Goal: Task Accomplishment & Management: Manage account settings

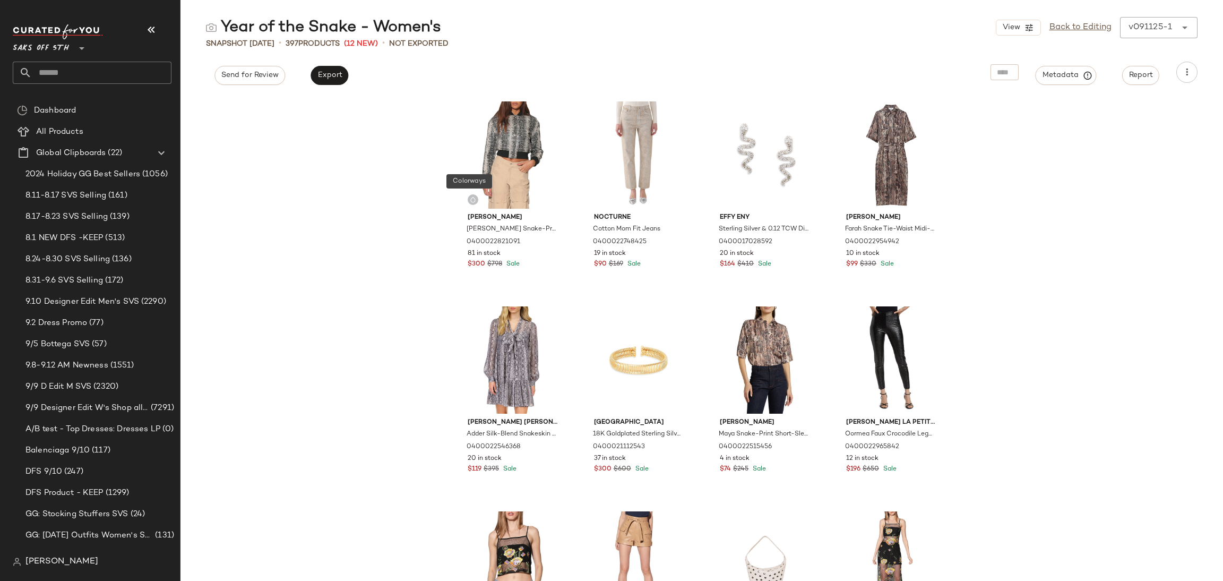
click at [46, 75] on input "text" at bounding box center [102, 73] width 140 height 22
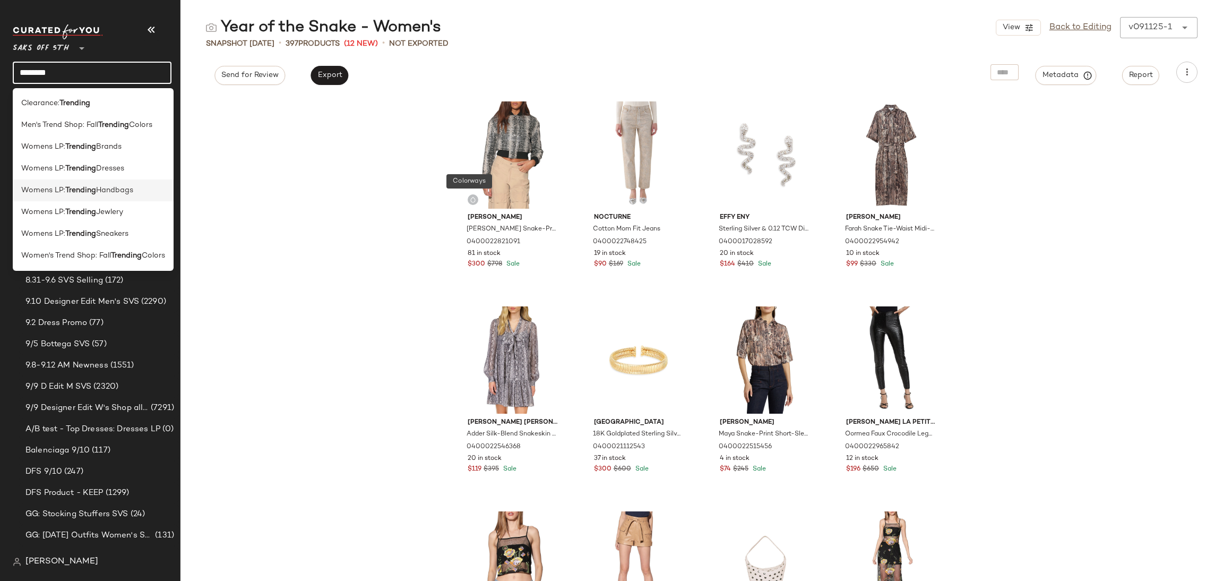
type input "********"
click at [140, 198] on div "Womens LP: Trending Handbags" at bounding box center [93, 190] width 161 height 22
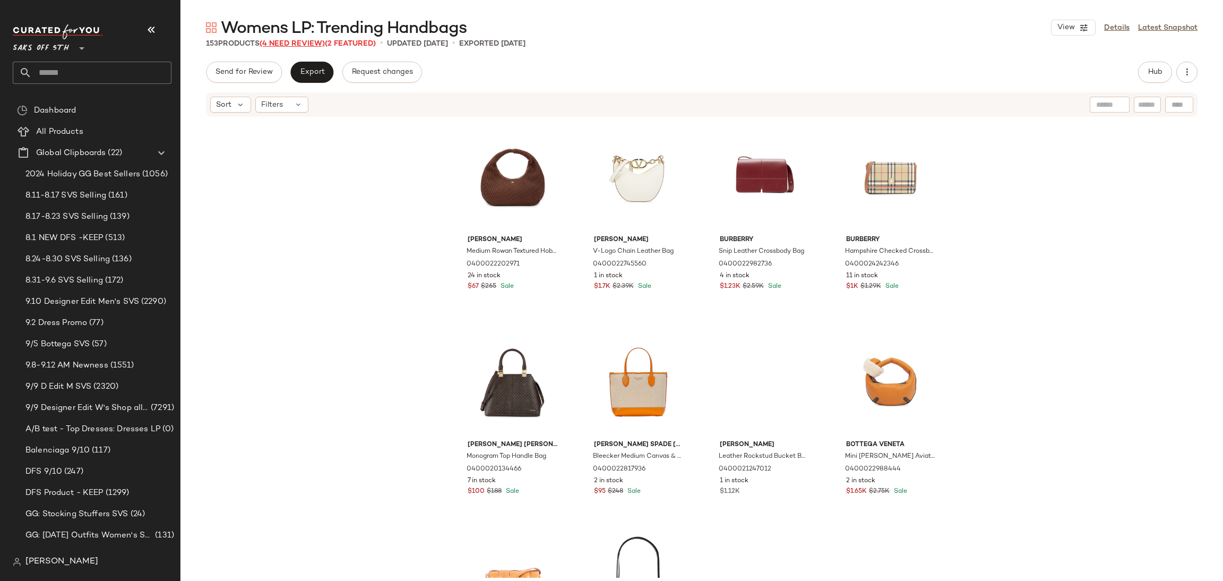
click at [316, 40] on span "(4 Need Review)" at bounding box center [292, 44] width 65 height 8
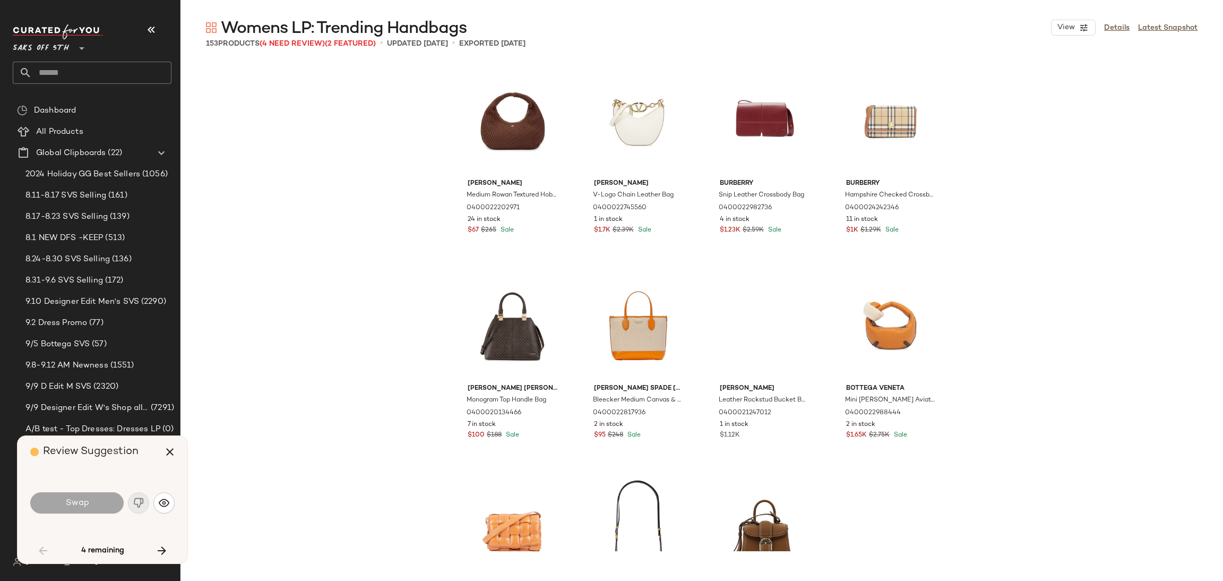
scroll to position [418, 0]
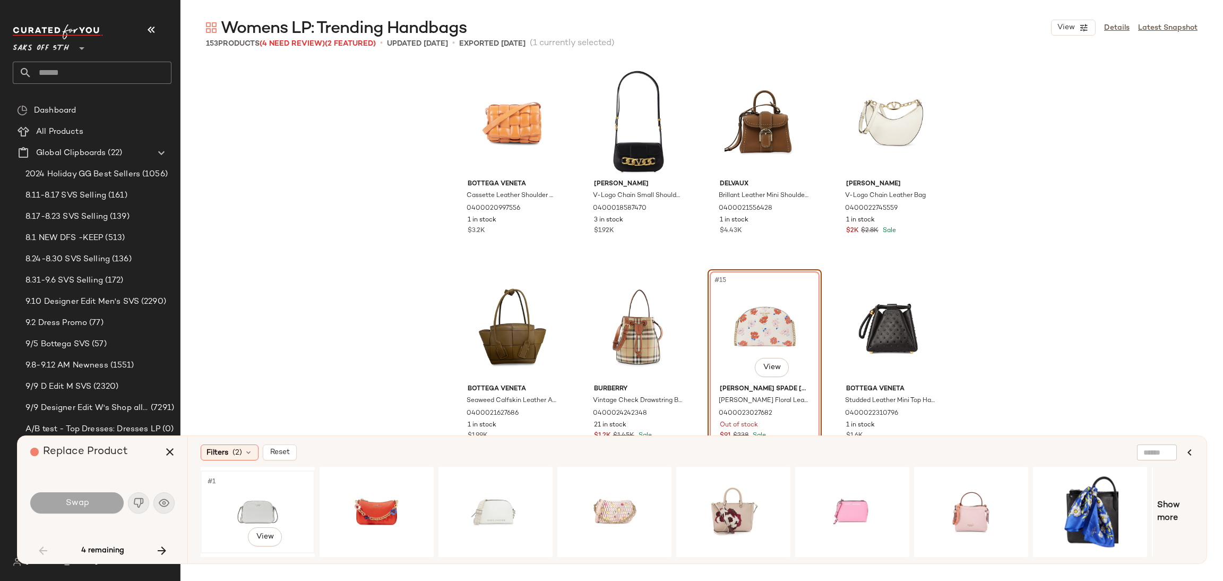
click at [253, 500] on div "#1 View" at bounding box center [257, 511] width 107 height 75
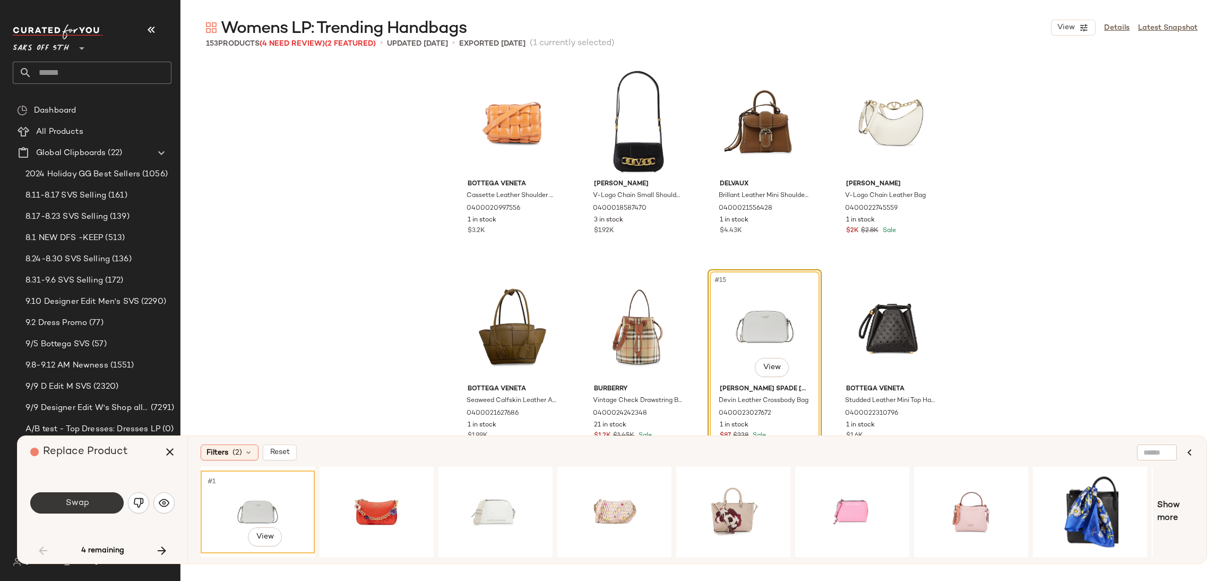
click at [81, 501] on span "Swap" at bounding box center [77, 503] width 24 height 10
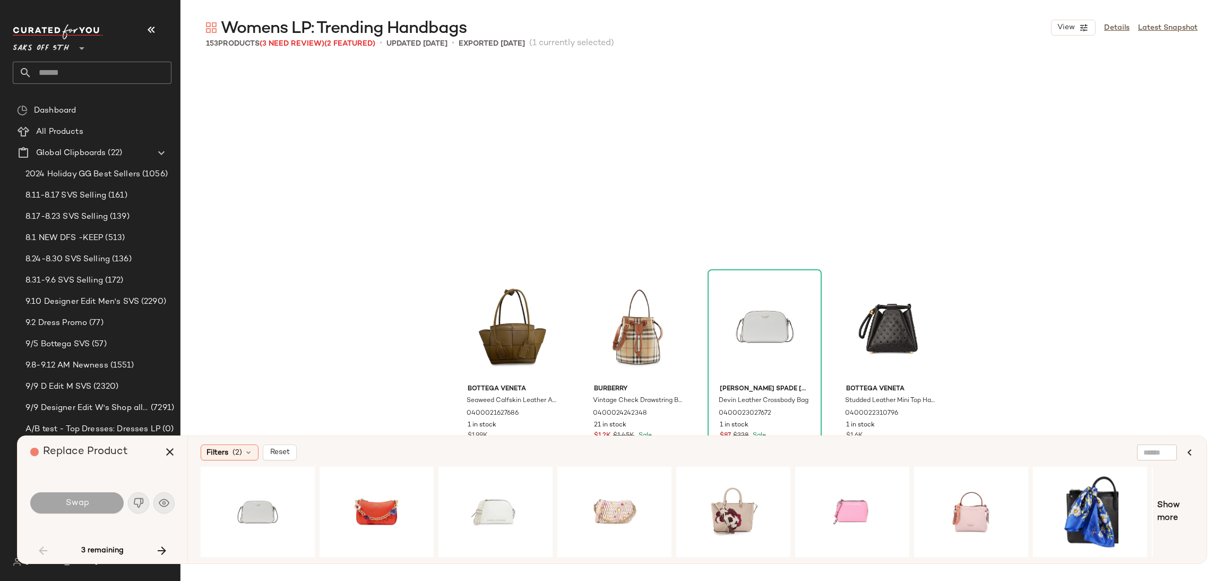
scroll to position [615, 0]
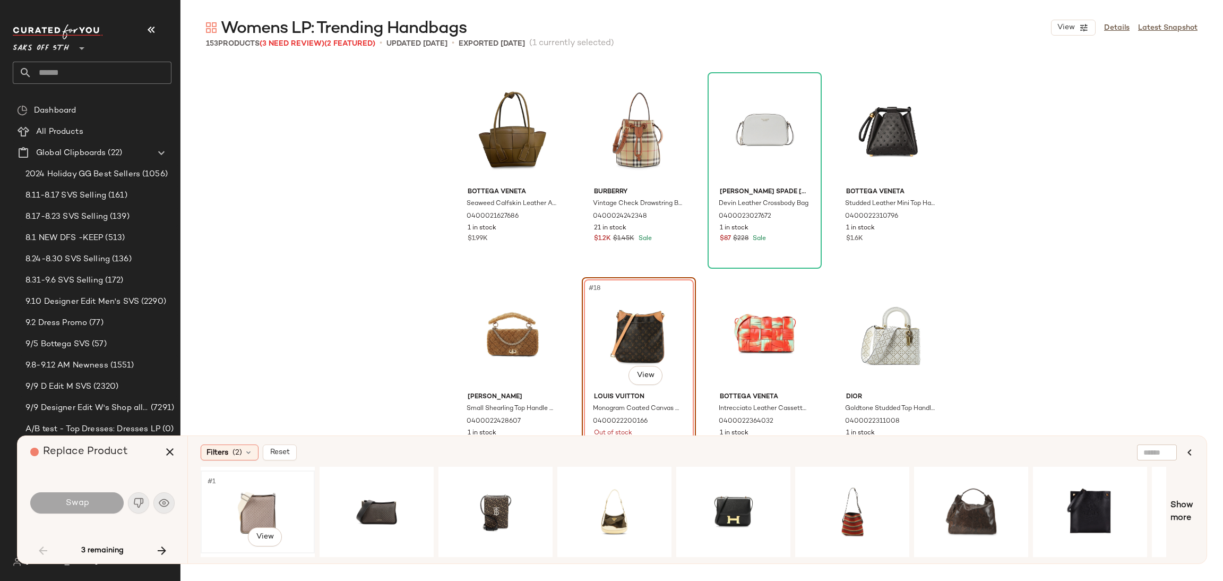
click at [267, 499] on div "#1 View" at bounding box center [257, 511] width 107 height 75
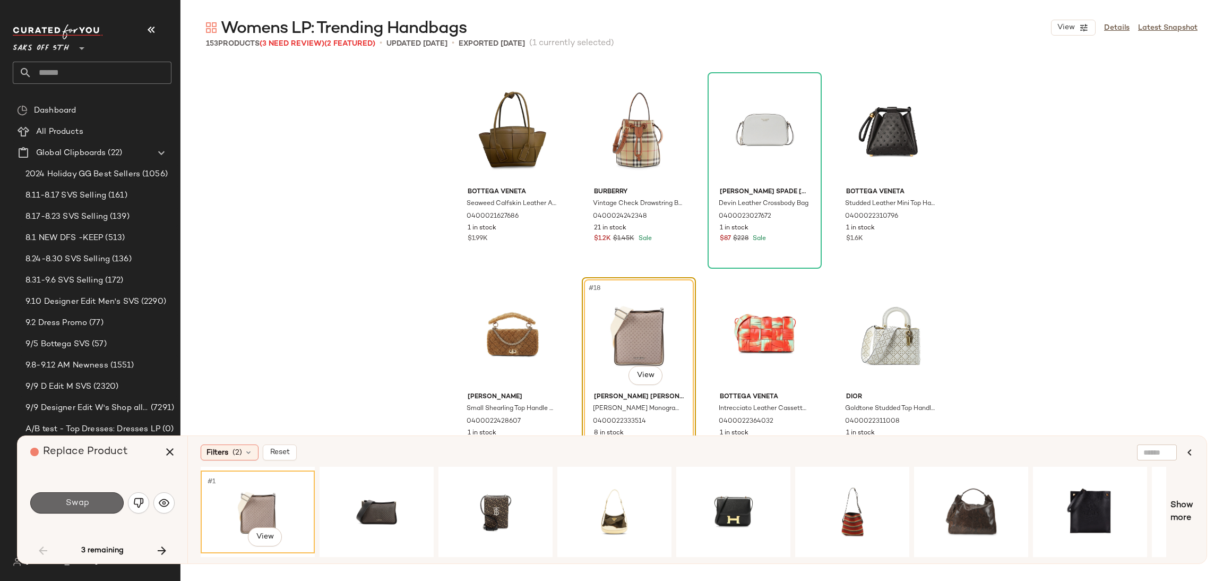
click at [69, 498] on span "Swap" at bounding box center [77, 503] width 24 height 10
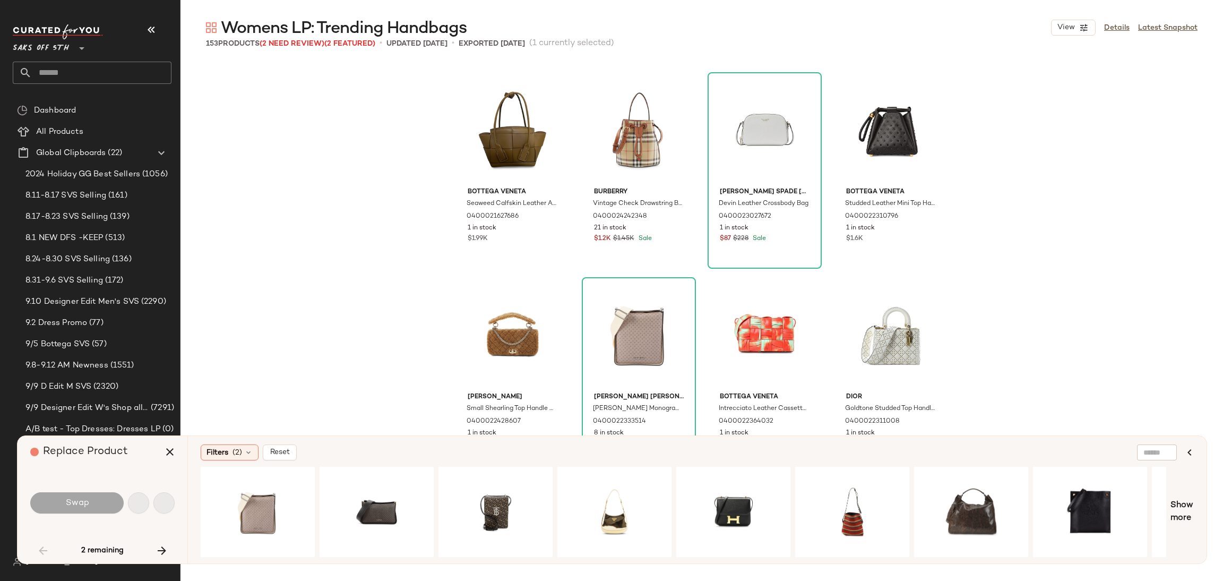
scroll to position [820, 0]
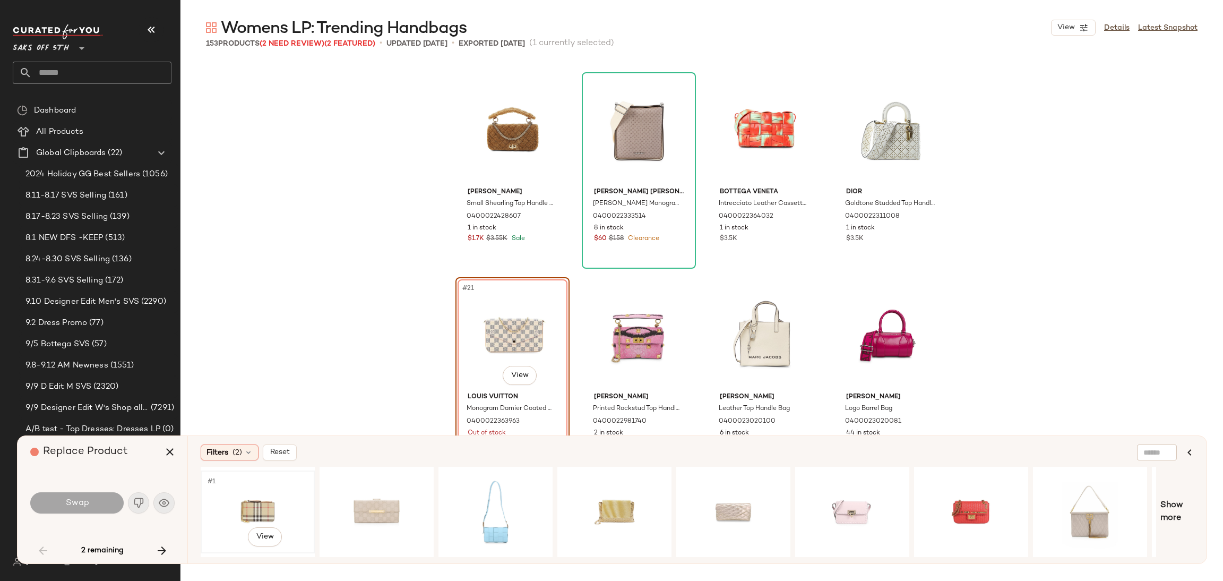
click at [243, 510] on div "#1 View" at bounding box center [257, 511] width 107 height 75
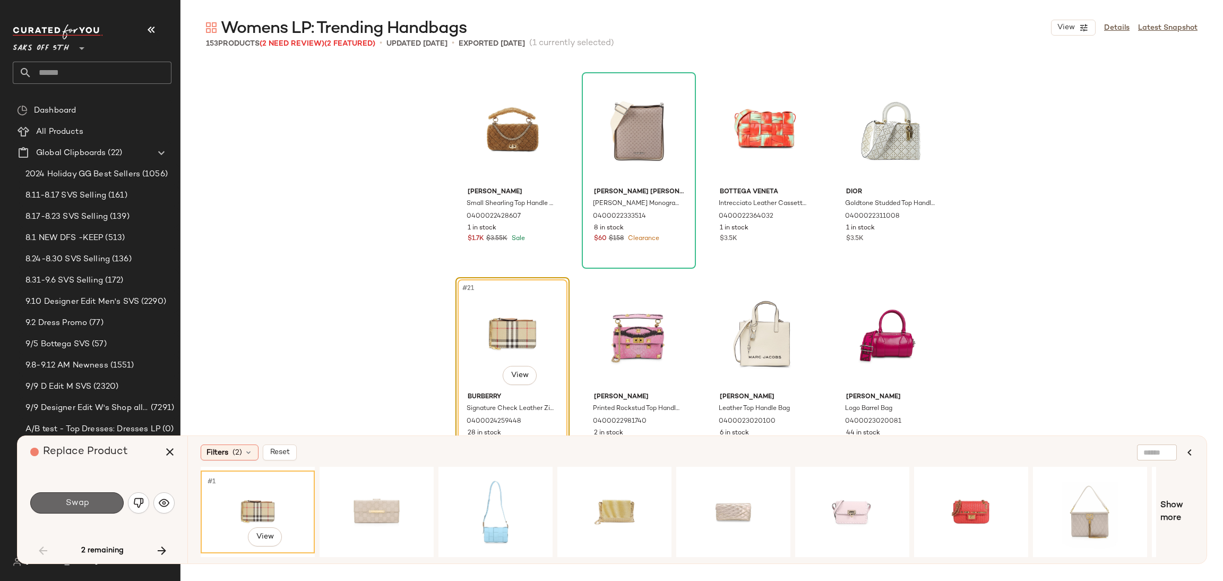
click at [100, 496] on button "Swap" at bounding box center [76, 502] width 93 height 21
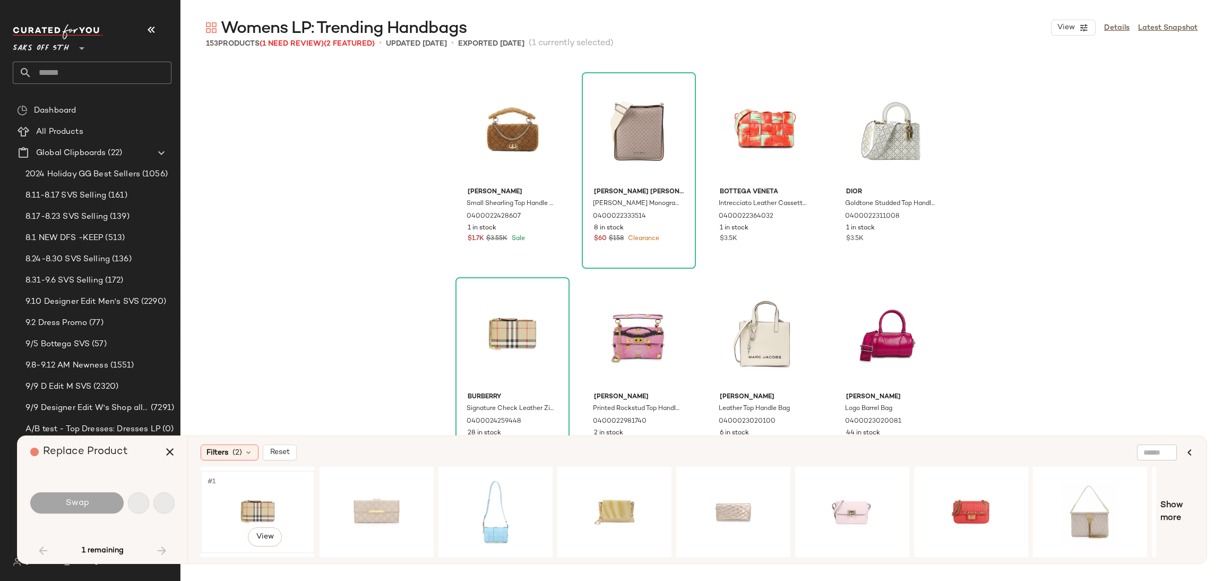
scroll to position [1230, 0]
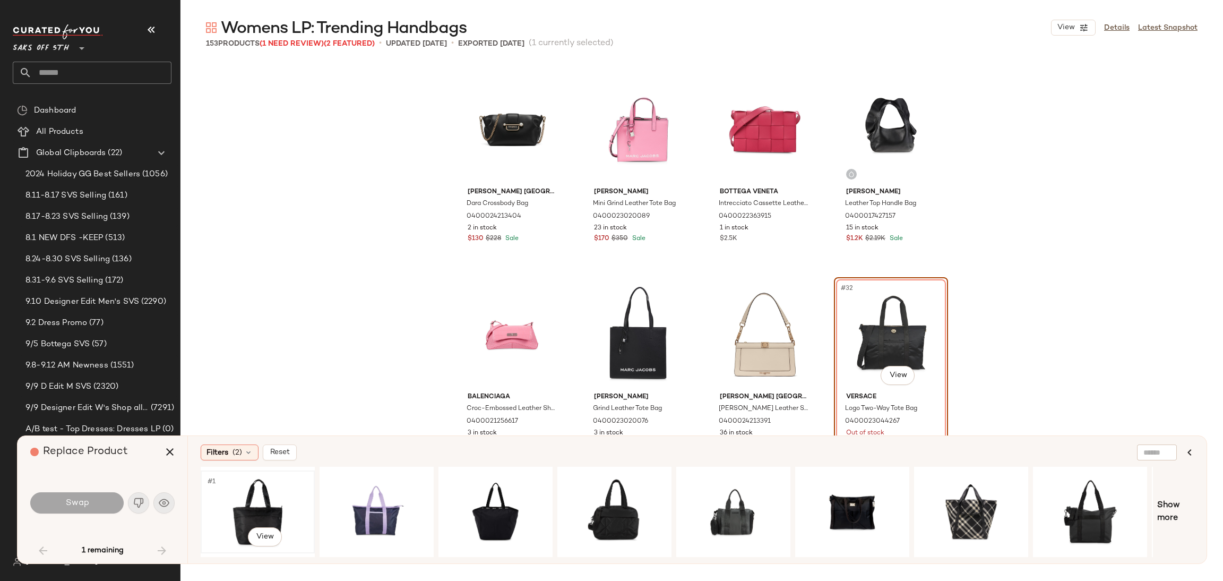
click at [247, 495] on div "#1 View" at bounding box center [257, 511] width 107 height 75
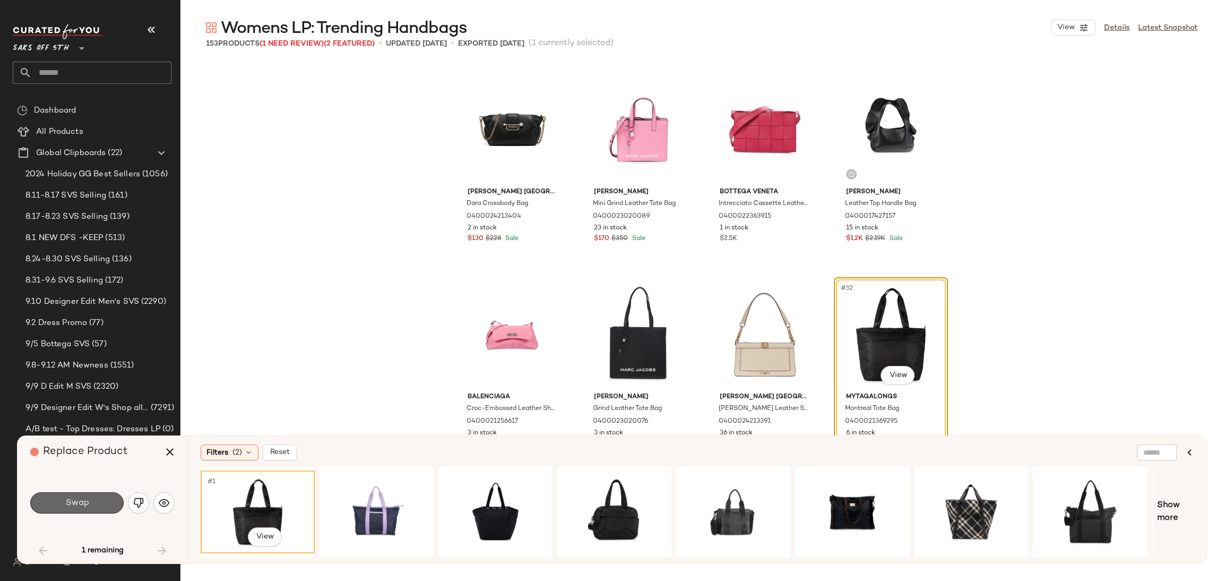
click at [102, 497] on button "Swap" at bounding box center [76, 502] width 93 height 21
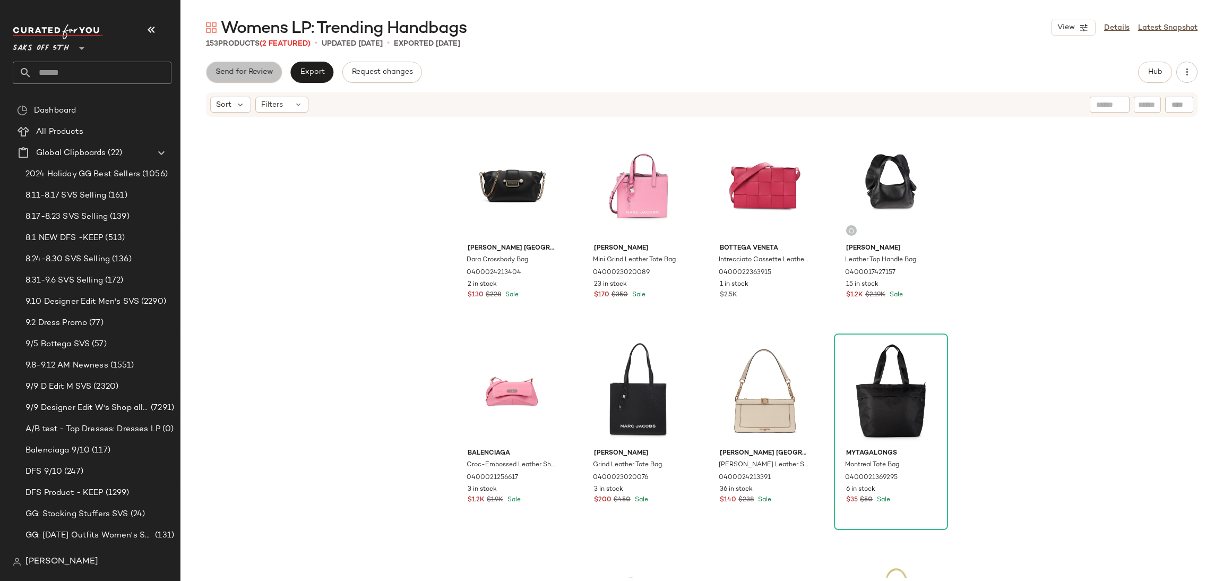
click at [242, 70] on span "Send for Review" at bounding box center [244, 72] width 58 height 8
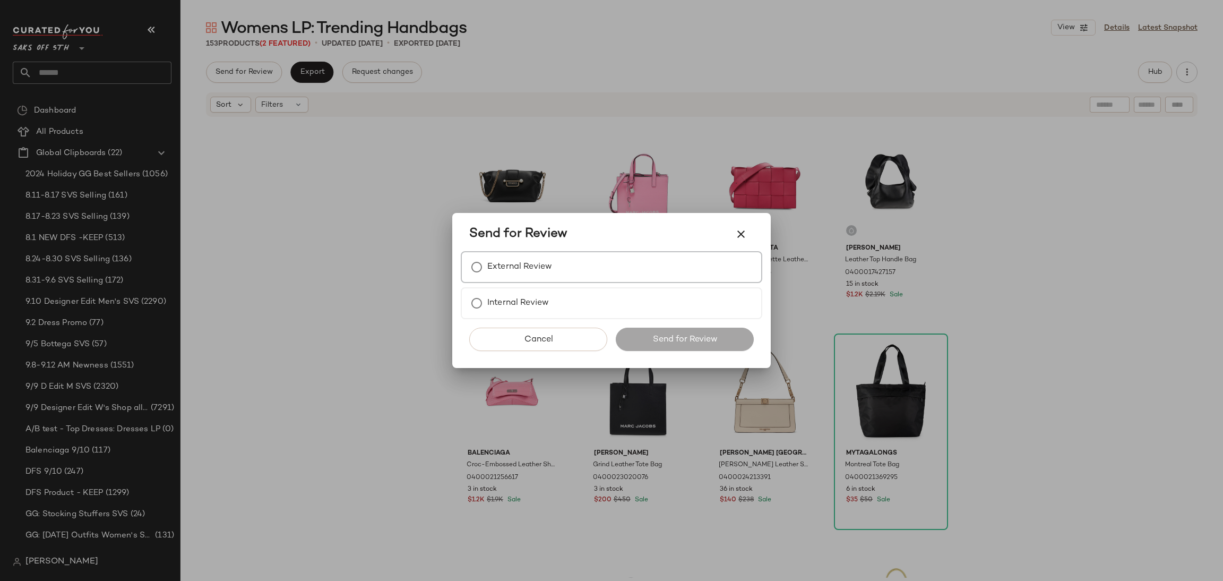
click at [580, 261] on div "External Review" at bounding box center [612, 267] width 302 height 32
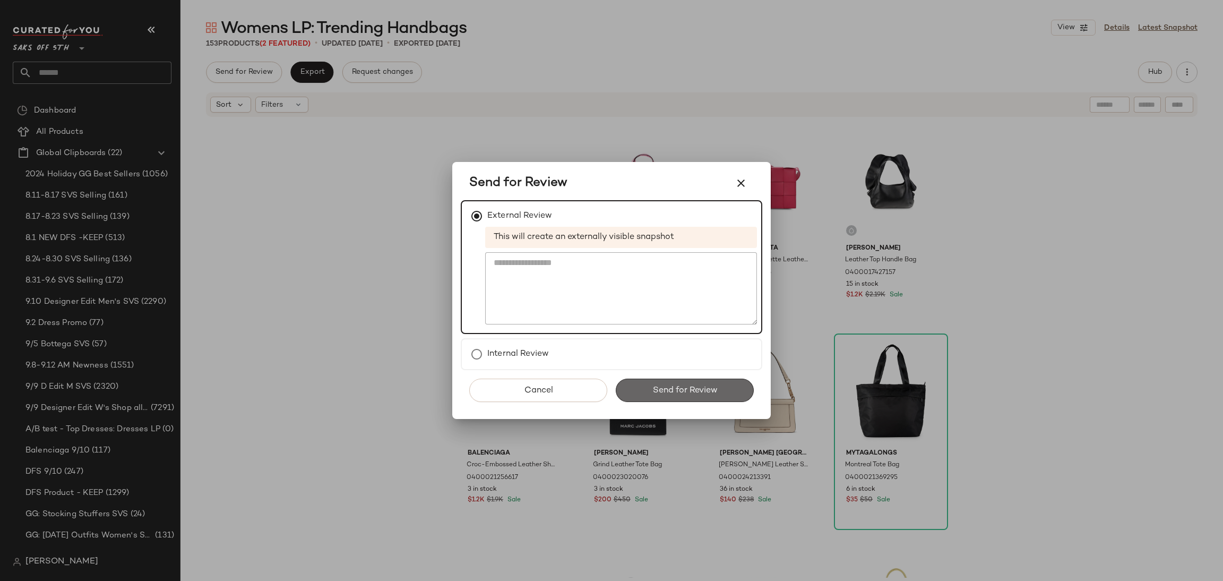
click at [665, 387] on span "Send for Review" at bounding box center [684, 390] width 65 height 10
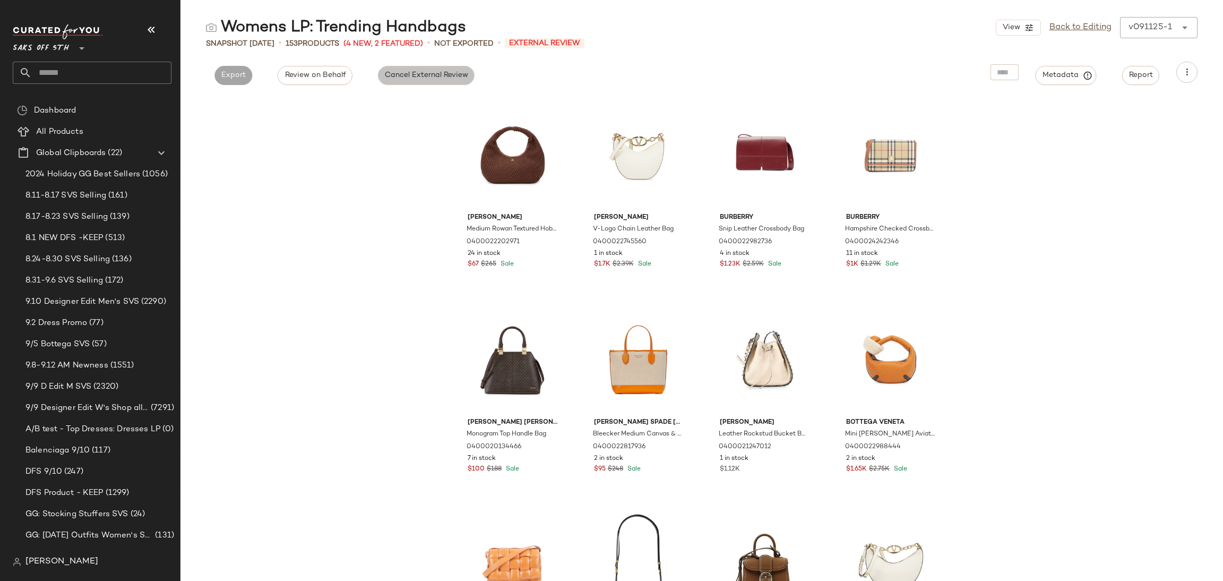
click at [425, 74] on span "Cancel External Review" at bounding box center [426, 75] width 84 height 8
click at [332, 74] on span "Export" at bounding box center [329, 75] width 25 height 8
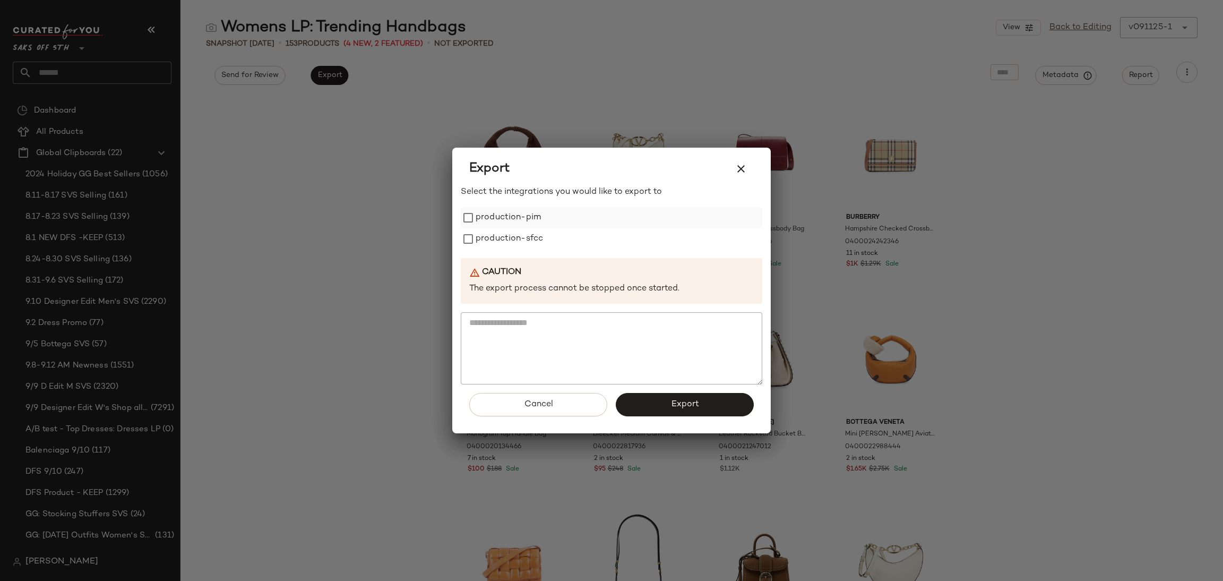
click at [487, 215] on label "production-pim" at bounding box center [508, 217] width 65 height 21
click at [487, 241] on label "production-sfcc" at bounding box center [509, 238] width 67 height 21
click at [683, 402] on span "Export" at bounding box center [685, 404] width 28 height 10
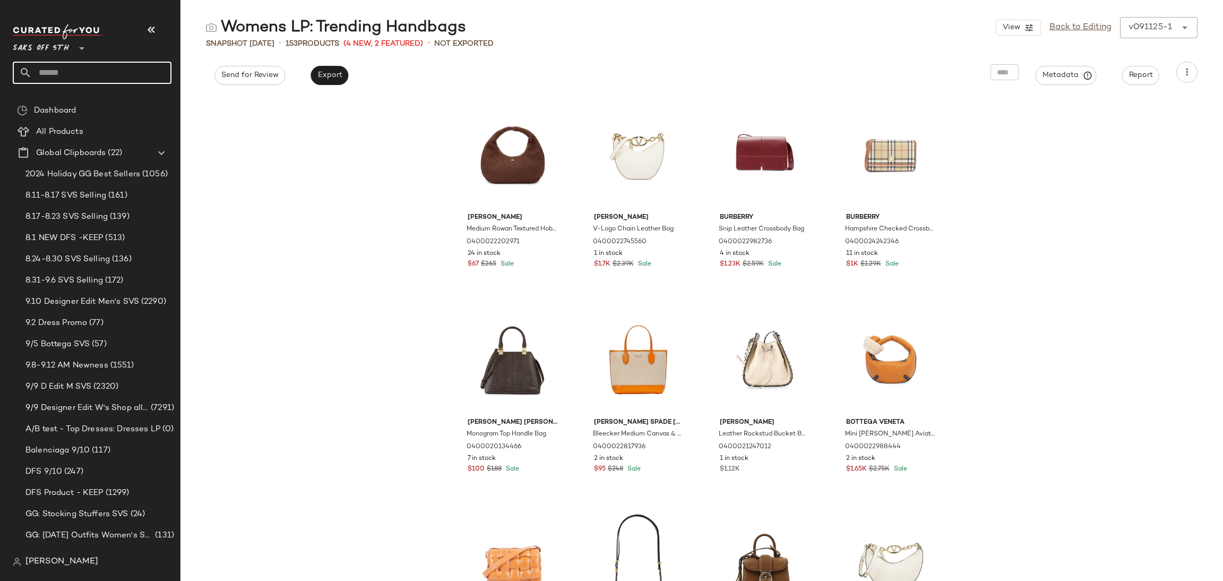
click at [84, 80] on input "text" at bounding box center [102, 73] width 140 height 22
type input "*"
type input "**********"
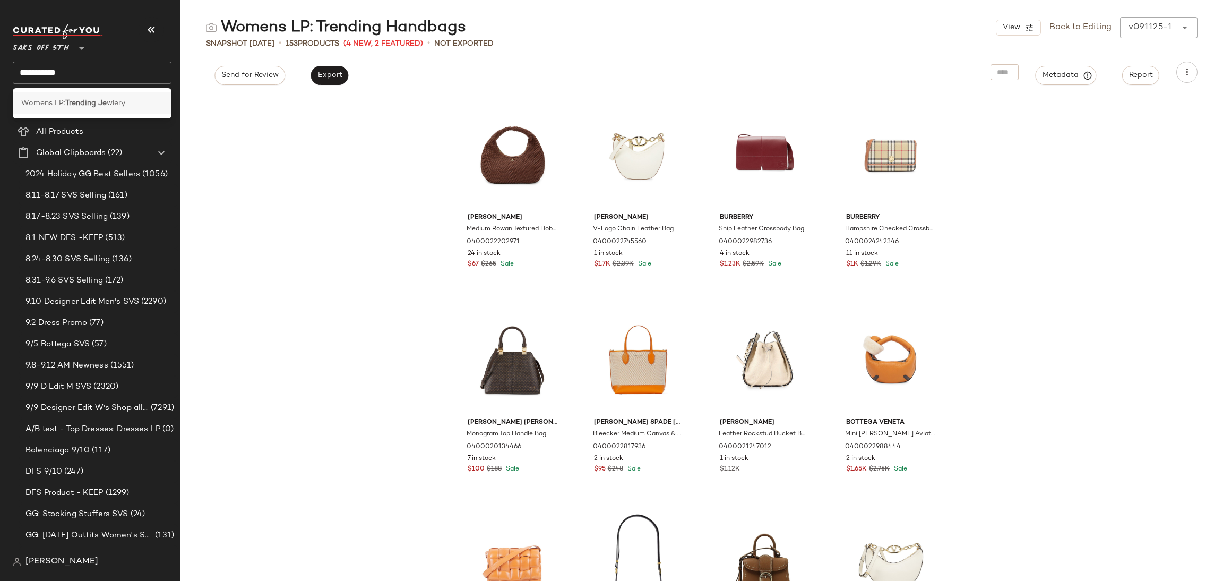
click at [74, 100] on b "Trending Je" at bounding box center [85, 103] width 41 height 11
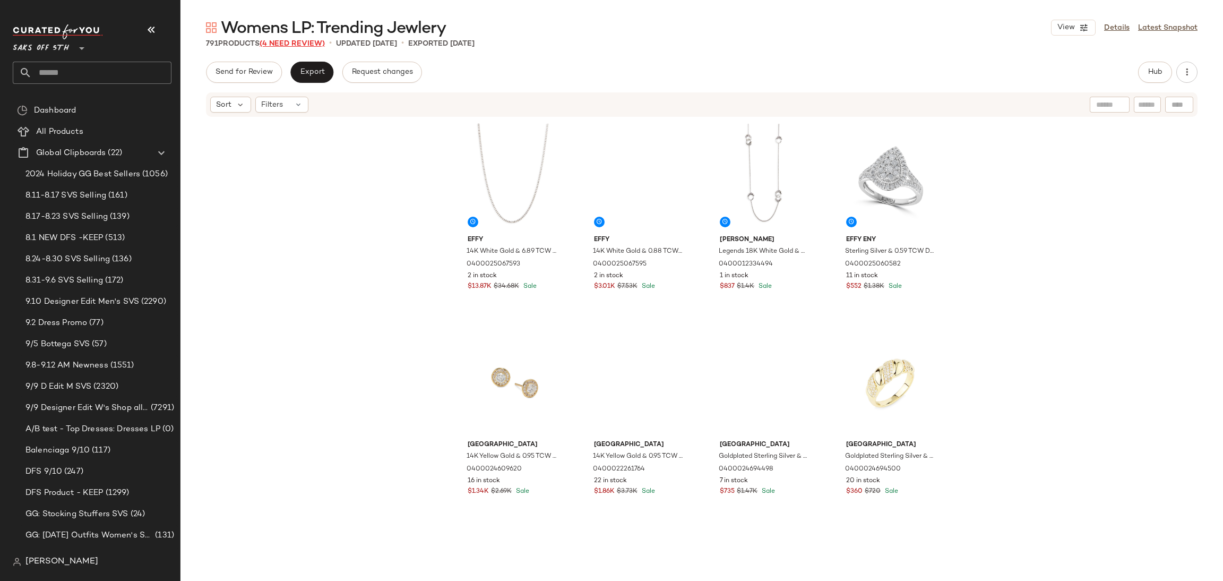
click at [288, 45] on span "(4 Need Review)" at bounding box center [292, 44] width 65 height 8
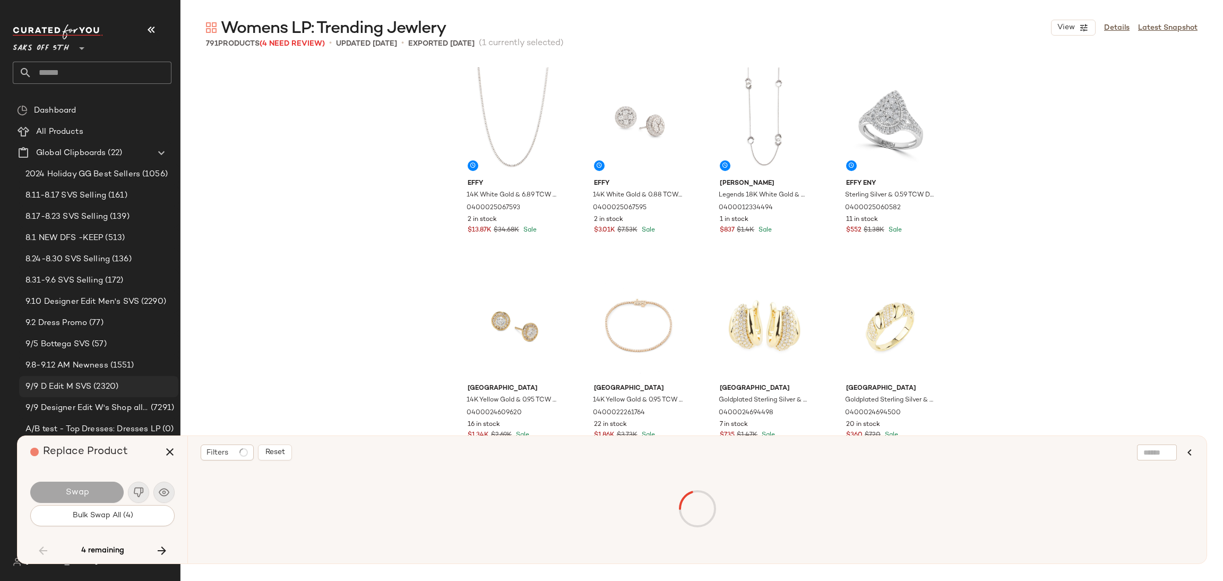
scroll to position [16190, 0]
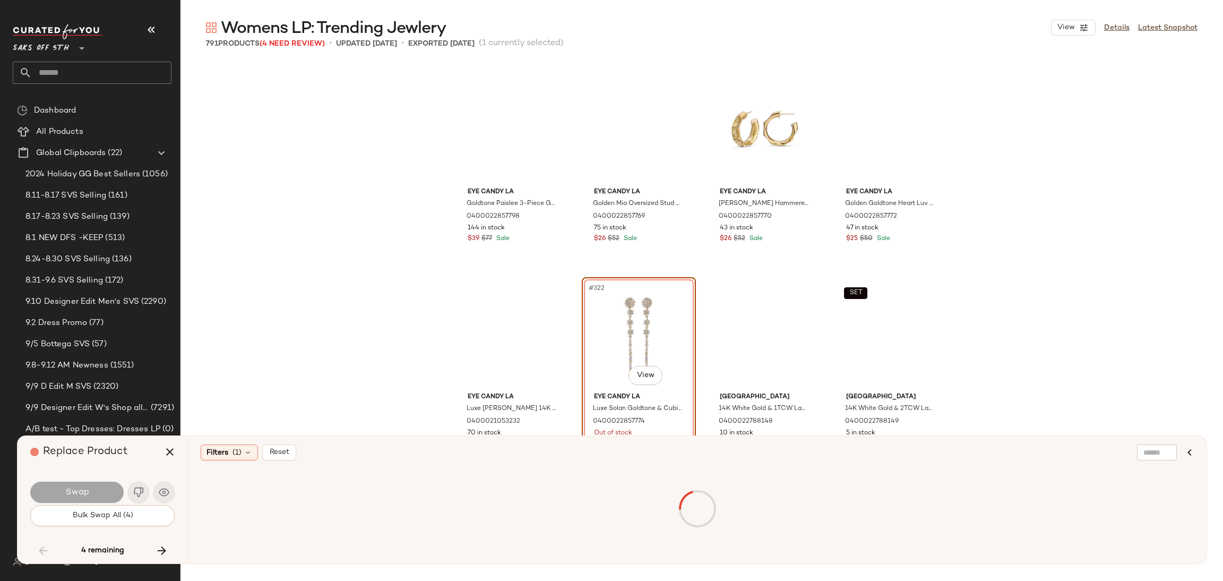
click at [116, 526] on div "Swap Bulk Swap All (4)" at bounding box center [102, 502] width 144 height 57
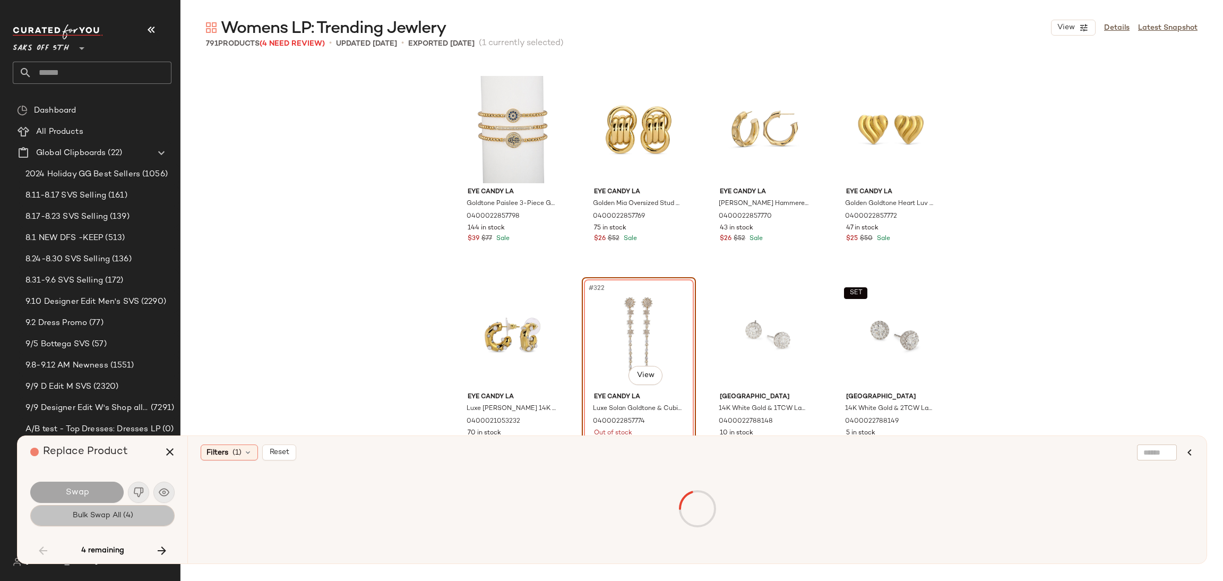
click at [135, 509] on button "Bulk Swap All (4)" at bounding box center [102, 515] width 144 height 21
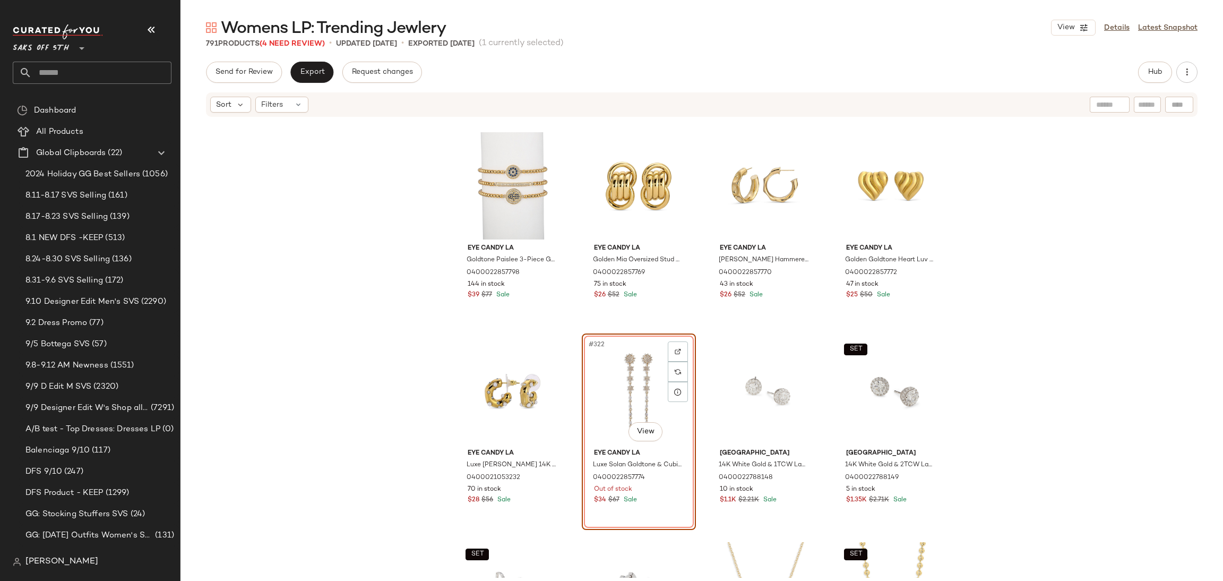
click at [651, 363] on div "#322 View" at bounding box center [639, 390] width 107 height 107
click at [298, 45] on span "(4 Need Review)" at bounding box center [292, 44] width 65 height 8
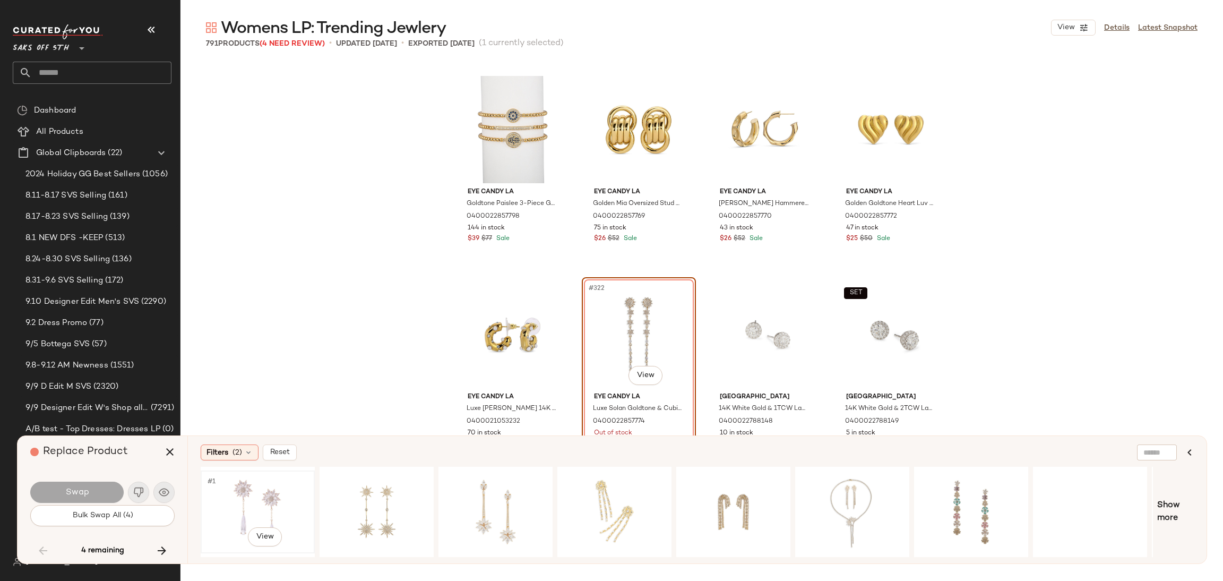
click at [231, 486] on div "#1 View" at bounding box center [257, 511] width 107 height 75
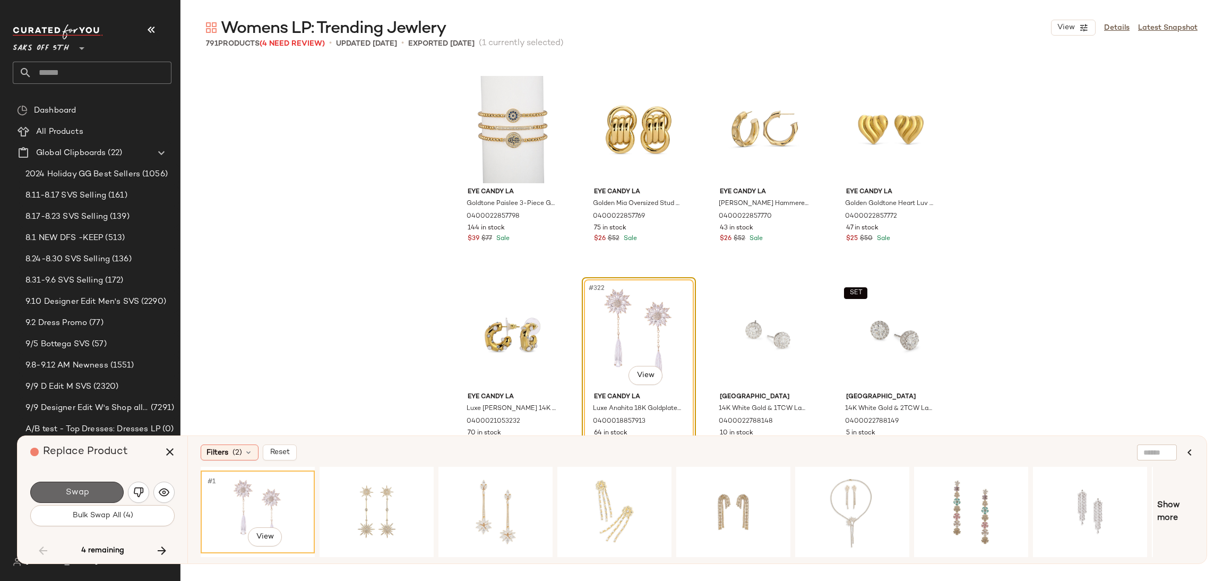
click at [110, 497] on button "Swap" at bounding box center [76, 492] width 93 height 21
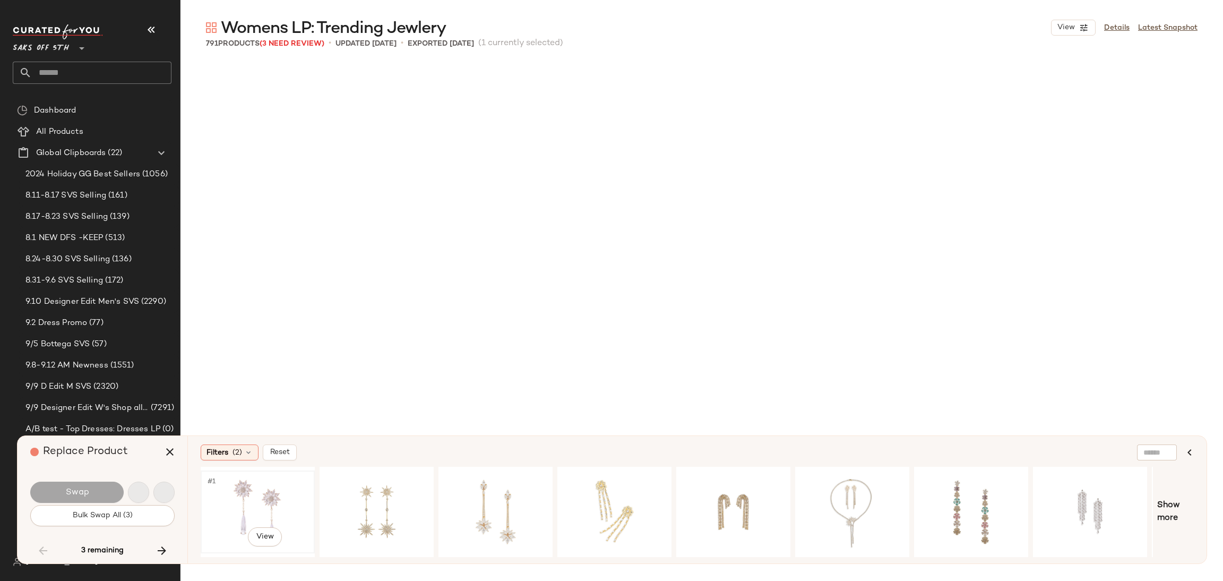
scroll to position [19674, 0]
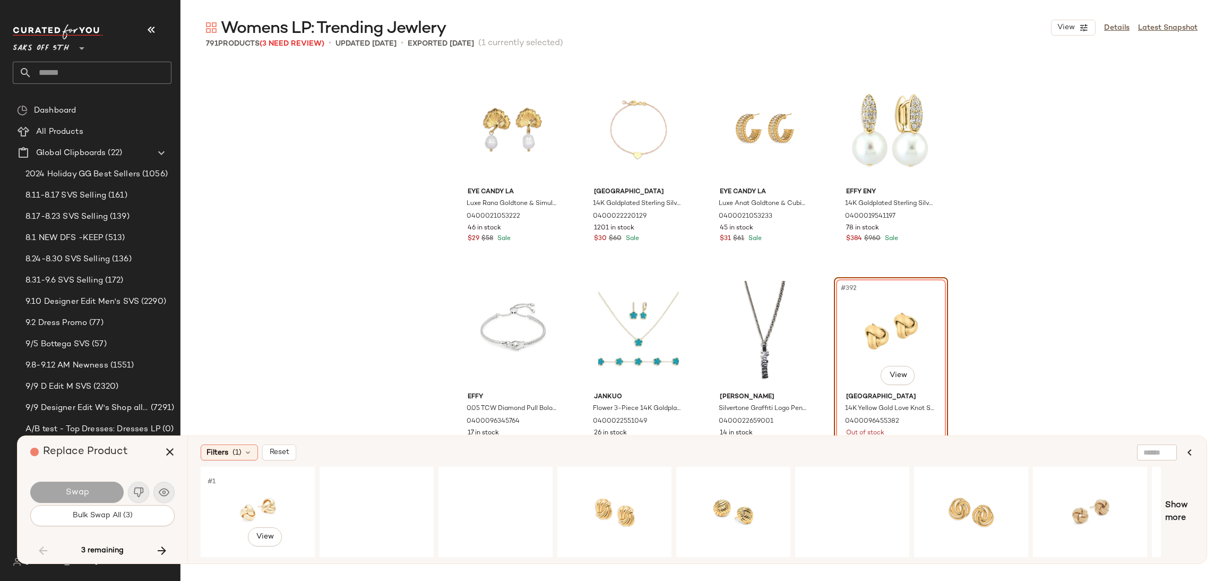
click at [249, 503] on div "#1 View" at bounding box center [257, 511] width 107 height 75
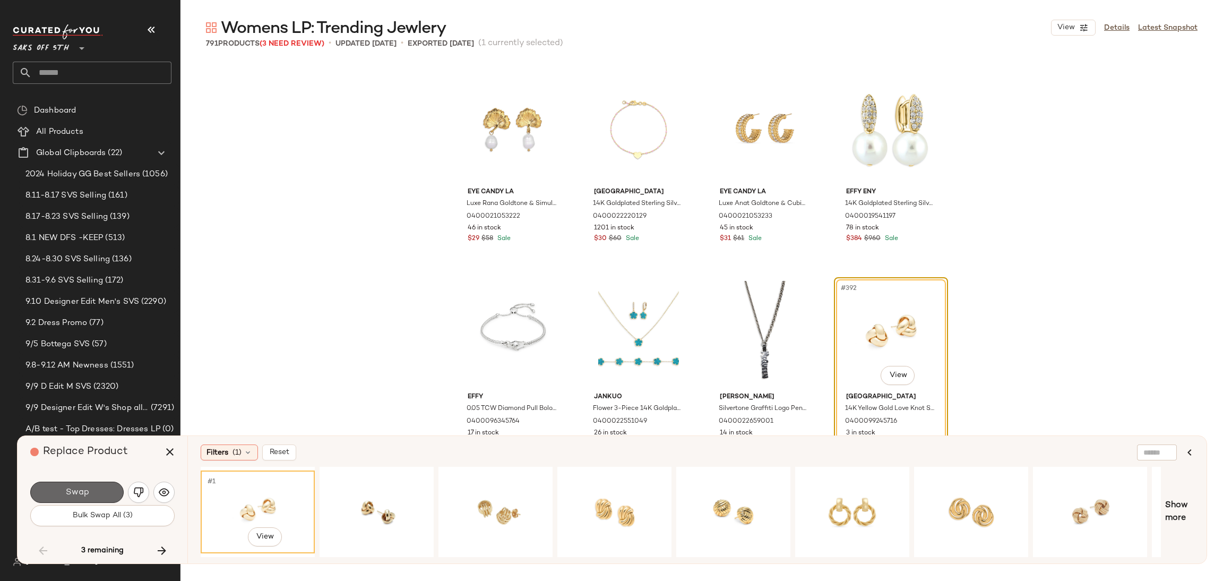
click at [103, 495] on button "Swap" at bounding box center [76, 492] width 93 height 21
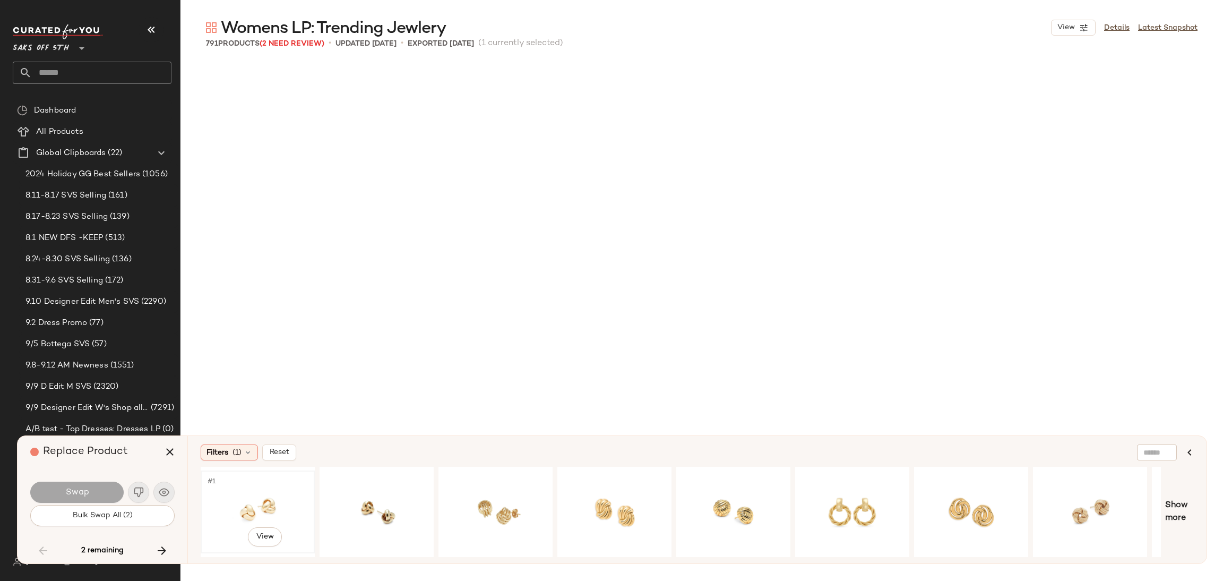
scroll to position [26846, 0]
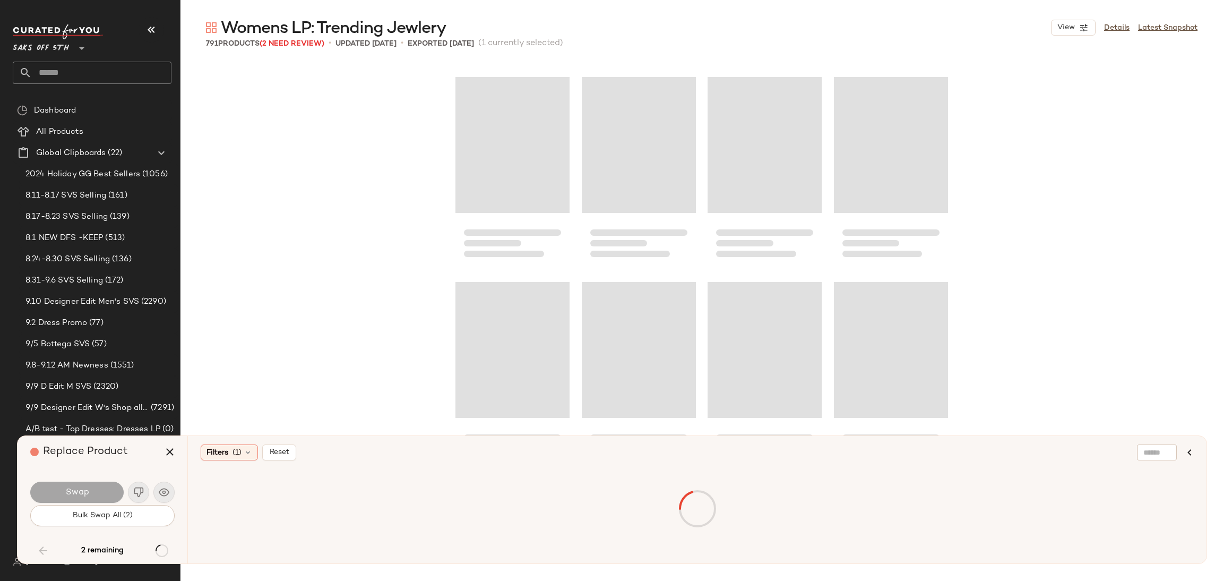
click at [245, 497] on div at bounding box center [697, 509] width 951 height 80
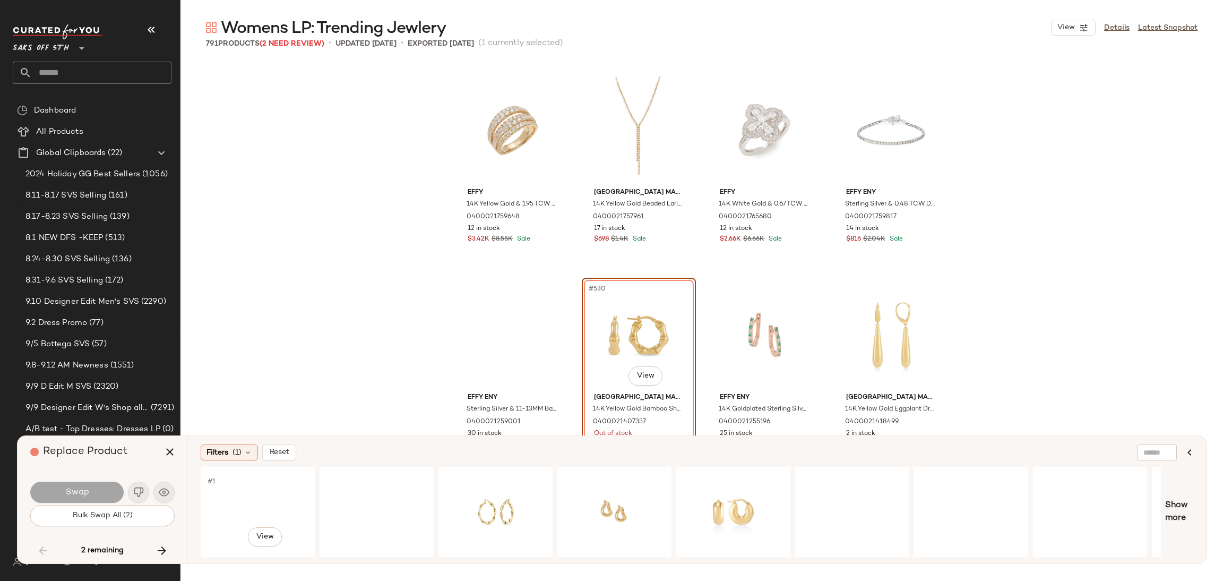
click at [245, 497] on div "#1 View" at bounding box center [257, 511] width 107 height 75
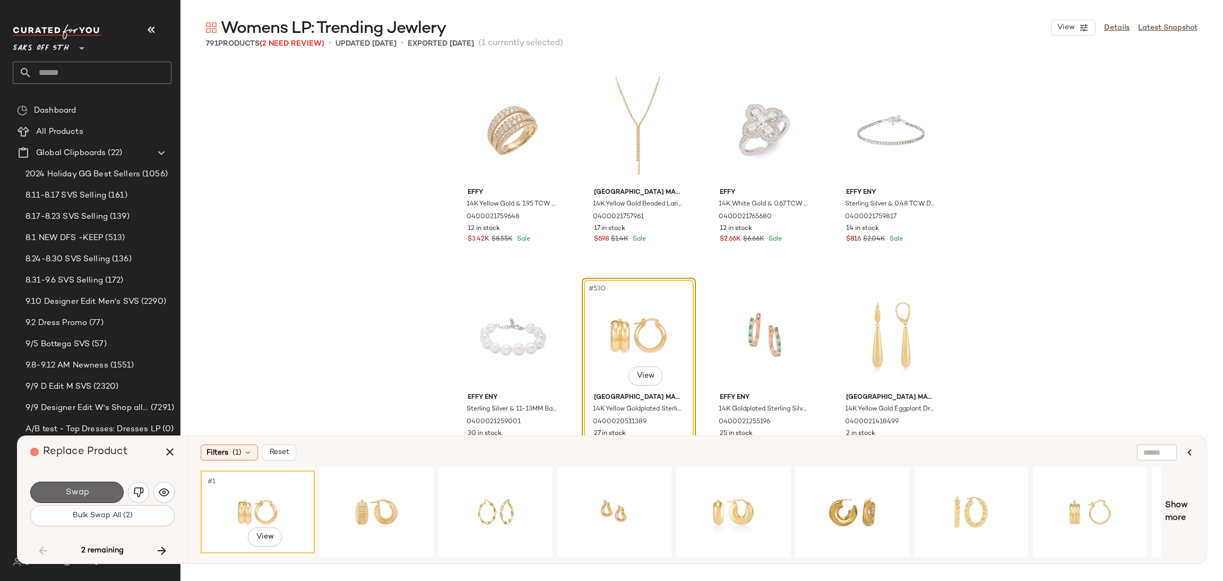
click at [108, 491] on button "Swap" at bounding box center [76, 492] width 93 height 21
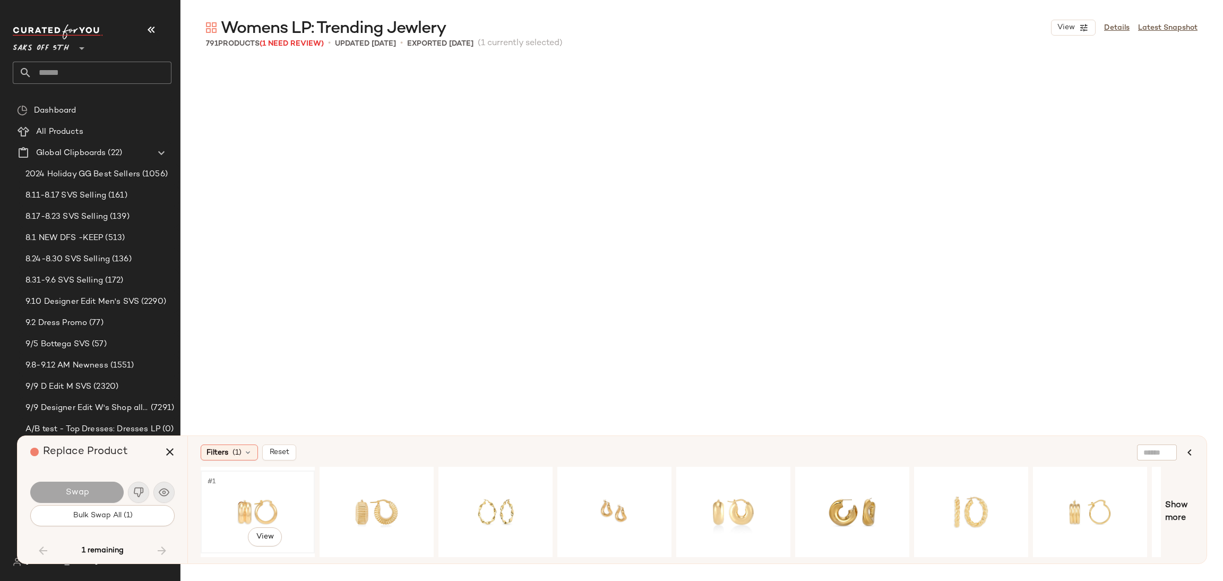
scroll to position [38118, 0]
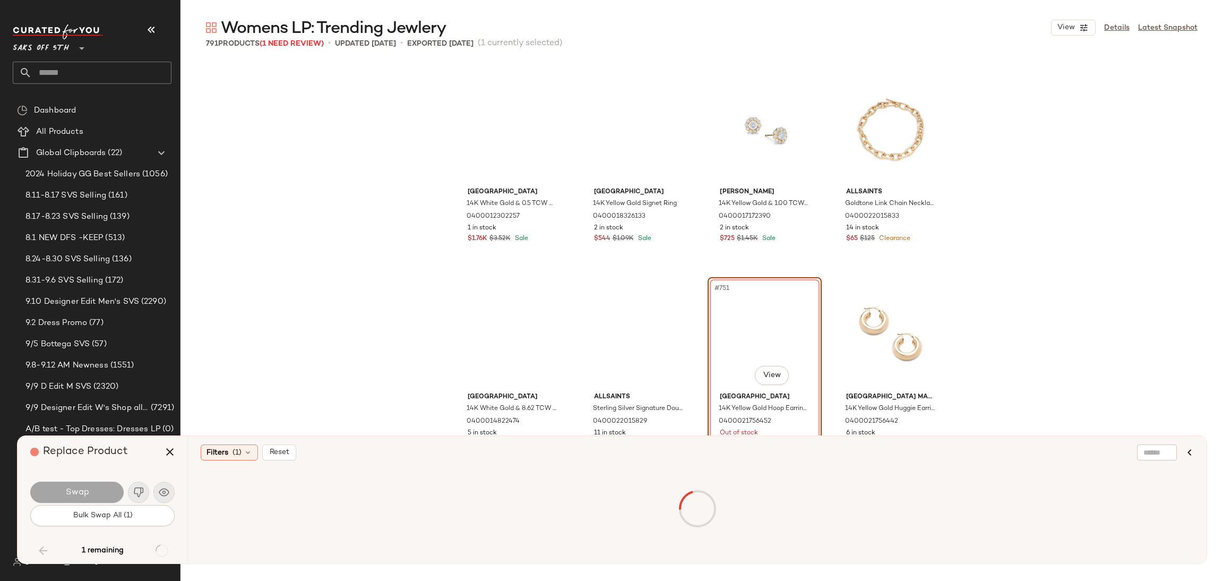
click at [246, 496] on div at bounding box center [697, 509] width 951 height 80
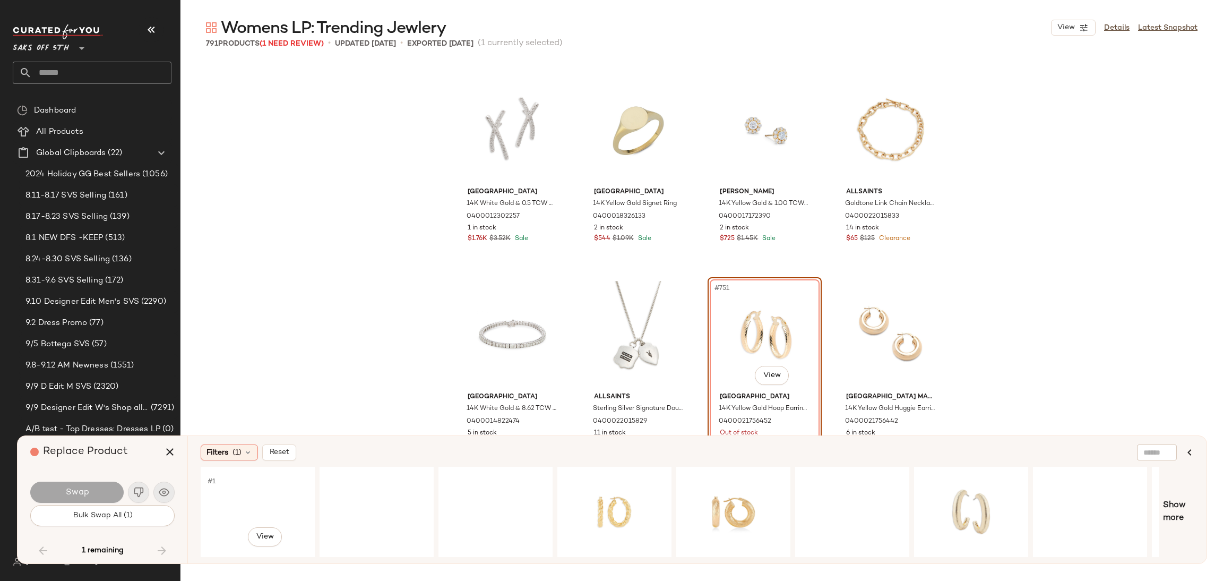
click at [246, 496] on div "#1 View" at bounding box center [257, 511] width 107 height 75
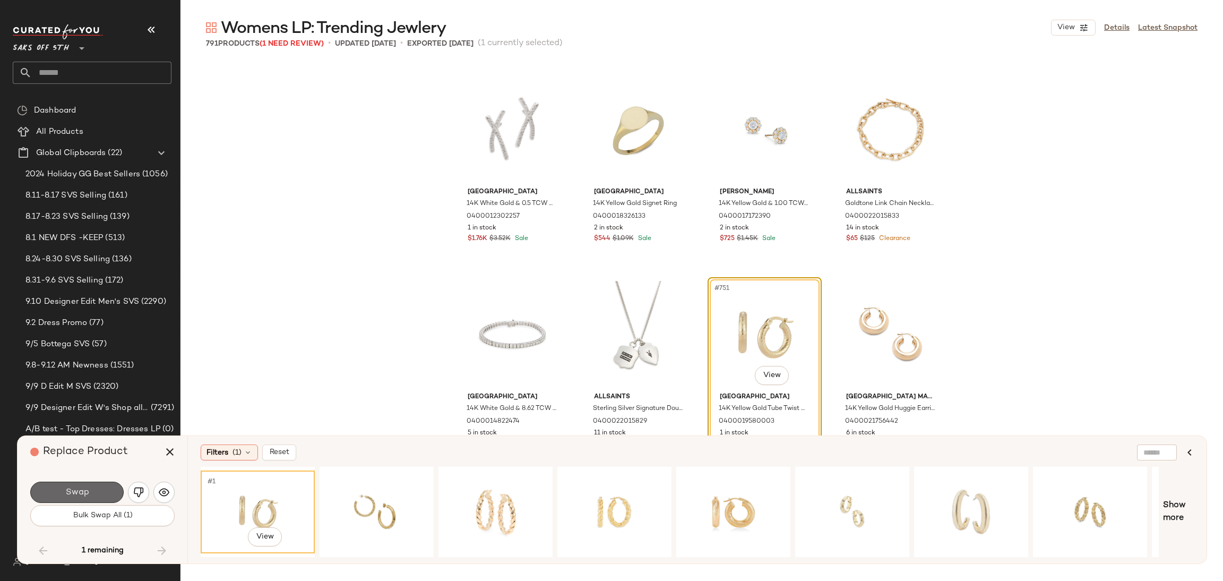
click at [104, 492] on button "Swap" at bounding box center [76, 492] width 93 height 21
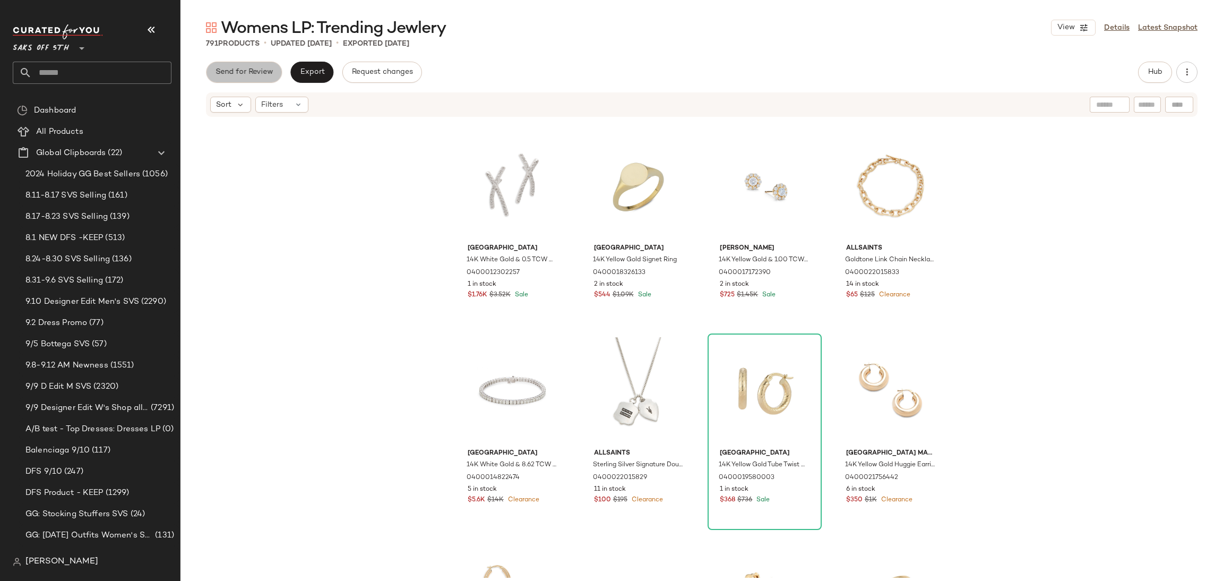
click at [270, 80] on button "Send for Review" at bounding box center [244, 72] width 76 height 21
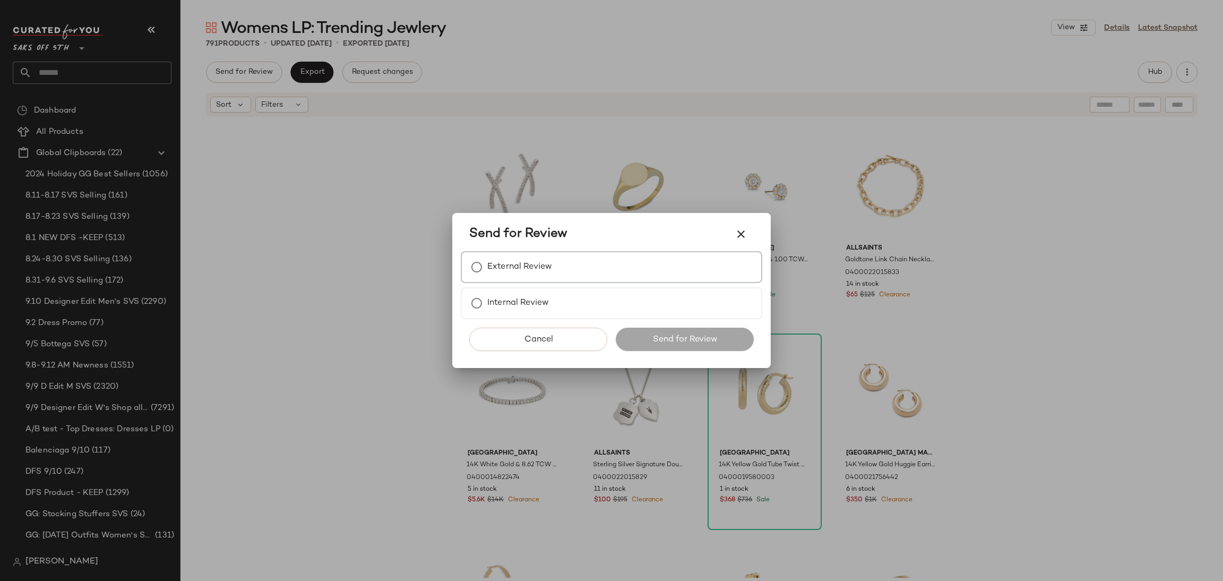
click at [527, 264] on label "External Review" at bounding box center [519, 266] width 65 height 21
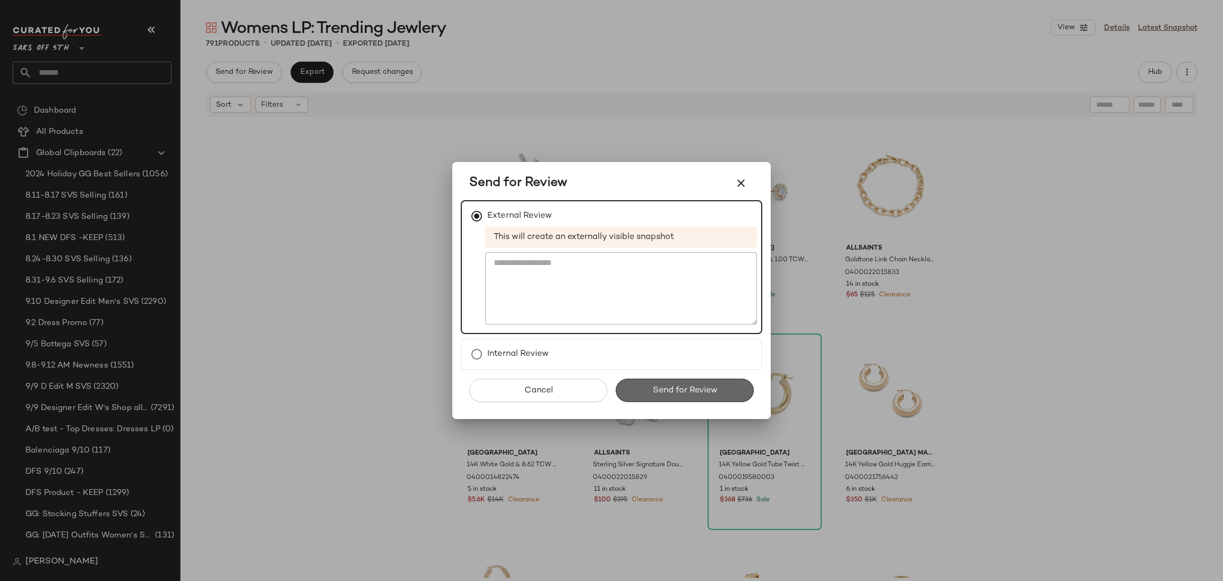
click at [685, 385] on span "Send for Review" at bounding box center [684, 390] width 65 height 10
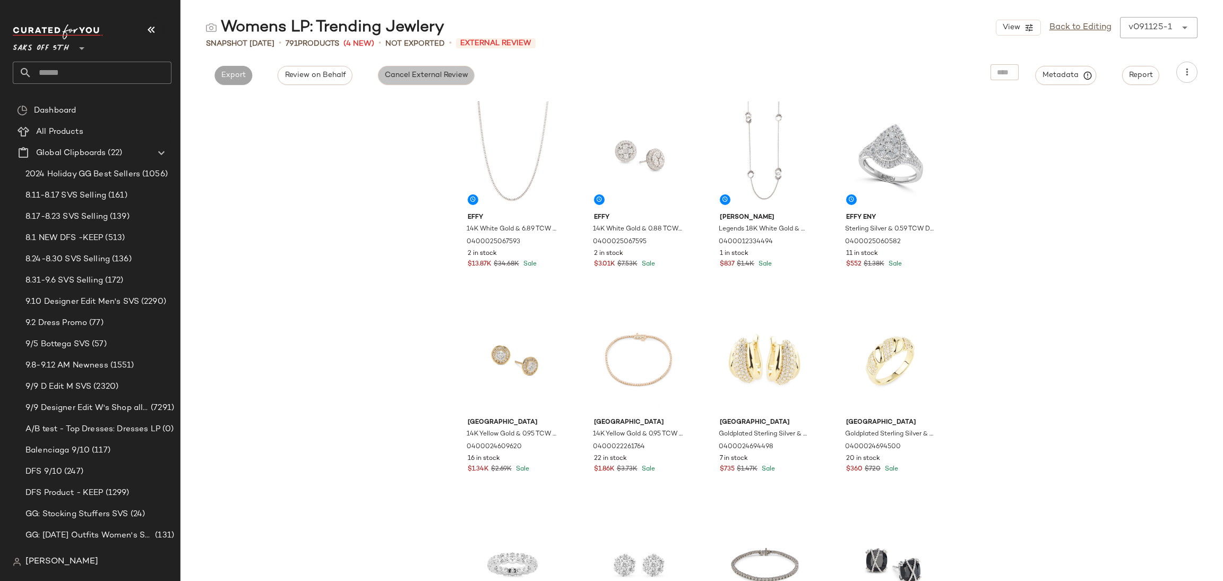
click at [473, 76] on button "Cancel External Review" at bounding box center [426, 75] width 97 height 19
click at [319, 73] on span "Export" at bounding box center [329, 75] width 25 height 8
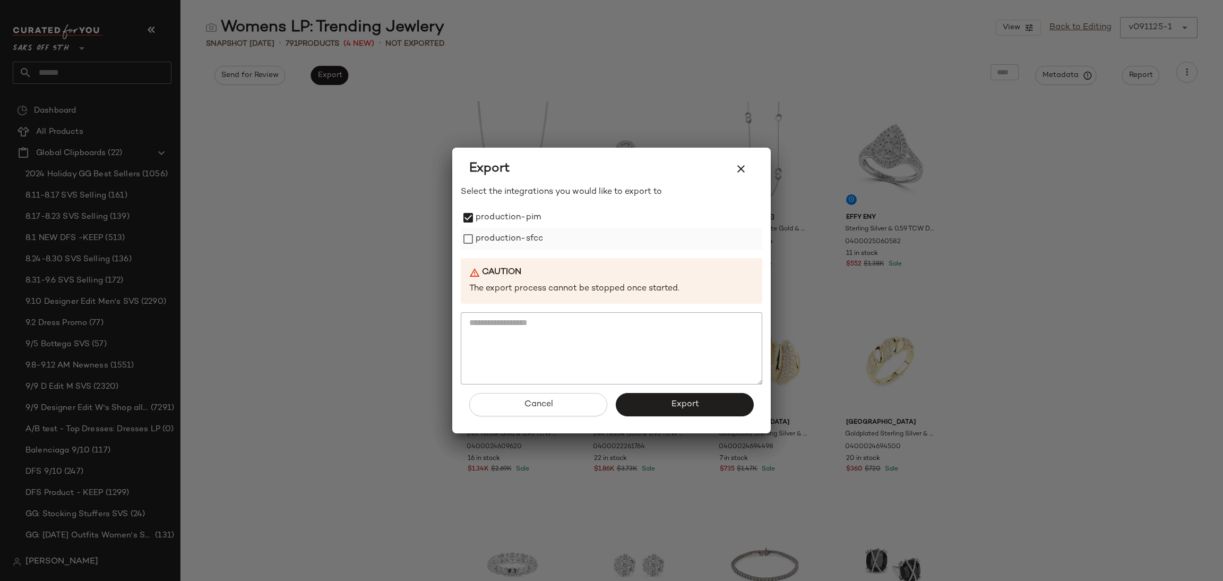
click at [485, 244] on label "production-sfcc" at bounding box center [509, 238] width 67 height 21
click at [663, 407] on button "Export" at bounding box center [685, 404] width 138 height 23
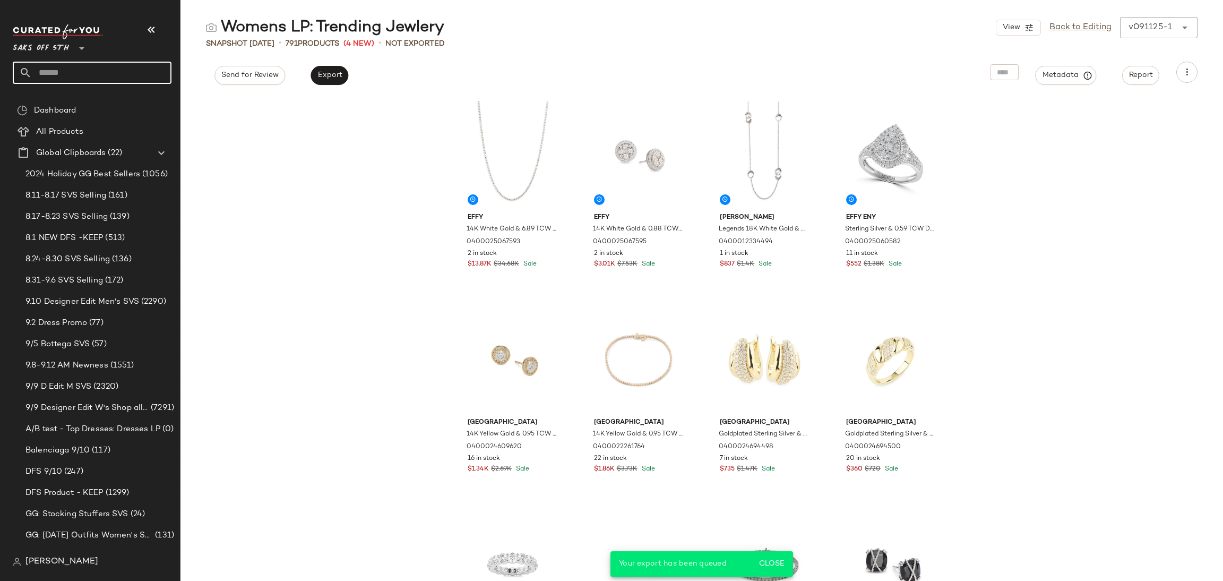
click at [82, 70] on input "text" at bounding box center [102, 73] width 140 height 22
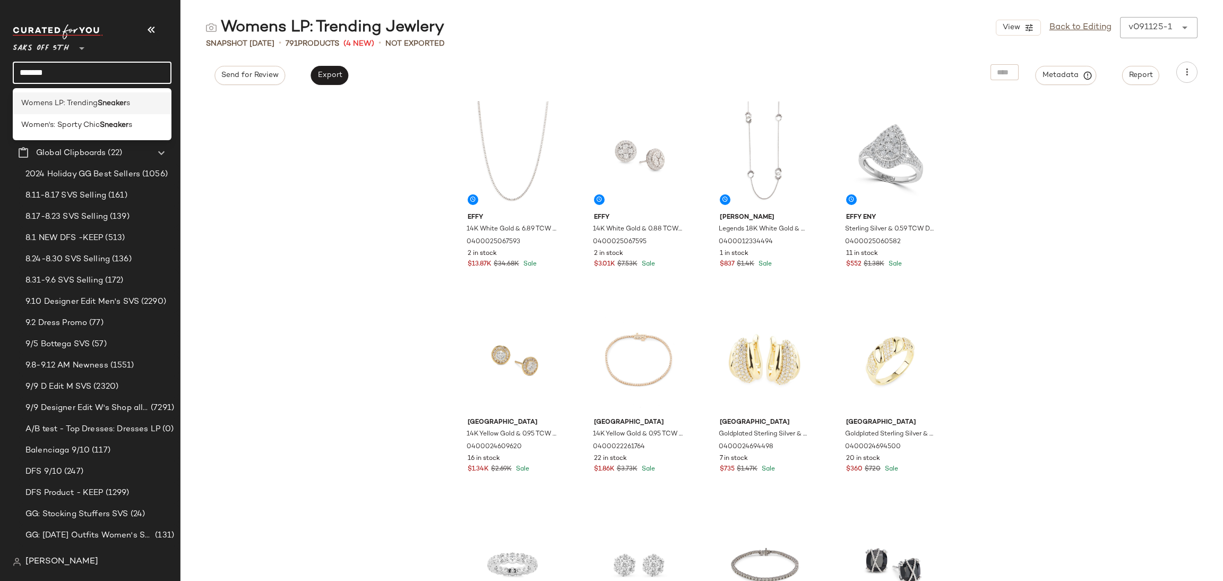
type input "*******"
click at [80, 100] on span "Womens LP: Trending" at bounding box center [59, 103] width 76 height 11
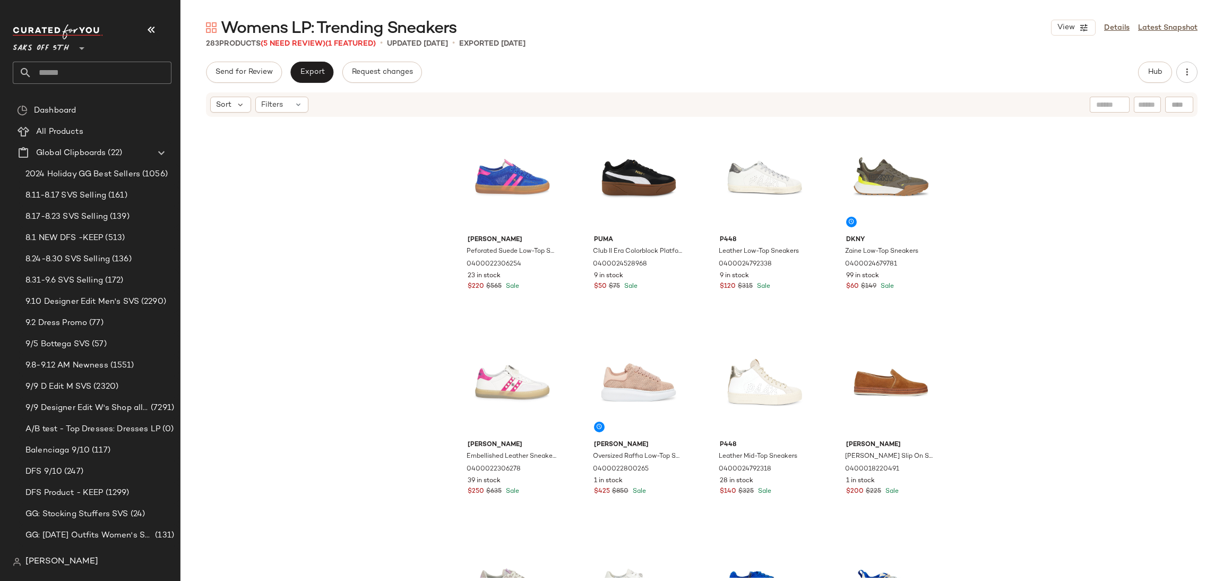
click at [295, 48] on div "283 Products (5 Need Review) (1 Featured)" at bounding box center [291, 43] width 170 height 11
click at [298, 42] on span "(5 Need Review)" at bounding box center [293, 44] width 65 height 8
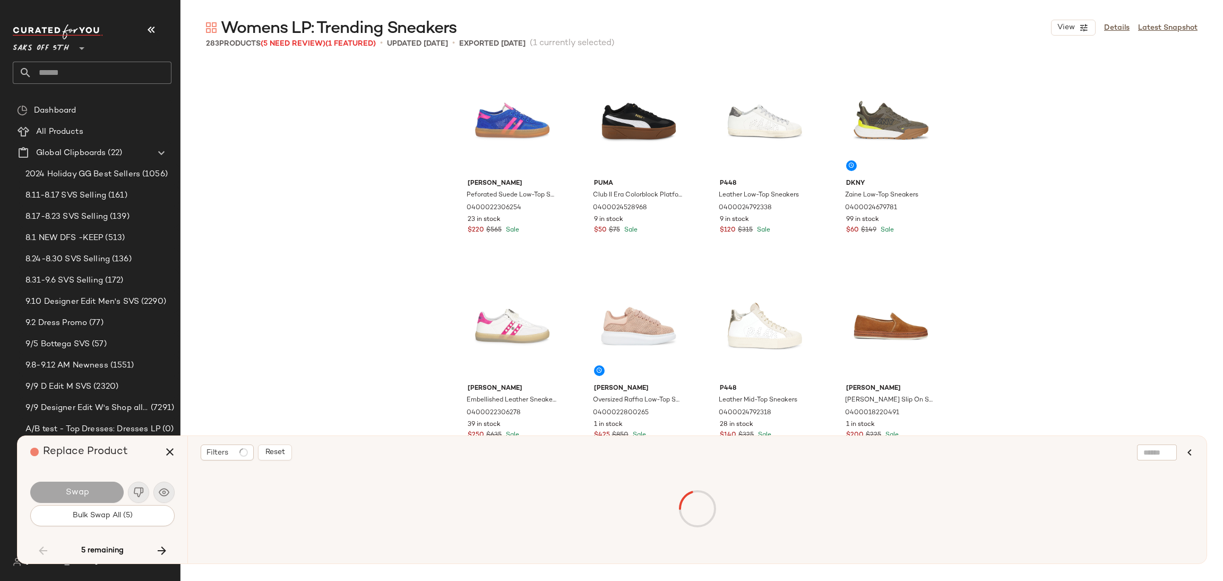
scroll to position [5738, 0]
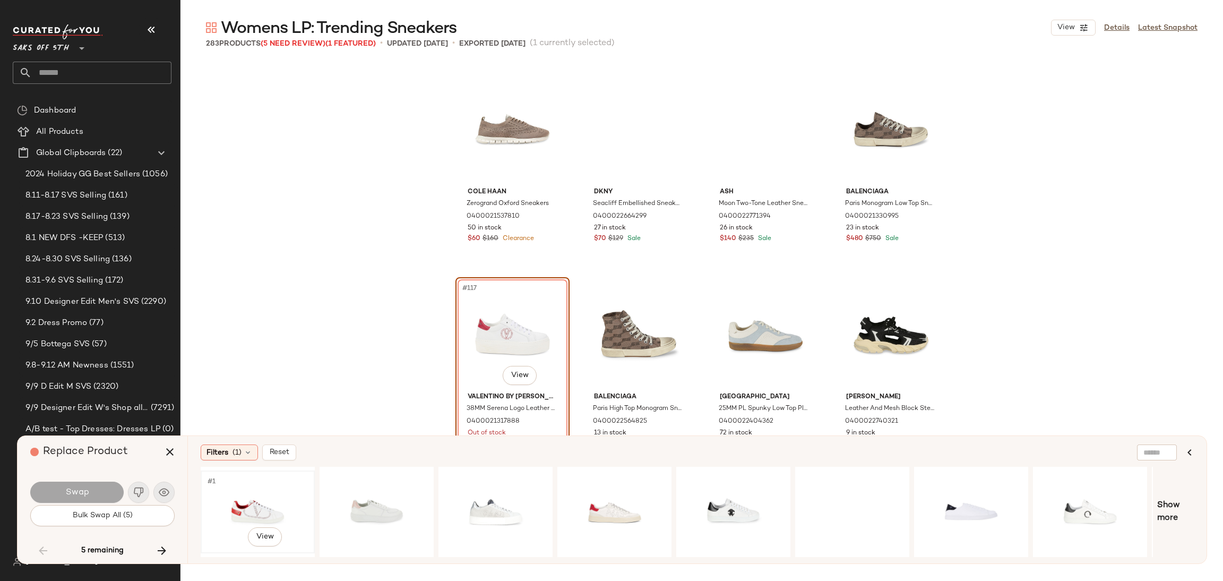
click at [286, 503] on div "#1 View" at bounding box center [257, 511] width 107 height 75
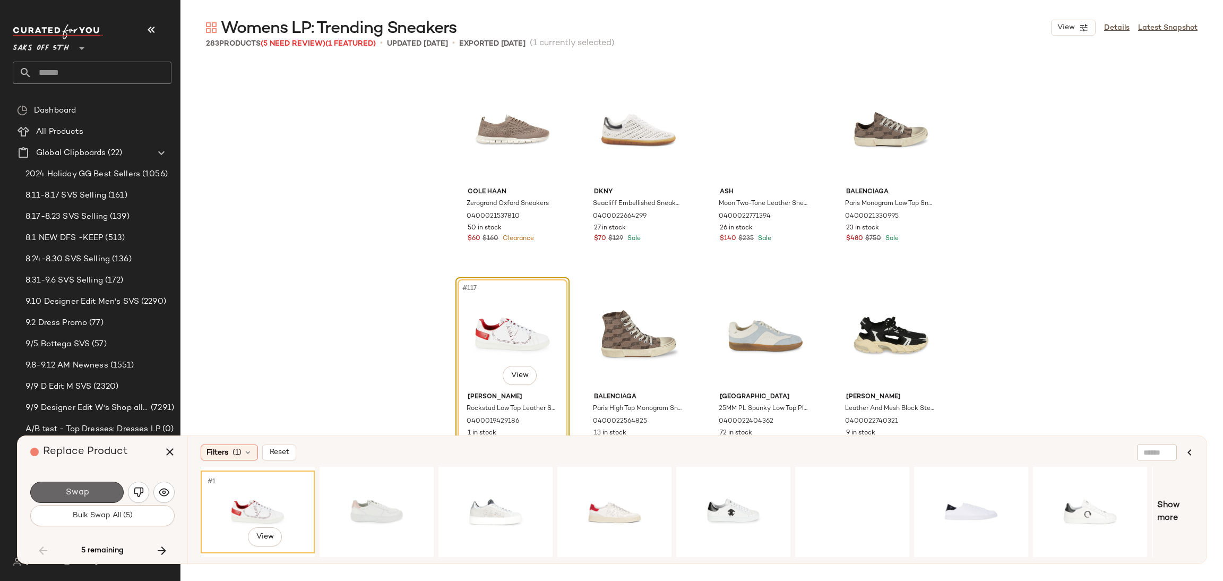
click at [110, 494] on button "Swap" at bounding box center [76, 492] width 93 height 21
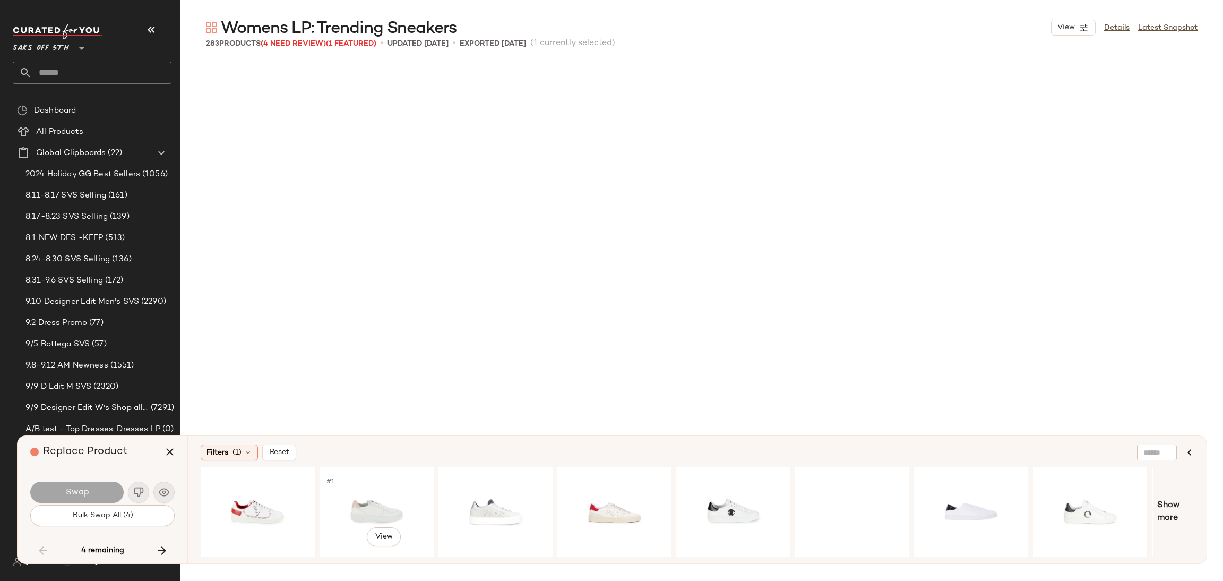
scroll to position [7992, 0]
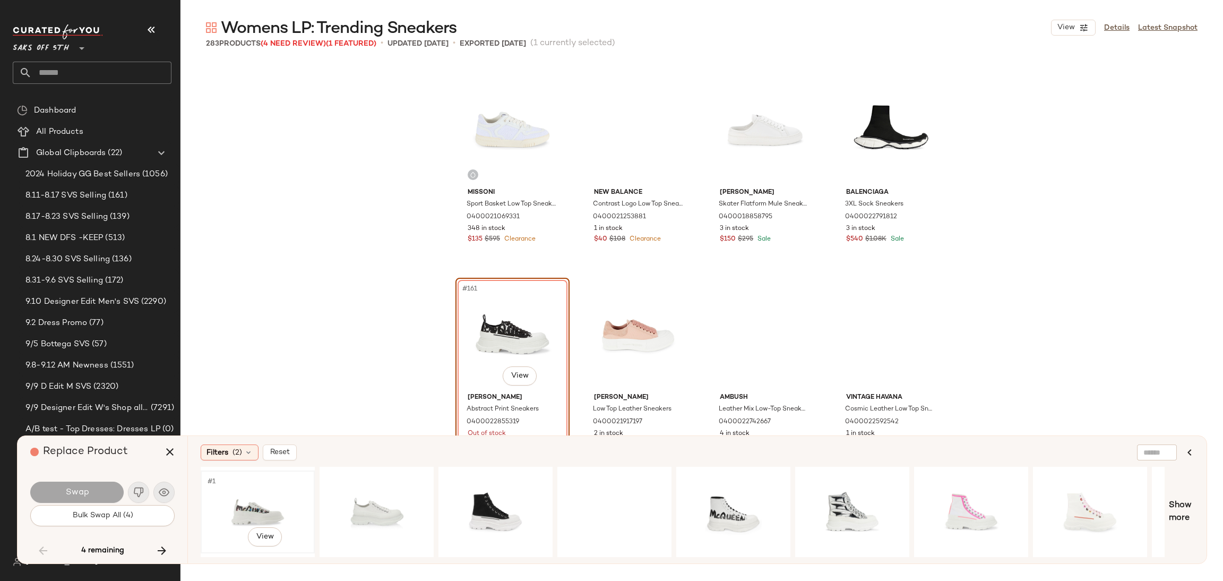
click at [256, 508] on div "#1 View" at bounding box center [257, 511] width 107 height 75
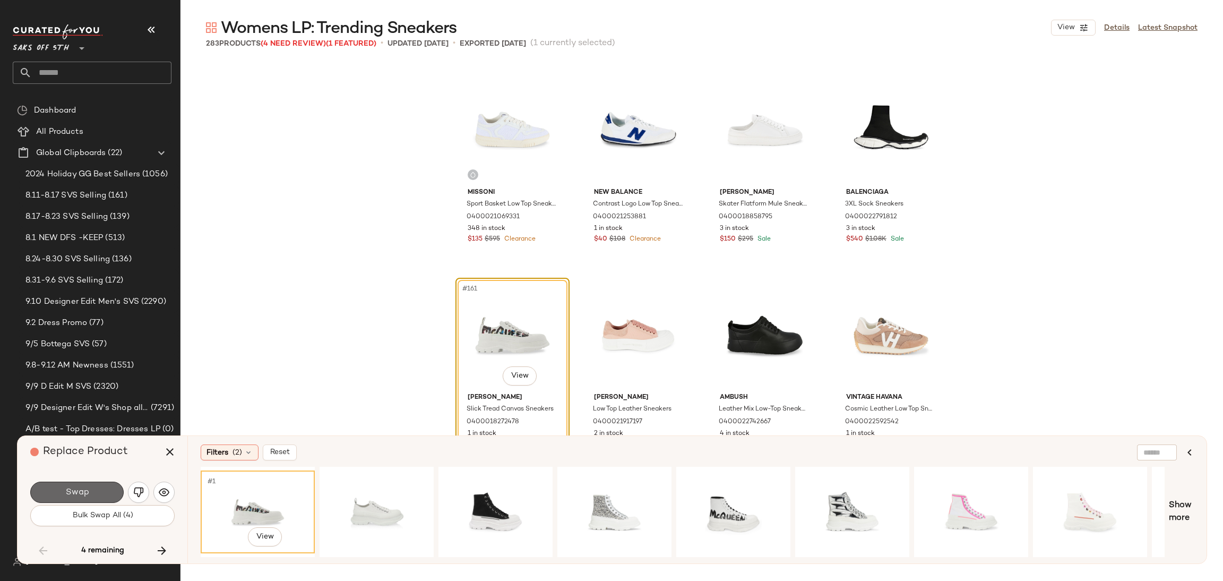
click at [108, 497] on button "Swap" at bounding box center [76, 492] width 93 height 21
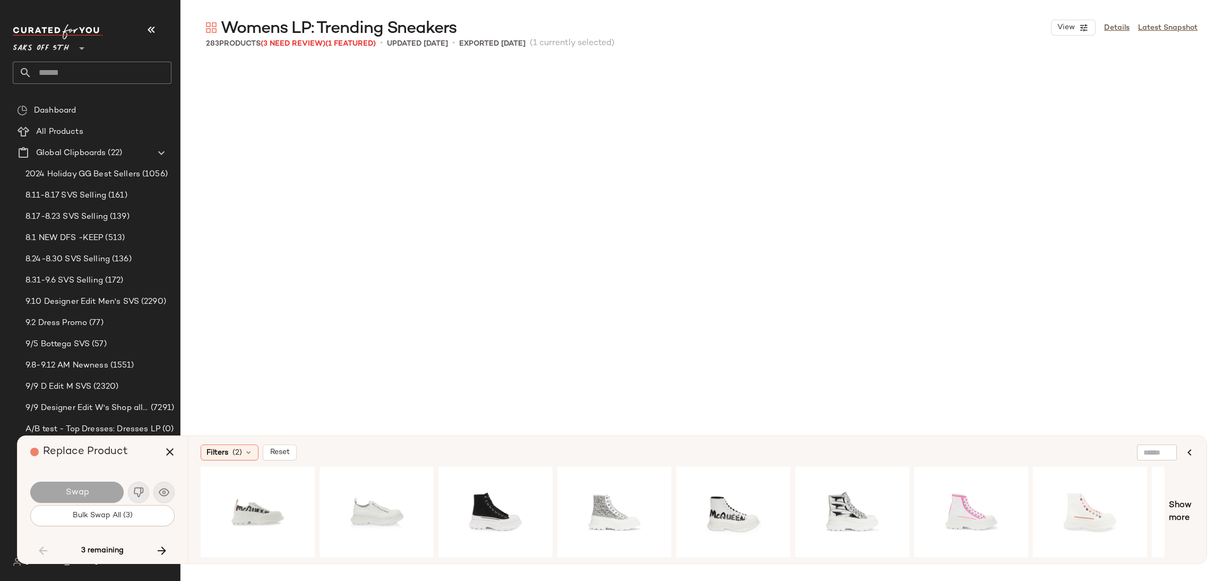
scroll to position [9837, 0]
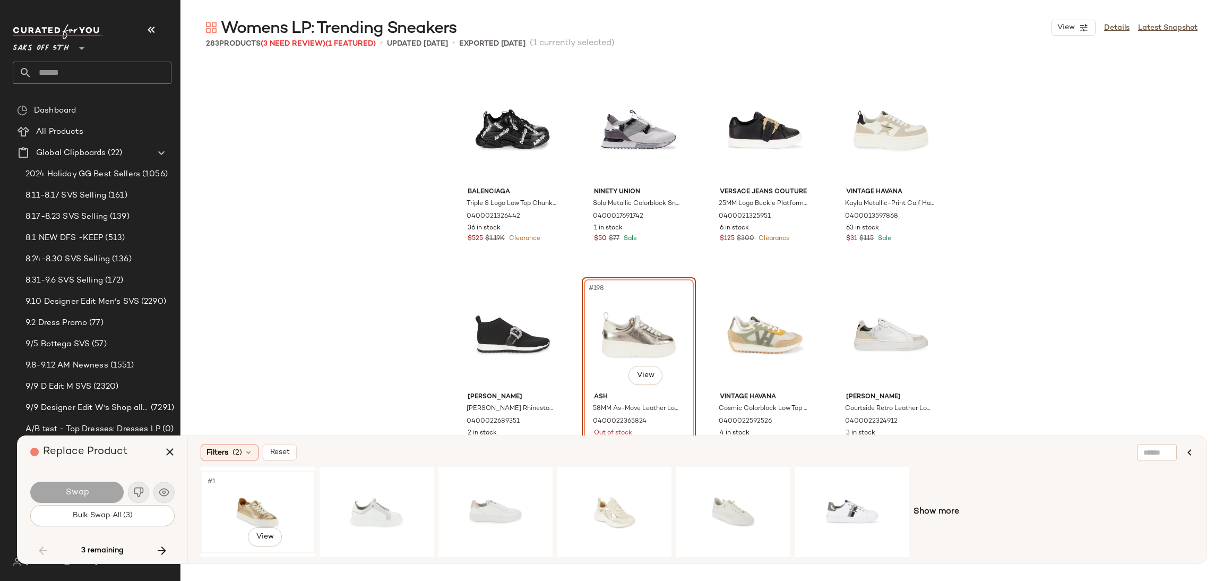
click at [263, 491] on div "#1 View" at bounding box center [257, 511] width 107 height 75
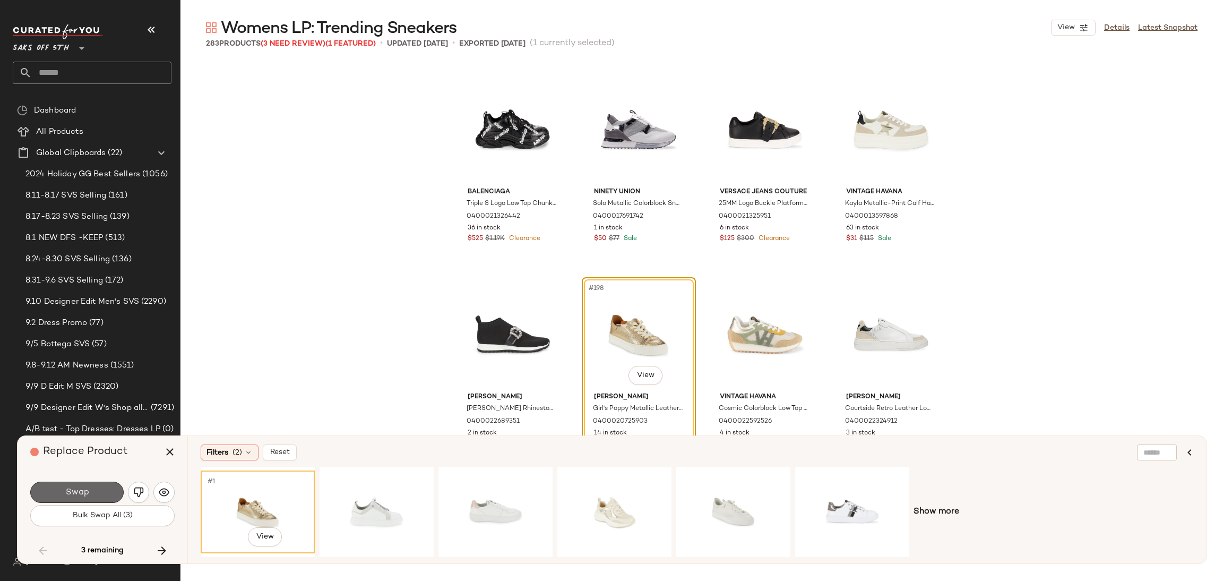
click at [114, 492] on button "Swap" at bounding box center [76, 492] width 93 height 21
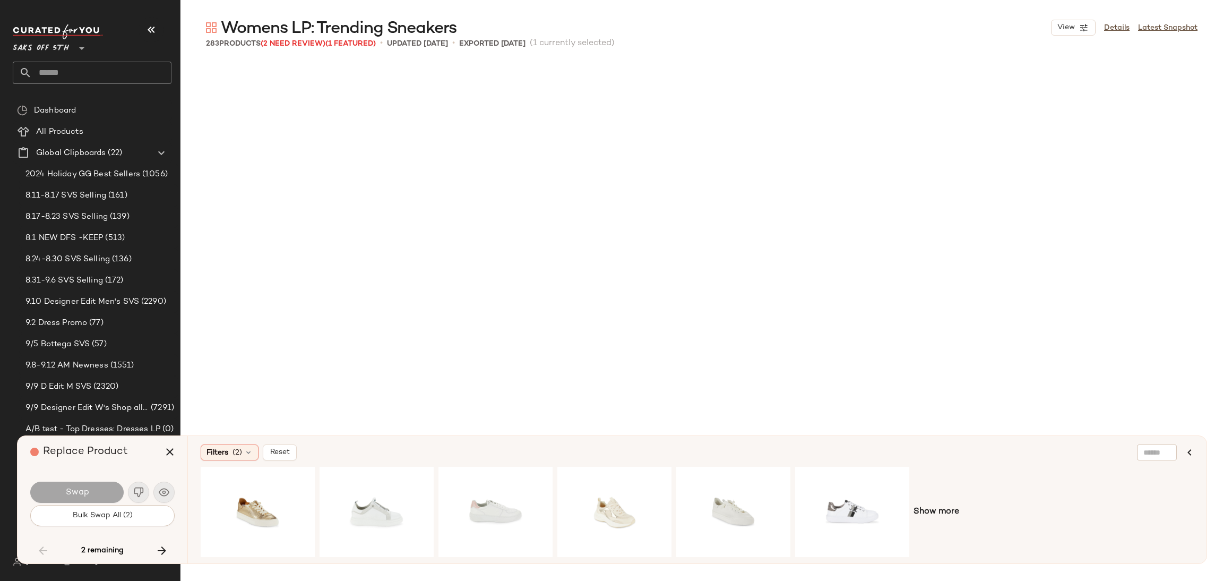
scroll to position [10657, 0]
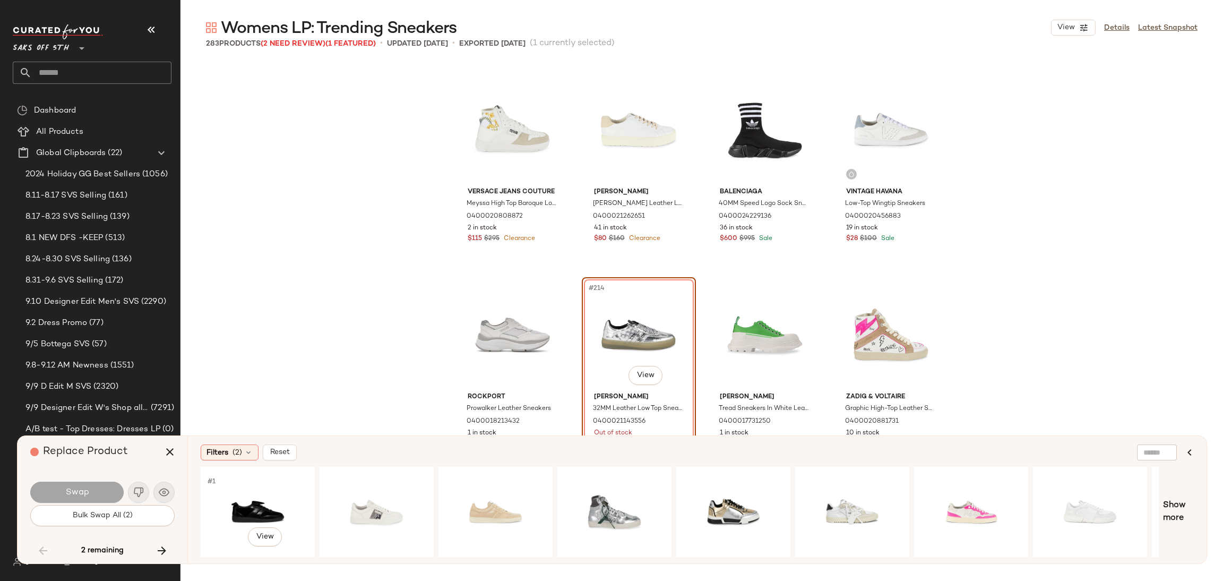
click at [230, 499] on div "#1 View" at bounding box center [257, 511] width 107 height 75
click at [107, 490] on button "Swap" at bounding box center [76, 492] width 93 height 21
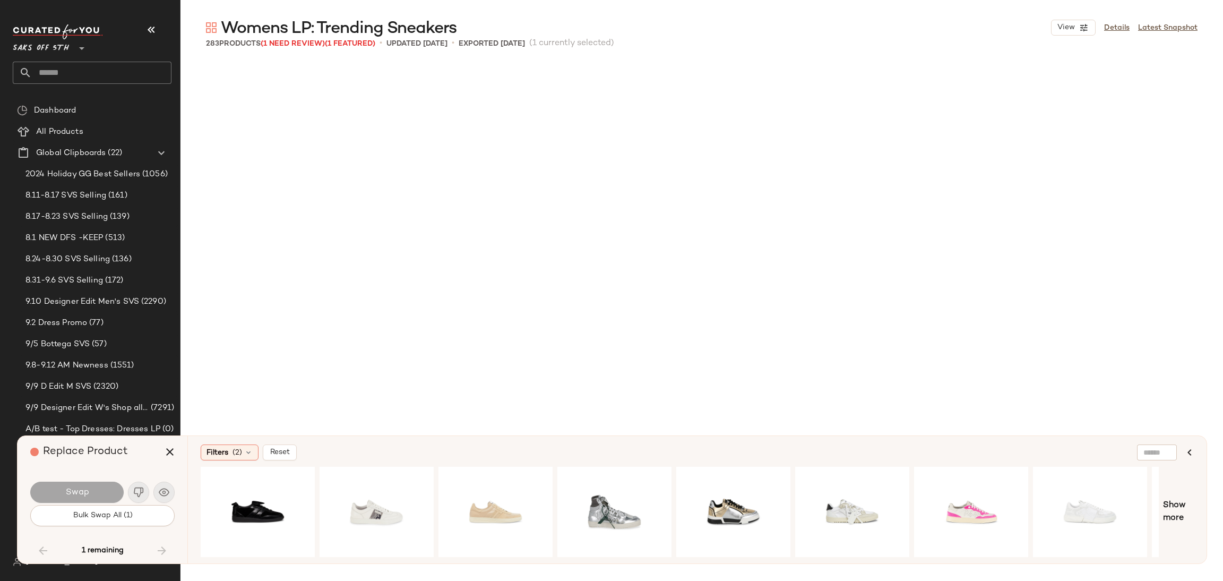
scroll to position [14063, 0]
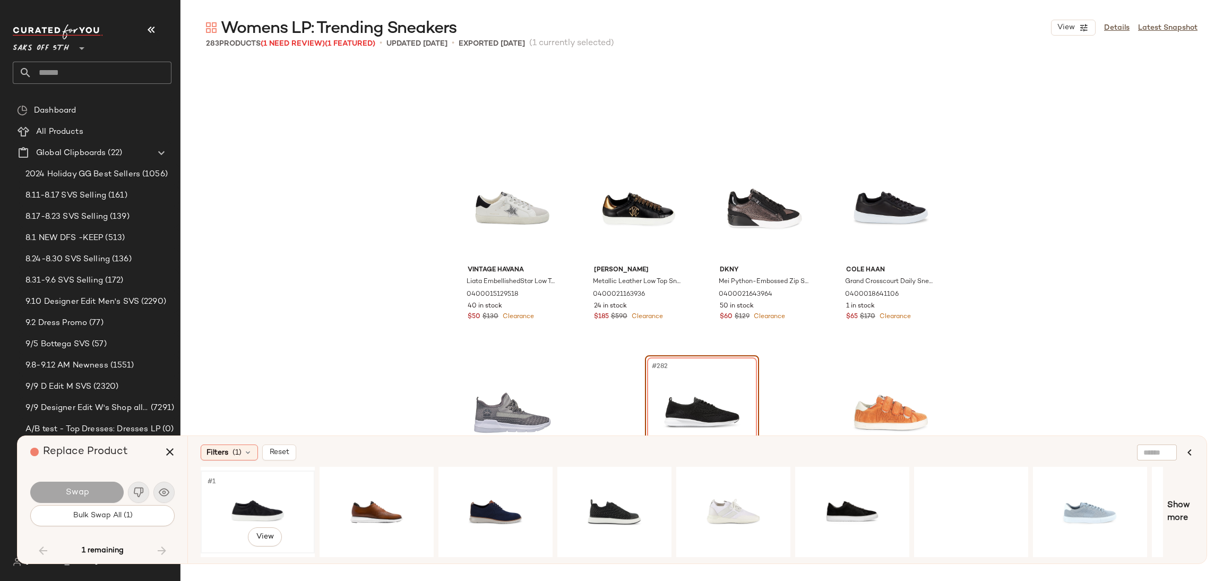
click at [233, 495] on div "#1 View" at bounding box center [257, 511] width 107 height 75
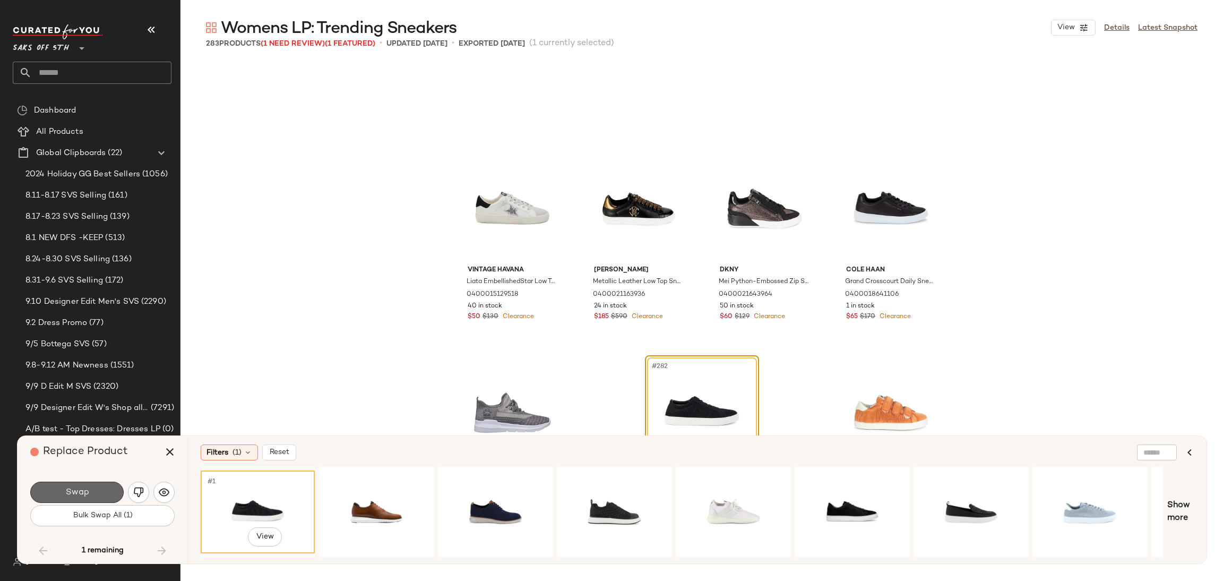
click at [95, 484] on button "Swap" at bounding box center [76, 492] width 93 height 21
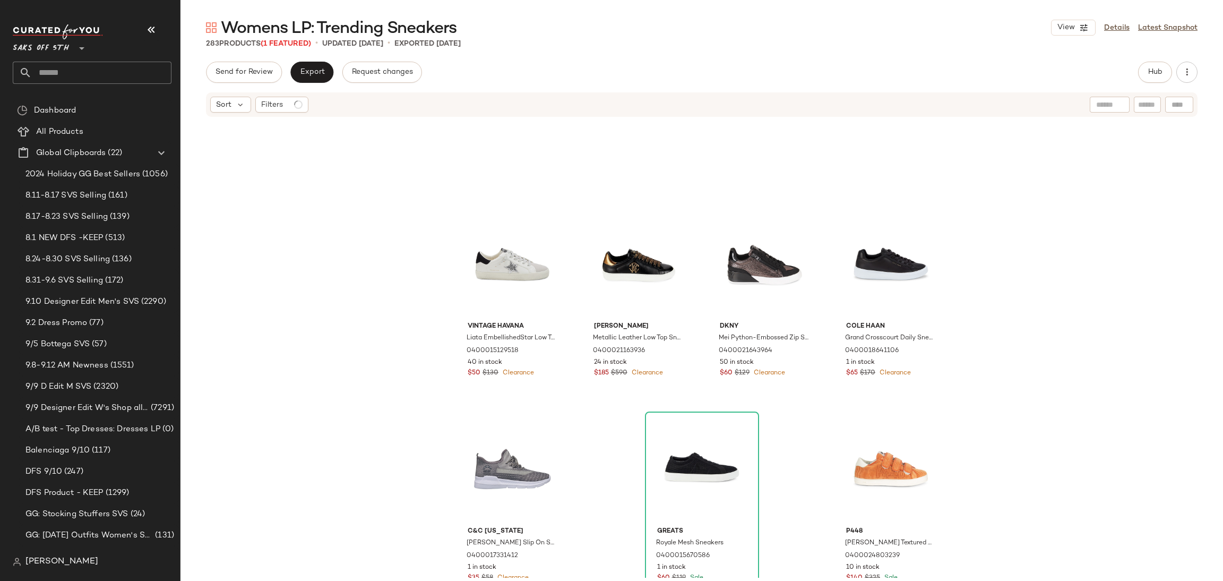
scroll to position [14071, 0]
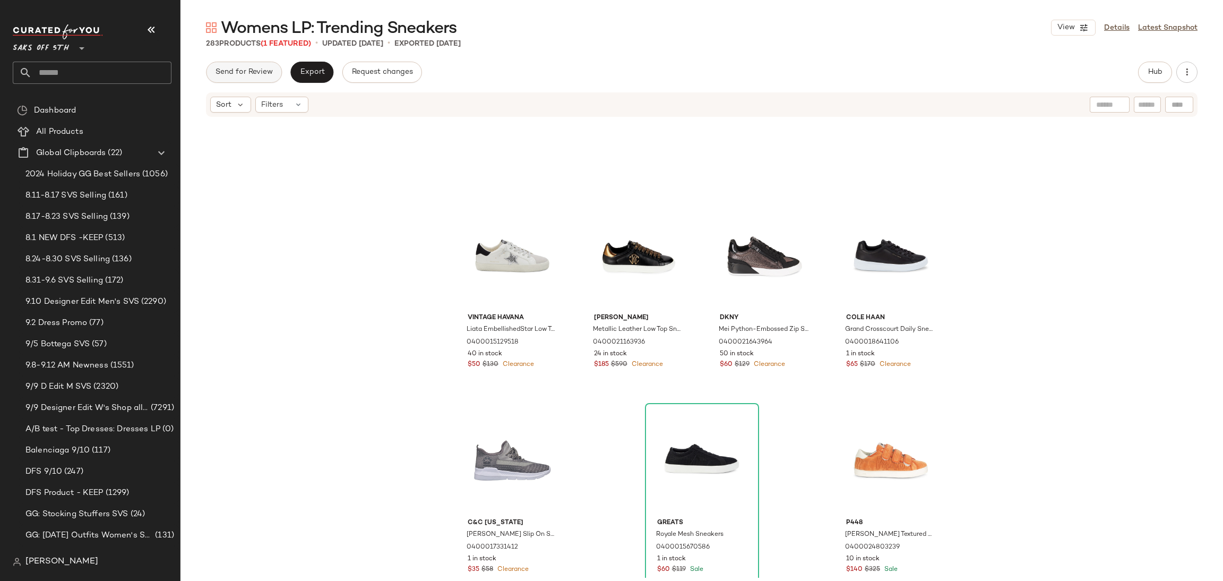
click at [257, 76] on span "Send for Review" at bounding box center [244, 72] width 58 height 8
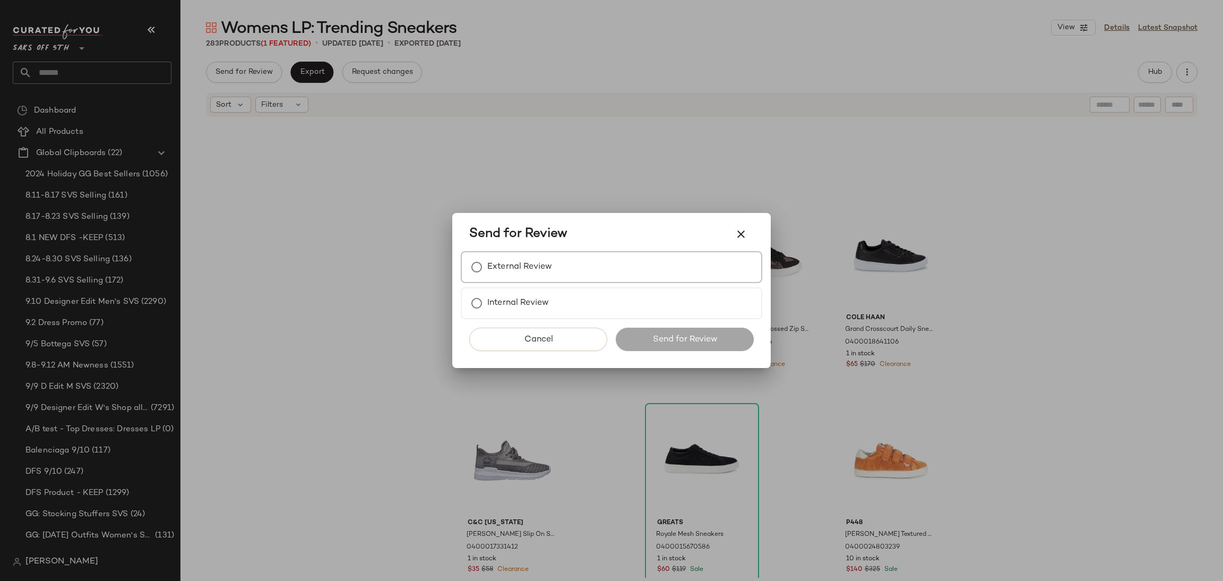
click at [523, 269] on label "External Review" at bounding box center [519, 266] width 65 height 21
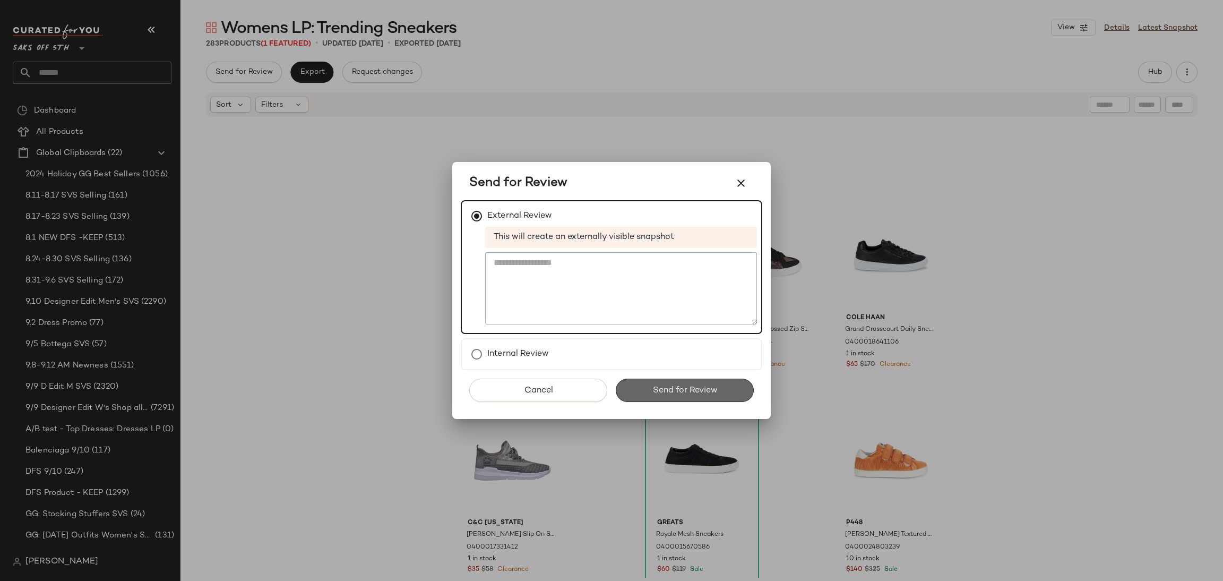
click at [662, 379] on button "Send for Review" at bounding box center [685, 390] width 138 height 23
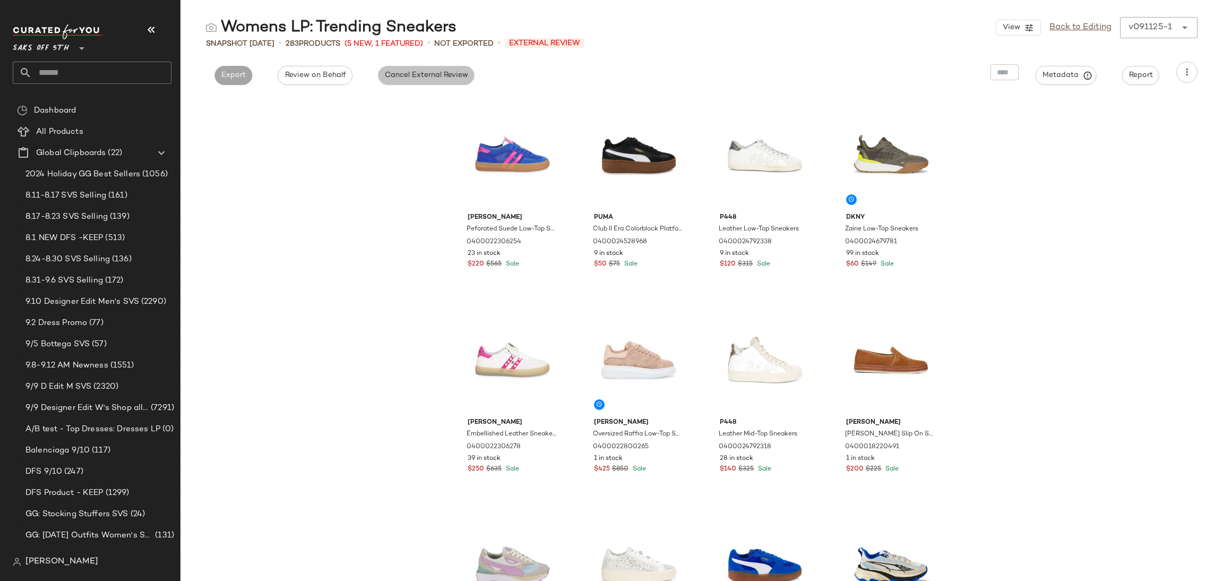
click at [457, 76] on span "Cancel External Review" at bounding box center [426, 75] width 84 height 8
click at [339, 73] on span "Export" at bounding box center [329, 75] width 25 height 8
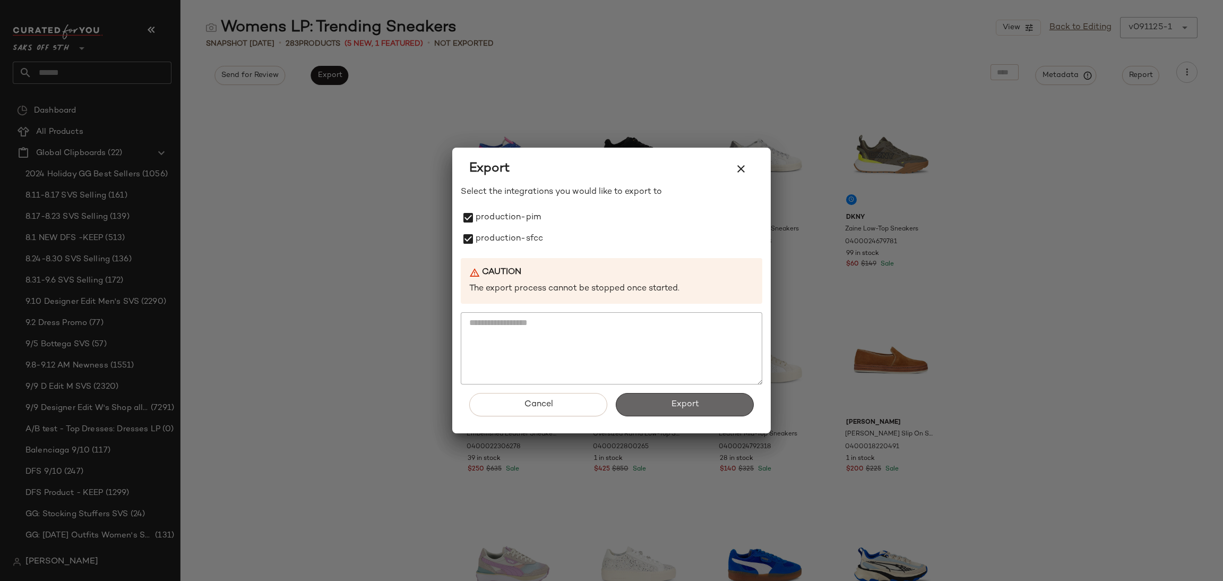
click at [636, 402] on button "Export" at bounding box center [685, 404] width 138 height 23
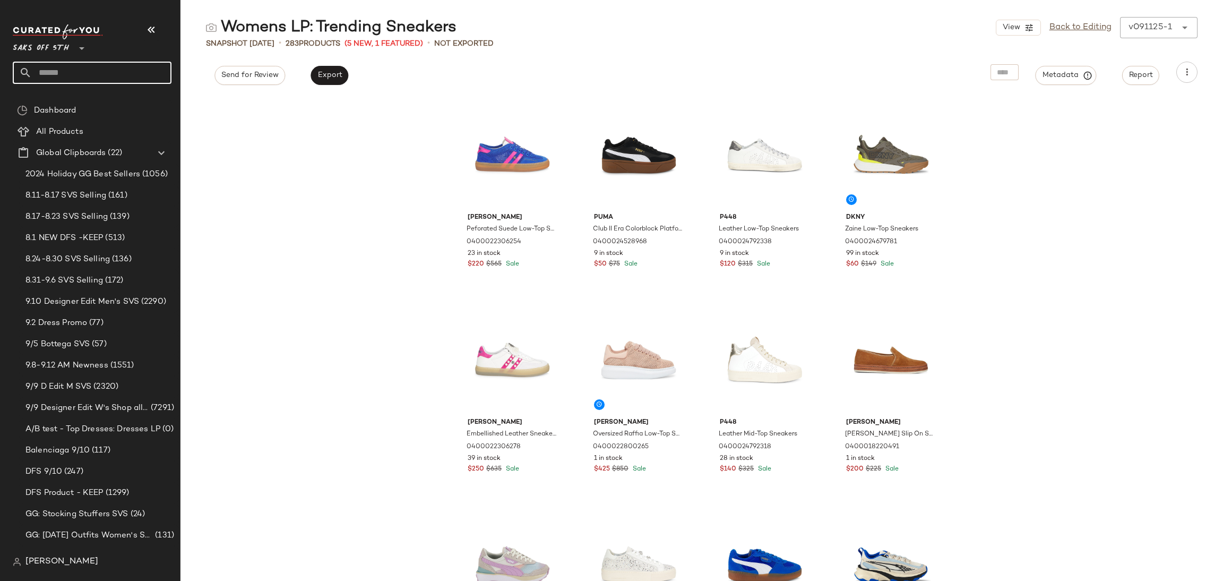
click at [116, 70] on input "text" at bounding box center [102, 73] width 140 height 22
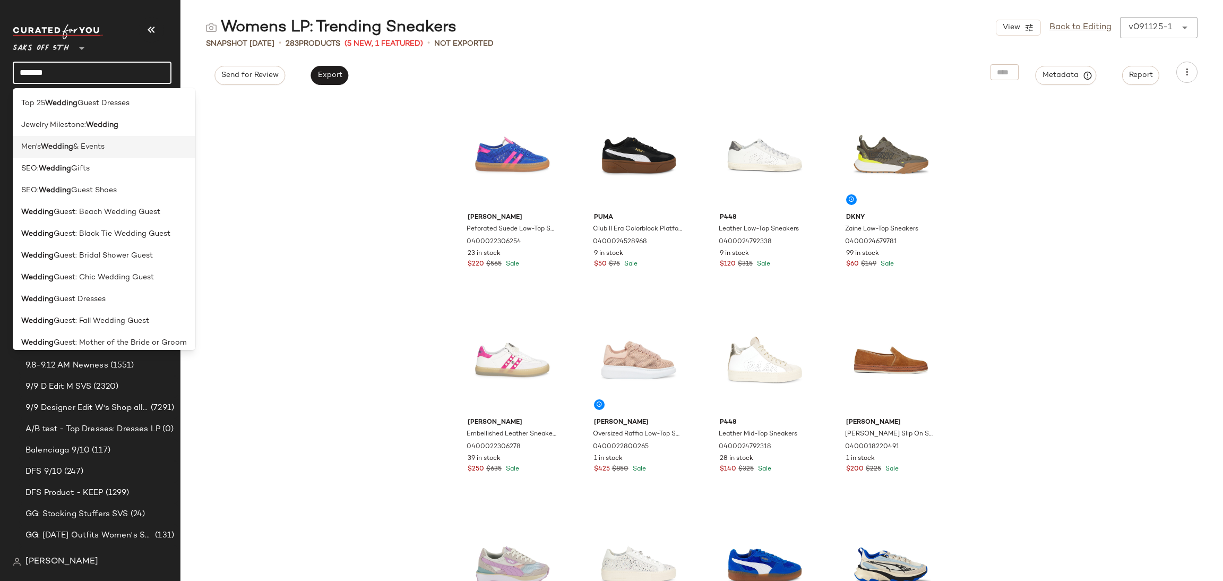
type input "*******"
click at [97, 140] on div "Men's Wedding & Events" at bounding box center [104, 147] width 183 height 22
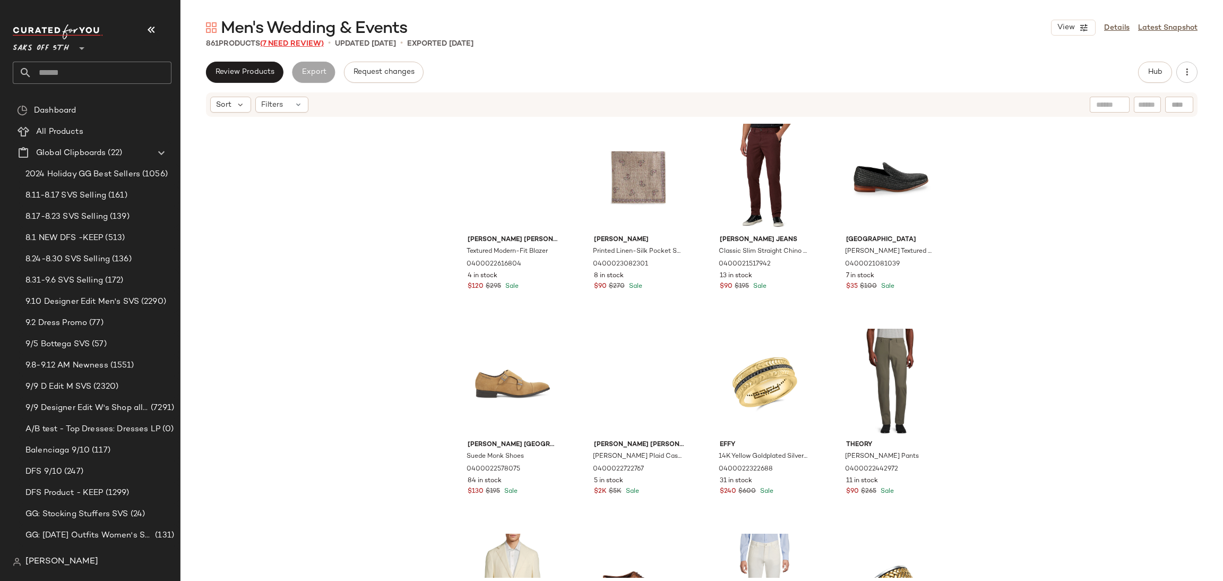
click at [304, 44] on span "(7 Need Review)" at bounding box center [292, 44] width 64 height 8
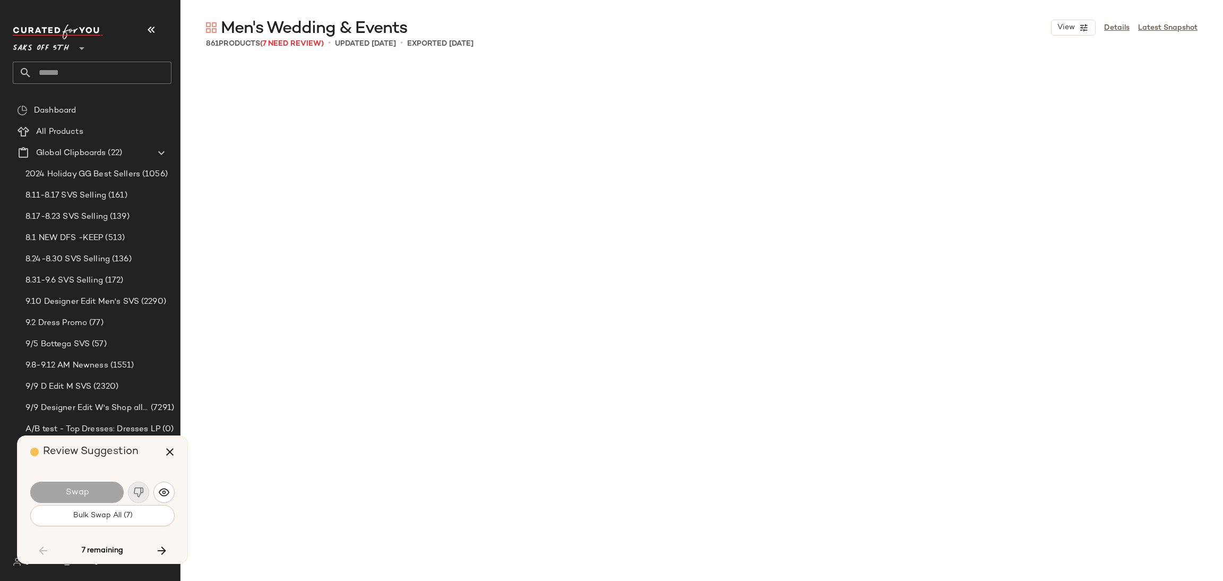
scroll to position [4303, 0]
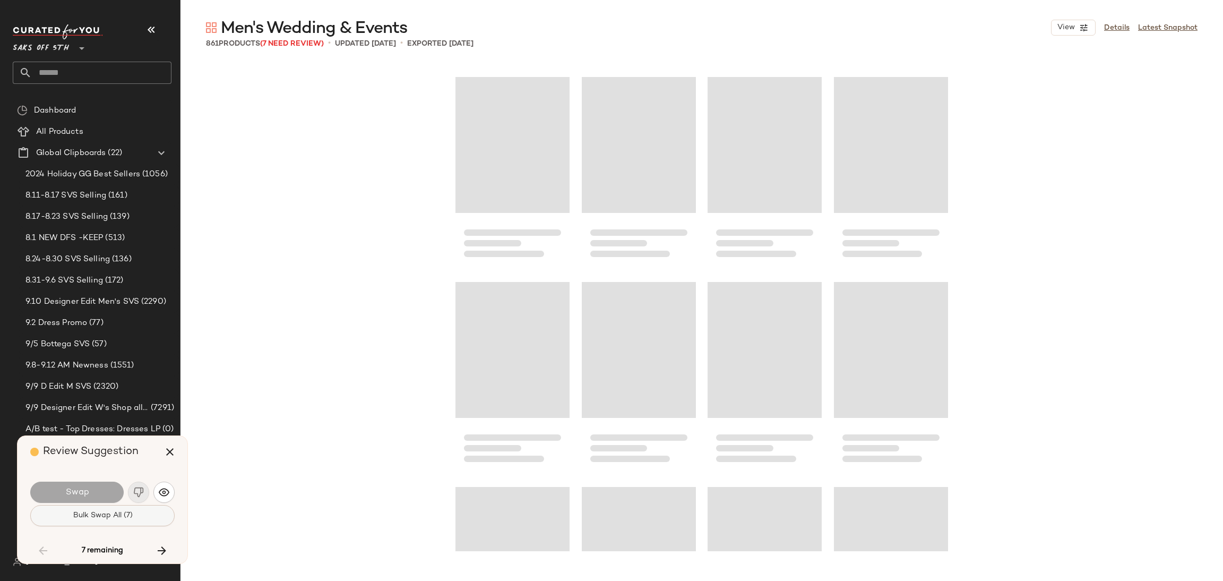
click at [151, 514] on button "Bulk Swap All (7)" at bounding box center [102, 515] width 144 height 21
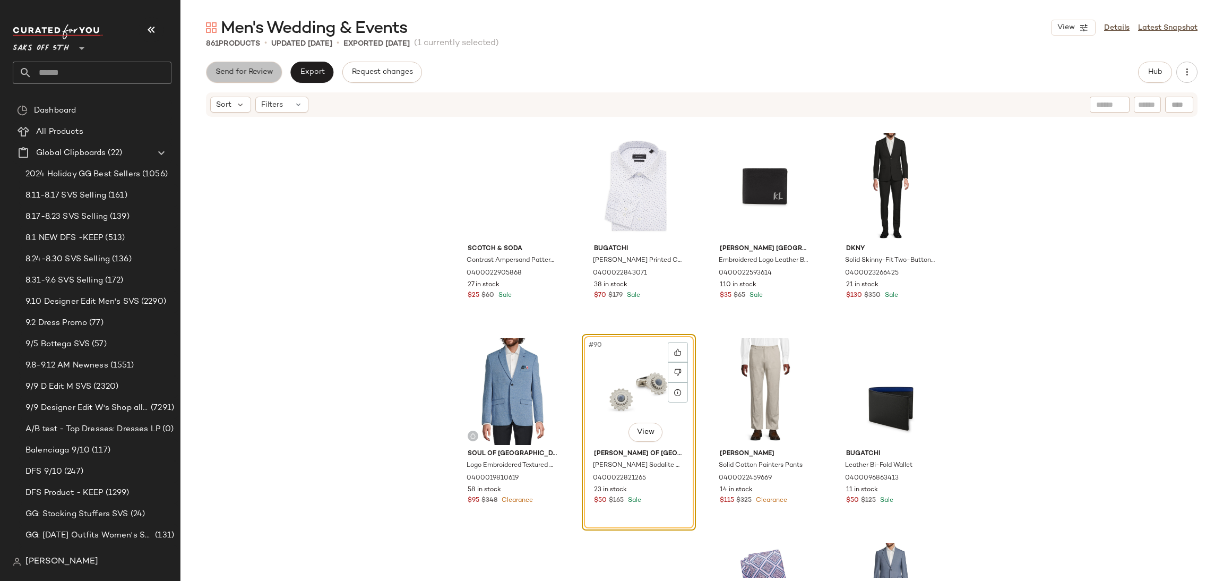
click at [250, 79] on button "Send for Review" at bounding box center [244, 72] width 76 height 21
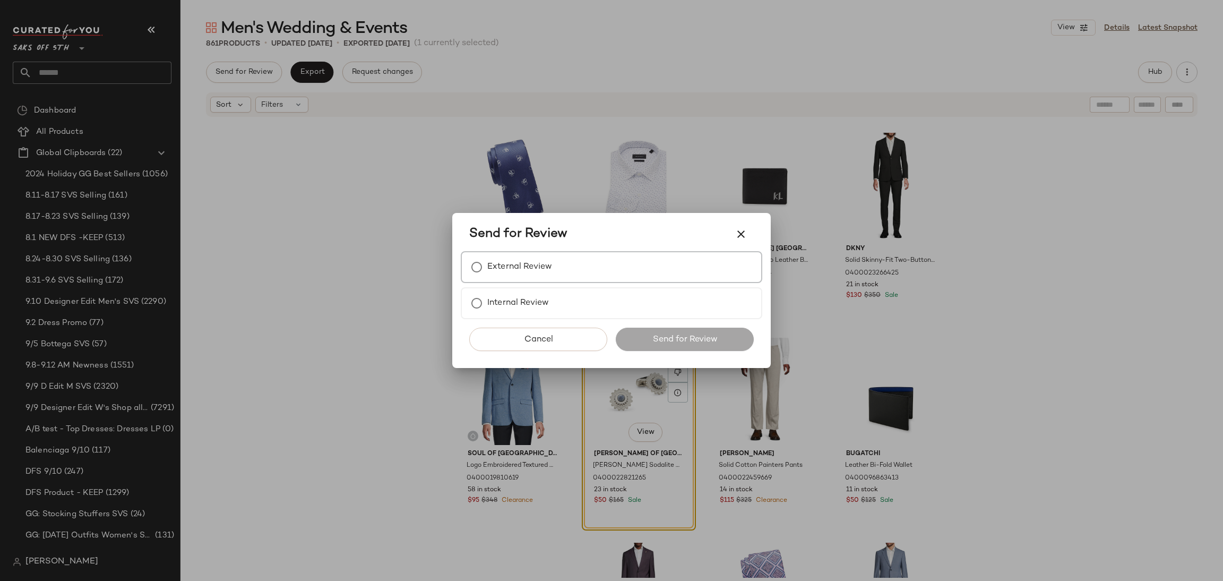
click at [497, 269] on label "External Review" at bounding box center [519, 266] width 65 height 21
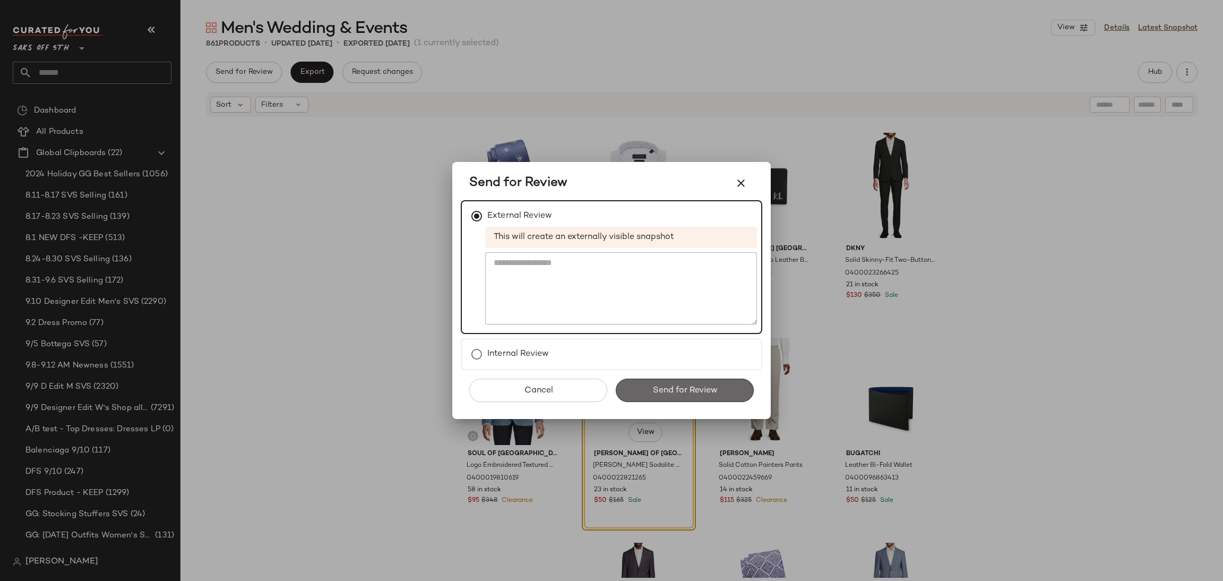
click at [669, 386] on span "Send for Review" at bounding box center [684, 390] width 65 height 10
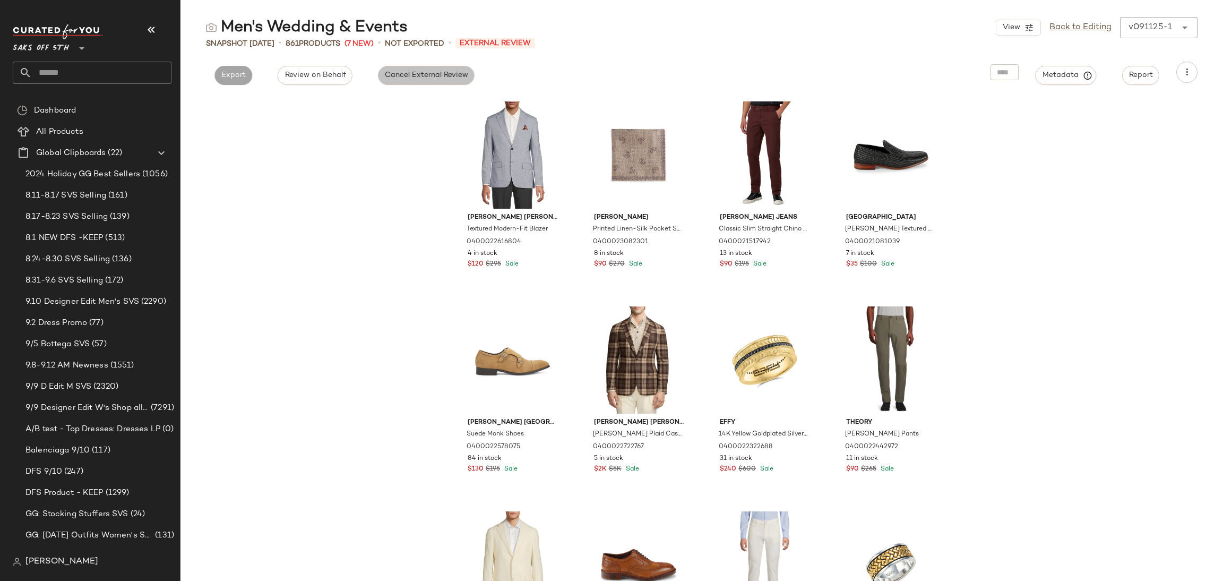
click at [402, 80] on span "Cancel External Review" at bounding box center [426, 75] width 84 height 8
click at [327, 73] on span "Export" at bounding box center [329, 75] width 25 height 8
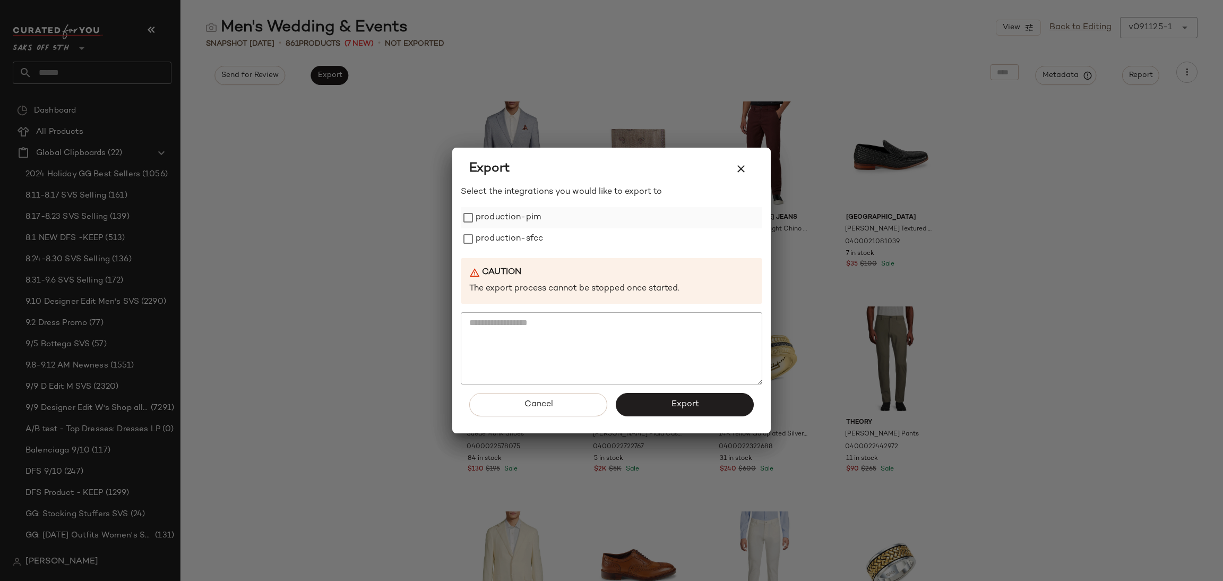
click at [496, 211] on label "production-pim" at bounding box center [508, 217] width 65 height 21
click at [494, 235] on label "production-sfcc" at bounding box center [509, 238] width 67 height 21
click at [674, 404] on span "Export" at bounding box center [685, 404] width 28 height 10
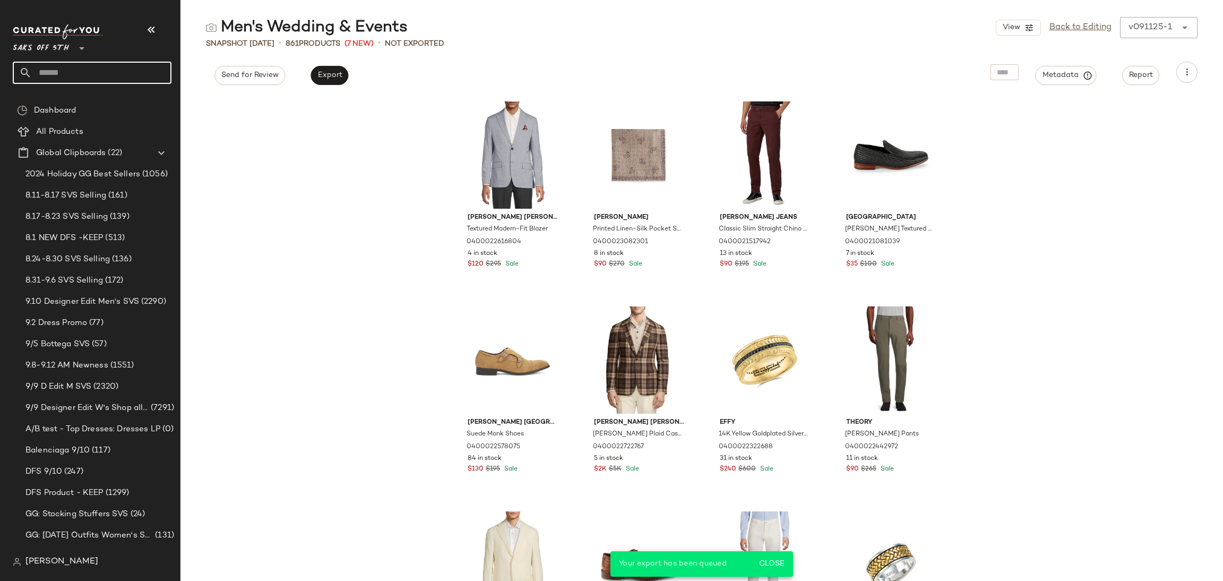
click at [136, 75] on input "text" at bounding box center [102, 73] width 140 height 22
type input "****"
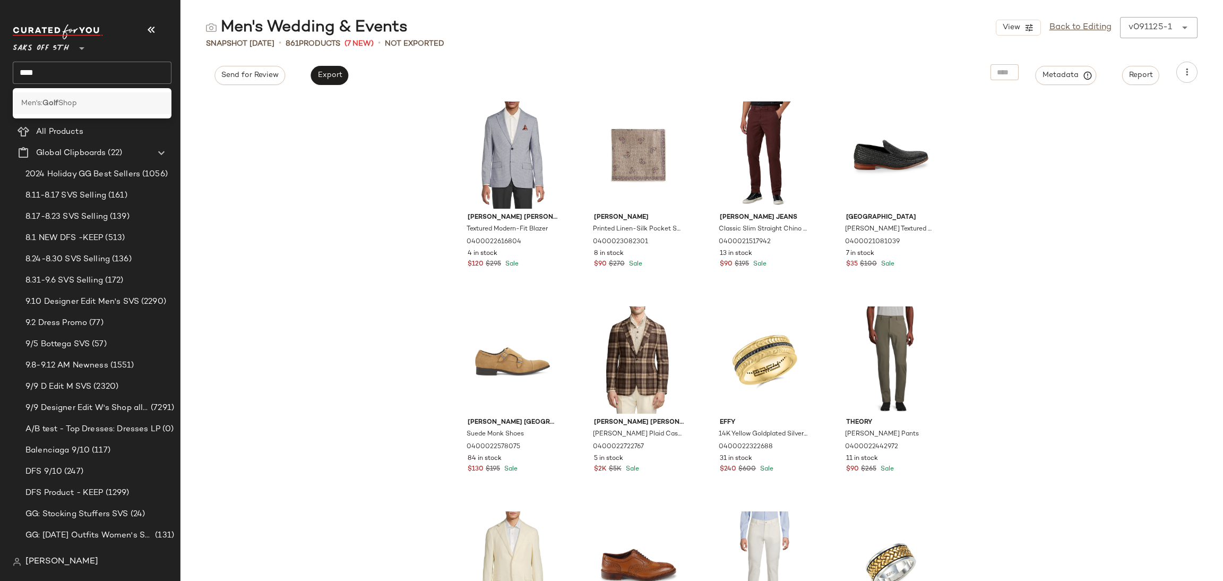
click at [68, 100] on span "Shop" at bounding box center [67, 103] width 19 height 11
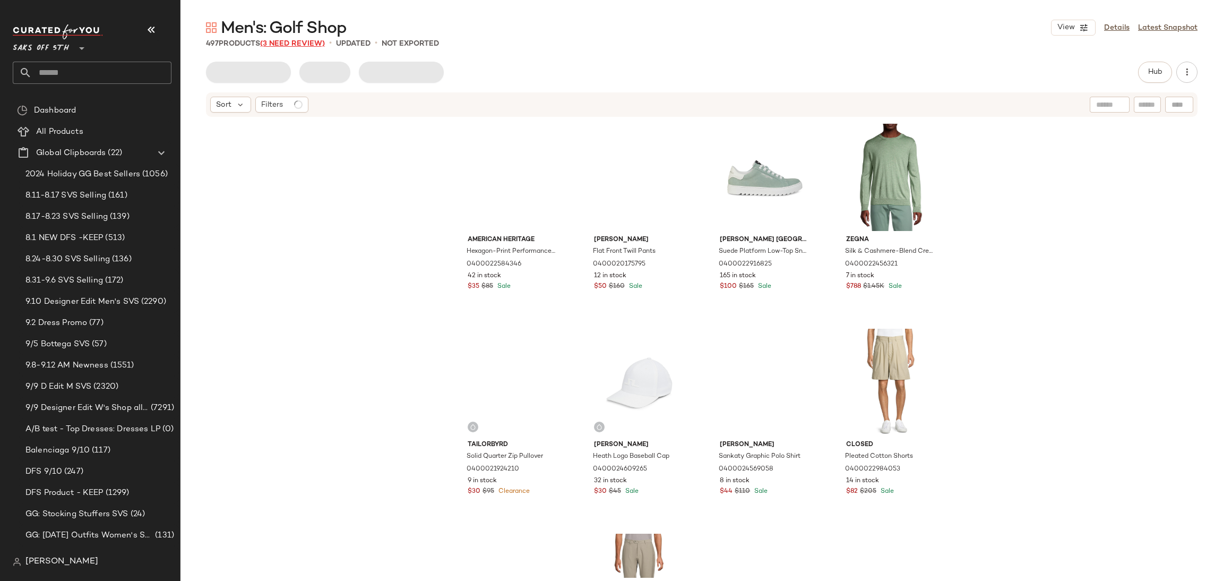
click at [305, 41] on span "(3 Need Review)" at bounding box center [292, 44] width 65 height 8
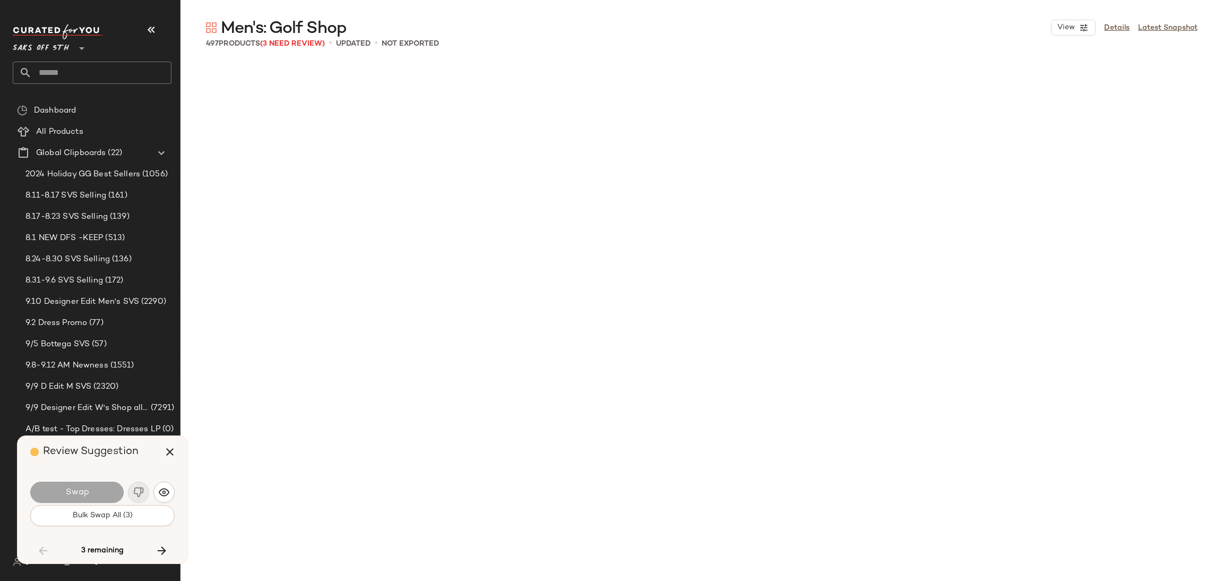
scroll to position [6968, 0]
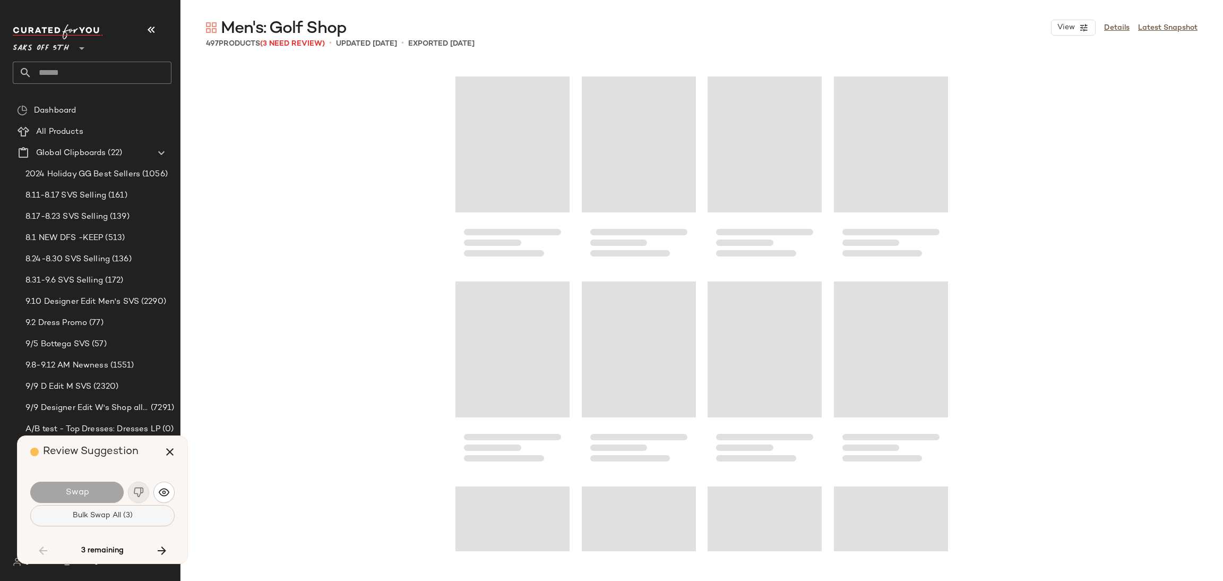
click at [130, 516] on span "Bulk Swap All (3)" at bounding box center [102, 515] width 61 height 8
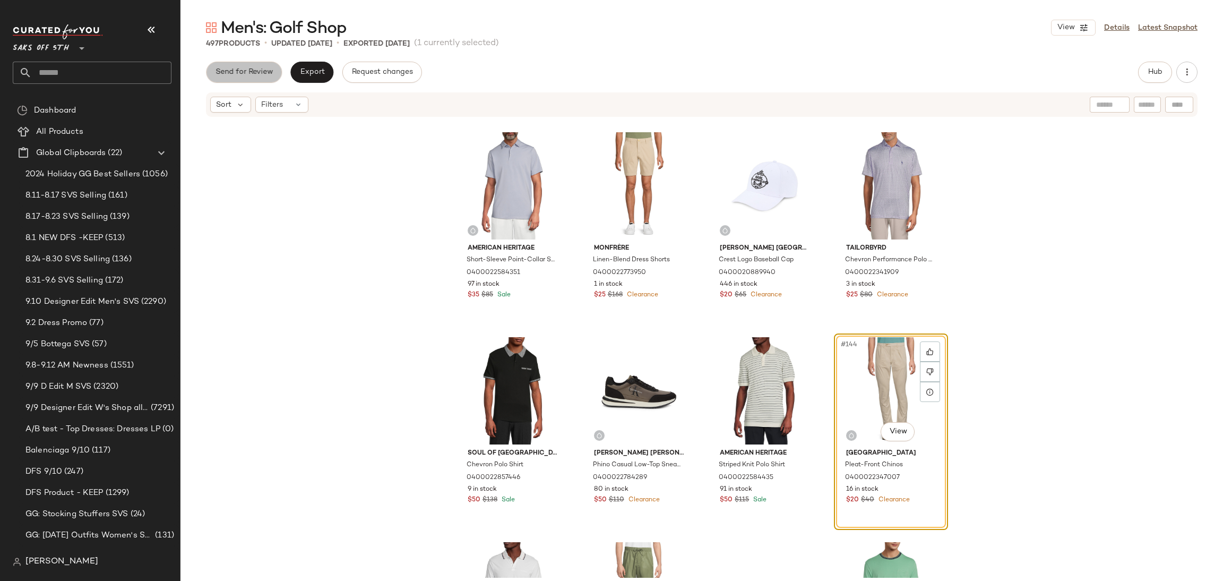
click at [264, 73] on span "Send for Review" at bounding box center [244, 72] width 58 height 8
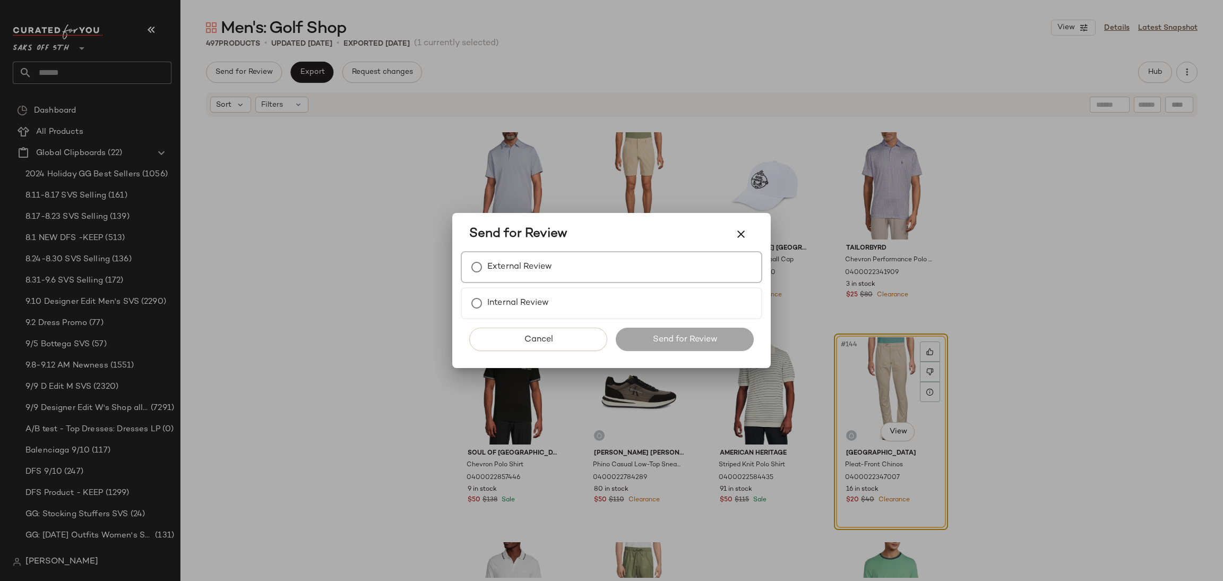
click at [501, 261] on label "External Review" at bounding box center [519, 266] width 65 height 21
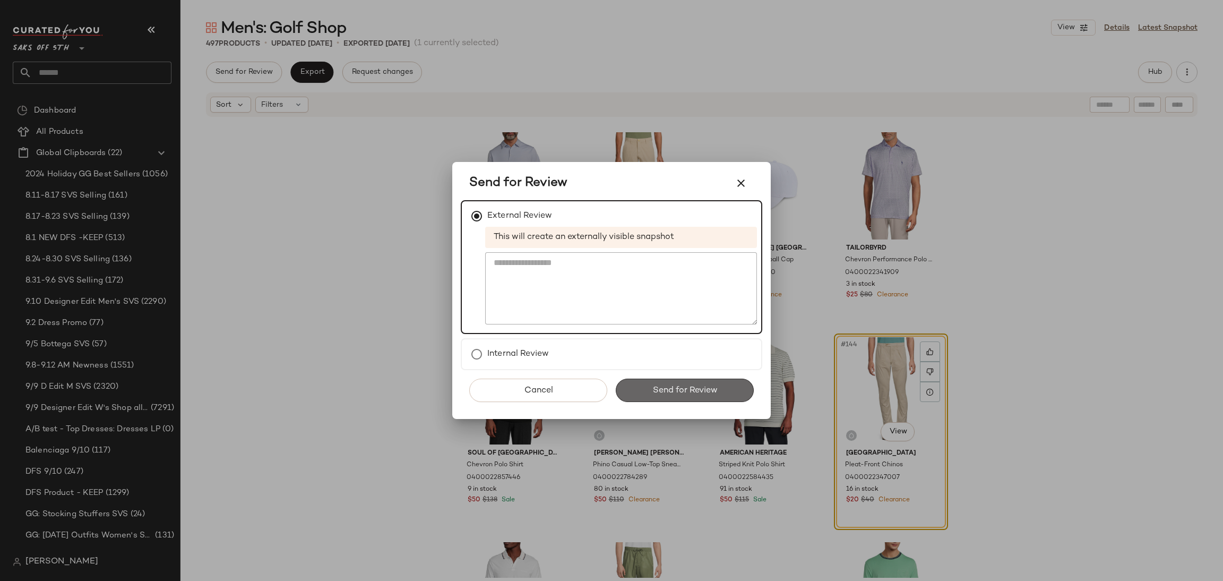
click at [649, 381] on button "Send for Review" at bounding box center [685, 390] width 138 height 23
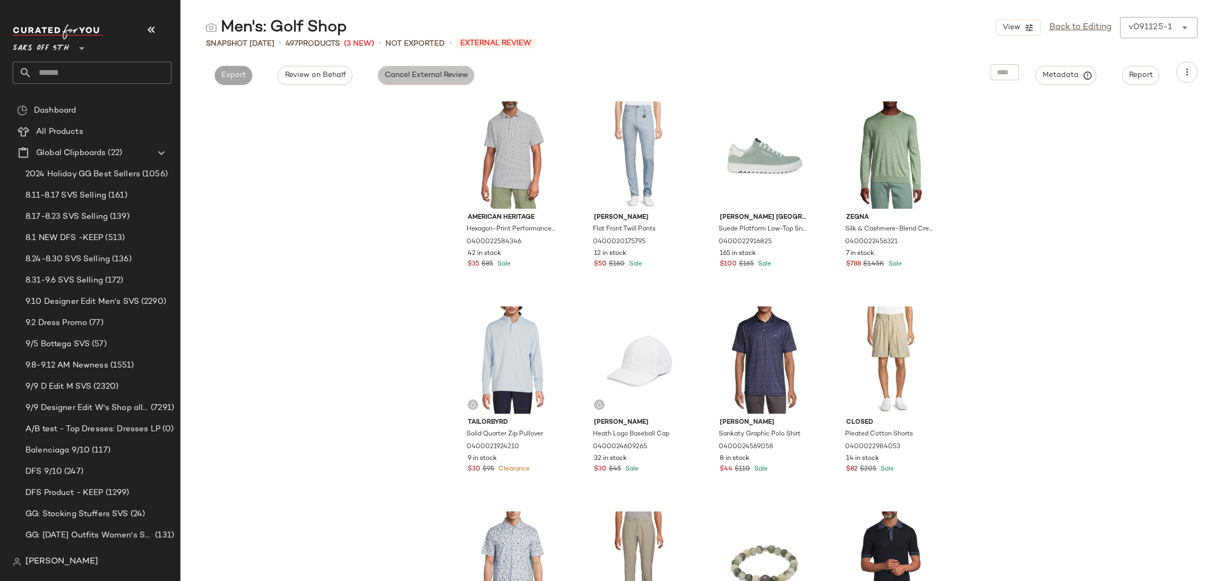
click at [419, 73] on span "Cancel External Review" at bounding box center [426, 75] width 84 height 8
click at [326, 79] on span "Export" at bounding box center [329, 75] width 25 height 8
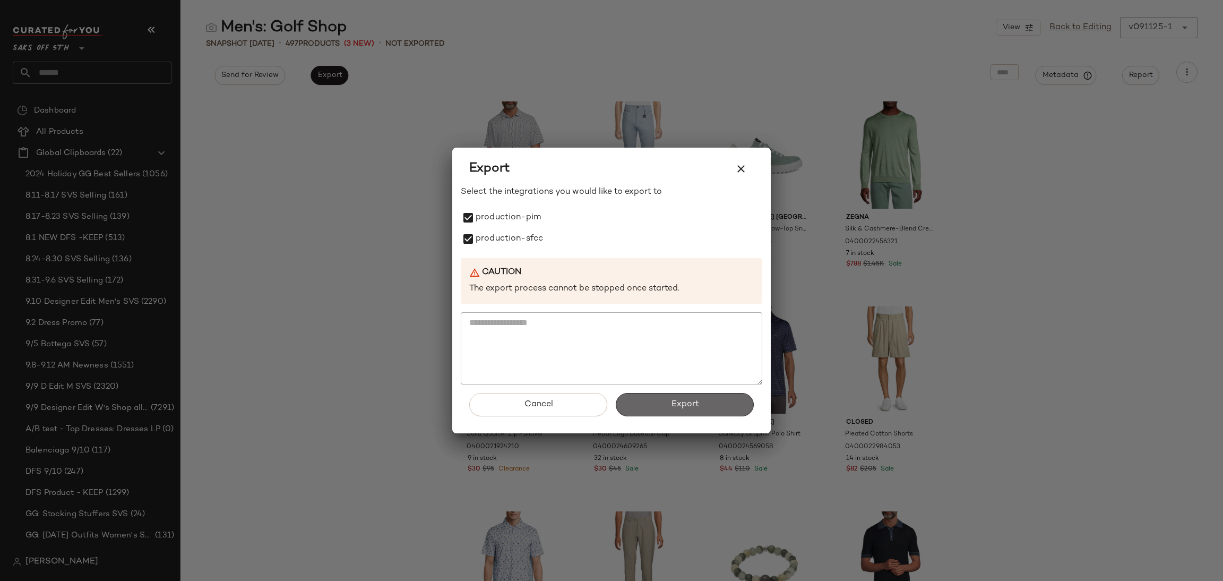
click at [657, 399] on button "Export" at bounding box center [685, 404] width 138 height 23
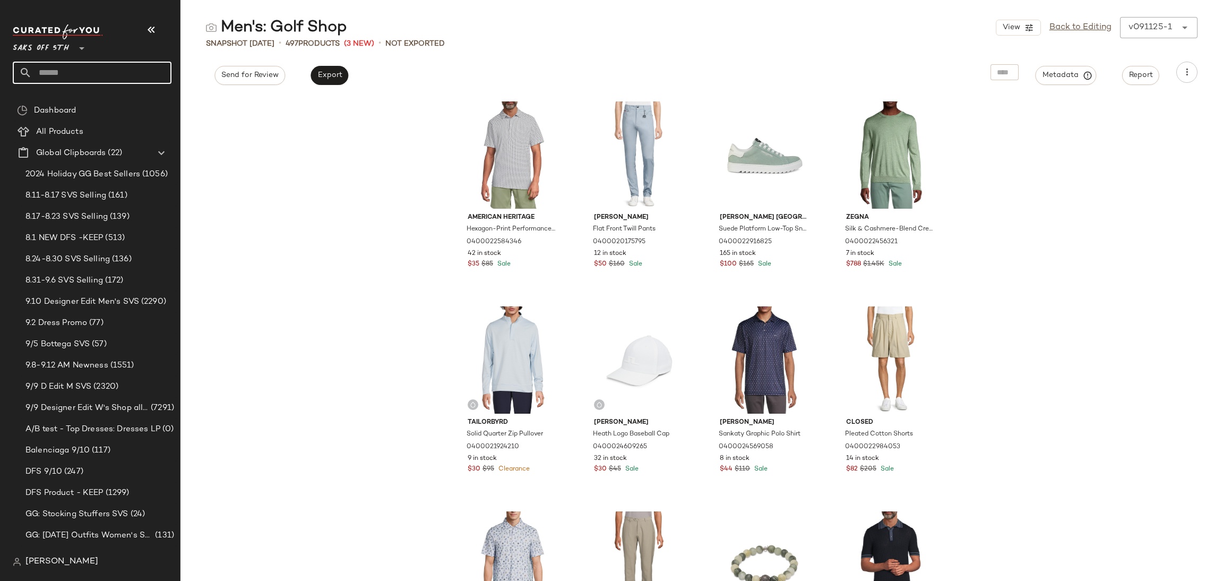
click at [93, 67] on input "text" at bounding box center [102, 73] width 140 height 22
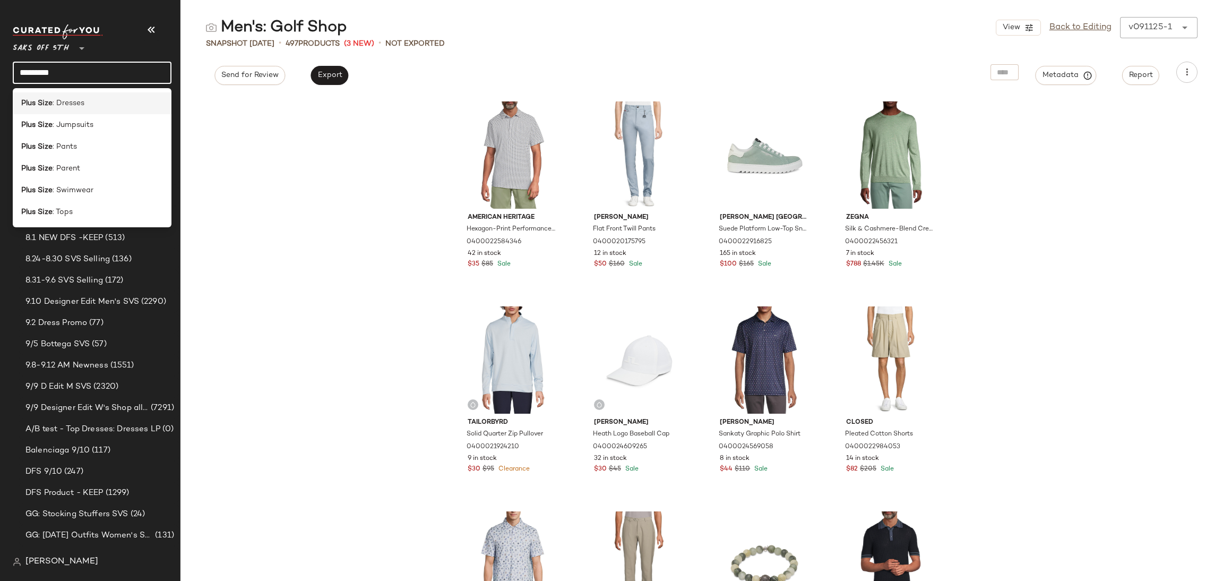
type input "*********"
click at [79, 100] on span ": Dresses" at bounding box center [69, 103] width 32 height 11
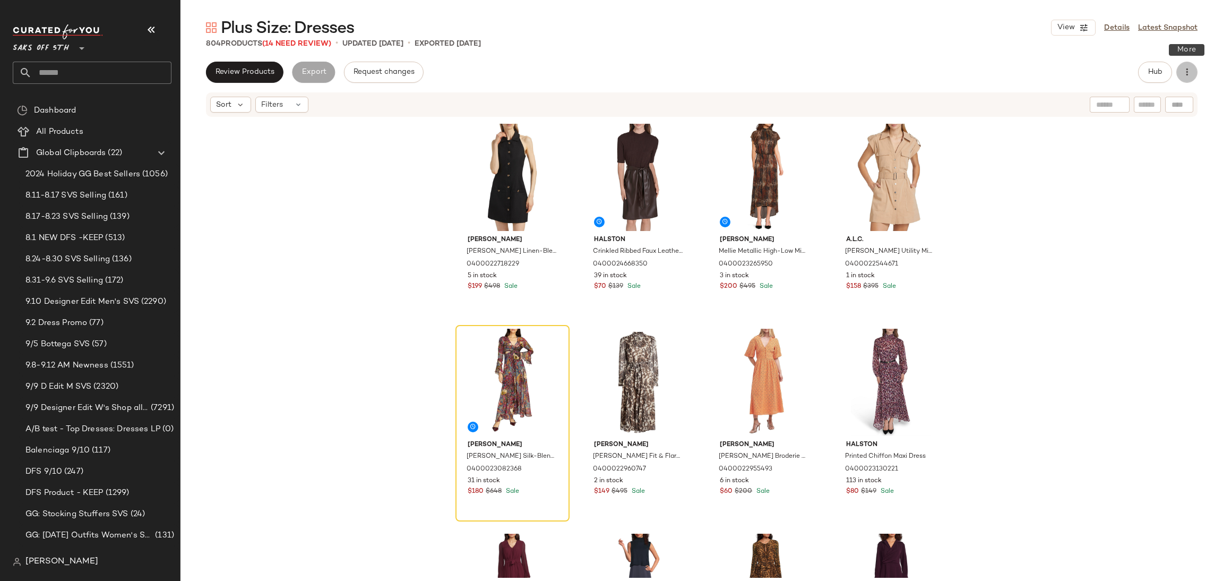
click at [1183, 71] on icon "button" at bounding box center [1187, 72] width 11 height 11
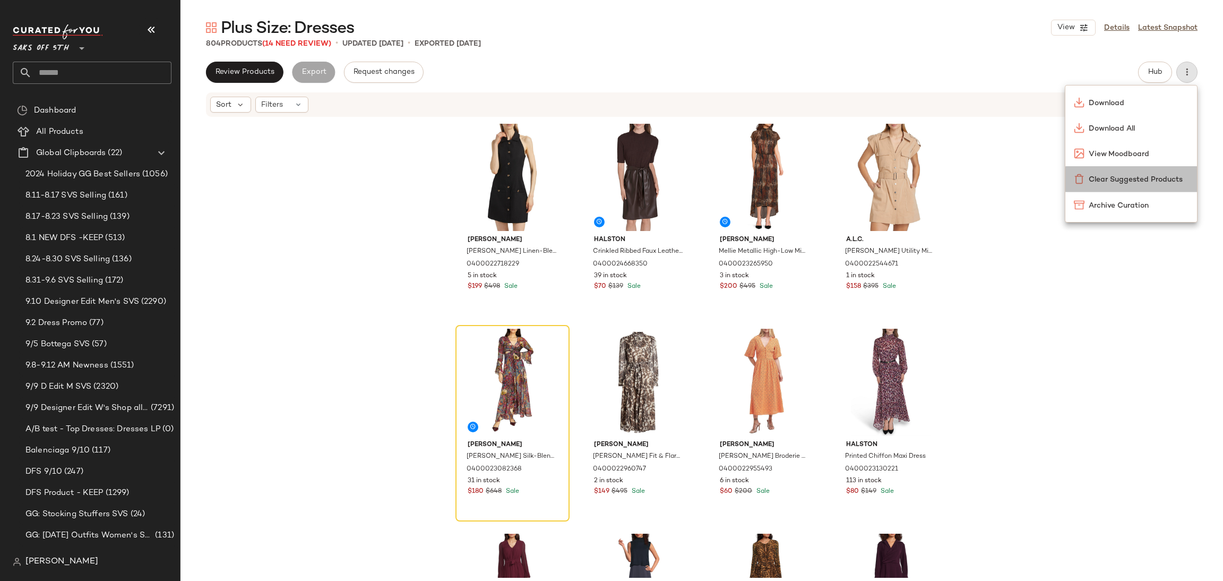
click at [1126, 178] on span "Clear Suggested Products" at bounding box center [1139, 179] width 100 height 11
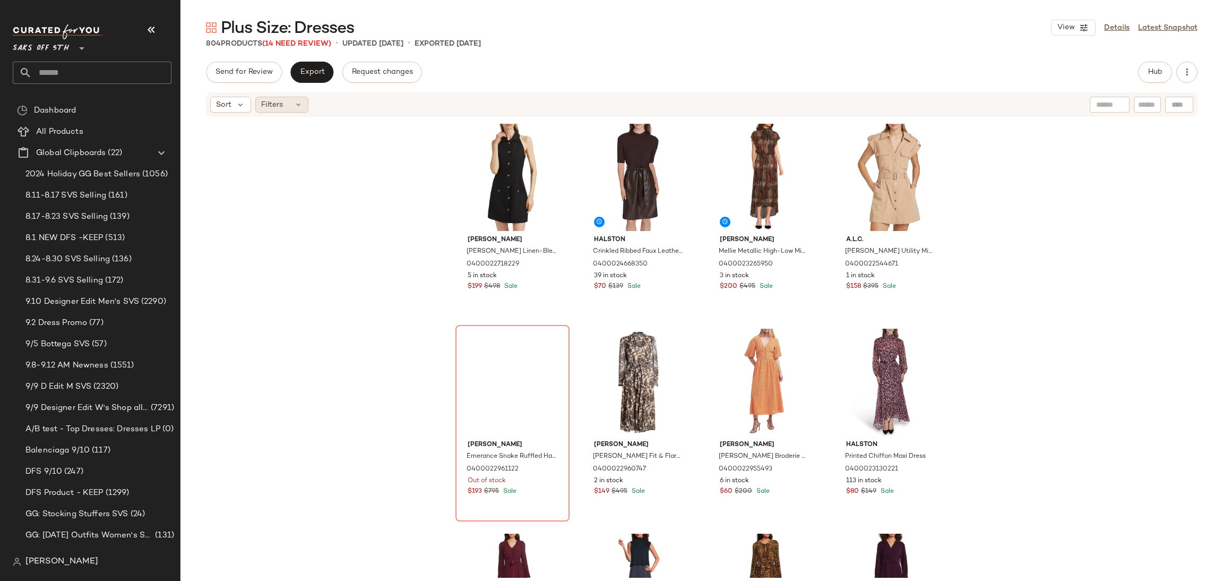
click at [289, 107] on div "Filters" at bounding box center [281, 105] width 53 height 16
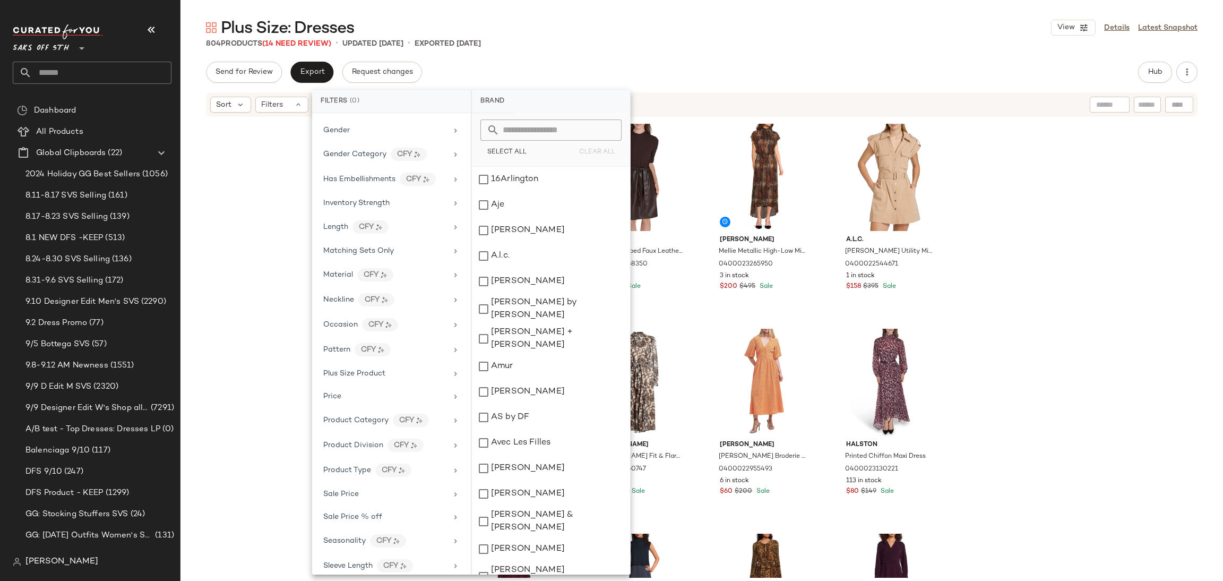
scroll to position [389, 0]
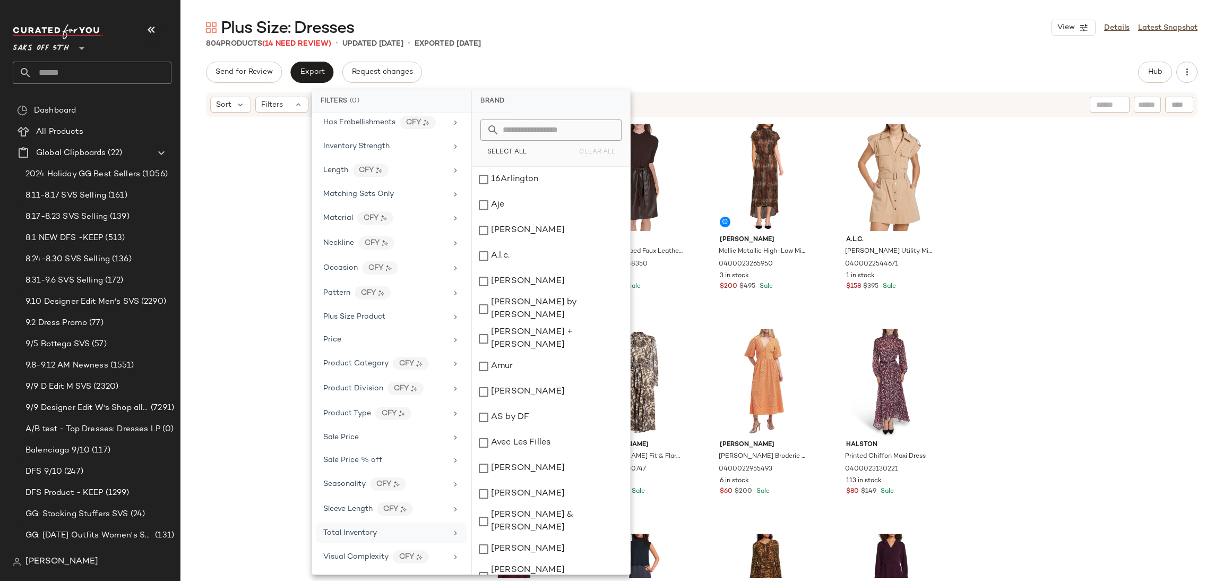
click at [359, 536] on span "Total Inventory" at bounding box center [350, 533] width 54 height 8
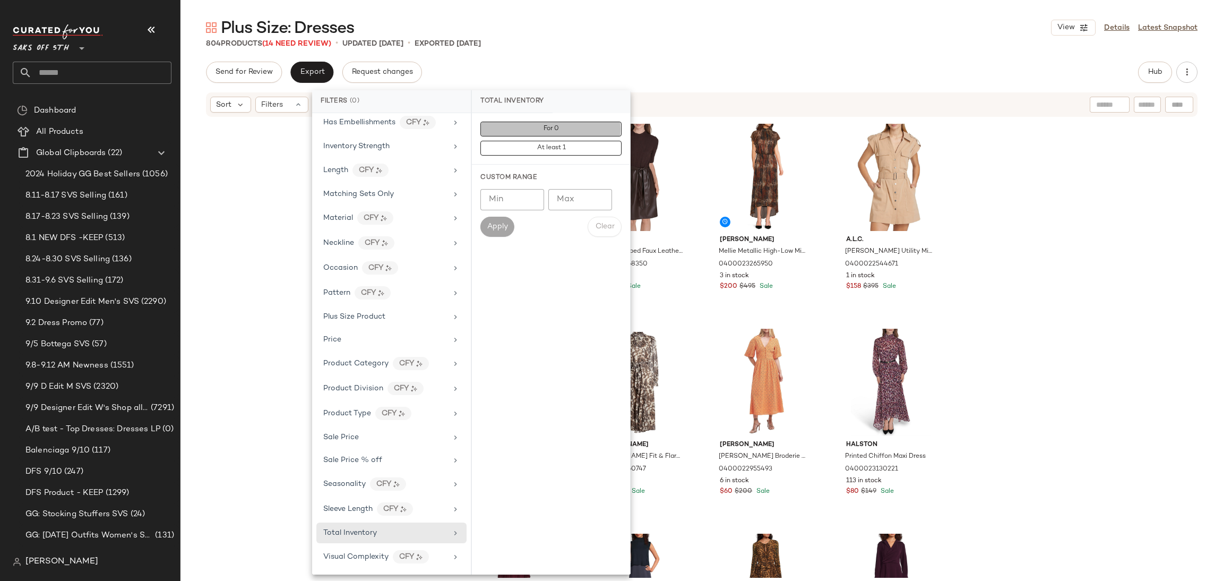
click at [550, 125] on span "For 0" at bounding box center [551, 128] width 16 height 7
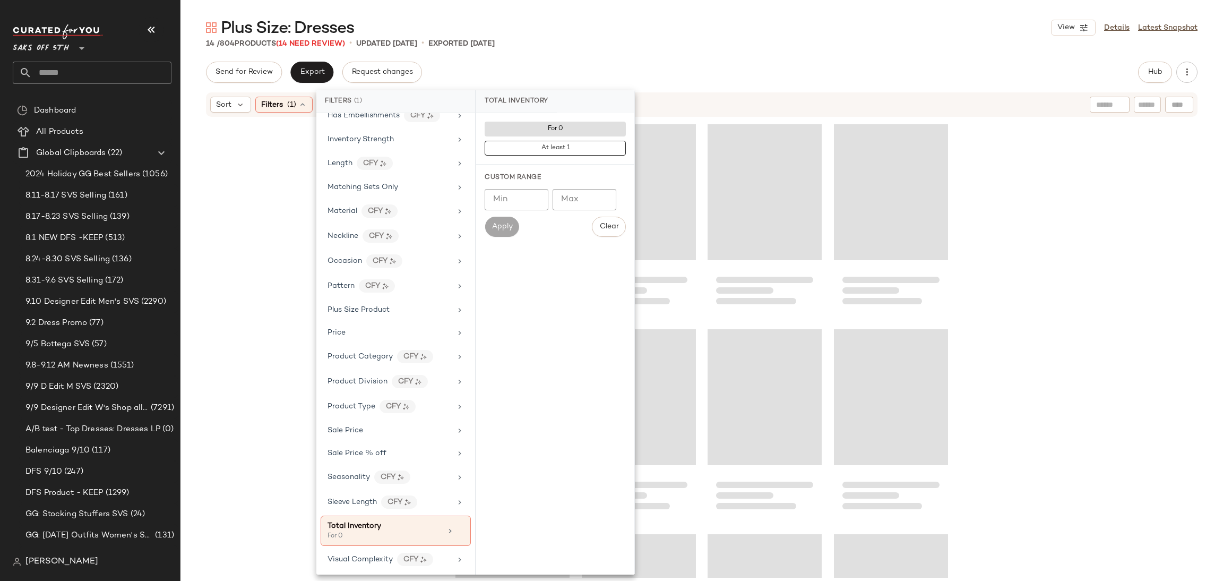
click at [644, 56] on div "Plus Size: Dresses View Details Latest Snapshot 14 / 804 Products (14 Need Revi…" at bounding box center [702, 299] width 1043 height 564
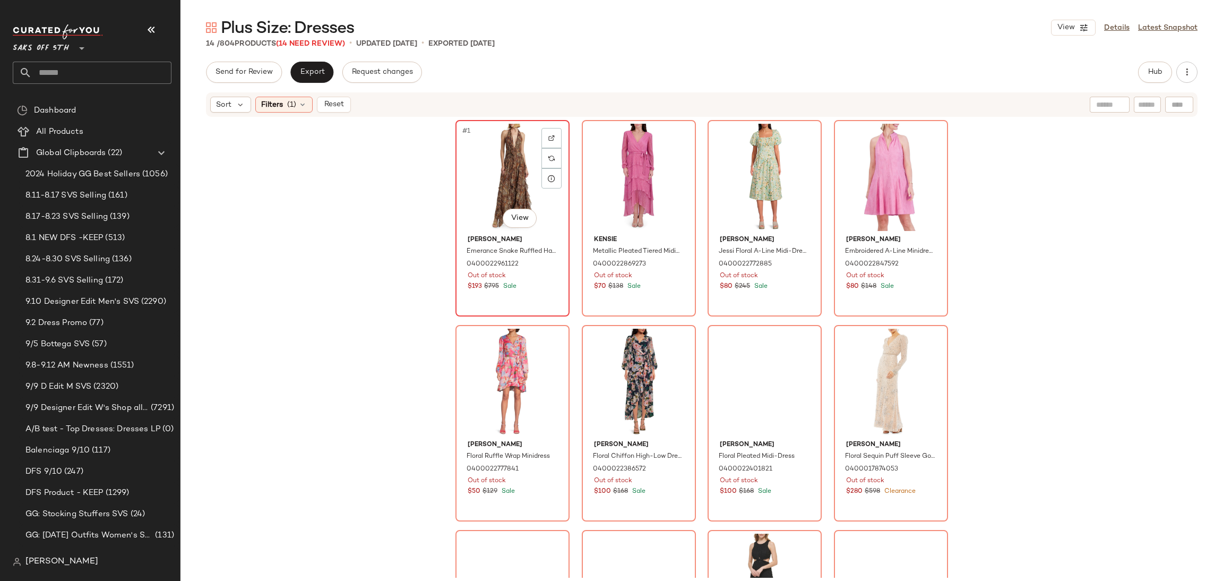
click at [501, 154] on div "#1 View" at bounding box center [512, 177] width 107 height 107
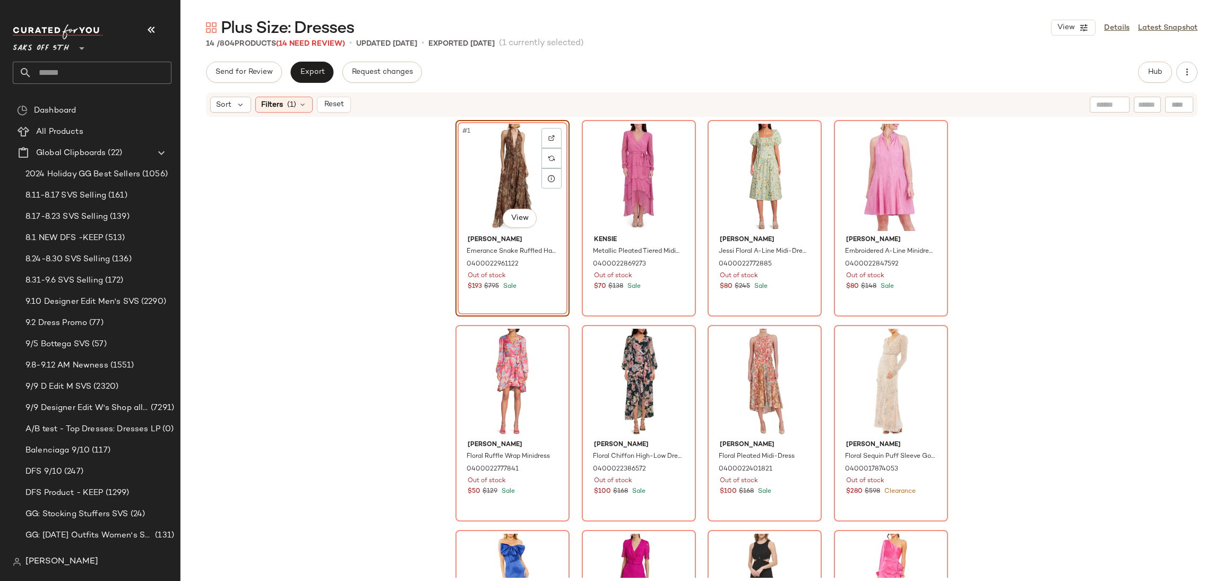
scroll to position [362, 0]
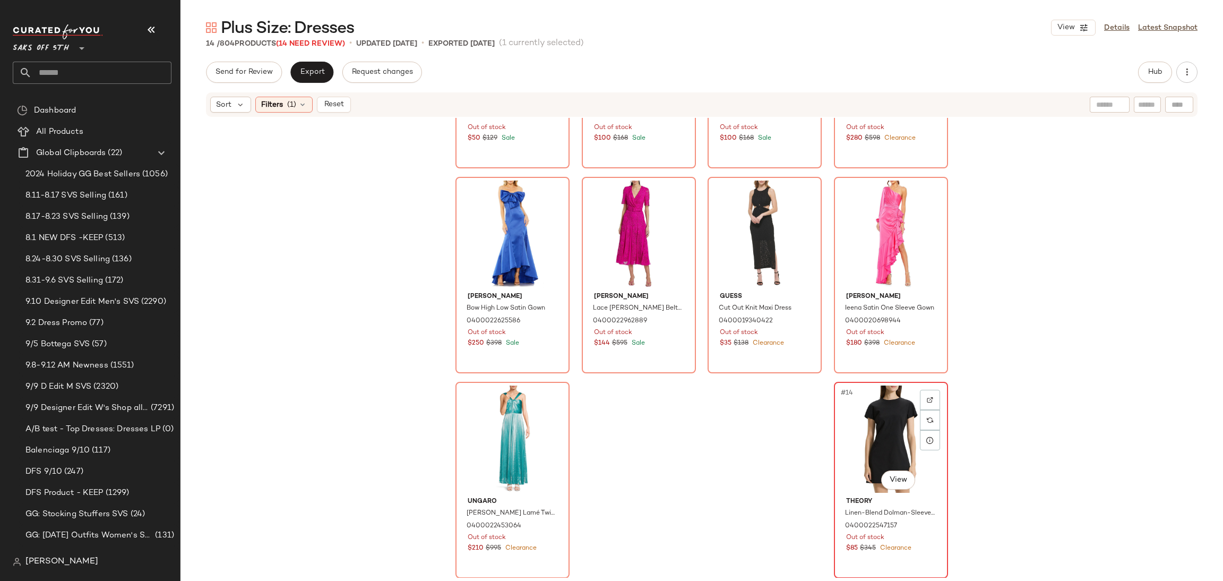
click at [875, 427] on div "#14 View" at bounding box center [891, 438] width 107 height 107
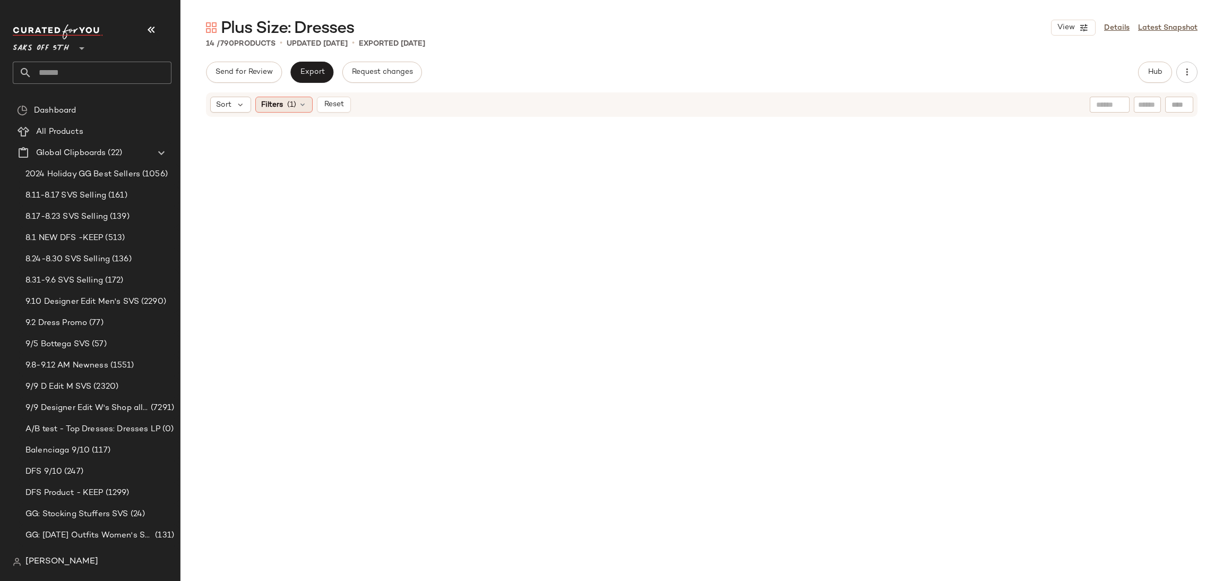
click at [284, 110] on div "Filters (1)" at bounding box center [283, 105] width 57 height 16
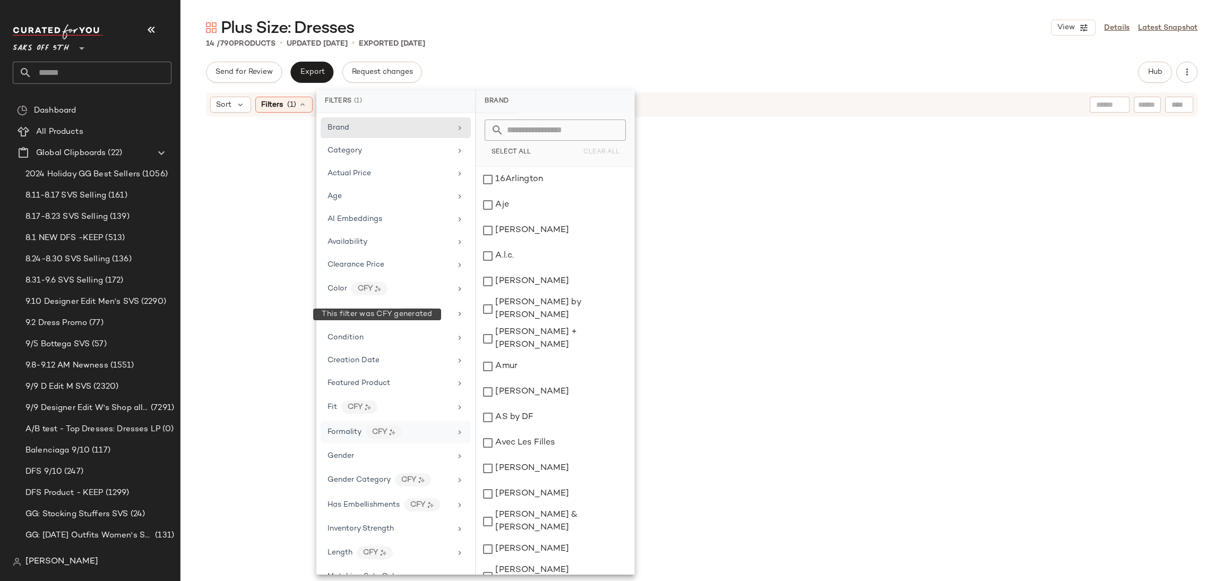
scroll to position [399, 0]
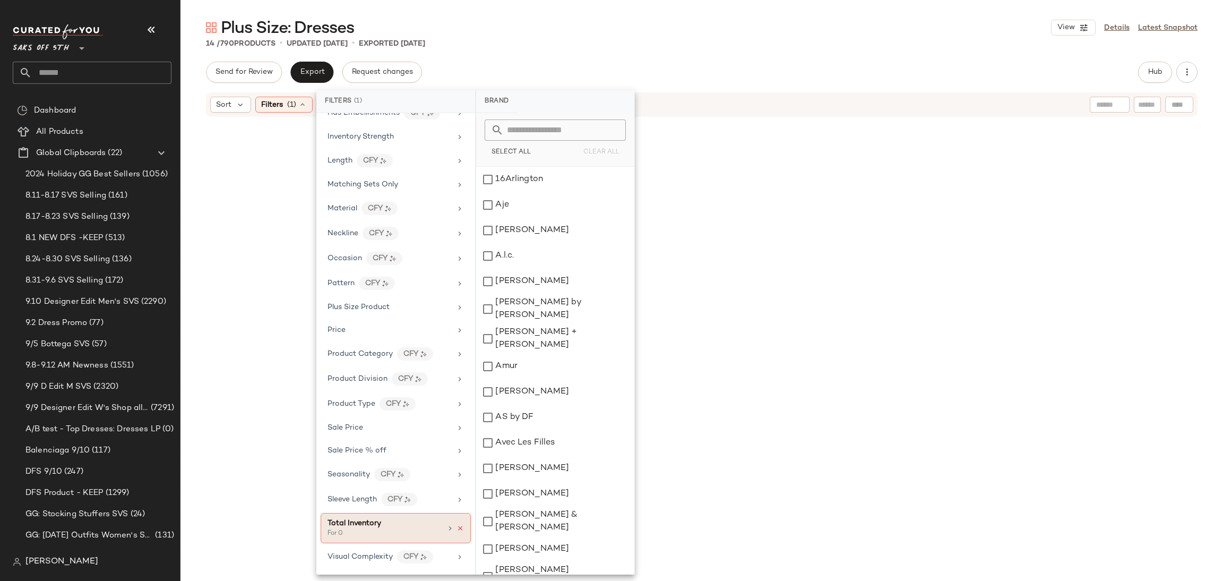
click at [457, 527] on icon at bounding box center [460, 528] width 7 height 7
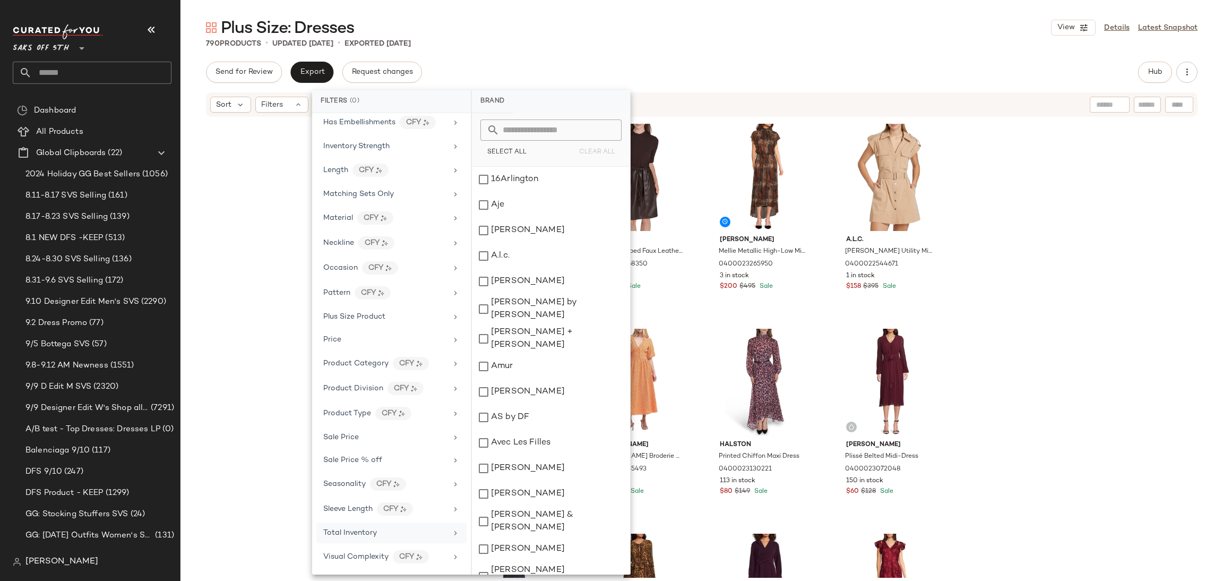
click at [762, 44] on div "790 Products • updated Sep 11th • Exported Sep 9th" at bounding box center [702, 43] width 1043 height 11
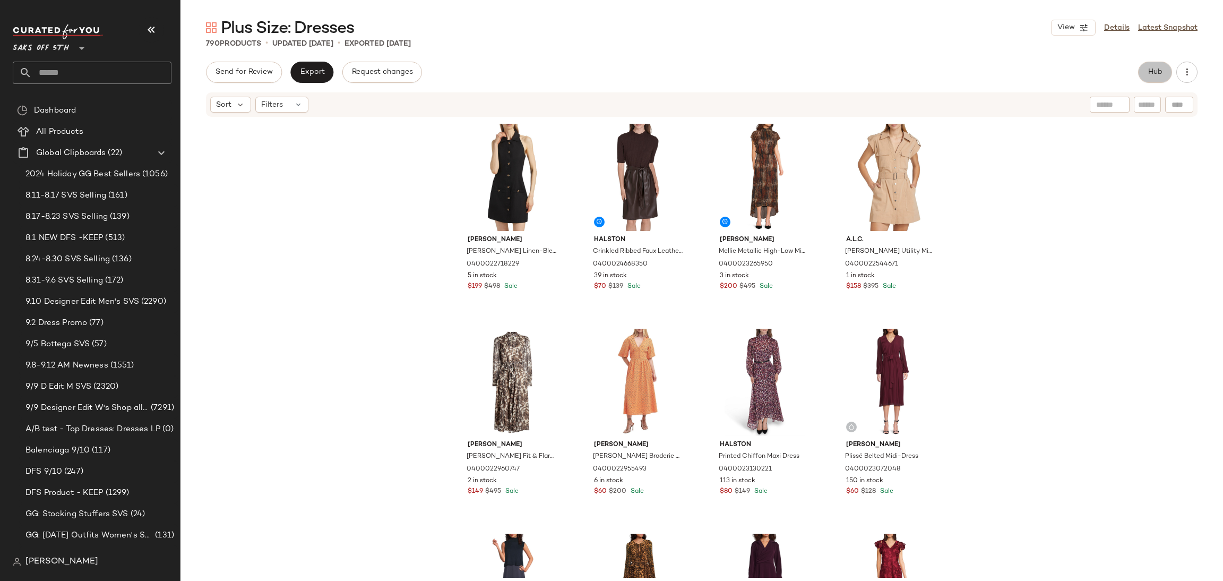
click at [1158, 68] on span "Hub" at bounding box center [1155, 72] width 15 height 8
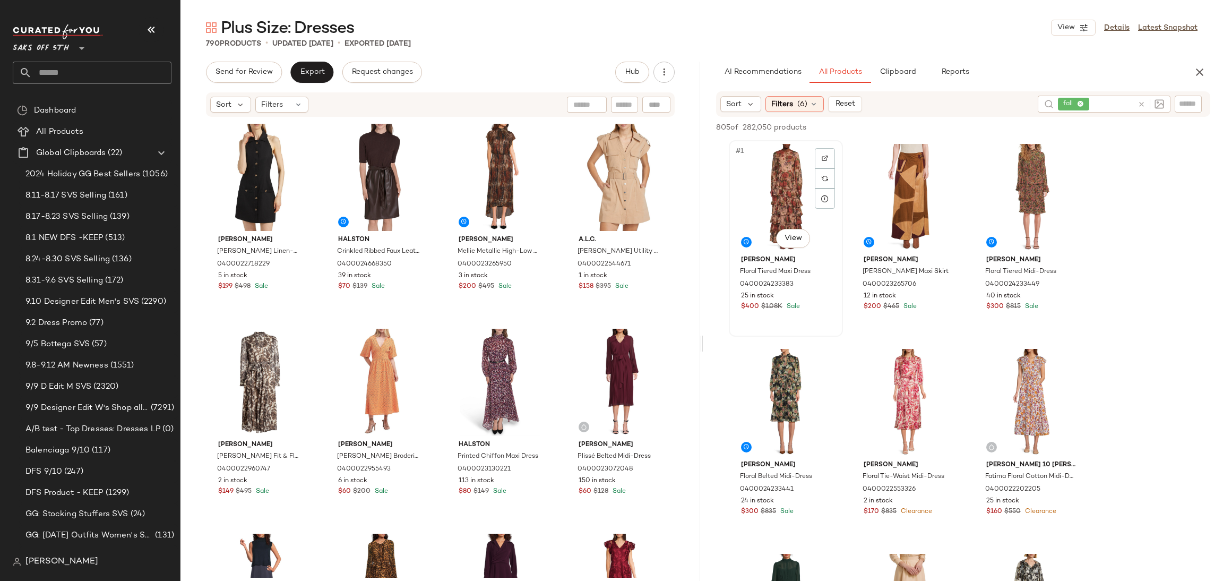
click at [781, 211] on div "#1 View" at bounding box center [786, 197] width 107 height 107
click at [1054, 124] on span "Add to Top" at bounding box center [1058, 127] width 42 height 7
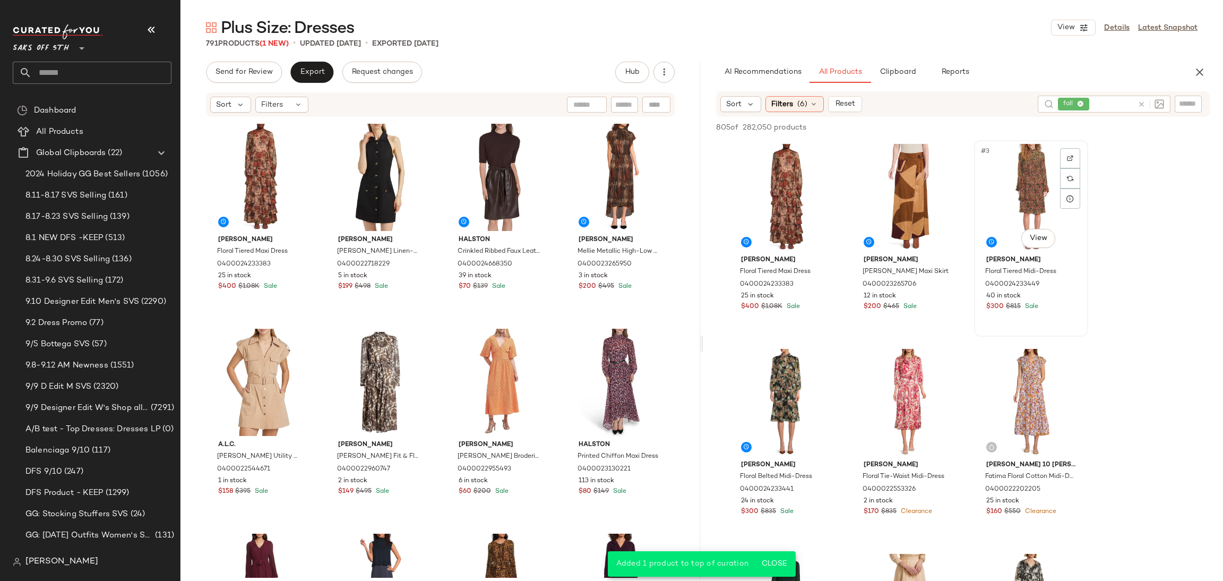
click at [1031, 172] on div "#3 View" at bounding box center [1031, 197] width 107 height 107
click at [1067, 126] on span "Add to Top" at bounding box center [1058, 127] width 42 height 7
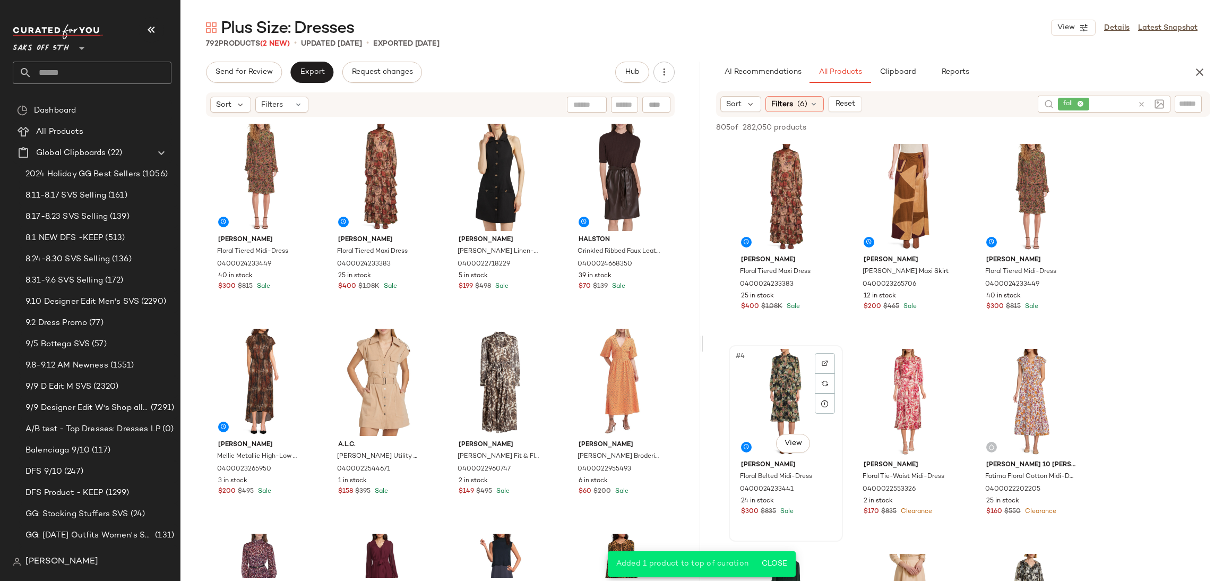
click at [786, 385] on div "#4 View" at bounding box center [786, 402] width 107 height 107
click at [1040, 128] on icon "button" at bounding box center [1040, 127] width 7 height 7
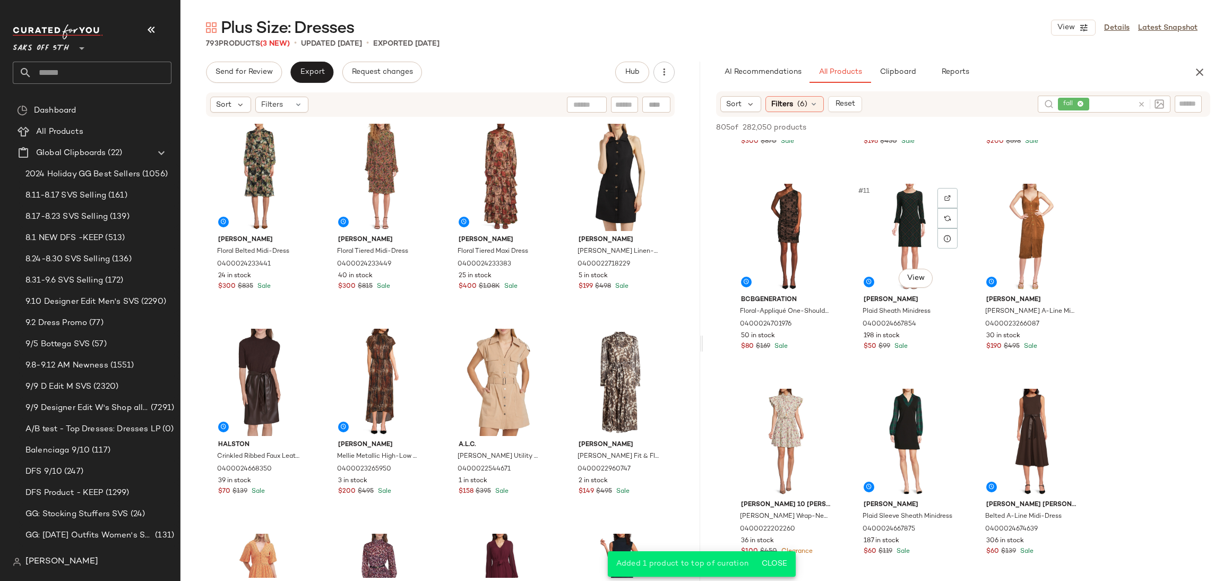
scroll to position [589, 0]
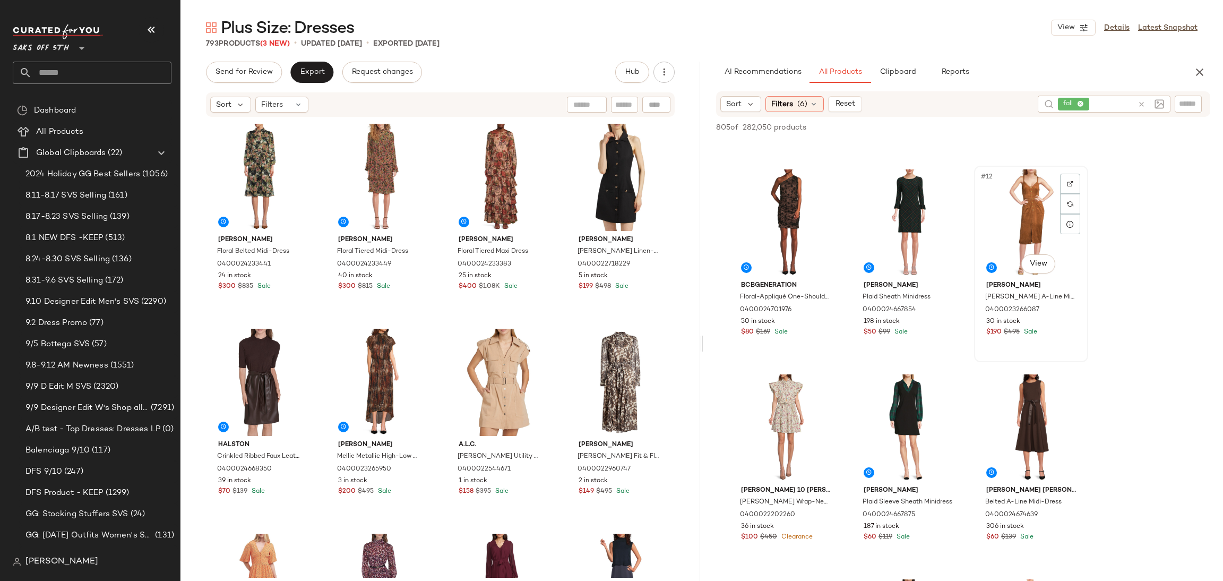
click at [1011, 201] on div "#12 View" at bounding box center [1031, 222] width 107 height 107
click at [1053, 125] on span "Add to Top" at bounding box center [1058, 127] width 42 height 7
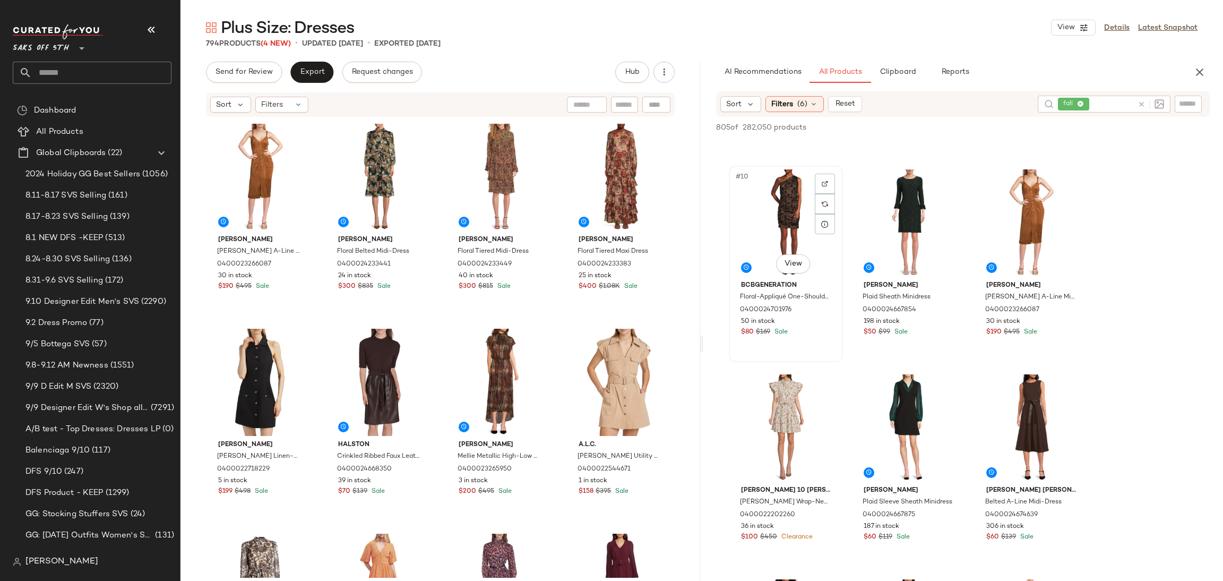
click at [791, 199] on div "#10 View" at bounding box center [786, 222] width 107 height 107
click at [1055, 124] on span "Add to Top" at bounding box center [1058, 127] width 42 height 7
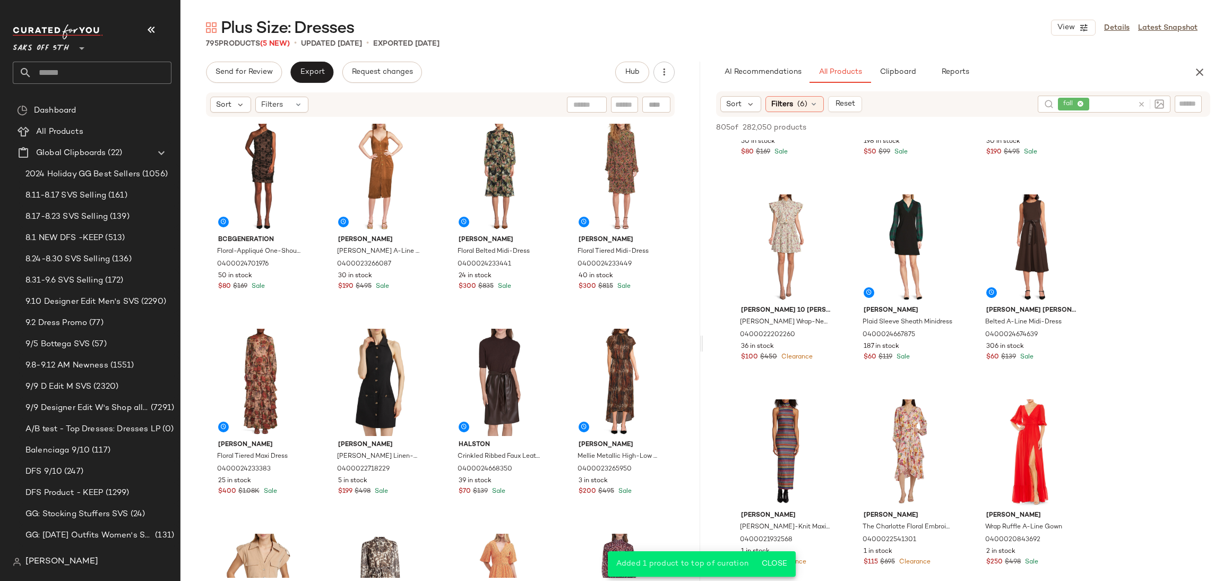
scroll to position [776, 0]
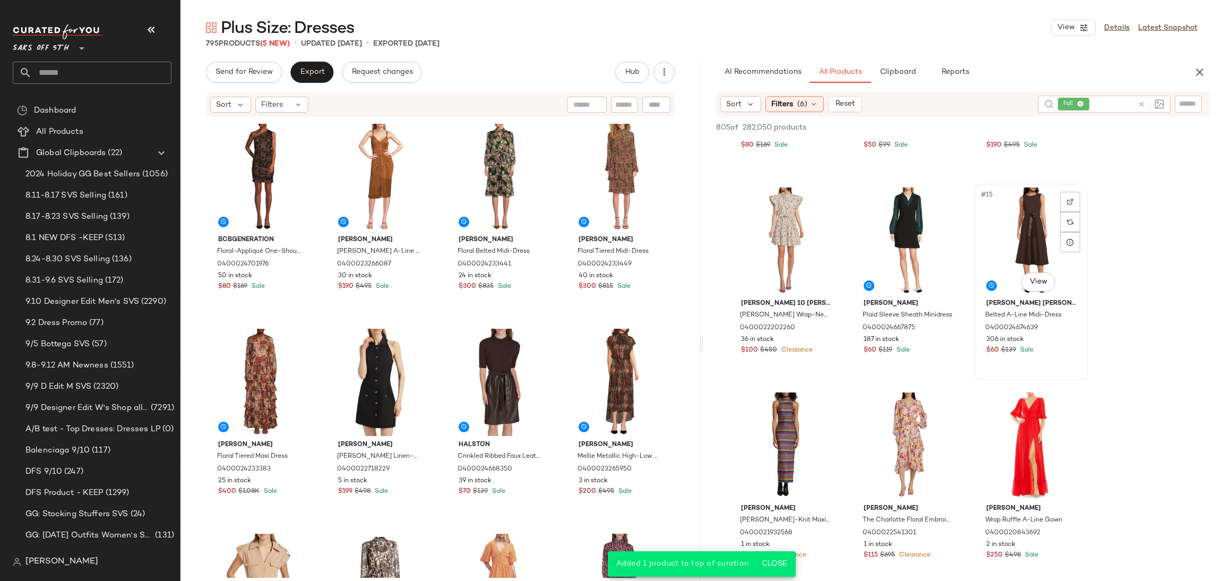
click at [1025, 205] on div "#15 View" at bounding box center [1031, 240] width 107 height 107
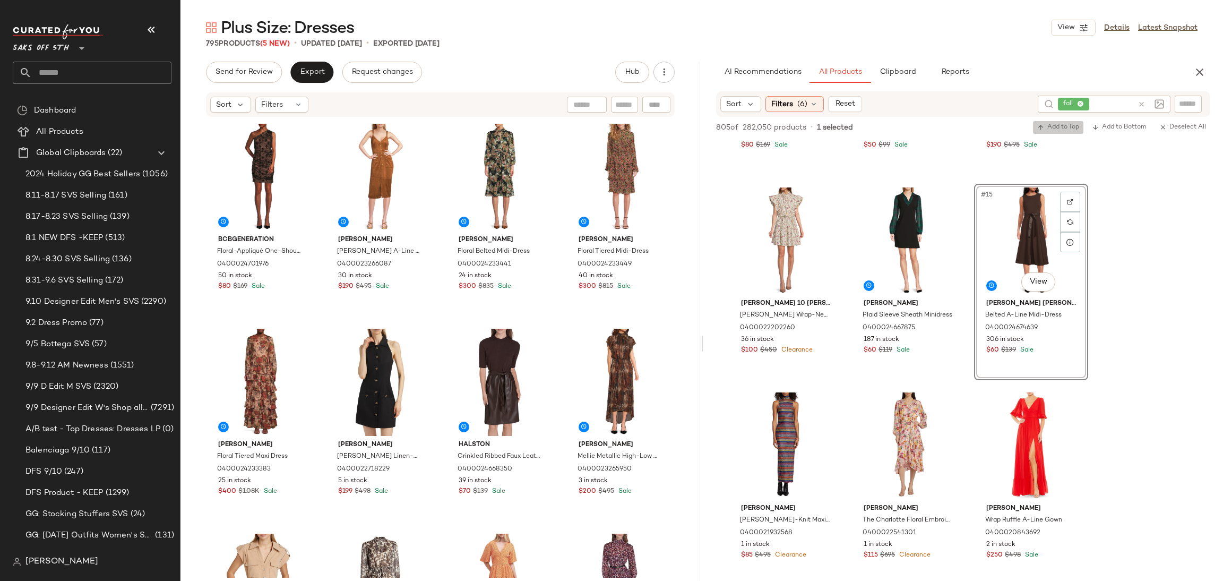
click at [1062, 130] on span "Add to Top" at bounding box center [1058, 127] width 42 height 7
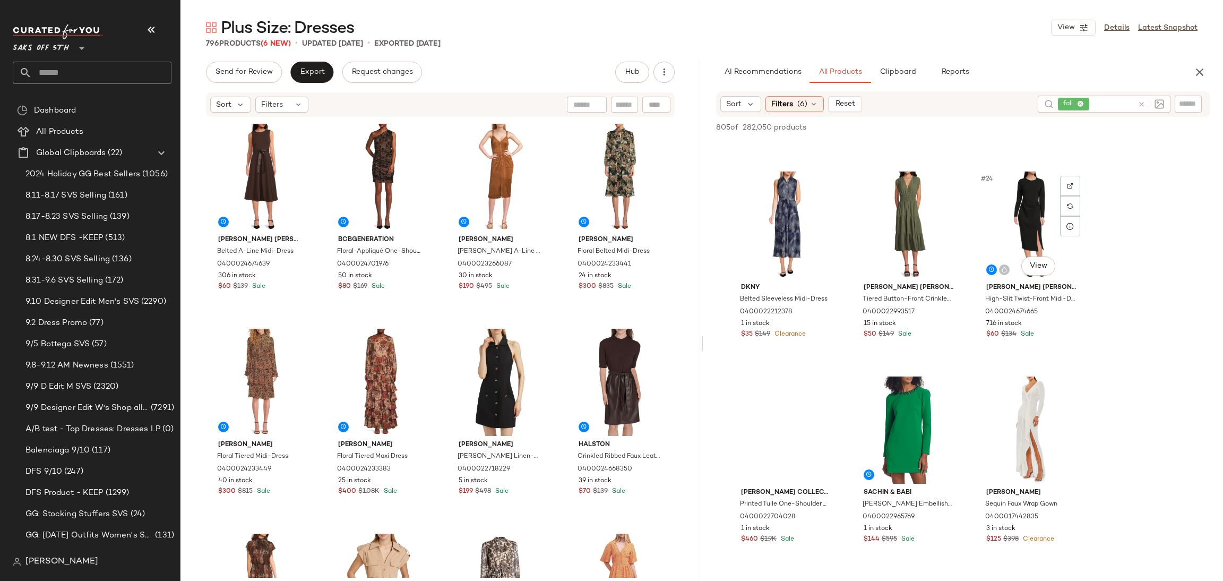
scroll to position [1407, 0]
click at [262, 76] on span "Send for Review" at bounding box center [244, 72] width 58 height 8
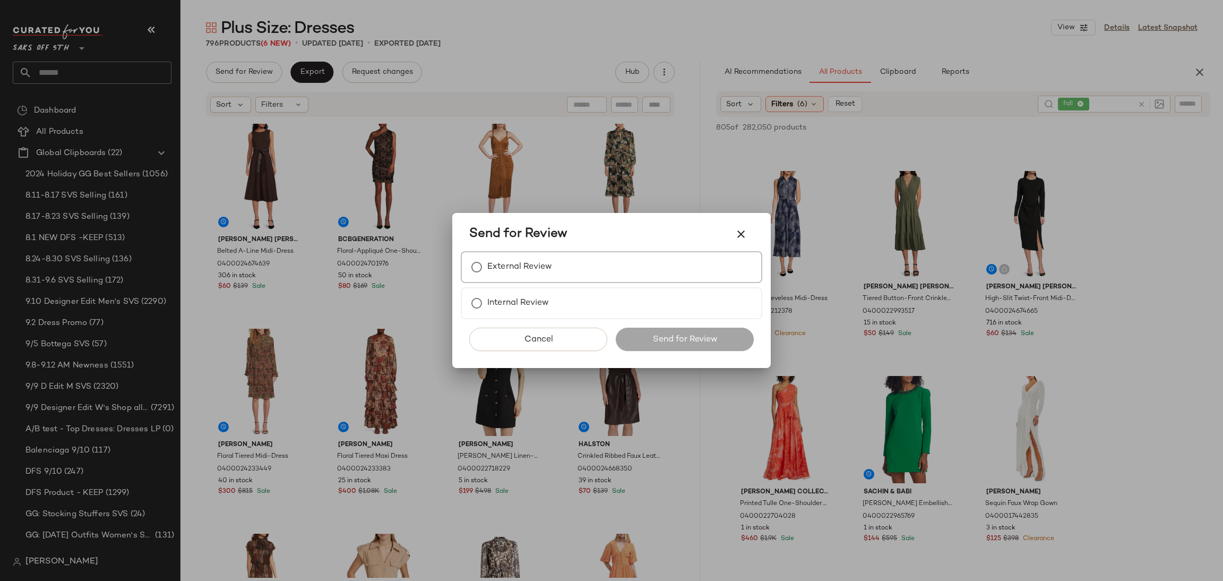
click at [520, 275] on label "External Review" at bounding box center [519, 266] width 65 height 21
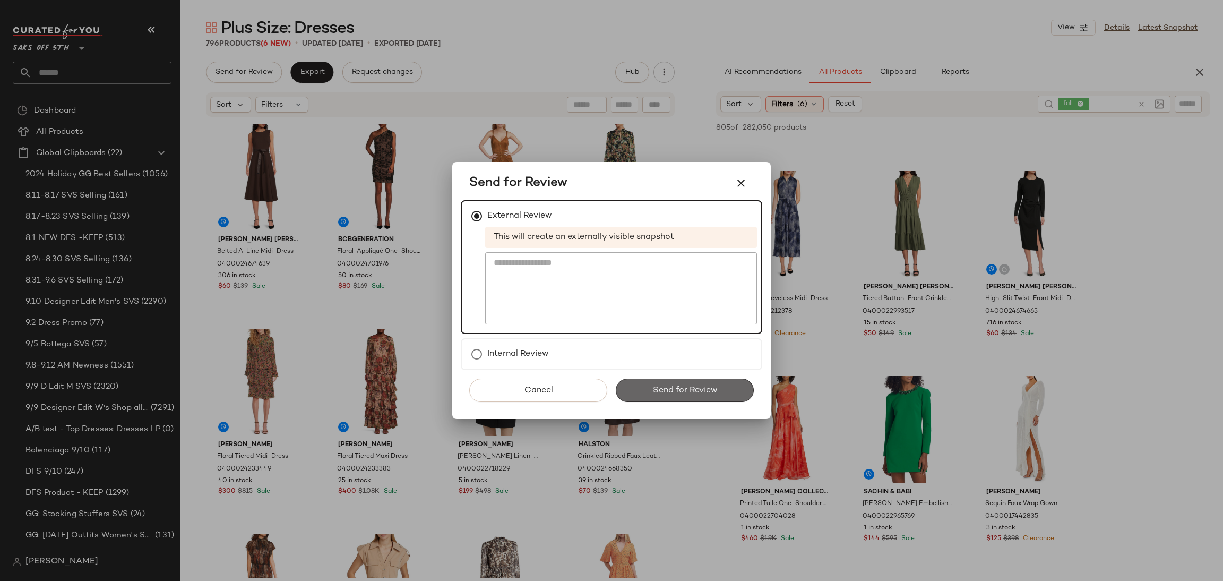
click at [703, 385] on span "Send for Review" at bounding box center [684, 390] width 65 height 10
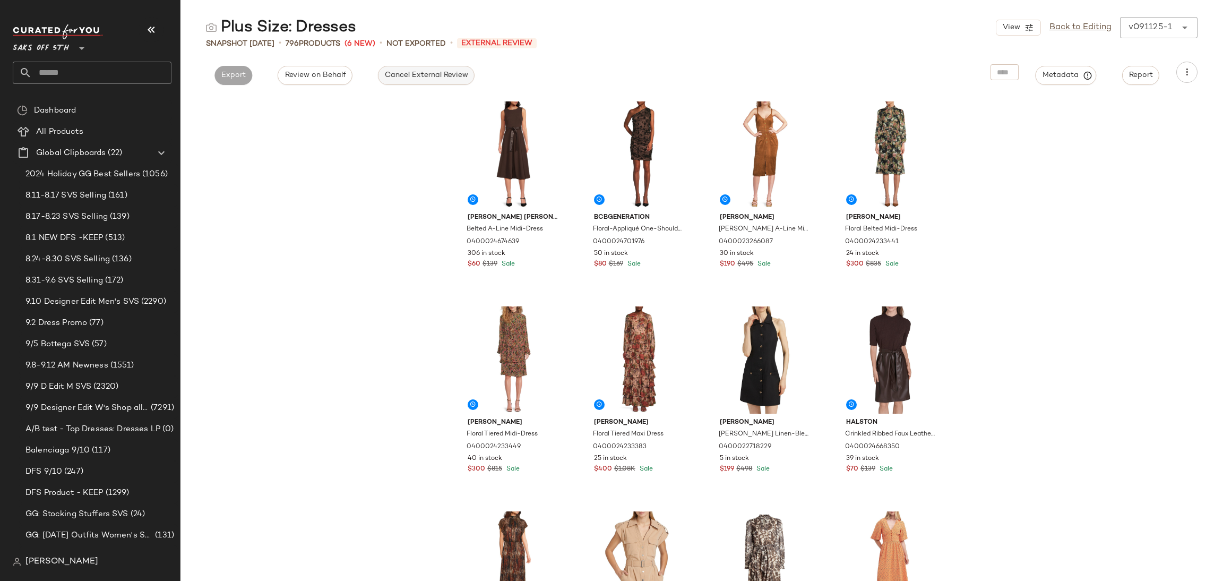
click at [402, 80] on span "Cancel External Review" at bounding box center [426, 75] width 84 height 8
click at [345, 73] on button "Export" at bounding box center [330, 75] width 38 height 19
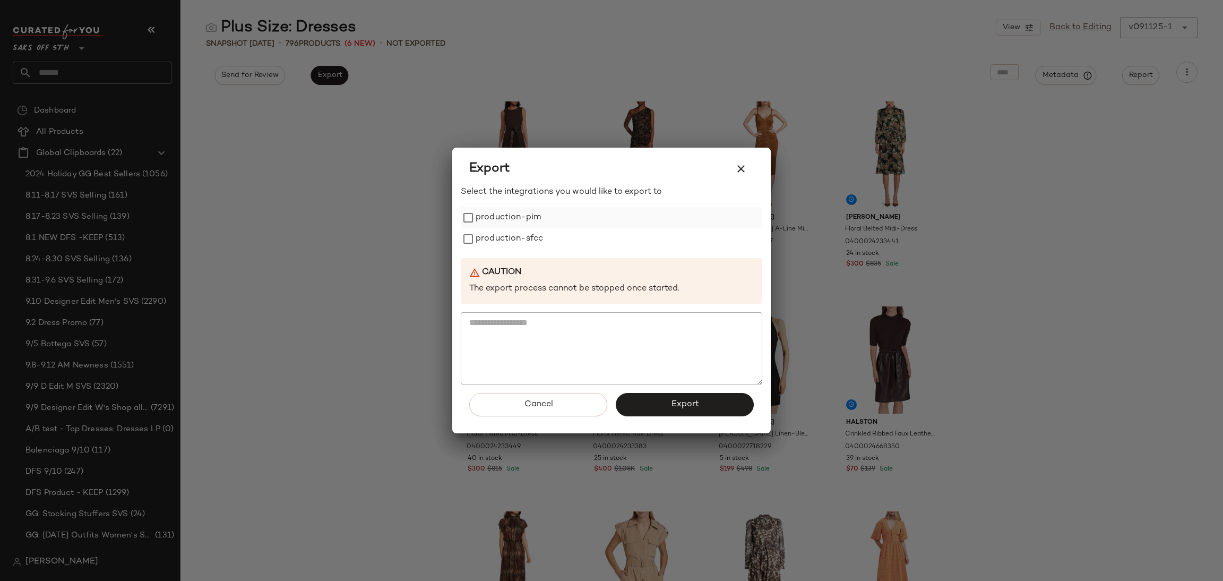
click at [477, 217] on label "production-pim" at bounding box center [508, 217] width 65 height 21
click at [479, 234] on label "production-sfcc" at bounding box center [509, 238] width 67 height 21
click at [667, 406] on button "Export" at bounding box center [685, 404] width 138 height 23
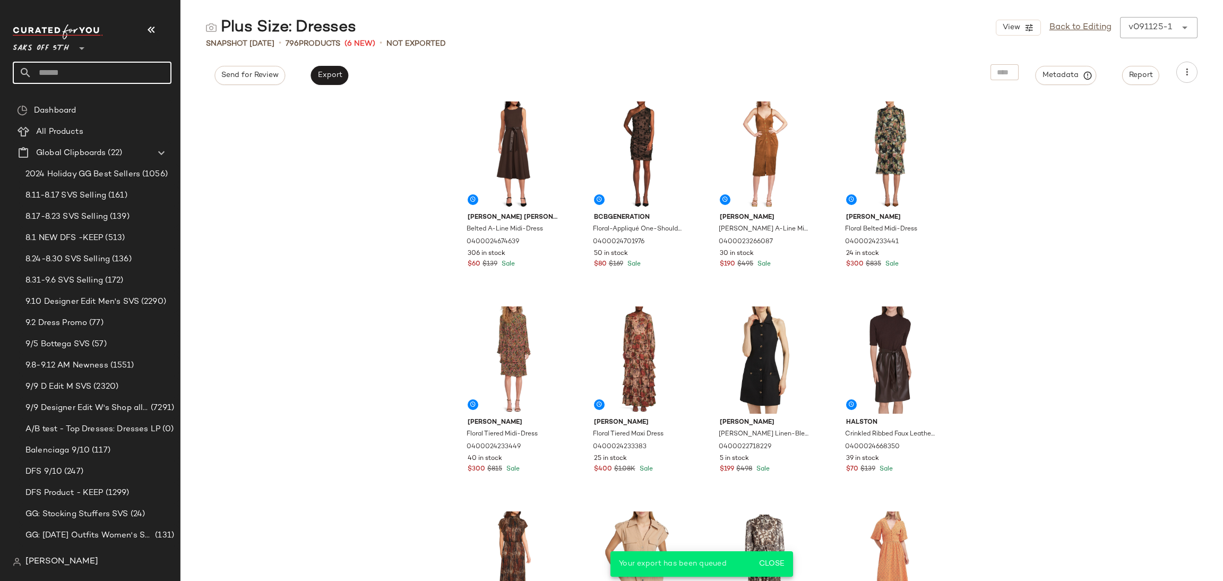
click at [112, 62] on input "text" at bounding box center [102, 73] width 140 height 22
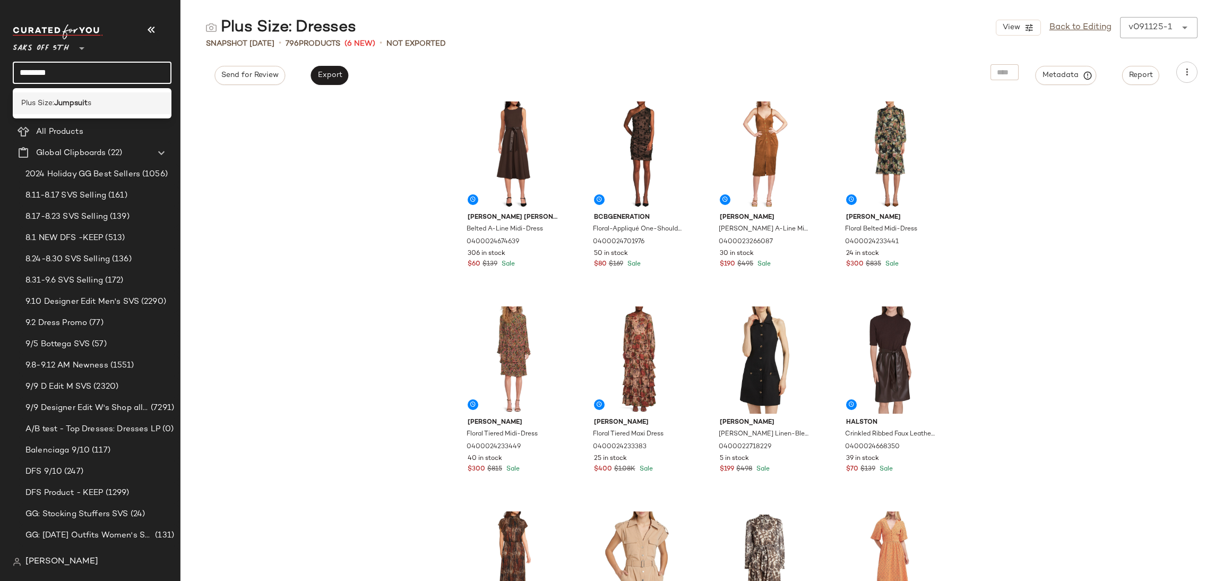
type input "********"
click at [89, 102] on span "s" at bounding box center [90, 103] width 4 height 11
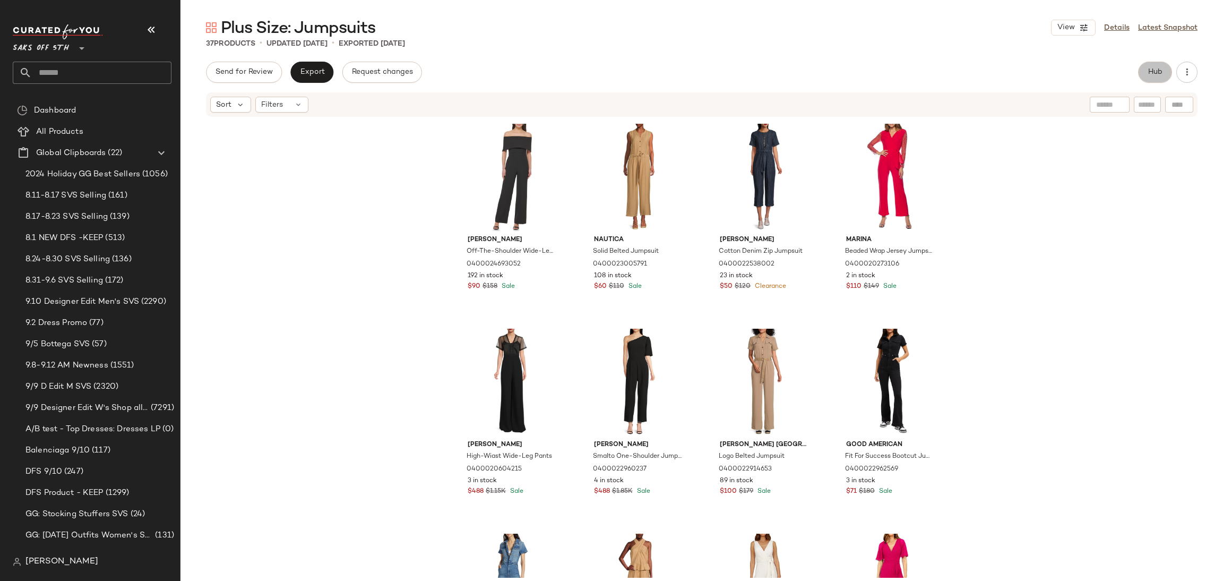
click at [1152, 70] on span "Hub" at bounding box center [1155, 72] width 15 height 8
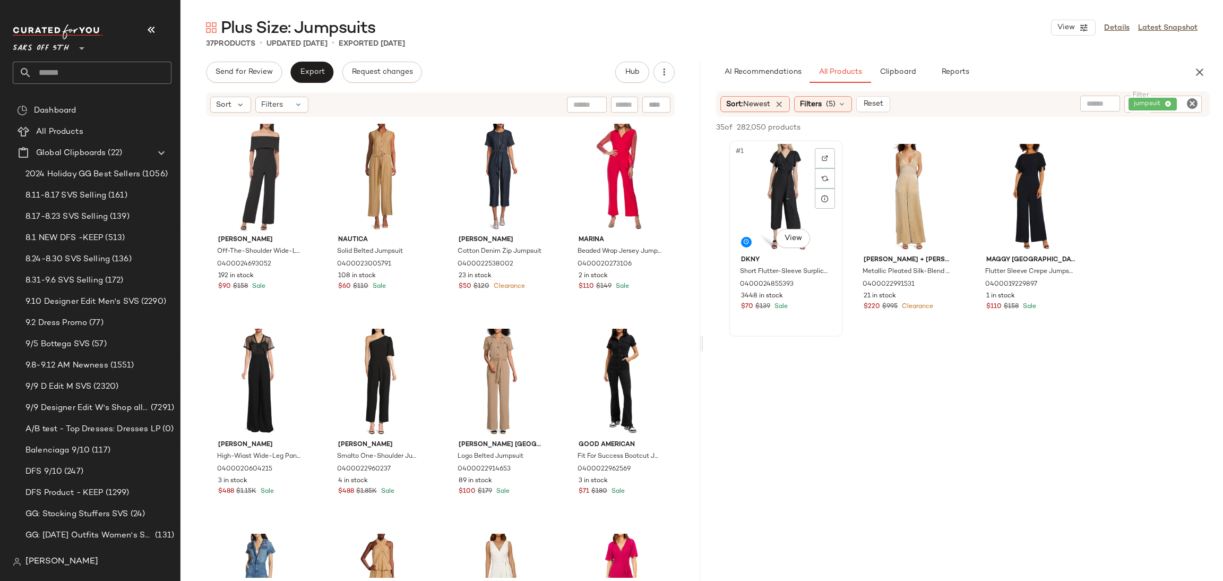
click at [789, 190] on div "#1 View" at bounding box center [786, 197] width 107 height 107
click at [1044, 126] on span "Add to Top" at bounding box center [1058, 127] width 42 height 7
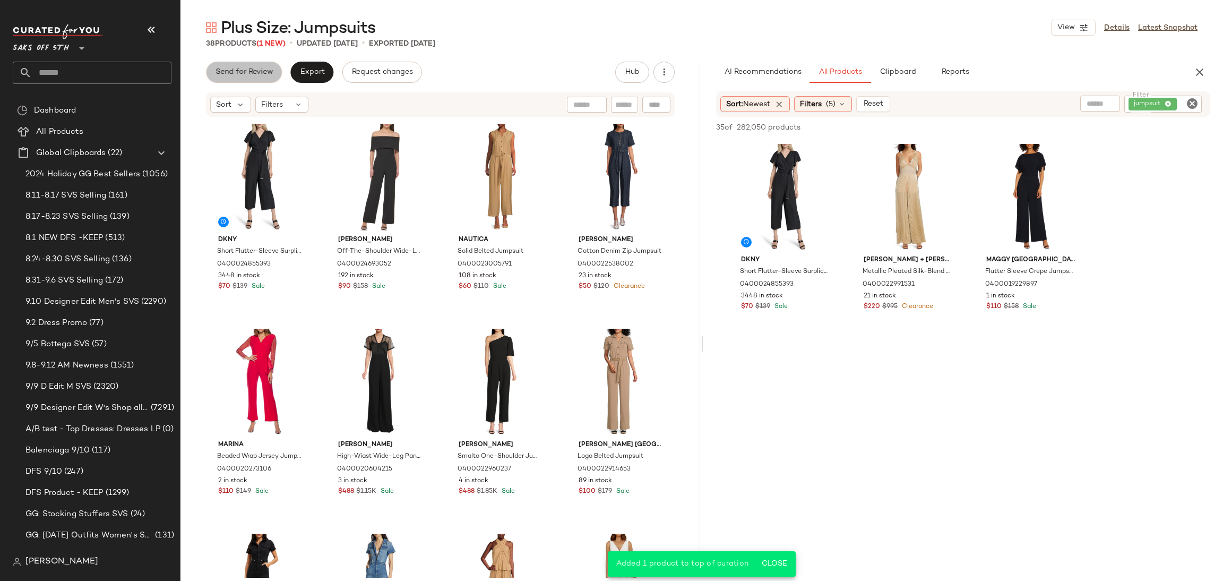
click at [263, 70] on span "Send for Review" at bounding box center [244, 72] width 58 height 8
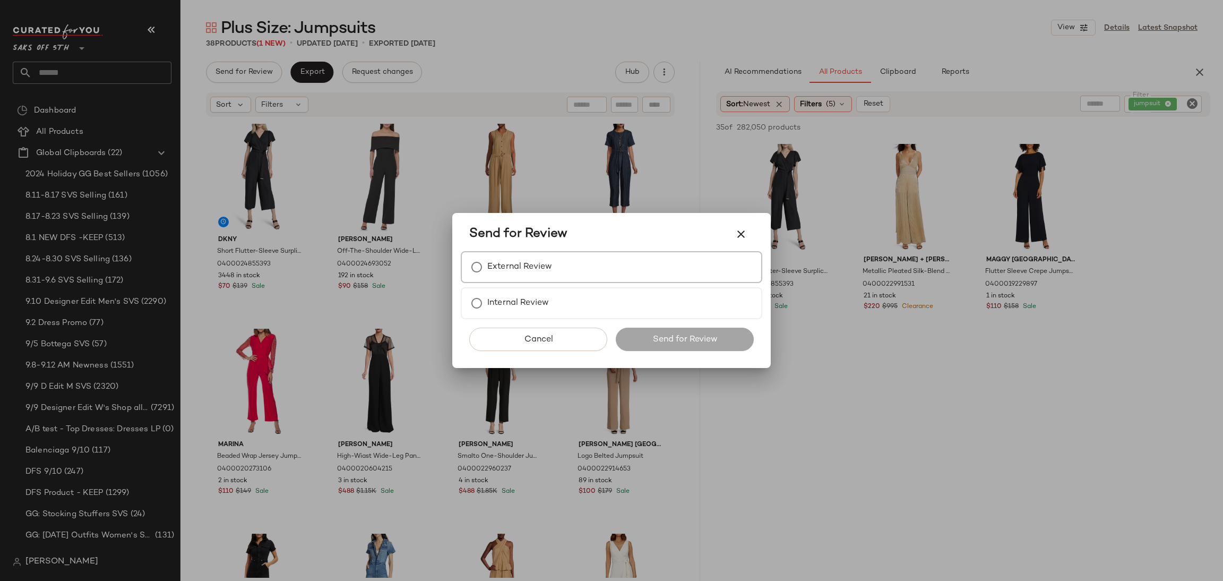
click at [502, 270] on label "External Review" at bounding box center [519, 266] width 65 height 21
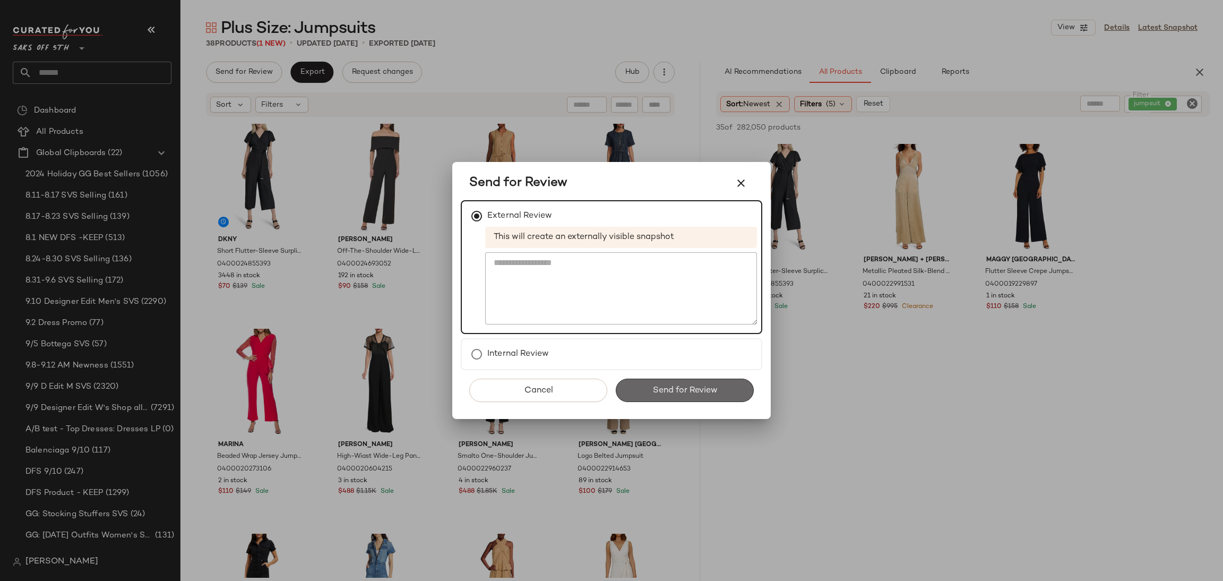
click at [664, 389] on span "Send for Review" at bounding box center [684, 390] width 65 height 10
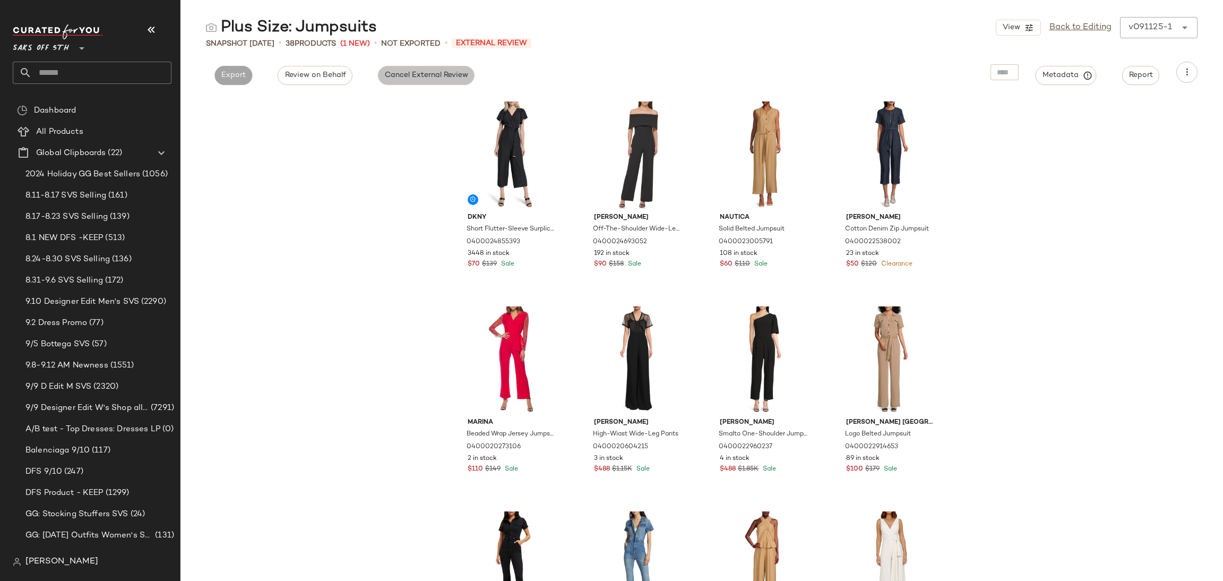
click at [419, 71] on span "Cancel External Review" at bounding box center [426, 75] width 84 height 8
click at [327, 86] on div "Plus Size: Jumpsuits View Back to Editing v091125-1 ****** Snapshot Sep 11th • …" at bounding box center [702, 299] width 1043 height 564
click at [337, 77] on span "Export" at bounding box center [329, 75] width 25 height 8
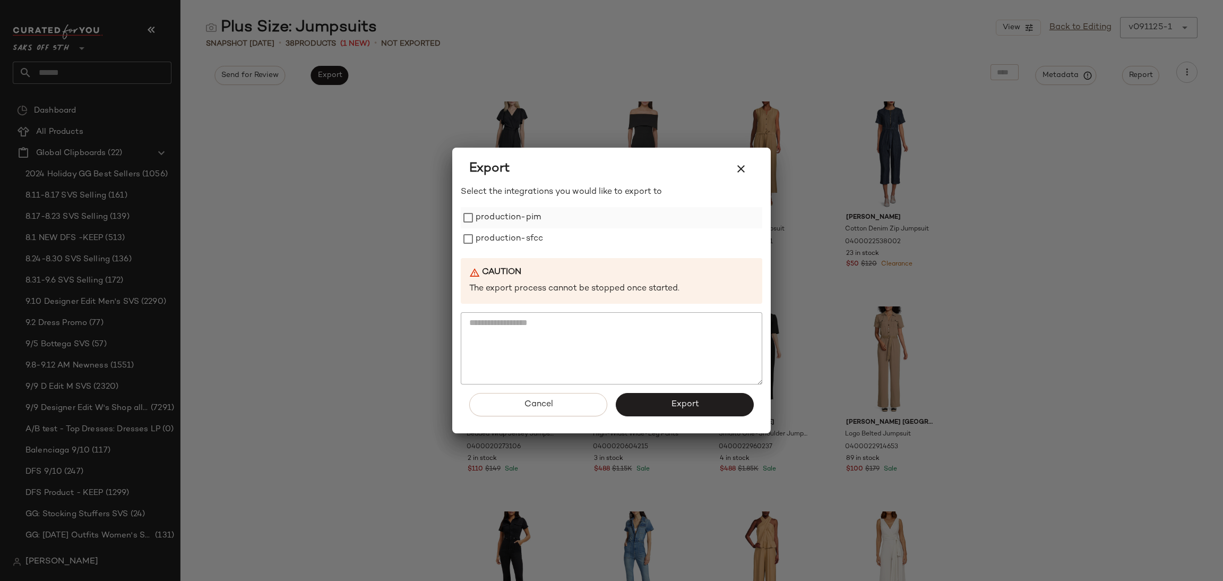
click at [513, 218] on label "production-pim" at bounding box center [508, 217] width 65 height 21
click at [518, 239] on label "production-sfcc" at bounding box center [509, 238] width 67 height 21
click at [663, 405] on button "Export" at bounding box center [685, 404] width 138 height 23
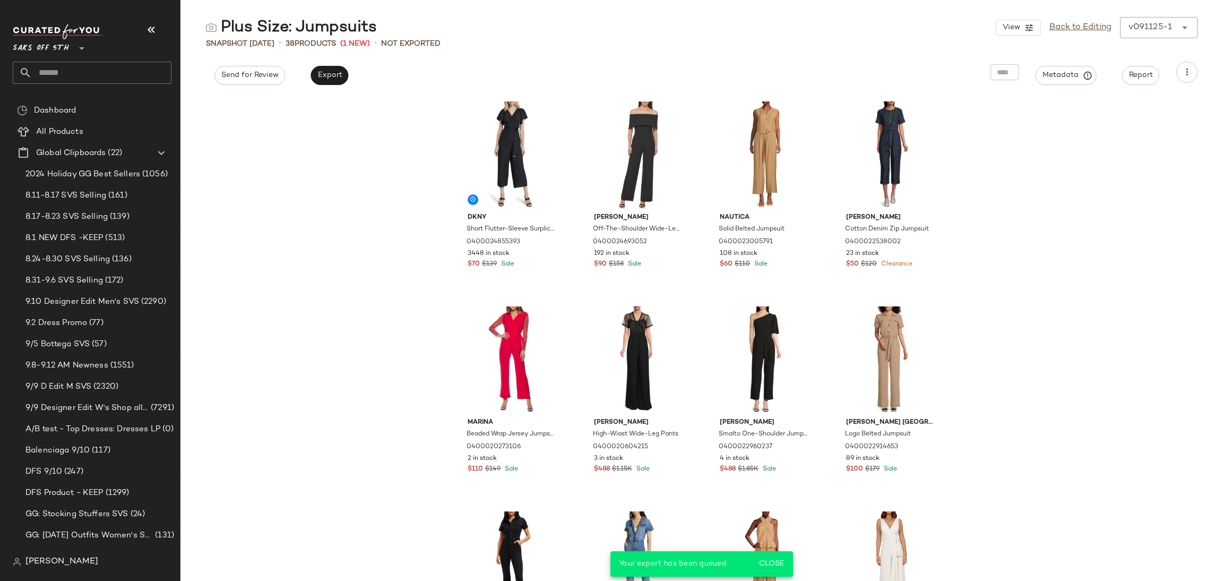
click at [119, 67] on input "text" at bounding box center [102, 73] width 140 height 22
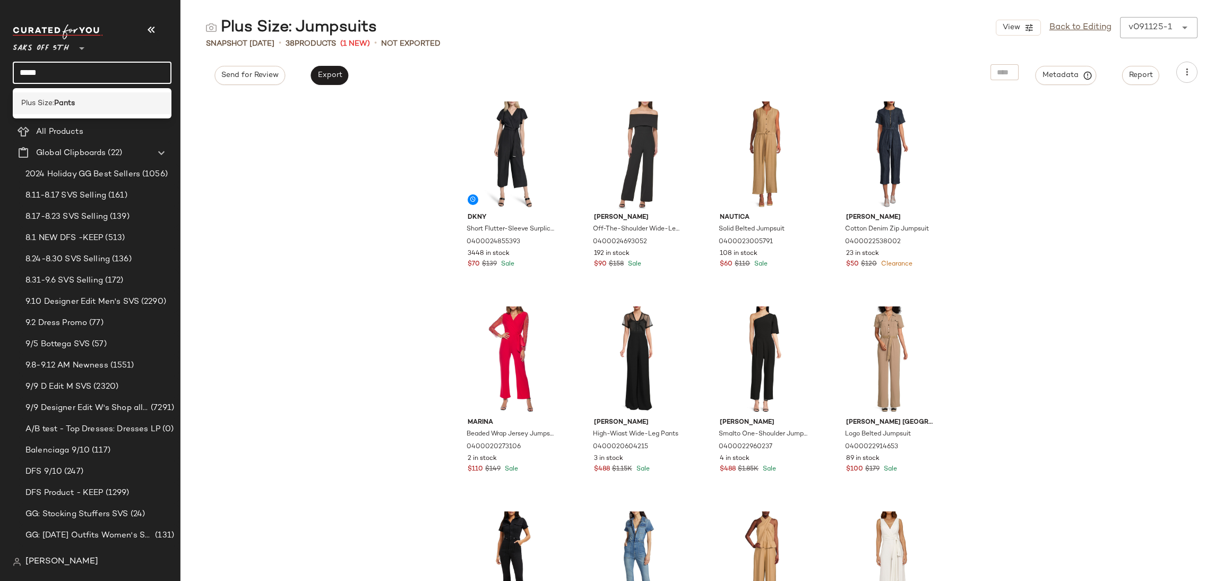
type input "*****"
click at [92, 99] on div "Plus Size: Pants" at bounding box center [92, 103] width 142 height 11
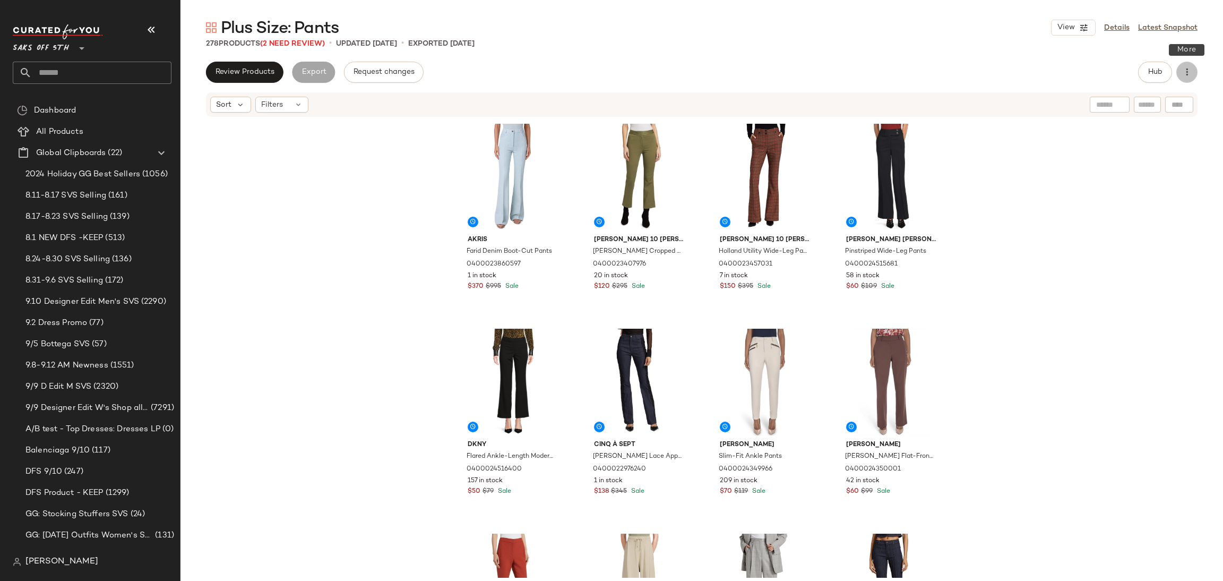
click at [1189, 67] on icon "button" at bounding box center [1187, 72] width 11 height 11
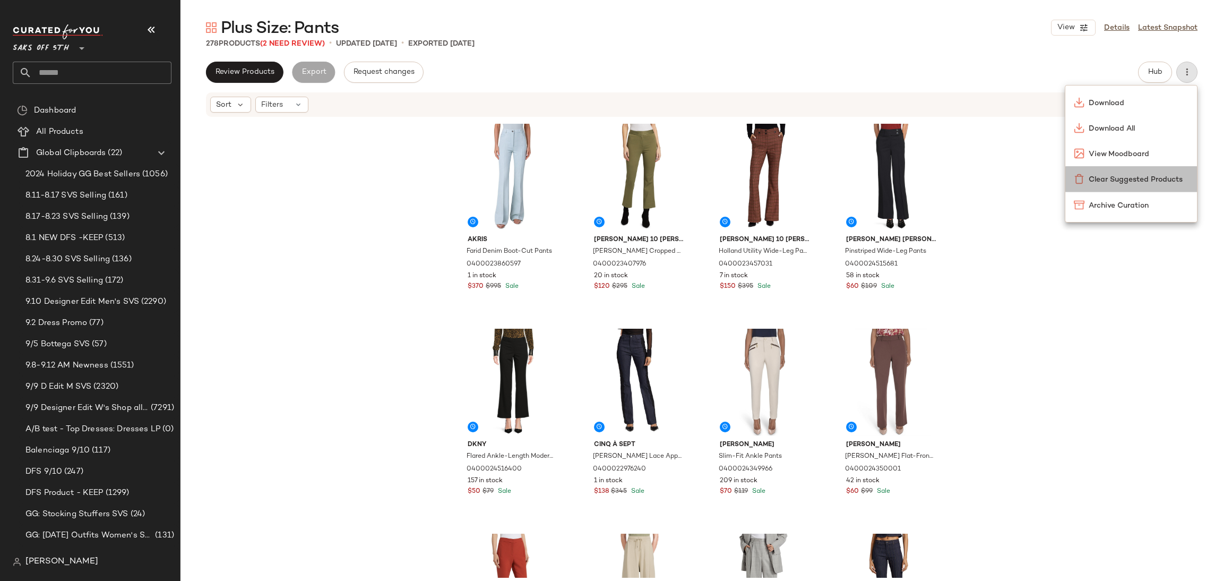
click at [1144, 178] on span "Clear Suggested Products" at bounding box center [1139, 179] width 100 height 11
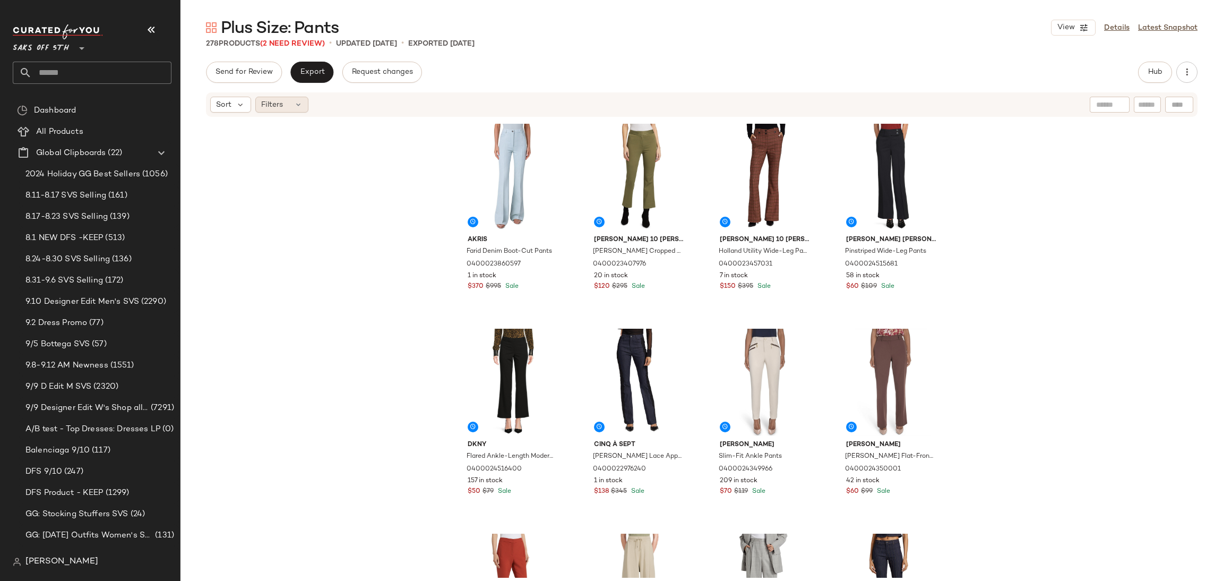
click at [281, 105] on span "Filters" at bounding box center [272, 104] width 22 height 11
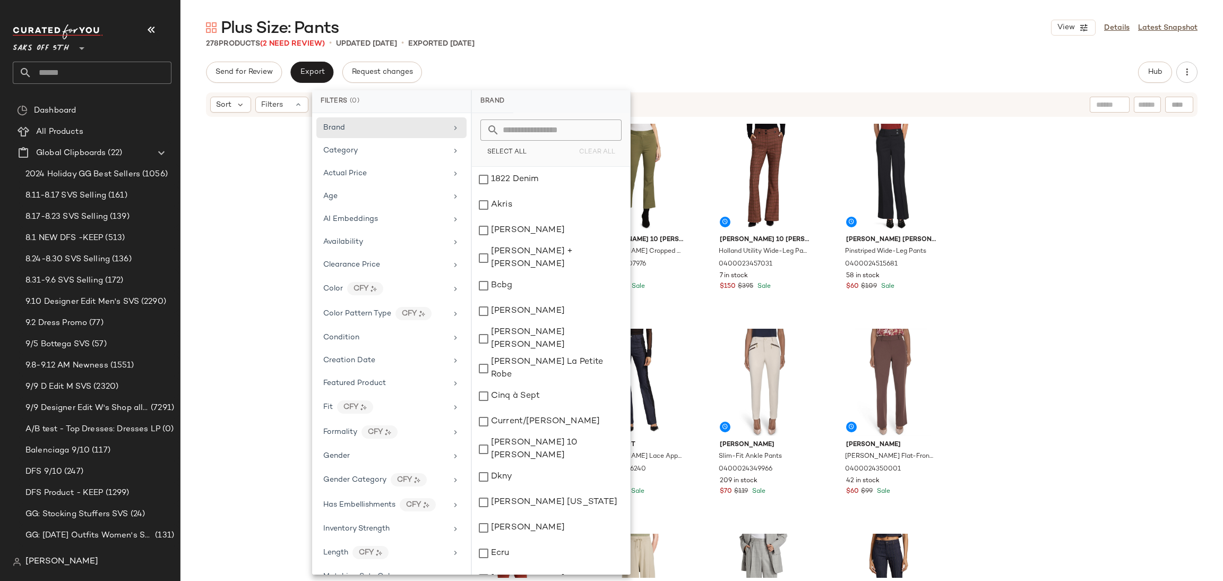
click at [1048, 252] on div "Akris Farid Denim Boot-Cut Pants 0400023860597 1 in stock $370 $995 Sale Derek …" at bounding box center [702, 348] width 1043 height 460
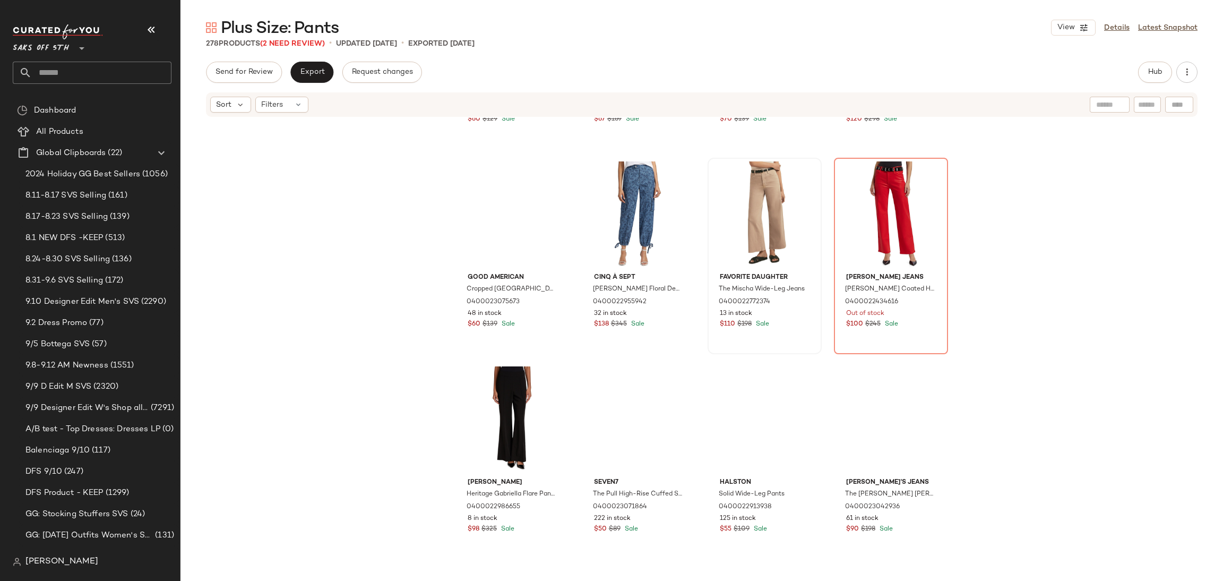
scroll to position [4073, 0]
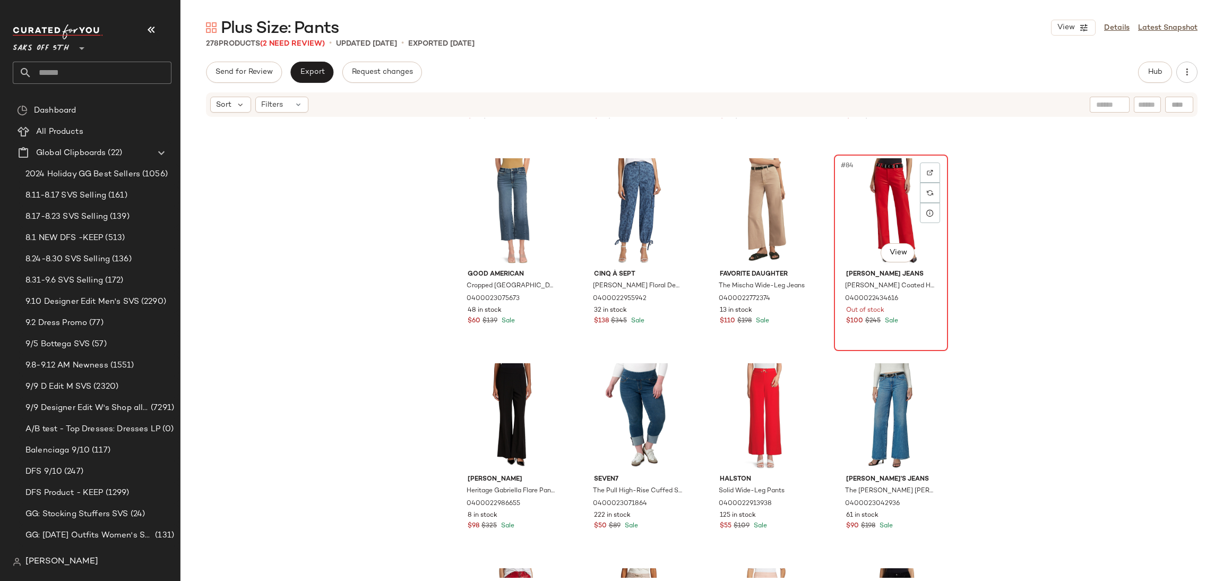
click at [866, 192] on div "#84 View" at bounding box center [891, 211] width 107 height 107
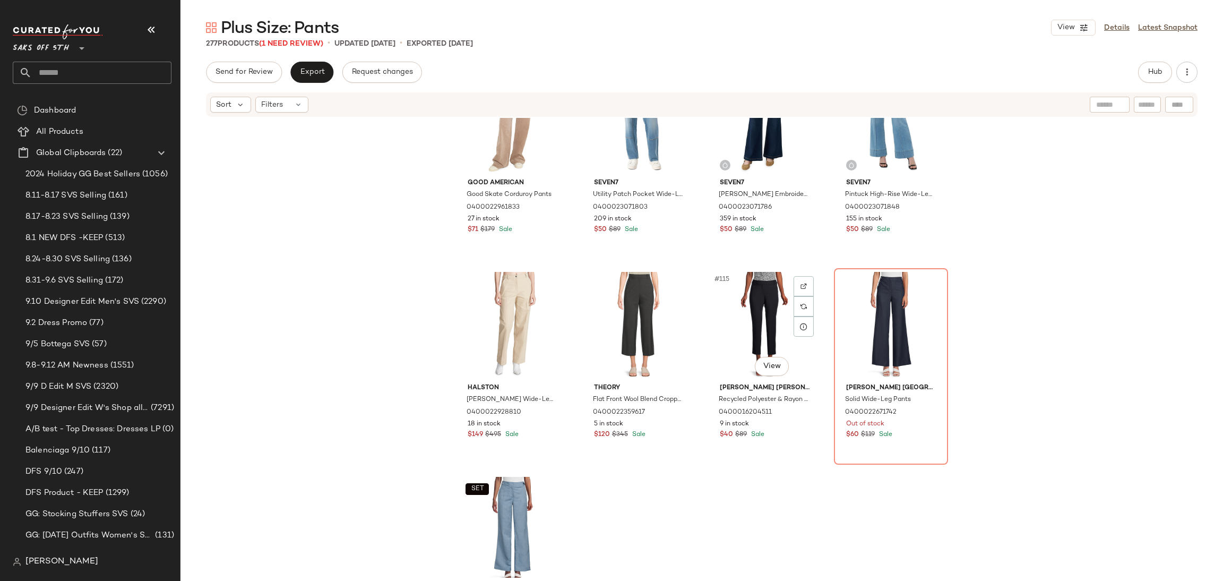
scroll to position [5601, 0]
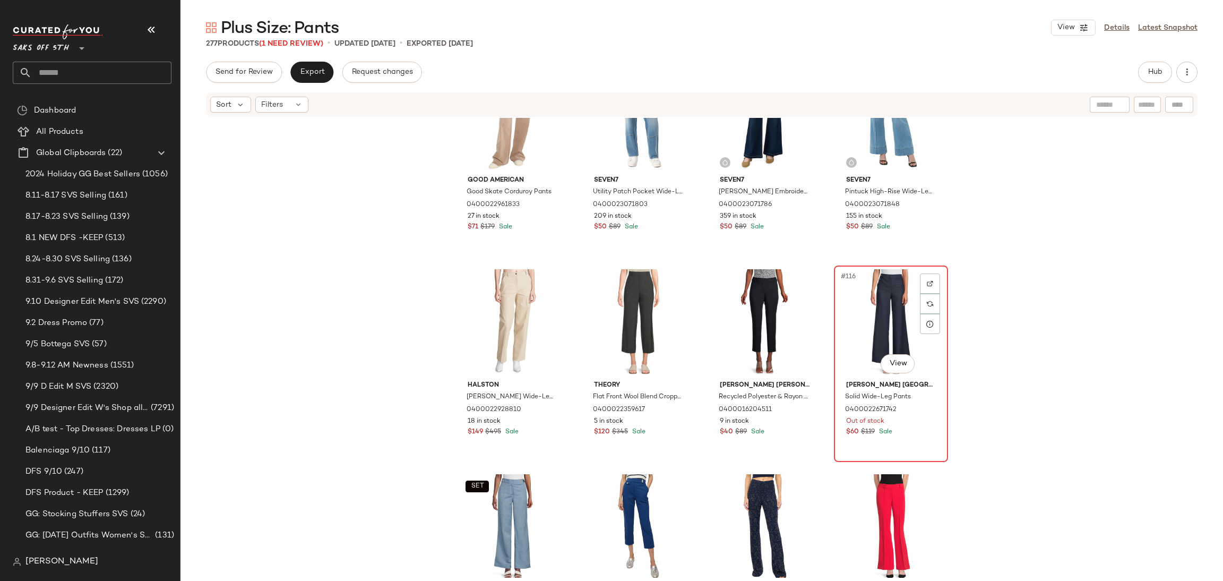
click at [863, 308] on div "#116 View" at bounding box center [891, 322] width 107 height 107
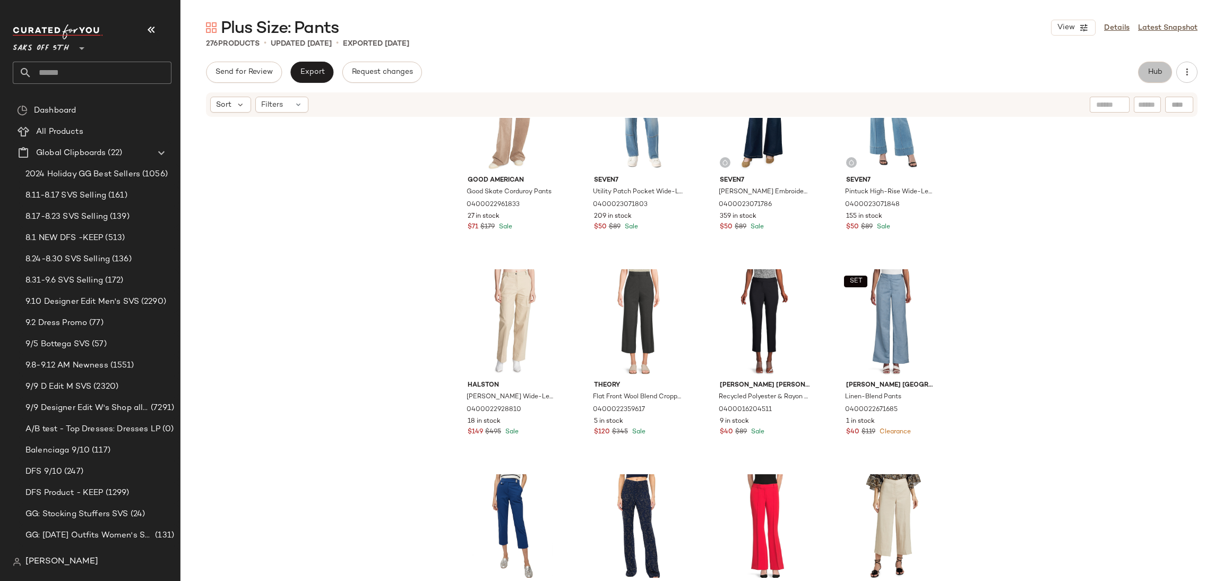
click at [1157, 70] on span "Hub" at bounding box center [1155, 72] width 15 height 8
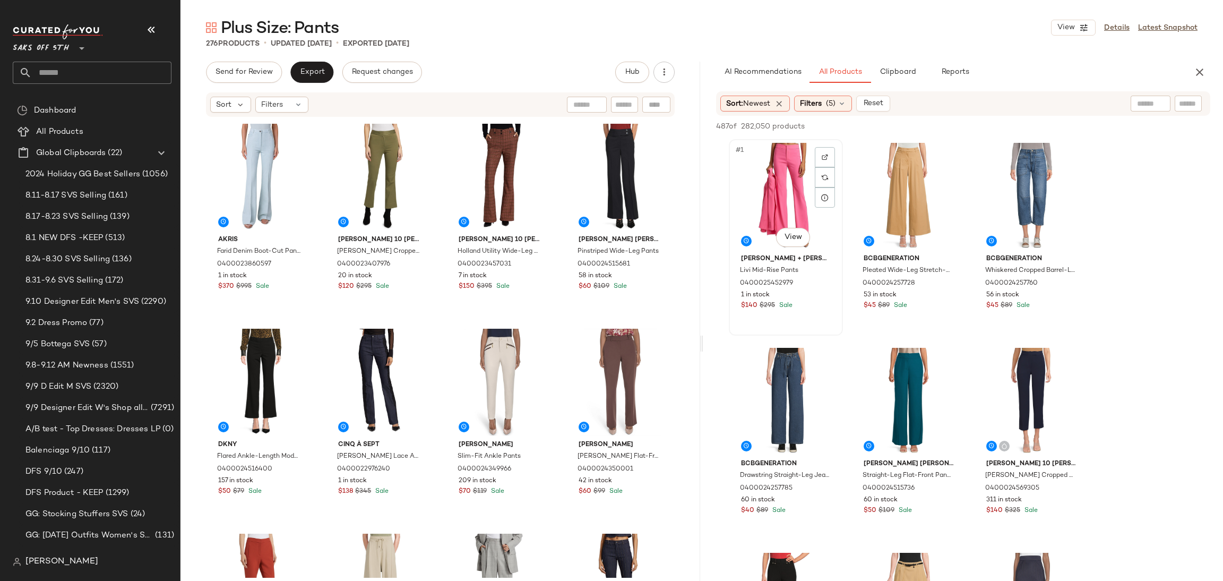
click at [772, 173] on div "#1 View" at bounding box center [786, 196] width 107 height 107
click at [1036, 376] on div "#6 View" at bounding box center [1031, 401] width 107 height 107
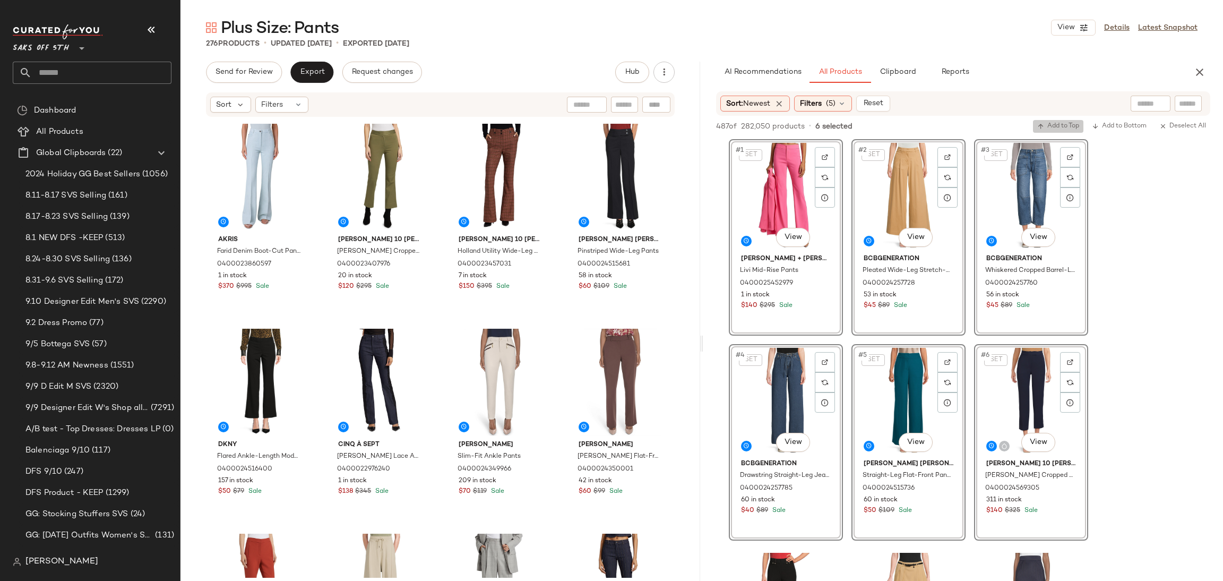
click at [1057, 131] on button "Add to Top" at bounding box center [1058, 126] width 50 height 13
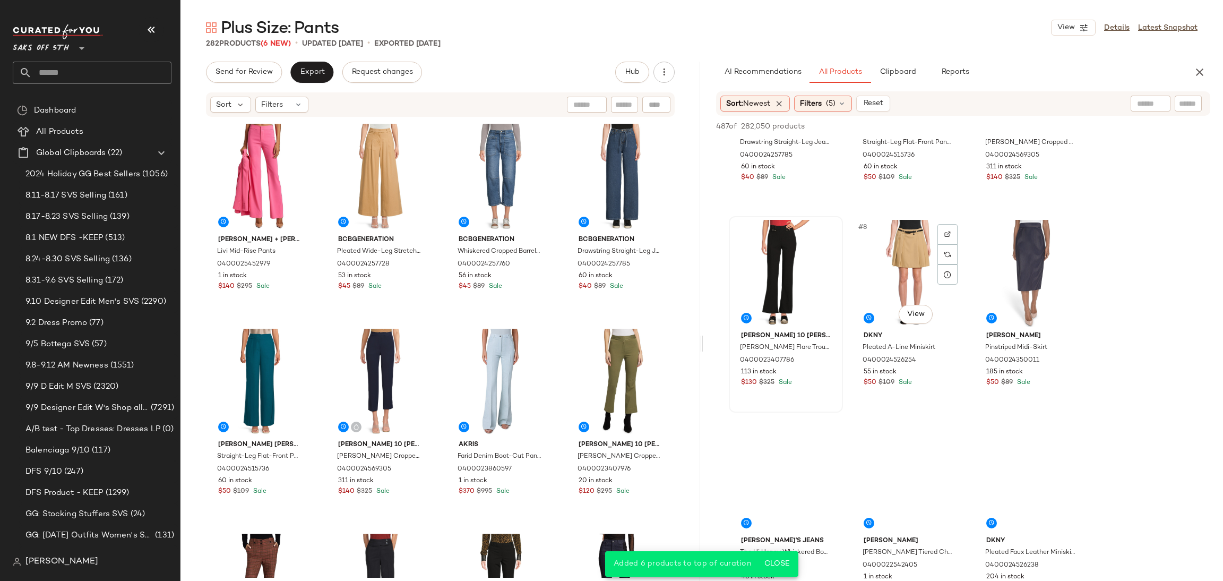
scroll to position [338, 0]
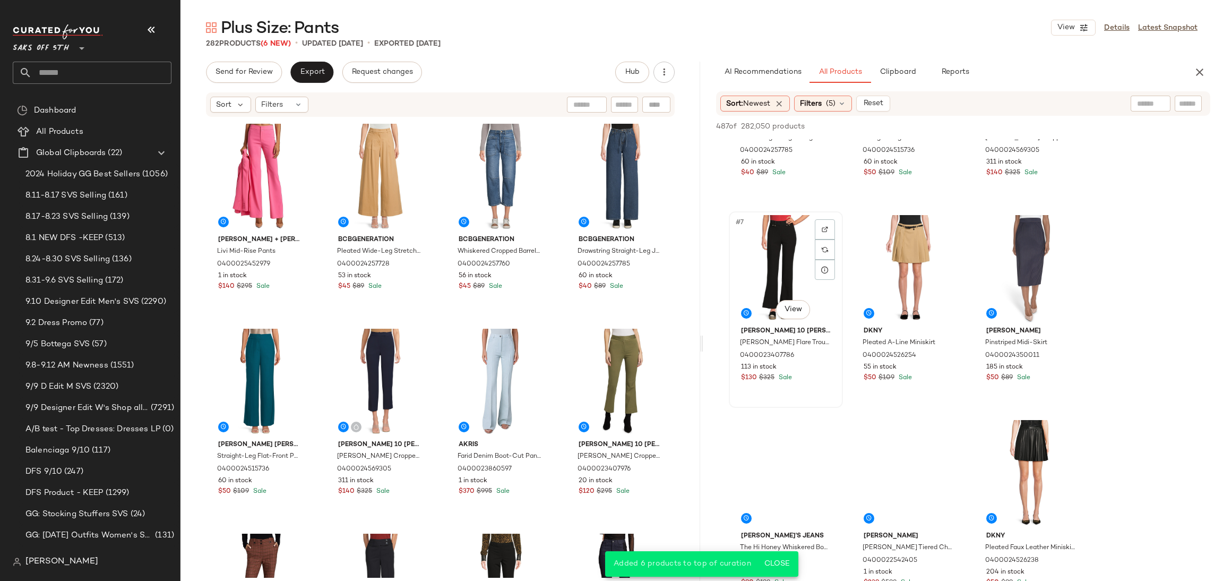
click at [771, 225] on div "#7 View" at bounding box center [786, 268] width 107 height 107
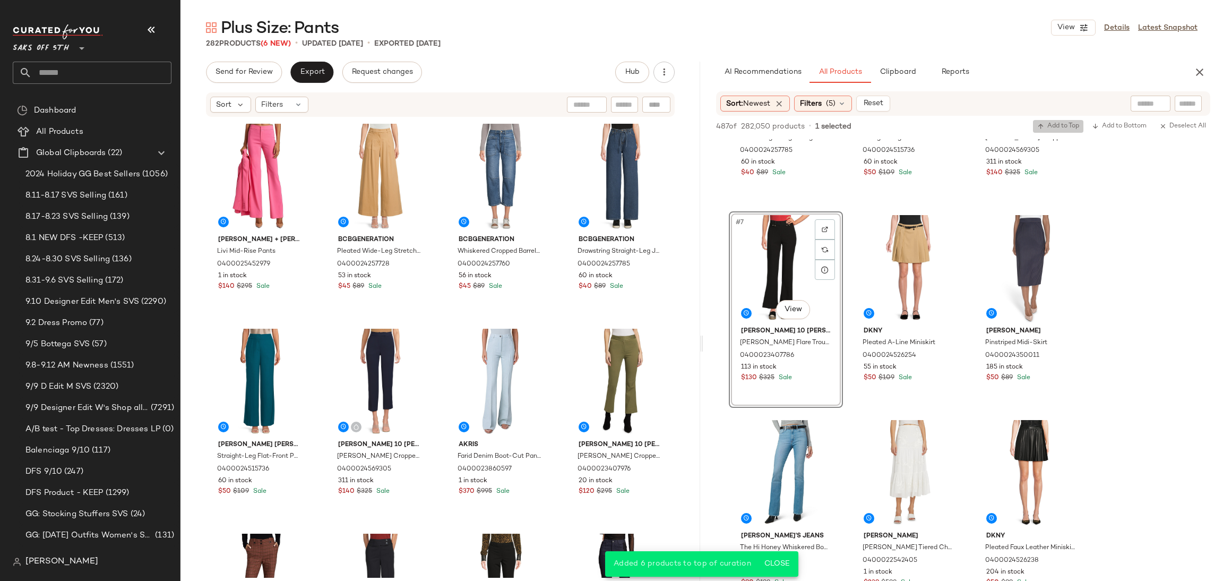
click at [1053, 128] on span "Add to Top" at bounding box center [1058, 126] width 42 height 7
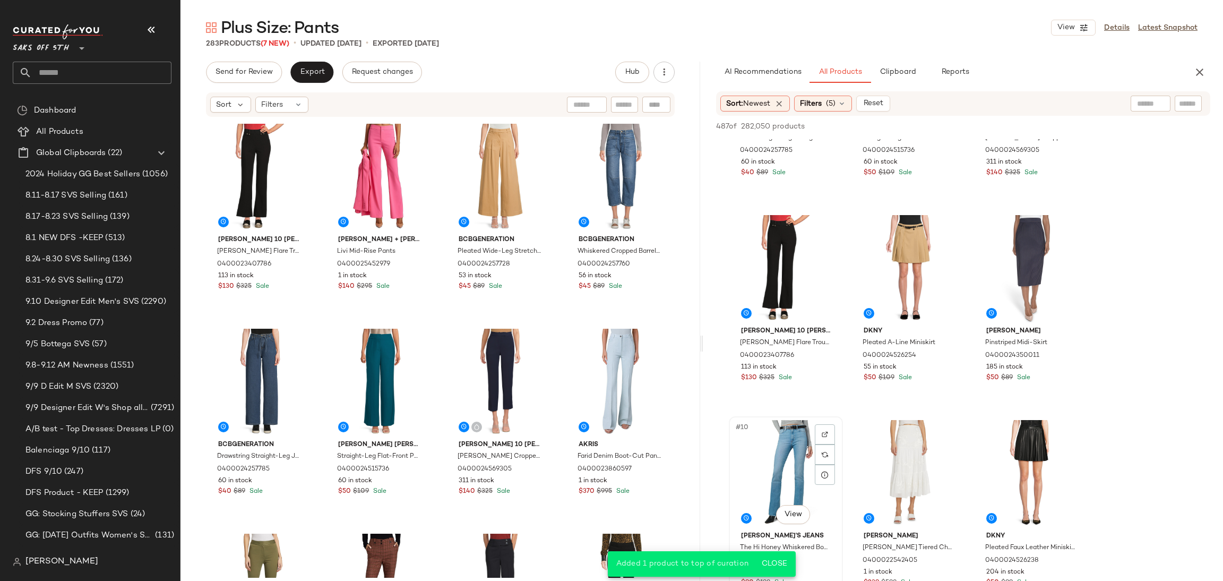
click at [781, 466] on div "#10 View" at bounding box center [786, 473] width 107 height 107
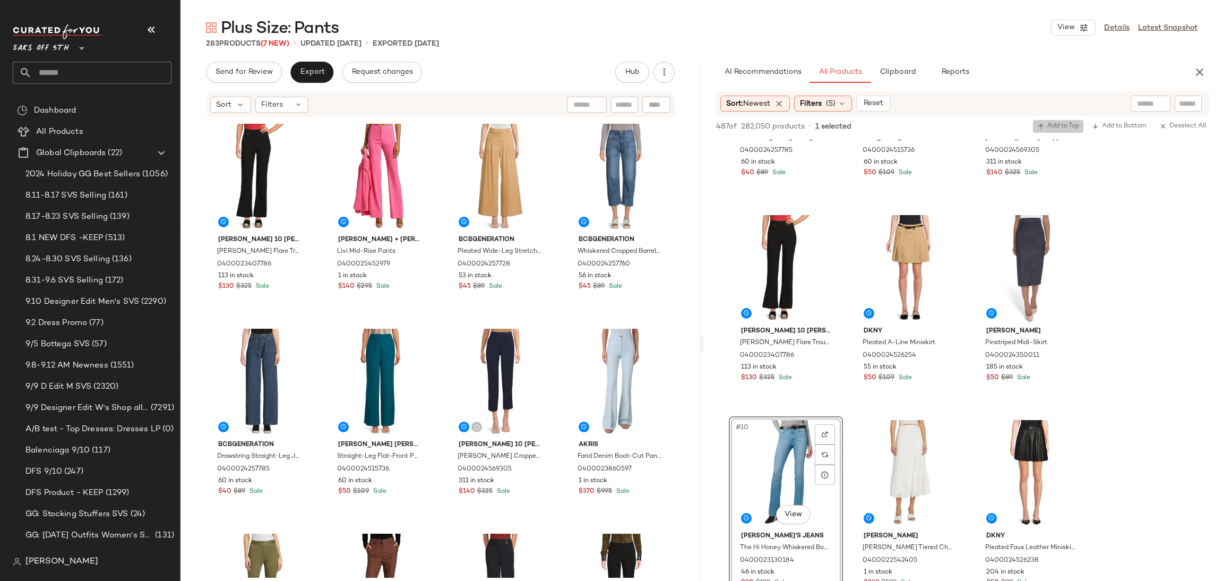
click at [1059, 123] on span "Add to Top" at bounding box center [1058, 126] width 42 height 7
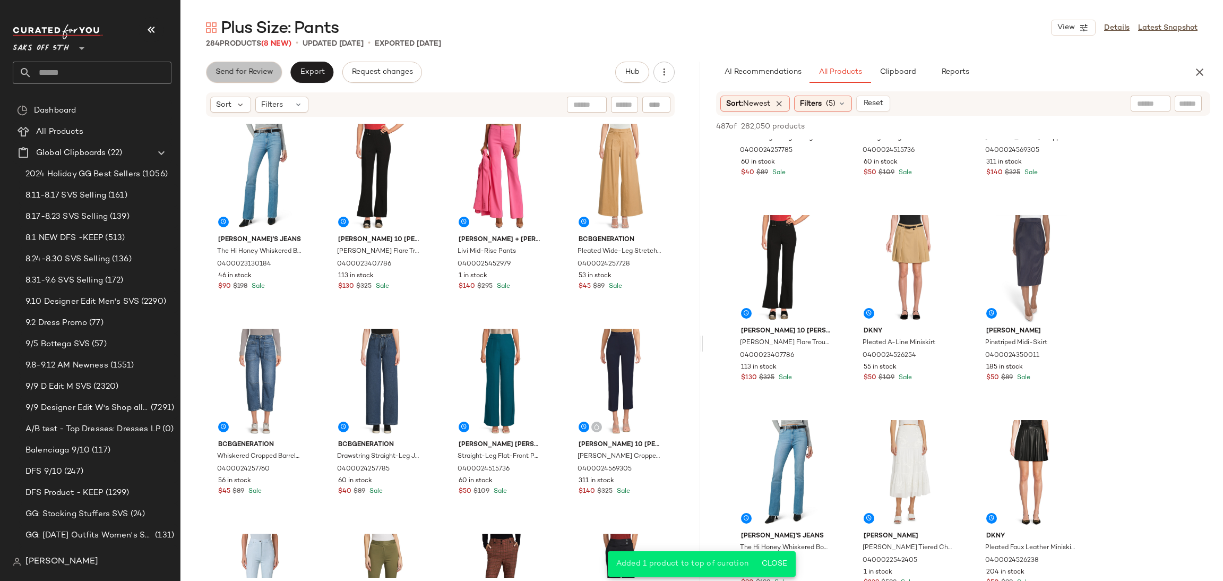
click at [263, 74] on span "Send for Review" at bounding box center [244, 72] width 58 height 8
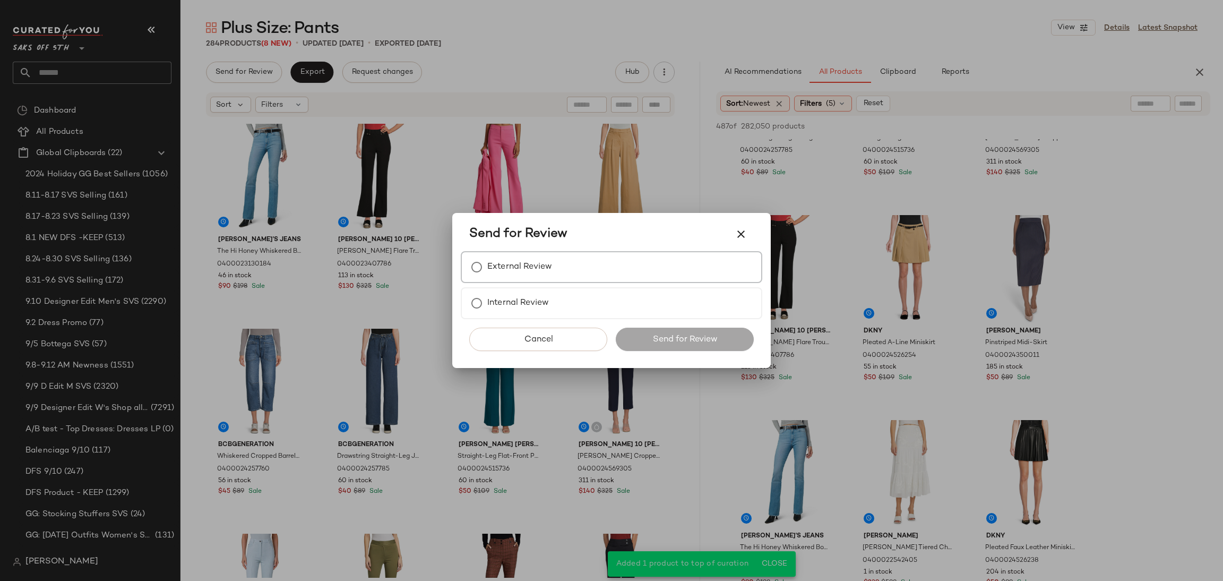
click at [511, 271] on label "External Review" at bounding box center [519, 266] width 65 height 21
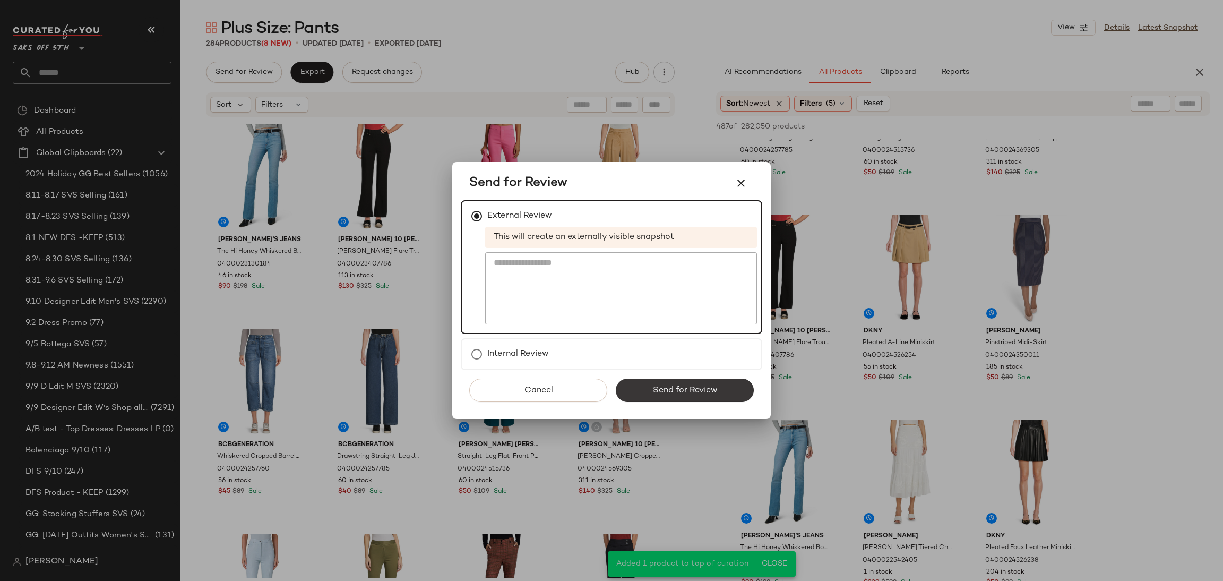
click at [668, 392] on span "Send for Review" at bounding box center [684, 390] width 65 height 10
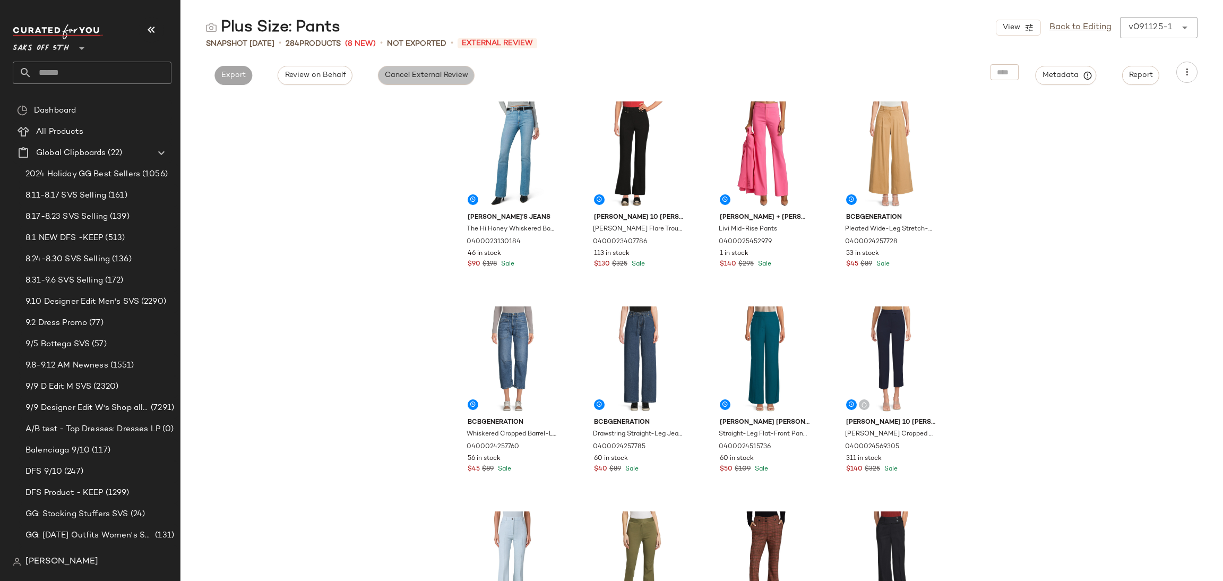
click at [420, 78] on span "Cancel External Review" at bounding box center [426, 75] width 84 height 8
click at [331, 75] on span "Export" at bounding box center [329, 75] width 25 height 8
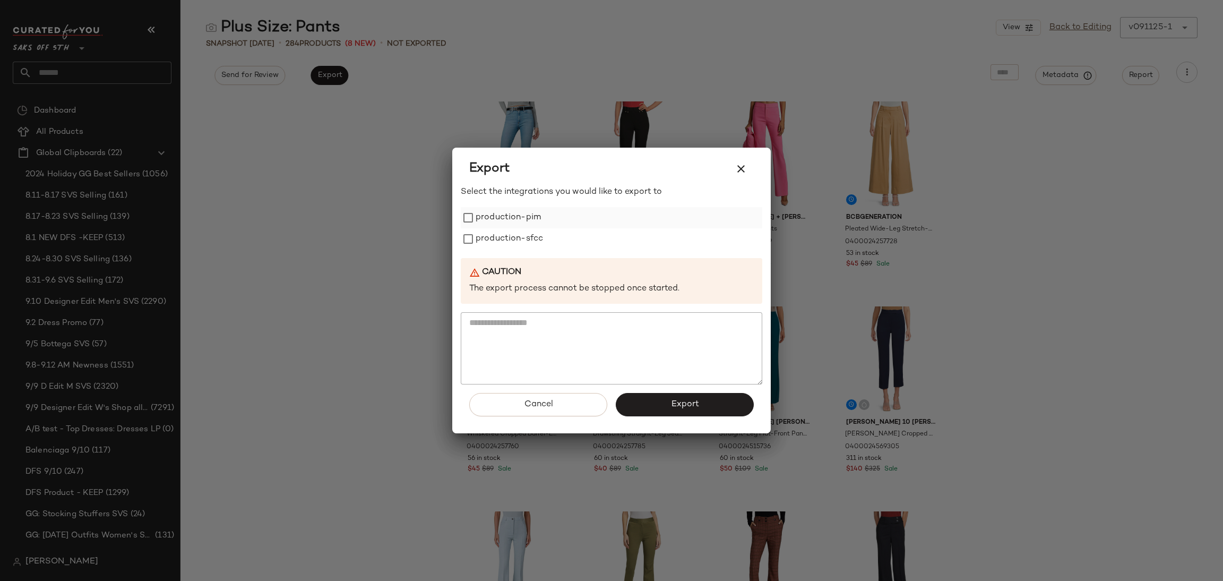
click at [485, 213] on label "production-pim" at bounding box center [508, 217] width 65 height 21
click at [494, 230] on label "production-sfcc" at bounding box center [509, 238] width 67 height 21
click at [665, 405] on button "Export" at bounding box center [685, 404] width 138 height 23
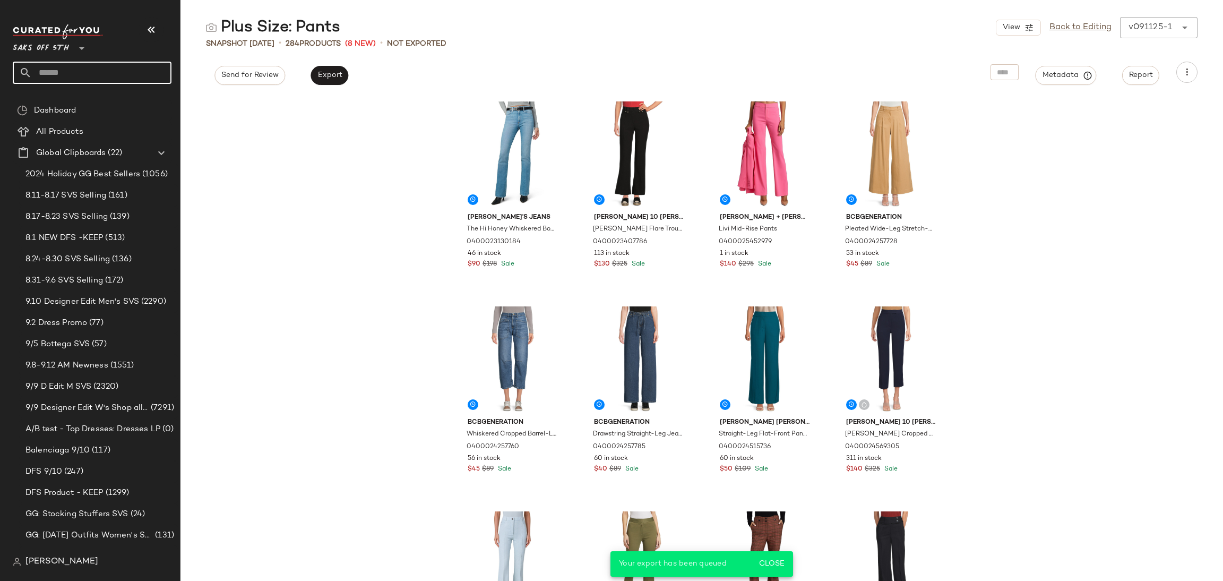
click at [106, 73] on input "text" at bounding box center [102, 73] width 140 height 22
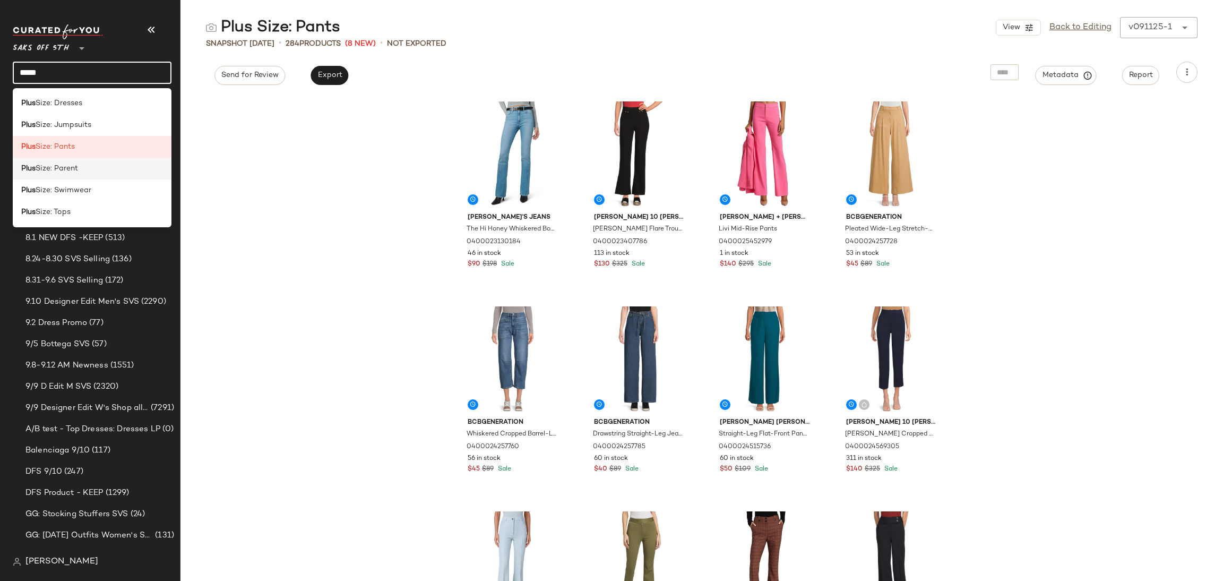
type input "****"
click at [88, 170] on div "Plus Size: Parent" at bounding box center [92, 168] width 142 height 11
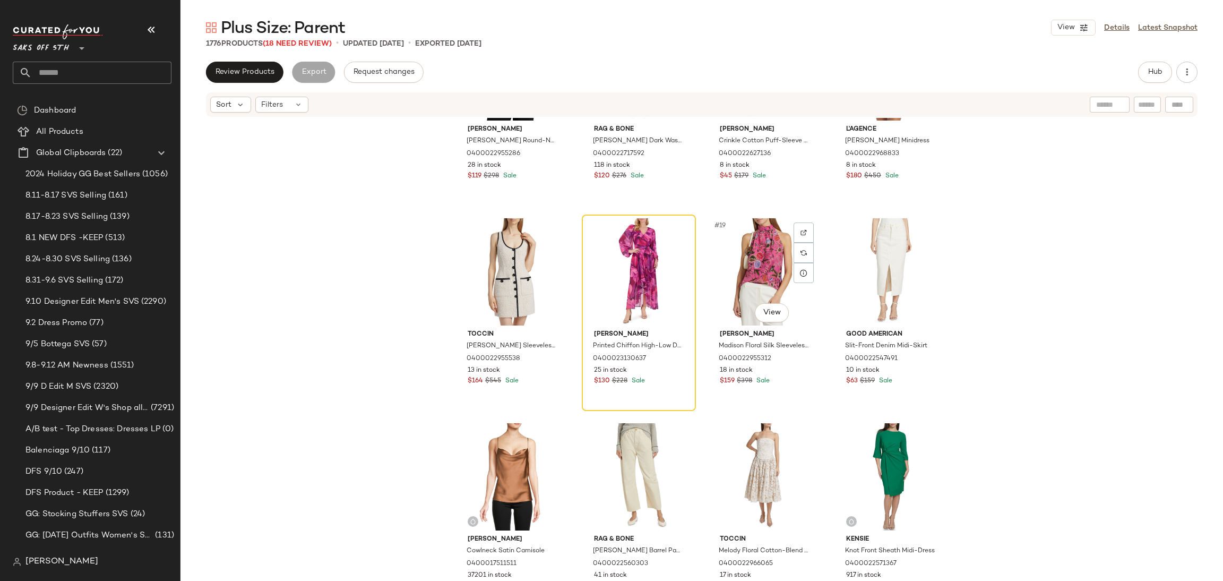
scroll to position [734, 0]
click at [1151, 71] on span "Hub" at bounding box center [1155, 72] width 15 height 8
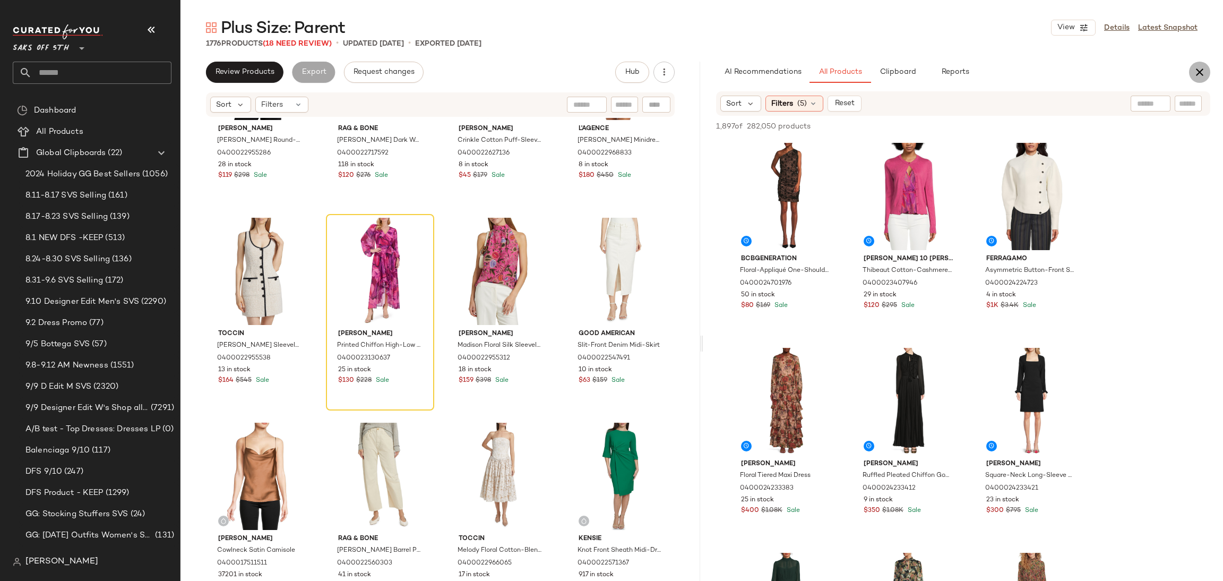
click at [1202, 73] on icon "button" at bounding box center [1200, 72] width 13 height 13
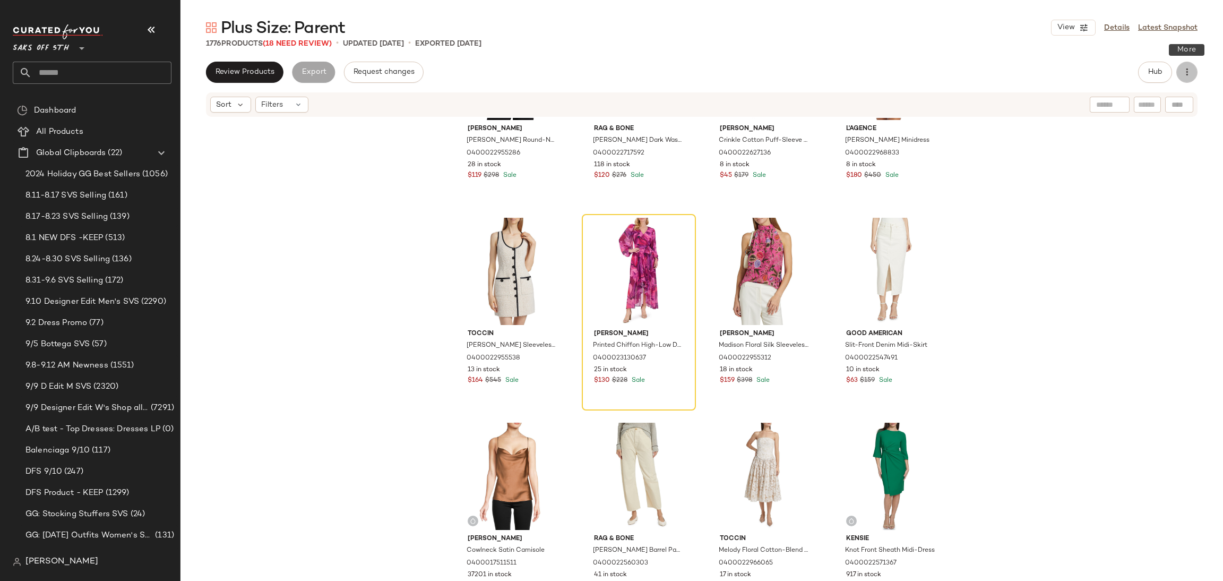
click at [1190, 72] on icon "button" at bounding box center [1187, 72] width 11 height 11
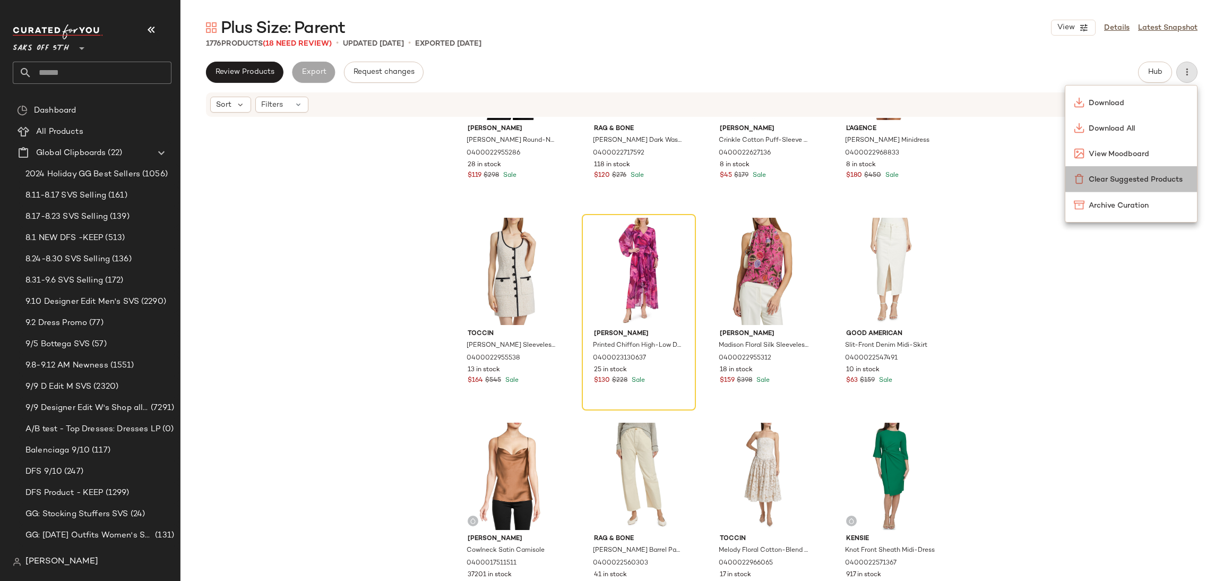
click at [1137, 182] on span "Clear Suggested Products" at bounding box center [1139, 179] width 100 height 11
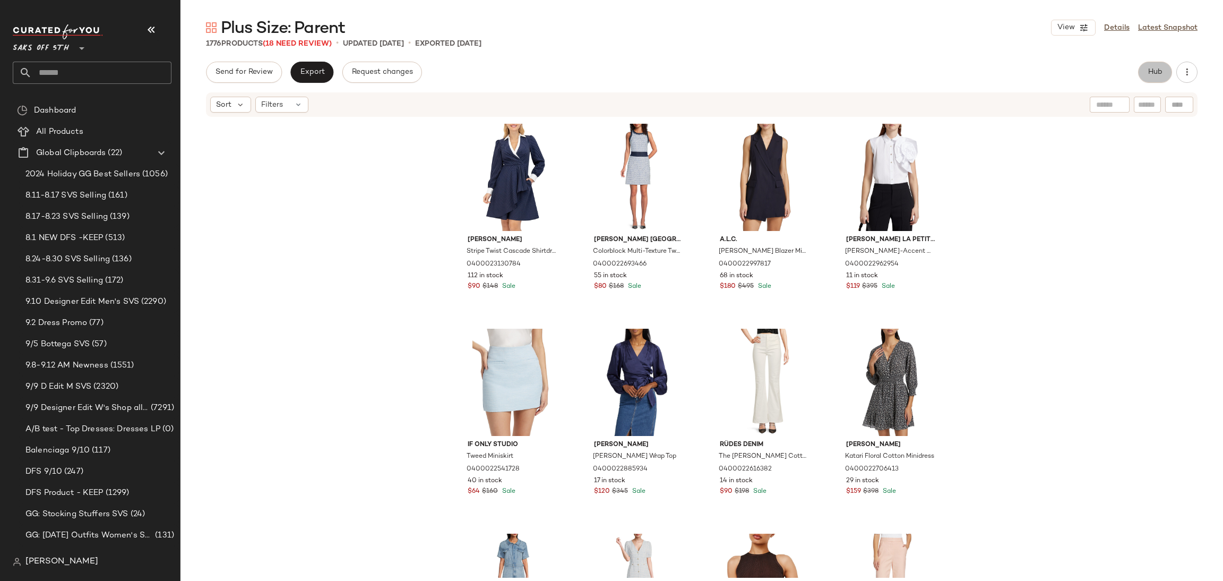
click at [1146, 73] on button "Hub" at bounding box center [1155, 72] width 34 height 21
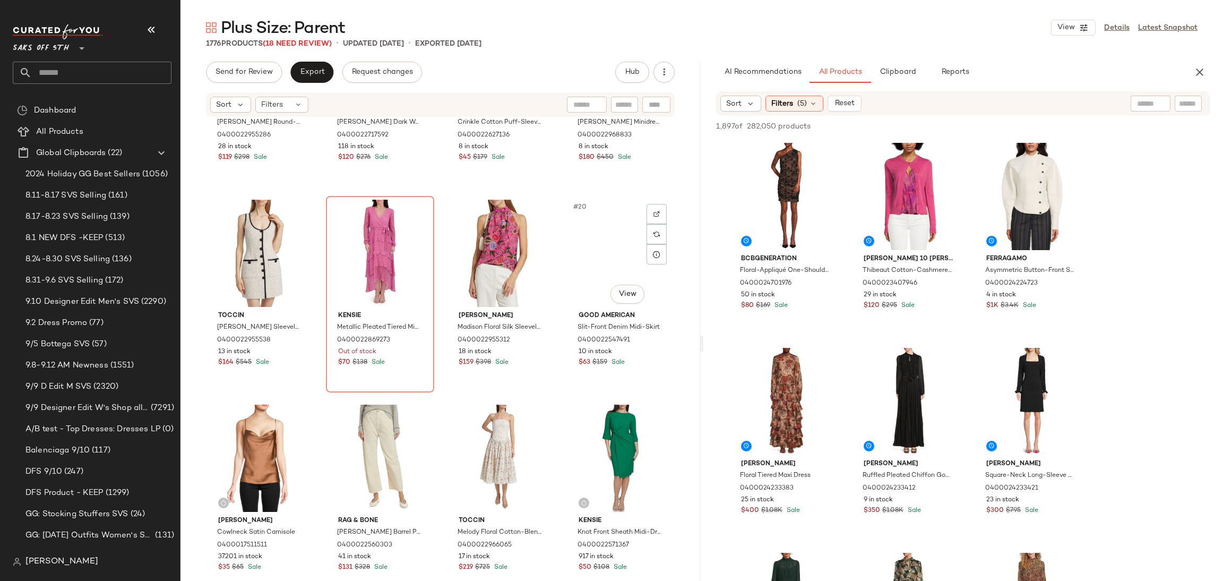
scroll to position [753, 0]
click at [811, 101] on icon at bounding box center [813, 103] width 8 height 8
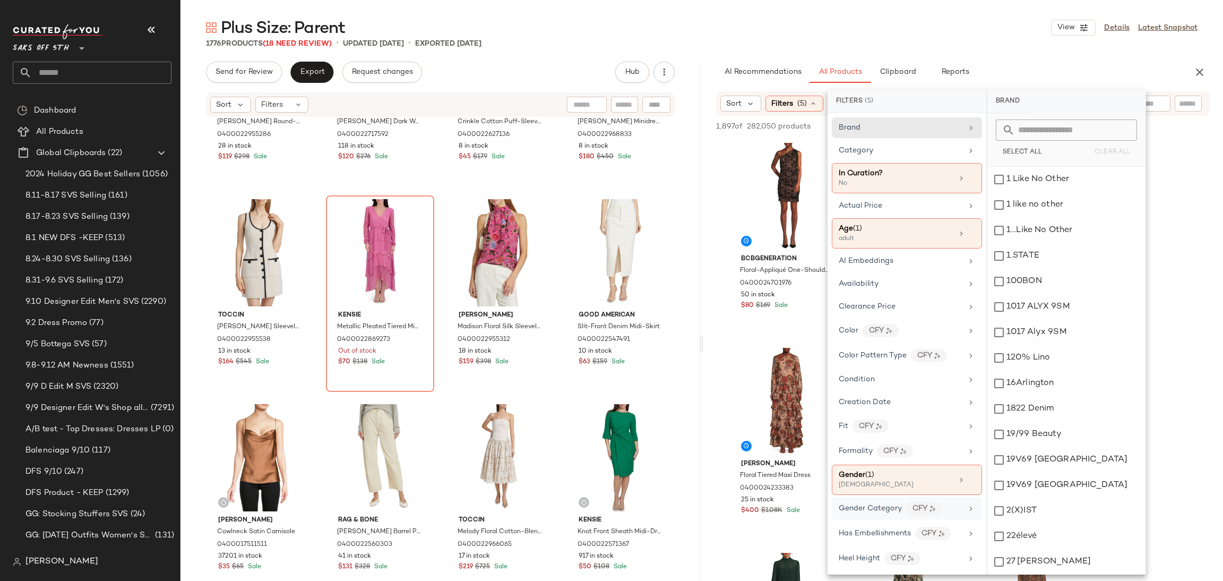
scroll to position [486, 0]
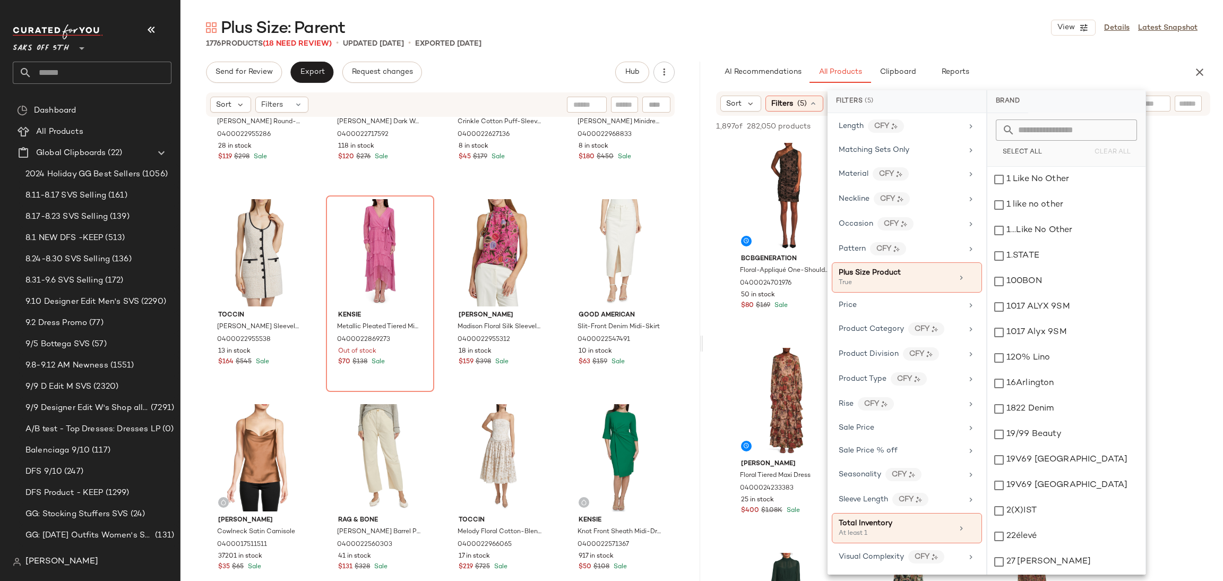
click at [918, 27] on div "Plus Size: Parent View Details Latest Snapshot" at bounding box center [702, 27] width 1043 height 21
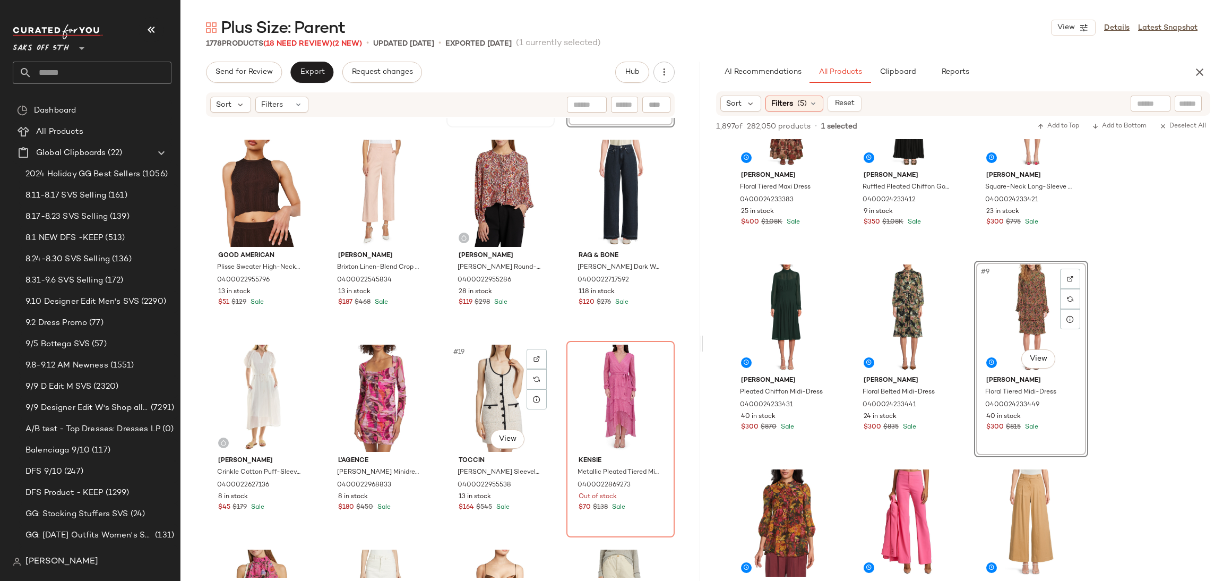
scroll to position [616, 0]
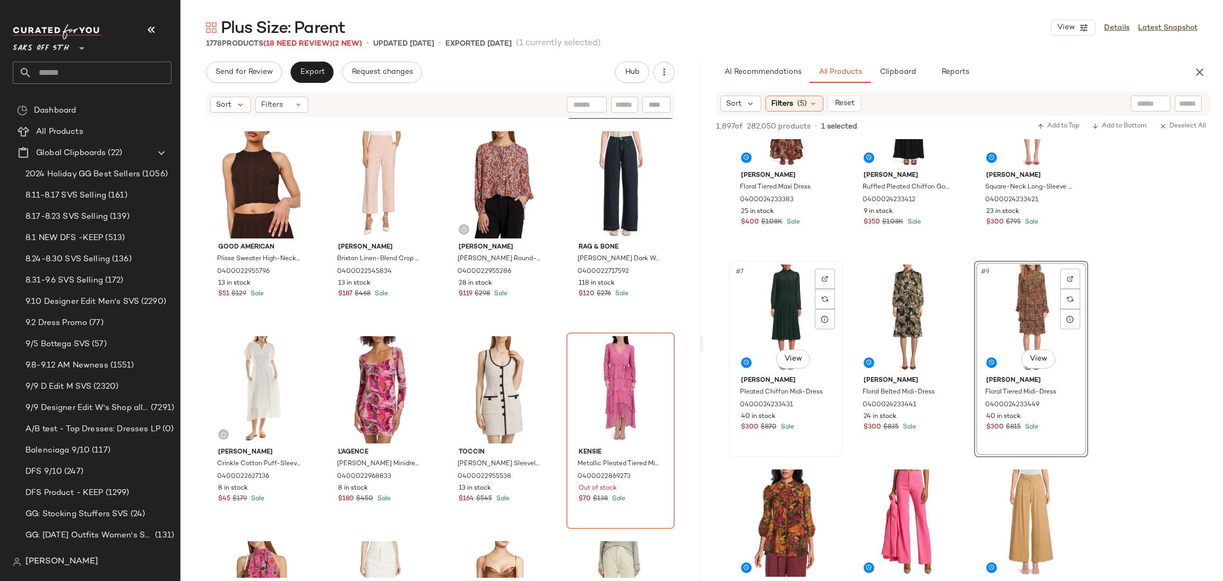
click at [763, 309] on div "#7 View" at bounding box center [786, 317] width 107 height 107
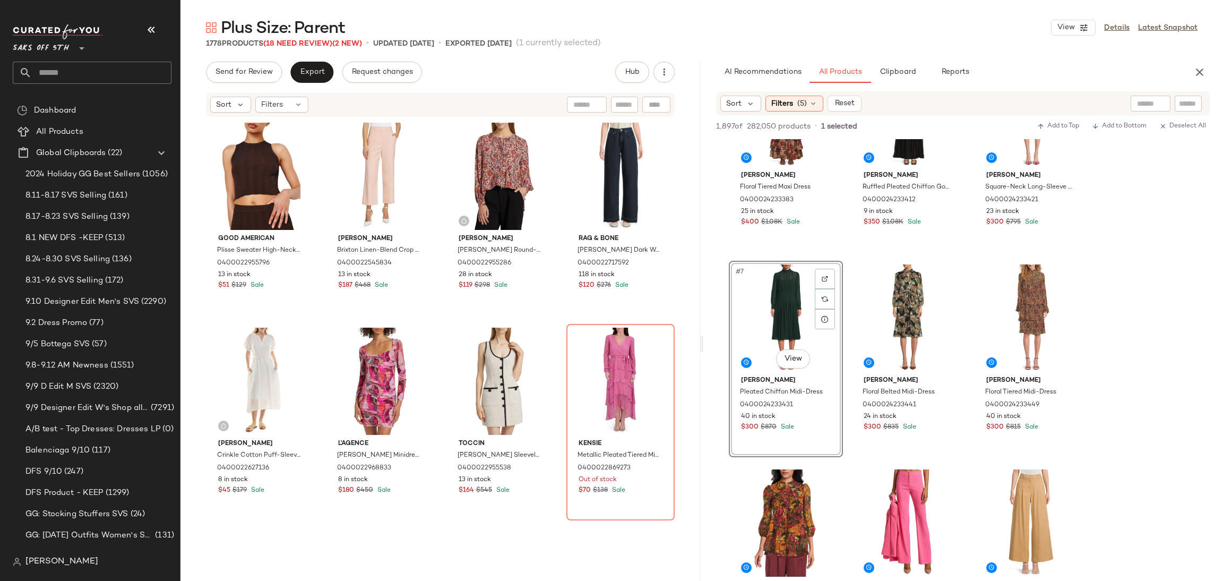
scroll to position [0, 0]
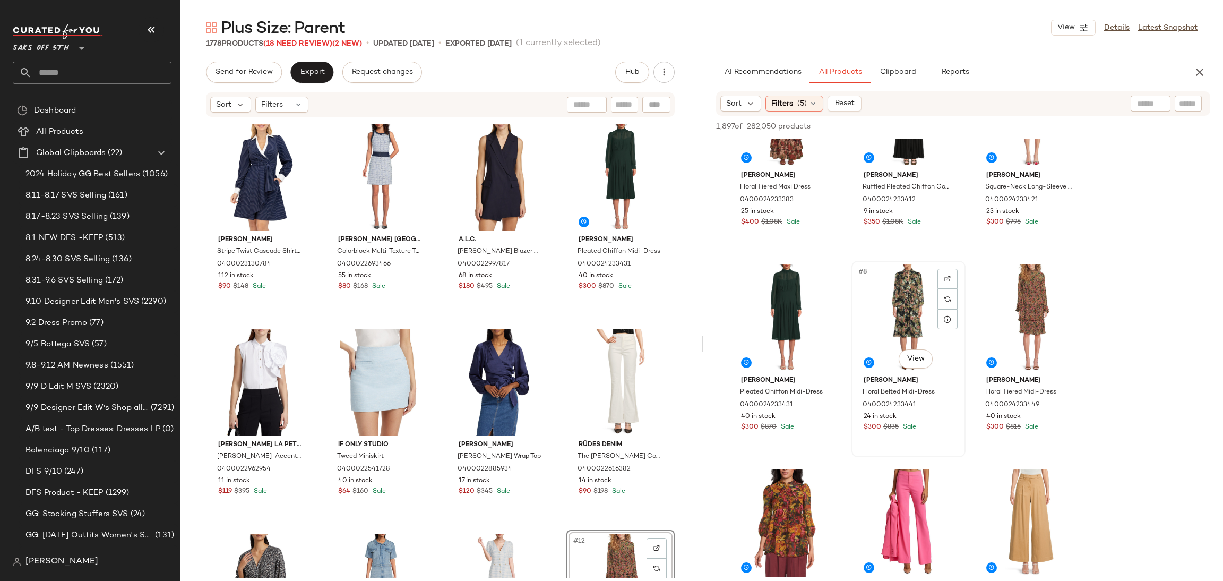
click at [894, 307] on div "#8 View" at bounding box center [908, 317] width 107 height 107
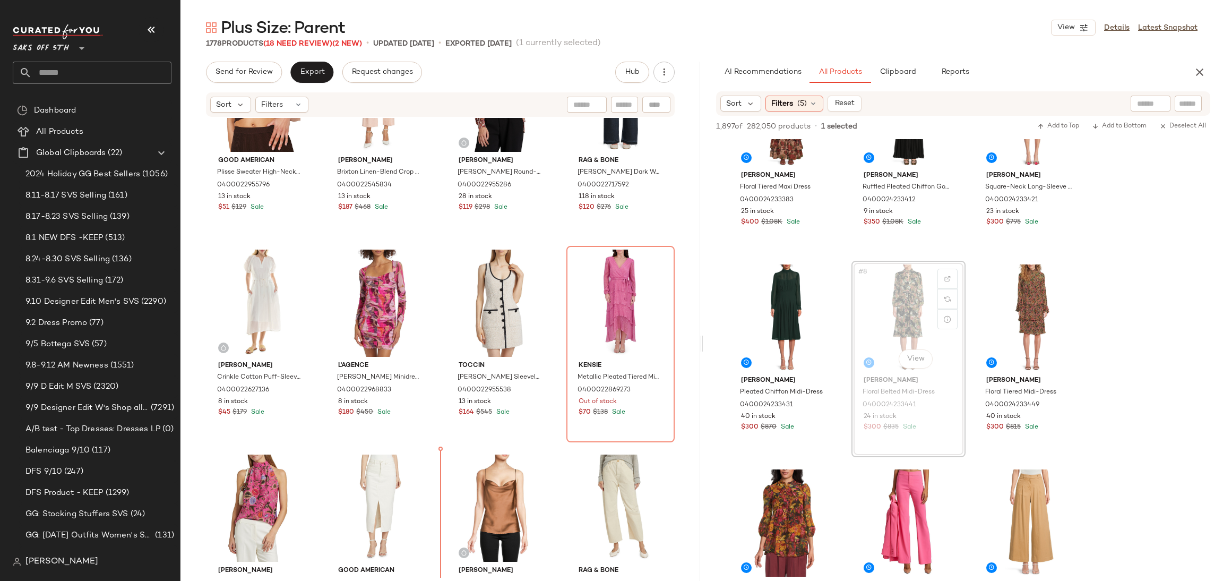
scroll to position [722, 0]
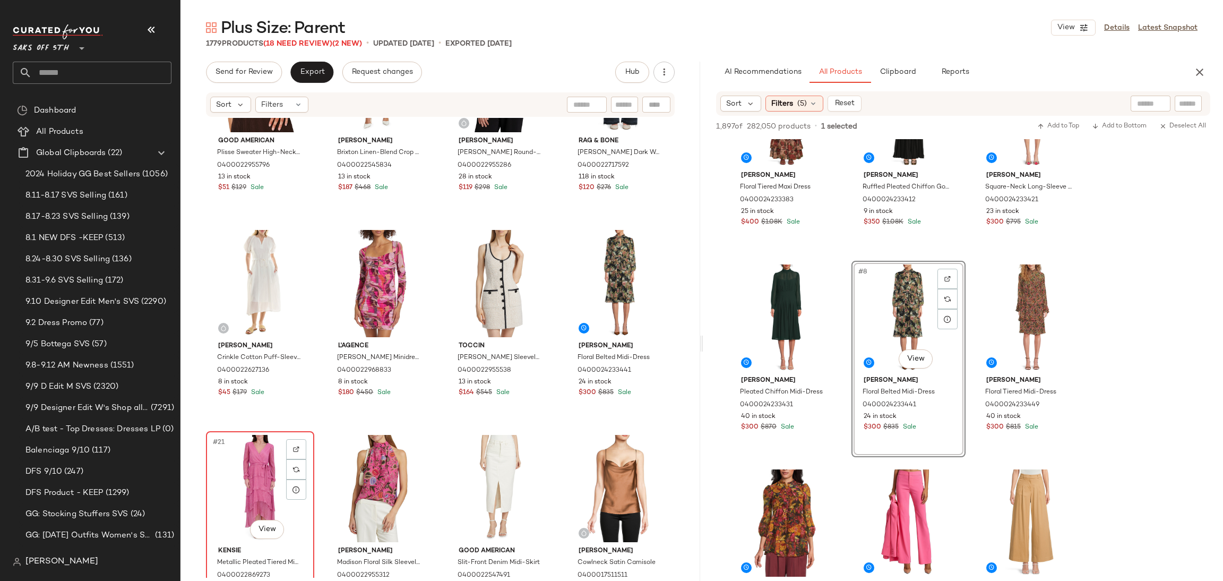
click at [251, 473] on div "#21 View" at bounding box center [260, 488] width 101 height 107
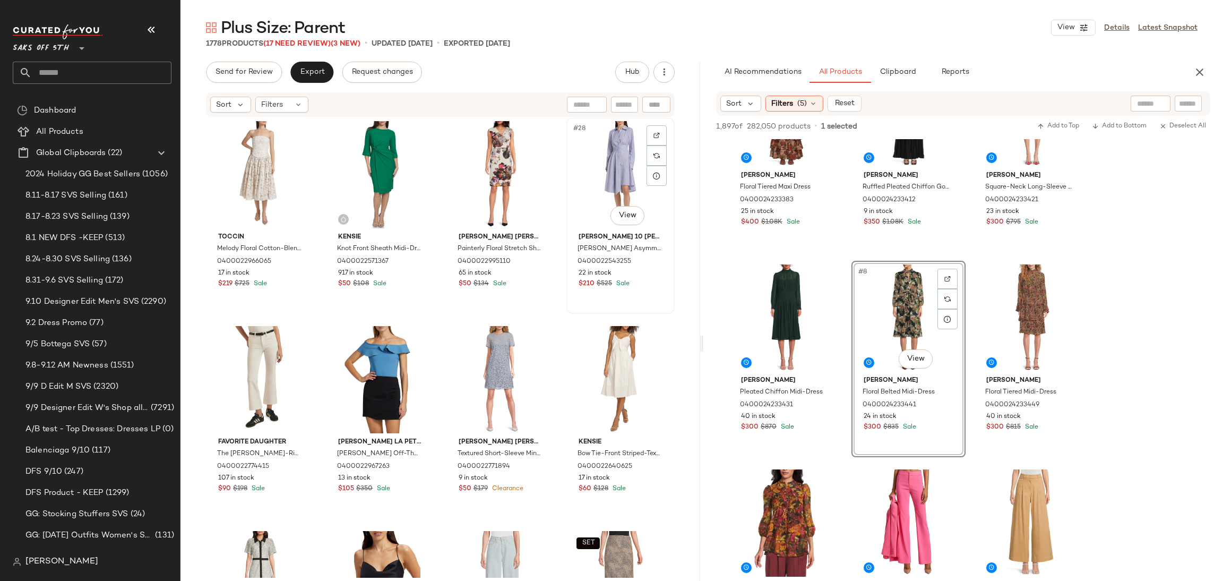
scroll to position [1246, 0]
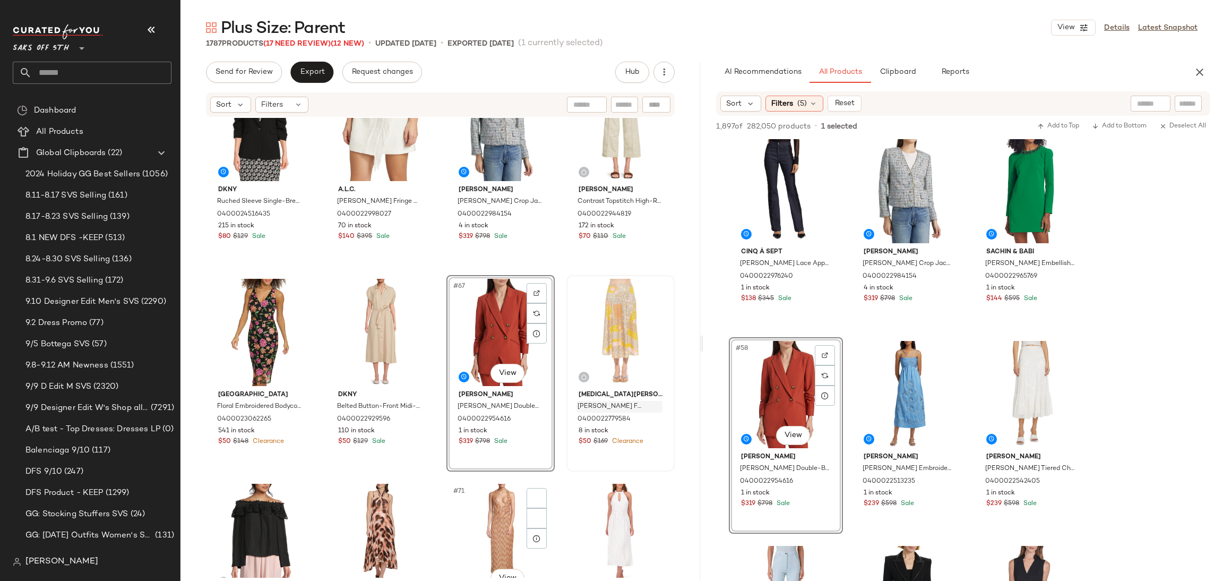
scroll to position [3223, 0]
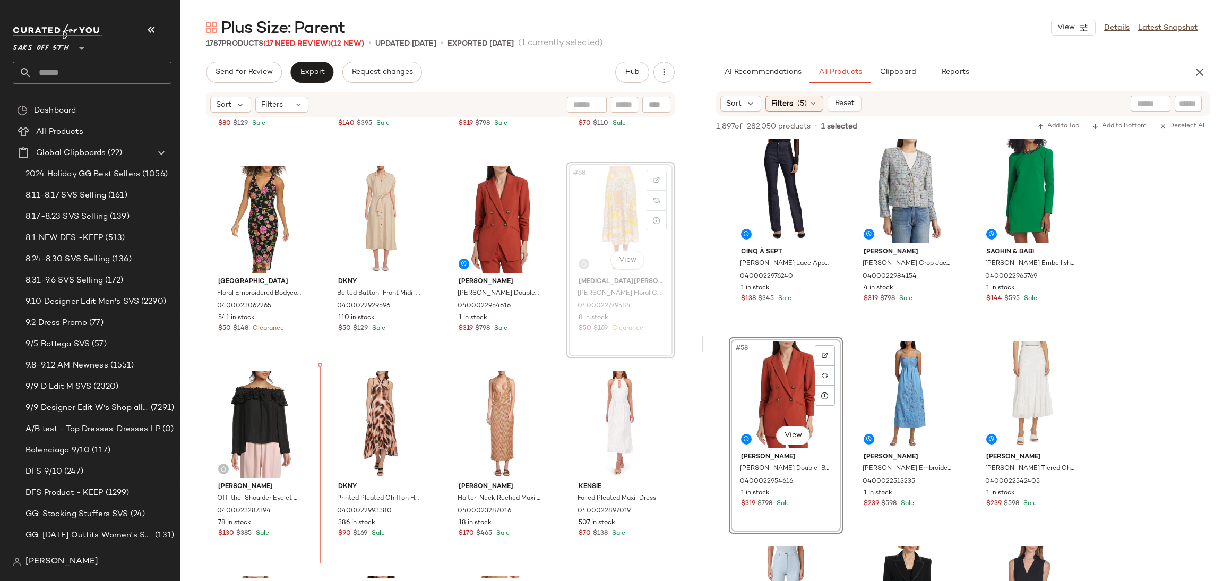
scroll to position [3274, 0]
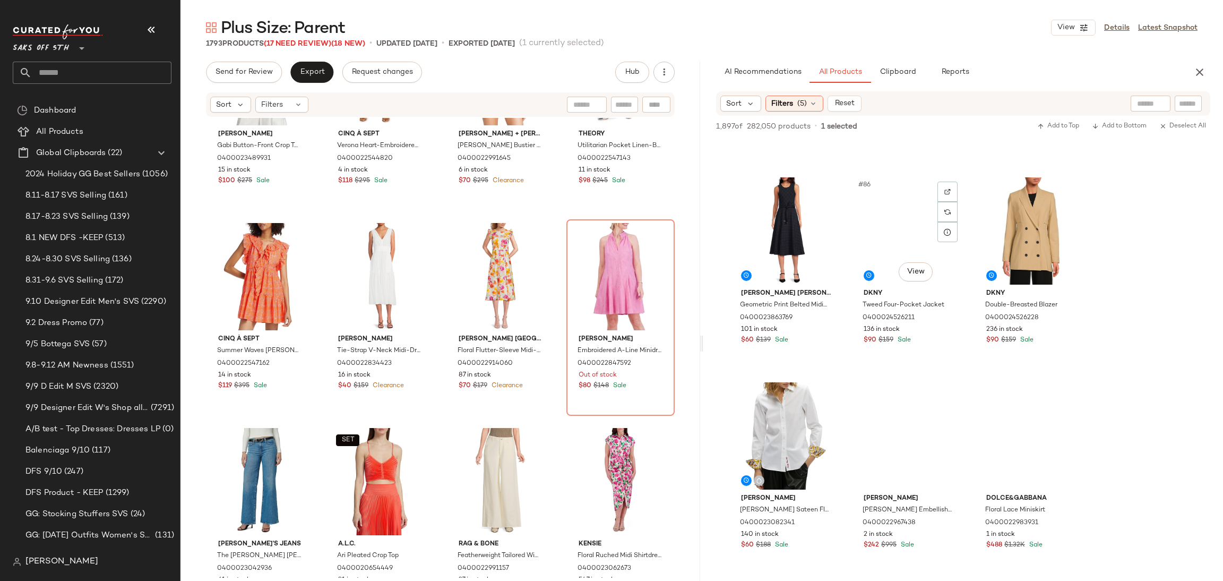
scroll to position [5704, 0]
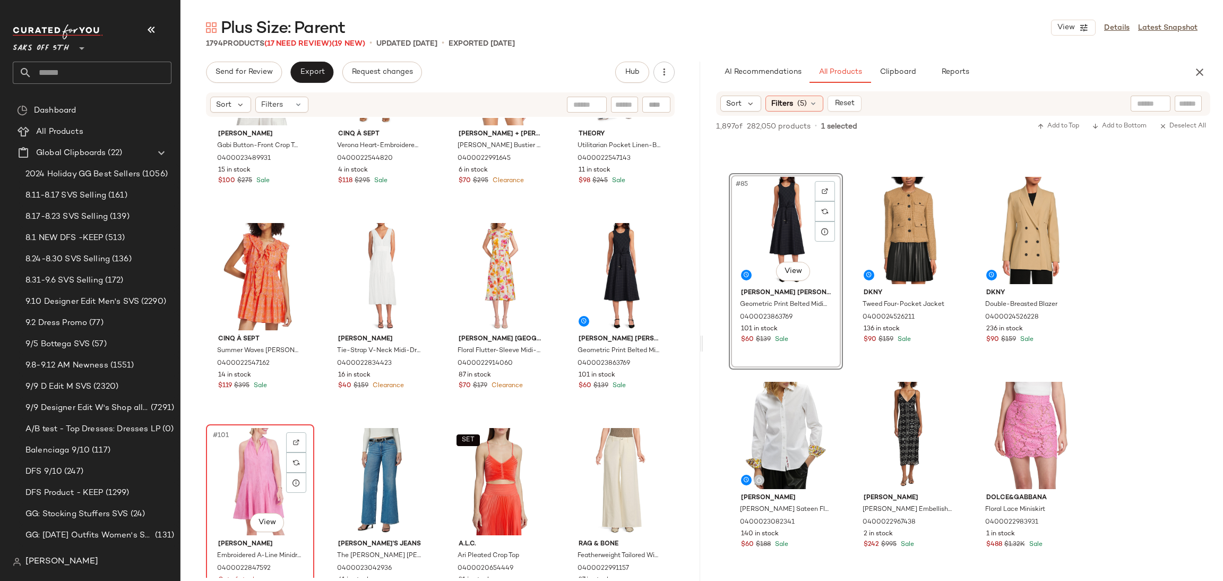
click at [237, 473] on div "#101 View" at bounding box center [260, 481] width 101 height 107
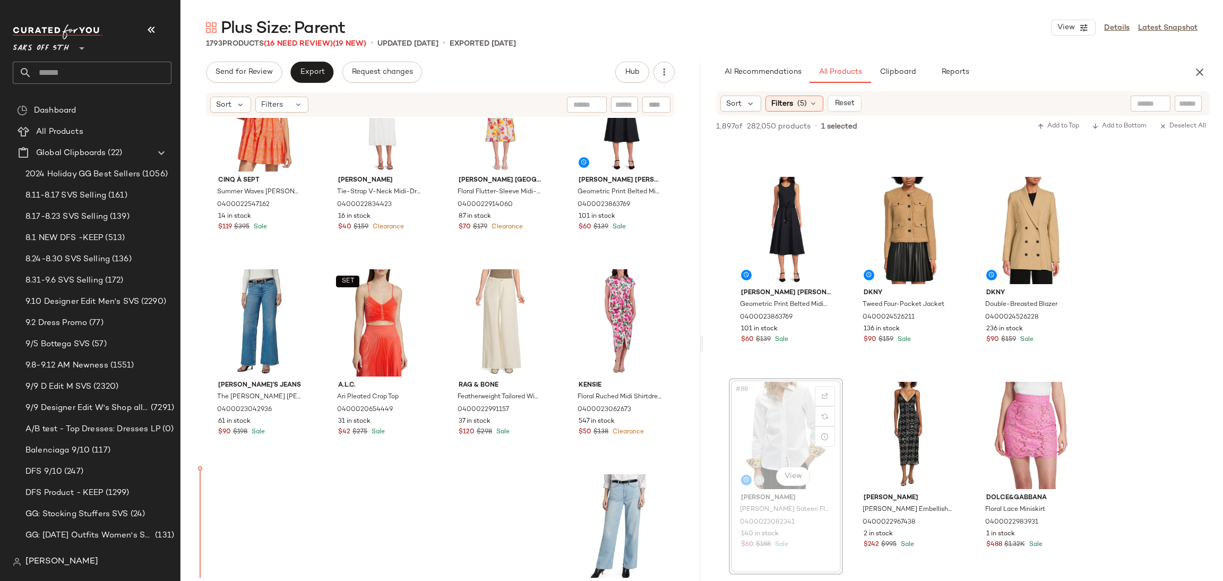
scroll to position [4993, 0]
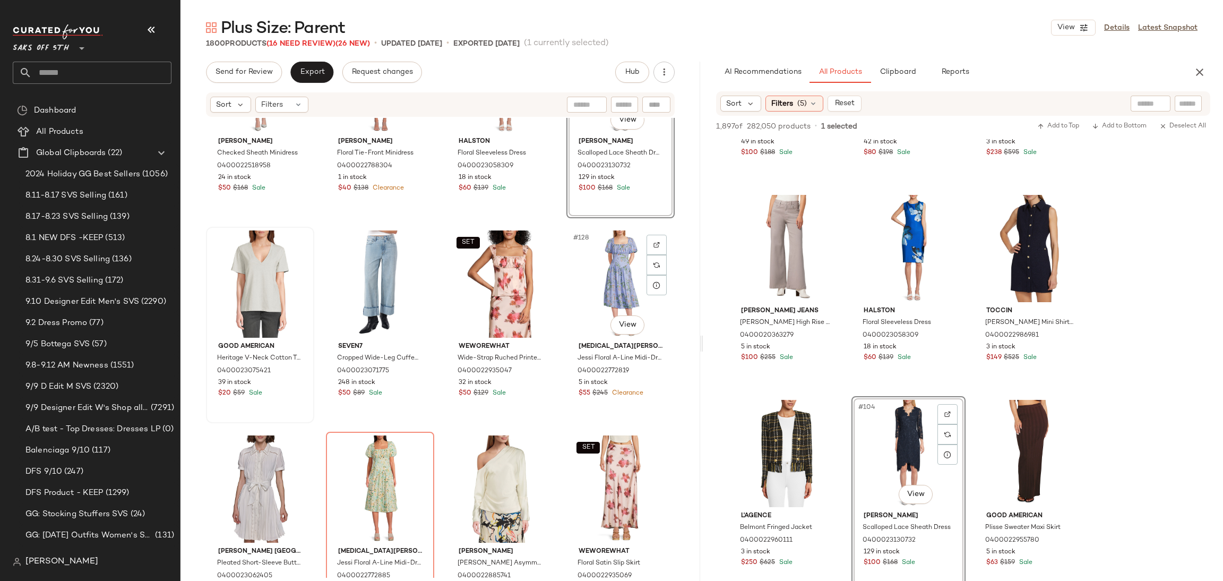
scroll to position [6256, 0]
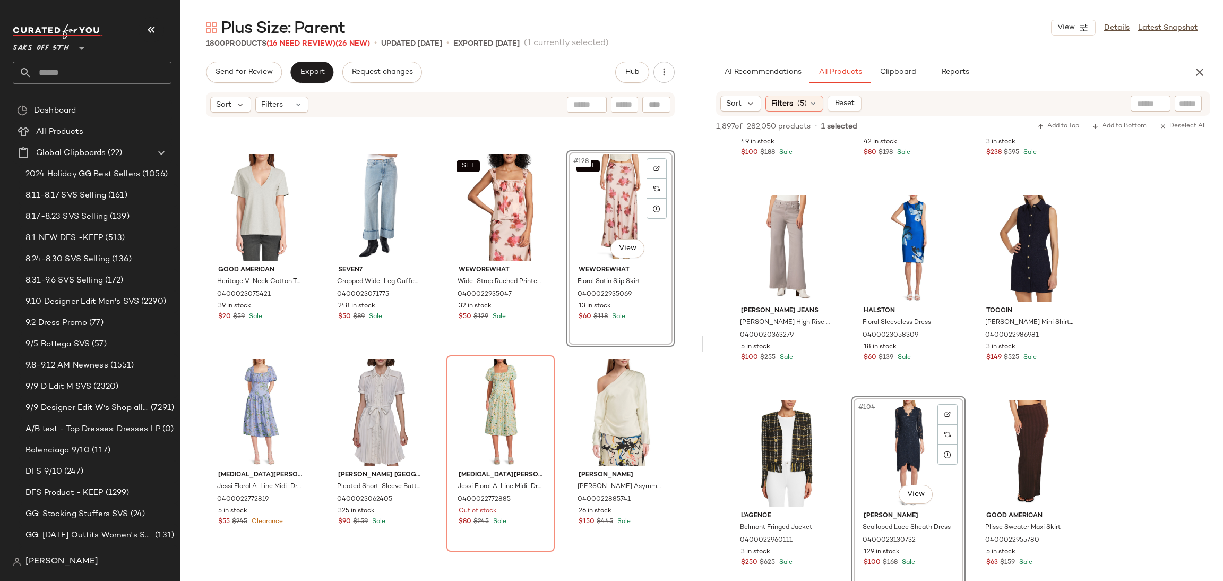
scroll to position [6362, 0]
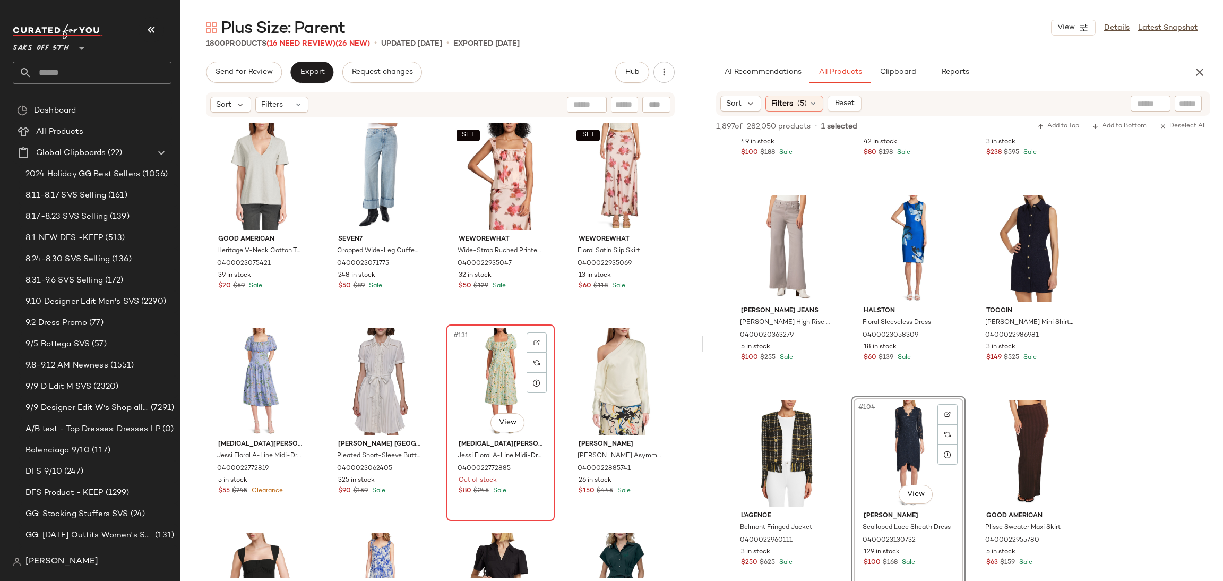
click at [493, 393] on div "#131 View" at bounding box center [500, 381] width 101 height 107
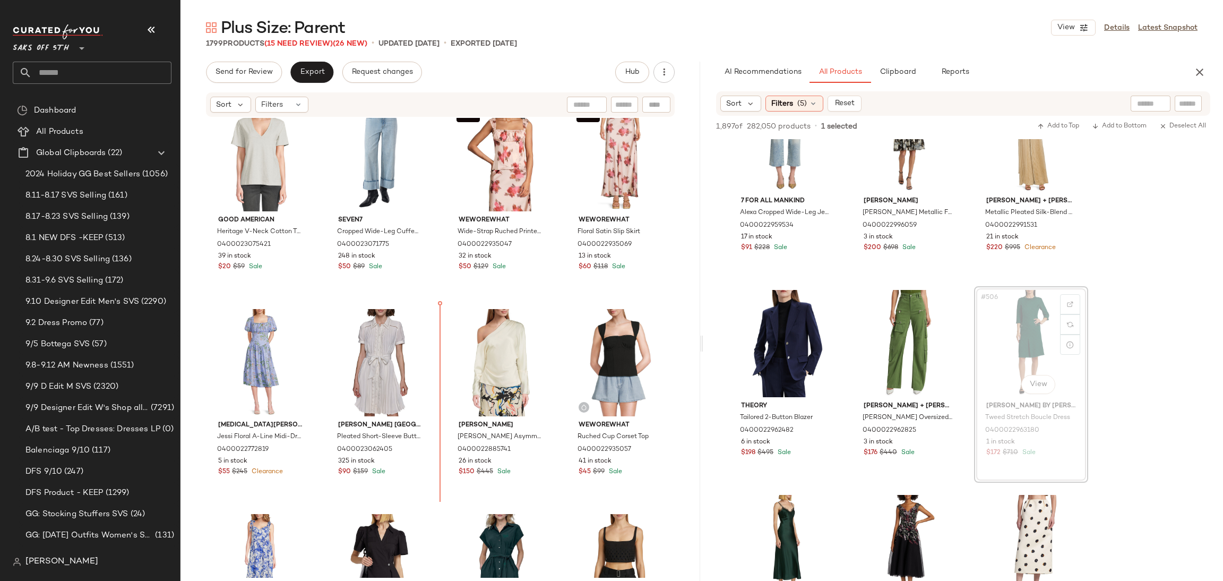
scroll to position [6382, 0]
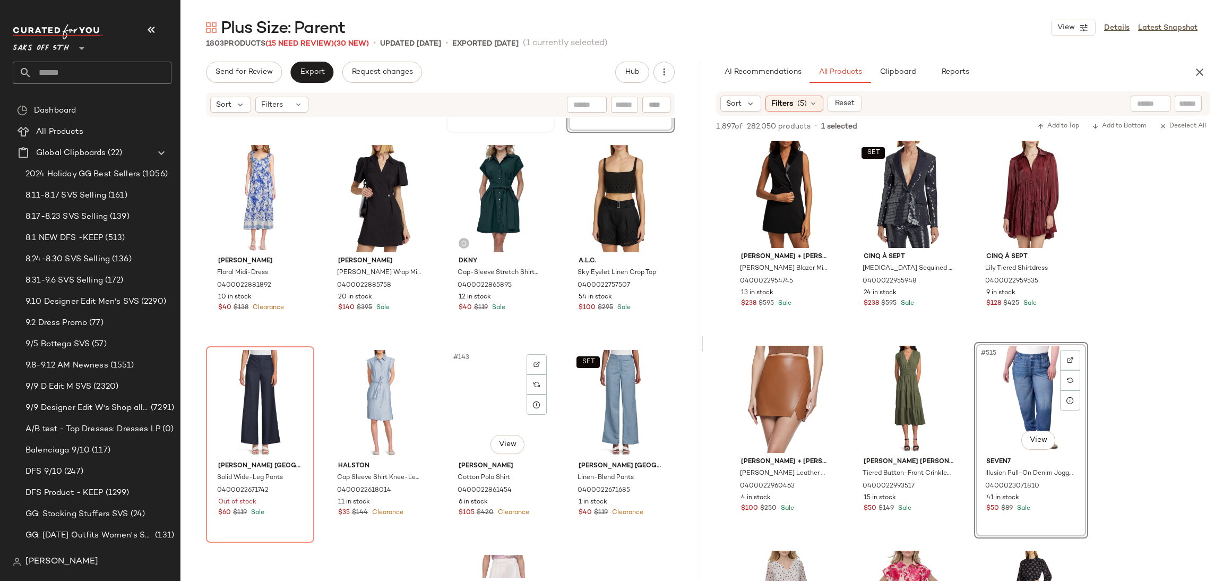
scroll to position [6956, 0]
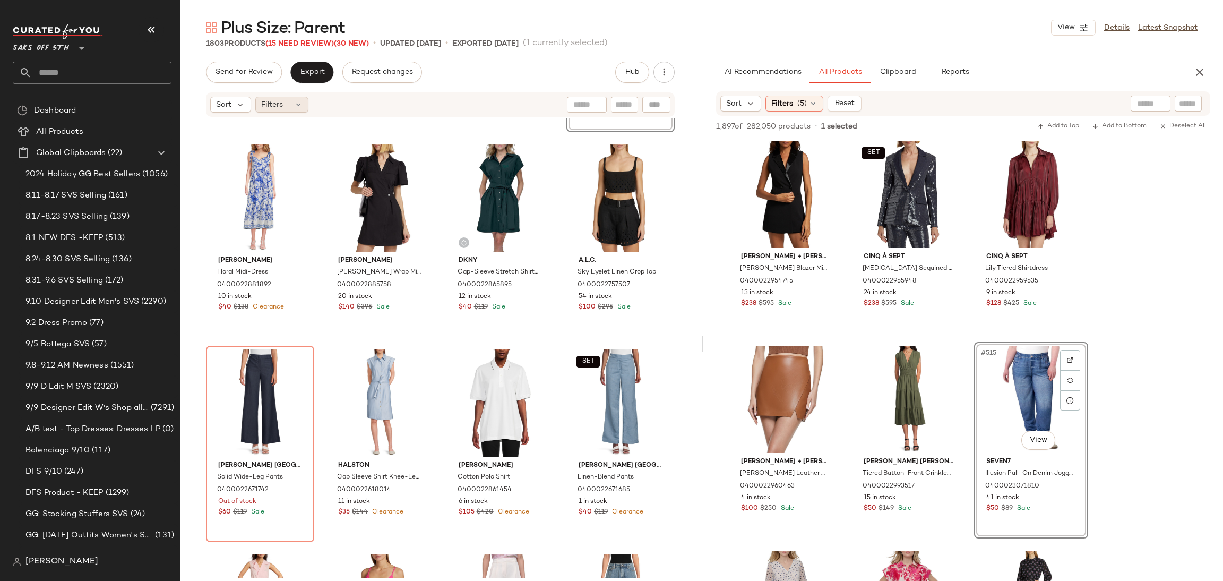
click at [285, 111] on div "Filters" at bounding box center [281, 105] width 53 height 16
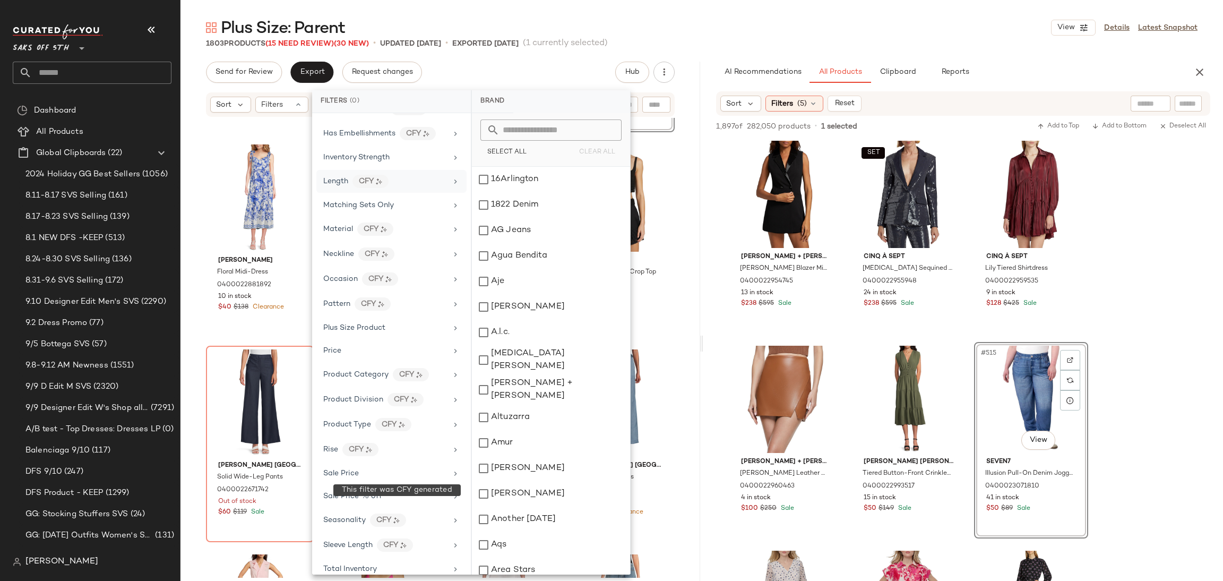
scroll to position [414, 0]
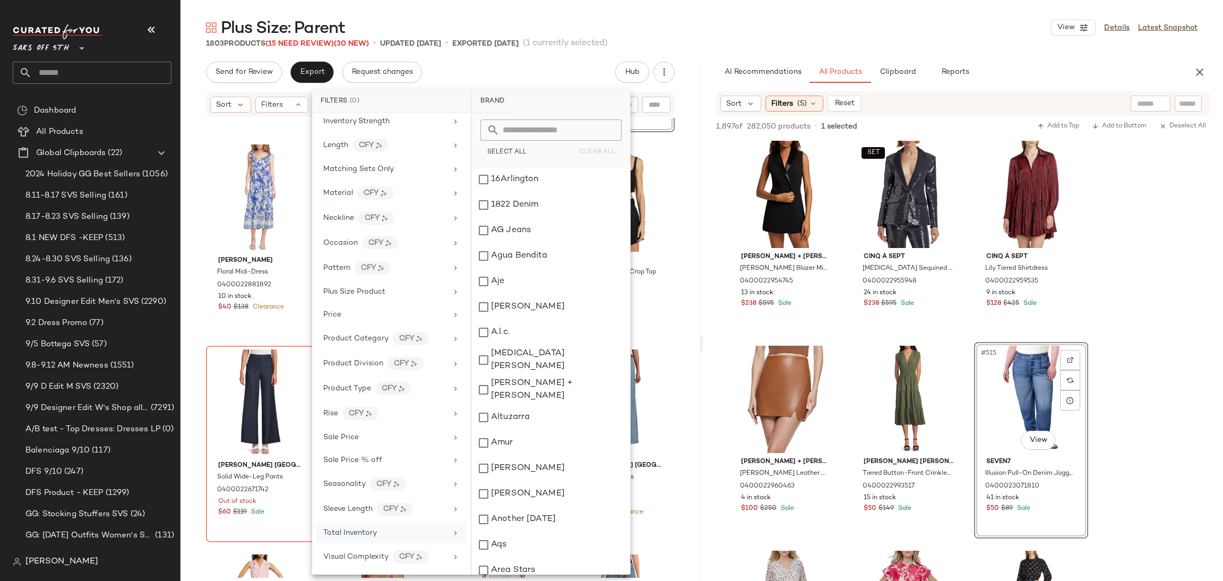
click at [387, 532] on div "Total Inventory" at bounding box center [385, 532] width 124 height 11
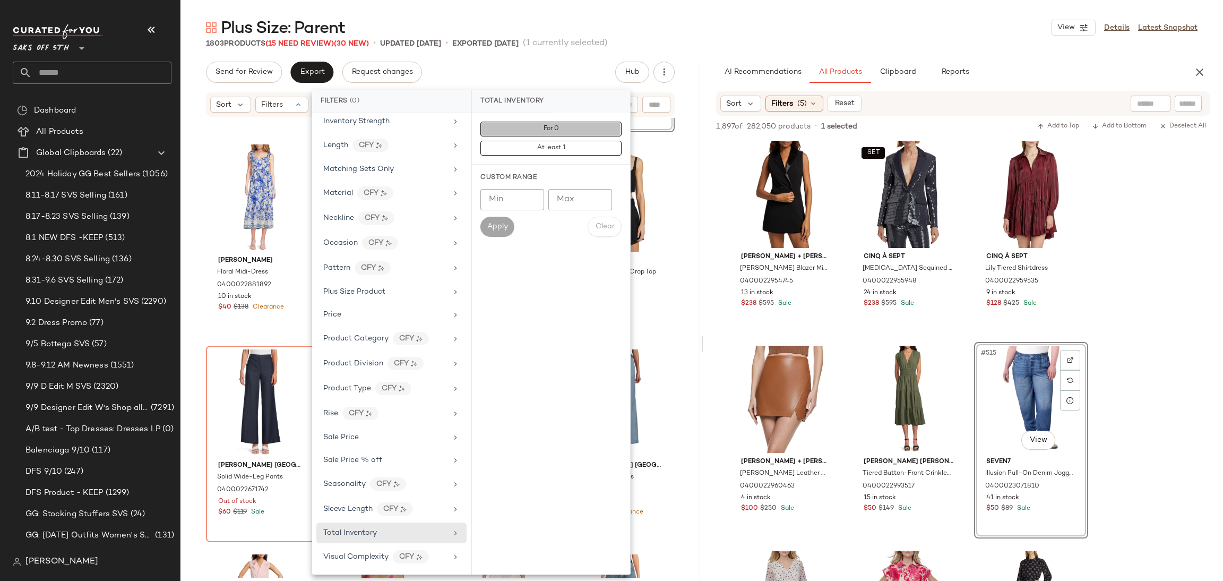
click at [541, 129] on button "For 0" at bounding box center [550, 129] width 141 height 15
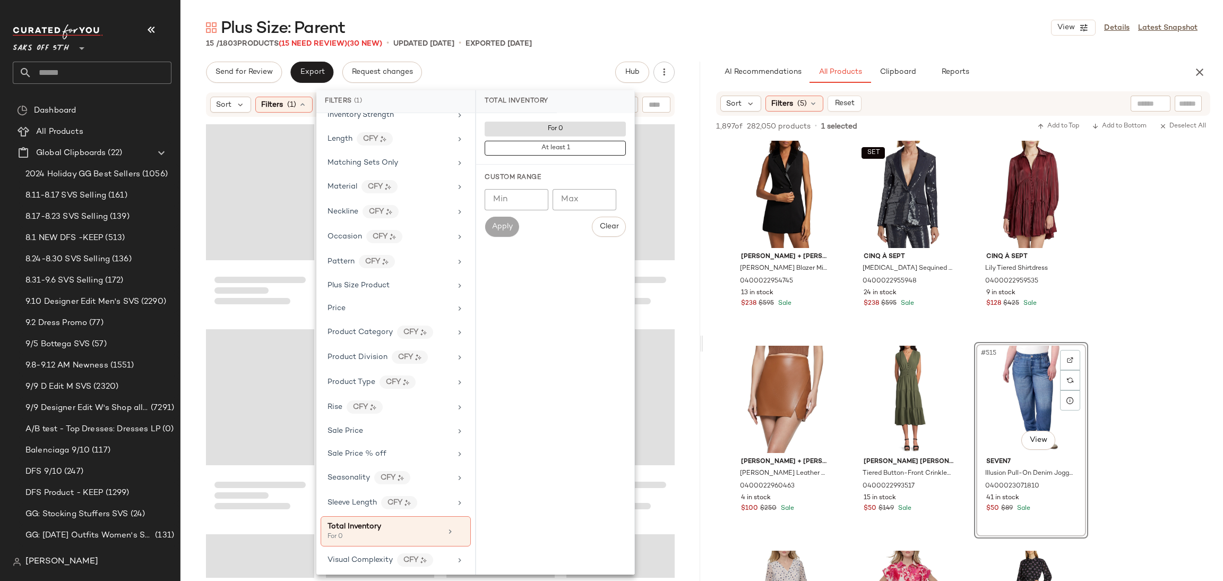
click at [689, 46] on div "15 / 1803 Products (15 Need Review) (30 New) • updated Sep 11th • Exported Sep …" at bounding box center [702, 43] width 1043 height 11
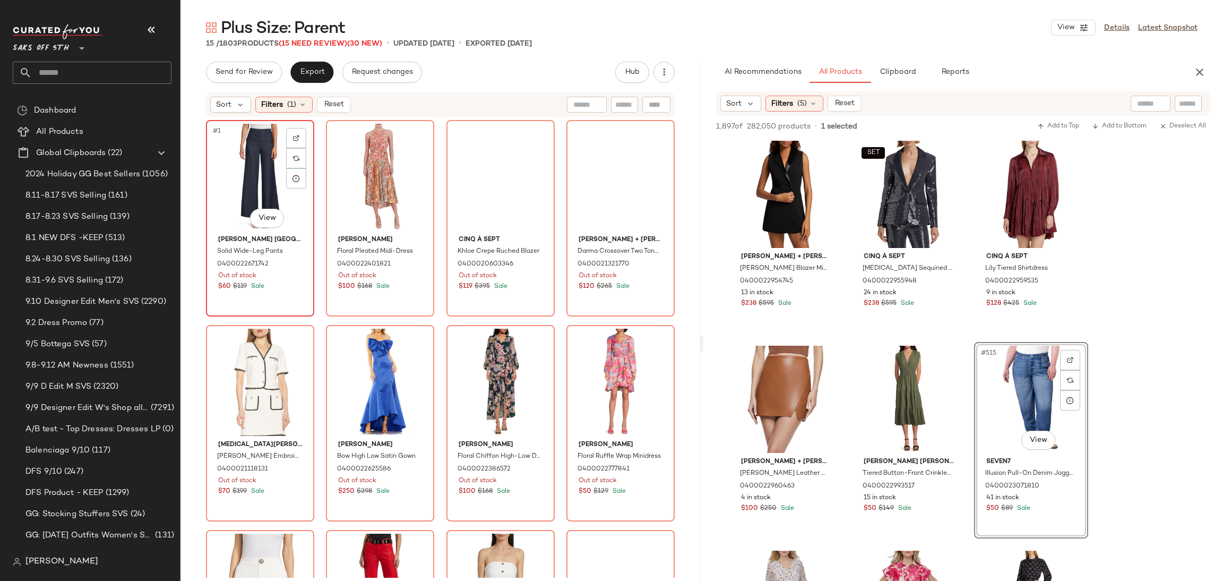
click at [264, 160] on div "#1 View" at bounding box center [260, 177] width 101 height 107
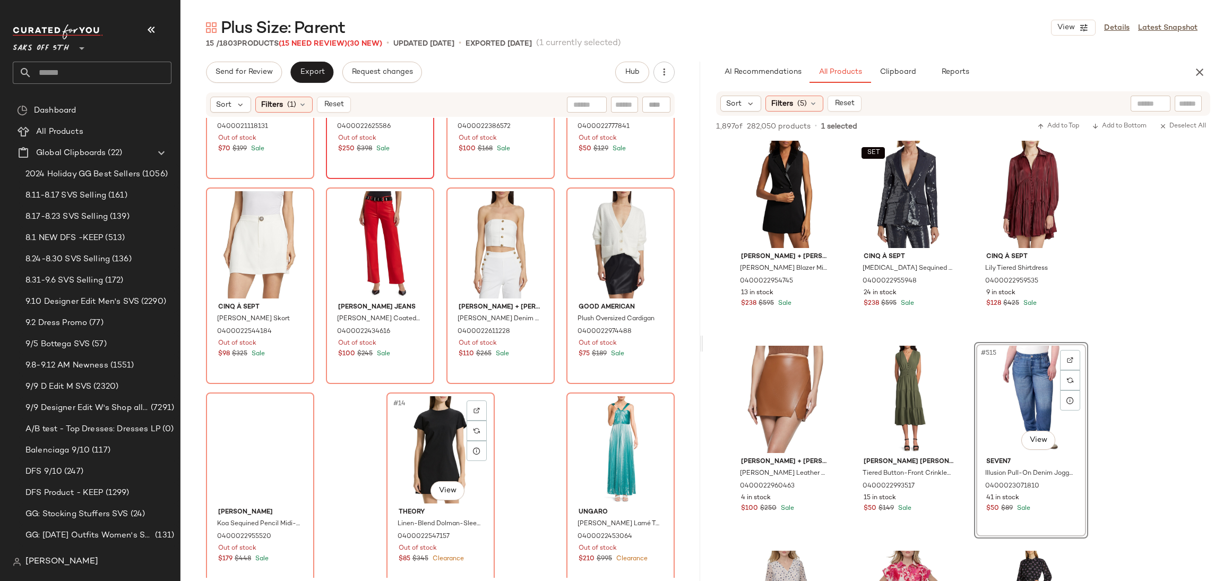
scroll to position [362, 0]
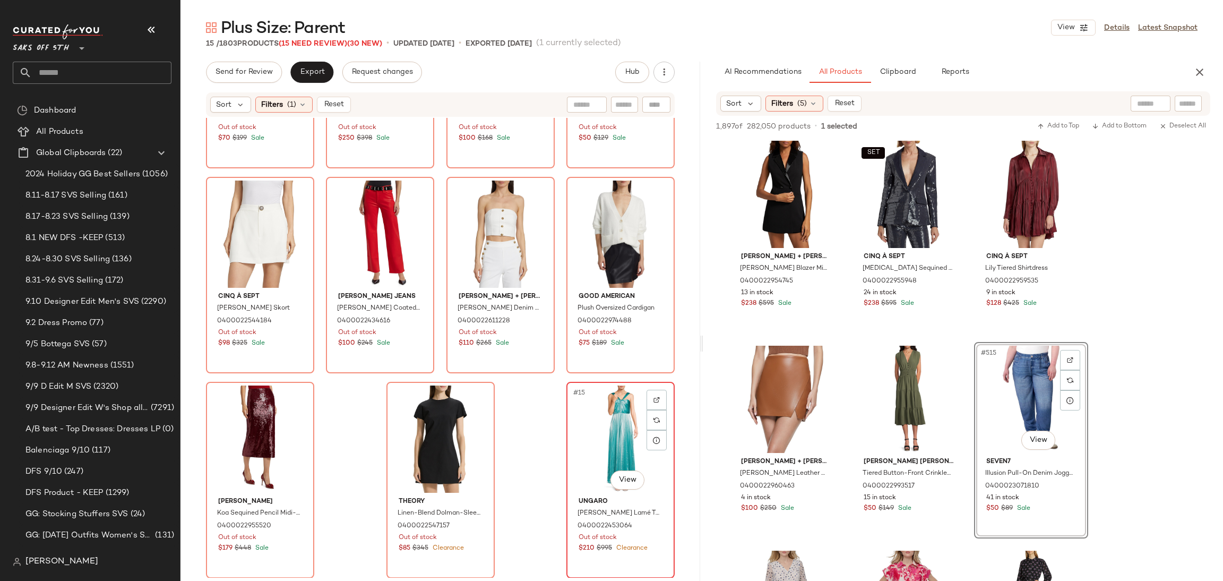
click at [628, 410] on div "#15 View" at bounding box center [620, 438] width 101 height 107
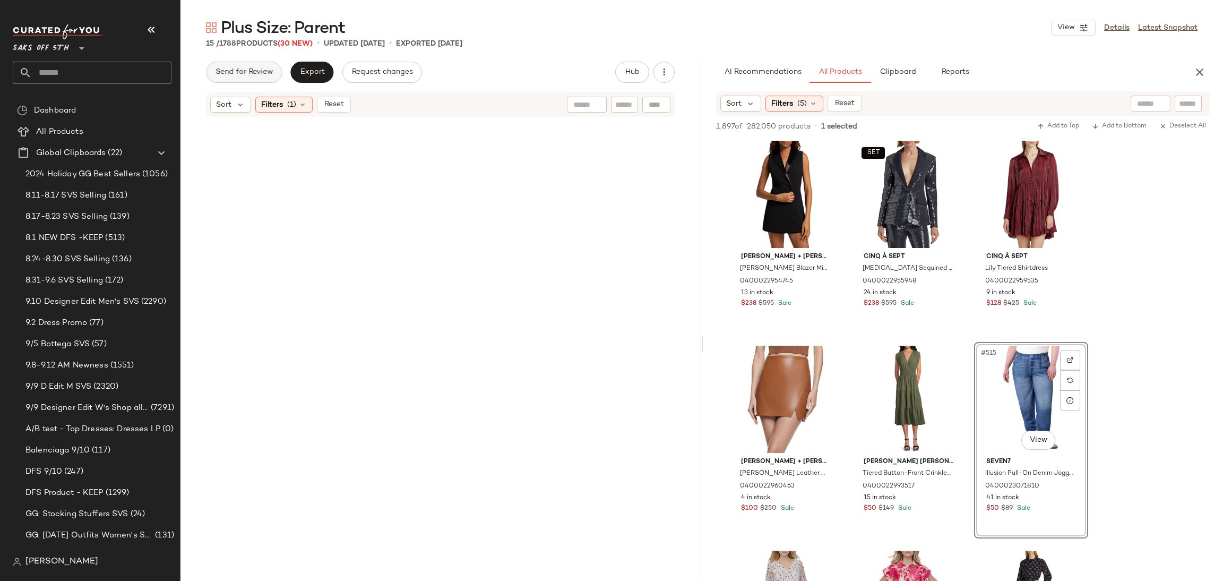
click at [247, 68] on span "Send for Review" at bounding box center [244, 72] width 58 height 8
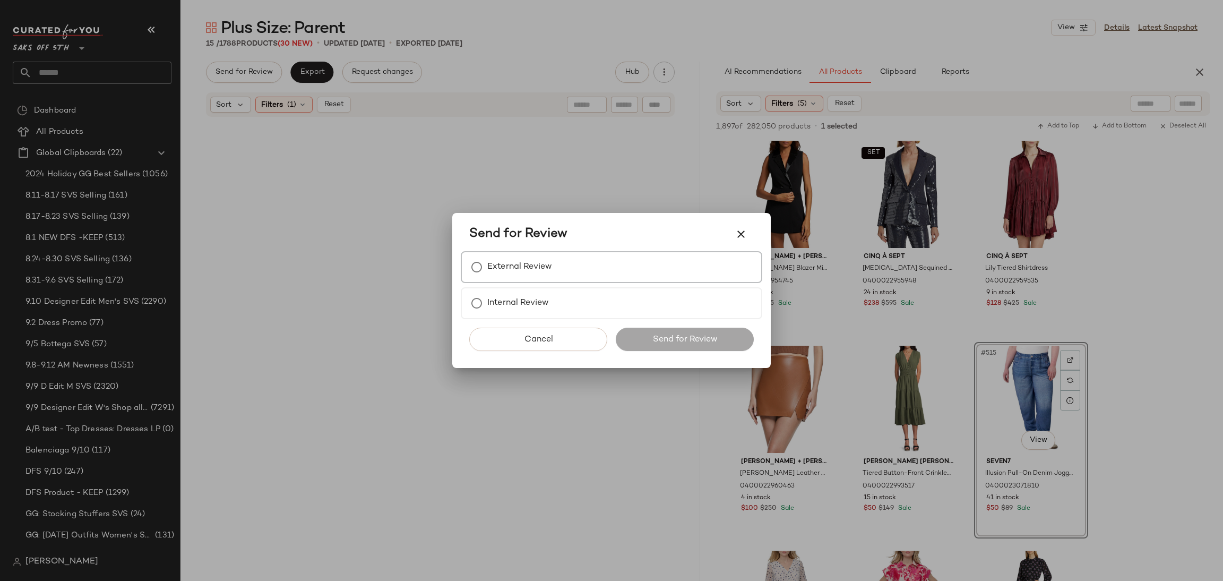
click at [504, 255] on div "External Review" at bounding box center [612, 267] width 302 height 32
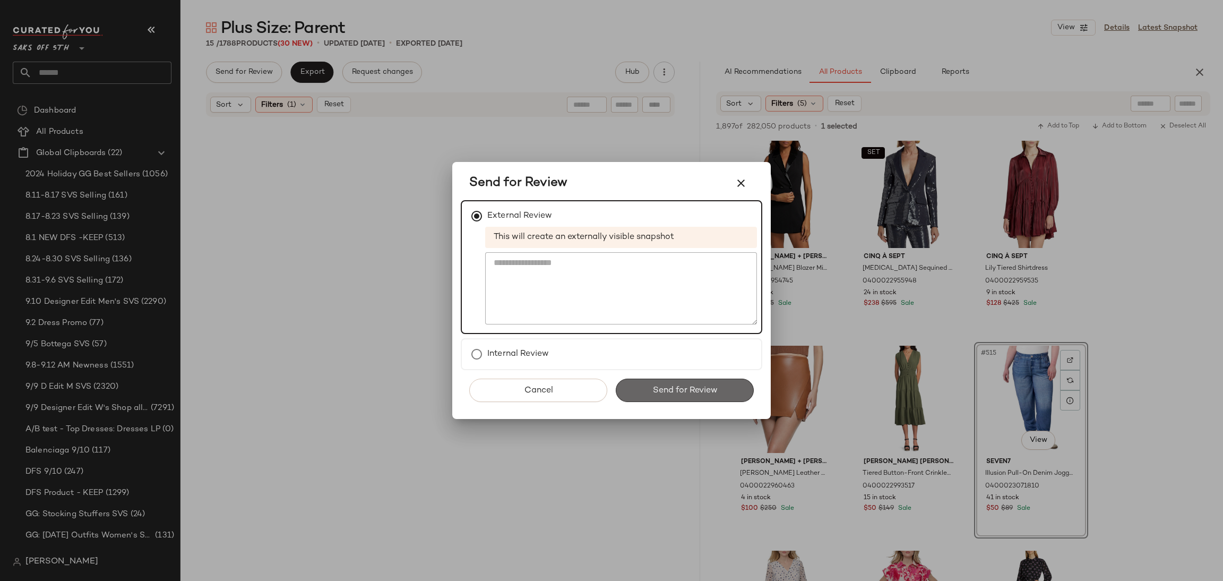
click at [655, 389] on span "Send for Review" at bounding box center [684, 390] width 65 height 10
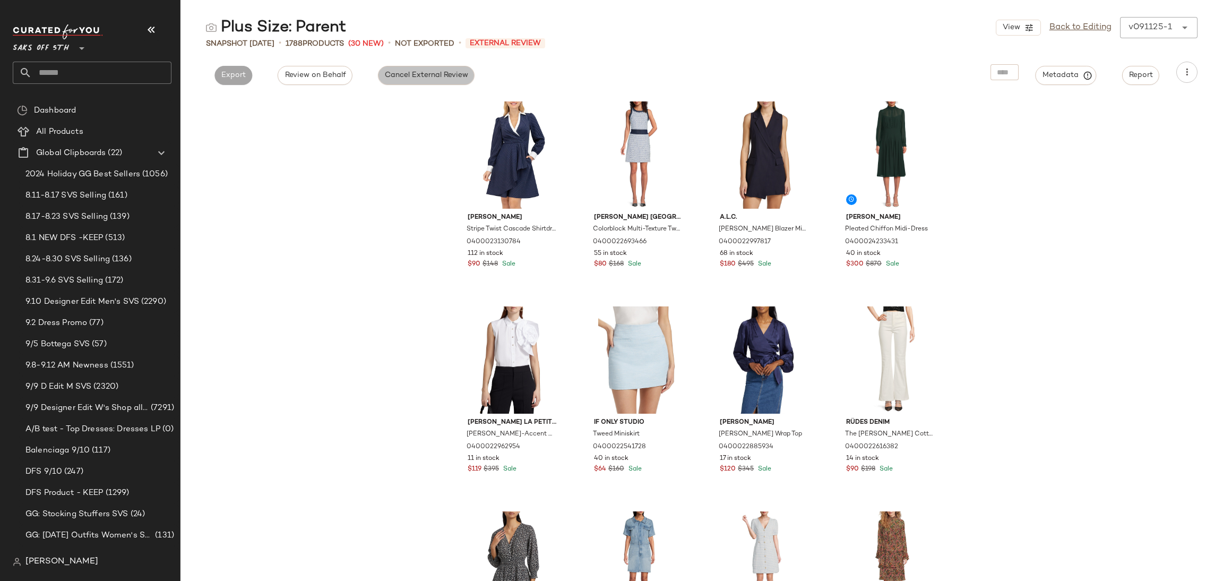
click at [417, 70] on button "Cancel External Review" at bounding box center [426, 75] width 97 height 19
click at [334, 78] on span "Export" at bounding box center [329, 75] width 25 height 8
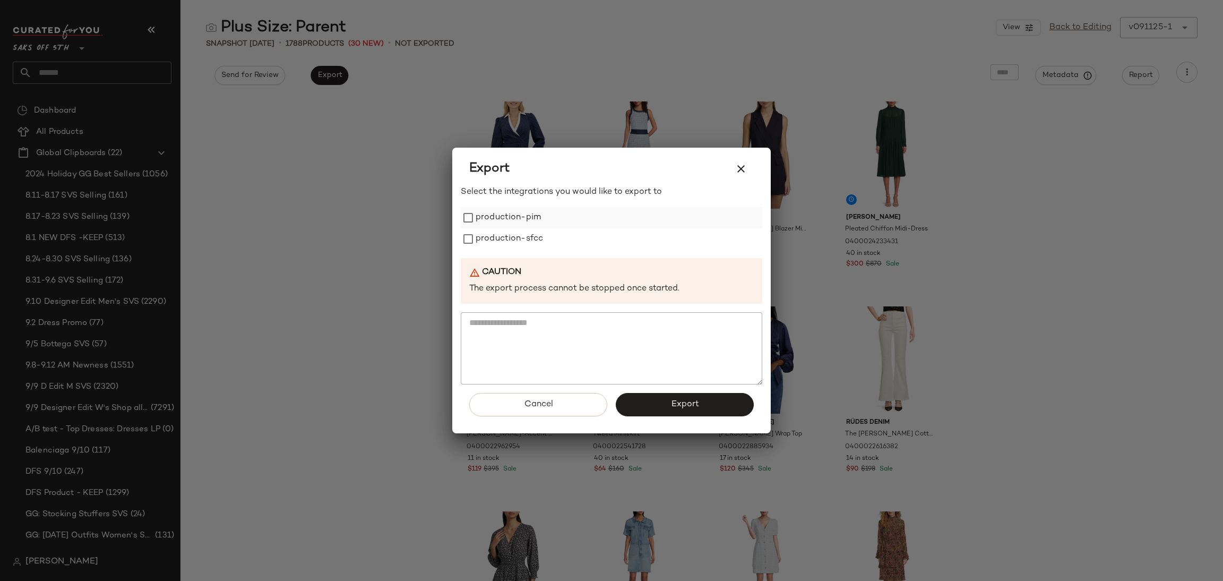
click at [507, 222] on label "production-pim" at bounding box center [508, 217] width 65 height 21
click at [507, 228] on label "production-sfcc" at bounding box center [509, 238] width 67 height 21
click at [668, 411] on button "Export" at bounding box center [685, 404] width 138 height 23
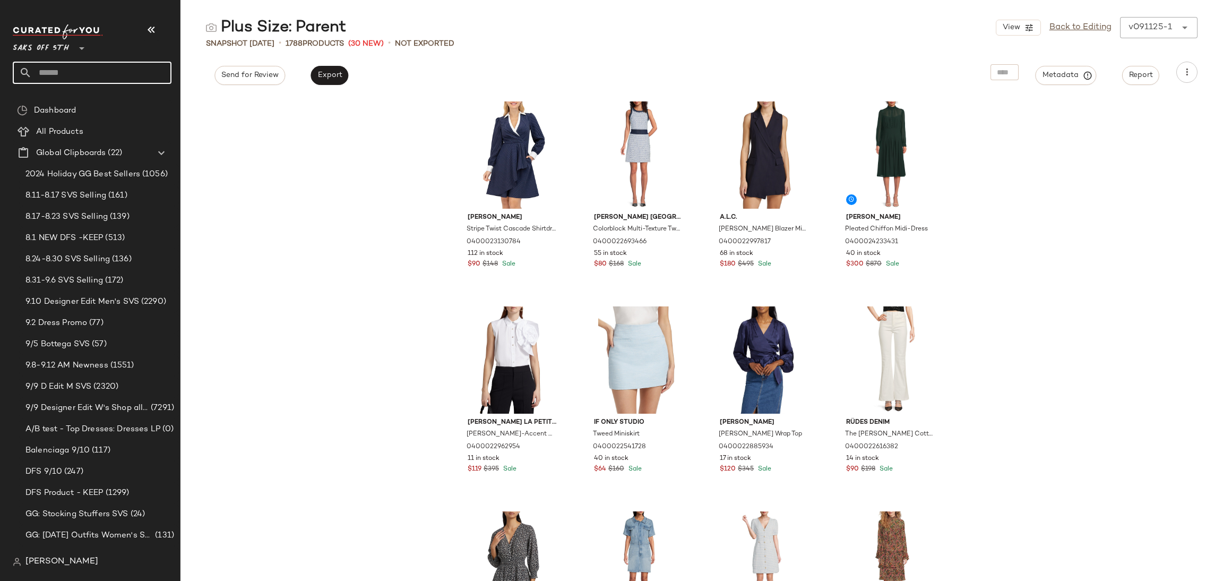
click at [130, 73] on input "text" at bounding box center [102, 73] width 140 height 22
type input "****"
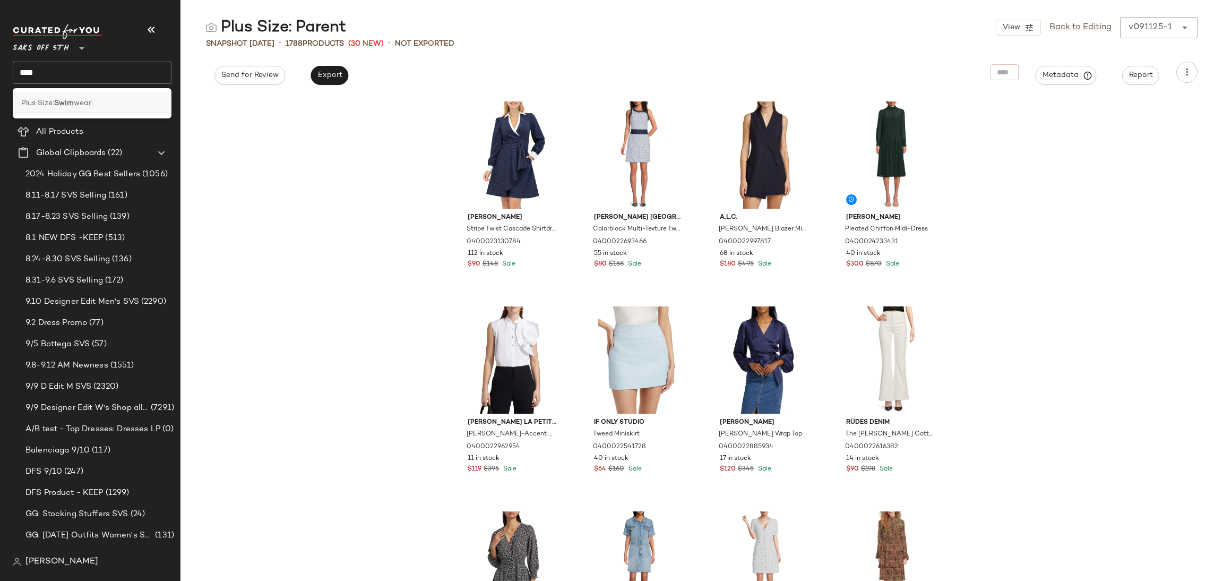
click at [92, 109] on div "Plus Size: Swim wear" at bounding box center [92, 103] width 159 height 22
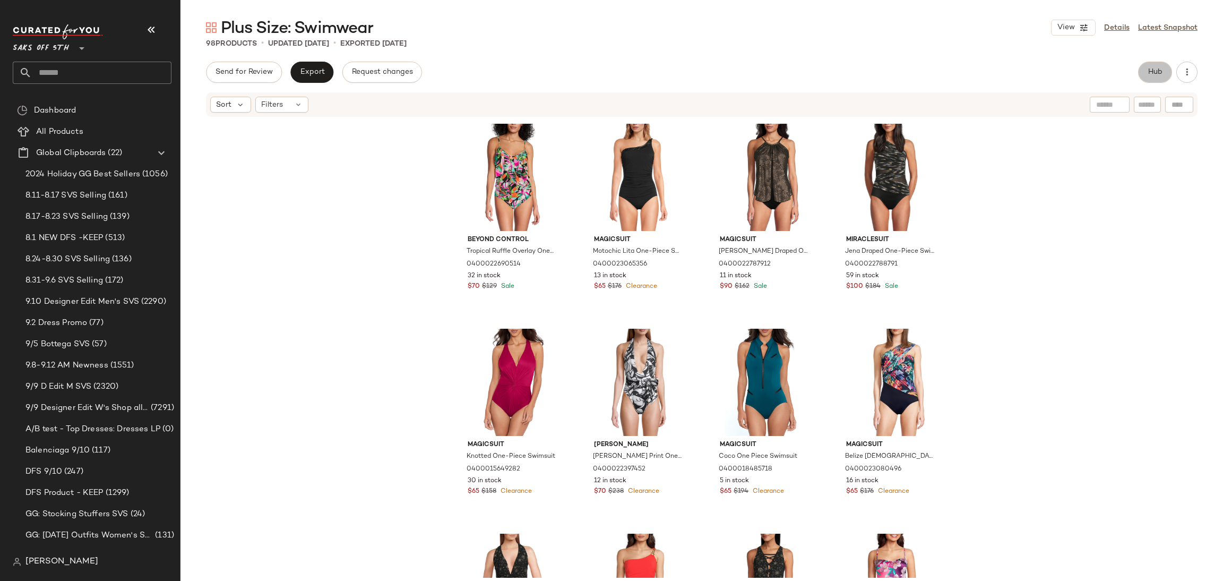
click at [1154, 68] on span "Hub" at bounding box center [1155, 72] width 15 height 8
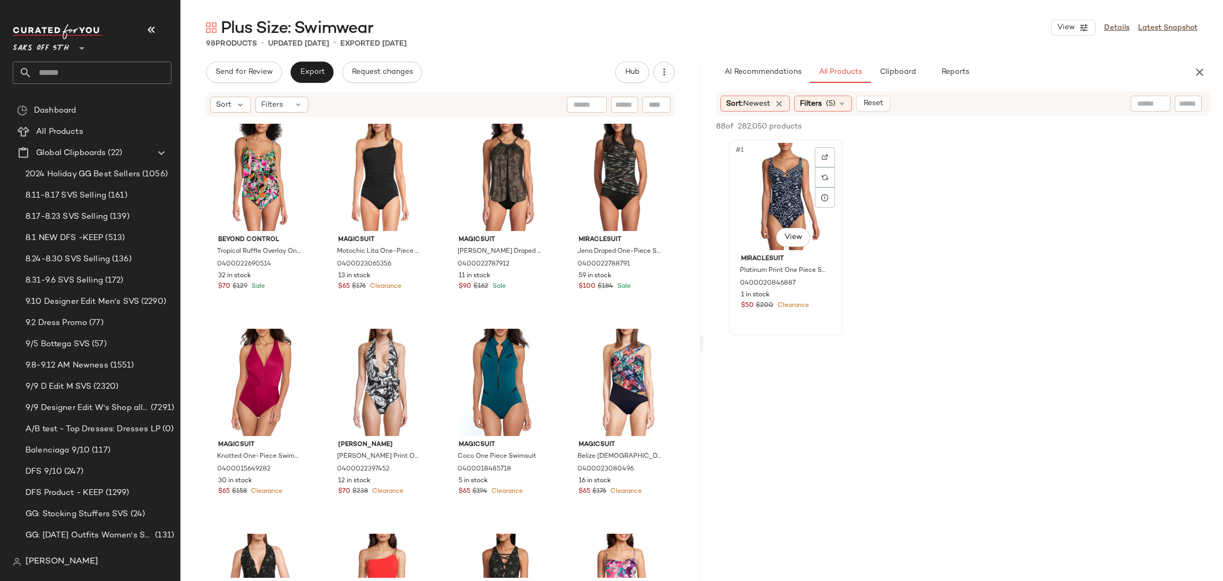
click at [785, 192] on div "#1 View" at bounding box center [786, 196] width 107 height 107
click at [1134, 123] on span "Add to Bottom" at bounding box center [1119, 126] width 55 height 7
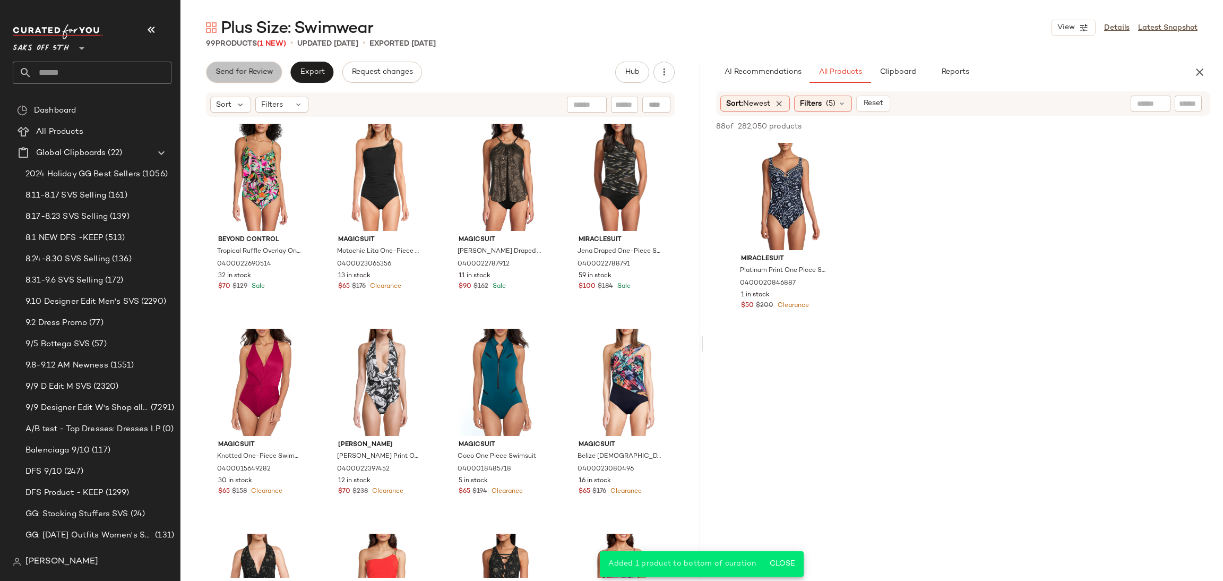
click at [247, 64] on button "Send for Review" at bounding box center [244, 72] width 76 height 21
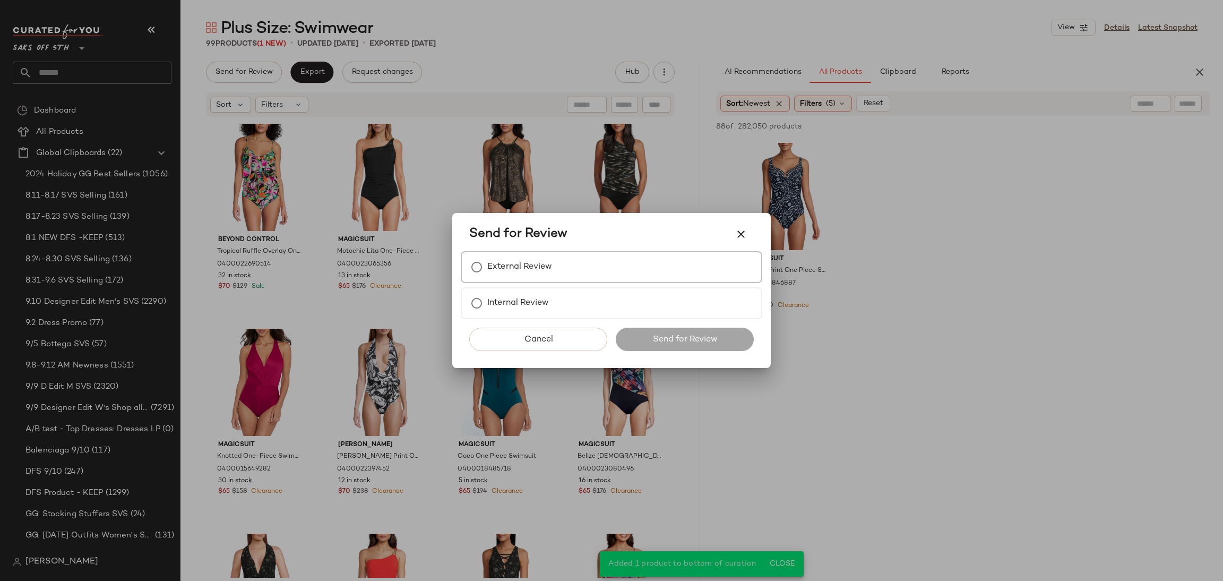
click at [518, 275] on label "External Review" at bounding box center [519, 266] width 65 height 21
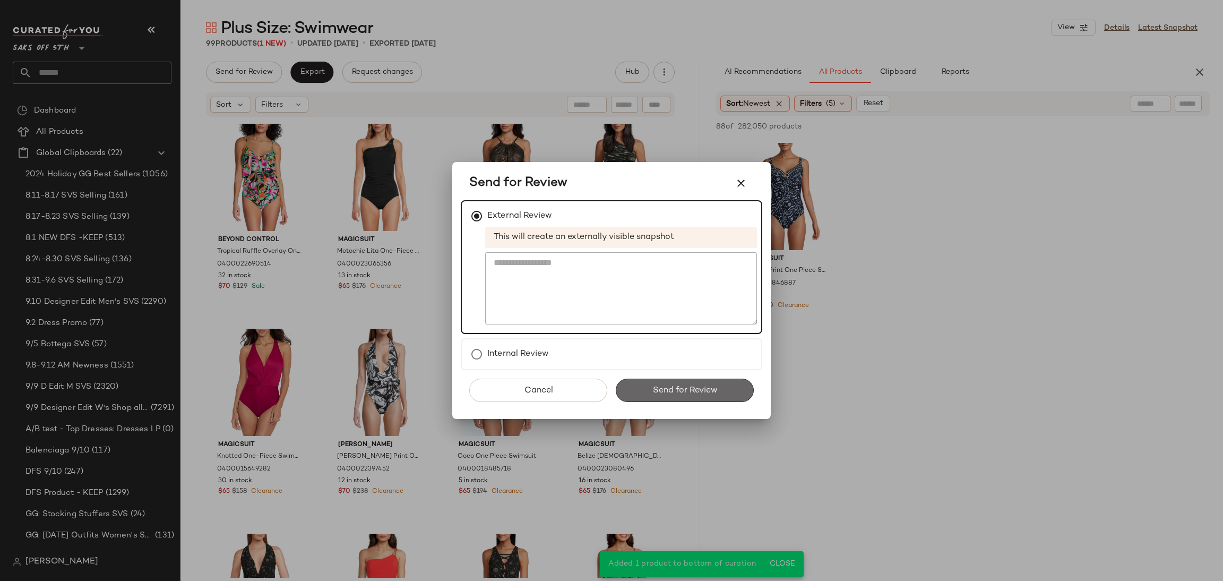
click at [686, 387] on span "Send for Review" at bounding box center [684, 390] width 65 height 10
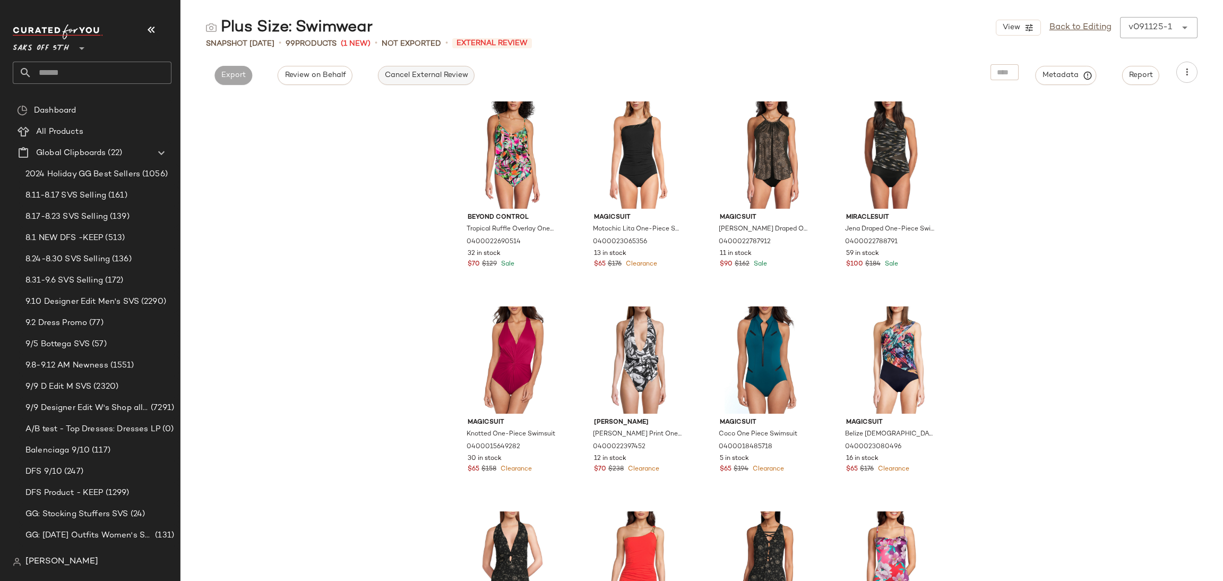
click at [410, 67] on button "Cancel External Review" at bounding box center [426, 75] width 97 height 19
click at [339, 73] on span "Export" at bounding box center [329, 75] width 25 height 8
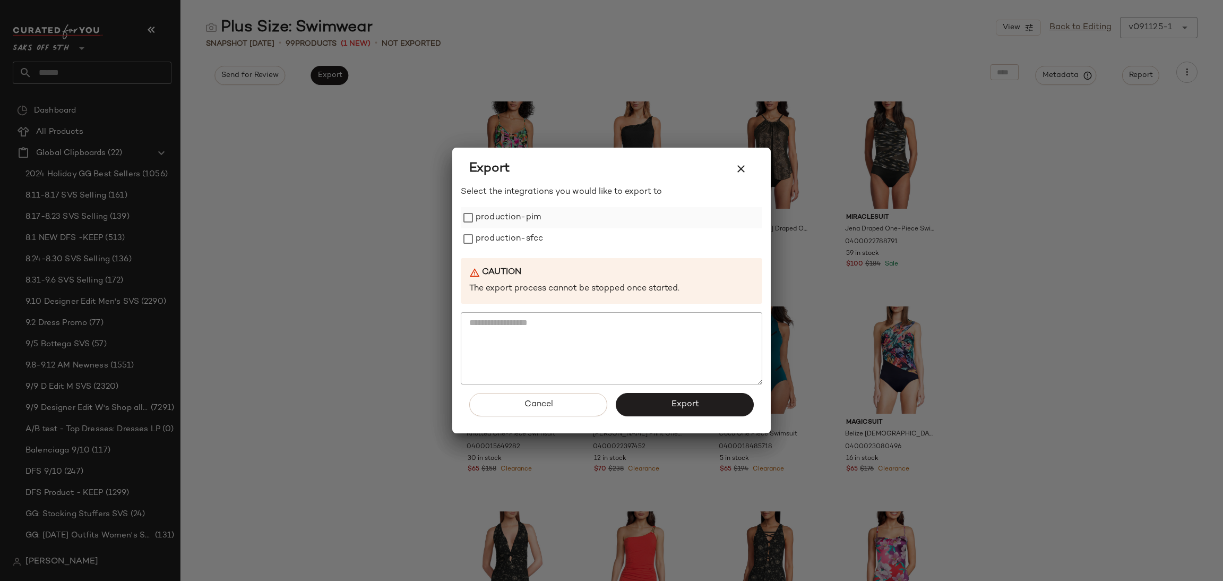
click at [523, 221] on label "production-pim" at bounding box center [508, 217] width 65 height 21
click at [523, 236] on label "production-sfcc" at bounding box center [509, 238] width 67 height 21
click at [670, 393] on button "Export" at bounding box center [685, 404] width 138 height 23
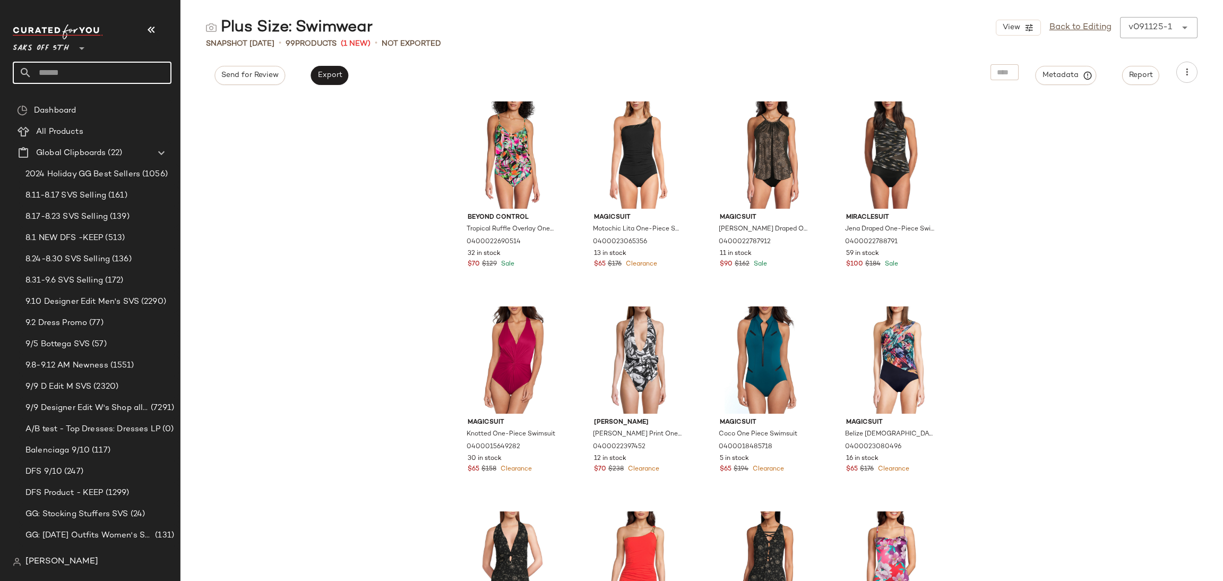
click at [123, 63] on input "text" at bounding box center [102, 73] width 140 height 22
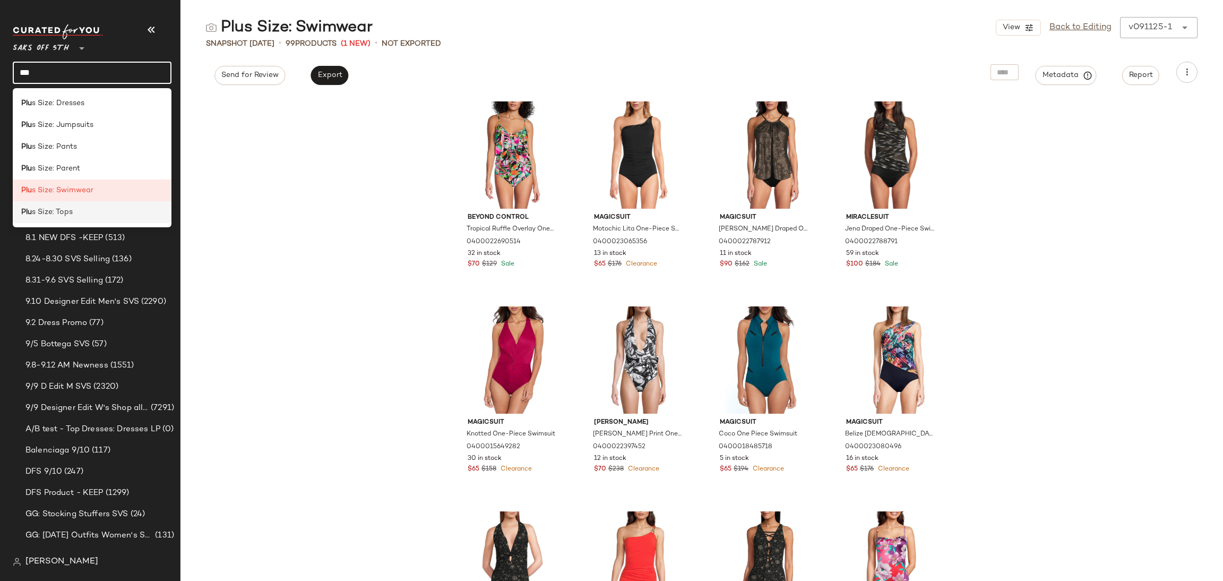
type input "***"
click at [76, 211] on div "Plu s Size: Tops" at bounding box center [92, 212] width 142 height 11
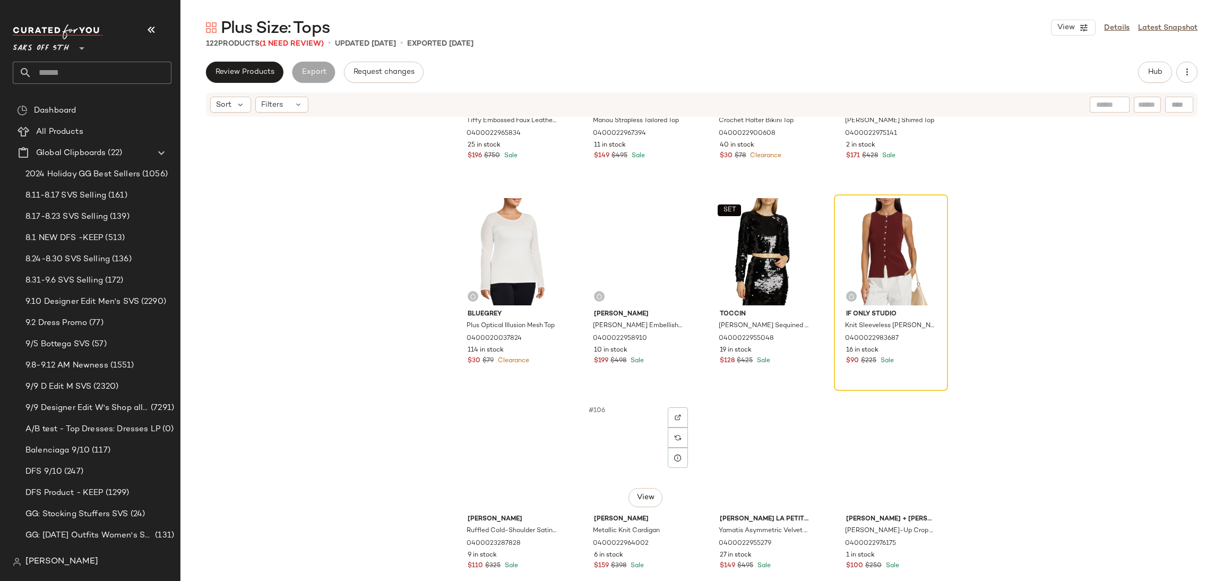
scroll to position [5072, 0]
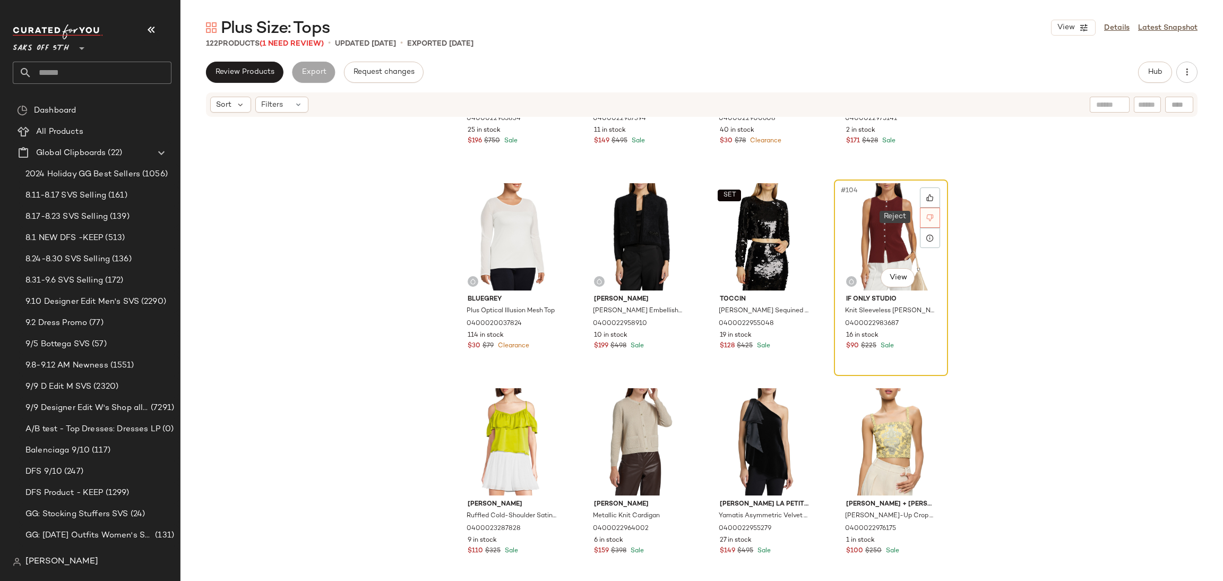
click at [926, 219] on icon at bounding box center [929, 217] width 7 height 7
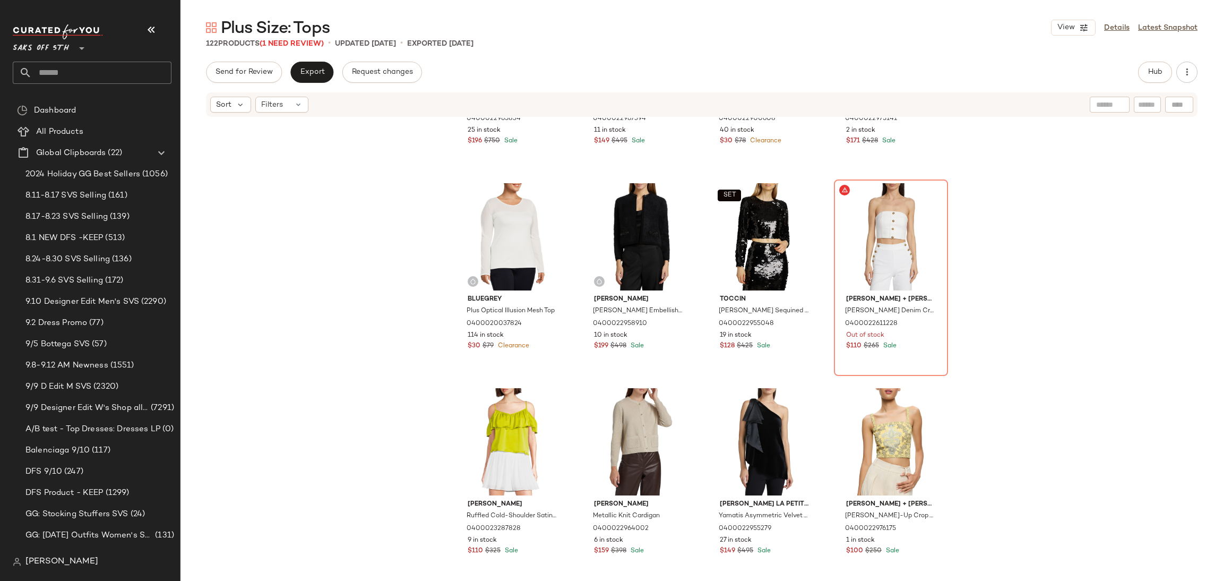
scroll to position [4918, 0]
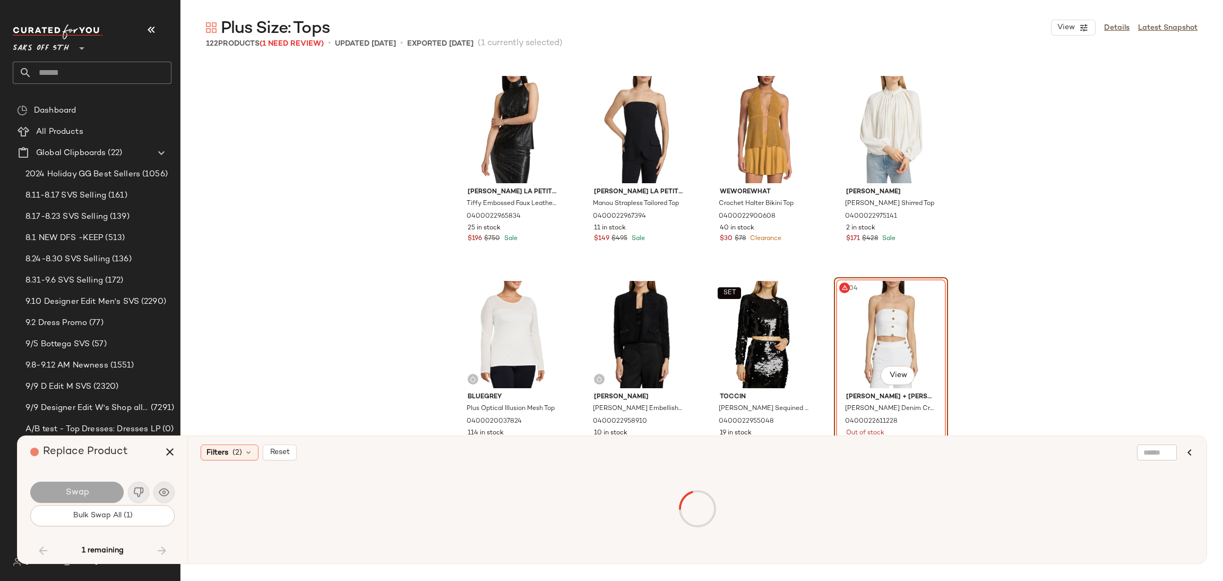
click at [895, 328] on div "#104 View" at bounding box center [891, 334] width 107 height 107
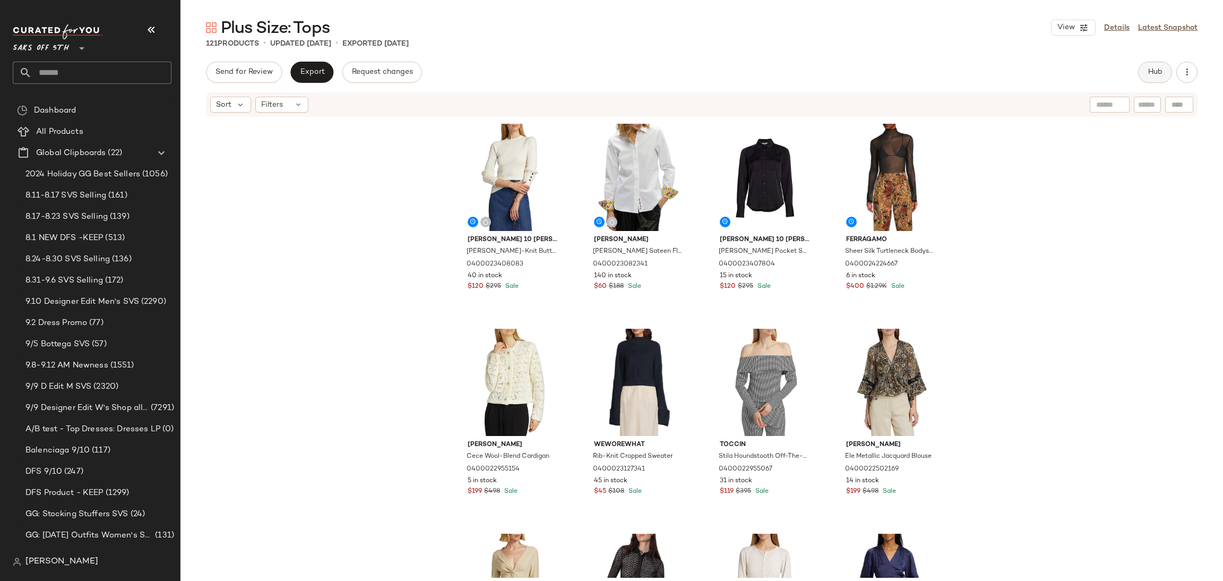
click at [1158, 71] on span "Hub" at bounding box center [1155, 72] width 15 height 8
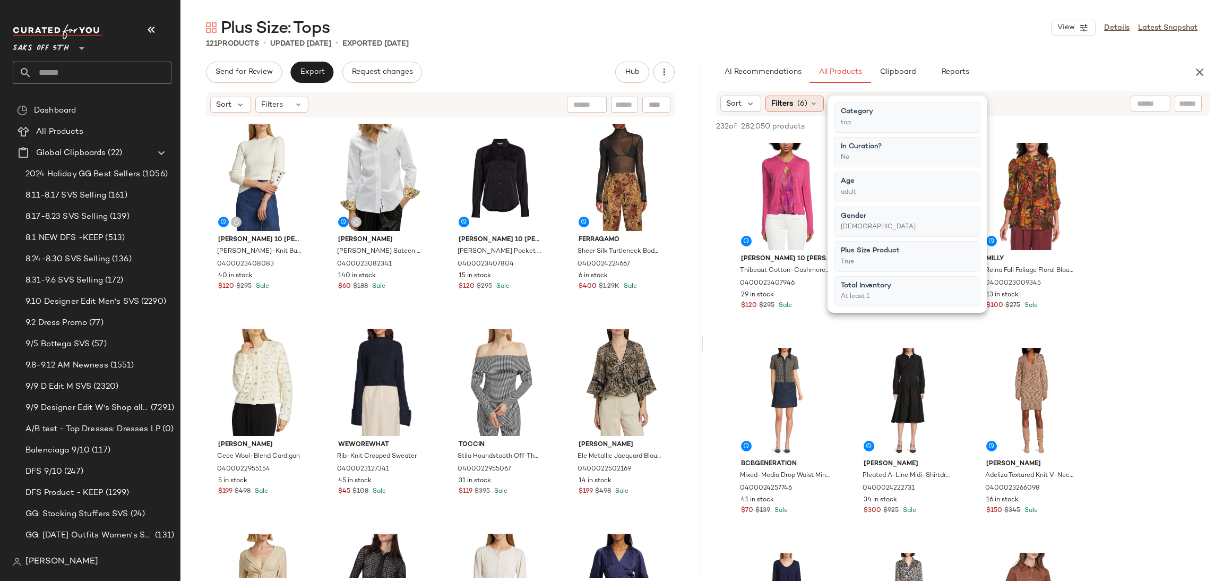
click at [802, 99] on span "(6)" at bounding box center [802, 103] width 10 height 11
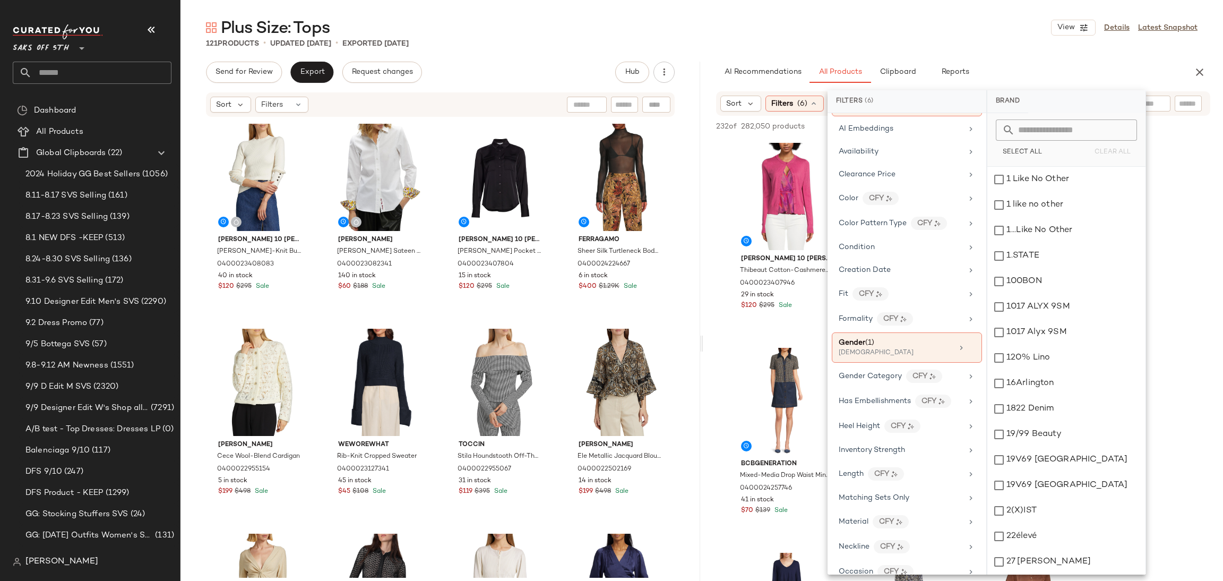
scroll to position [127, 0]
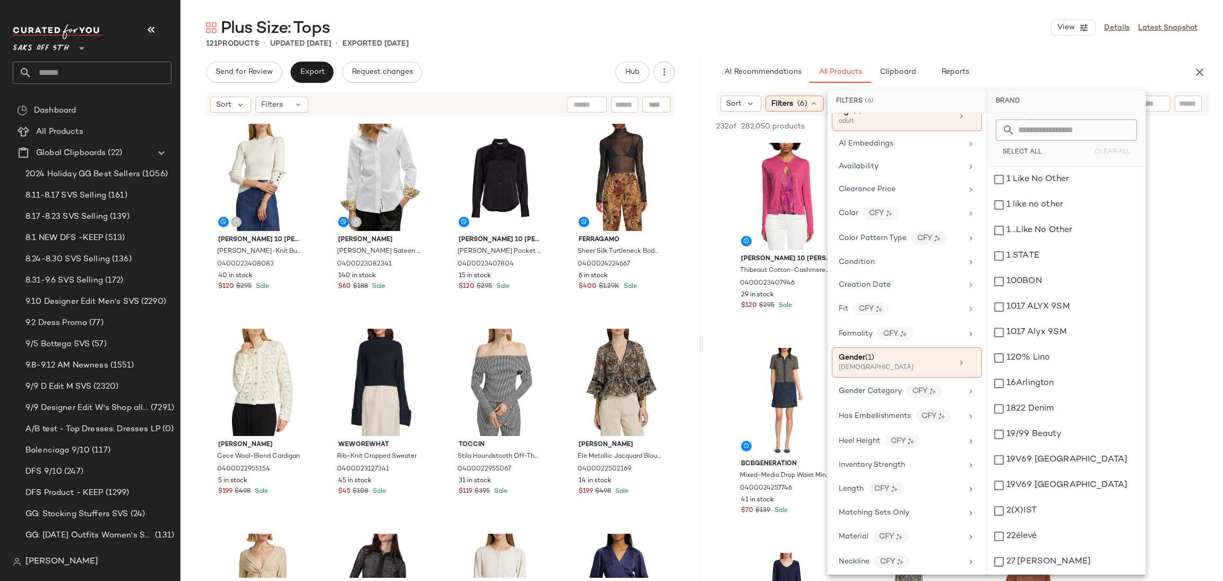
click at [843, 33] on div "Plus Size: Tops View Details Latest Snapshot" at bounding box center [702, 27] width 1043 height 21
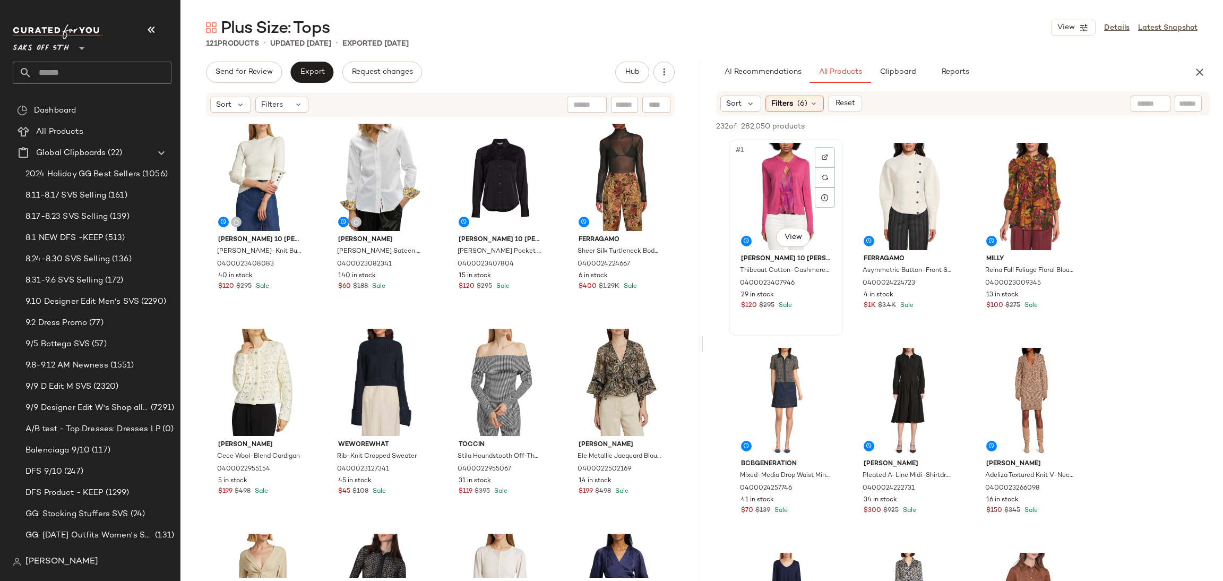
click at [767, 196] on div "#1 View" at bounding box center [786, 196] width 107 height 107
click at [1060, 119] on div "232 of 282,050 products • 1 selected Add to Top Add to Bottom Deselect All" at bounding box center [963, 127] width 520 height 23
click at [1055, 124] on span "Add to Top" at bounding box center [1058, 126] width 42 height 7
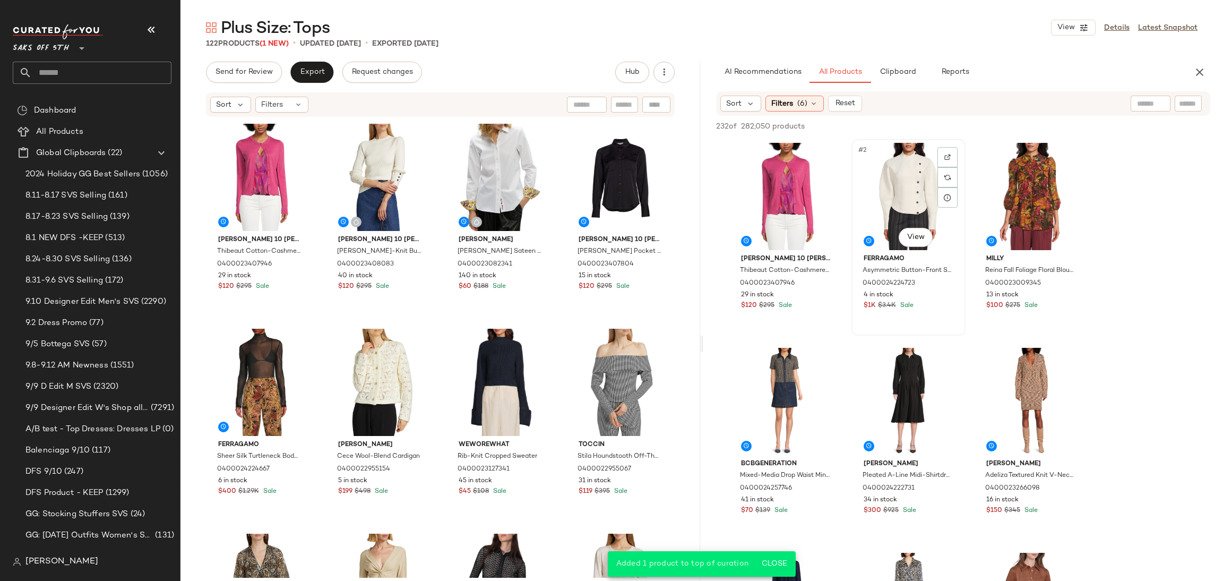
click at [902, 163] on div "#2 View" at bounding box center [908, 196] width 107 height 107
click at [1065, 124] on span "Add to Top" at bounding box center [1058, 126] width 42 height 7
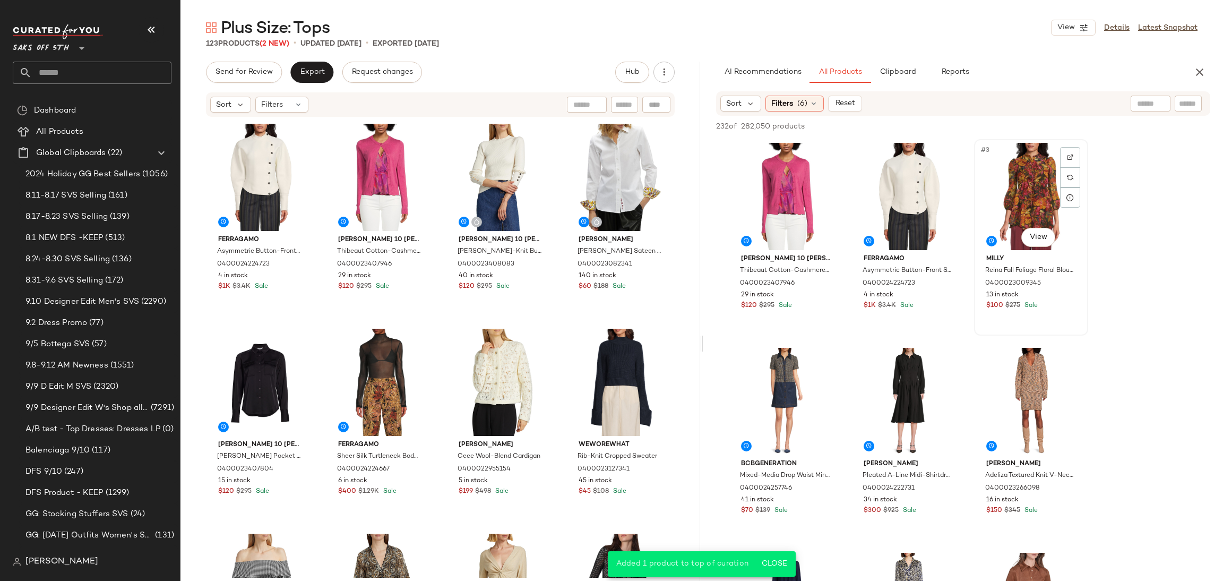
click at [1042, 173] on div "#3 View" at bounding box center [1031, 196] width 107 height 107
click at [1065, 127] on span "Add to Top" at bounding box center [1058, 126] width 42 height 7
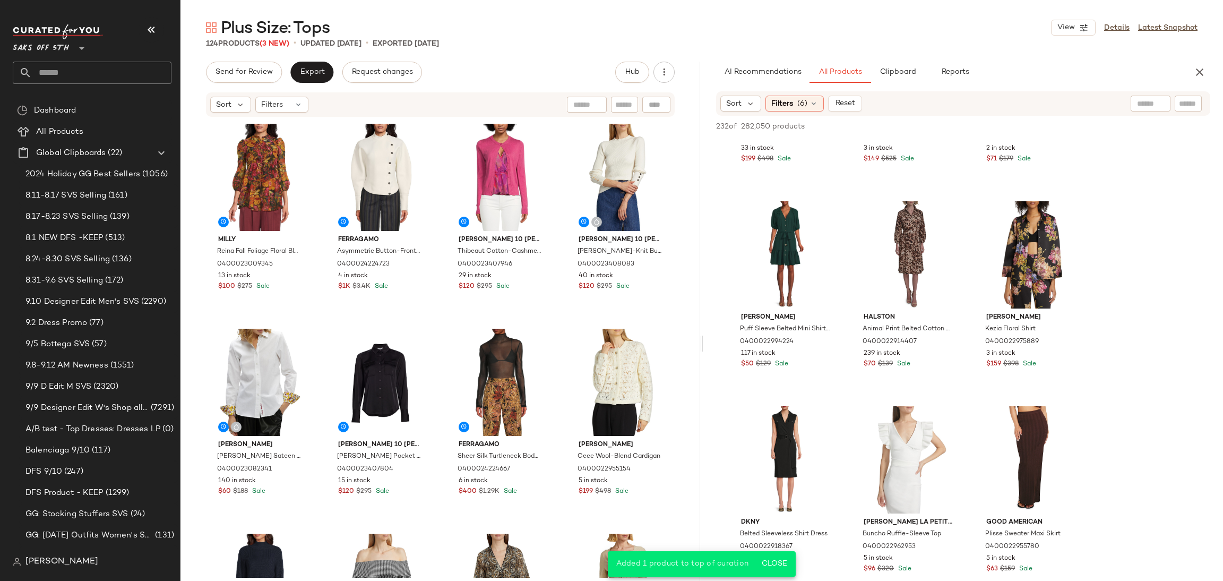
scroll to position [1172, 0]
click at [1028, 236] on div "#21 View" at bounding box center [1031, 253] width 107 height 107
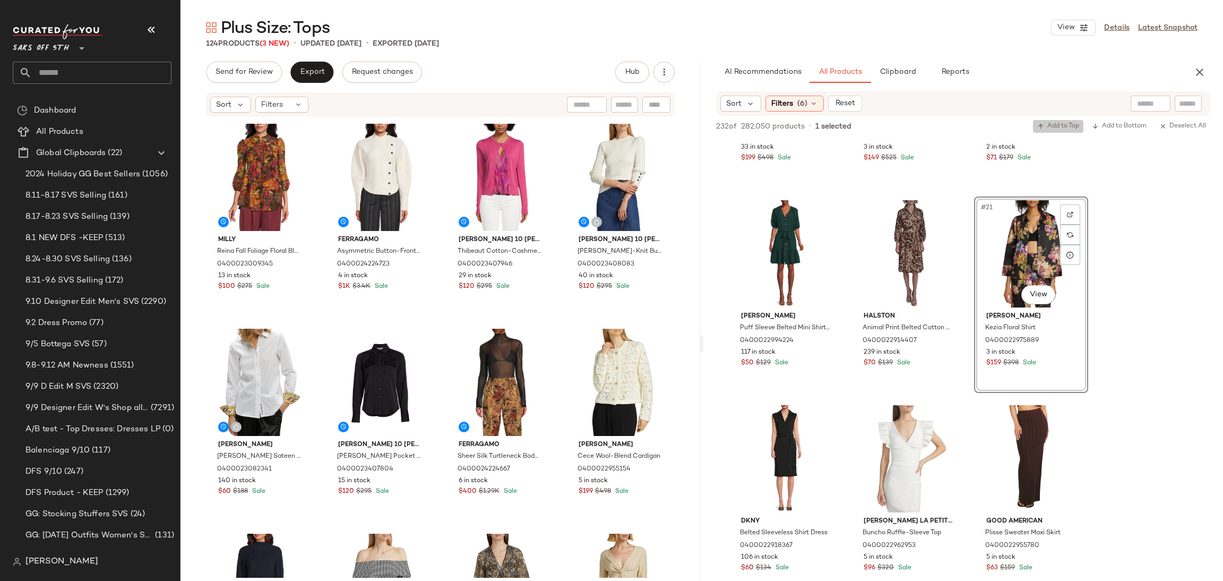
click at [1063, 124] on span "Add to Top" at bounding box center [1058, 126] width 42 height 7
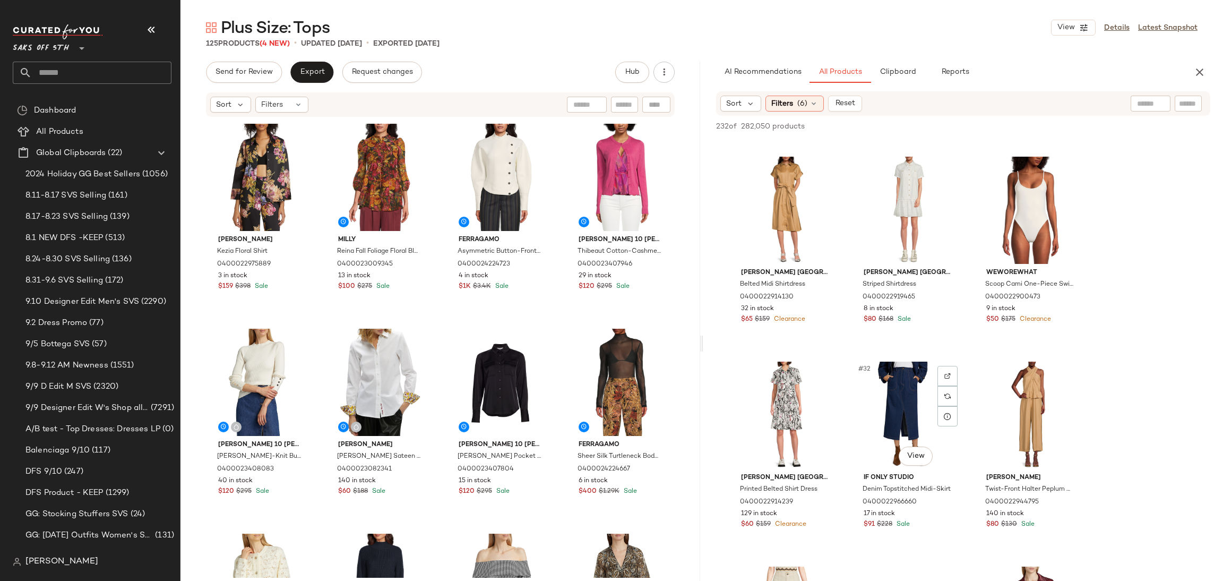
scroll to position [1831, 0]
click at [250, 74] on span "Send for Review" at bounding box center [244, 72] width 58 height 8
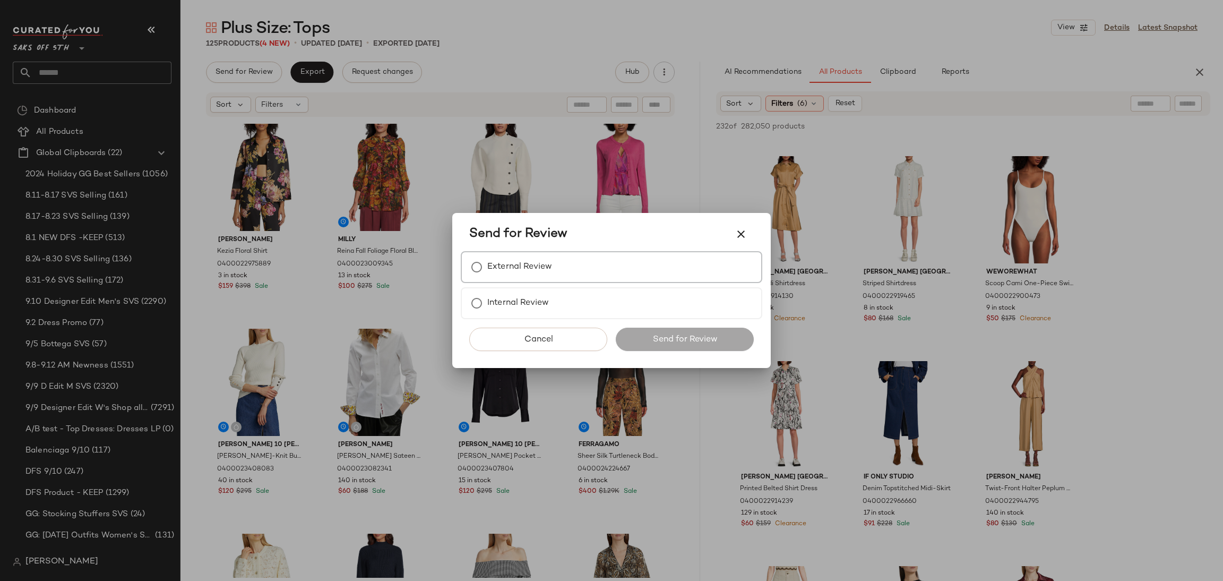
click at [539, 255] on div "External Review" at bounding box center [612, 267] width 302 height 32
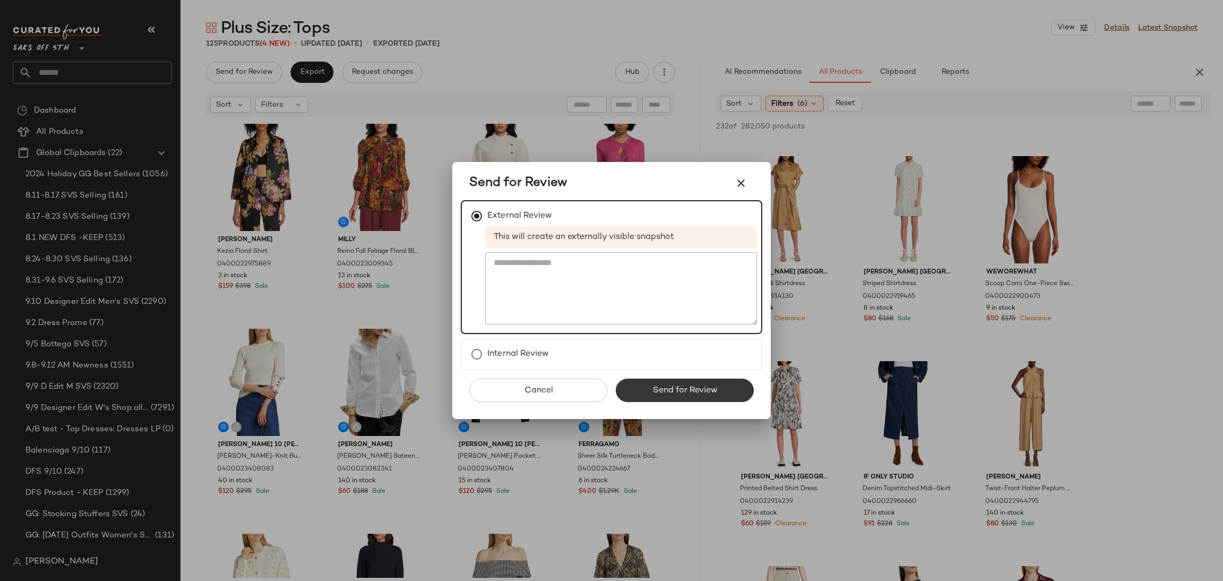
drag, startPoint x: 690, startPoint y: 402, endPoint x: 698, endPoint y: 387, distance: 16.9
click at [698, 387] on div "Cancel Send for Review" at bounding box center [612, 394] width 302 height 49
click at [698, 387] on span "Send for Review" at bounding box center [684, 390] width 65 height 10
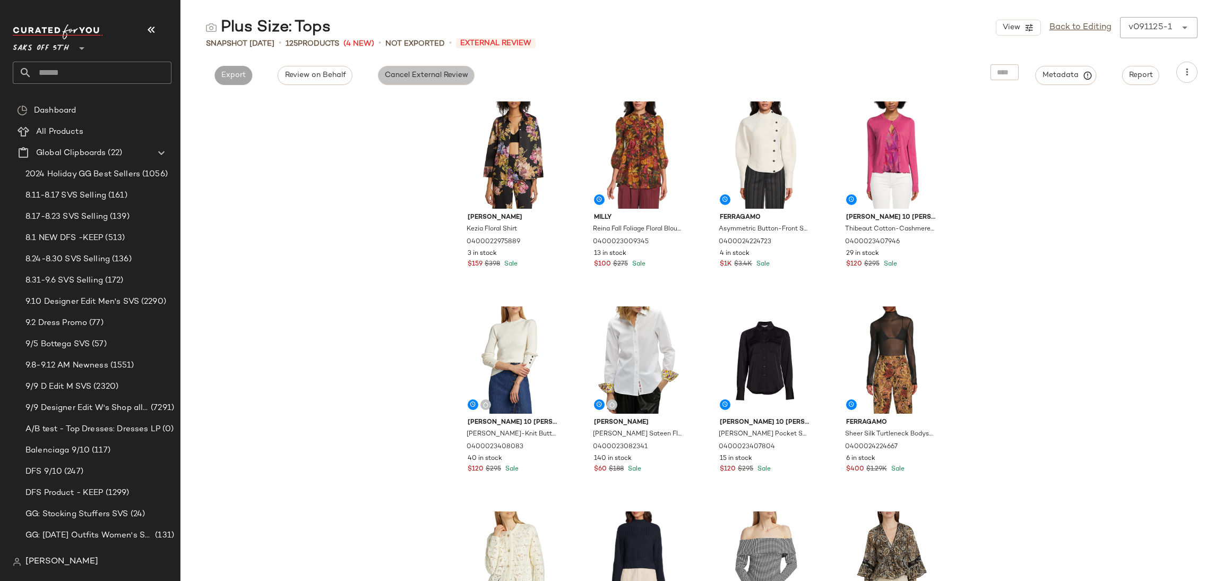
click at [460, 78] on span "Cancel External Review" at bounding box center [426, 75] width 84 height 8
click at [329, 83] on button "Export" at bounding box center [330, 75] width 38 height 19
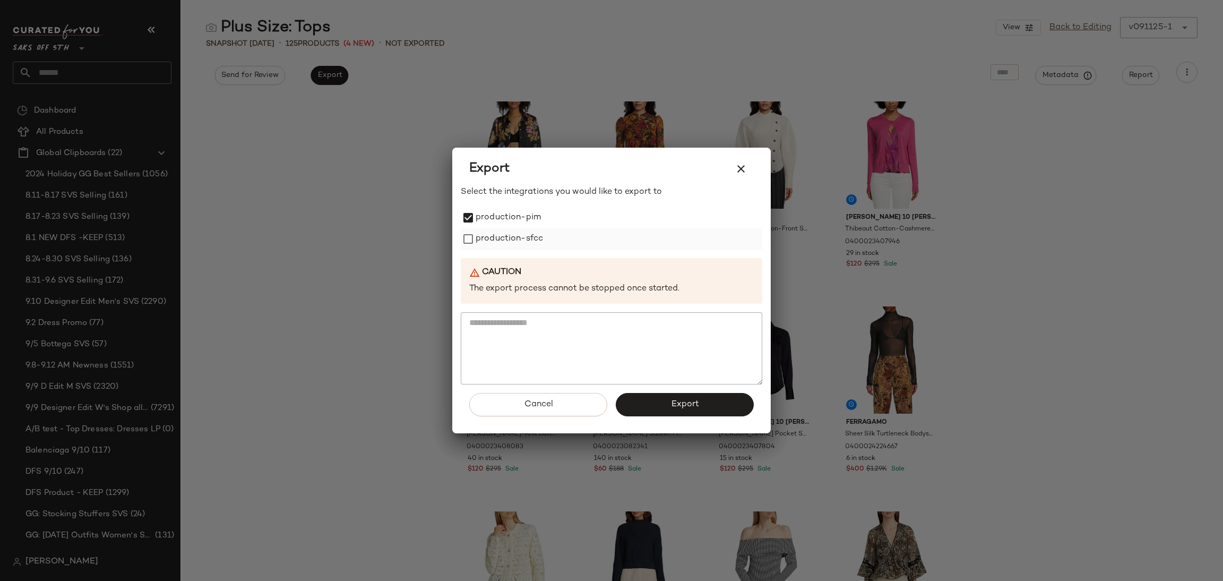
click at [476, 241] on label "production-sfcc" at bounding box center [509, 238] width 67 height 21
click at [691, 406] on span "Export" at bounding box center [685, 404] width 28 height 10
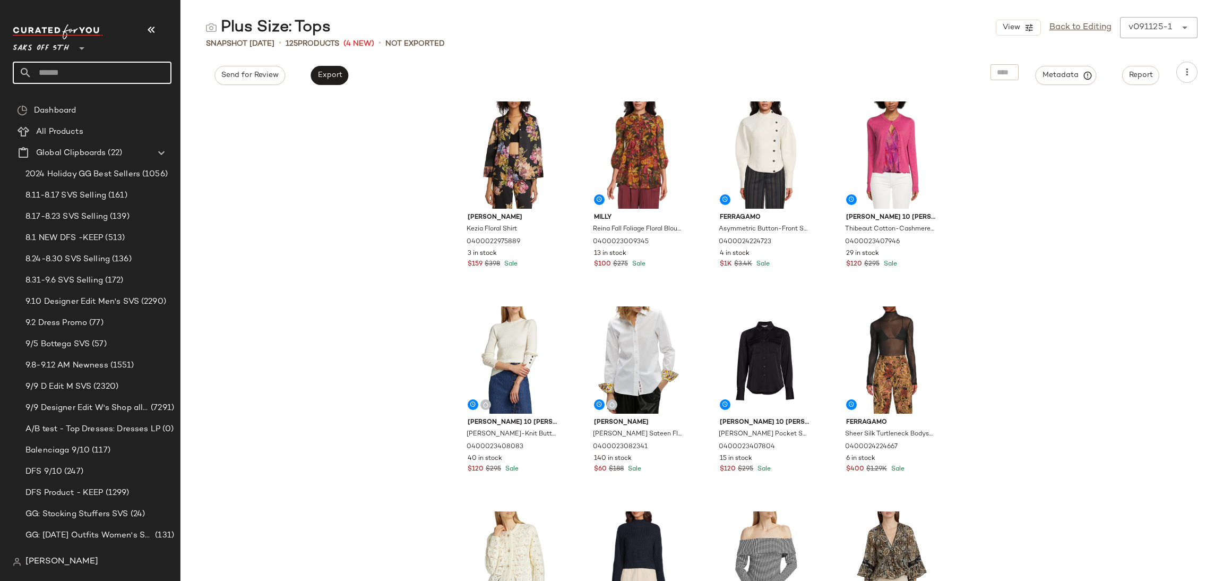
click at [117, 82] on input "text" at bounding box center [102, 73] width 140 height 22
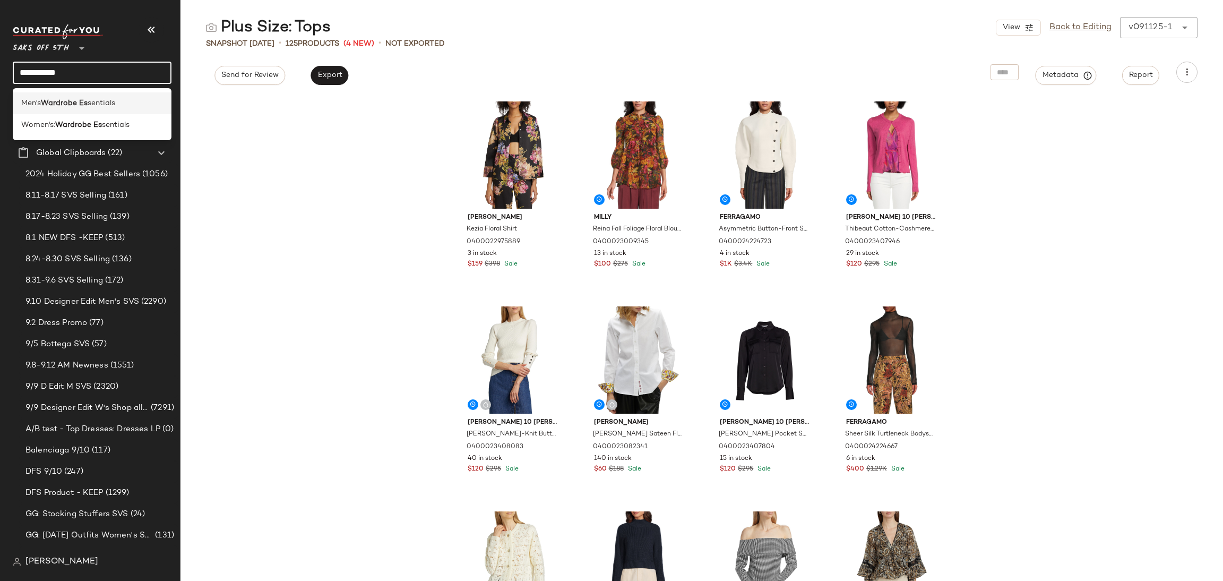
type input "**********"
click at [112, 107] on span "sentials" at bounding box center [102, 103] width 28 height 11
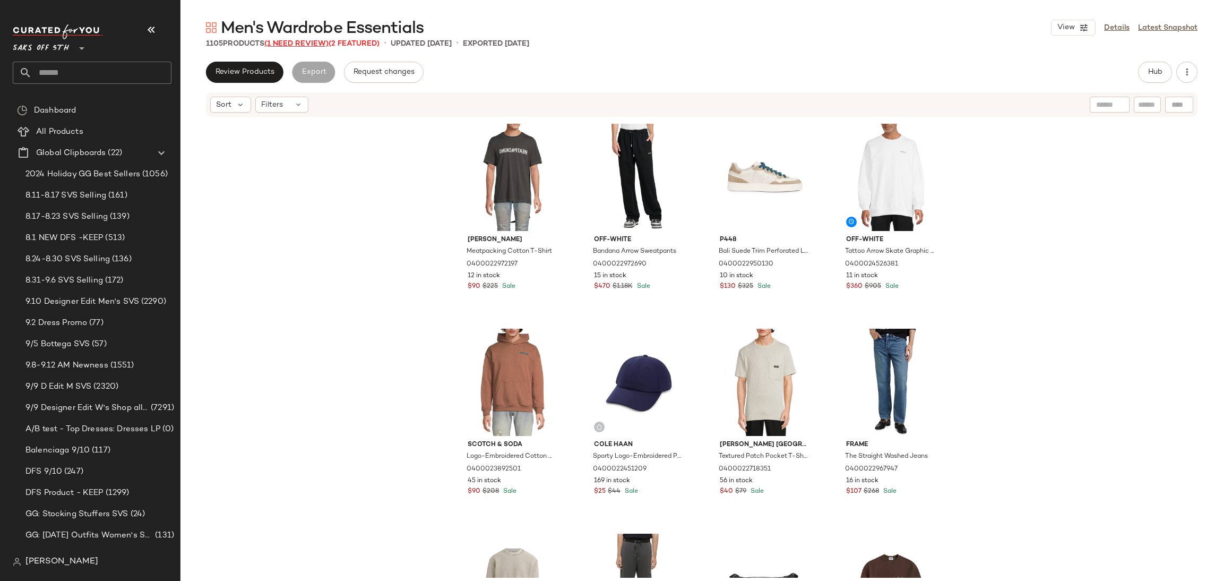
click at [311, 44] on span "(1 Need Review)" at bounding box center [296, 44] width 64 height 8
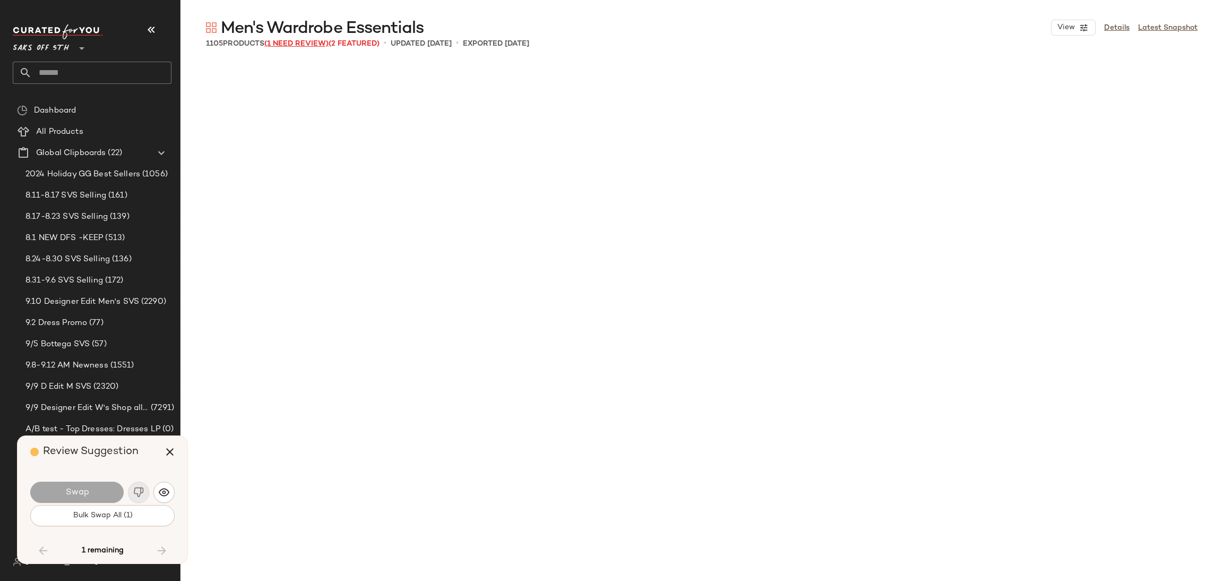
scroll to position [22543, 0]
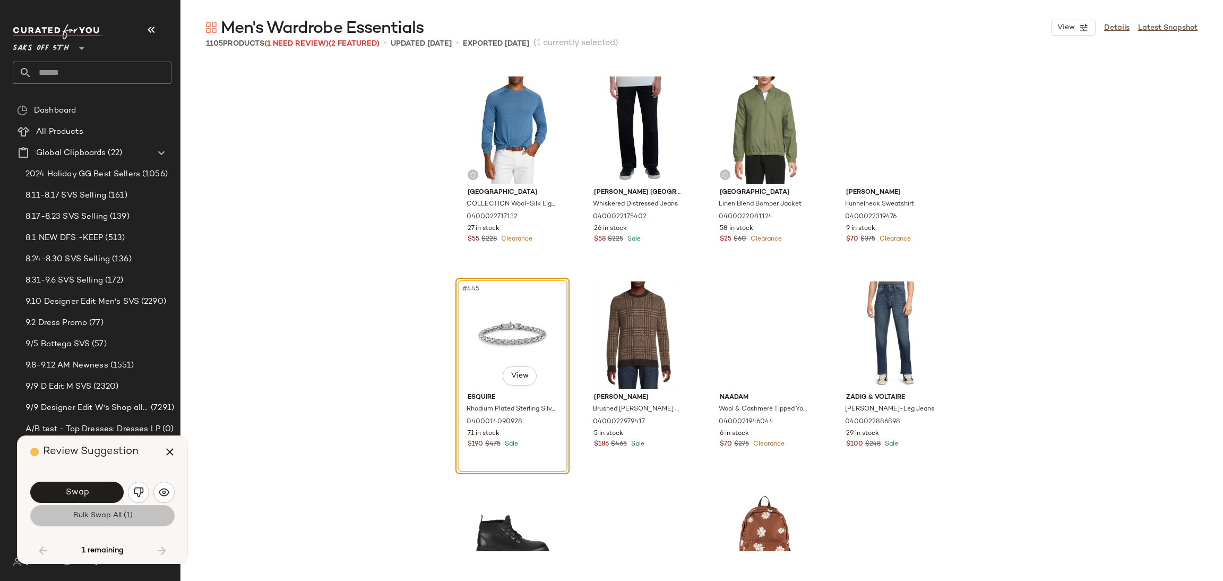
click at [164, 514] on button "Bulk Swap All (1)" at bounding box center [102, 515] width 144 height 21
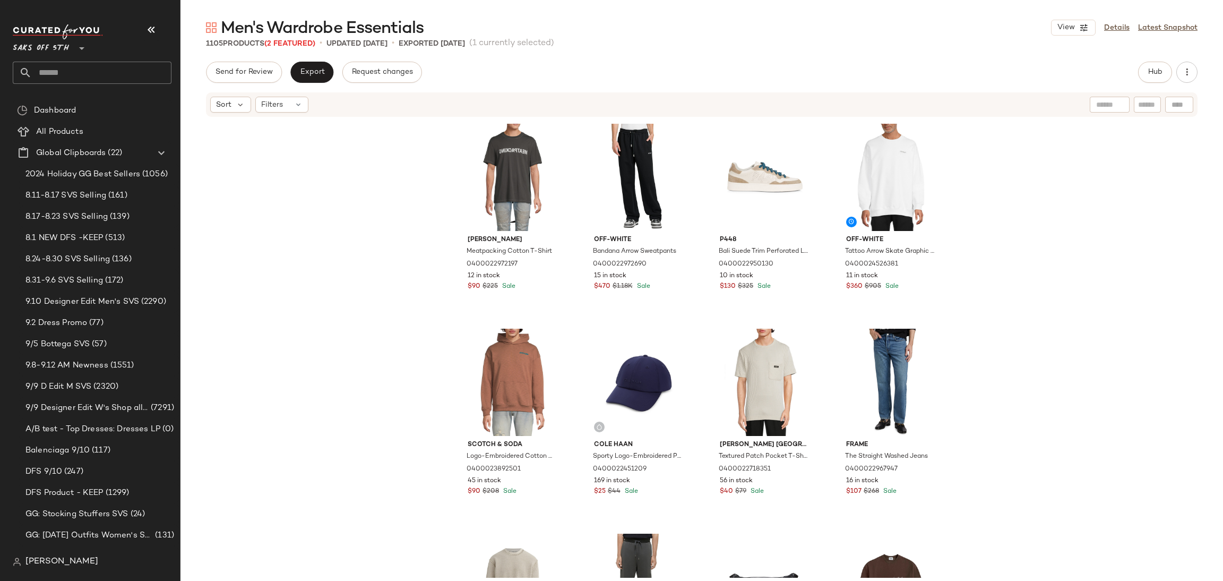
click at [1047, 304] on div "Helmut Lang Meatpacking Cotton T-Shirt 0400022972197 12 in stock $90 $225 Sale …" at bounding box center [702, 348] width 1043 height 460
click at [1154, 73] on span "Hub" at bounding box center [1155, 72] width 15 height 8
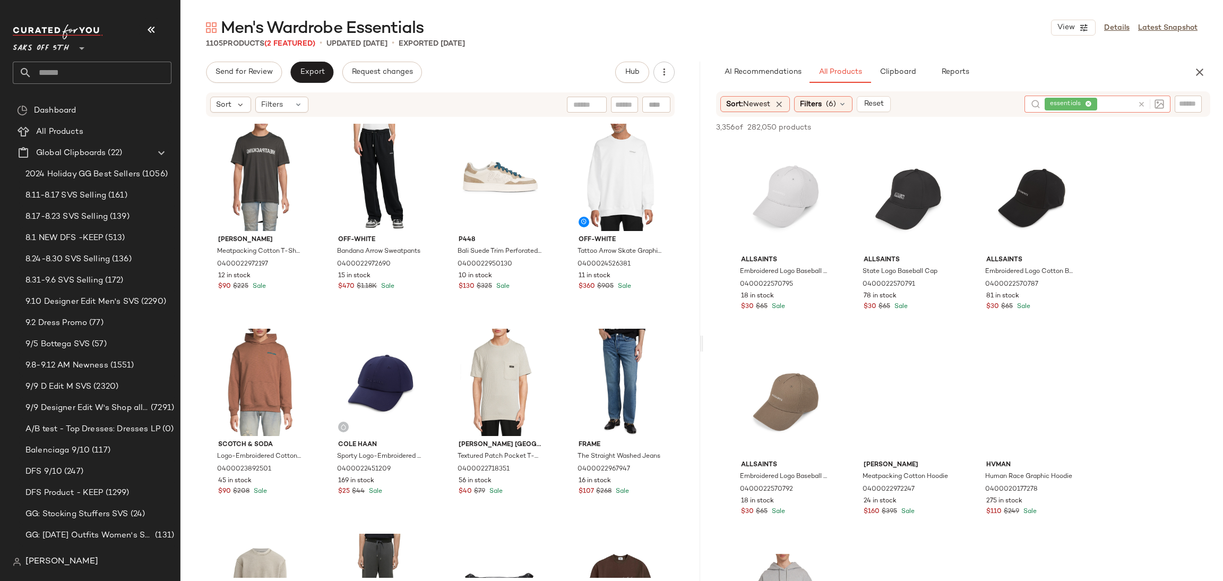
click at [1141, 102] on icon at bounding box center [1142, 104] width 8 height 8
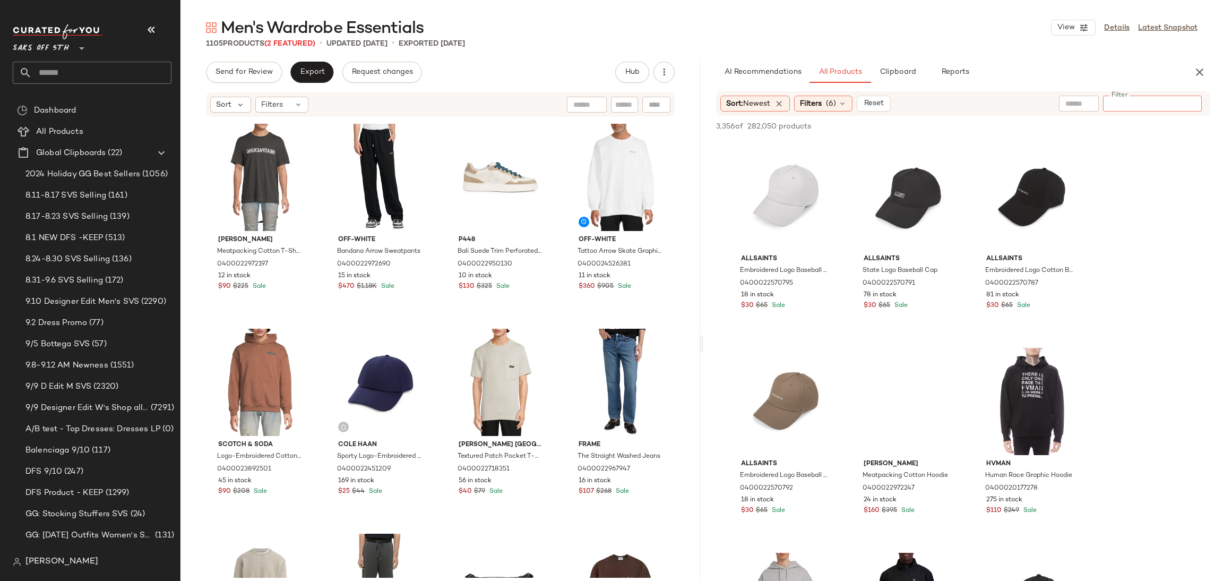
click at [1180, 105] on input "Filter" at bounding box center [1153, 103] width 90 height 11
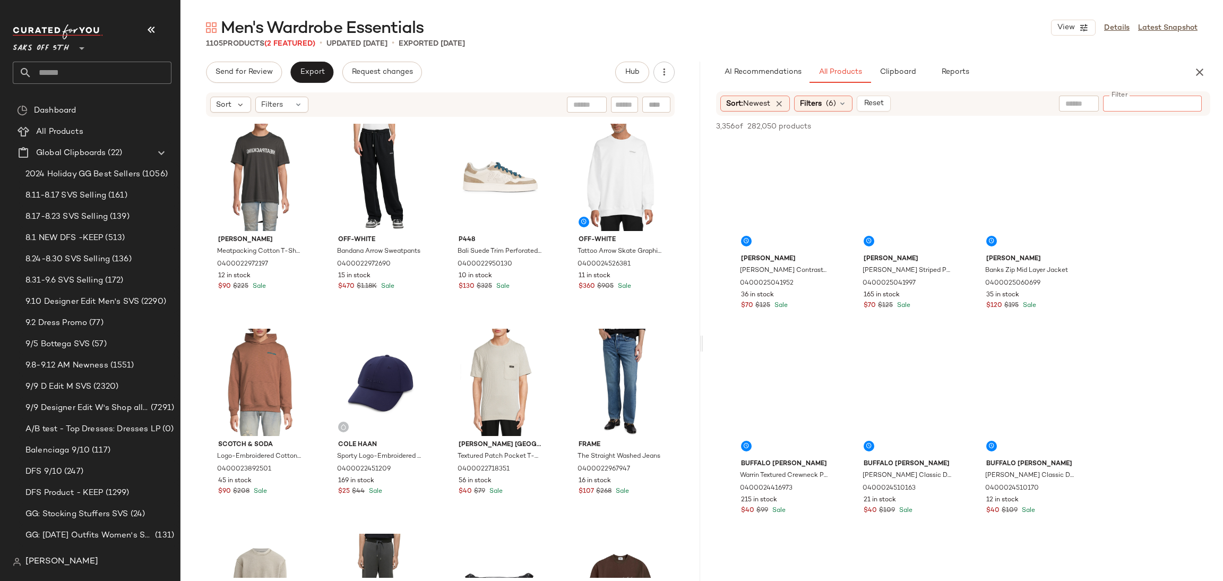
paste input "**********"
type input "**********"
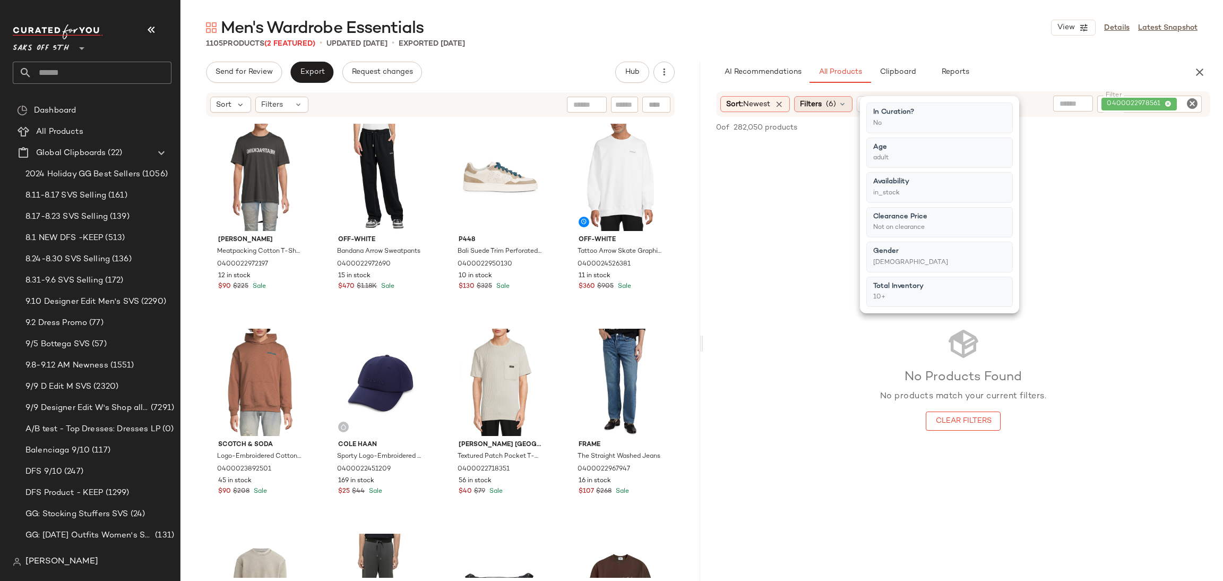
click at [831, 102] on span "(6)" at bounding box center [831, 104] width 10 height 11
click at [655, 107] on div at bounding box center [656, 105] width 28 height 16
click at [498, 106] on div "Filter Filter" at bounding box center [582, 105] width 175 height 16
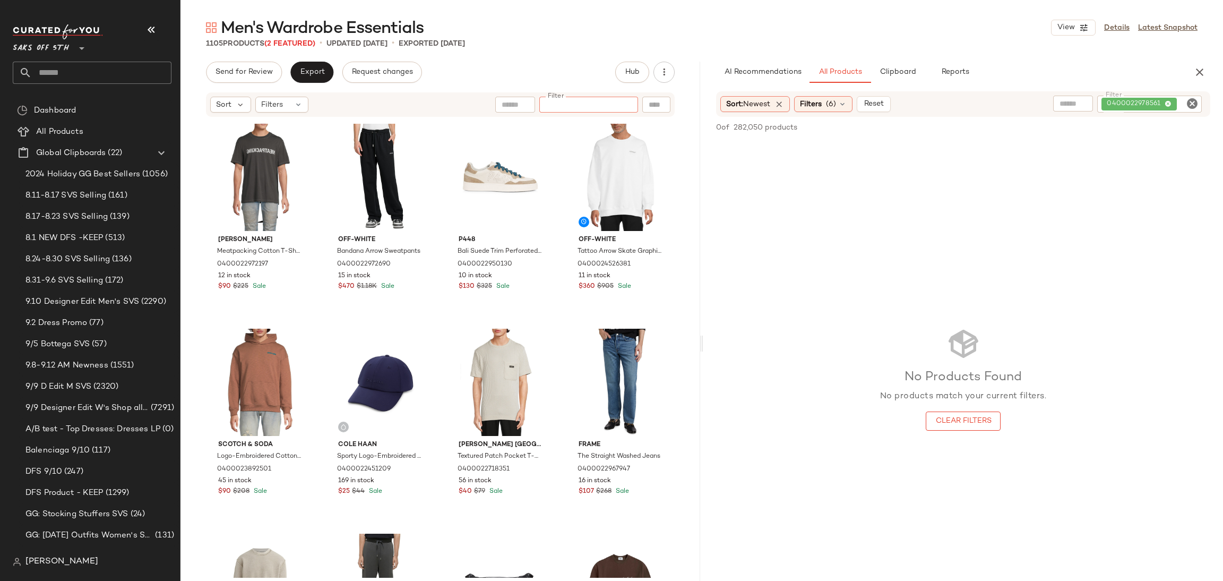
paste input "**********"
type input "**********"
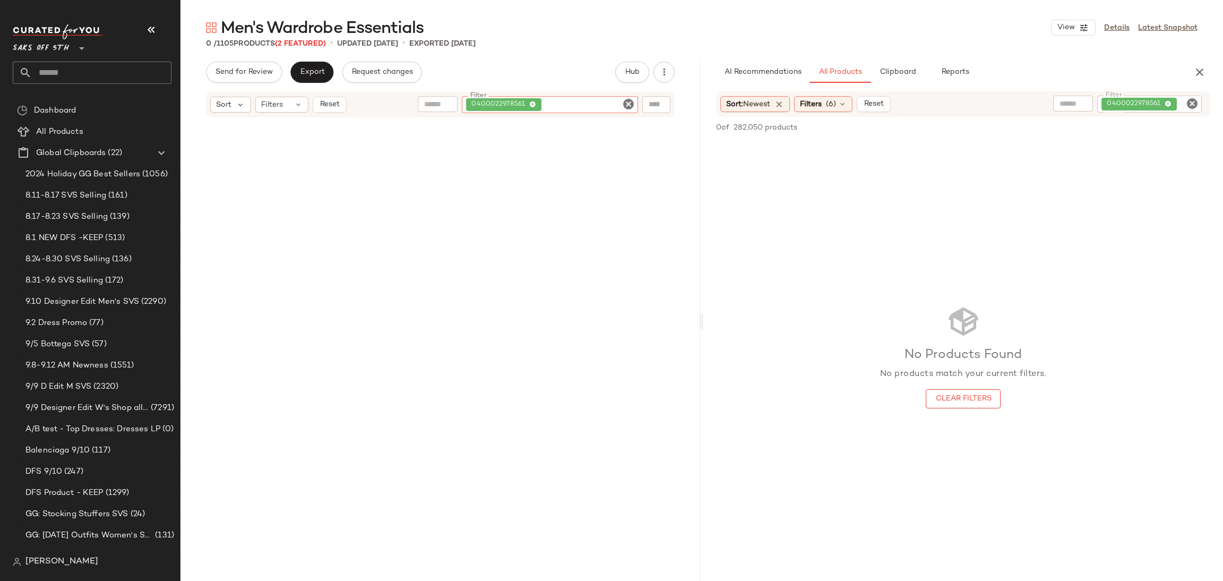
click at [626, 102] on icon "Clear Filter" at bounding box center [628, 104] width 13 height 13
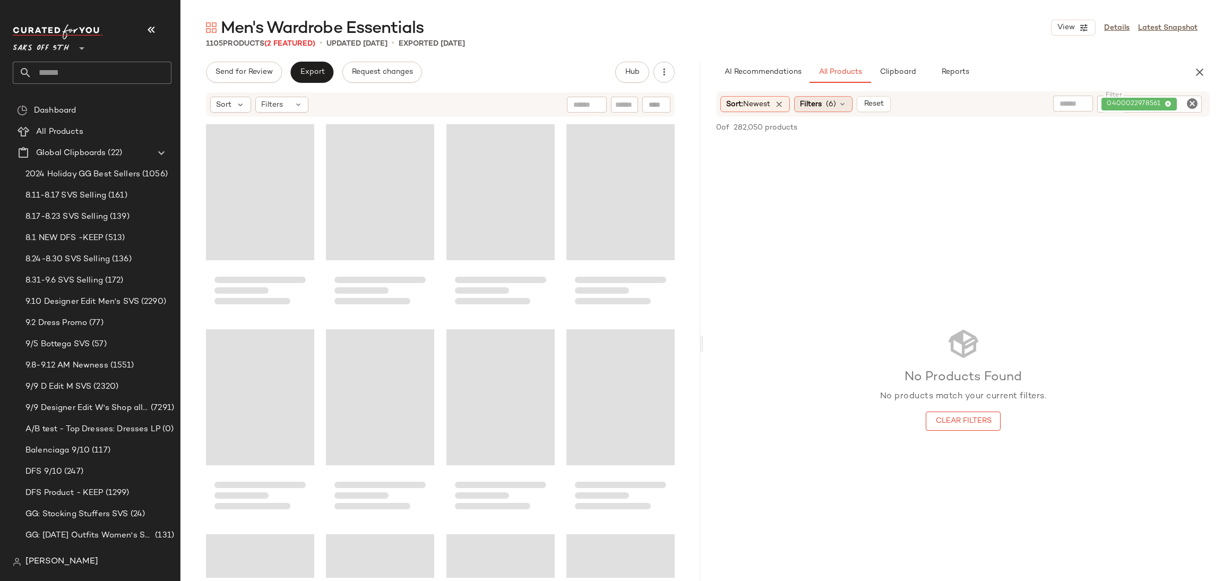
click at [822, 102] on span "Filters" at bounding box center [811, 104] width 22 height 11
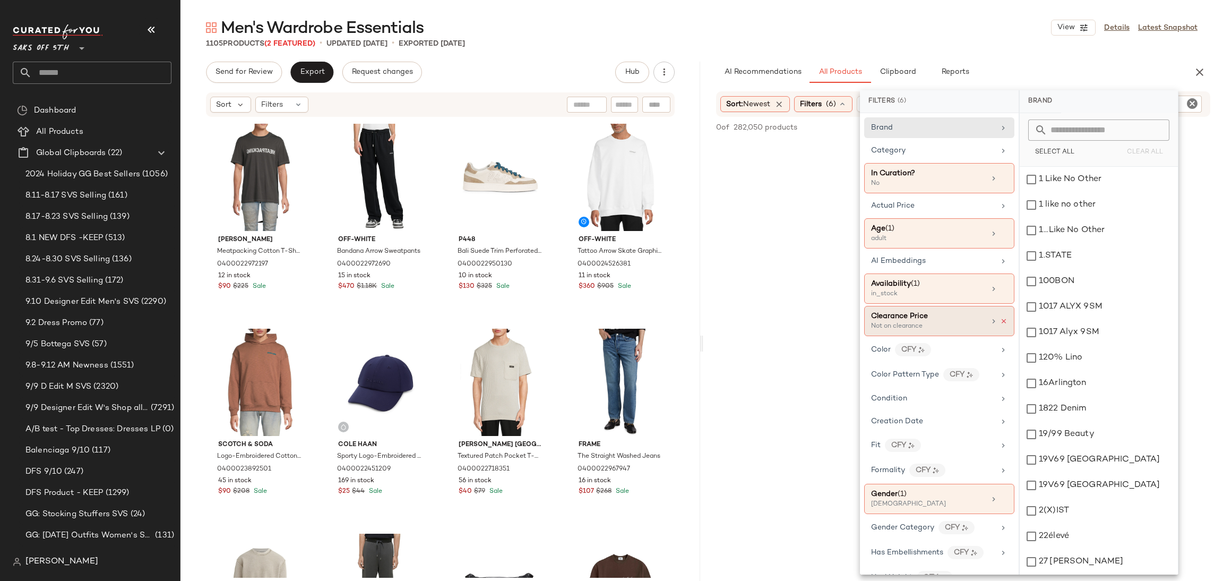
click at [1001, 323] on icon at bounding box center [1003, 320] width 7 height 7
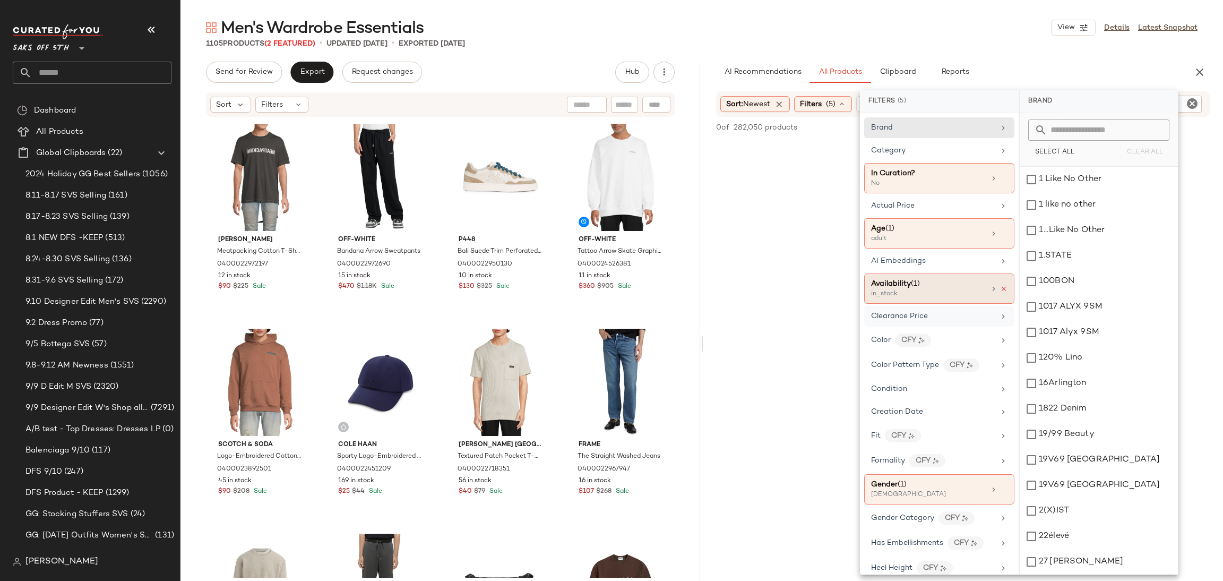
click at [1000, 285] on icon at bounding box center [1003, 288] width 7 height 7
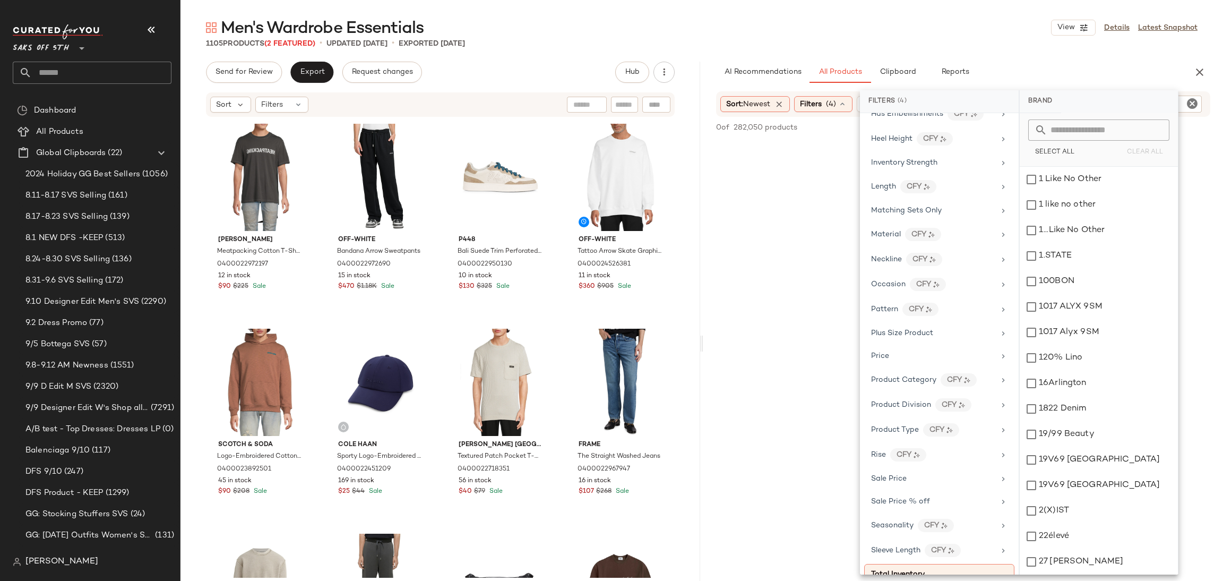
scroll to position [477, 0]
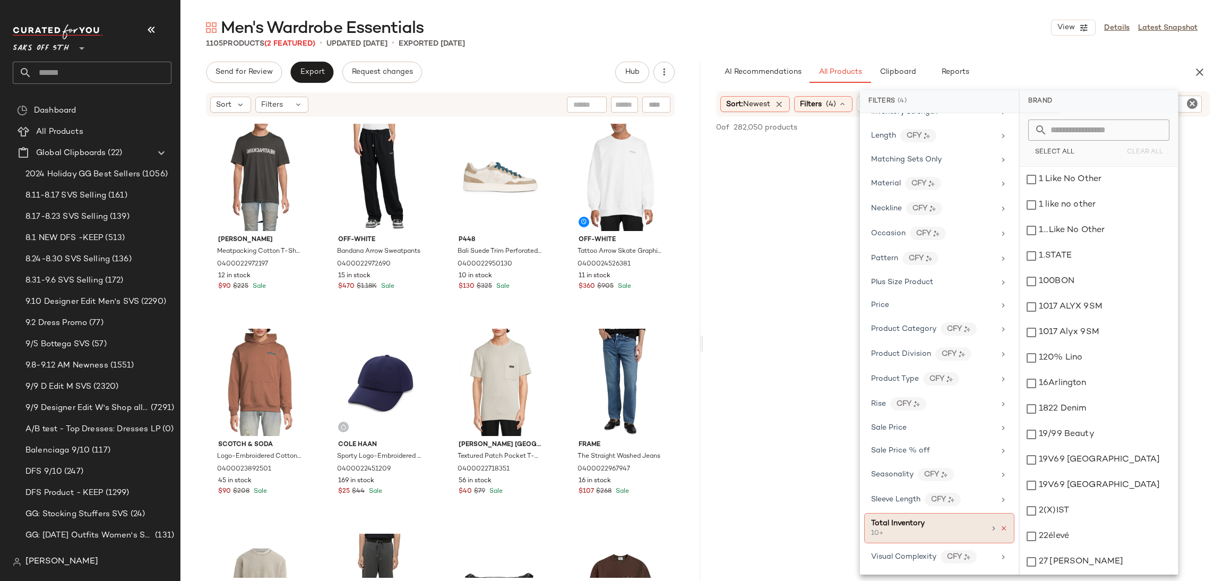
click at [1001, 527] on icon at bounding box center [1003, 528] width 7 height 7
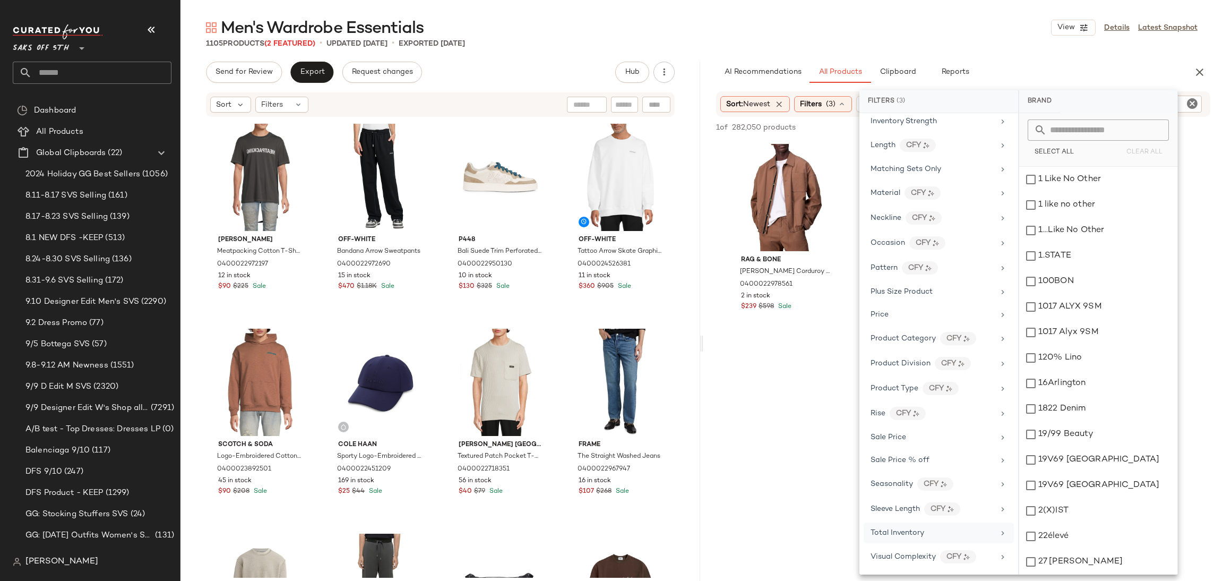
click at [785, 138] on div "1 of 282,050 products • 0 selected Add to Top Add to Bottom Deselect All" at bounding box center [963, 128] width 520 height 23
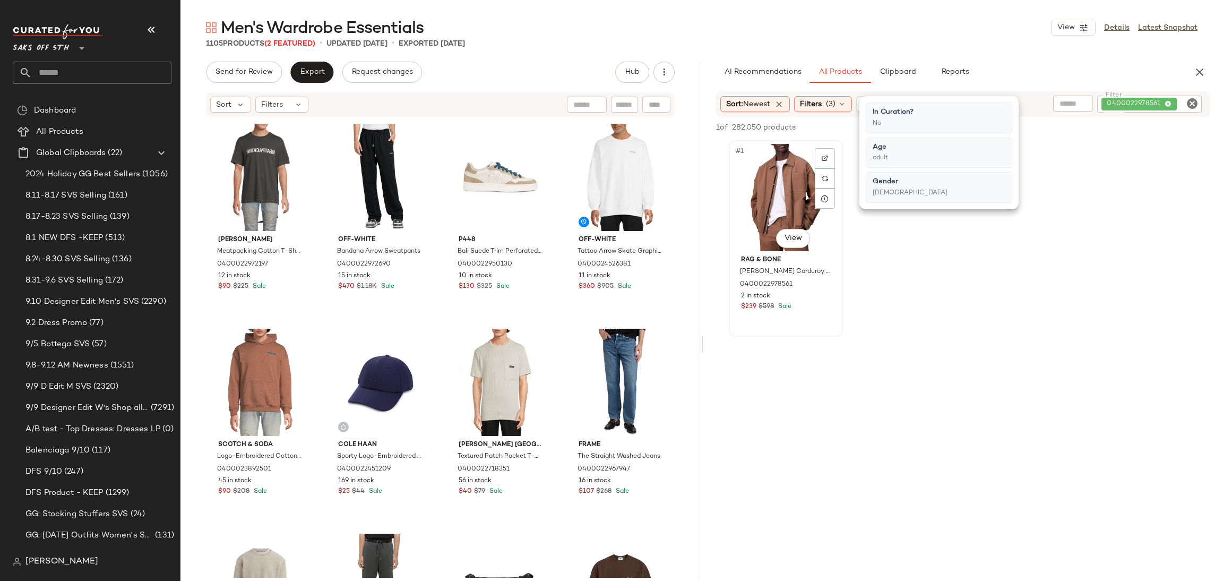
click at [785, 191] on div "#1 View" at bounding box center [786, 197] width 107 height 107
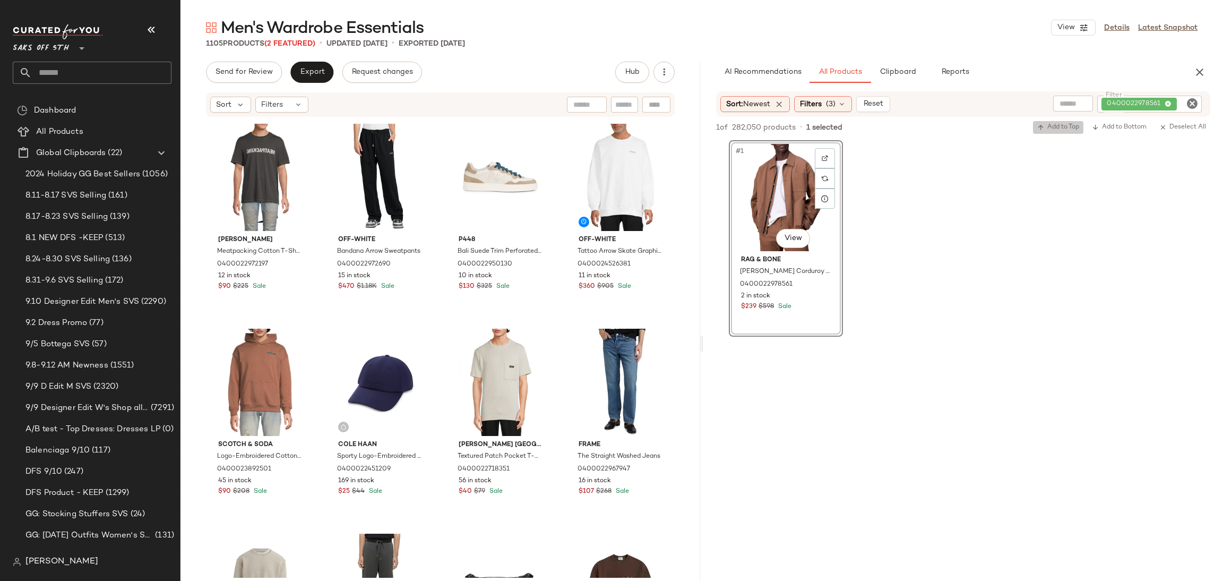
click at [1044, 125] on span "Add to Top" at bounding box center [1058, 127] width 42 height 7
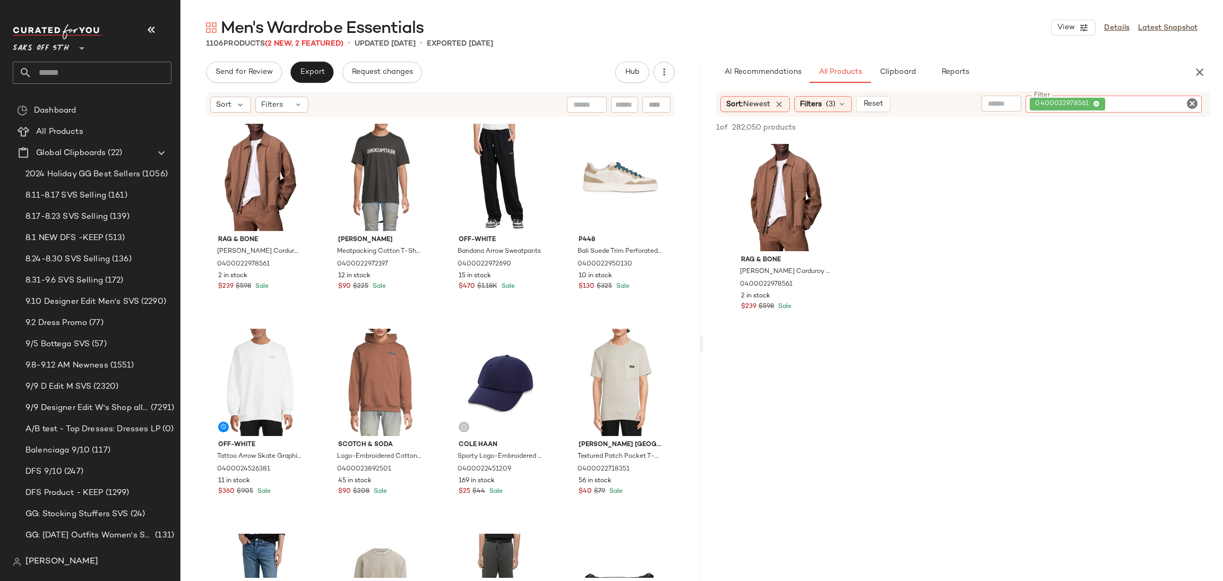
click at [1170, 104] on div "0400022978561" at bounding box center [1114, 104] width 176 height 17
click at [1095, 106] on icon at bounding box center [1096, 104] width 7 height 7
paste input "**********"
type input "**********"
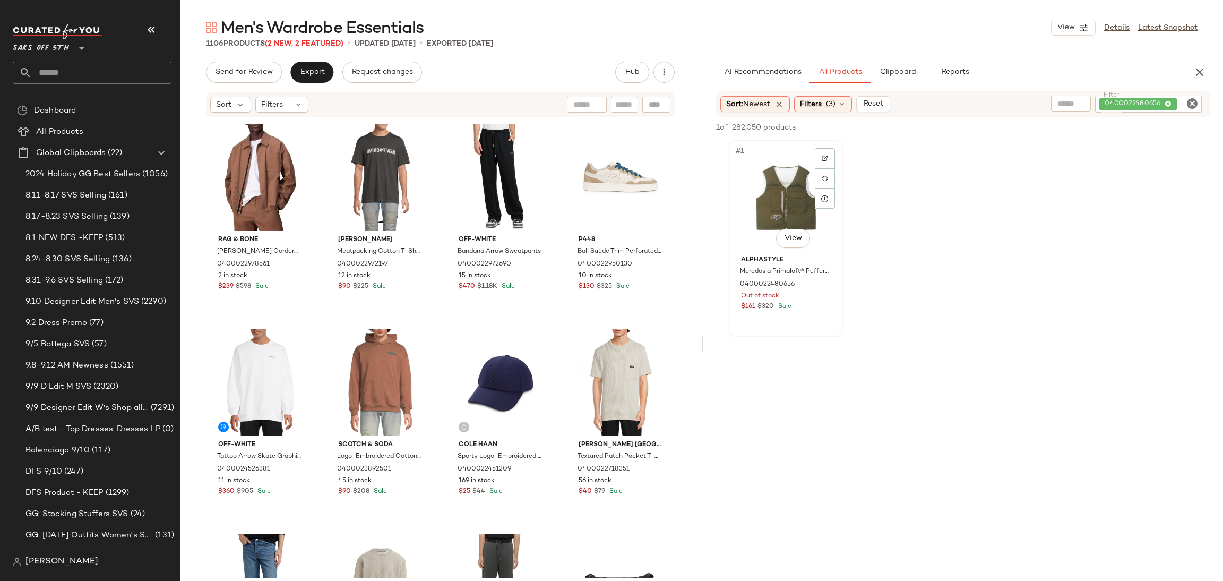
click at [746, 175] on div "#1 View" at bounding box center [786, 197] width 107 height 107
click at [1043, 124] on icon "button" at bounding box center [1040, 127] width 7 height 7
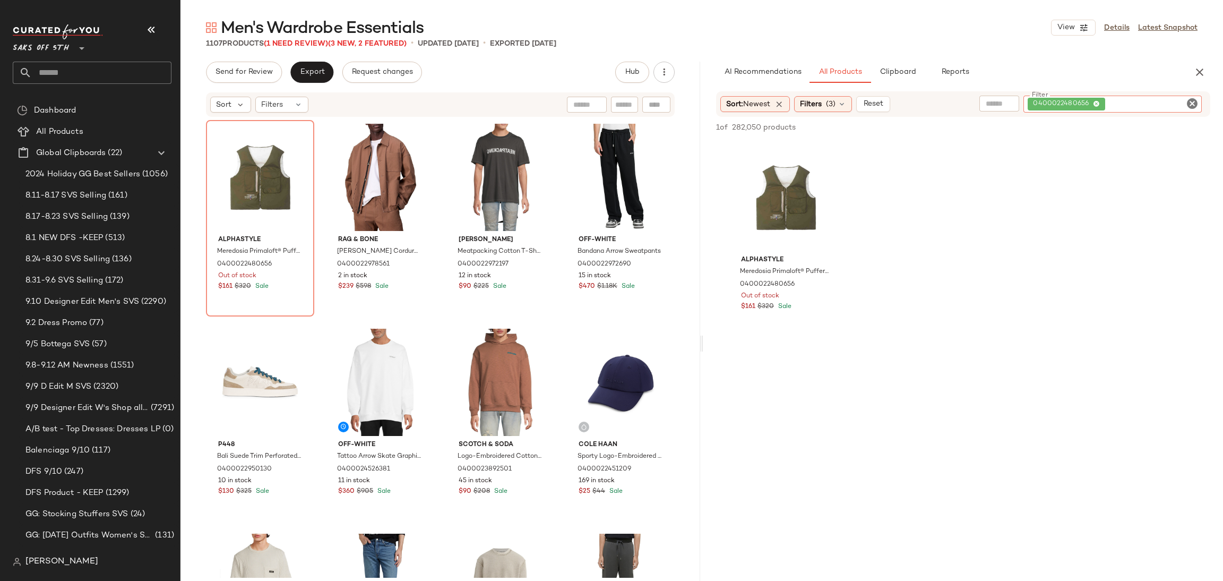
click at [1164, 104] on div "0400022480656" at bounding box center [1113, 104] width 178 height 17
click at [1096, 103] on icon at bounding box center [1096, 104] width 7 height 7
paste input "**********"
type input "**********"
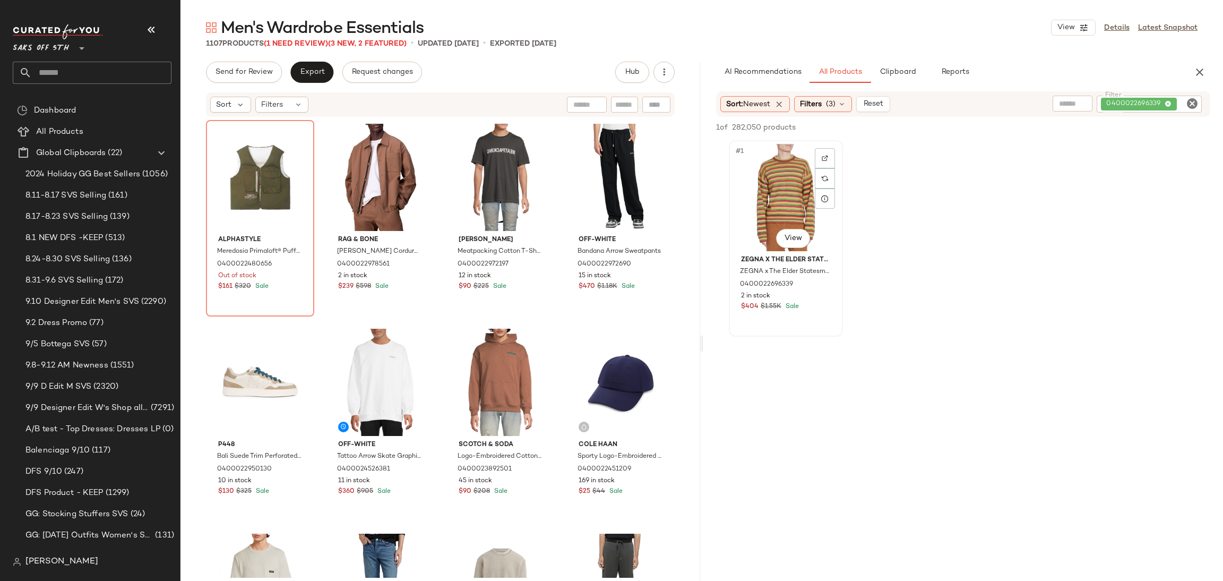
click at [769, 189] on div "#1 View" at bounding box center [786, 197] width 107 height 107
click at [1041, 128] on icon "button" at bounding box center [1040, 127] width 7 height 7
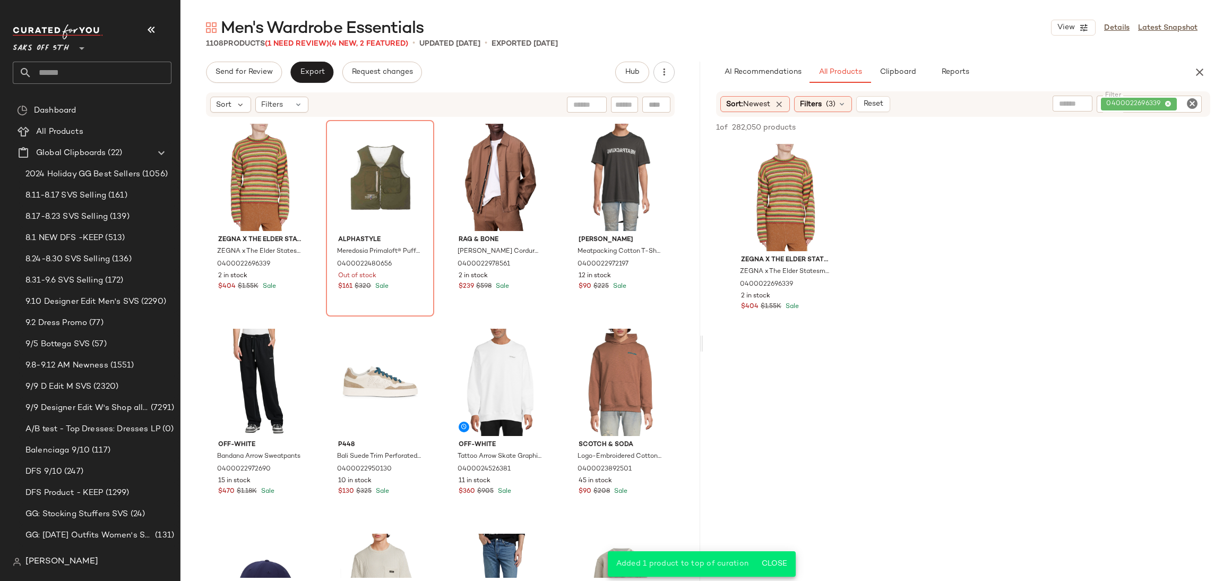
click at [1187, 102] on icon "Clear Filter" at bounding box center [1192, 103] width 13 height 13
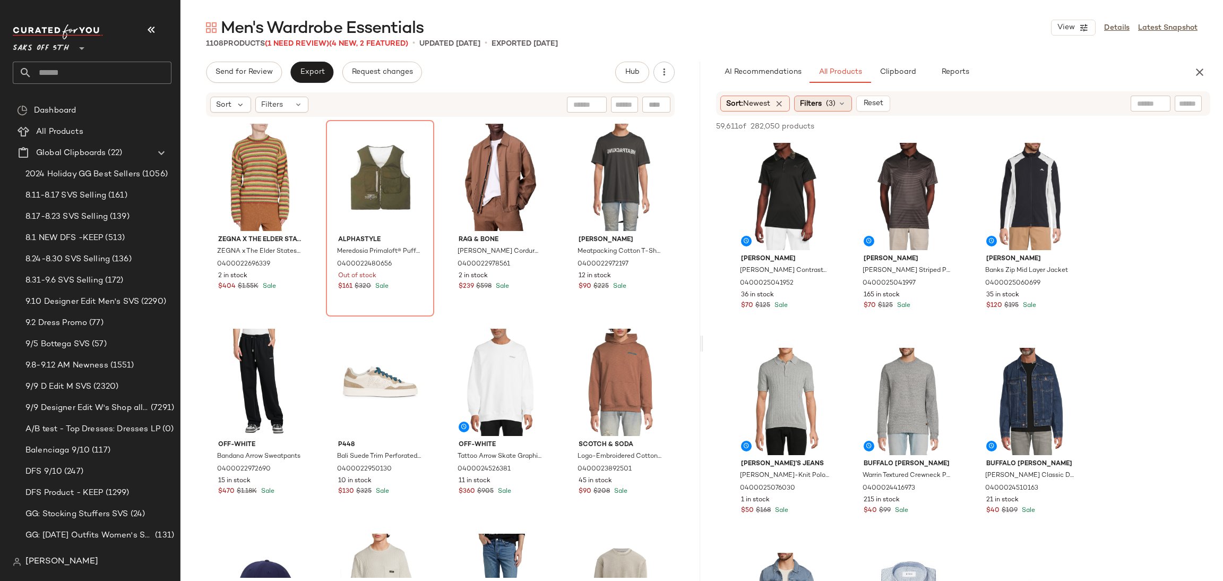
click at [852, 97] on div "Filters (3)" at bounding box center [823, 104] width 58 height 16
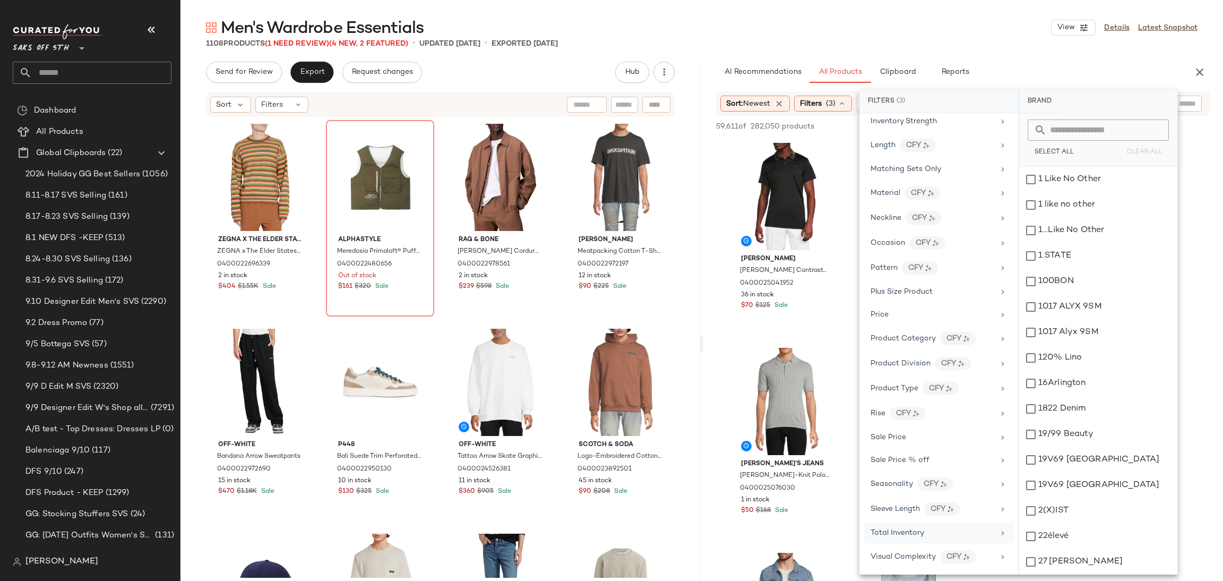
click at [890, 529] on span "Total Inventory" at bounding box center [898, 533] width 54 height 8
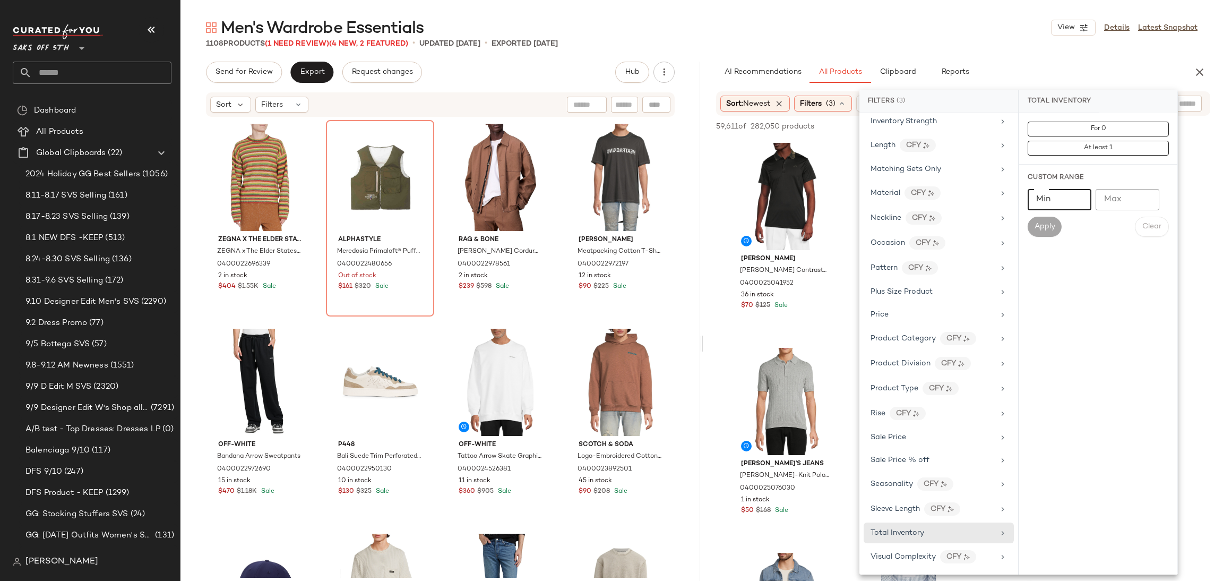
click at [1057, 201] on input "Min" at bounding box center [1060, 199] width 64 height 21
type input "*"
click at [1050, 230] on span "Apply" at bounding box center [1044, 226] width 21 height 8
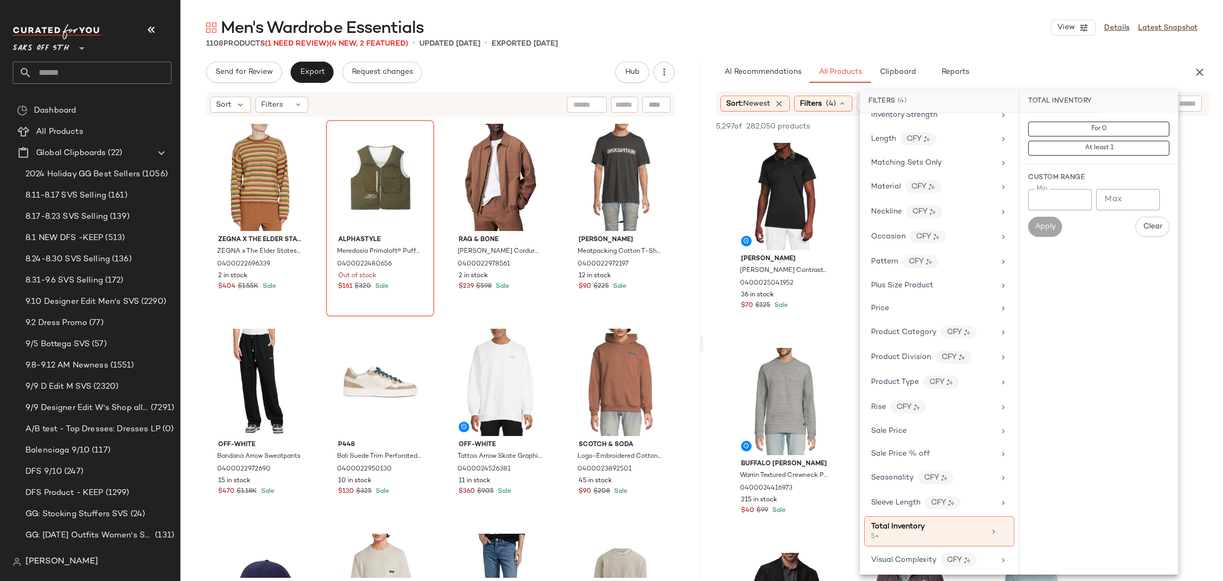
click at [911, 25] on div "Men's Wardrobe Essentials View Details Latest Snapshot" at bounding box center [702, 27] width 1043 height 21
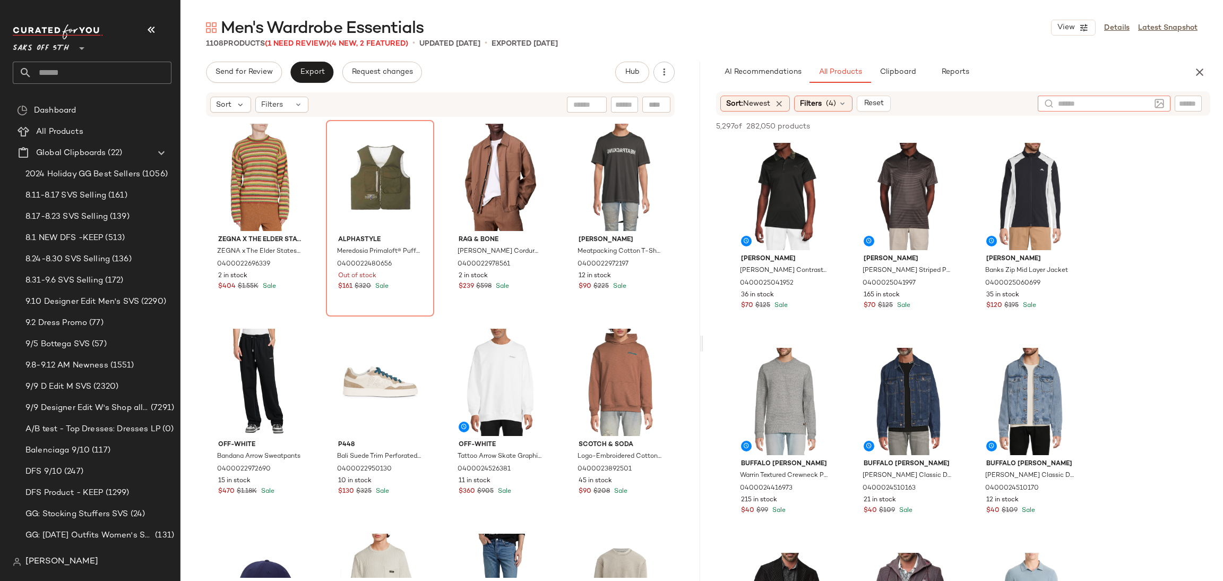
click at [1138, 102] on input "text" at bounding box center [1104, 103] width 92 height 11
type input "****"
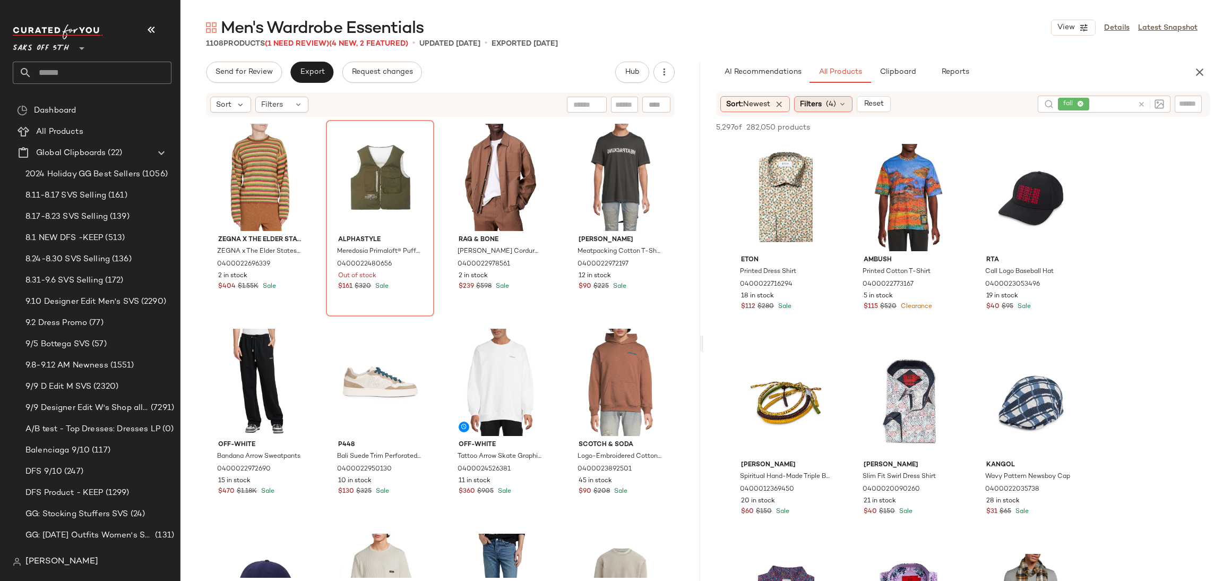
click at [842, 102] on icon at bounding box center [842, 104] width 8 height 8
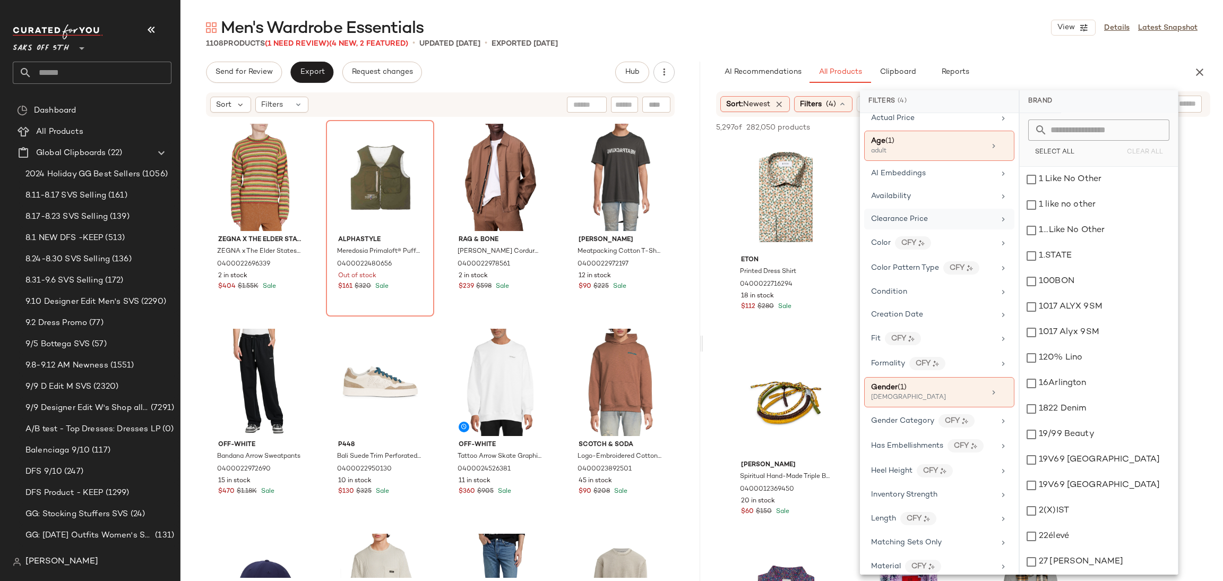
scroll to position [82, 0]
click at [929, 221] on div "Clearance Price" at bounding box center [933, 224] width 124 height 11
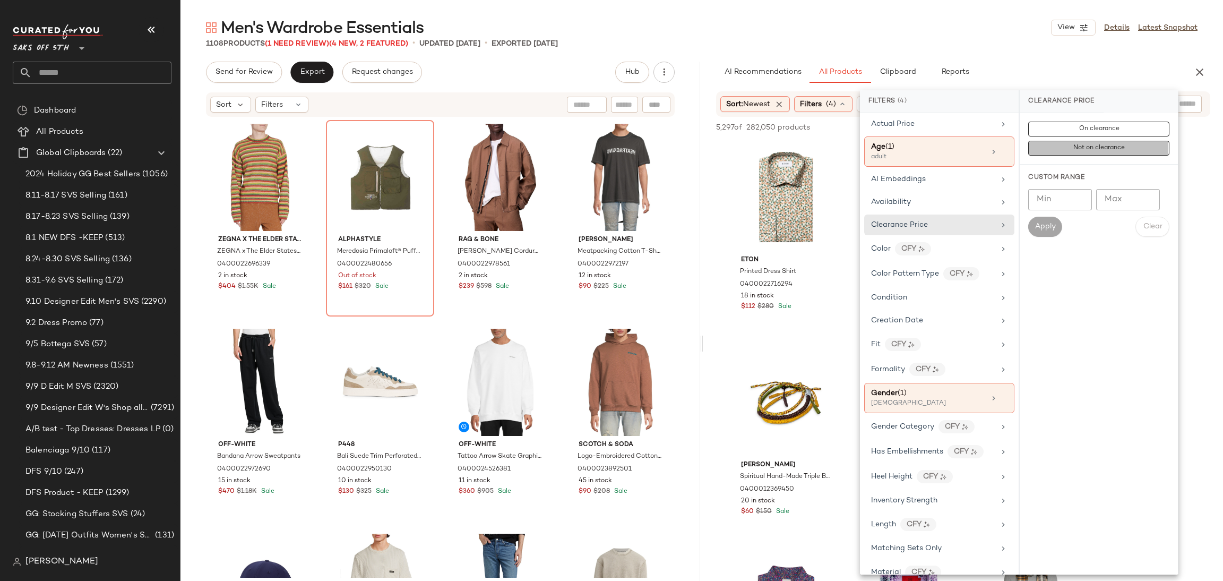
click at [1078, 150] on span "Not on clearance" at bounding box center [1099, 147] width 52 height 7
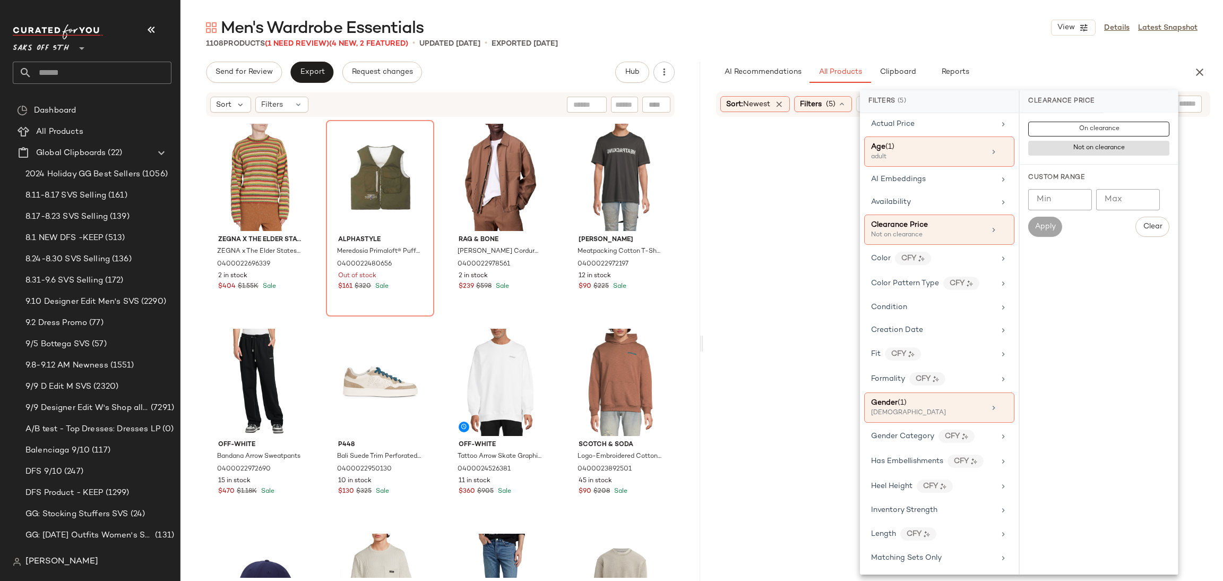
click at [1057, 57] on div "Men's Wardrobe Essentials View Details Latest Snapshot 1108 Products (1 Need Re…" at bounding box center [702, 299] width 1043 height 564
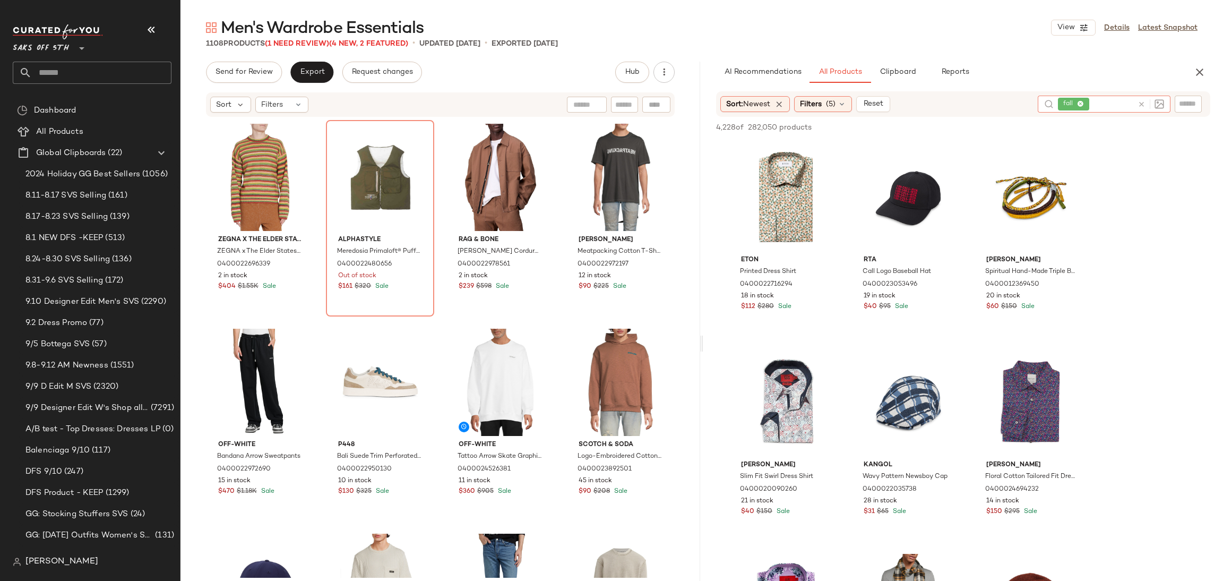
click at [1140, 106] on icon at bounding box center [1142, 104] width 8 height 8
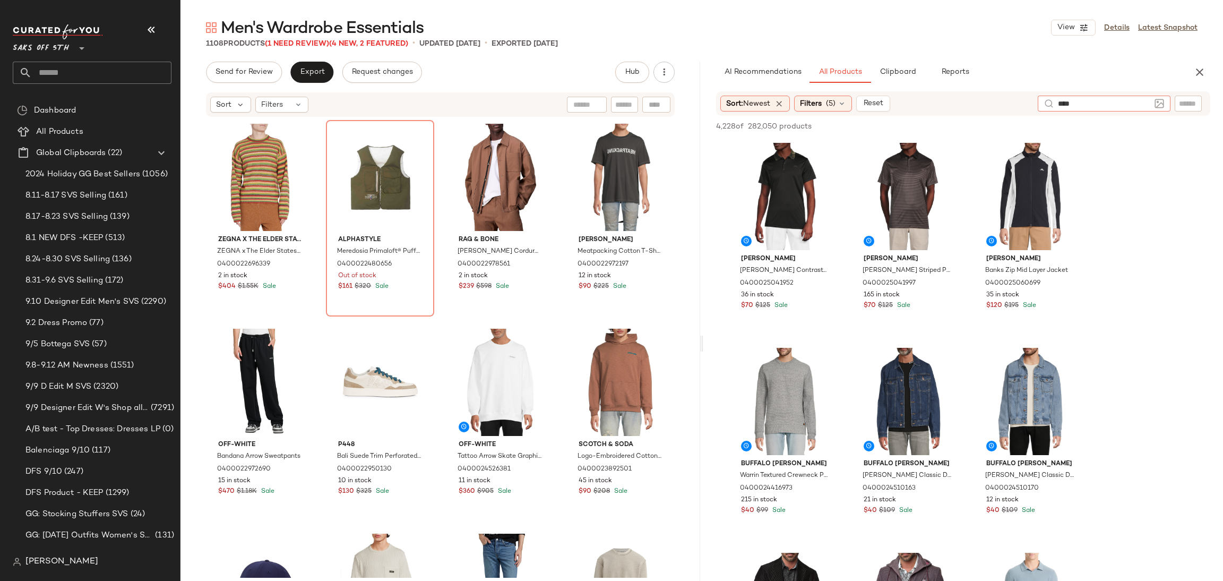
type input "*****"
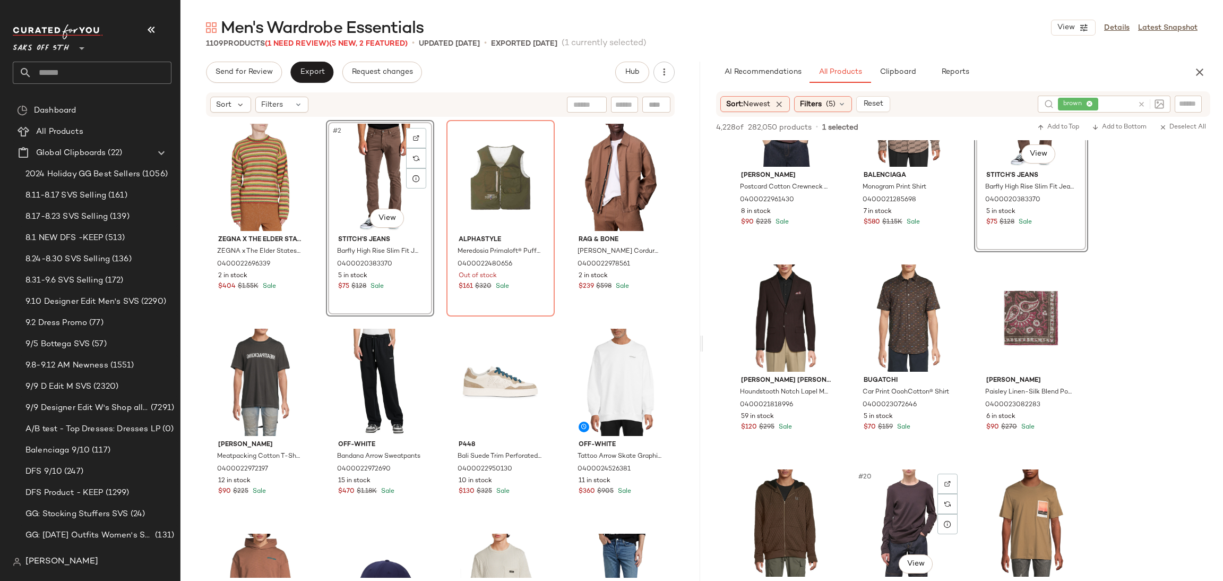
scroll to position [897, 0]
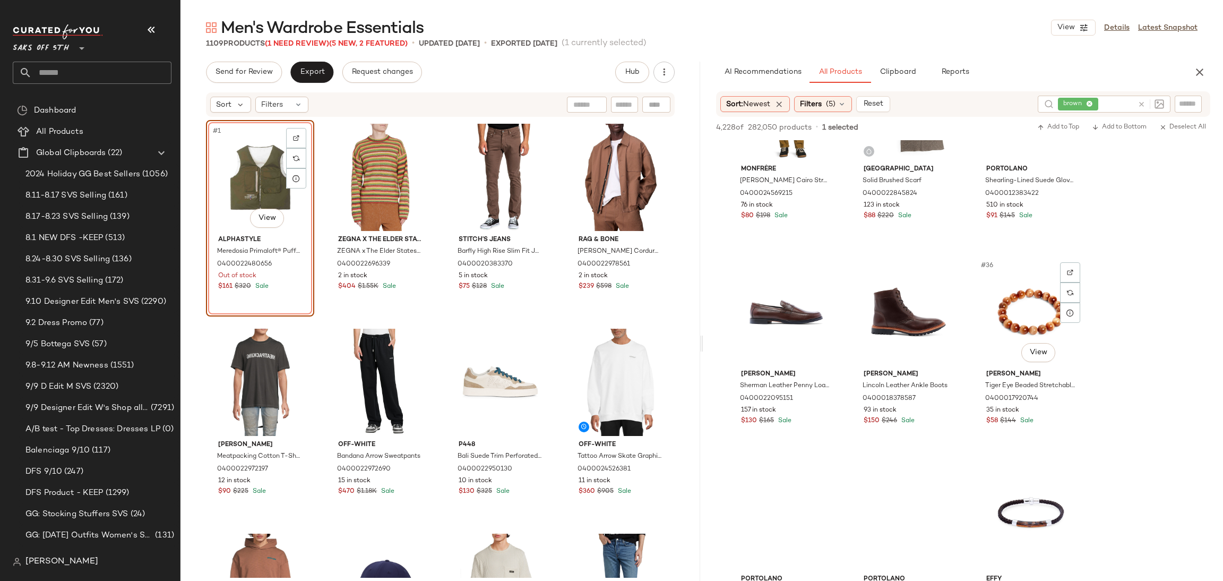
scroll to position [2142, 0]
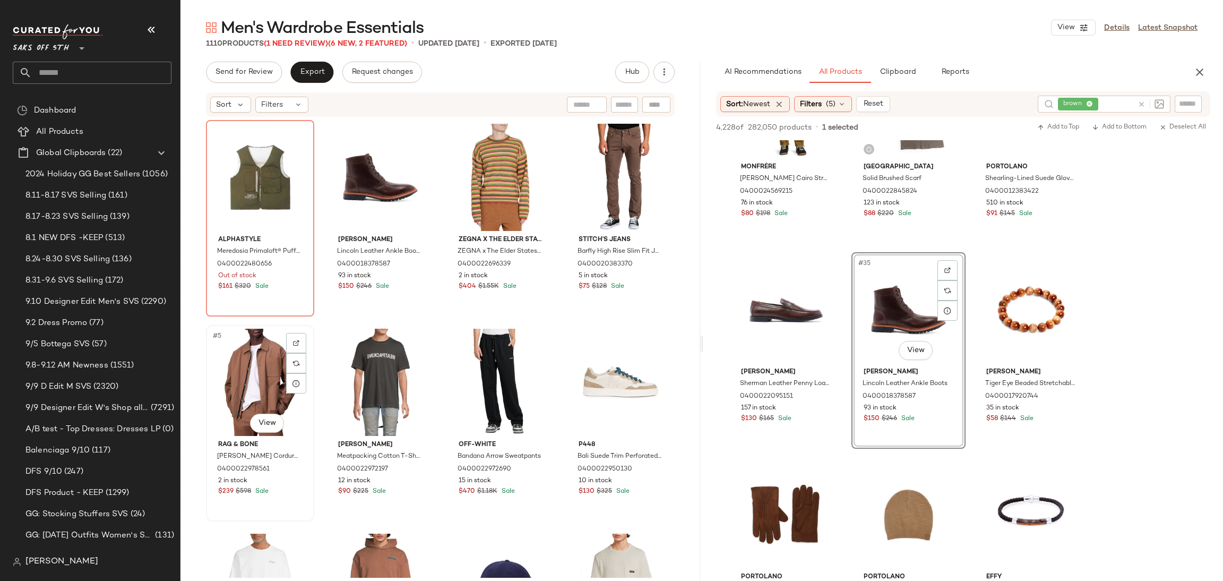
click at [238, 355] on div "#5 View" at bounding box center [260, 382] width 101 height 107
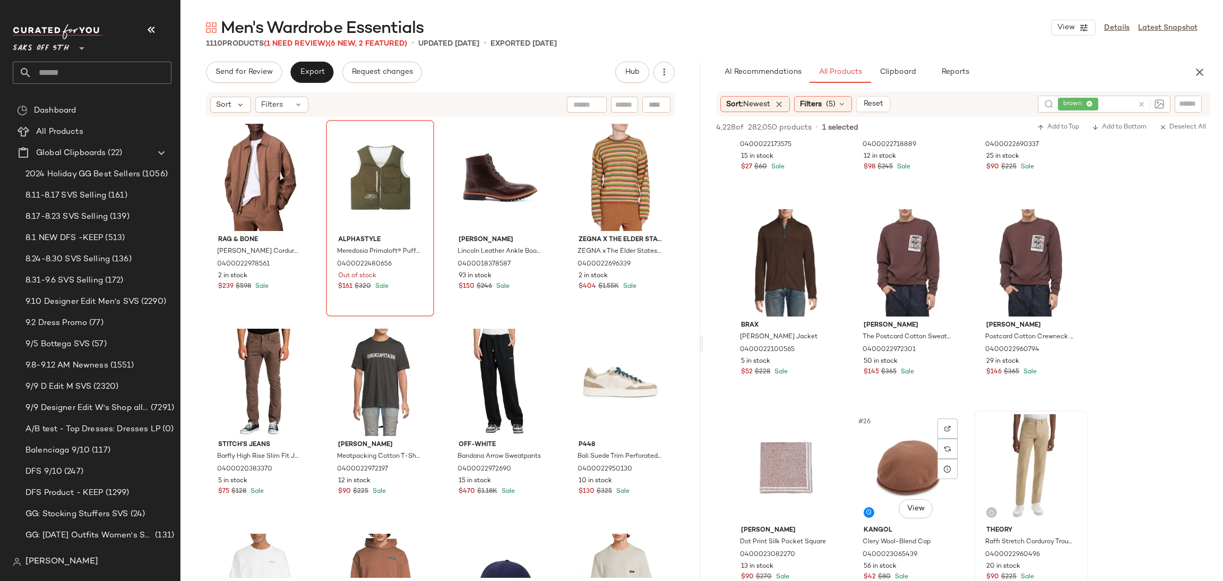
scroll to position [1369, 0]
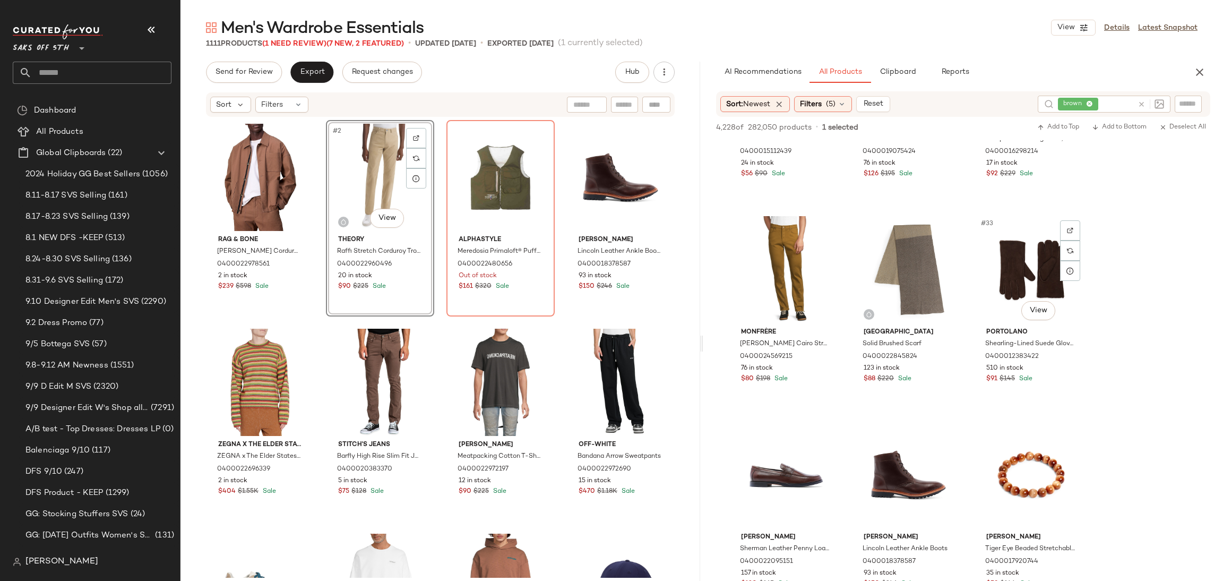
scroll to position [2078, 0]
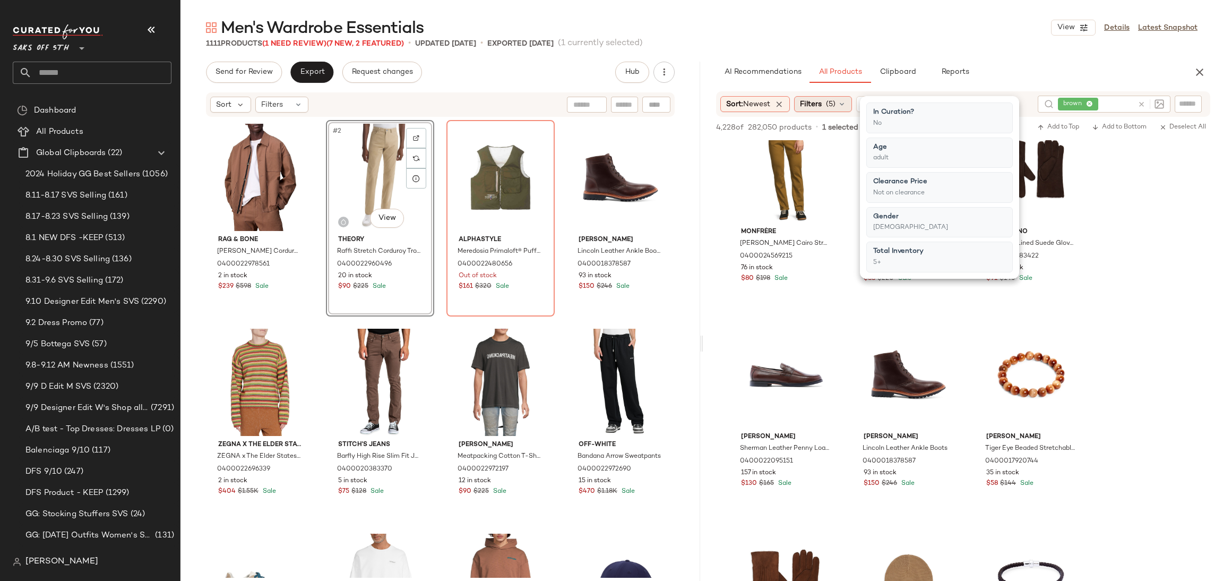
click at [836, 99] on span "(5)" at bounding box center [831, 104] width 10 height 11
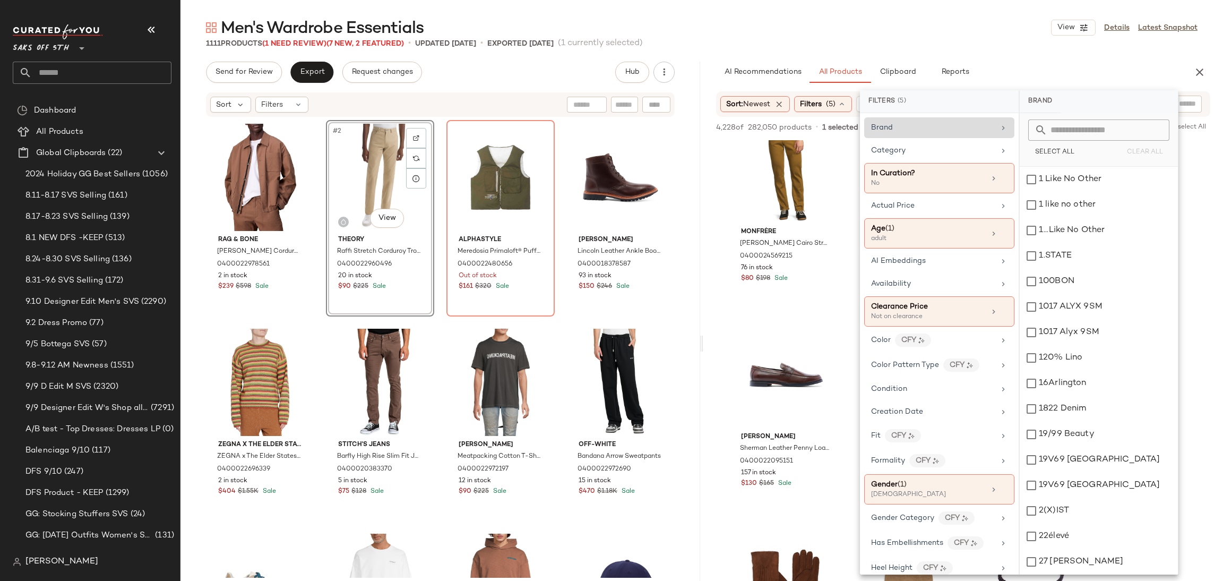
click at [949, 136] on div "Brand" at bounding box center [939, 127] width 150 height 21
click at [1086, 136] on input "text" at bounding box center [1106, 129] width 116 height 21
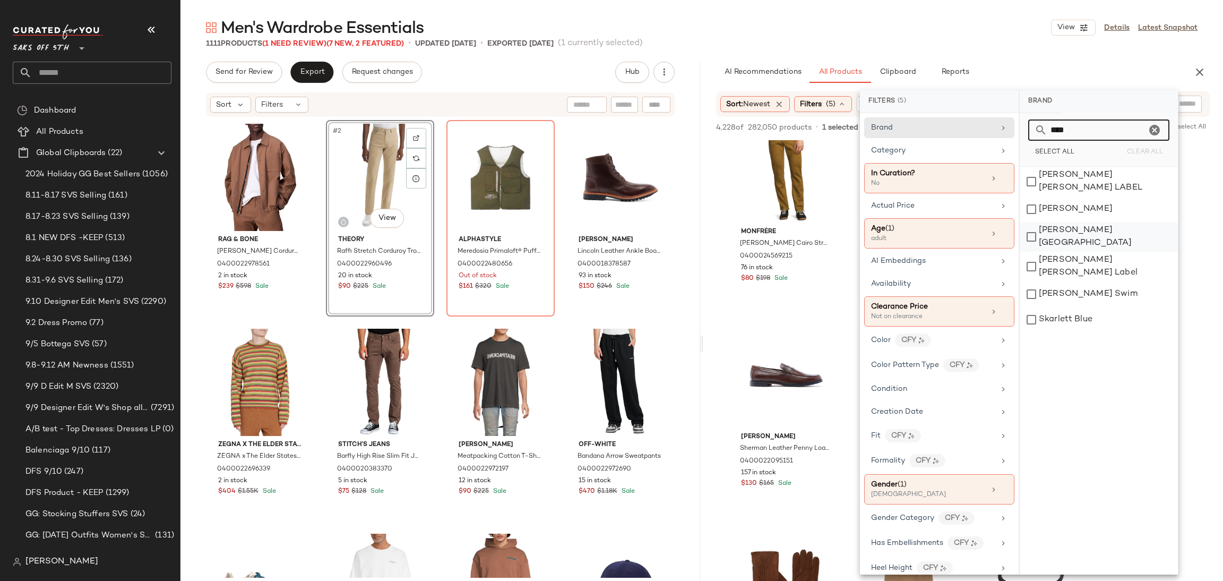
type input "****"
click at [1029, 228] on div "[PERSON_NAME] [GEOGRAPHIC_DATA]" at bounding box center [1099, 237] width 158 height 30
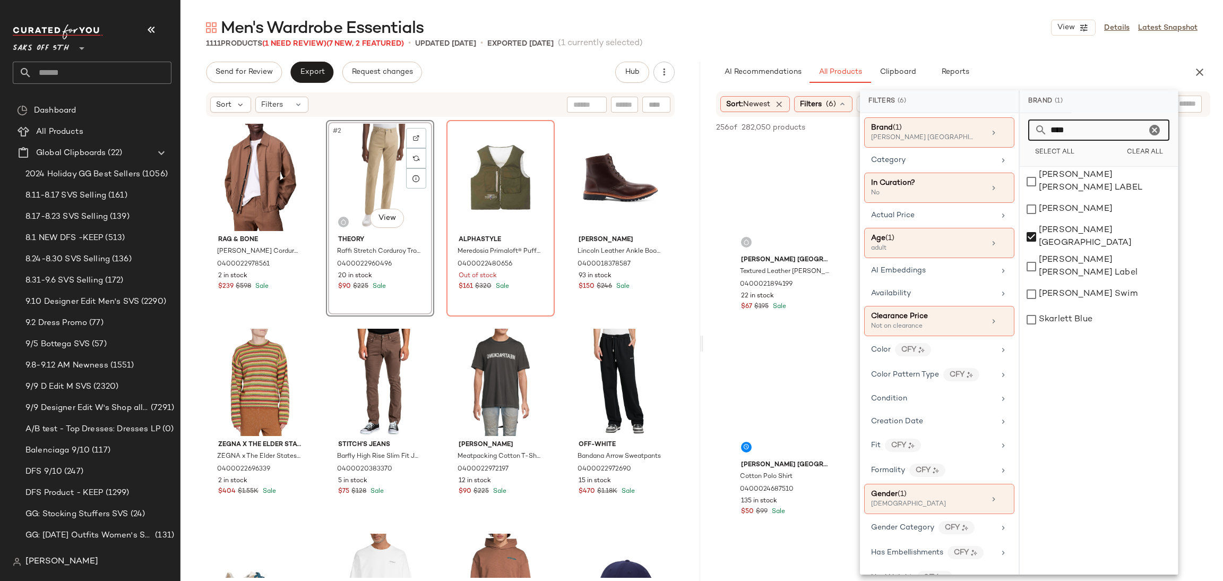
click at [1120, 128] on input "****" at bounding box center [1097, 129] width 99 height 21
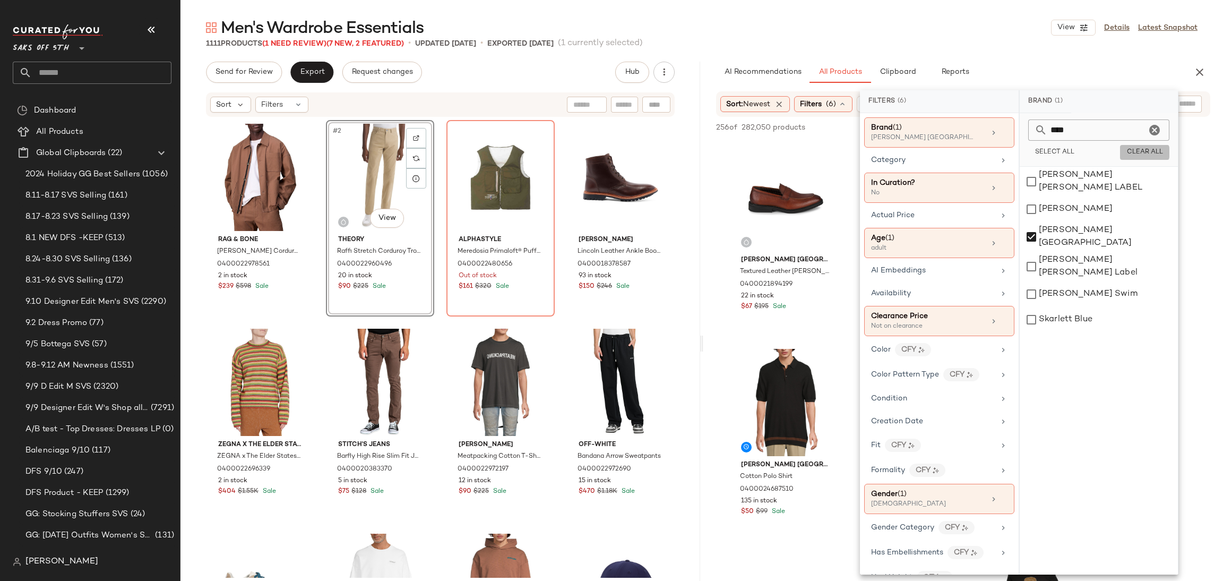
click at [1148, 149] on span "Clear All" at bounding box center [1145, 152] width 37 height 7
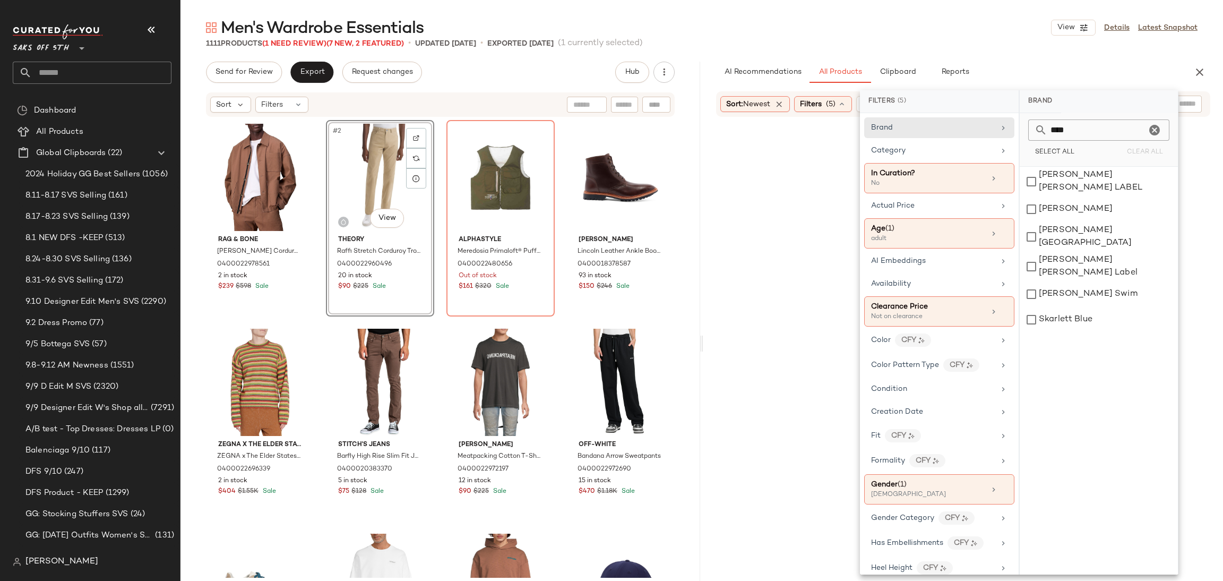
click at [1095, 134] on input "****" at bounding box center [1097, 129] width 99 height 21
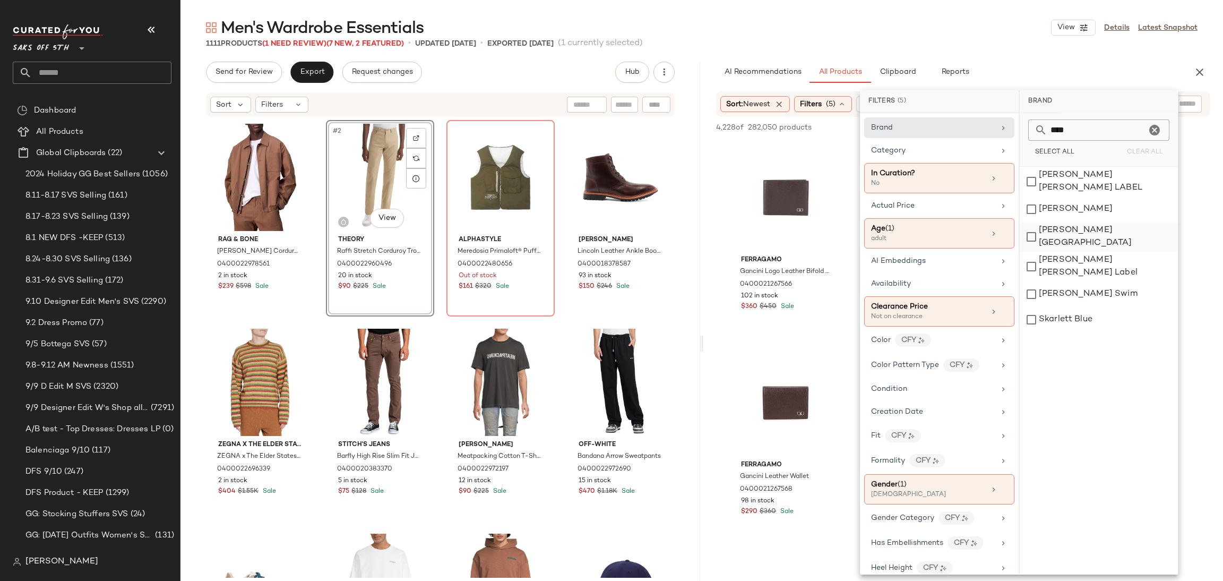
click at [1033, 234] on div "[PERSON_NAME] [GEOGRAPHIC_DATA]" at bounding box center [1099, 237] width 158 height 30
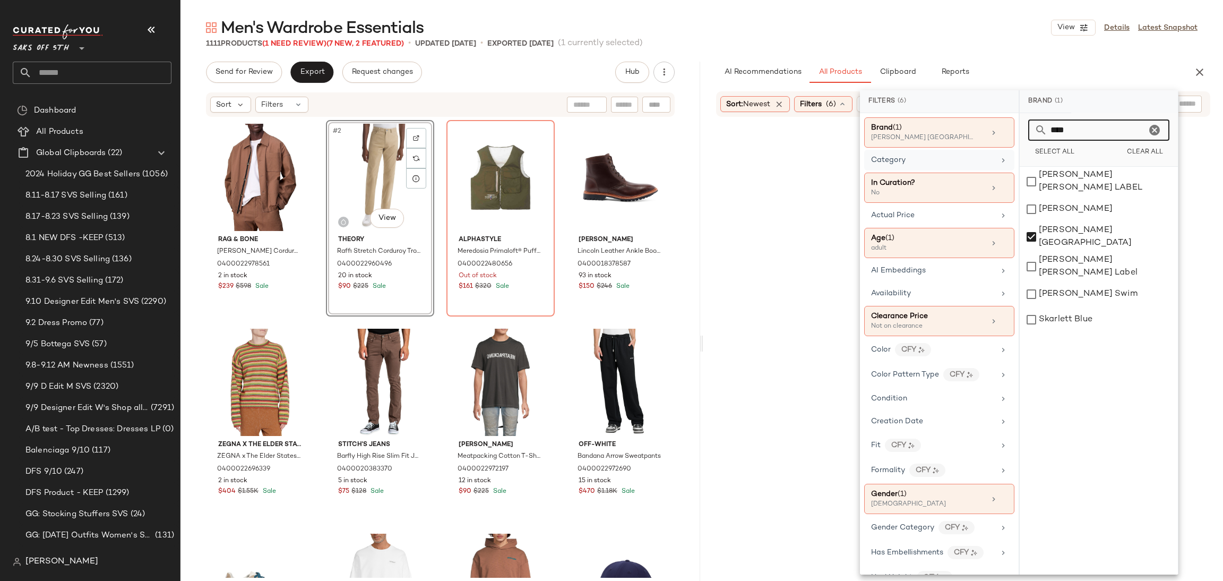
drag, startPoint x: 1084, startPoint y: 136, endPoint x: 963, endPoint y: 156, distance: 122.6
click at [963, 156] on div "Filters (6) Brand (1) Karl Lagerfeld Paris Category In Curation? No Actual Pric…" at bounding box center [1019, 332] width 319 height 484
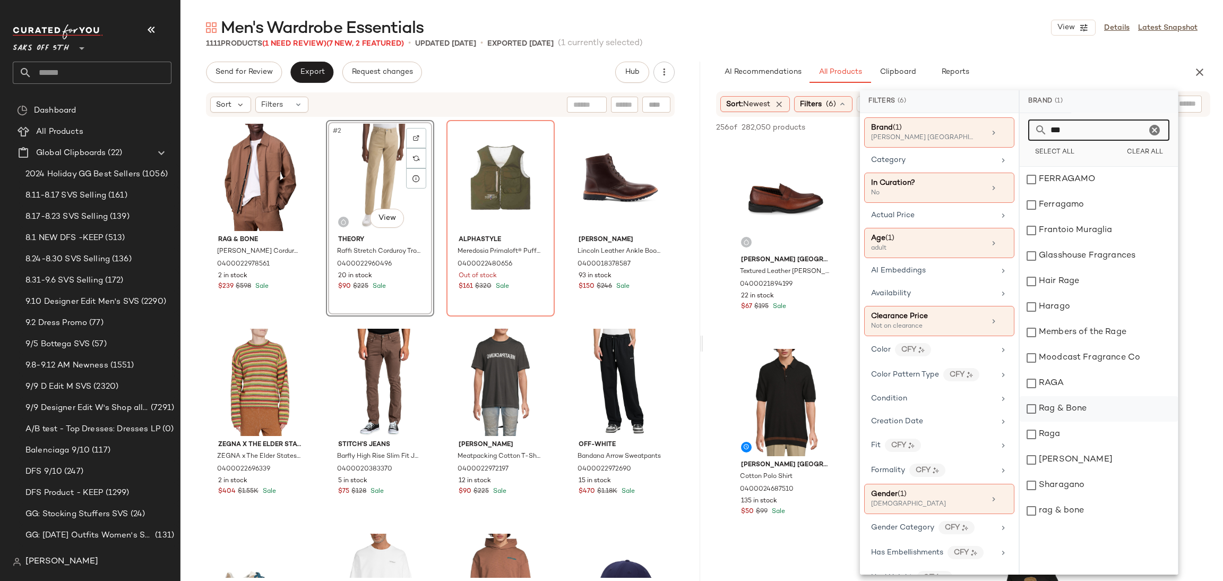
type input "***"
click at [1036, 411] on div "Rag & Bone" at bounding box center [1099, 408] width 158 height 25
click at [941, 29] on div "Men's Wardrobe Essentials View Details Latest Snapshot" at bounding box center [702, 27] width 1043 height 21
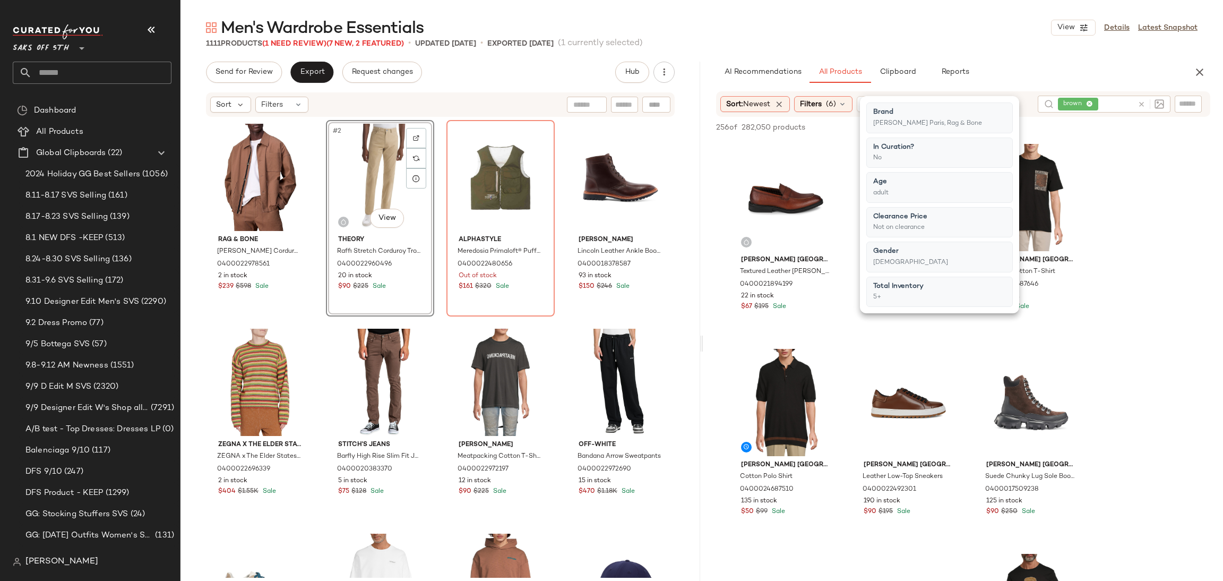
click at [941, 29] on div "Men's Wardrobe Essentials View Details Latest Snapshot" at bounding box center [702, 27] width 1043 height 21
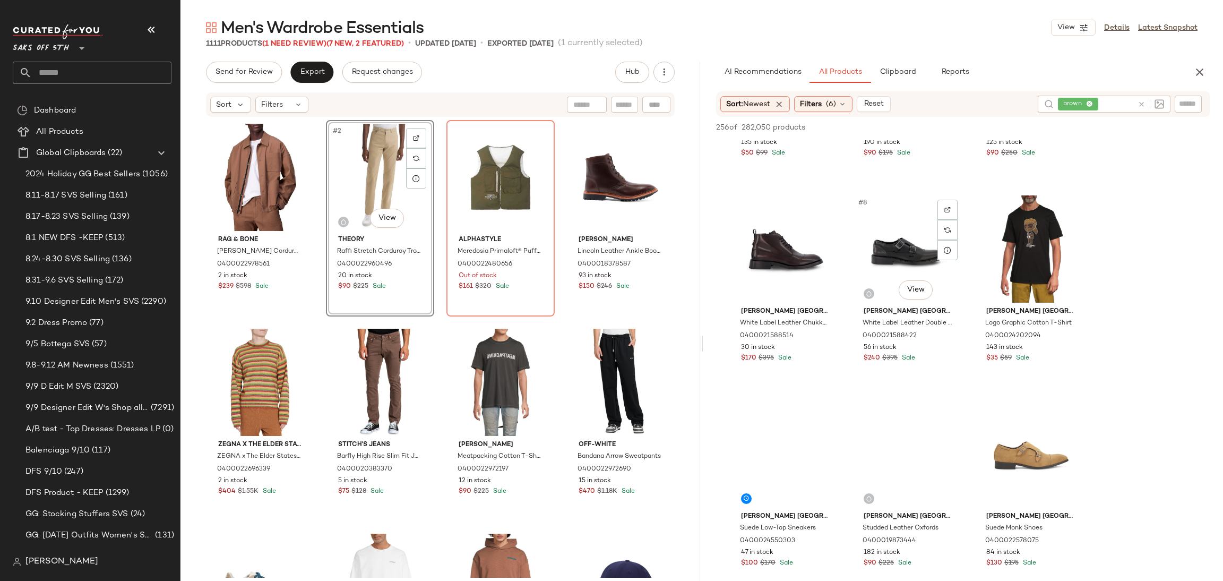
scroll to position [365, 0]
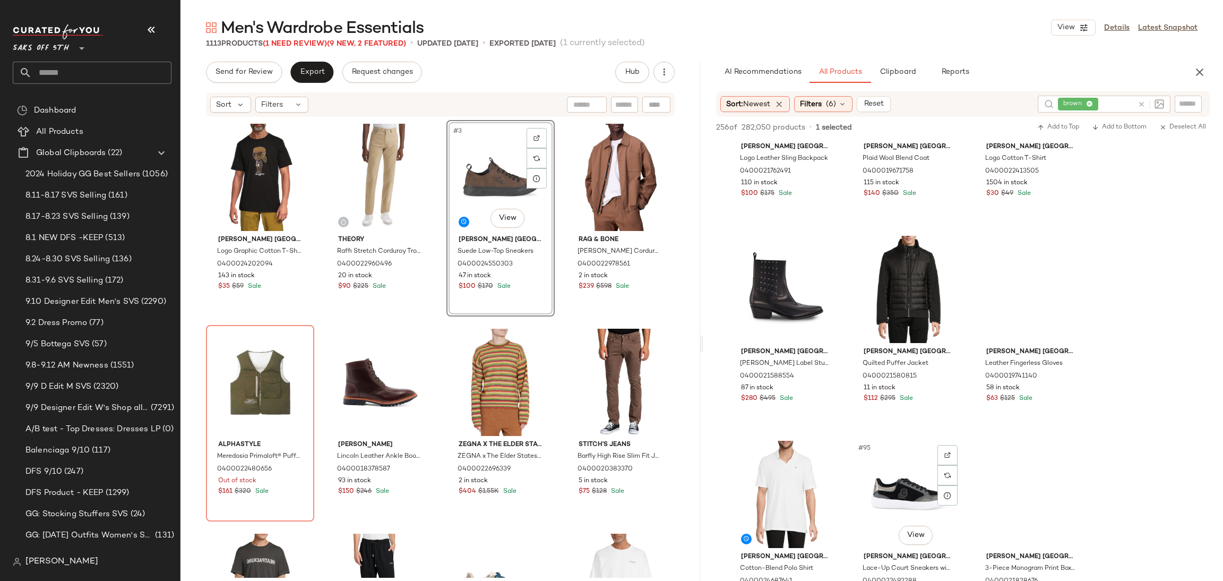
scroll to position [6057, 0]
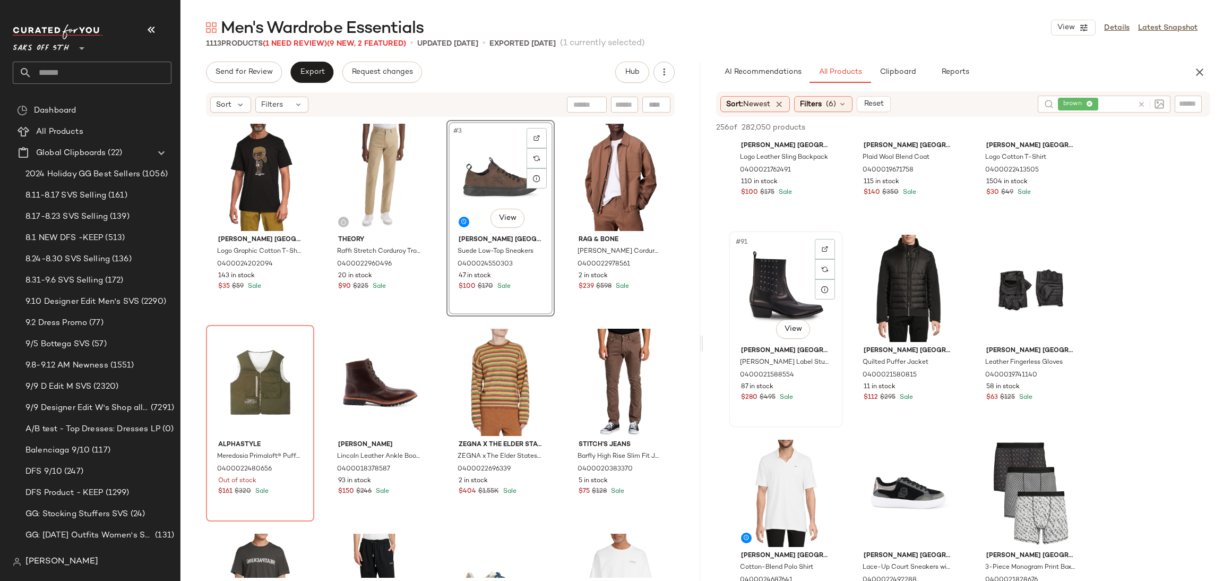
click at [784, 278] on div "#91 View" at bounding box center [786, 288] width 107 height 107
click at [1063, 121] on button "Add to Top" at bounding box center [1058, 127] width 50 height 13
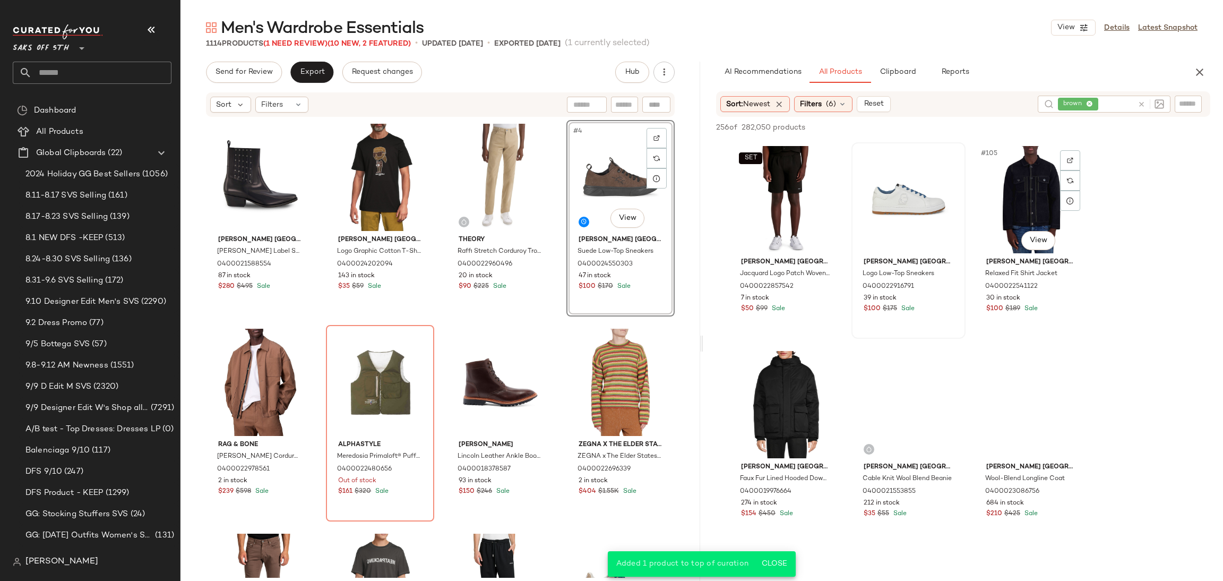
scroll to position [6967, 0]
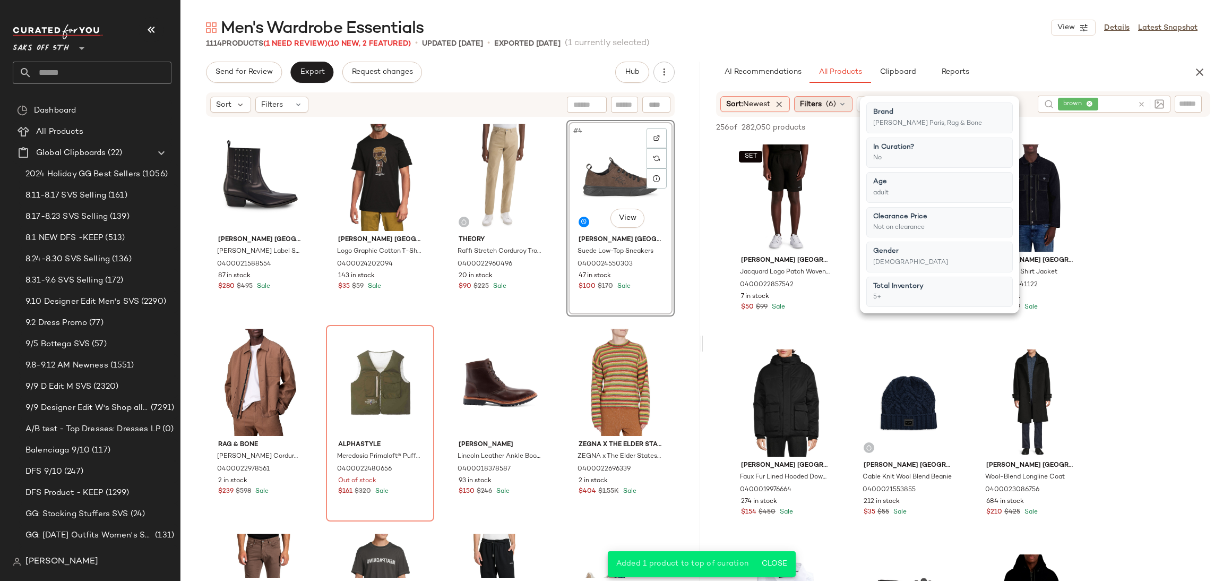
click at [836, 107] on span "(6)" at bounding box center [831, 104] width 10 height 11
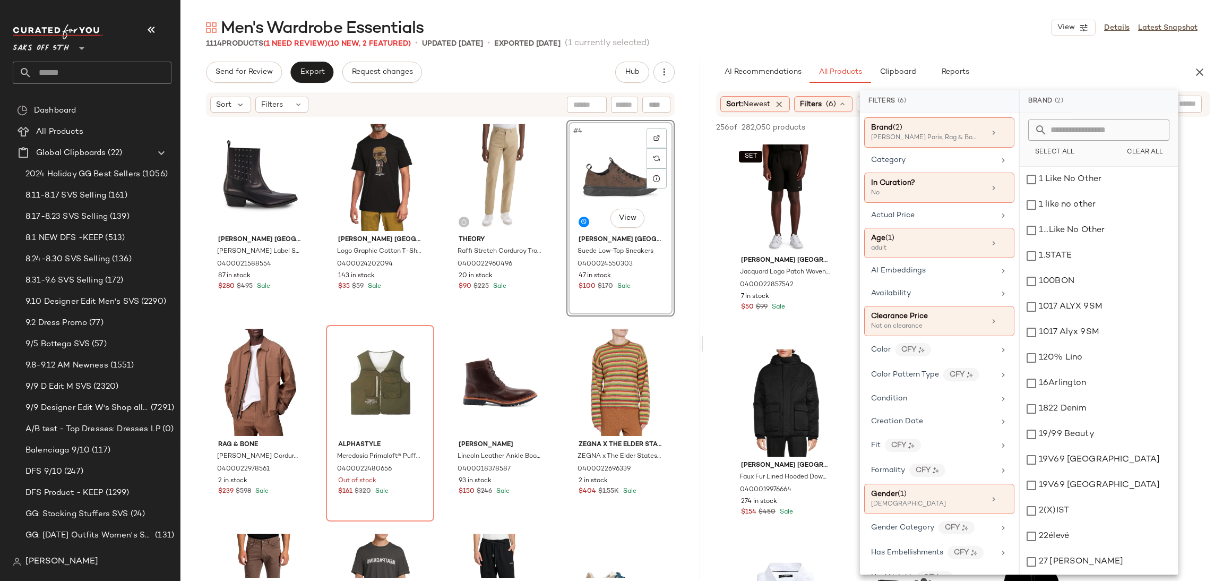
click at [849, 37] on div "Men's Wardrobe Essentials View Details Latest Snapshot" at bounding box center [702, 27] width 1043 height 21
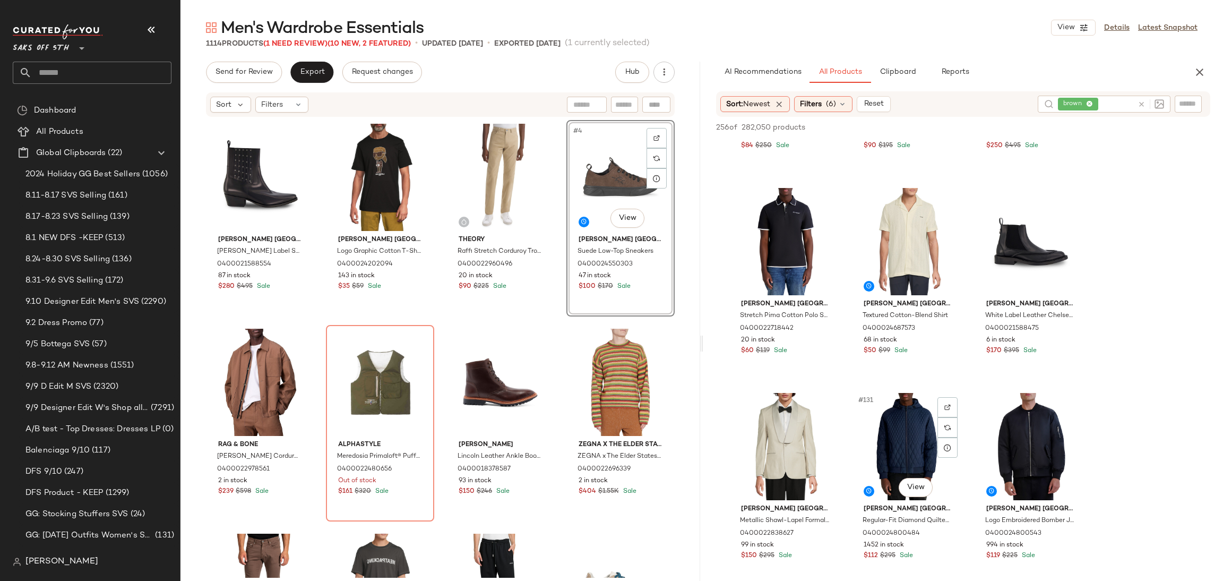
scroll to position [8565, 0]
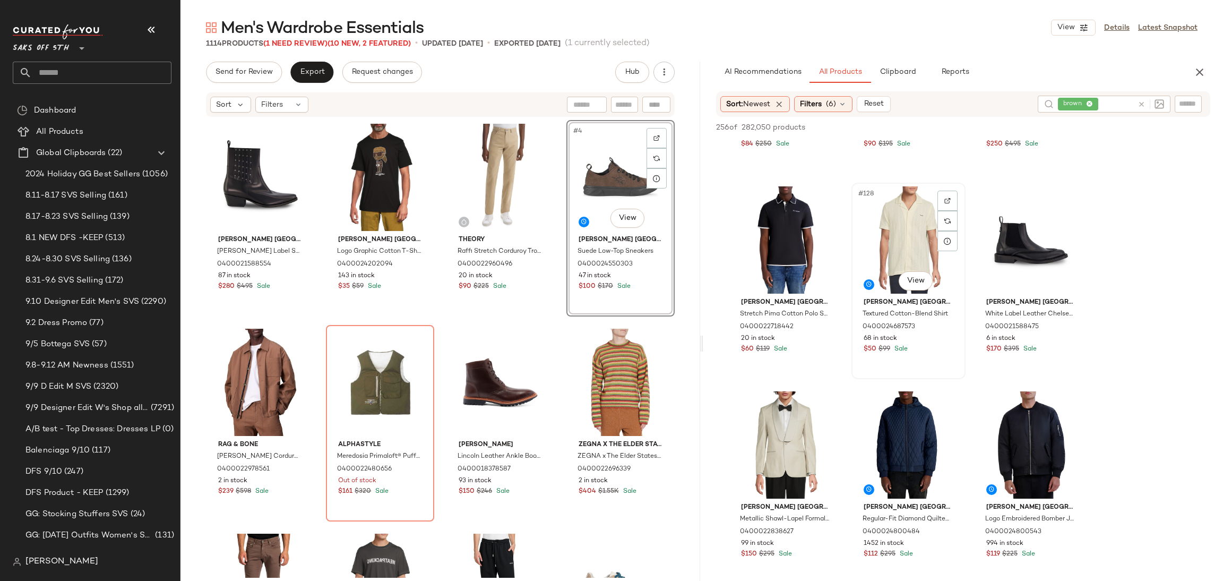
click at [913, 249] on div "#128 View" at bounding box center [908, 239] width 107 height 107
click at [1043, 131] on span "Add to Top" at bounding box center [1058, 127] width 42 height 7
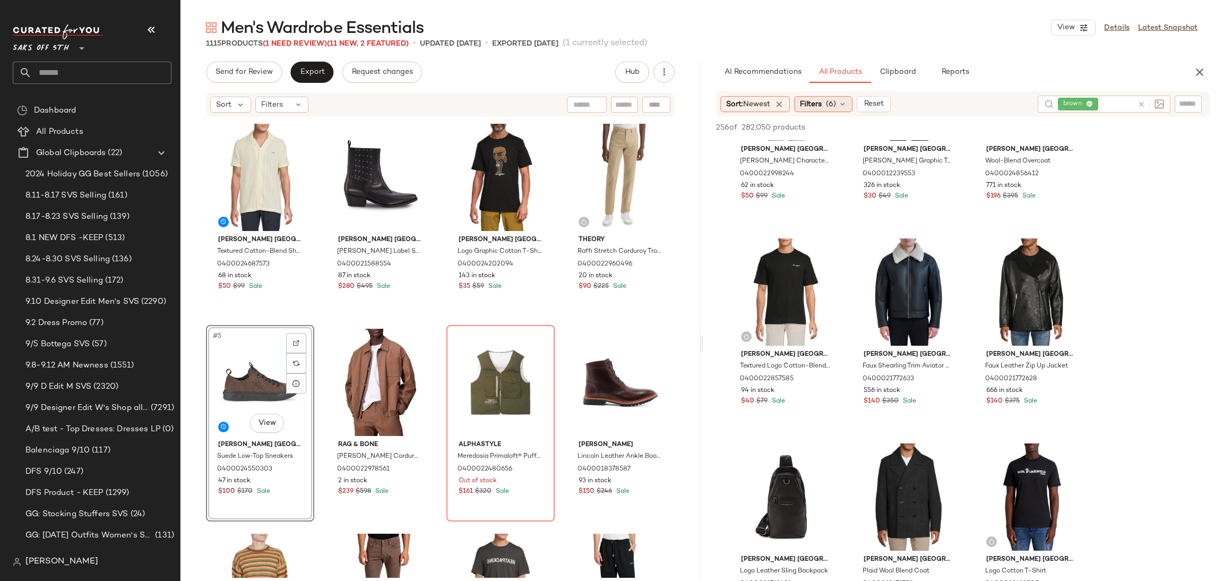
scroll to position [5656, 0]
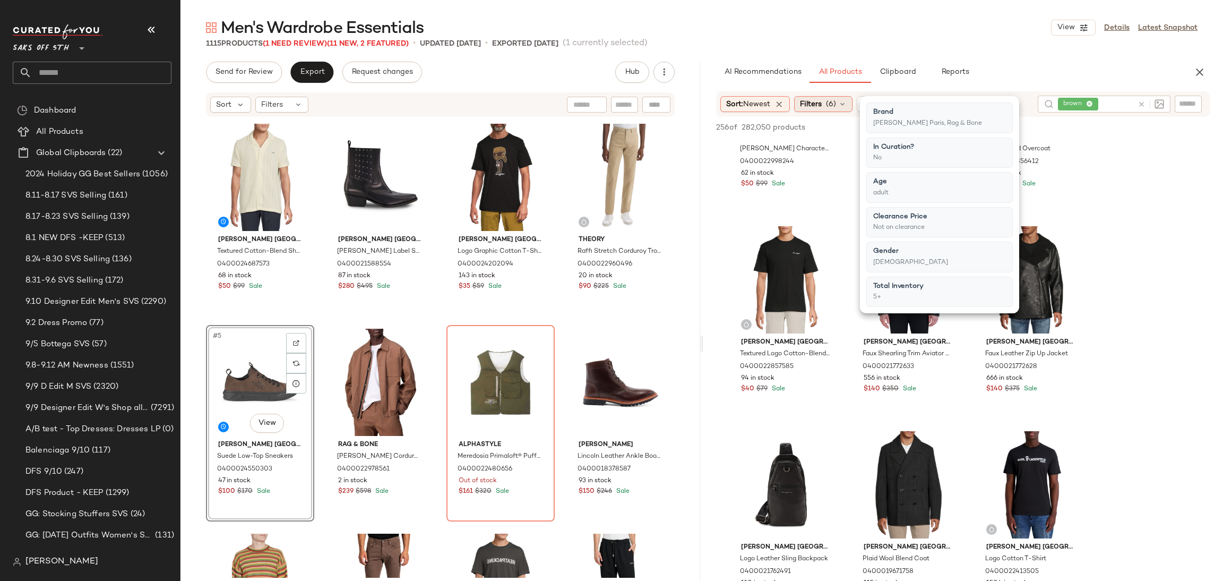
click at [834, 106] on span "(6)" at bounding box center [831, 104] width 10 height 11
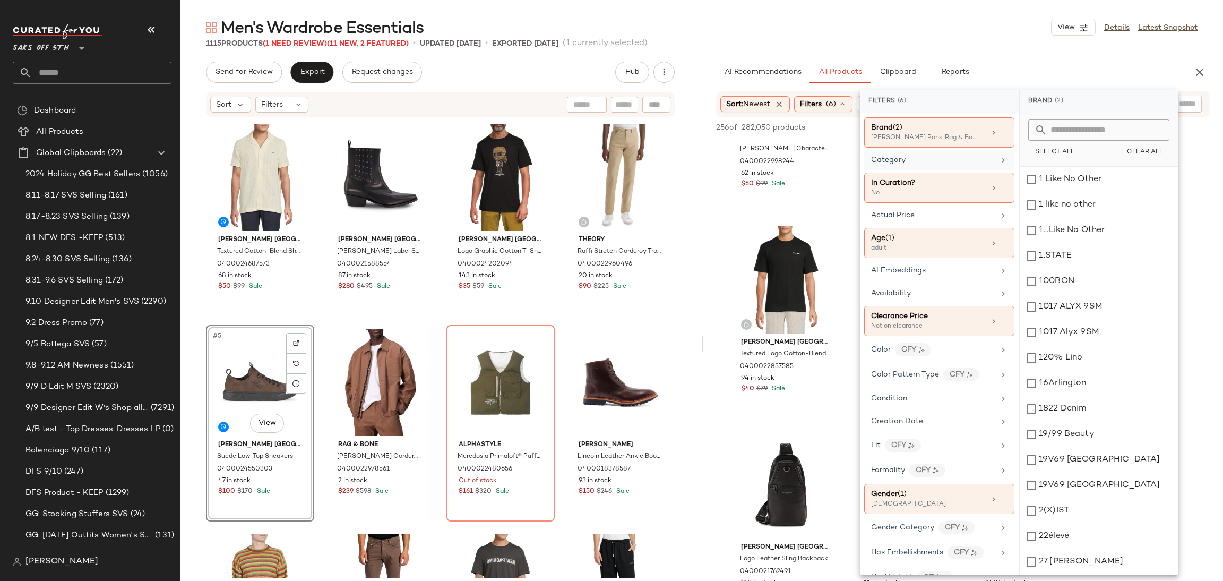
click at [922, 168] on div "Category" at bounding box center [939, 160] width 150 height 21
click at [1049, 257] on div "bottom" at bounding box center [1099, 255] width 158 height 25
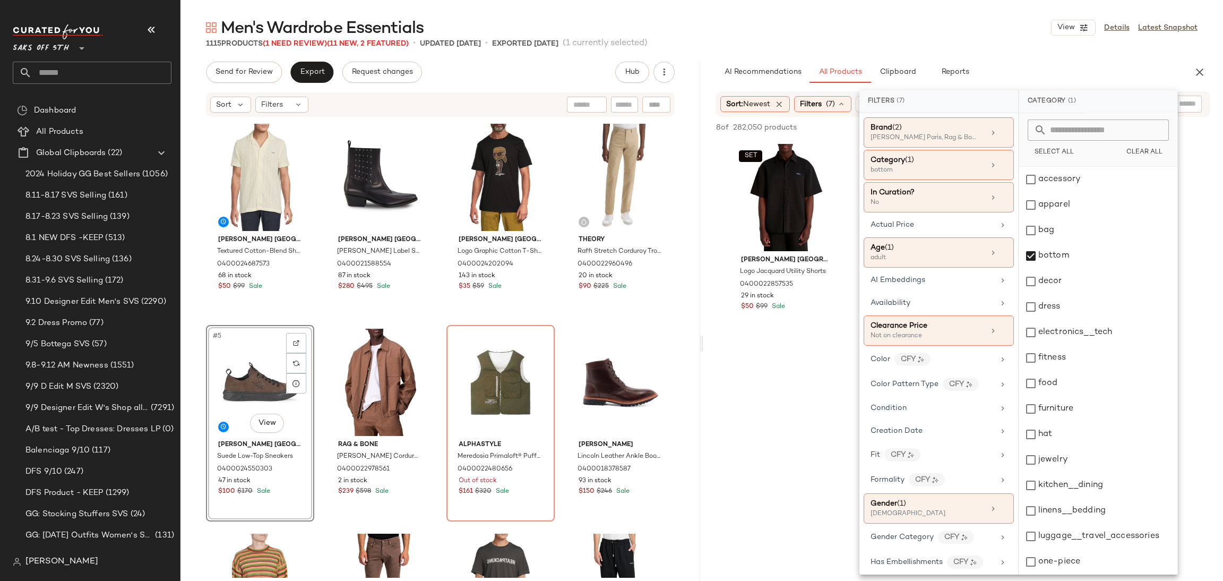
click at [1004, 30] on div "Men's Wardrobe Essentials View Details Latest Snapshot" at bounding box center [702, 27] width 1043 height 21
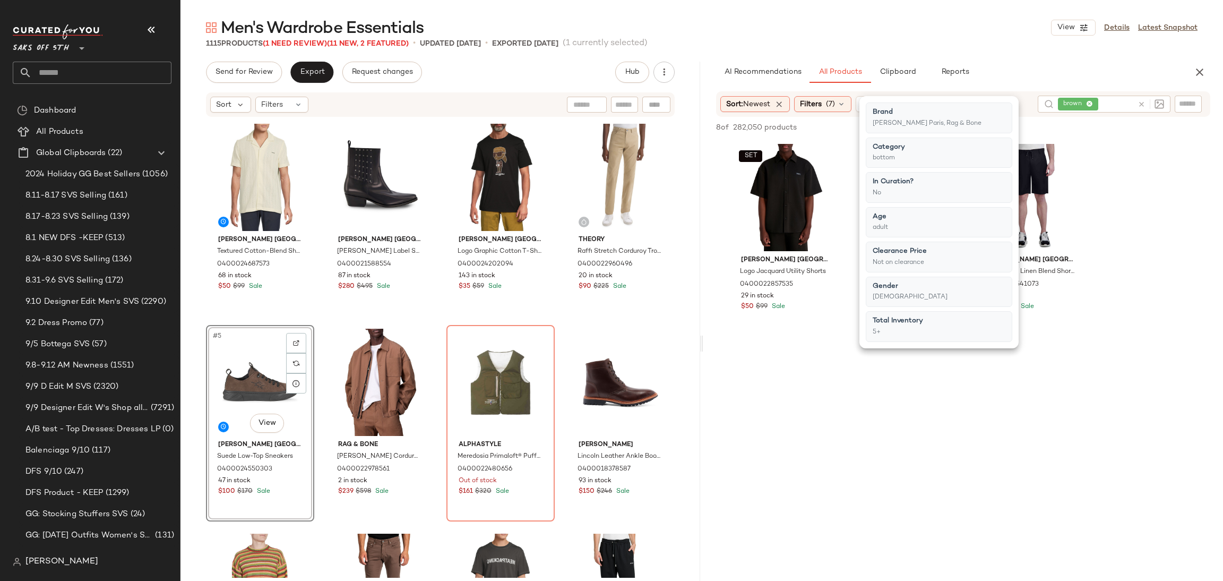
click at [1004, 30] on div "Men's Wardrobe Essentials View Details Latest Snapshot" at bounding box center [702, 27] width 1043 height 21
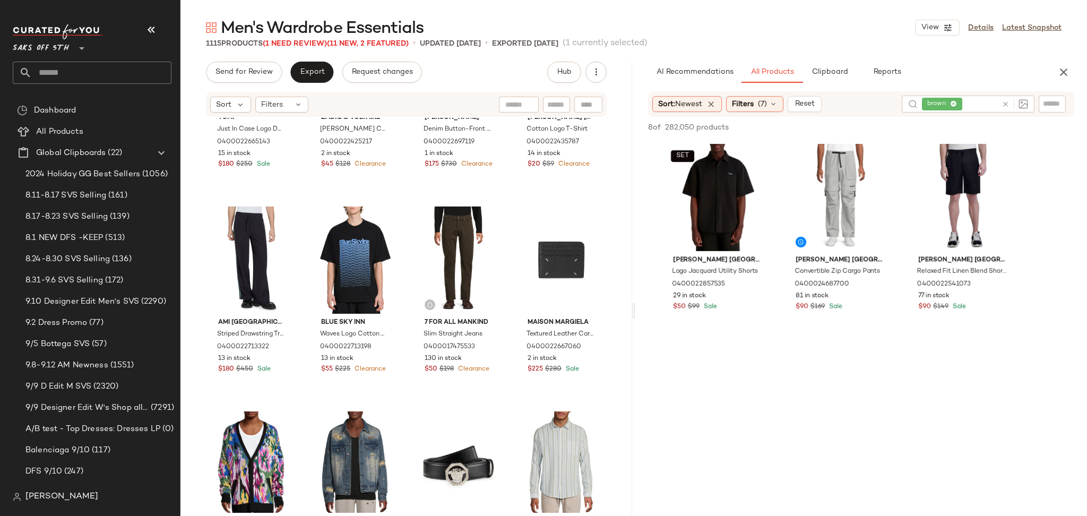
scroll to position [17347, 0]
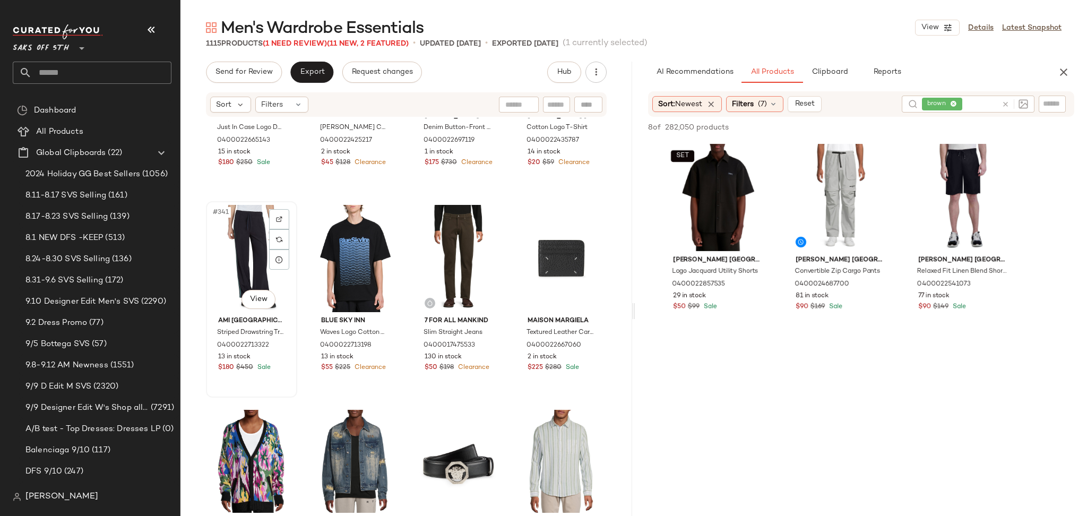
click at [263, 246] on div "#341 View" at bounding box center [252, 258] width 84 height 107
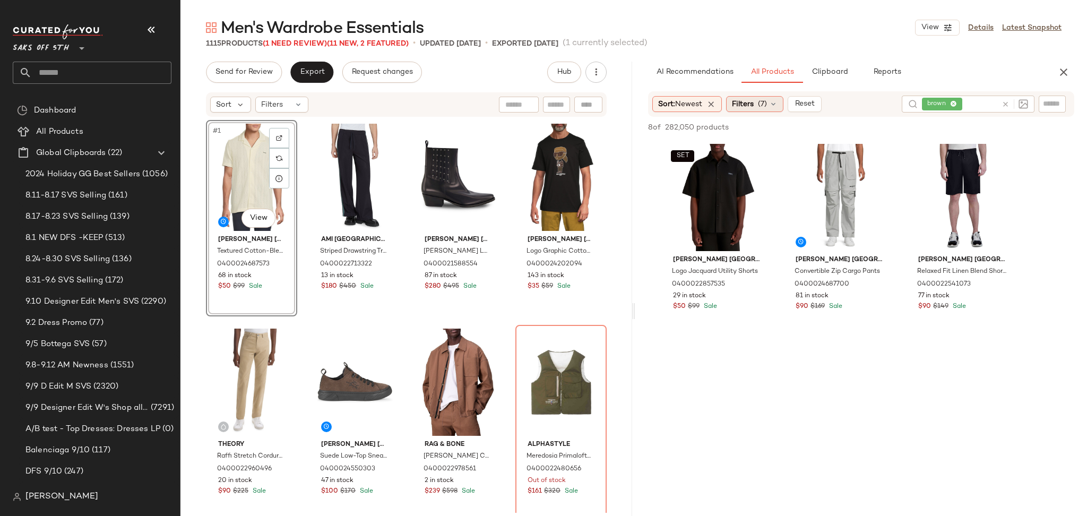
click at [765, 101] on span "(7)" at bounding box center [762, 104] width 9 height 11
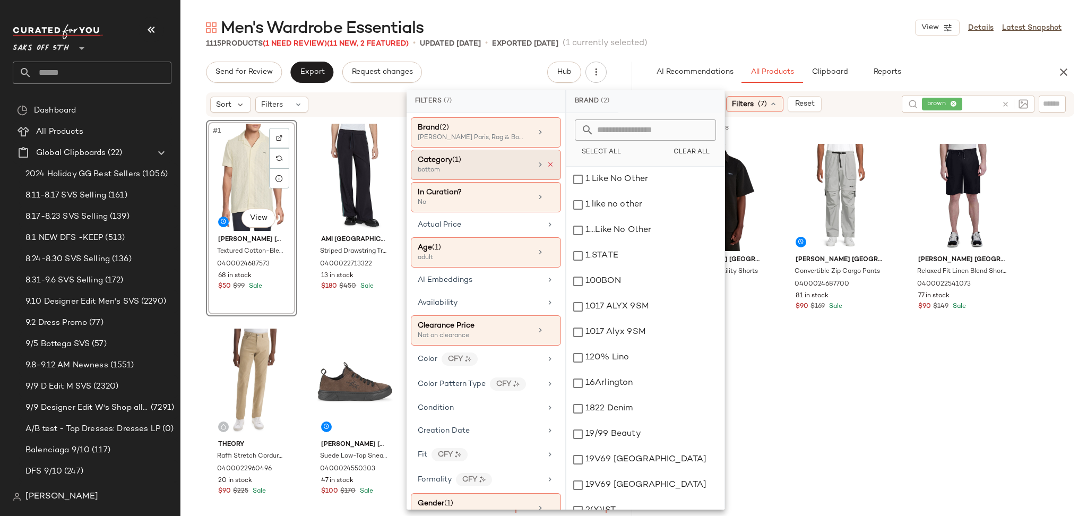
click at [548, 167] on icon at bounding box center [550, 164] width 7 height 7
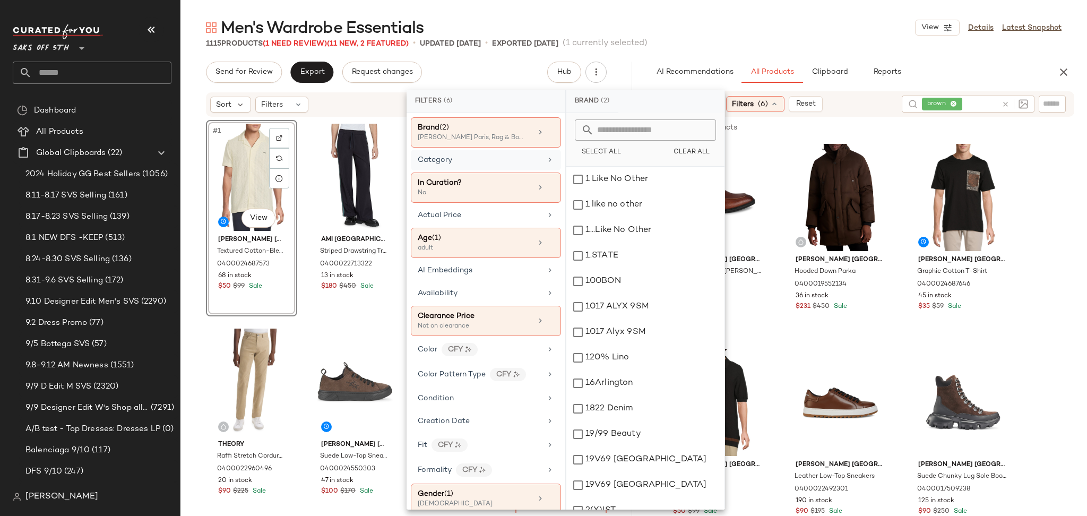
click at [699, 50] on div "Men's Wardrobe Essentials View Details Latest Snapshot 1115 Products (1 Need Re…" at bounding box center [634, 266] width 907 height 499
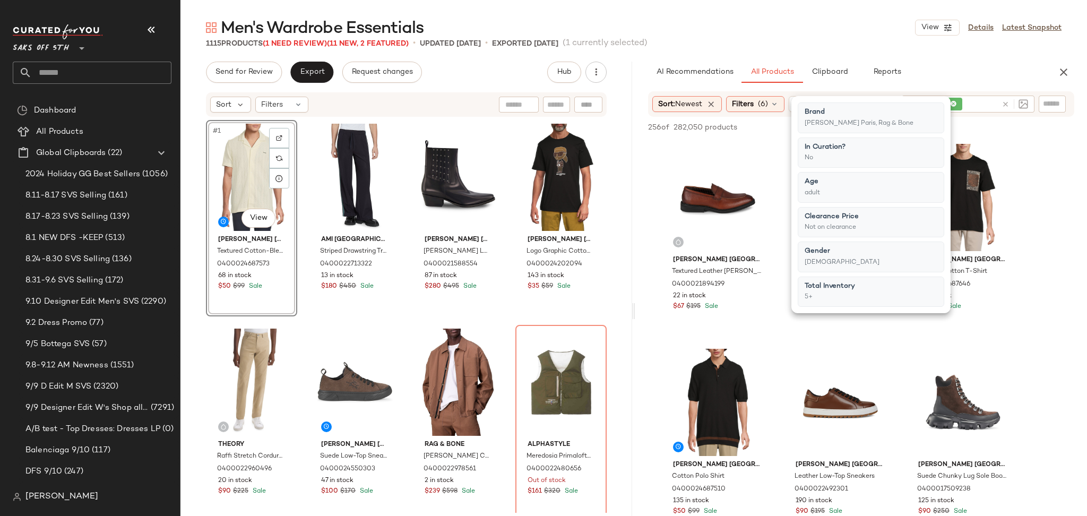
click at [699, 50] on div "Men's Wardrobe Essentials View Details Latest Snapshot 1115 Products (1 Need Re…" at bounding box center [634, 266] width 907 height 499
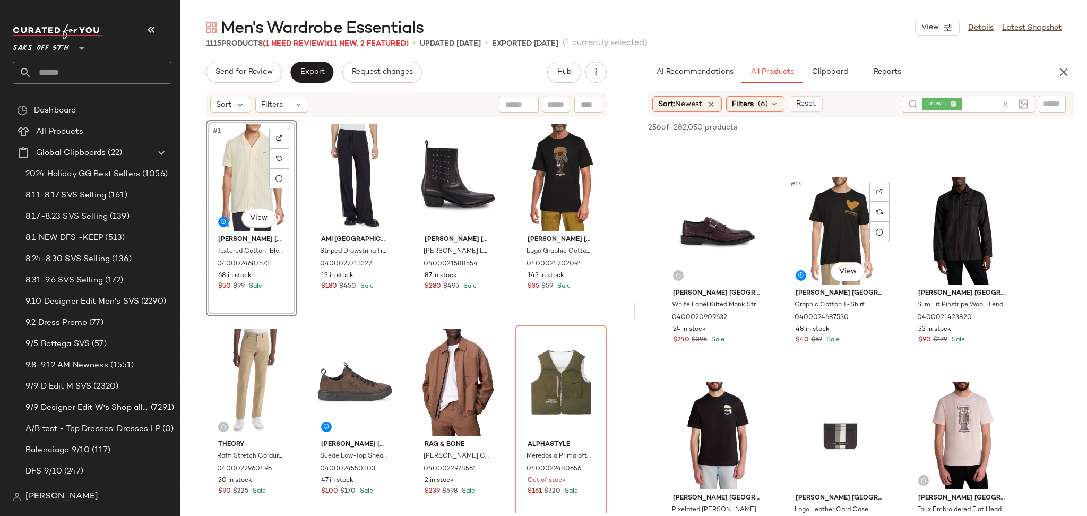
scroll to position [776, 0]
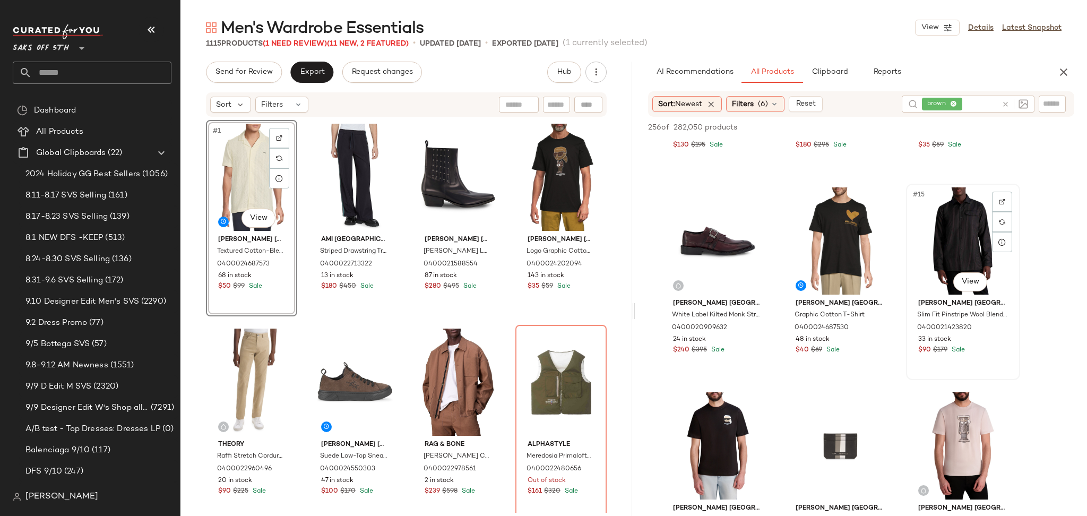
click at [944, 222] on div "#15 View" at bounding box center [963, 240] width 107 height 107
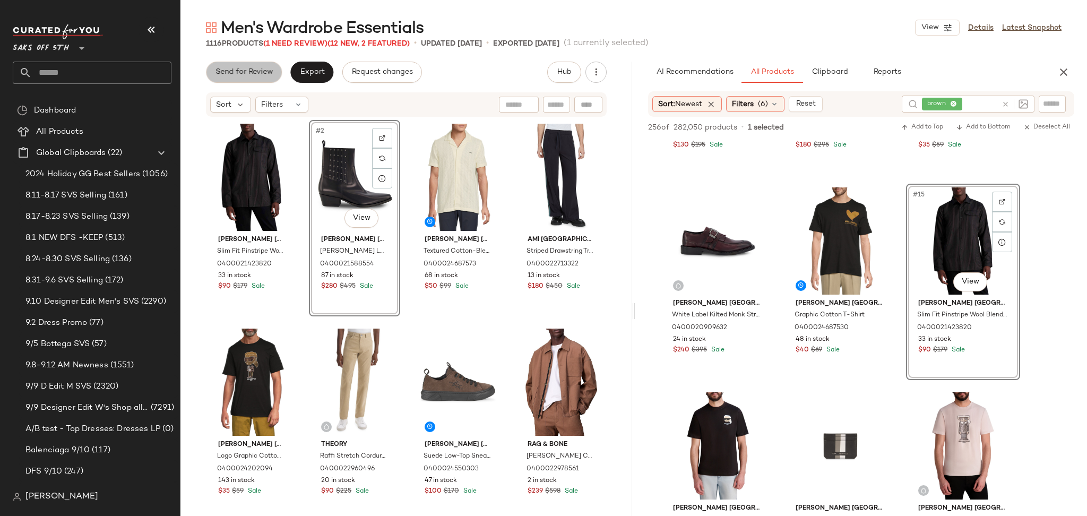
click at [255, 72] on span "Send for Review" at bounding box center [244, 72] width 58 height 8
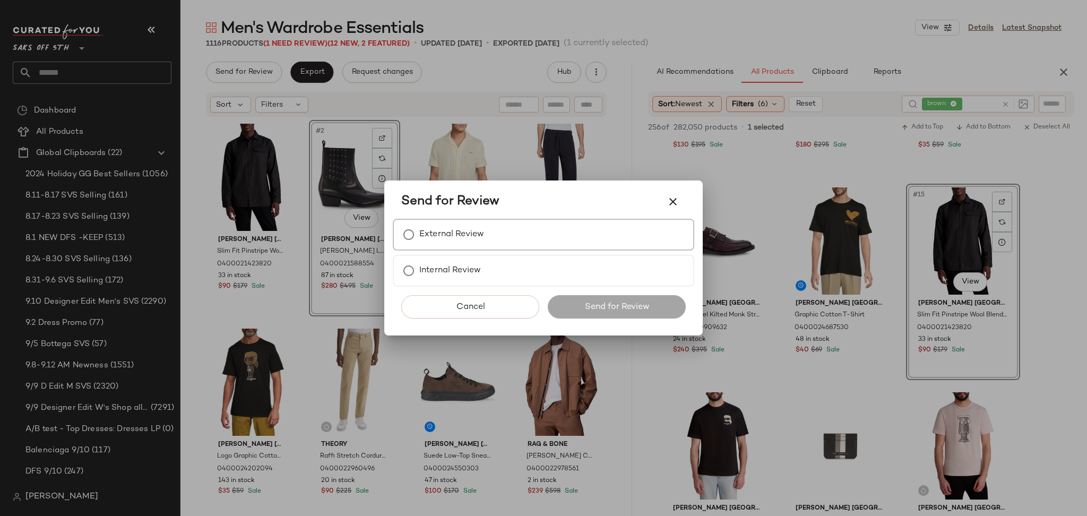
click at [479, 238] on label "External Review" at bounding box center [451, 234] width 65 height 21
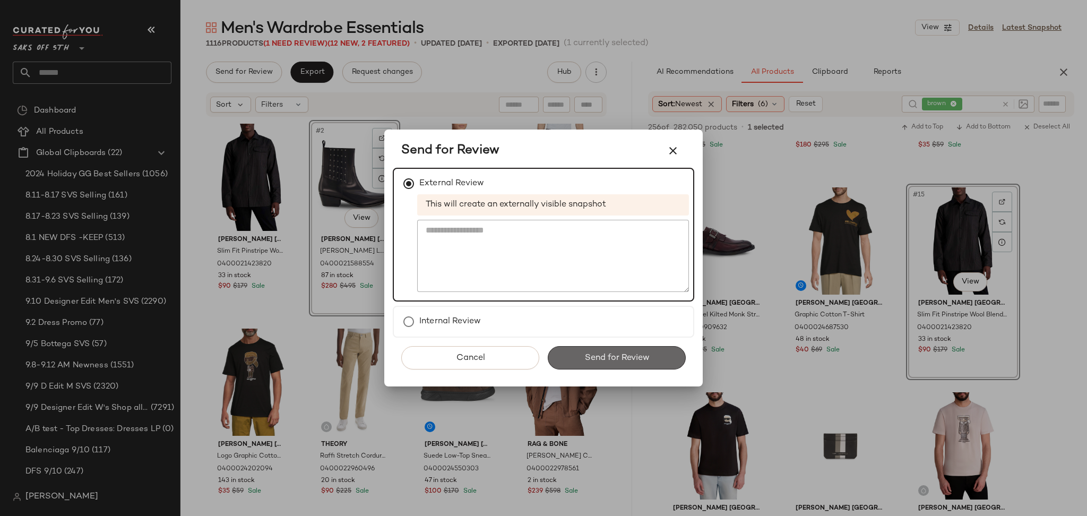
click at [591, 353] on span "Send for Review" at bounding box center [616, 358] width 65 height 10
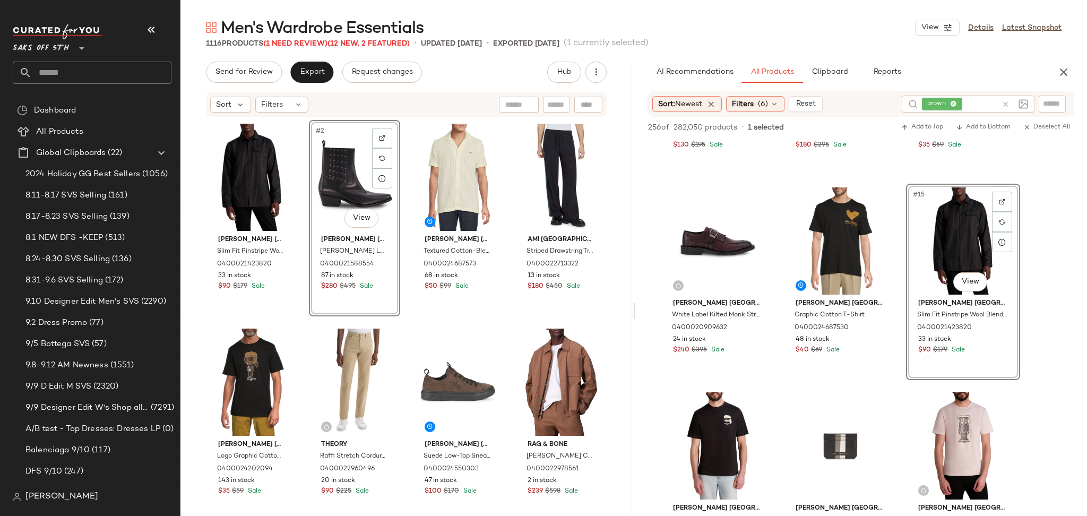
scroll to position [981, 0]
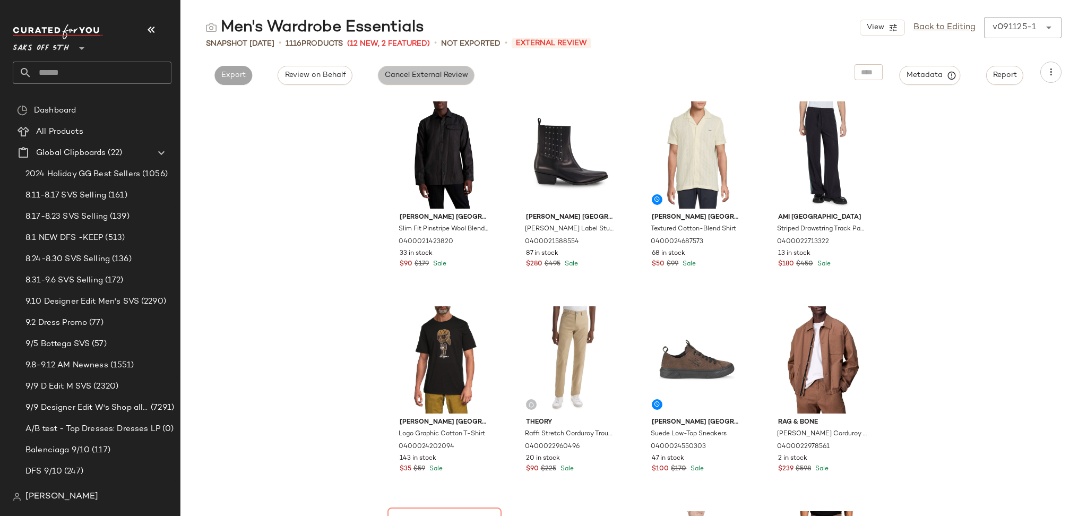
click at [452, 81] on button "Cancel External Review" at bounding box center [426, 75] width 97 height 19
click at [334, 71] on span "Export" at bounding box center [329, 75] width 25 height 8
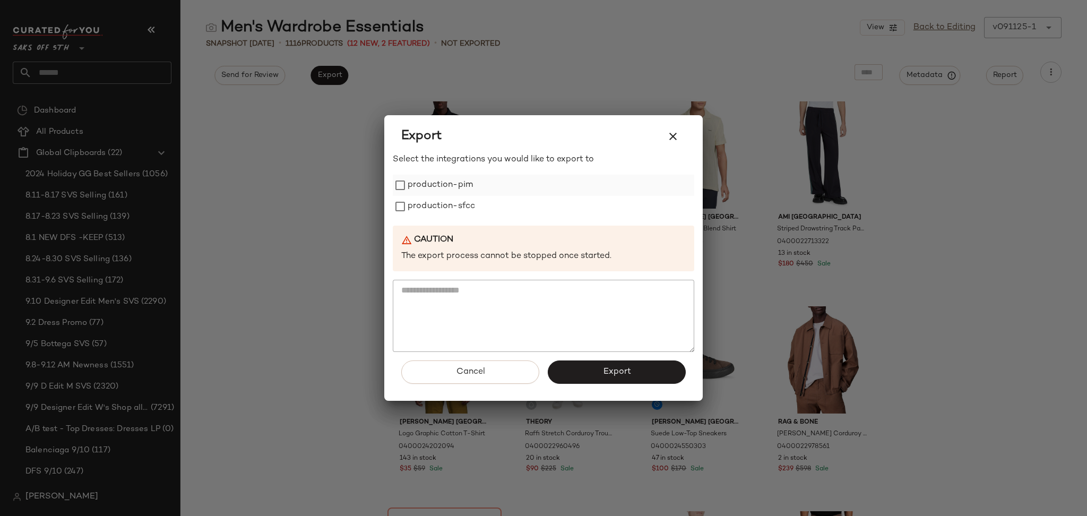
click at [437, 188] on label "production-pim" at bounding box center [440, 185] width 65 height 21
click at [437, 204] on label "production-sfcc" at bounding box center [441, 206] width 67 height 21
click at [571, 379] on button "Export" at bounding box center [617, 371] width 138 height 23
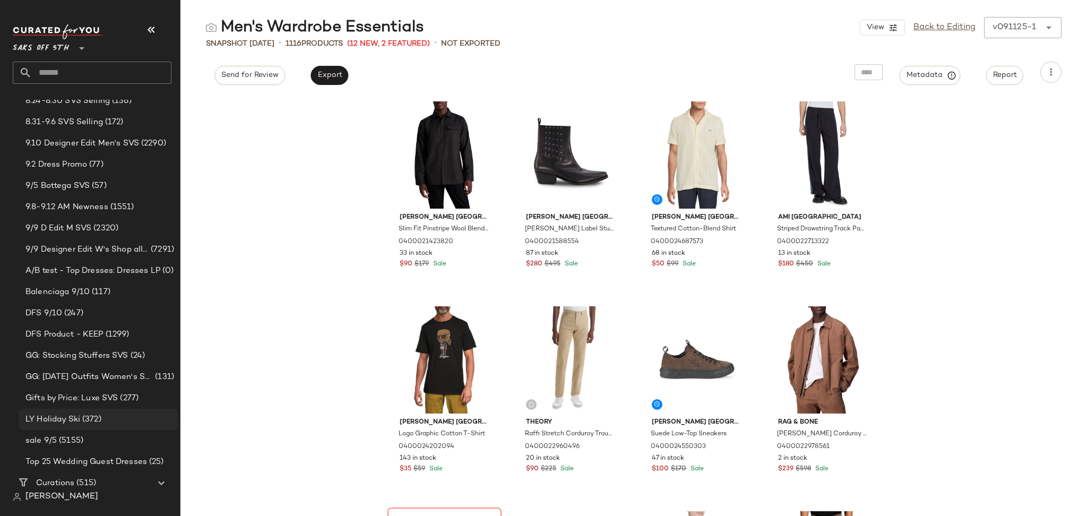
scroll to position [251, 0]
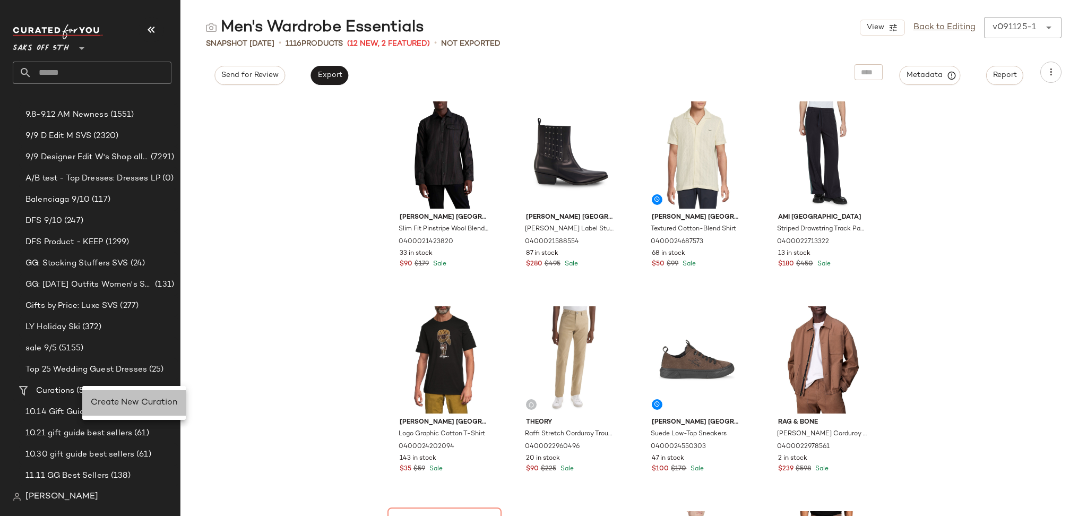
click at [138, 408] on div "Create New Curation" at bounding box center [134, 403] width 87 height 13
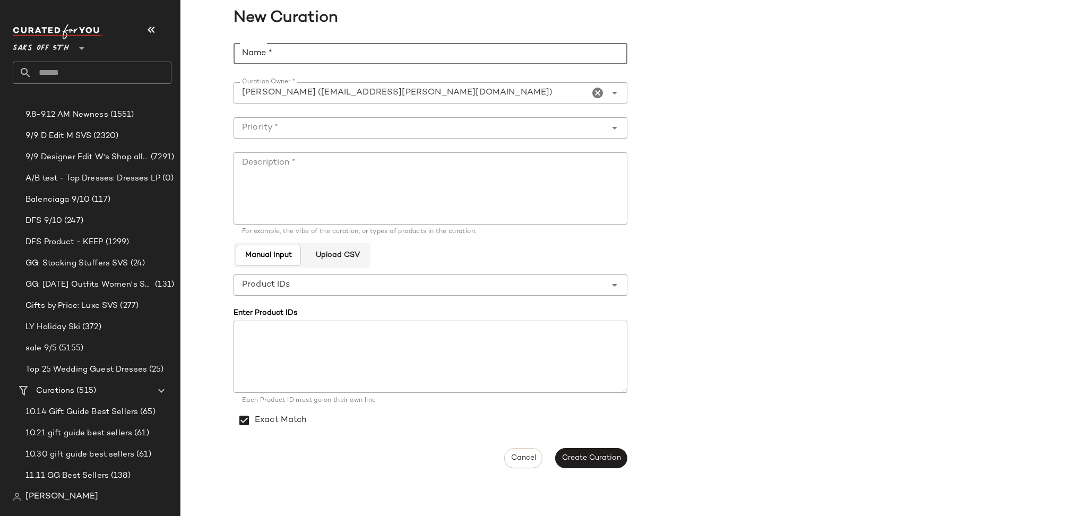
click at [337, 58] on input "Name *" at bounding box center [431, 53] width 394 height 21
type input "**********"
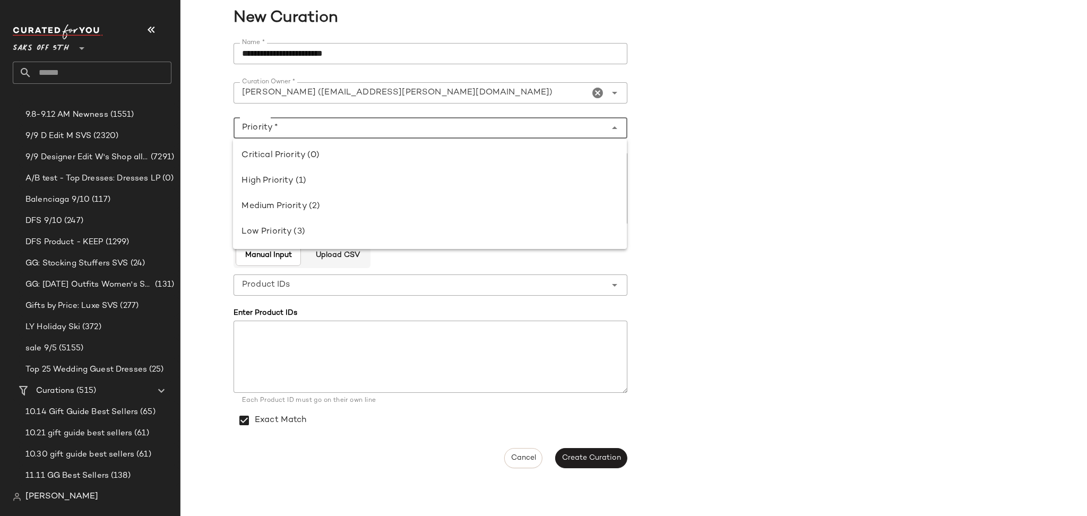
click at [329, 135] on div at bounding box center [420, 127] width 373 height 21
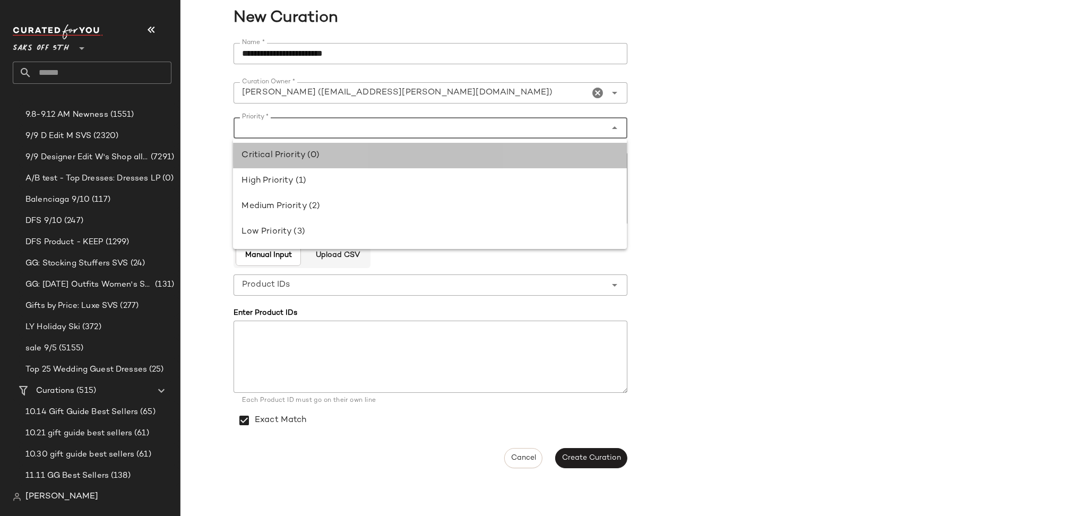
click at [315, 159] on div "Critical Priority (0)" at bounding box center [430, 155] width 377 height 13
type input "**********"
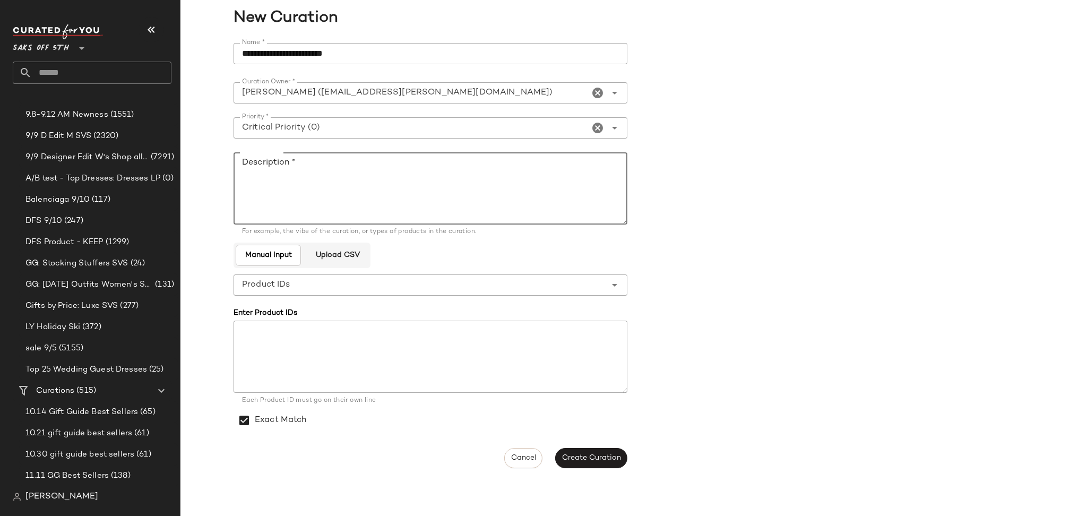
click at [304, 172] on textarea "Description *" at bounding box center [431, 188] width 394 height 72
type textarea "*****"
click at [588, 454] on span "Create Curation" at bounding box center [591, 458] width 59 height 8
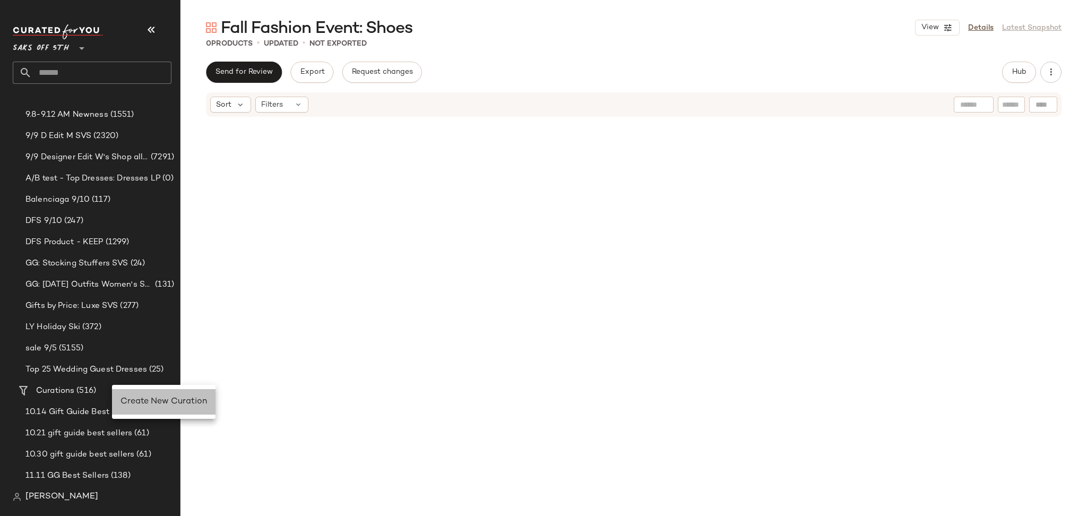
click at [141, 408] on div "Create New Curation" at bounding box center [164, 402] width 87 height 13
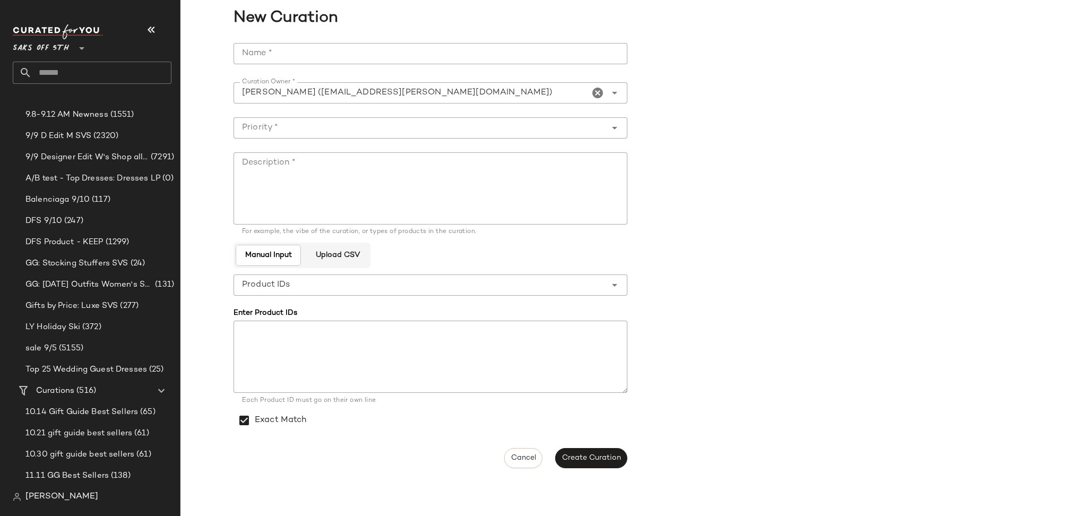
click at [321, 47] on input "Name *" at bounding box center [431, 53] width 394 height 21
type input "**********"
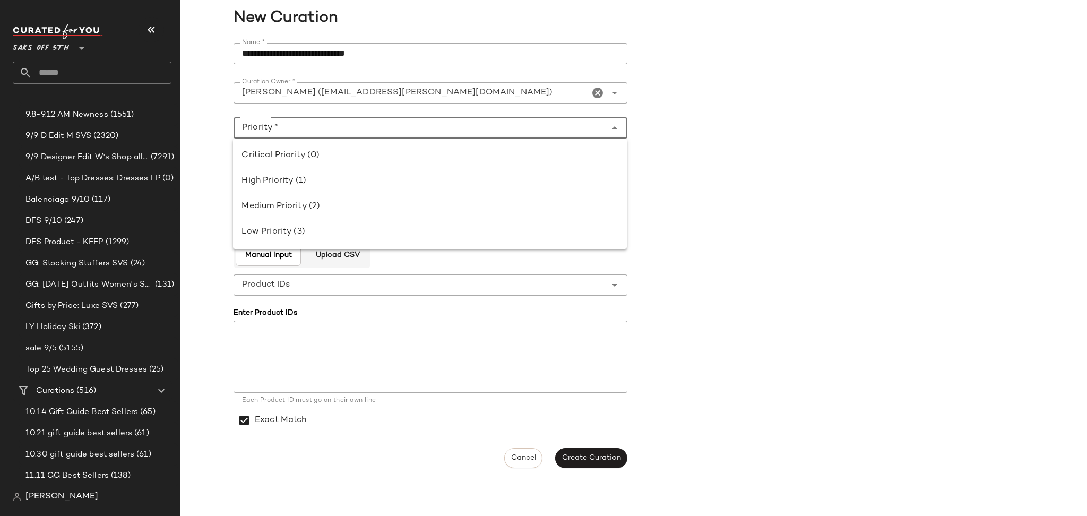
click at [341, 131] on input "Priority *" at bounding box center [420, 128] width 373 height 13
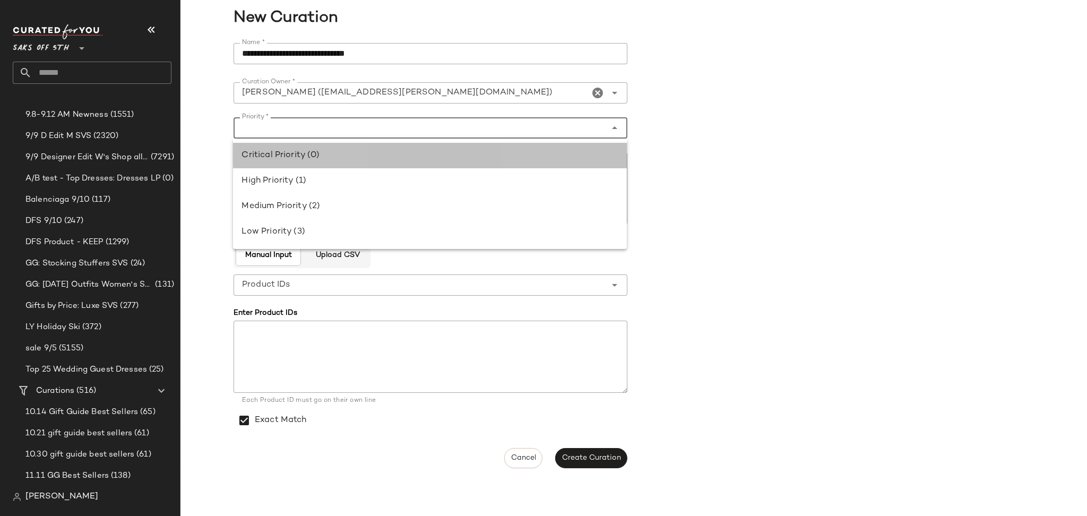
click at [334, 158] on div "Critical Priority (0)" at bounding box center [430, 155] width 377 height 13
type input "**********"
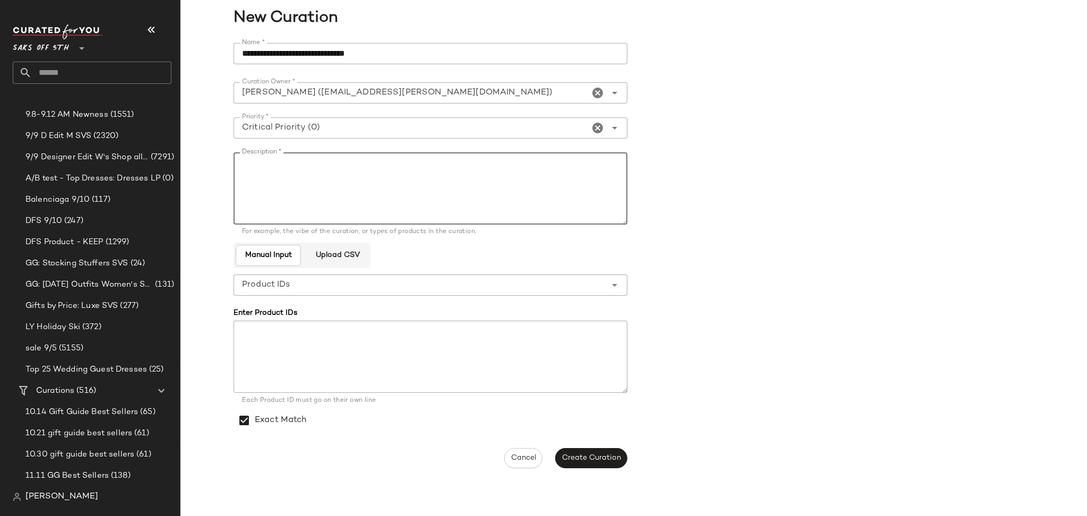
click at [323, 167] on textarea "Description *" at bounding box center [431, 188] width 394 height 72
type textarea "**********"
click at [582, 454] on span "Create Curation" at bounding box center [591, 458] width 59 height 8
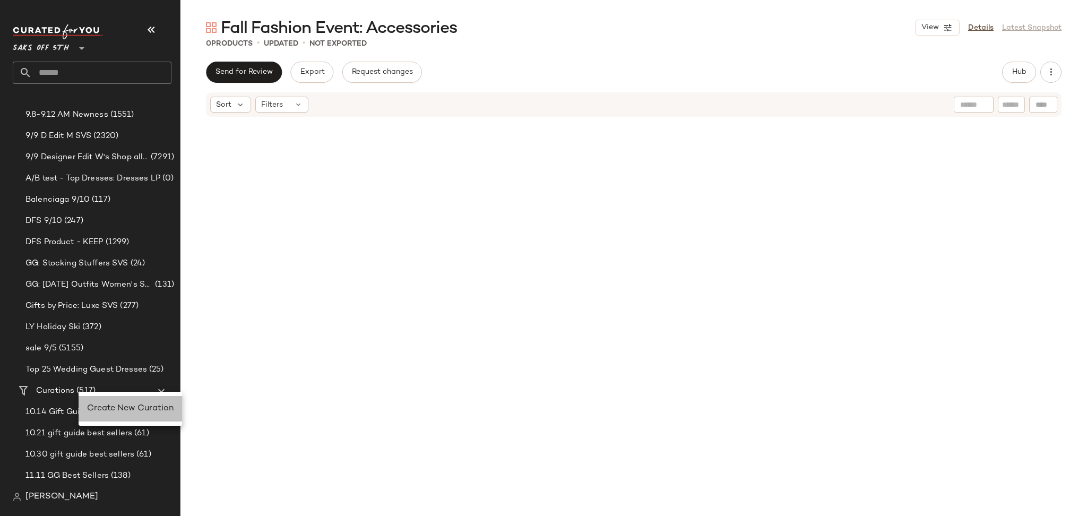
click at [153, 414] on div "Create New Curation" at bounding box center [130, 408] width 87 height 13
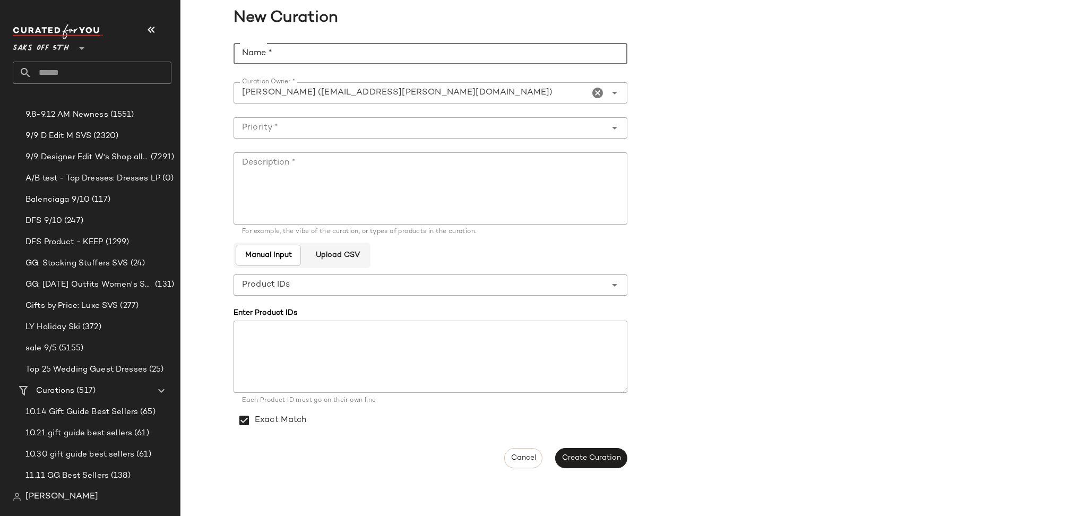
click at [365, 55] on input "Name *" at bounding box center [431, 53] width 394 height 21
type input "**********"
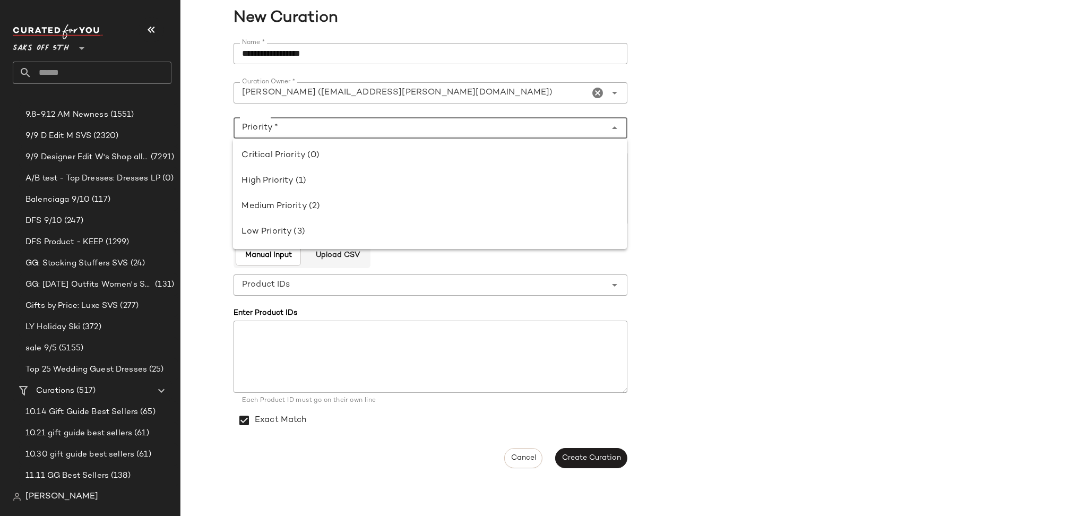
click at [320, 130] on input "Priority *" at bounding box center [420, 128] width 373 height 13
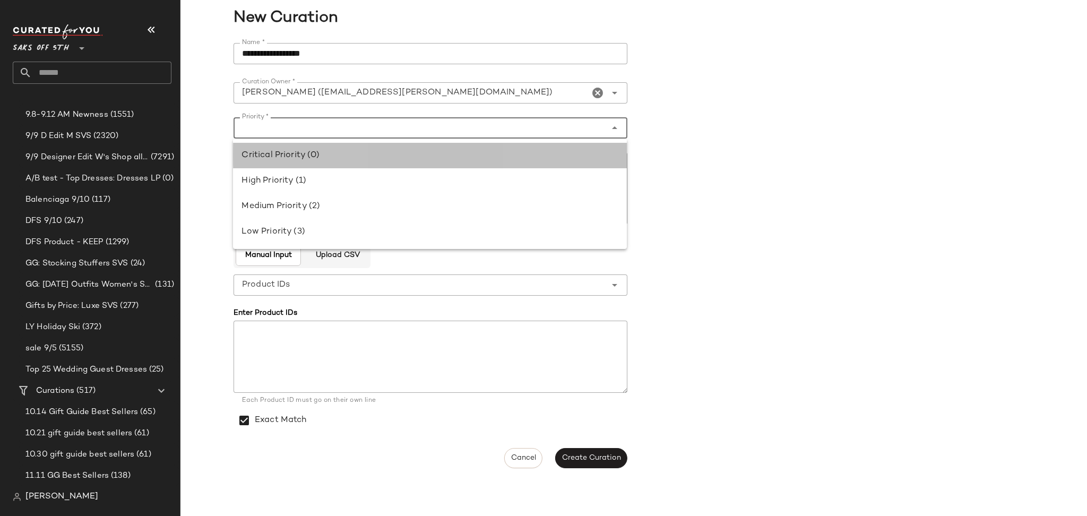
click at [307, 155] on div "Critical Priority (0)" at bounding box center [430, 155] width 377 height 13
type input "**********"
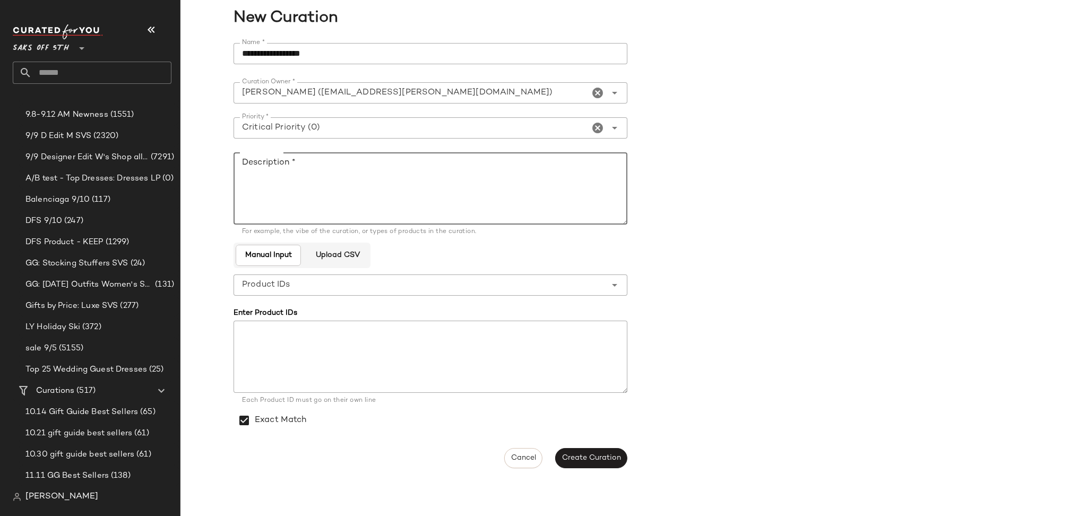
click at [299, 171] on textarea "Description *" at bounding box center [431, 188] width 394 height 72
type textarea "*******"
click at [590, 457] on span "Create Curation" at bounding box center [591, 458] width 59 height 8
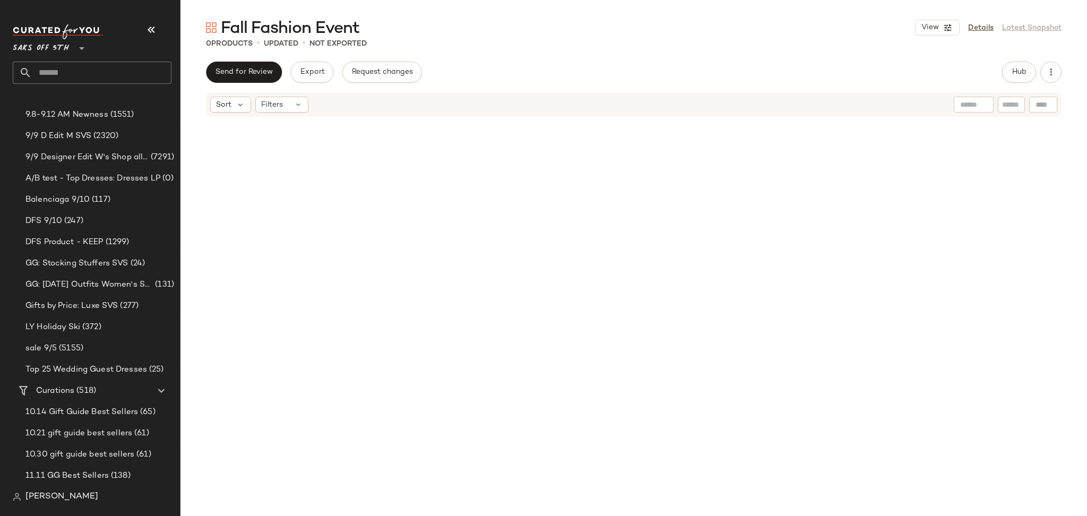
click at [83, 73] on input "text" at bounding box center [102, 73] width 140 height 22
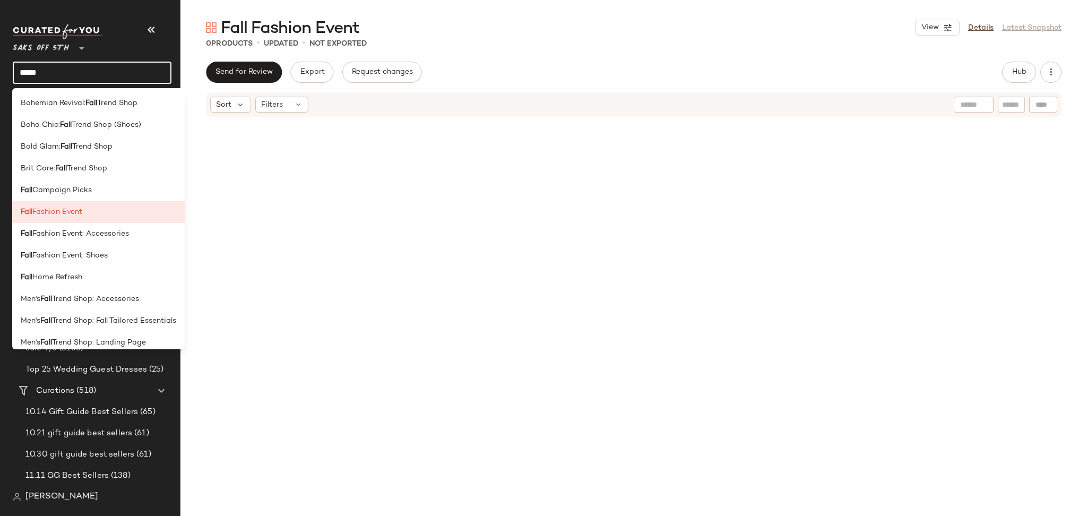
type input "****"
click at [285, 333] on div at bounding box center [634, 293] width 907 height 350
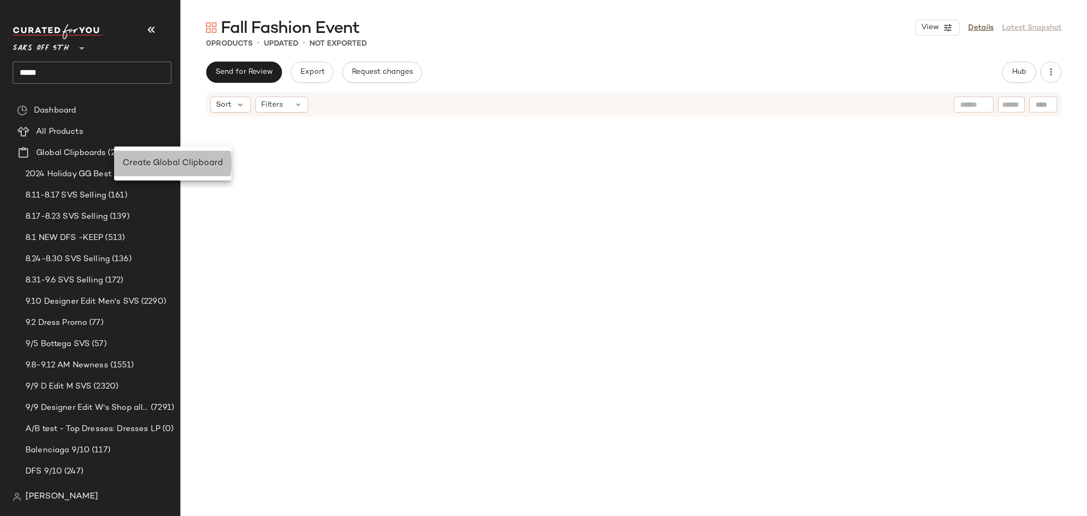
click at [153, 166] on span "Create Global Clipboard" at bounding box center [173, 163] width 100 height 9
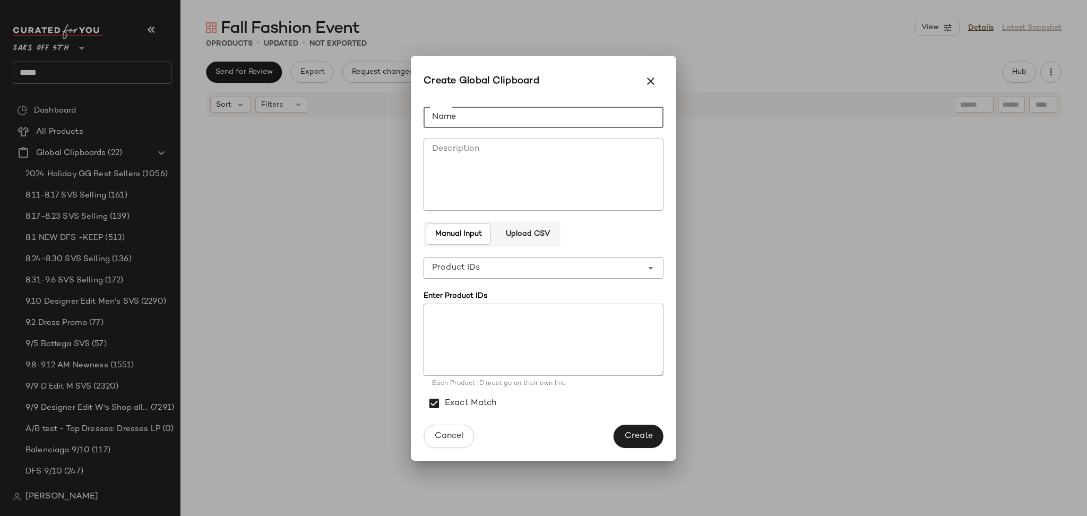
click at [465, 121] on input "Name" at bounding box center [544, 117] width 240 height 21
type input "**********"
click at [539, 233] on span "Upload CSV" at bounding box center [527, 234] width 45 height 8
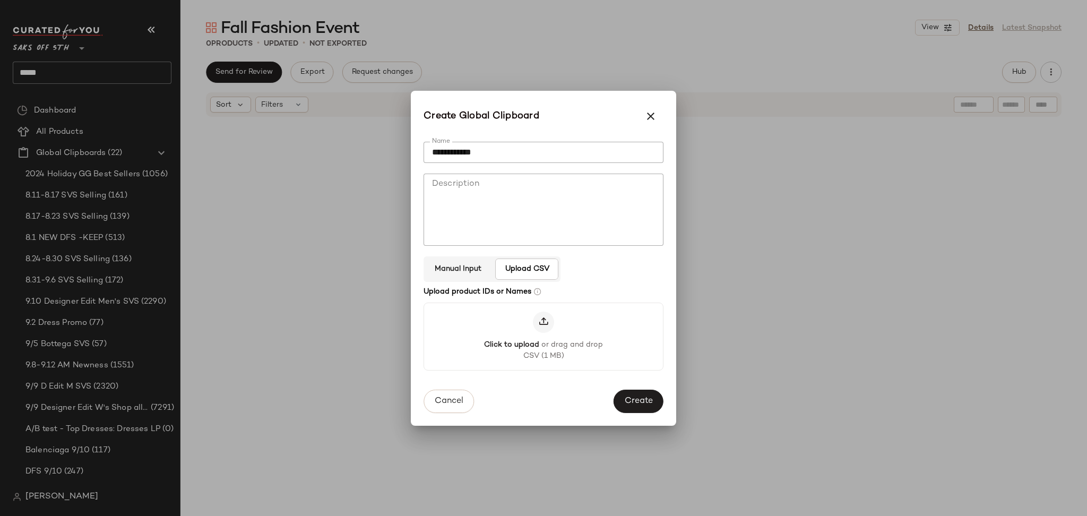
click at [538, 327] on icon at bounding box center [543, 322] width 11 height 11
click at [544, 336] on input "Click to upload or drag and drop CSV (1 MB)" at bounding box center [544, 336] width 1 height 1
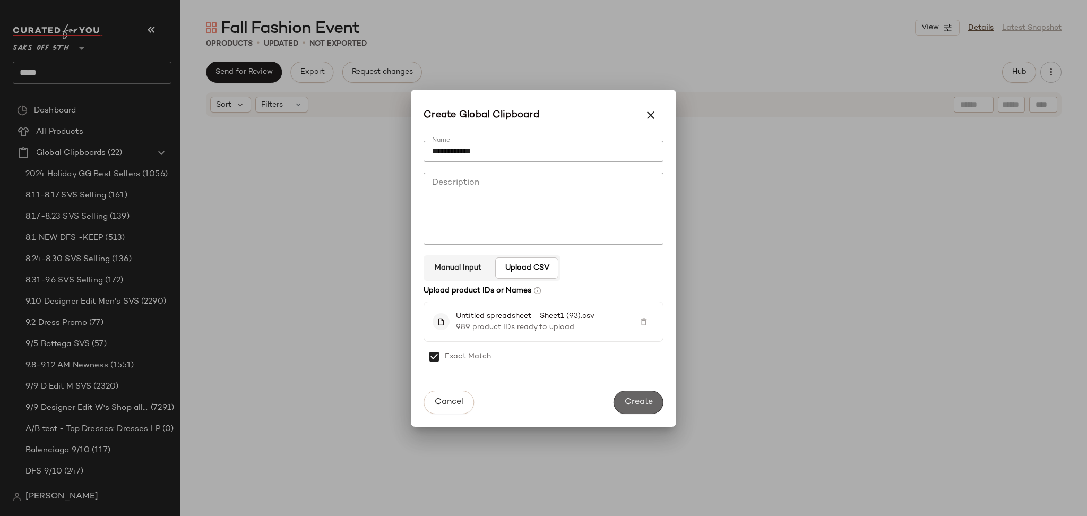
click at [642, 402] on span "Create" at bounding box center [638, 402] width 29 height 10
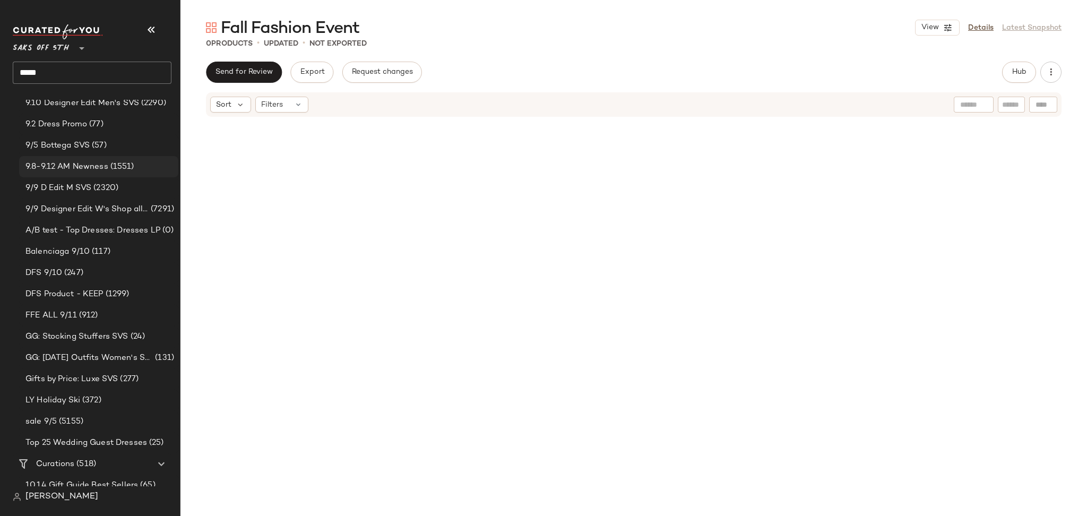
scroll to position [200, 0]
click at [113, 316] on div "FFE ALL 9/11 (912)" at bounding box center [98, 314] width 152 height 12
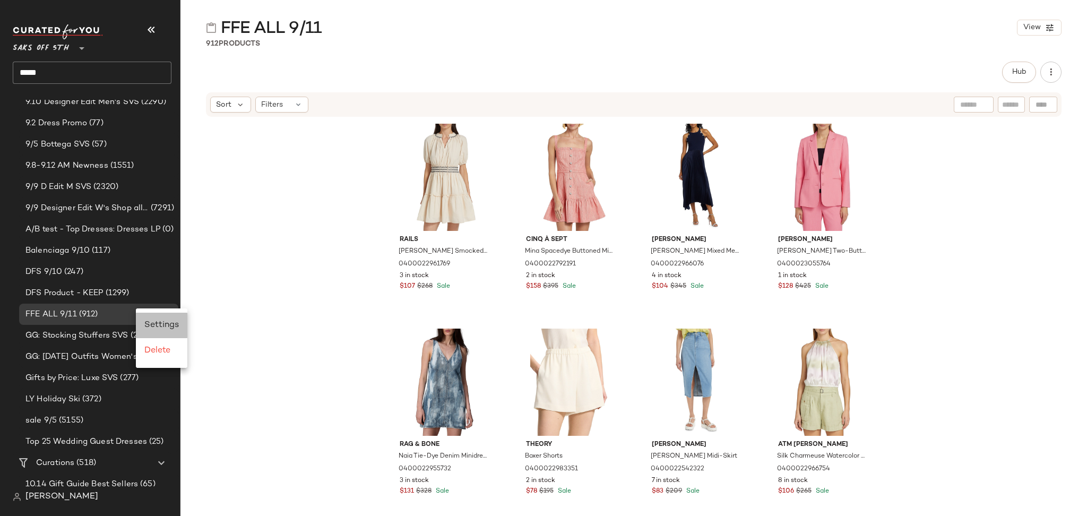
click at [148, 327] on span "Settings" at bounding box center [161, 325] width 35 height 9
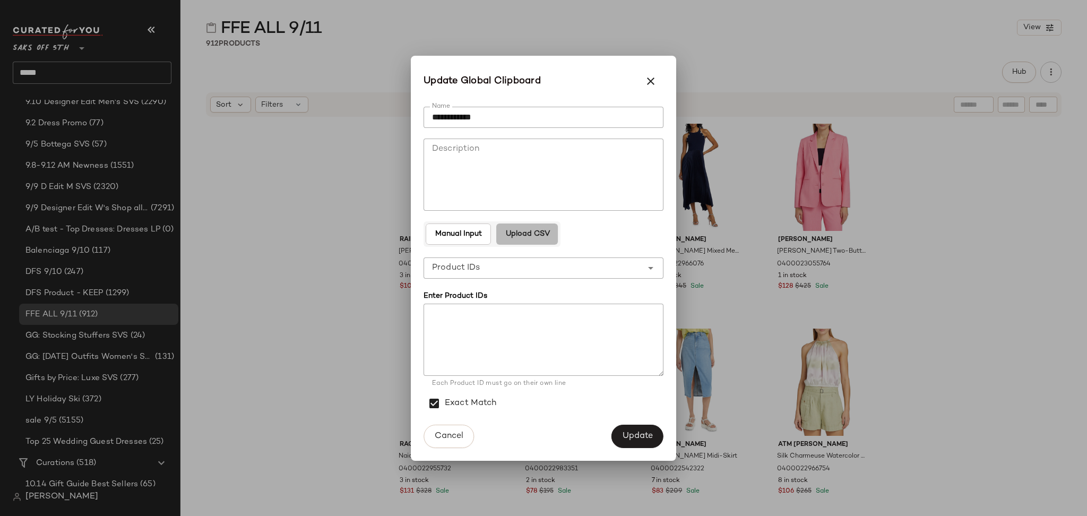
click at [539, 242] on button "Upload CSV" at bounding box center [527, 234] width 62 height 21
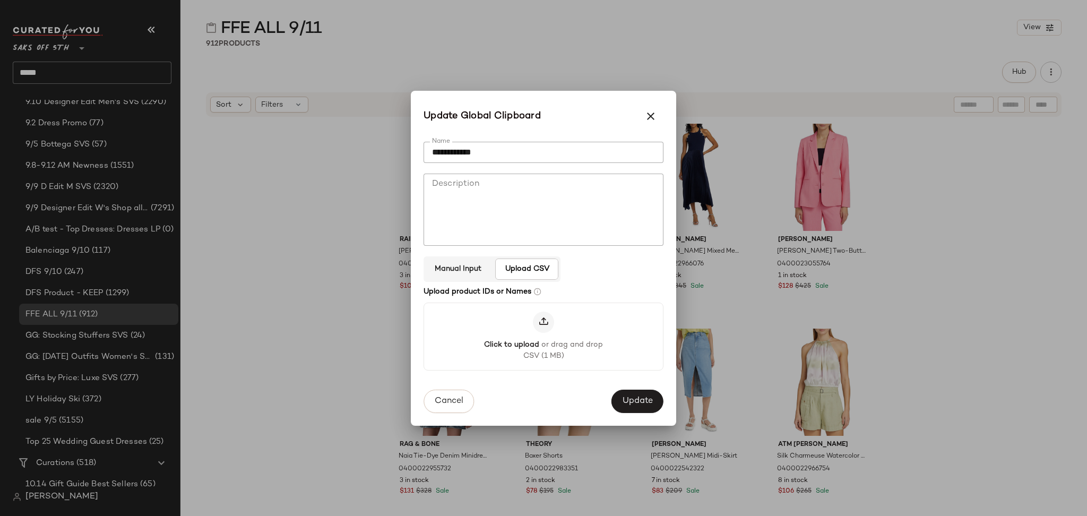
click at [543, 326] on icon at bounding box center [543, 322] width 11 height 11
click at [544, 336] on input "Click to upload or drag and drop CSV (1 MB)" at bounding box center [544, 336] width 1 height 1
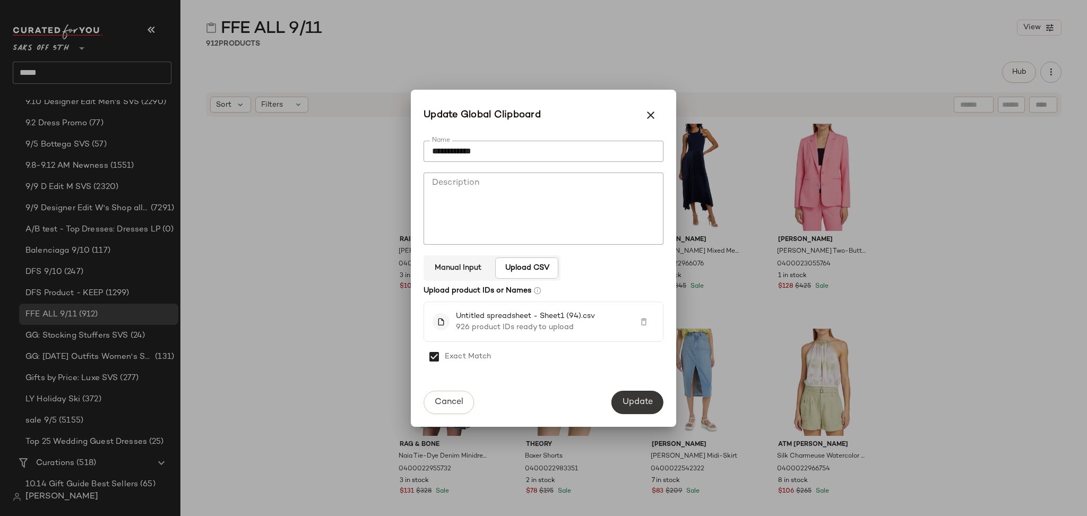
click at [641, 402] on span "Update" at bounding box center [637, 402] width 31 height 10
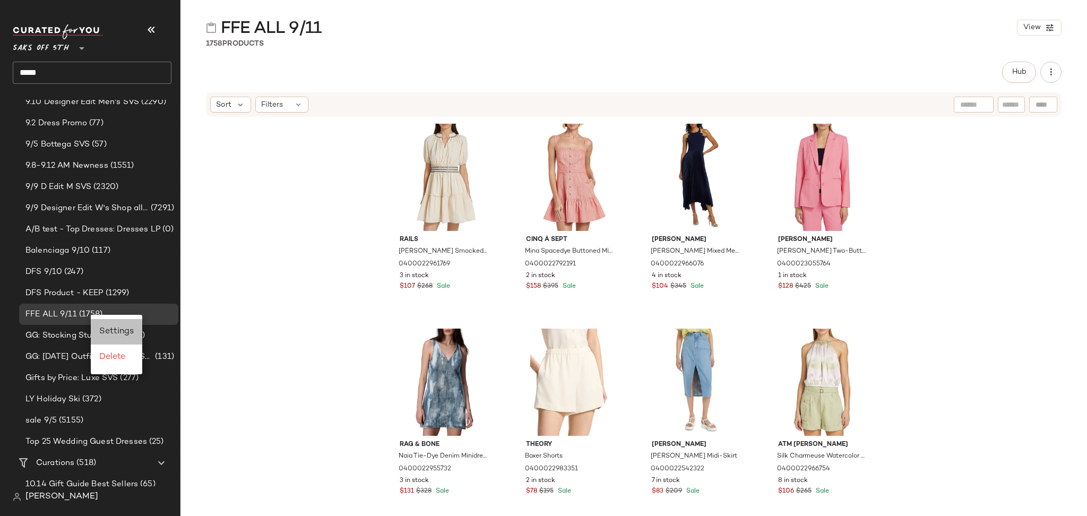
click at [111, 327] on span "Settings" at bounding box center [116, 331] width 35 height 9
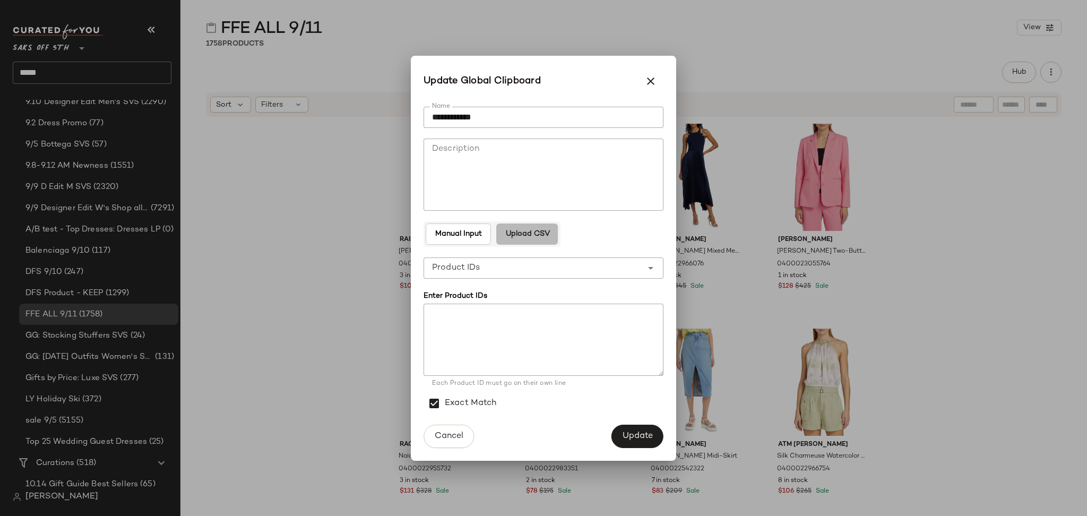
click at [528, 236] on span "Upload CSV" at bounding box center [527, 234] width 45 height 8
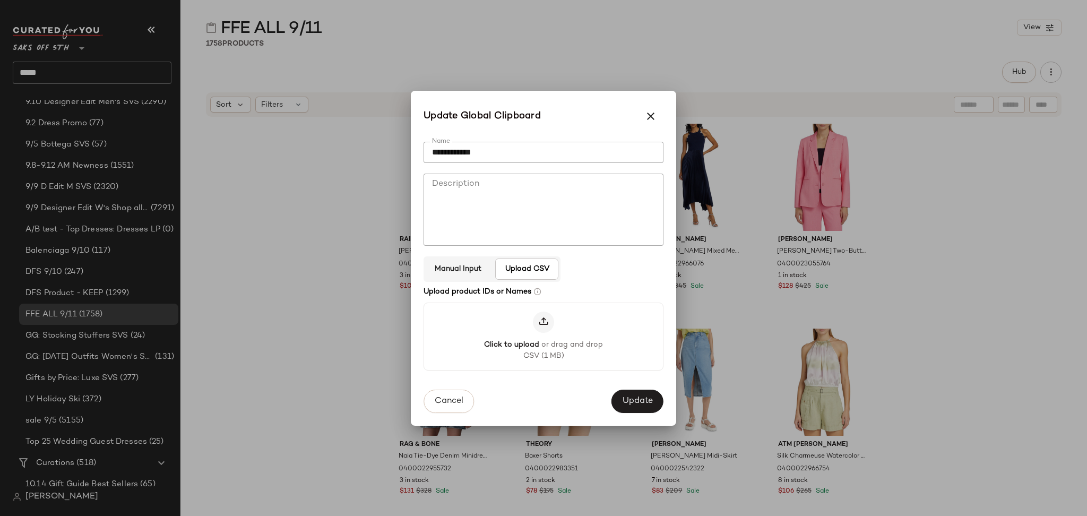
click at [550, 325] on div at bounding box center [543, 322] width 21 height 21
click at [544, 336] on input "Click to upload or drag and drop CSV (1 MB)" at bounding box center [544, 336] width 1 height 1
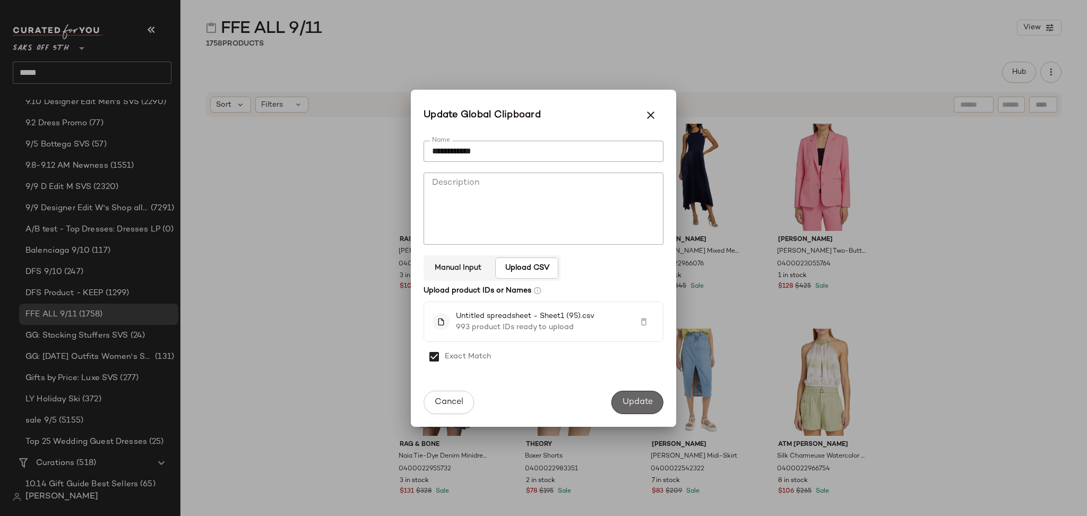
click at [633, 405] on span "Update" at bounding box center [637, 402] width 31 height 10
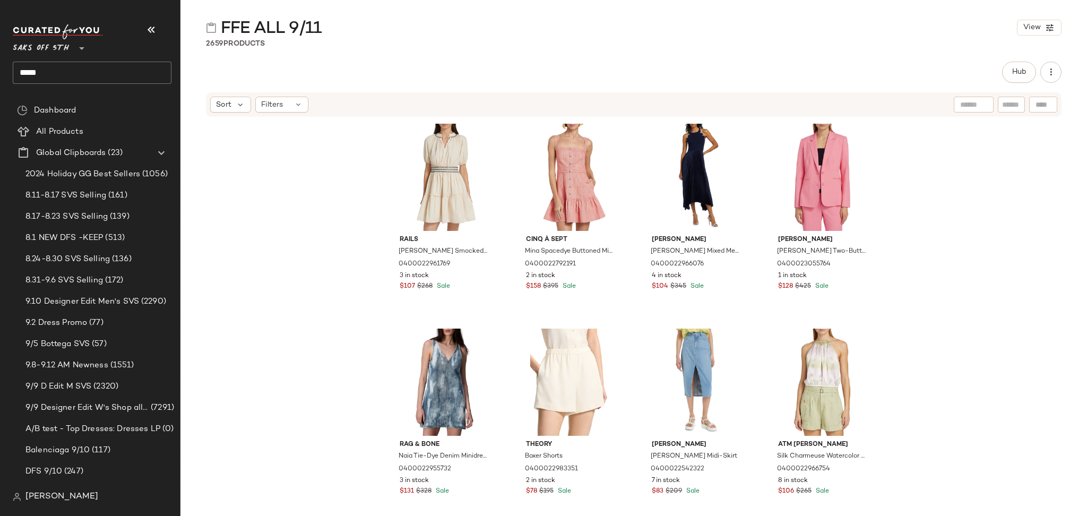
scroll to position [200, 0]
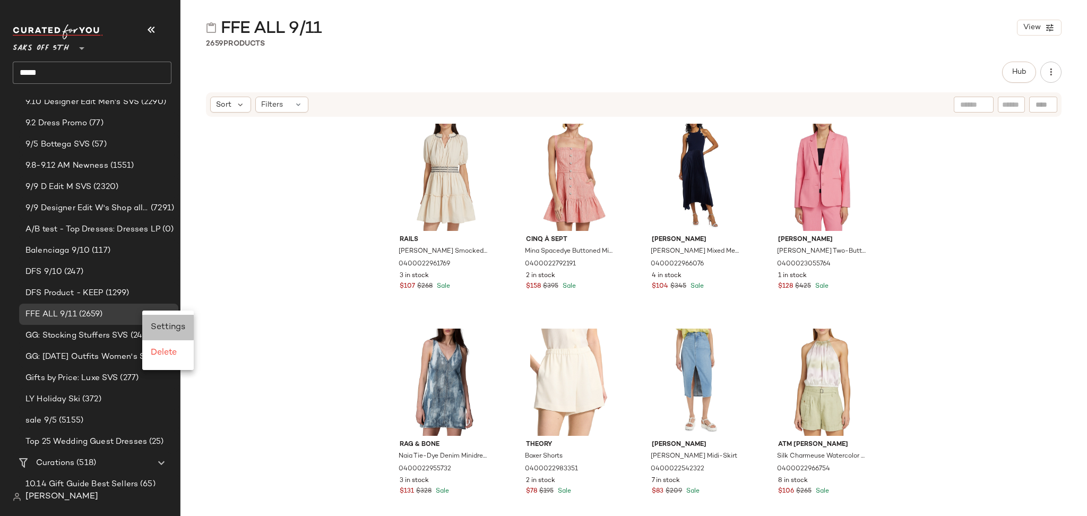
click at [167, 323] on span "Settings" at bounding box center [168, 327] width 35 height 9
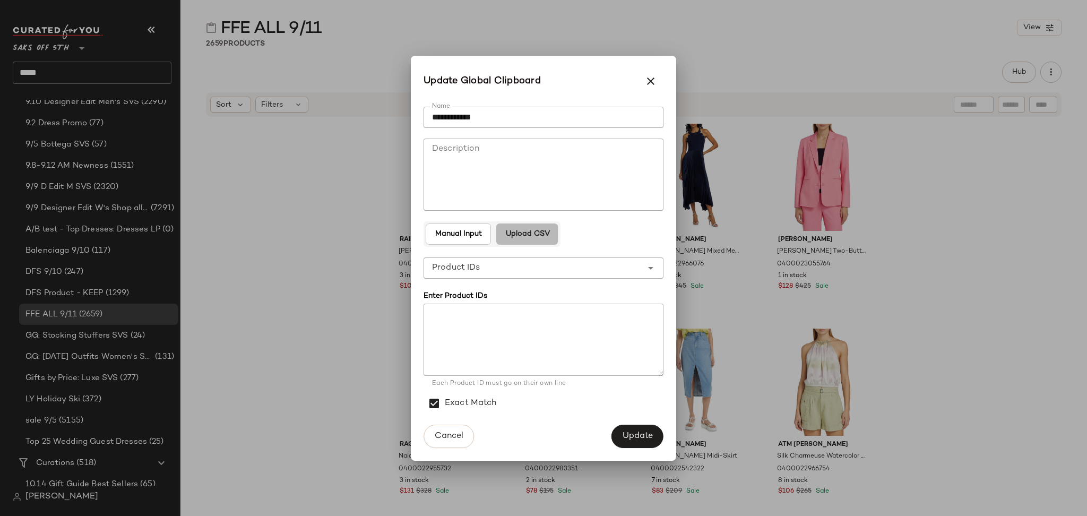
click at [531, 239] on button "Upload CSV" at bounding box center [527, 234] width 62 height 21
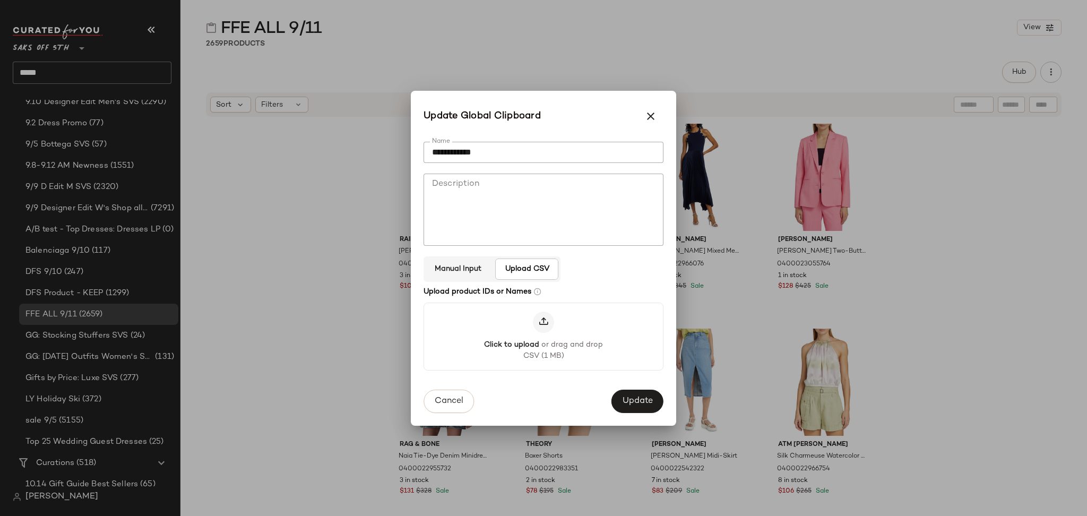
click at [550, 317] on div at bounding box center [543, 322] width 21 height 21
click at [544, 336] on input "Click to upload or drag and drop CSV (1 MB)" at bounding box center [544, 336] width 1 height 1
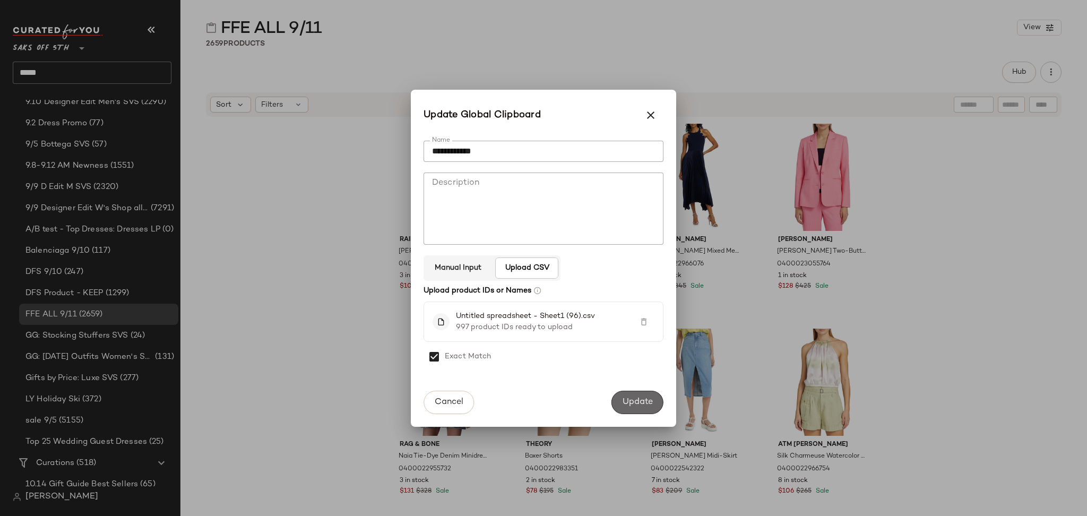
click at [642, 399] on span "Update" at bounding box center [637, 402] width 31 height 10
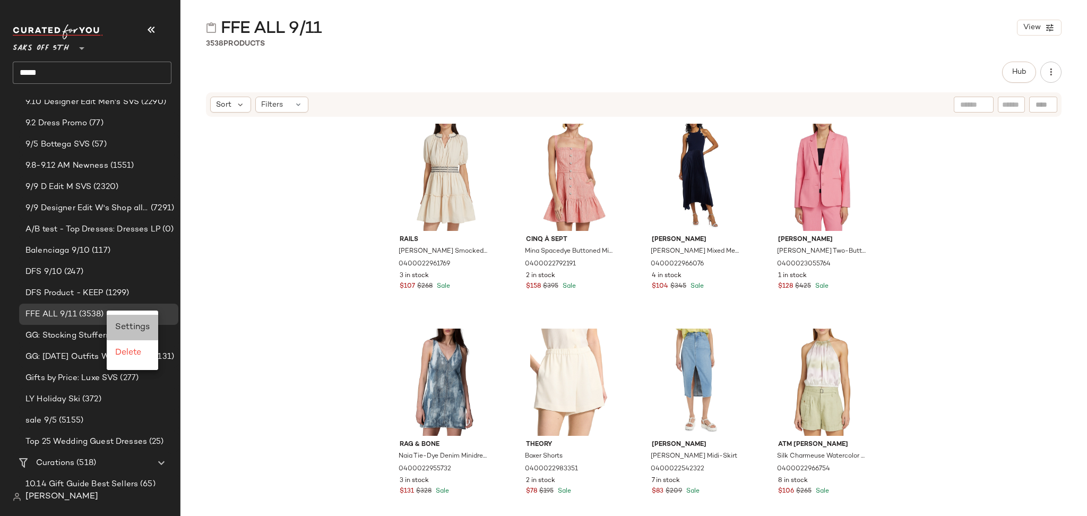
click at [131, 336] on div "Settings" at bounding box center [132, 327] width 51 height 25
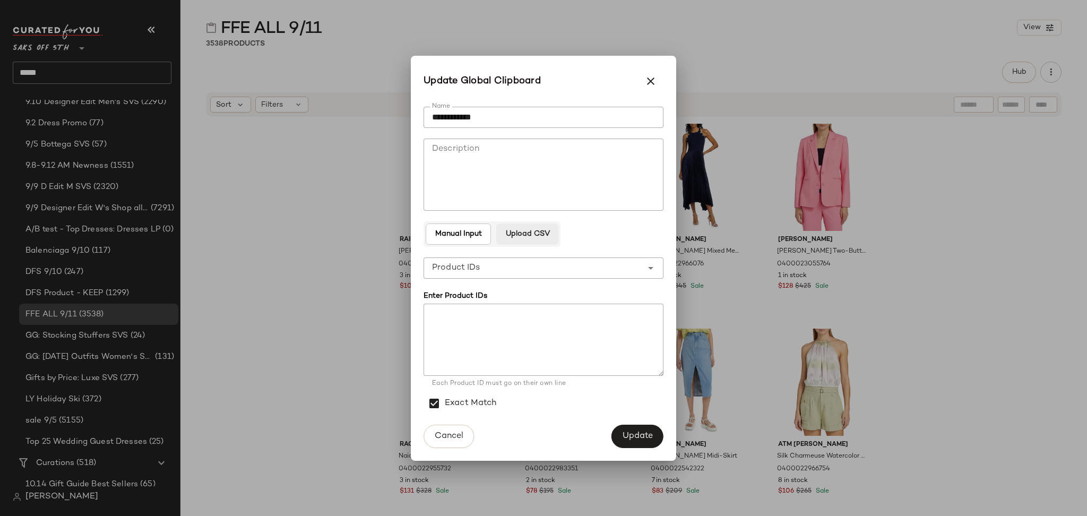
click at [527, 231] on span "Upload CSV" at bounding box center [527, 234] width 45 height 8
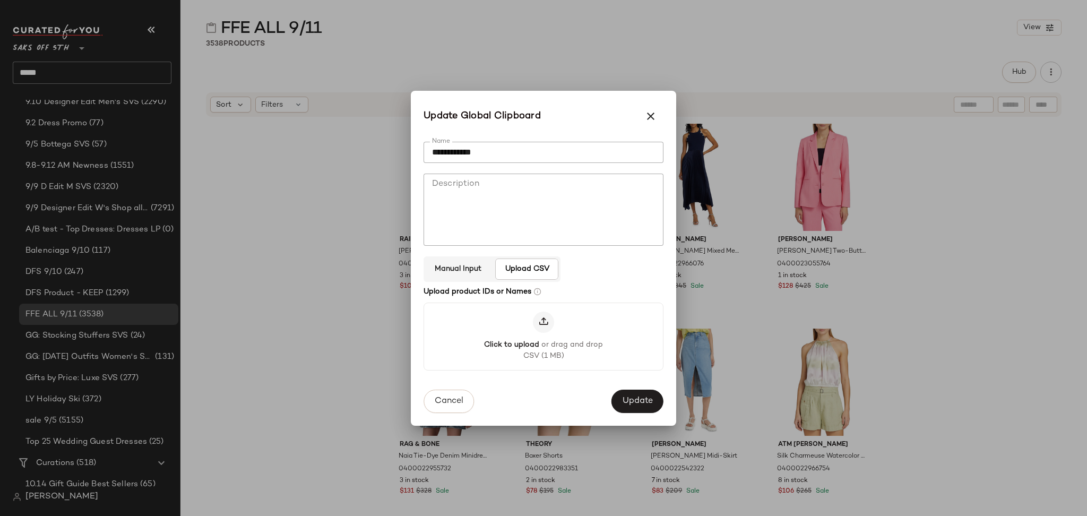
click at [546, 323] on icon at bounding box center [543, 322] width 11 height 11
click at [544, 336] on input "Click to upload or drag and drop CSV (1 MB)" at bounding box center [544, 336] width 1 height 1
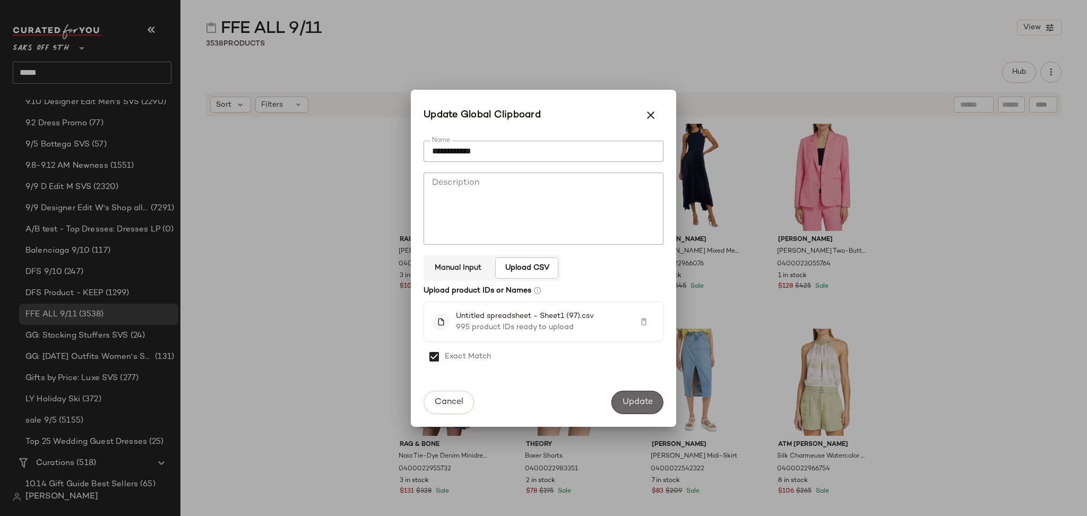
click at [638, 403] on span "Update" at bounding box center [637, 402] width 31 height 10
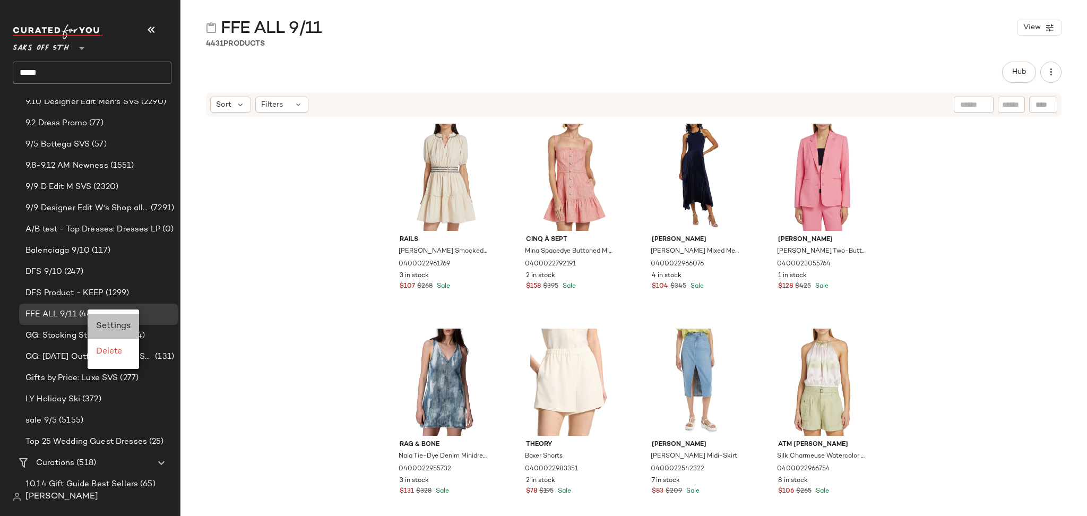
click at [106, 326] on span "Settings" at bounding box center [113, 326] width 35 height 9
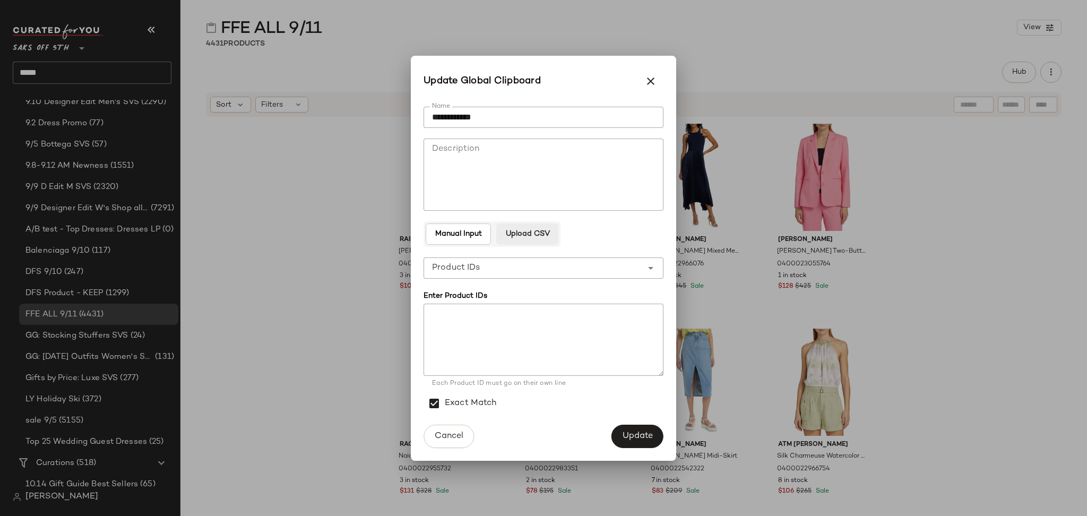
click at [520, 228] on button "Upload CSV" at bounding box center [527, 234] width 62 height 21
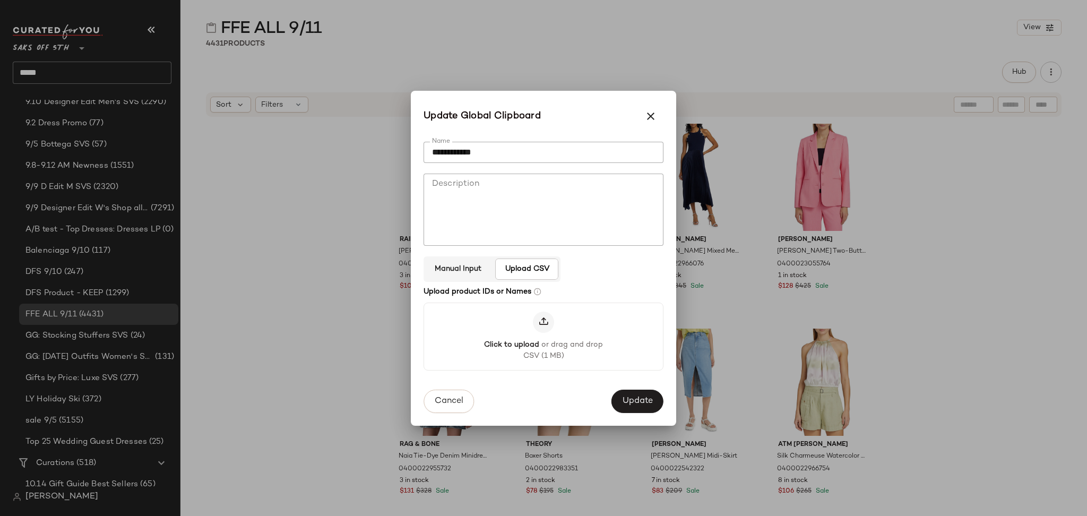
click at [548, 325] on icon at bounding box center [543, 322] width 11 height 11
click at [544, 336] on input "Click to upload or drag and drop CSV (1 MB)" at bounding box center [544, 336] width 1 height 1
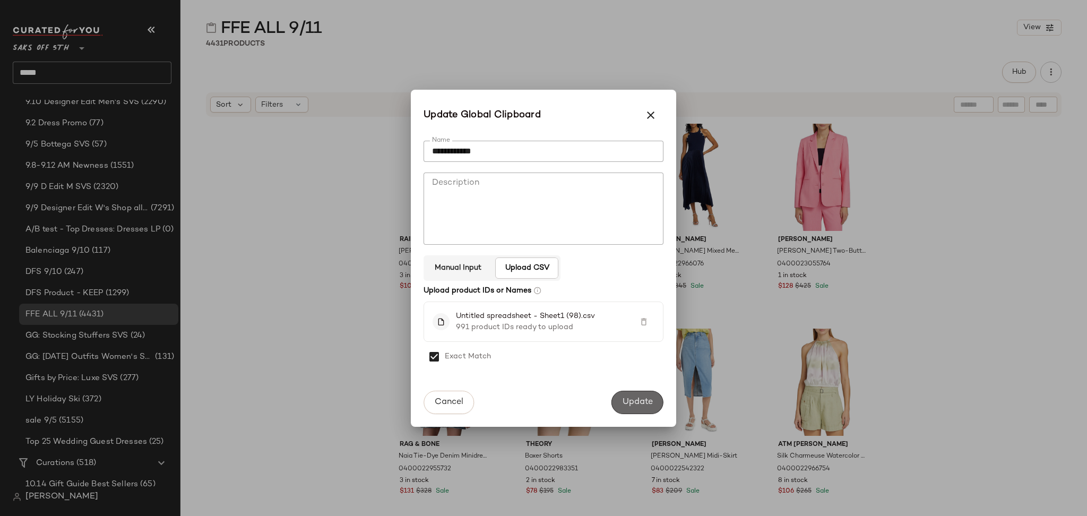
click at [625, 398] on span "Update" at bounding box center [637, 402] width 31 height 10
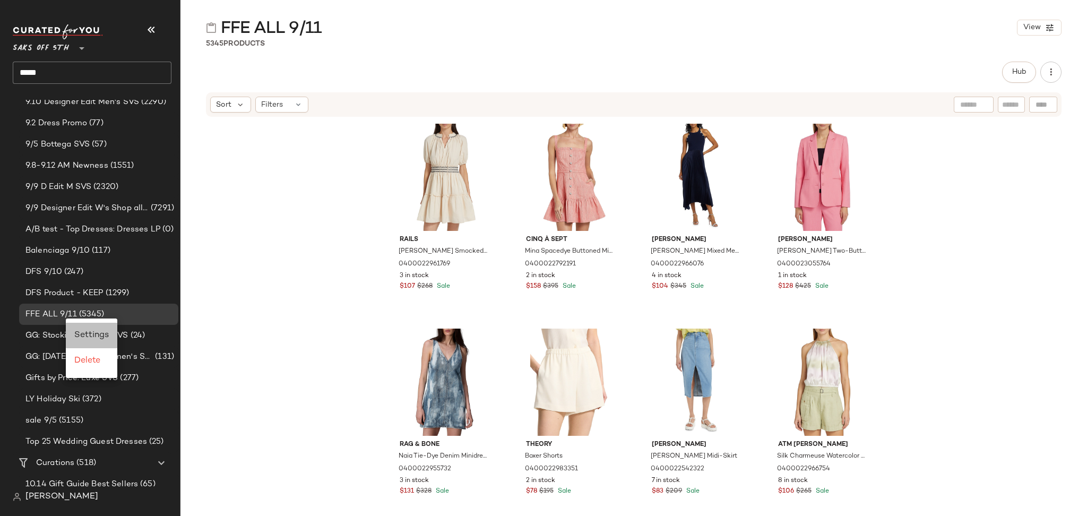
click at [90, 336] on span "Settings" at bounding box center [91, 335] width 35 height 9
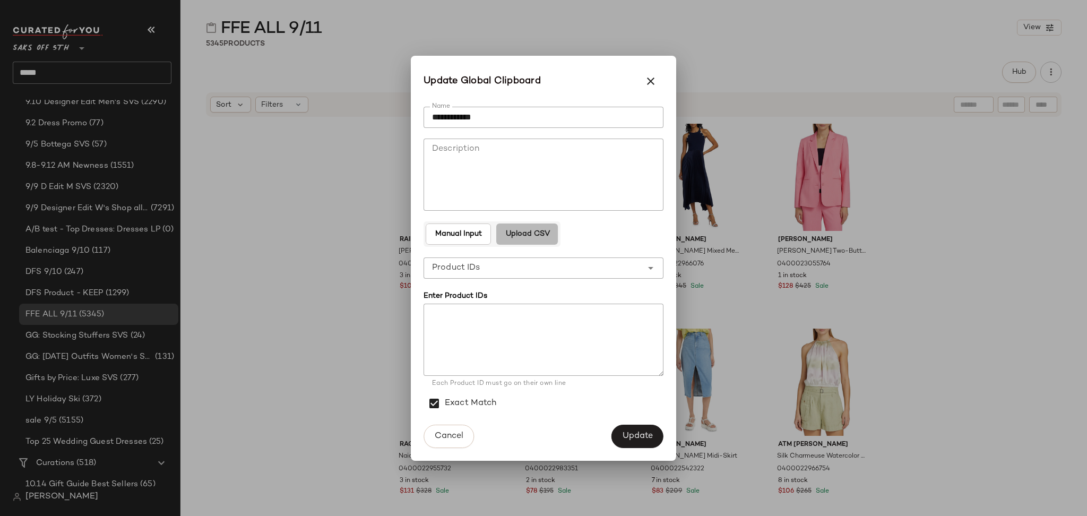
click at [542, 239] on button "Upload CSV" at bounding box center [527, 234] width 62 height 21
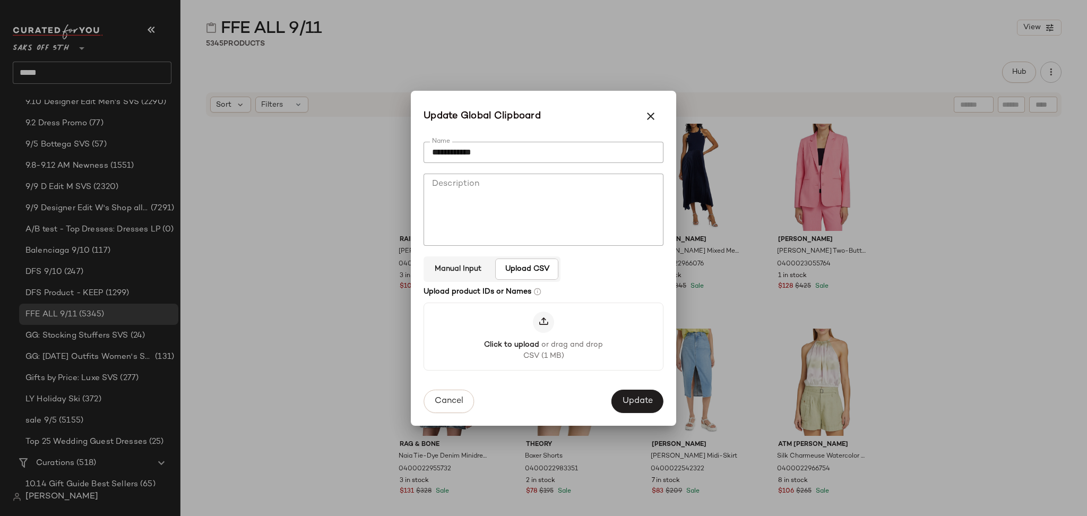
click at [541, 319] on icon at bounding box center [543, 322] width 11 height 11
click at [544, 336] on input "Click to upload or drag and drop CSV (1 MB)" at bounding box center [544, 336] width 1 height 1
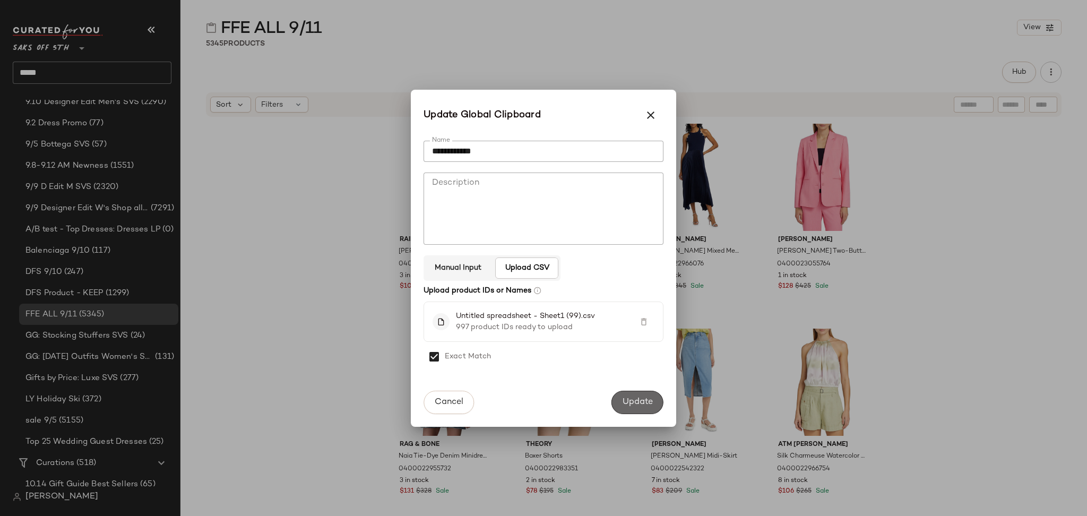
click at [624, 399] on span "Update" at bounding box center [637, 402] width 31 height 10
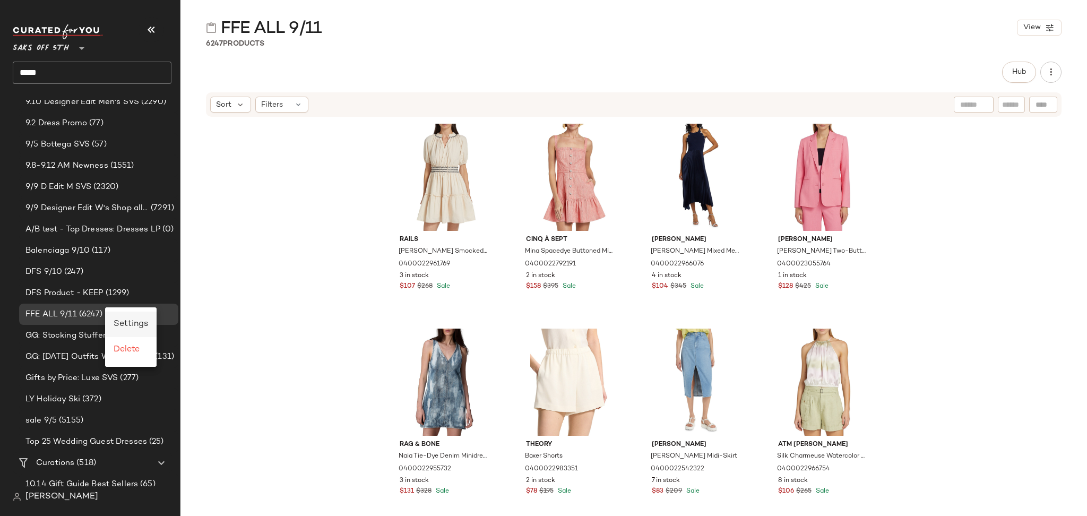
click at [126, 323] on span "Settings" at bounding box center [131, 324] width 35 height 9
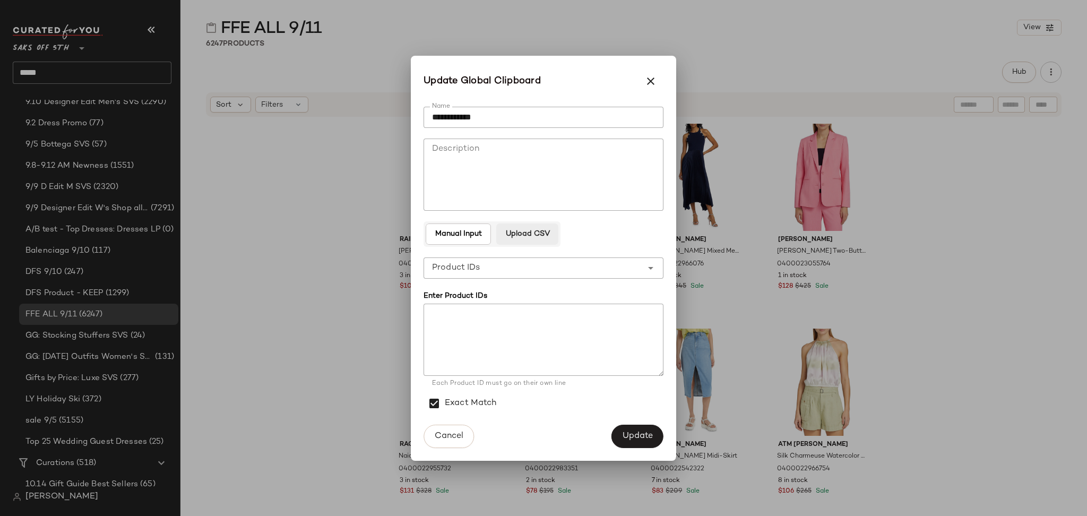
click at [539, 237] on span "Upload CSV" at bounding box center [527, 234] width 45 height 8
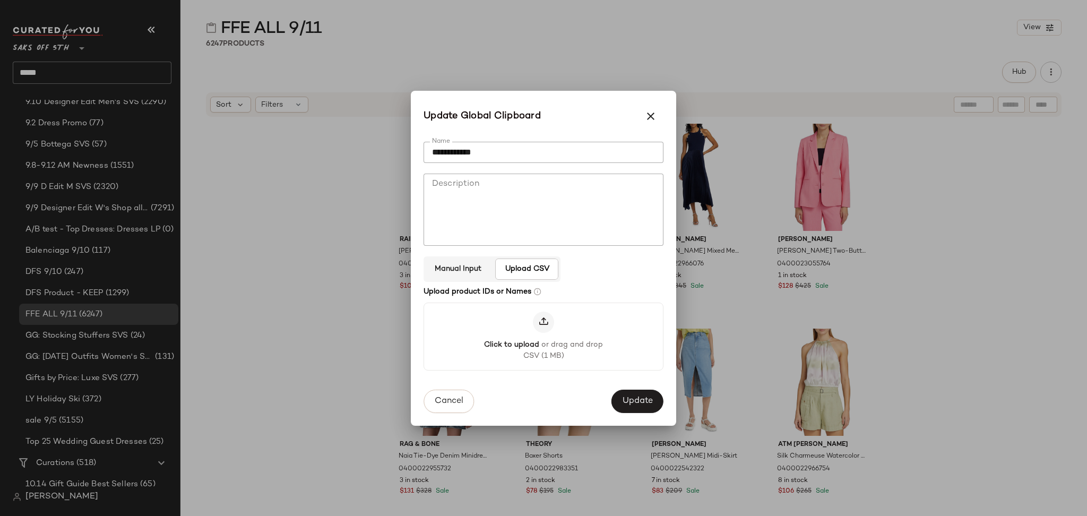
click at [539, 317] on icon at bounding box center [543, 322] width 11 height 11
click at [544, 336] on input "Click to upload or drag and drop CSV (1 MB)" at bounding box center [544, 336] width 1 height 1
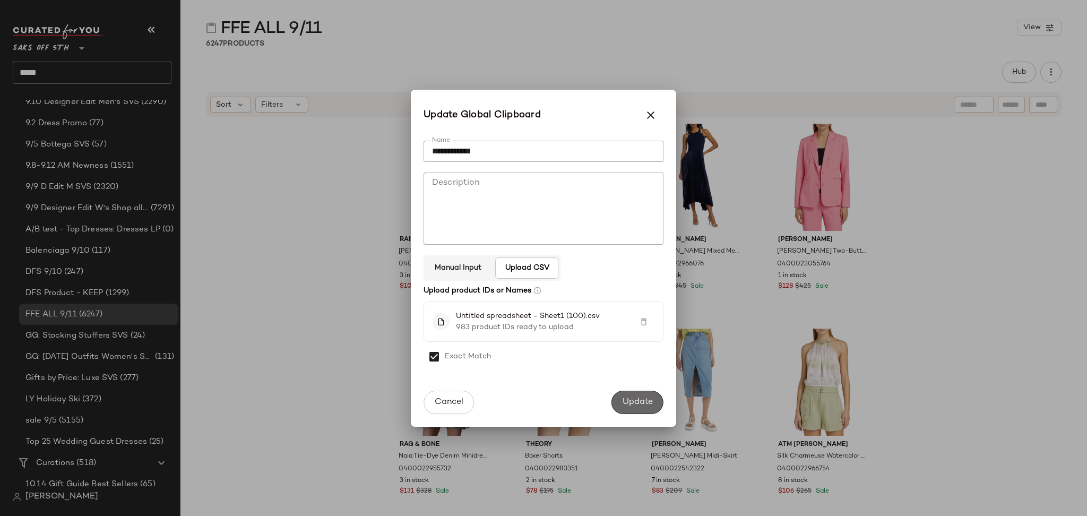
click at [625, 398] on span "Update" at bounding box center [637, 402] width 31 height 10
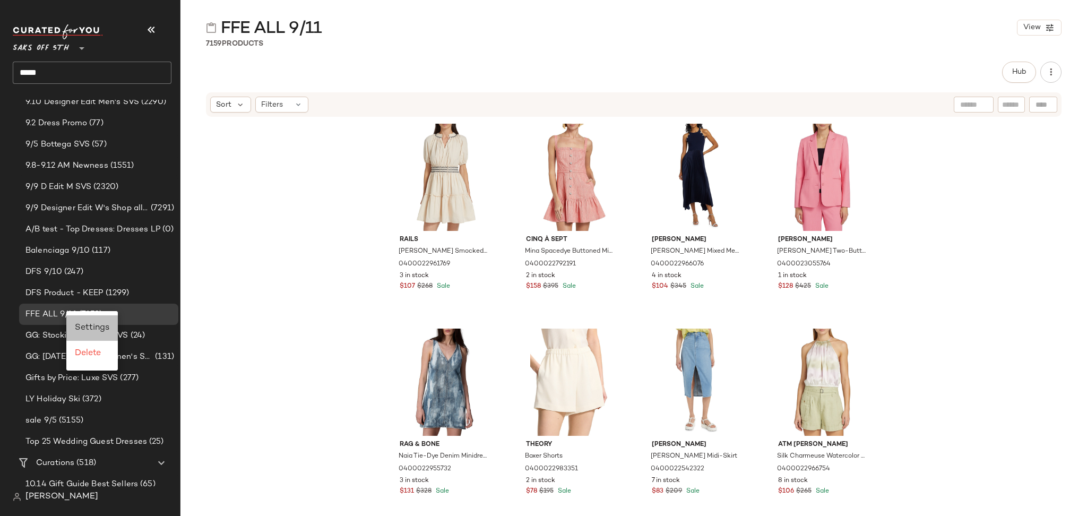
click at [89, 325] on span "Settings" at bounding box center [92, 327] width 35 height 9
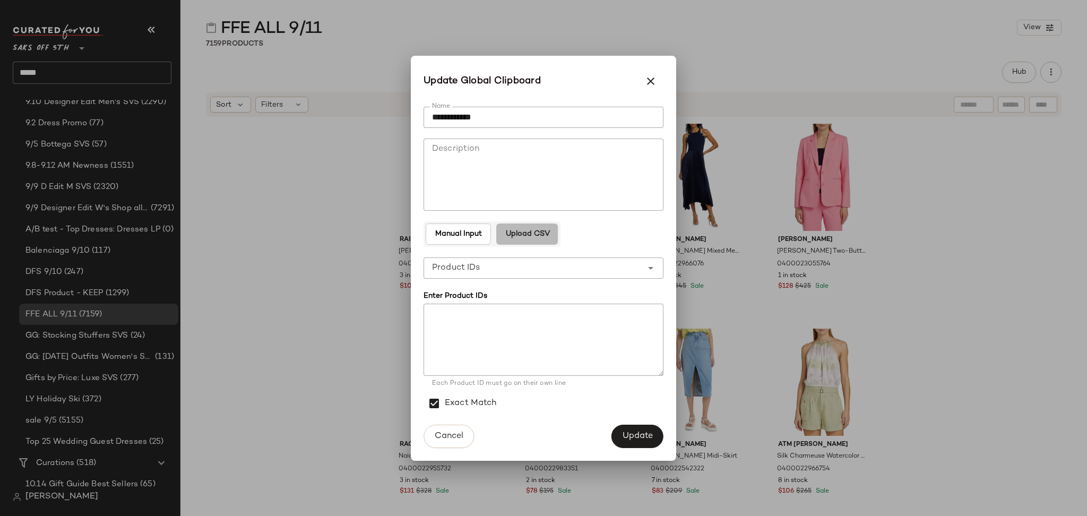
click at [542, 234] on span "Upload CSV" at bounding box center [527, 234] width 45 height 8
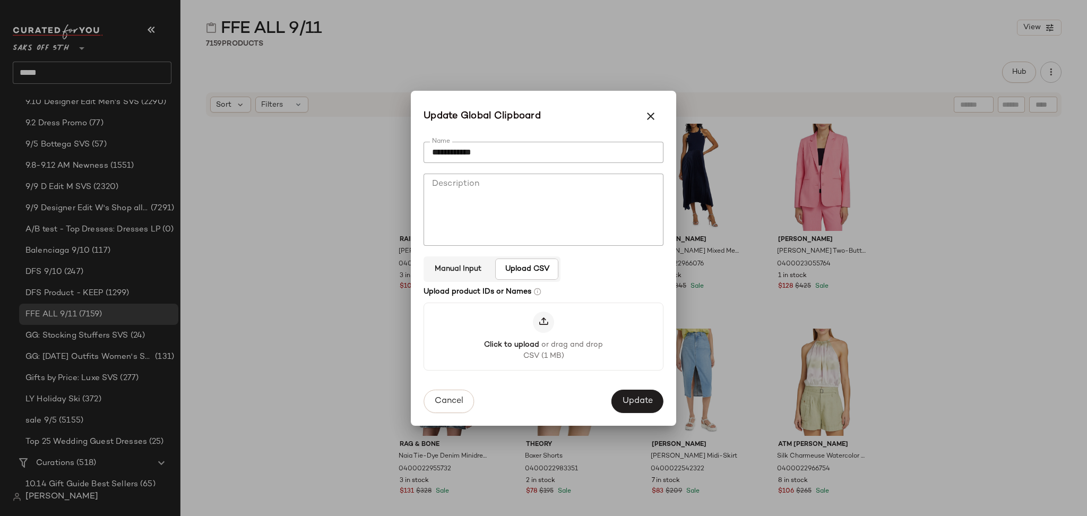
click at [545, 324] on icon at bounding box center [543, 322] width 11 height 11
click at [544, 336] on input "Click to upload or drag and drop CSV (1 MB)" at bounding box center [544, 336] width 1 height 1
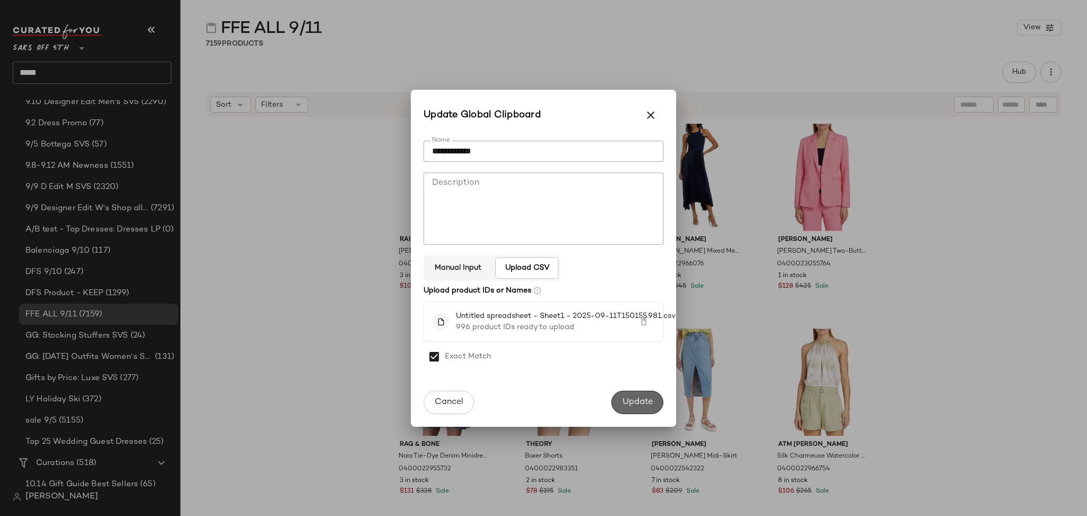
click at [633, 407] on span "Update" at bounding box center [637, 402] width 31 height 10
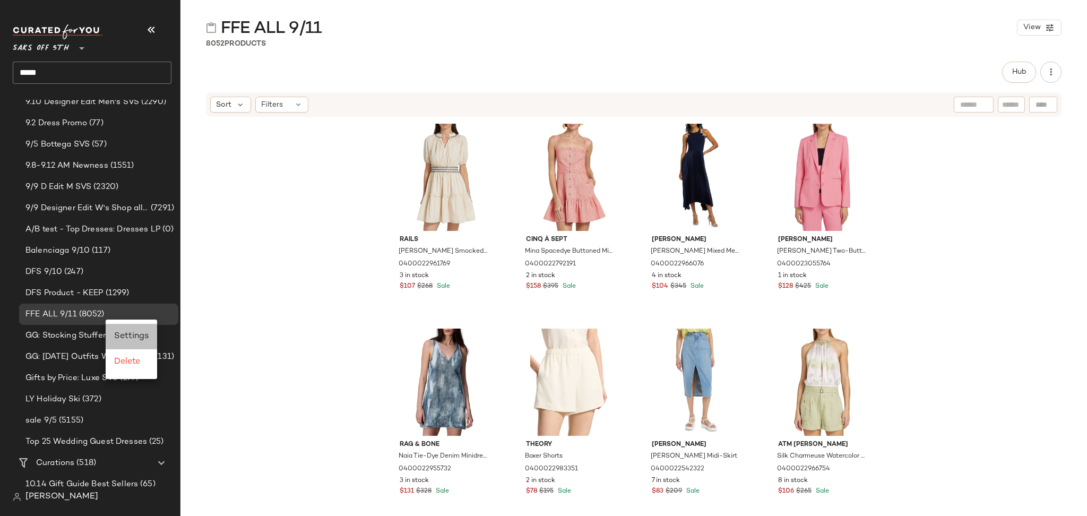
click at [131, 340] on span "Settings" at bounding box center [131, 336] width 35 height 9
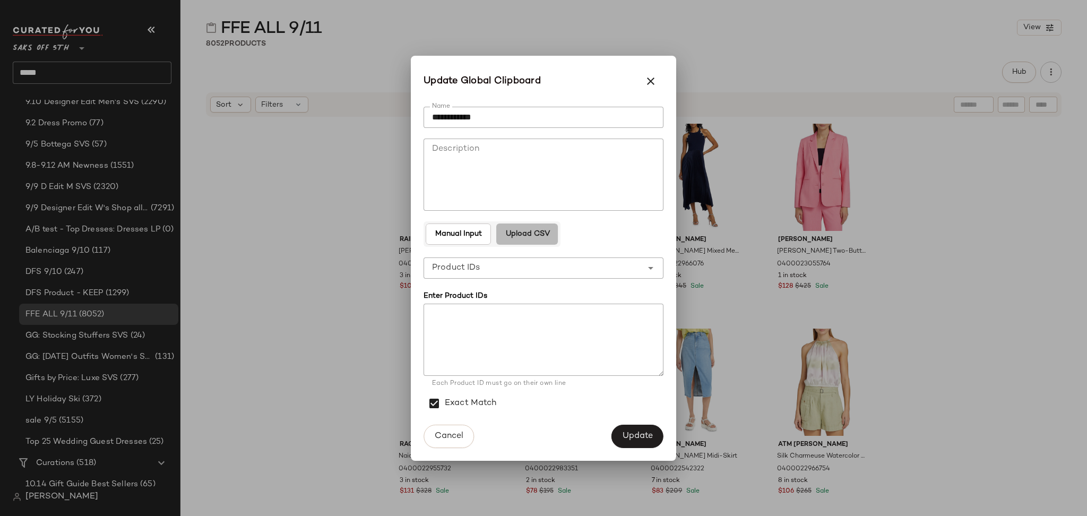
click at [528, 233] on span "Upload CSV" at bounding box center [527, 234] width 45 height 8
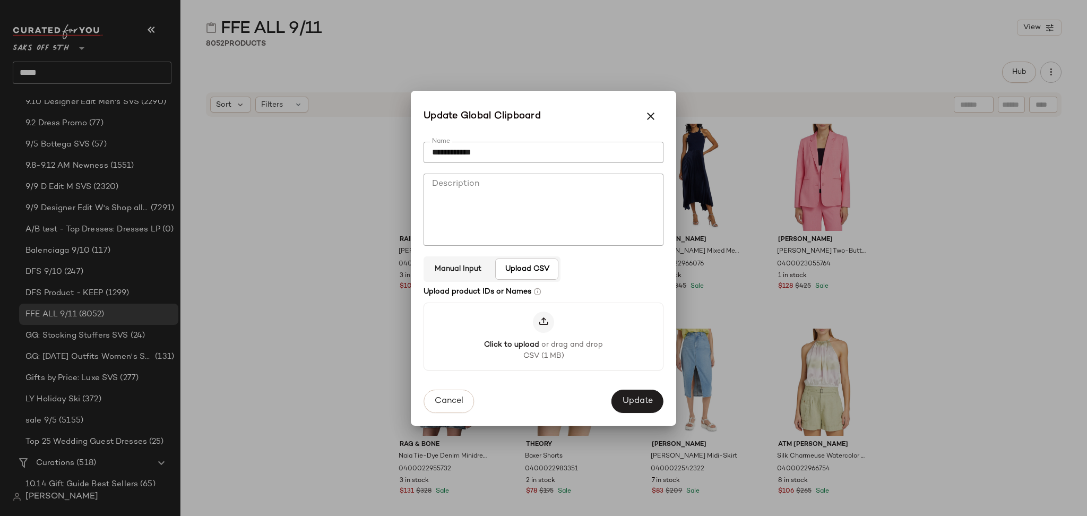
click at [540, 324] on icon at bounding box center [543, 322] width 11 height 11
click at [544, 336] on input "Click to upload or drag and drop CSV (1 MB)" at bounding box center [544, 336] width 1 height 1
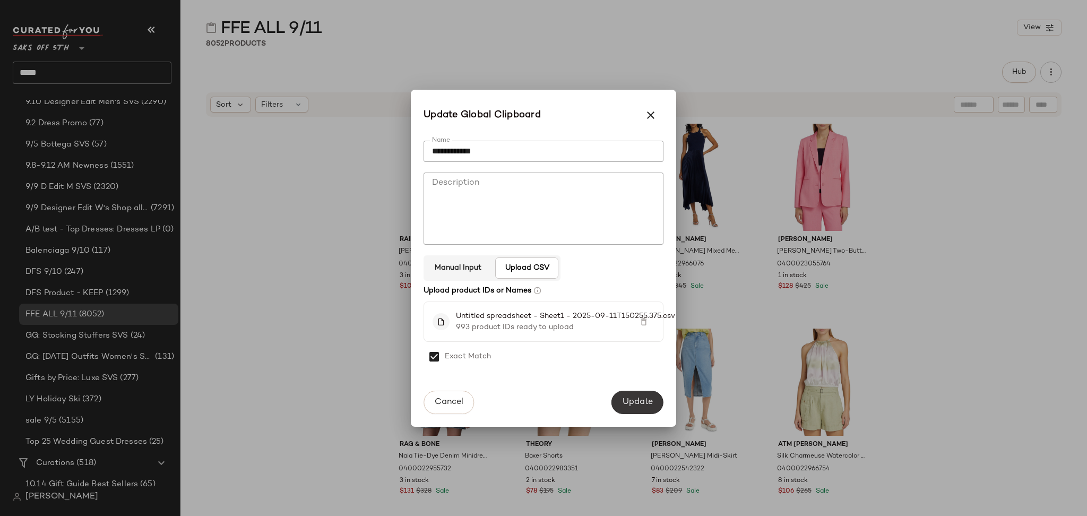
click at [633, 401] on span "Update" at bounding box center [637, 402] width 31 height 10
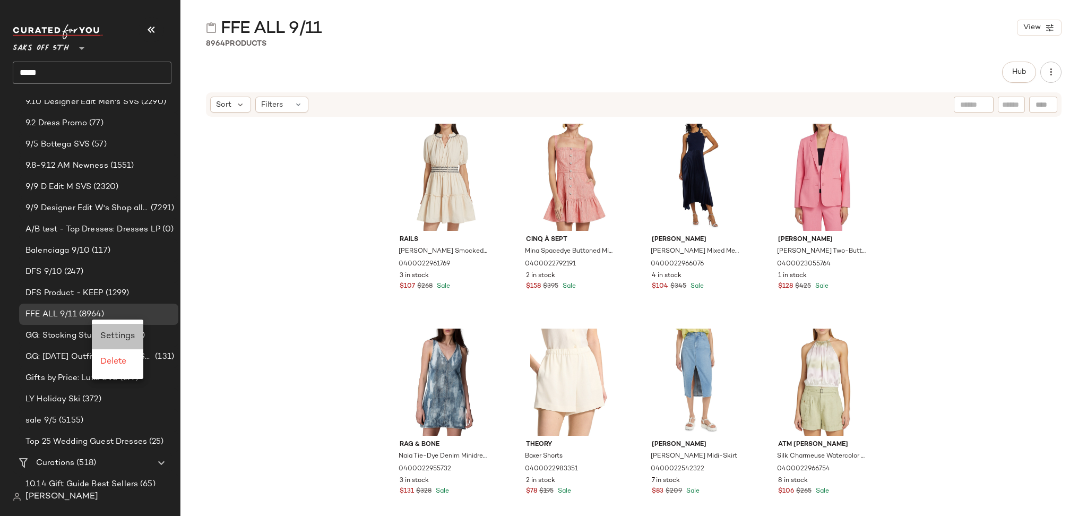
click at [114, 332] on span "Settings" at bounding box center [117, 336] width 35 height 9
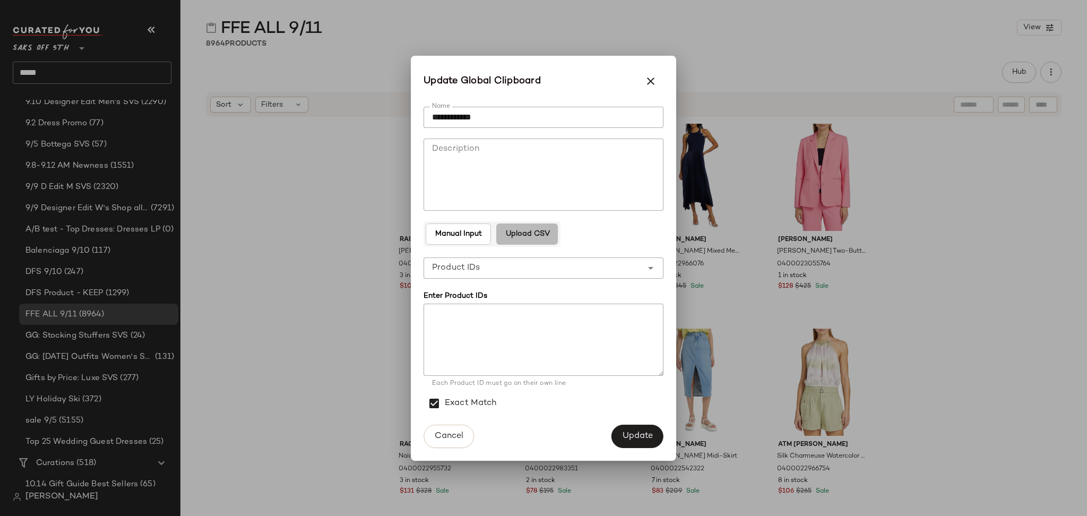
click at [522, 236] on span "Upload CSV" at bounding box center [527, 234] width 45 height 8
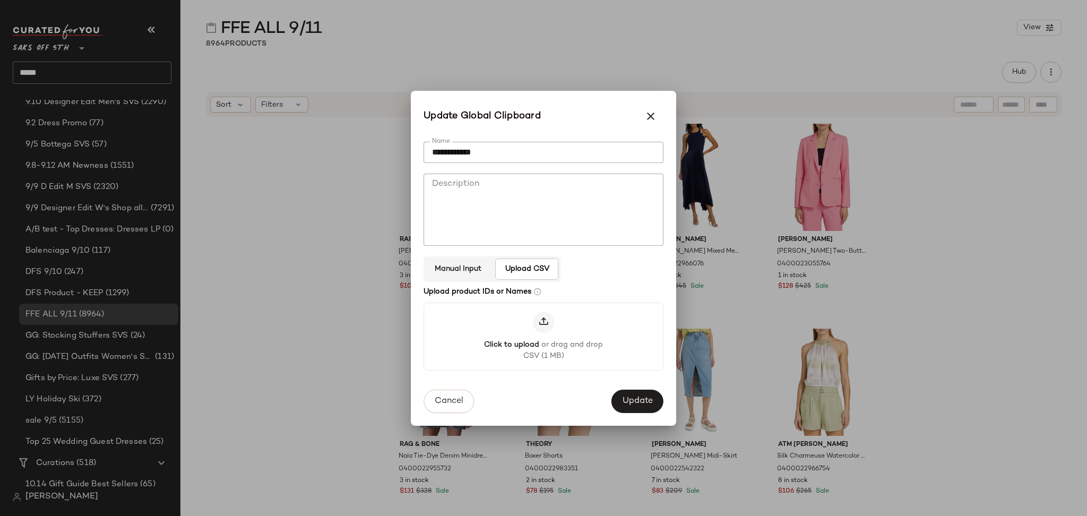
click at [540, 321] on icon at bounding box center [543, 322] width 11 height 11
click at [544, 336] on input "Click to upload or drag and drop CSV (1 MB)" at bounding box center [544, 336] width 1 height 1
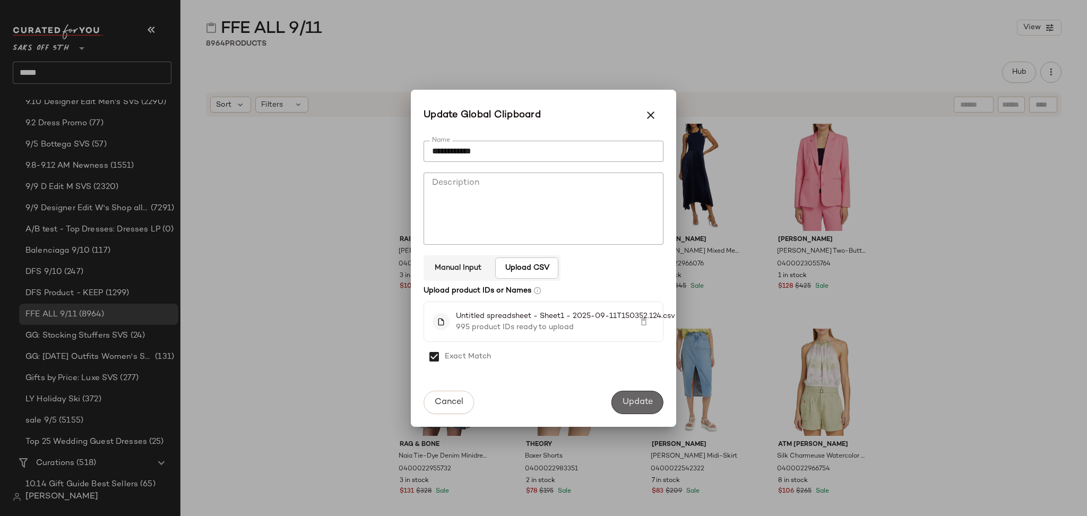
click at [621, 398] on button "Update" at bounding box center [638, 402] width 52 height 23
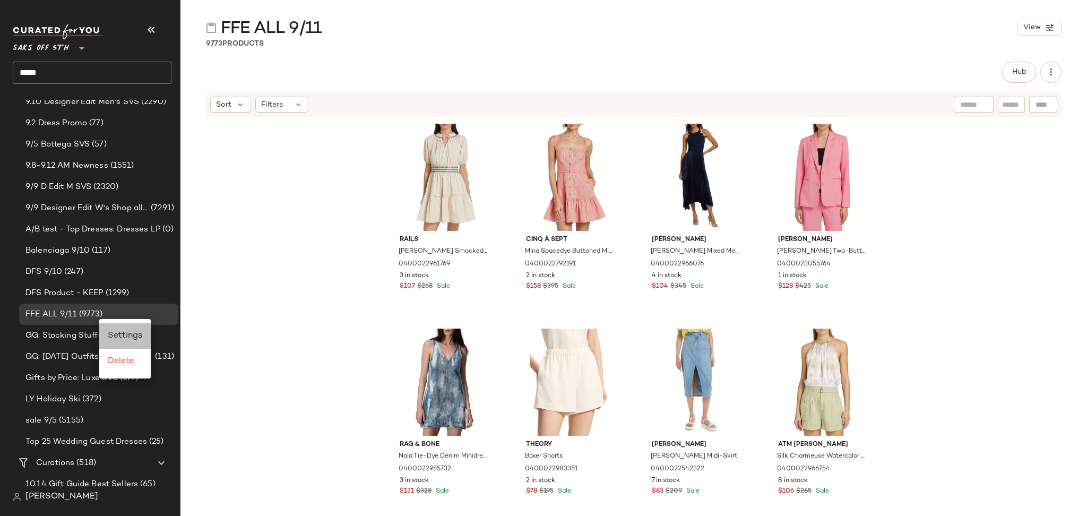
click at [119, 337] on span "Settings" at bounding box center [125, 335] width 35 height 9
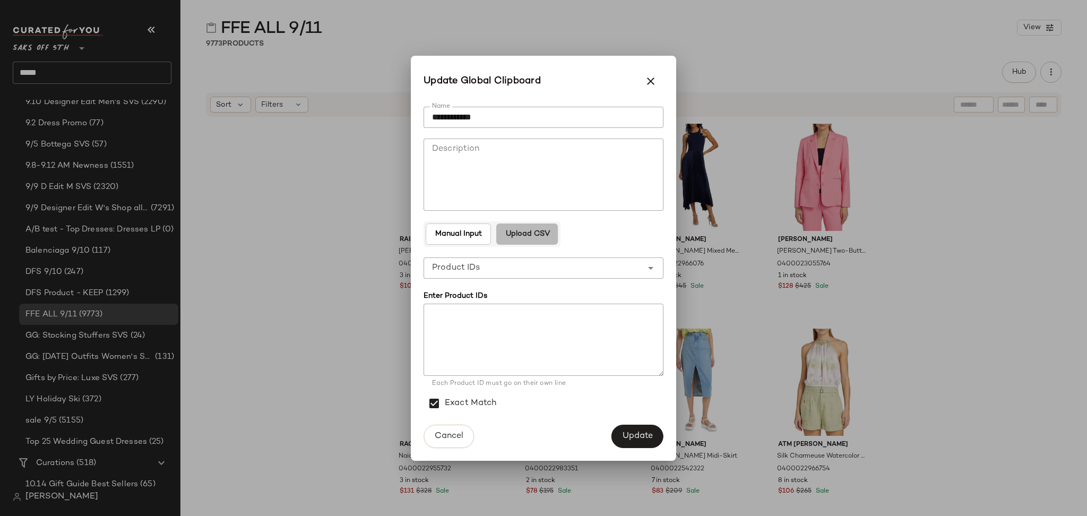
click at [532, 224] on button "Upload CSV" at bounding box center [527, 234] width 62 height 21
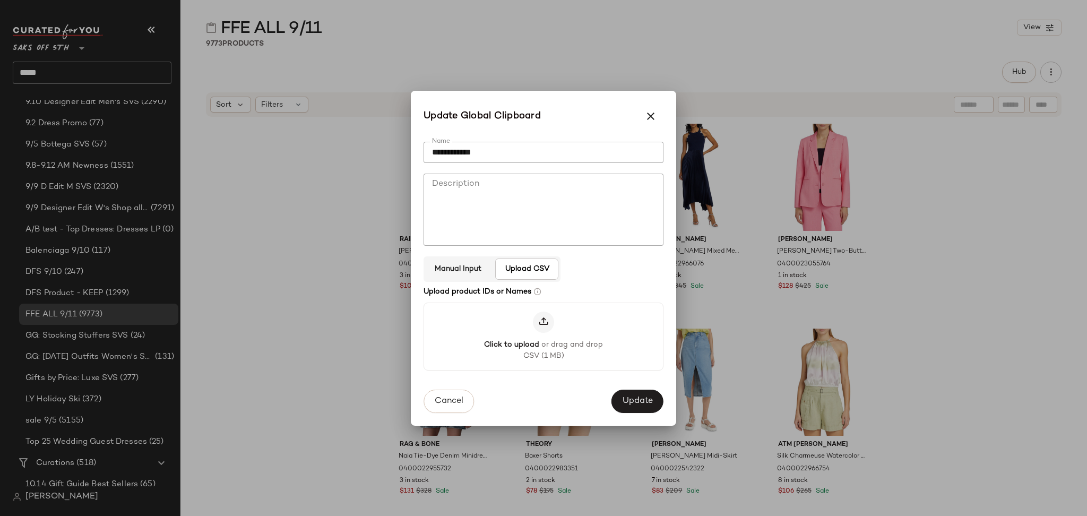
click at [542, 332] on div at bounding box center [543, 322] width 21 height 21
click at [544, 336] on input "Click to upload or drag and drop CSV (1 MB)" at bounding box center [544, 336] width 1 height 1
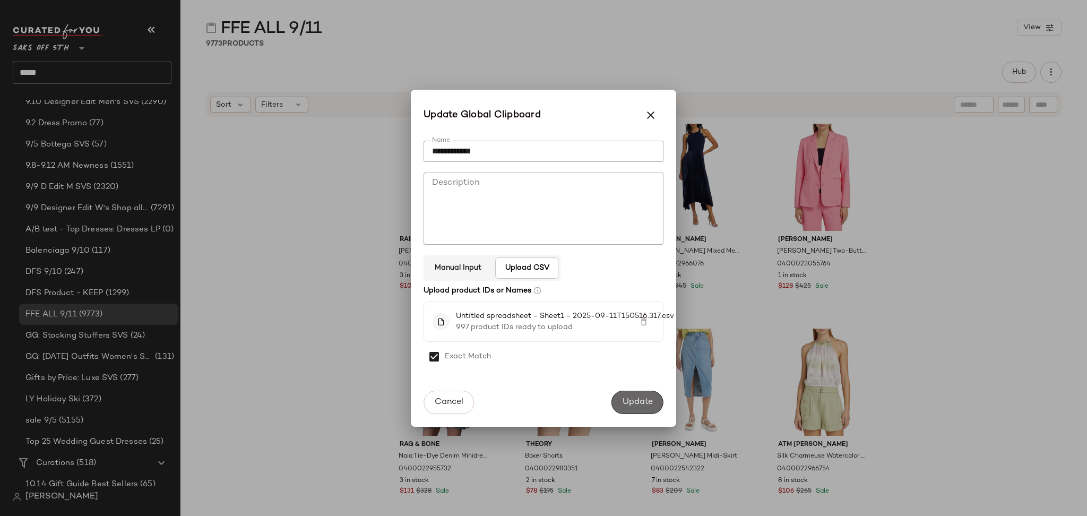
click at [633, 401] on span "Update" at bounding box center [637, 402] width 31 height 10
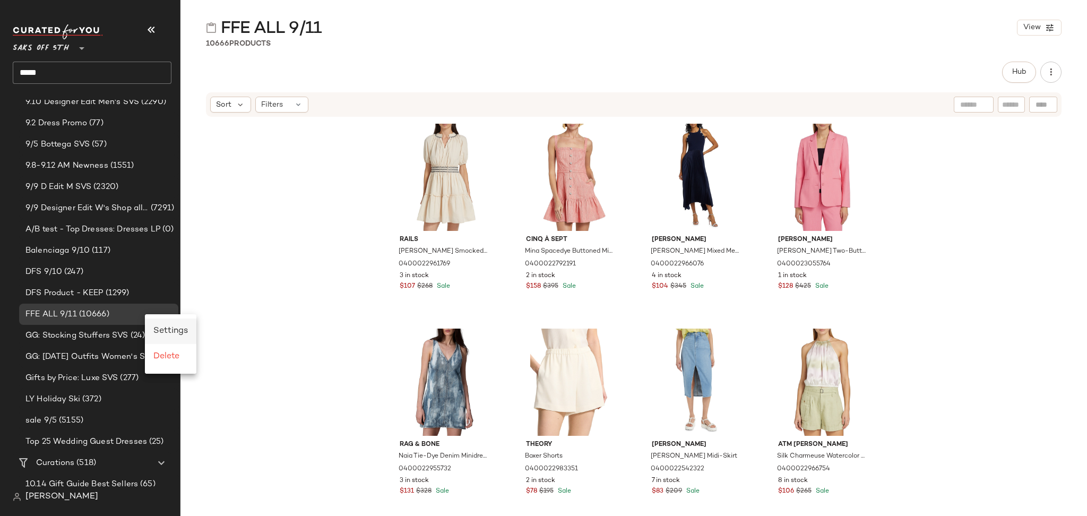
click at [162, 332] on span "Settings" at bounding box center [170, 331] width 35 height 9
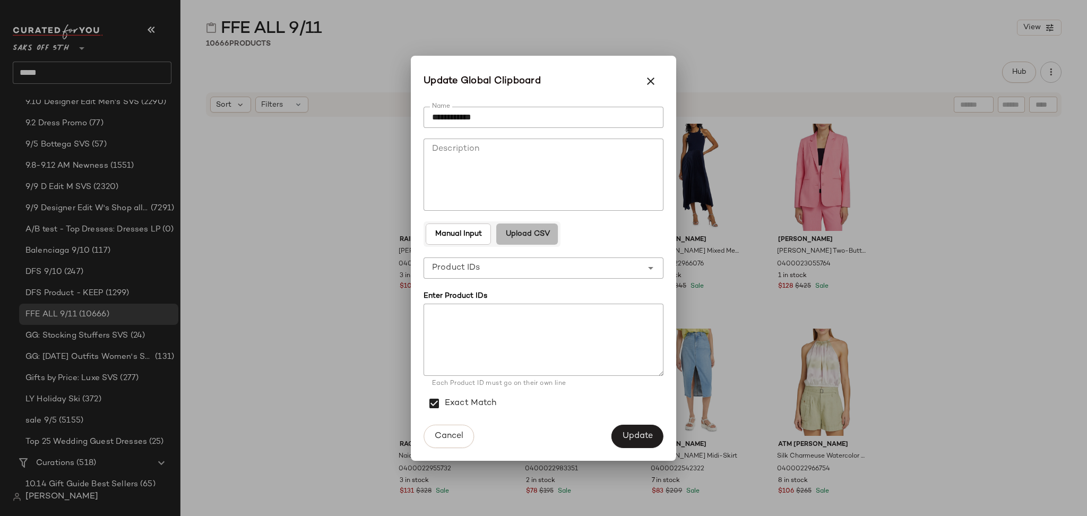
click at [523, 234] on span "Upload CSV" at bounding box center [527, 234] width 45 height 8
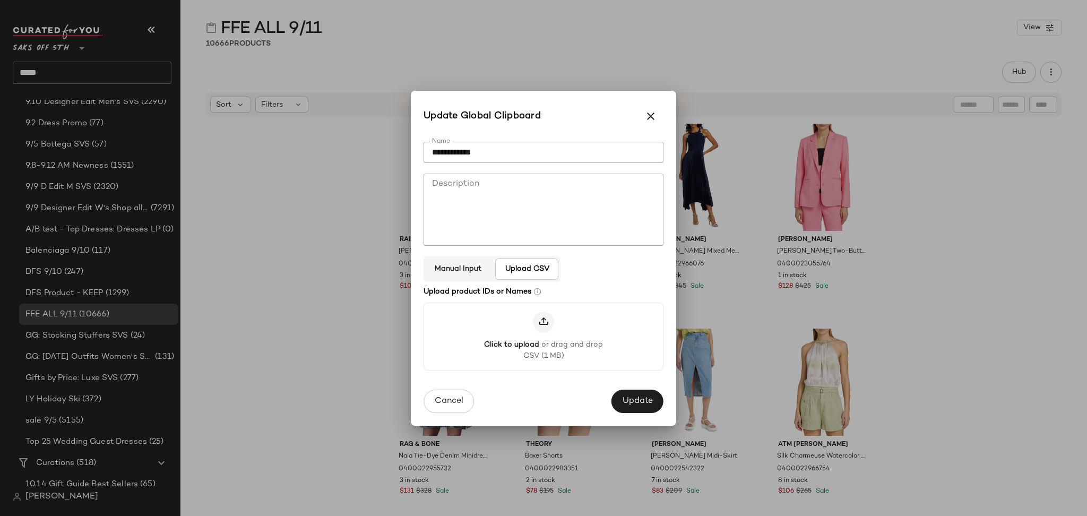
click at [543, 317] on icon at bounding box center [543, 322] width 11 height 11
click at [544, 336] on input "Click to upload or drag and drop CSV (1 MB)" at bounding box center [544, 336] width 1 height 1
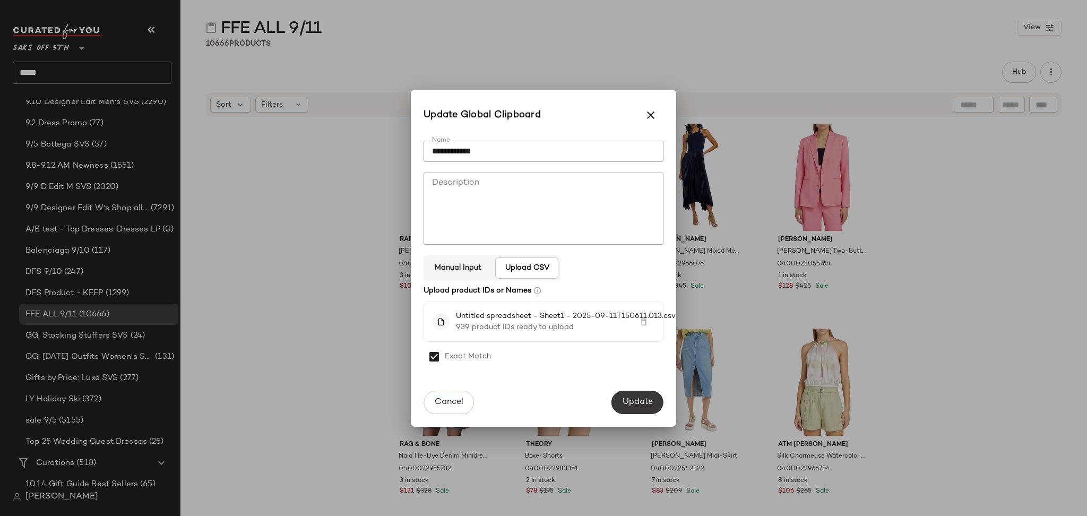
click at [626, 394] on button "Update" at bounding box center [638, 402] width 52 height 23
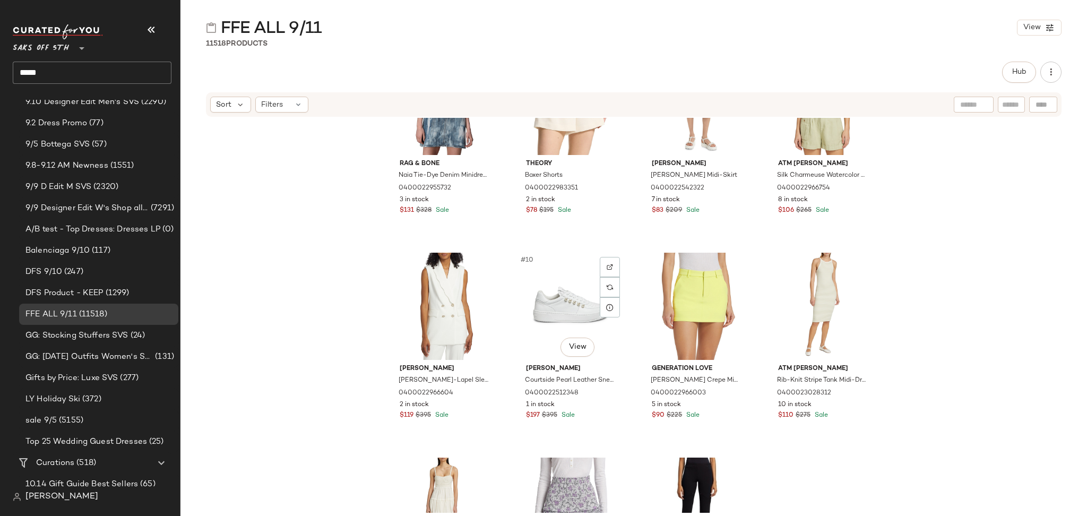
scroll to position [286, 0]
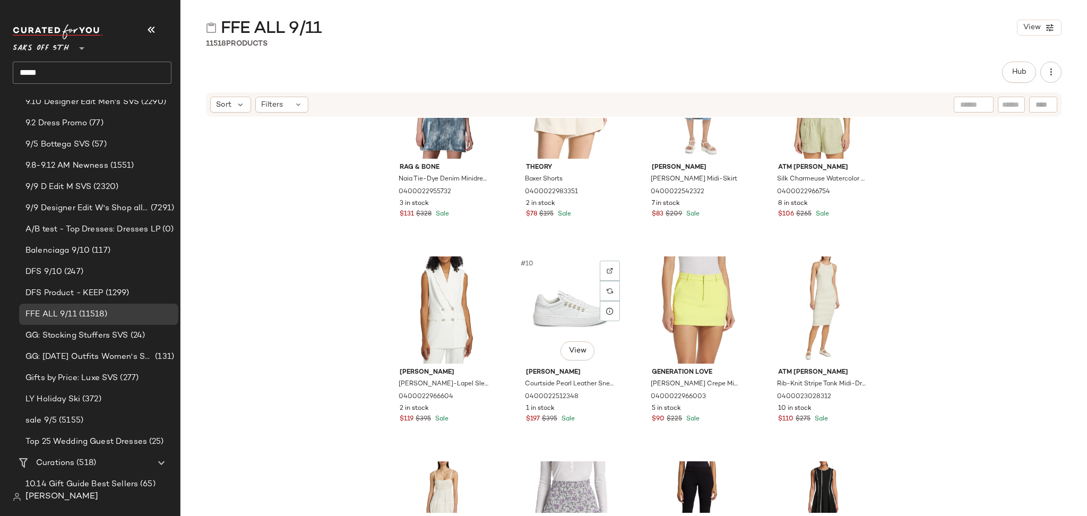
click at [523, 307] on div "#10 View" at bounding box center [571, 309] width 107 height 107
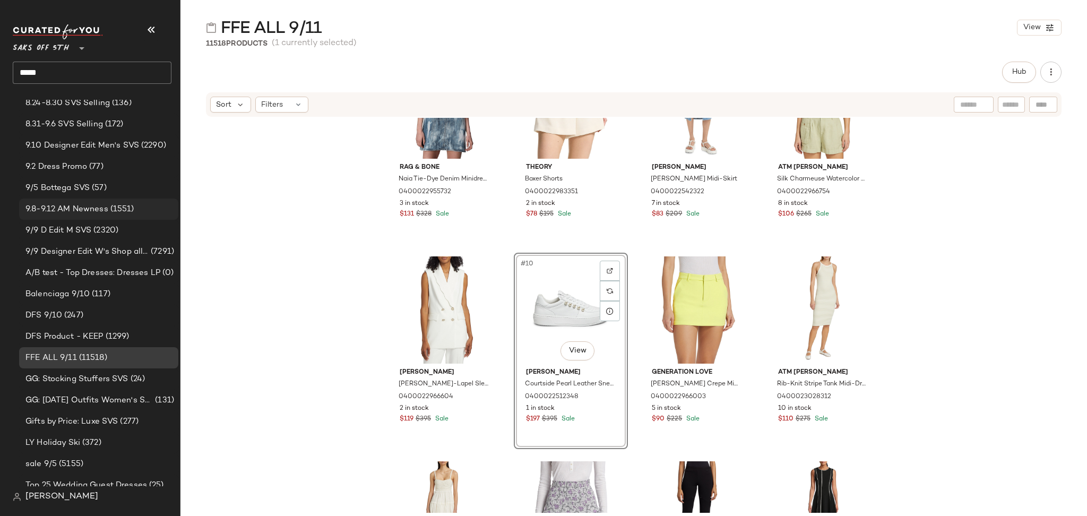
scroll to position [0, 0]
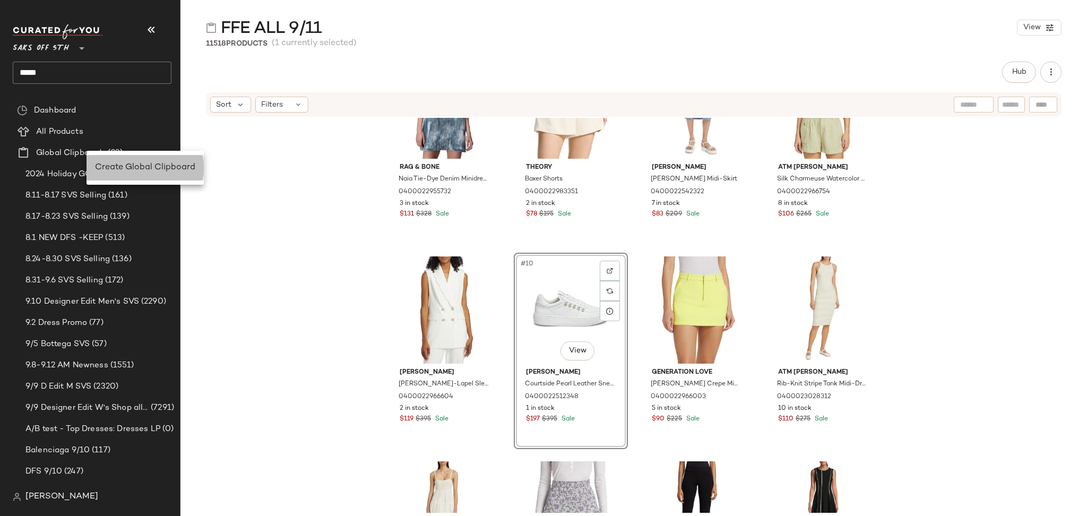
click at [108, 160] on div "Create Global Clipboard" at bounding box center [145, 167] width 117 height 25
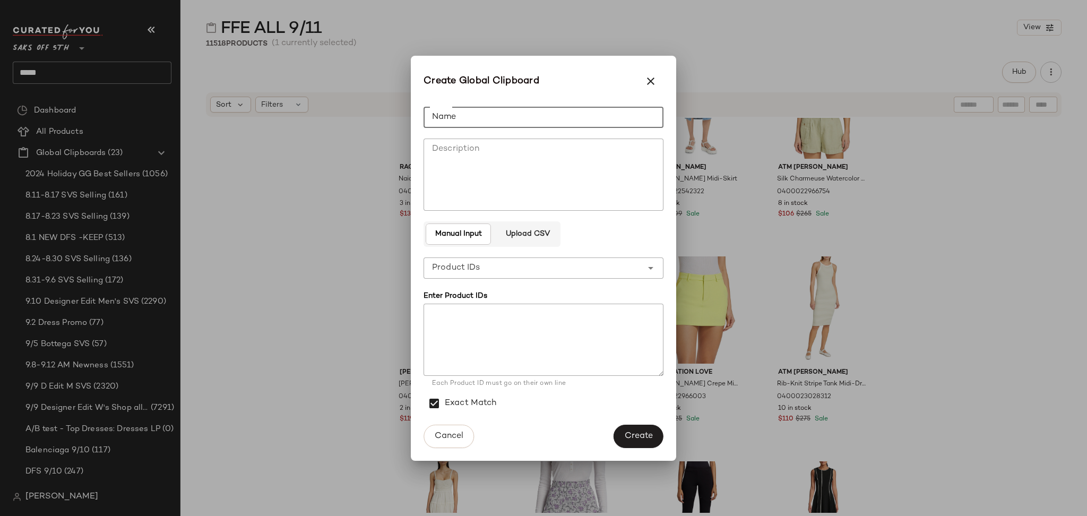
click at [453, 119] on input "Name" at bounding box center [544, 117] width 240 height 21
type input "*********"
click at [511, 239] on button "Upload CSV" at bounding box center [527, 234] width 62 height 21
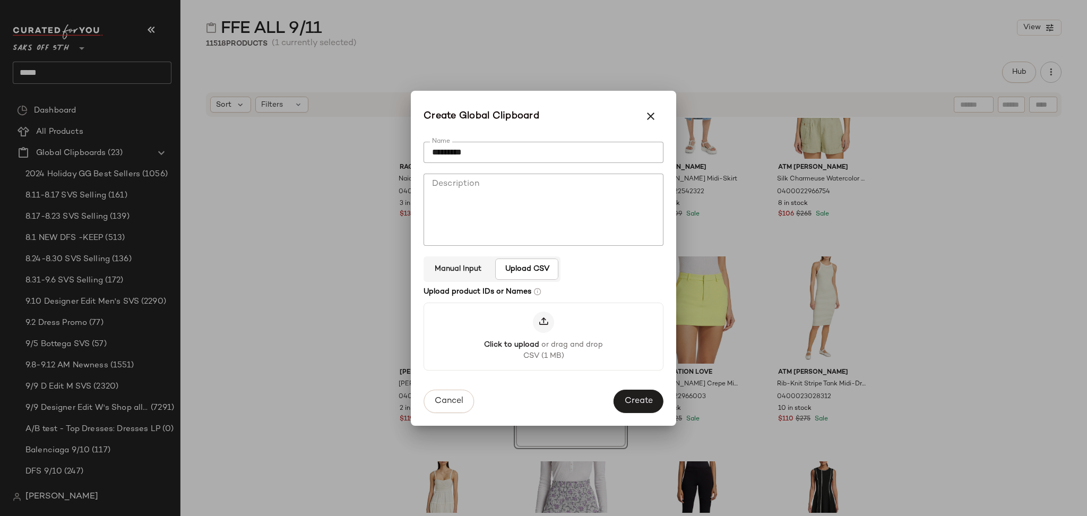
click at [543, 317] on icon at bounding box center [543, 322] width 11 height 11
click at [544, 336] on input "Click to upload or drag and drop CSV (1 MB)" at bounding box center [544, 336] width 1 height 1
click at [534, 323] on div at bounding box center [543, 322] width 21 height 21
click at [544, 336] on input "Click to upload or drag and drop CSV (1 MB)" at bounding box center [544, 336] width 1 height 1
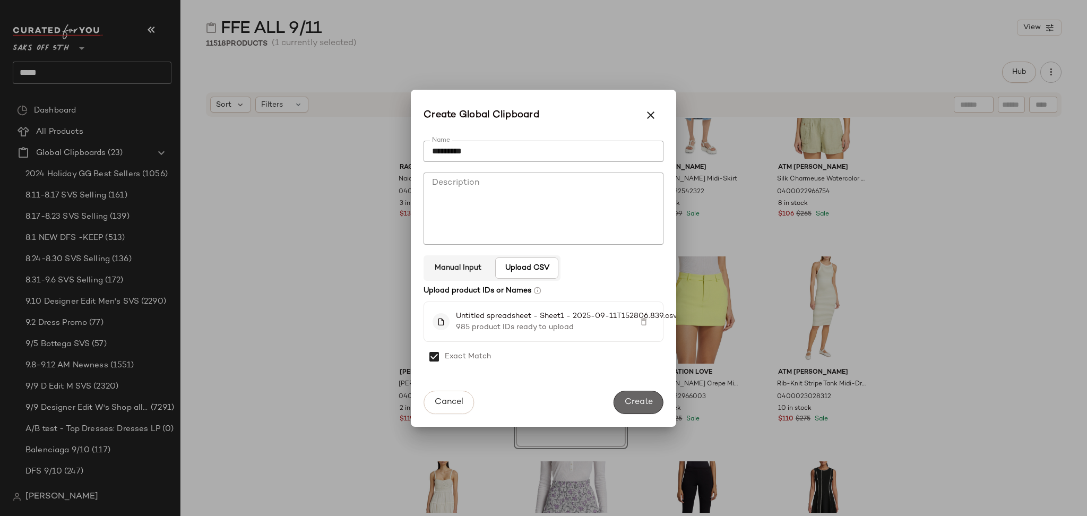
click at [623, 401] on button "Create" at bounding box center [639, 402] width 50 height 23
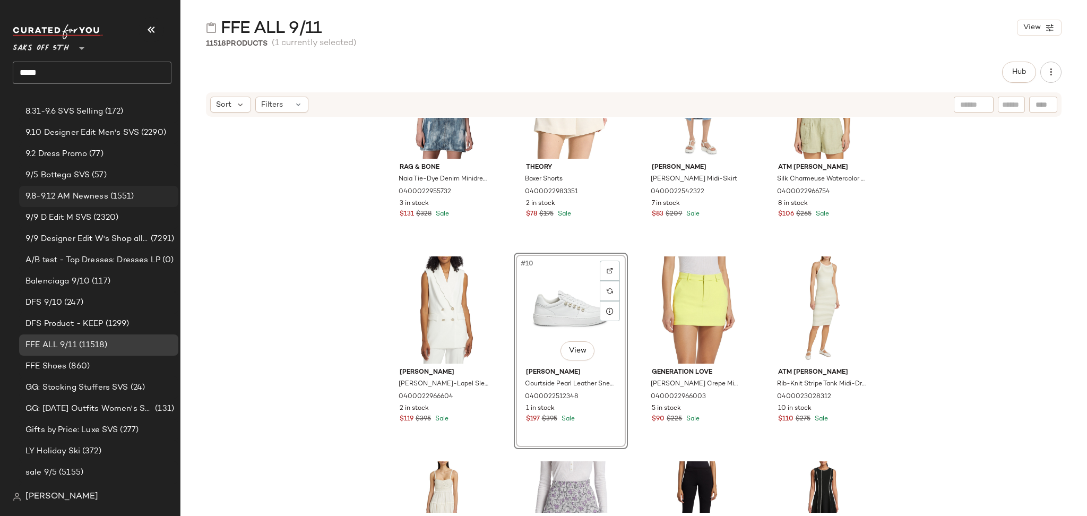
scroll to position [172, 0]
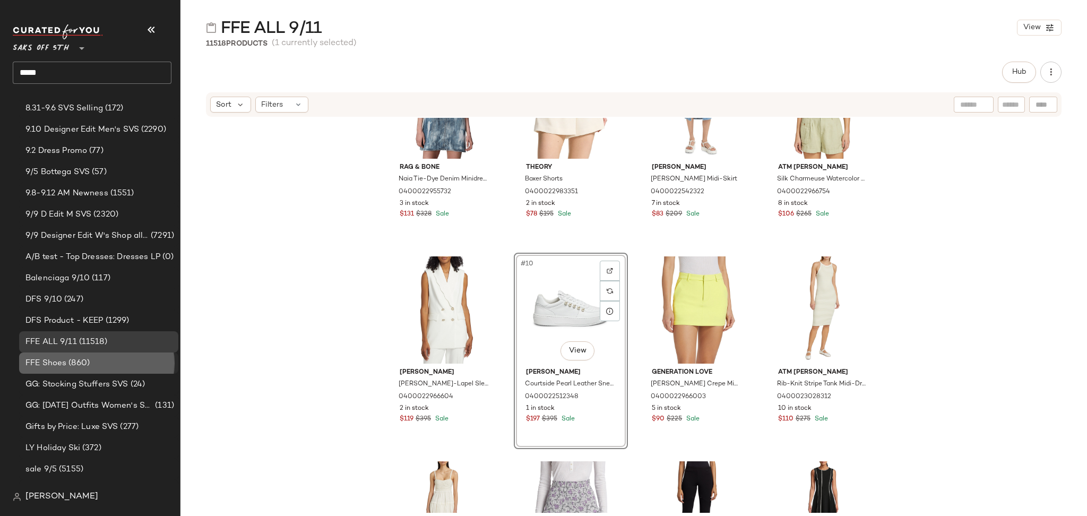
click at [88, 362] on span "(860)" at bounding box center [77, 363] width 23 height 12
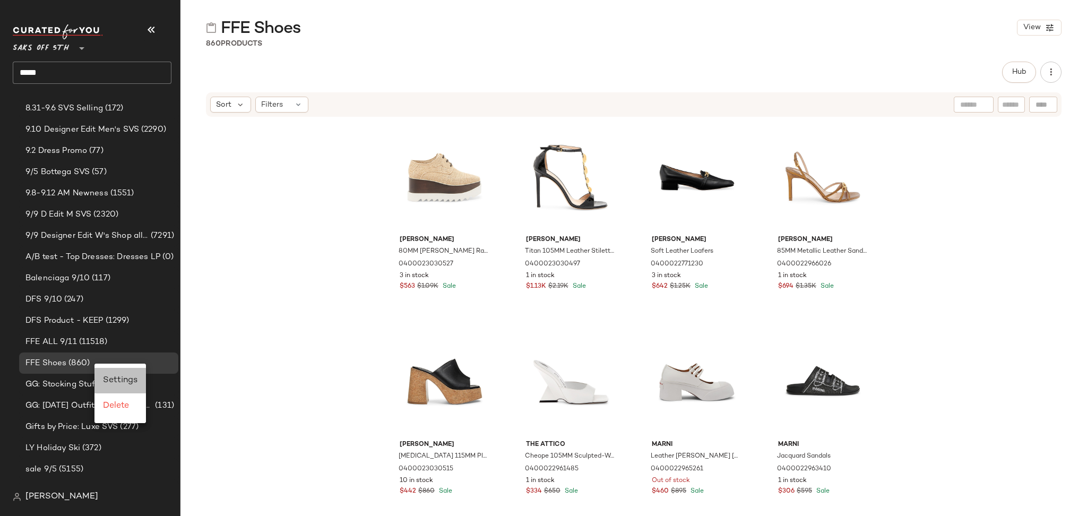
click at [113, 381] on span "Settings" at bounding box center [120, 380] width 35 height 9
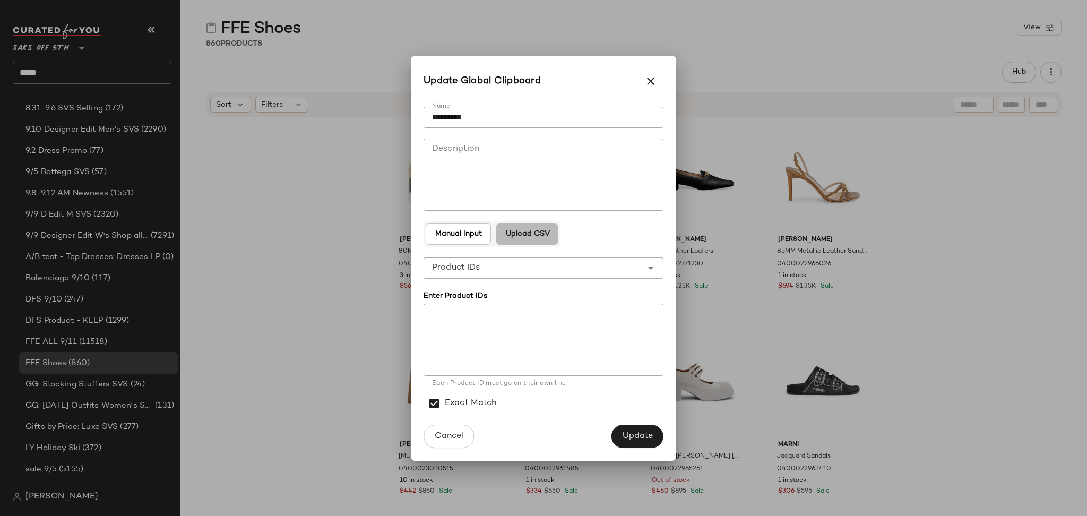
click at [515, 231] on span "Upload CSV" at bounding box center [527, 234] width 45 height 8
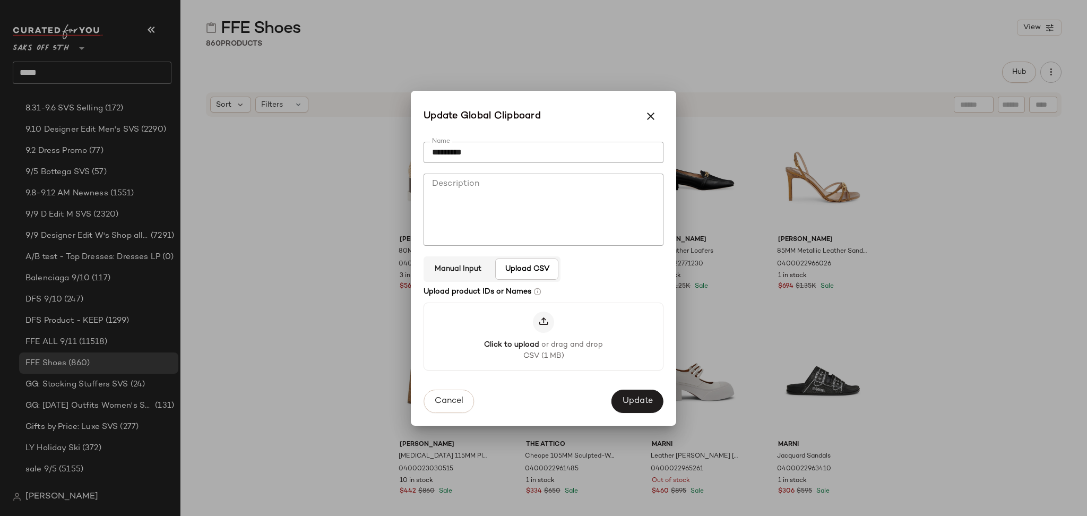
click at [543, 315] on div at bounding box center [543, 322] width 21 height 21
click at [544, 336] on input "Click to upload or drag and drop CSV (1 MB)" at bounding box center [544, 336] width 1 height 1
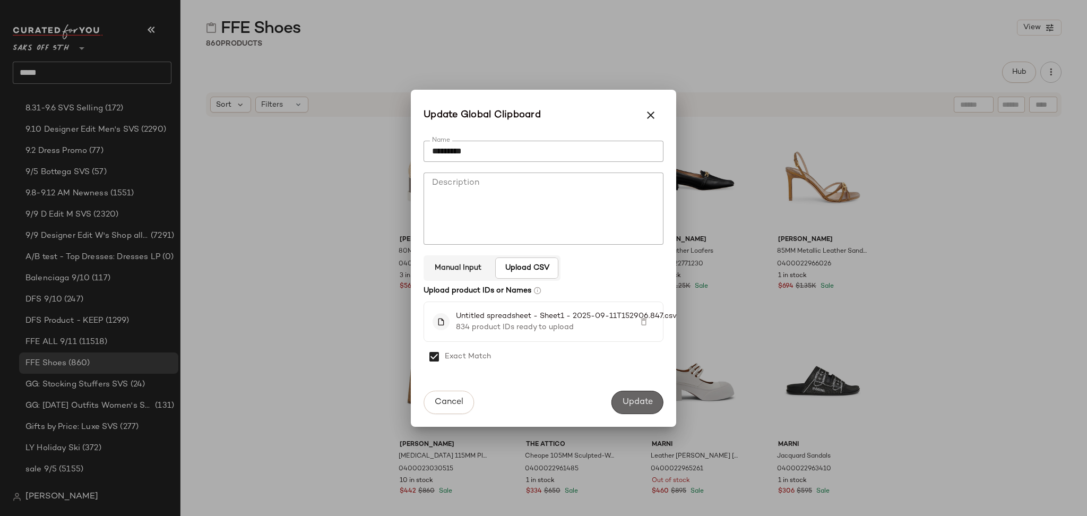
click at [630, 401] on span "Update" at bounding box center [637, 402] width 31 height 10
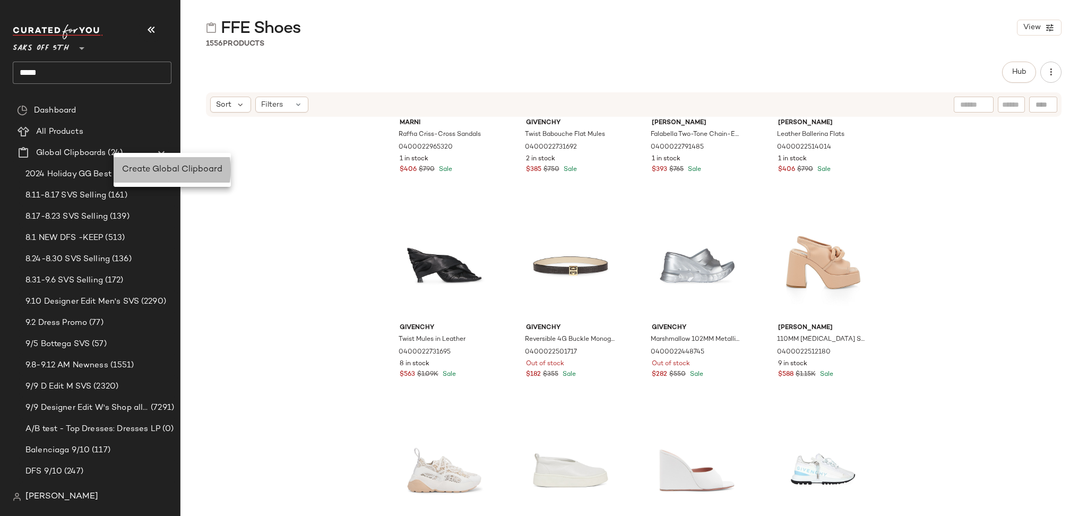
click at [157, 174] on span "Create Global Clipboard" at bounding box center [172, 169] width 100 height 9
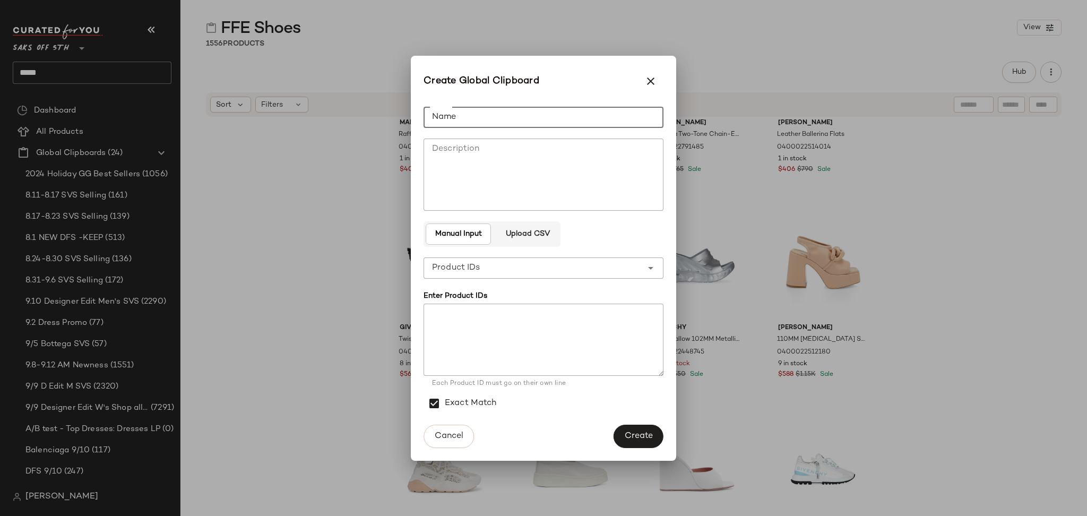
click at [457, 115] on input "Name" at bounding box center [544, 117] width 240 height 21
type input "**********"
click at [518, 243] on button "Upload CSV" at bounding box center [527, 234] width 62 height 21
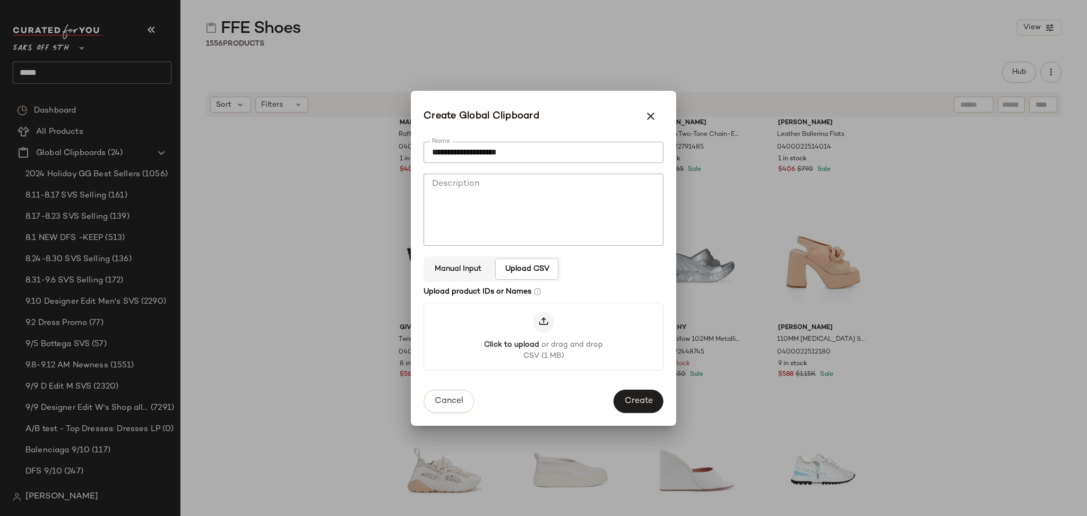
click at [538, 326] on icon at bounding box center [543, 322] width 11 height 11
click at [544, 336] on input "Click to upload or drag and drop CSV (1 MB)" at bounding box center [544, 336] width 1 height 1
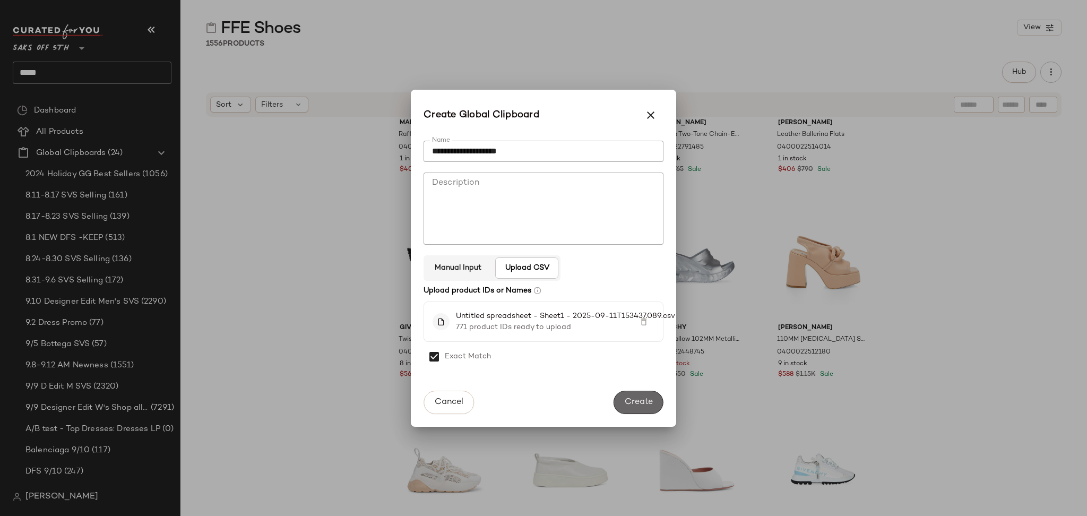
click at [638, 394] on button "Create" at bounding box center [639, 402] width 50 height 23
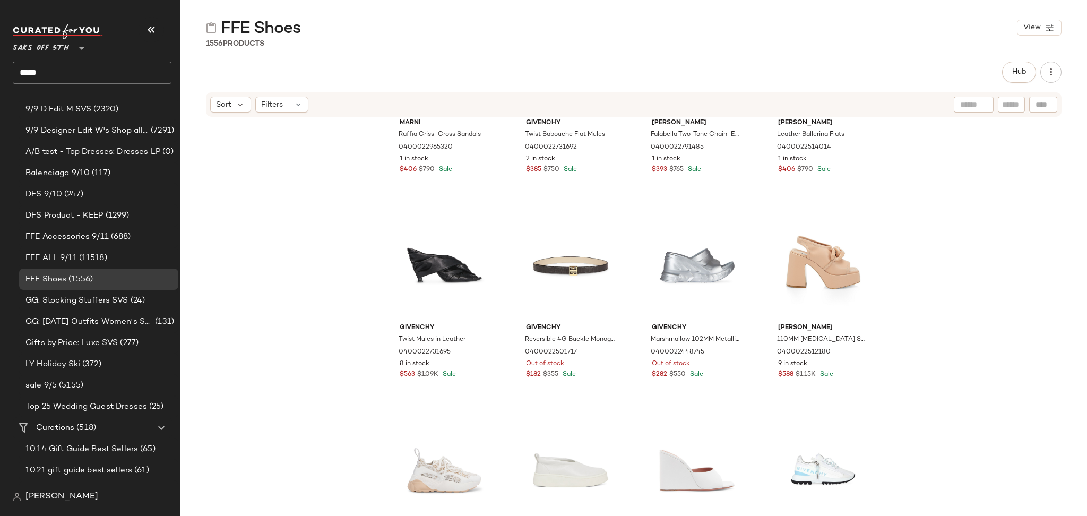
scroll to position [275, 0]
click at [133, 234] on div "FFE Accessories 9/11 (688)" at bounding box center [98, 239] width 152 height 12
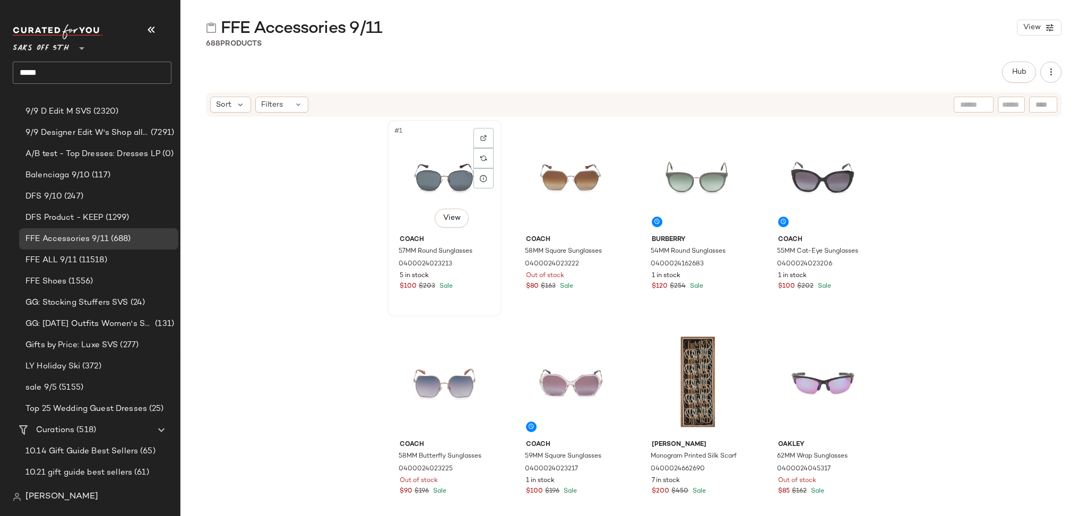
click at [419, 196] on div "#1 View" at bounding box center [444, 177] width 107 height 107
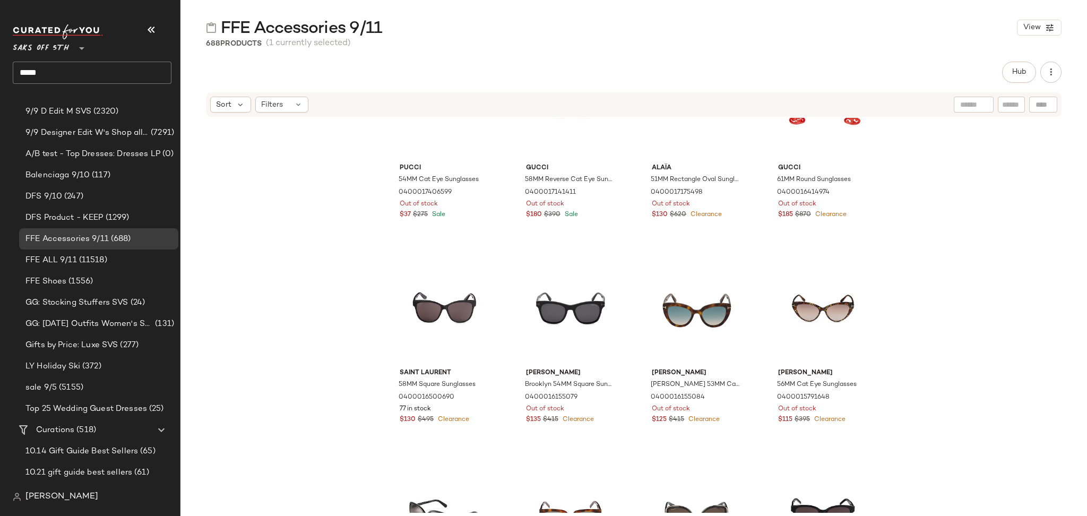
scroll to position [34856, 0]
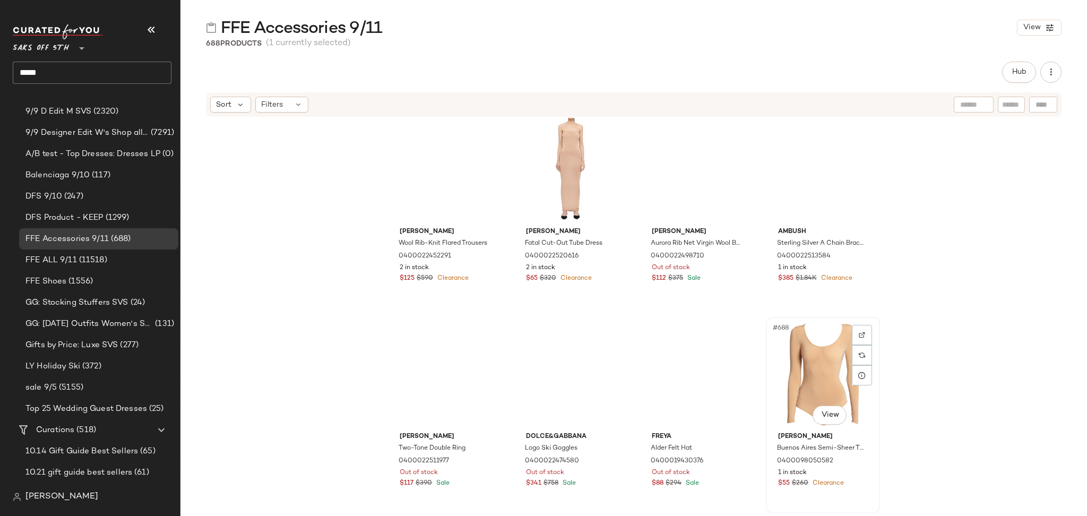
click at [806, 372] on div "#688 View" at bounding box center [823, 374] width 107 height 107
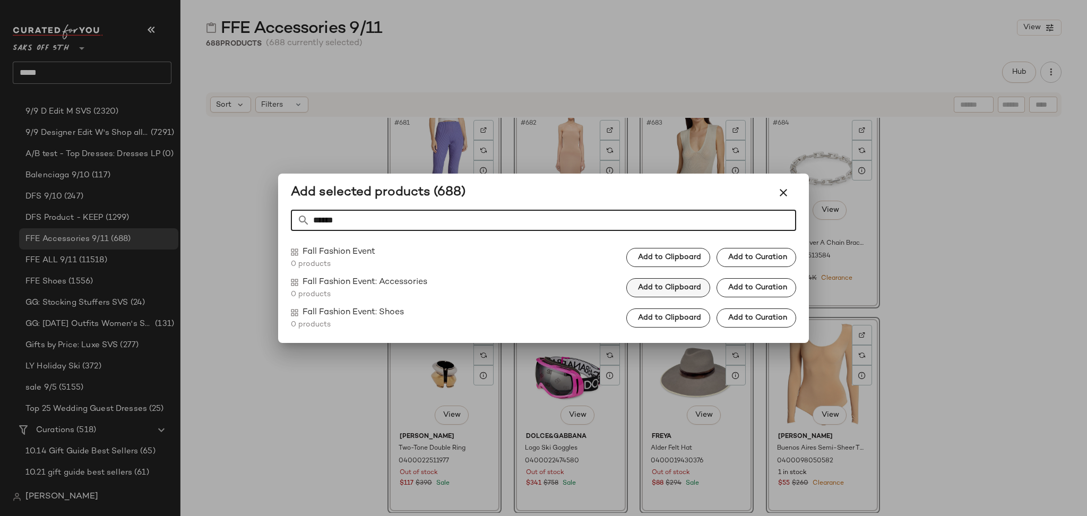
type input "******"
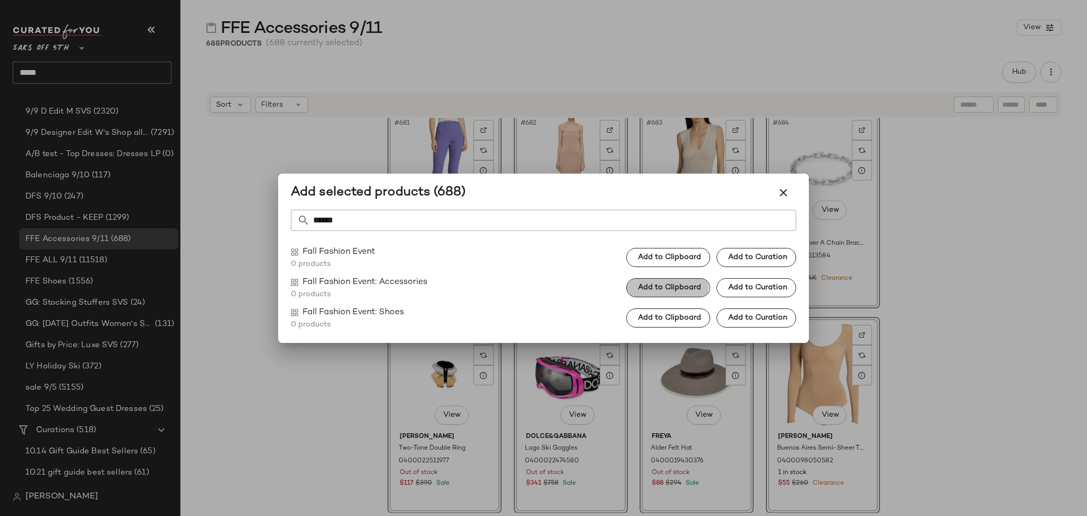
click at [683, 291] on span "Add to Clipboard" at bounding box center [670, 288] width 64 height 8
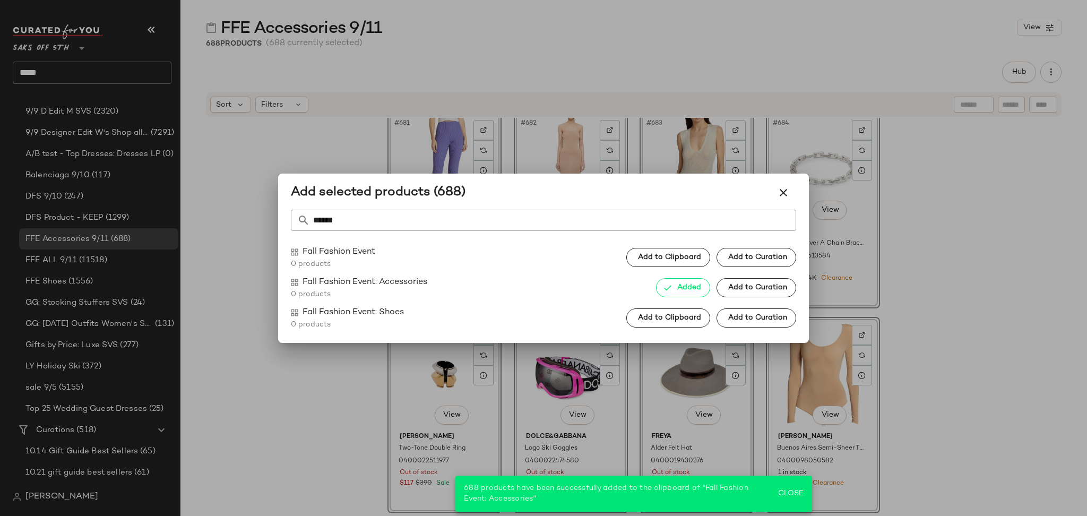
click at [86, 296] on div at bounding box center [543, 258] width 1087 height 516
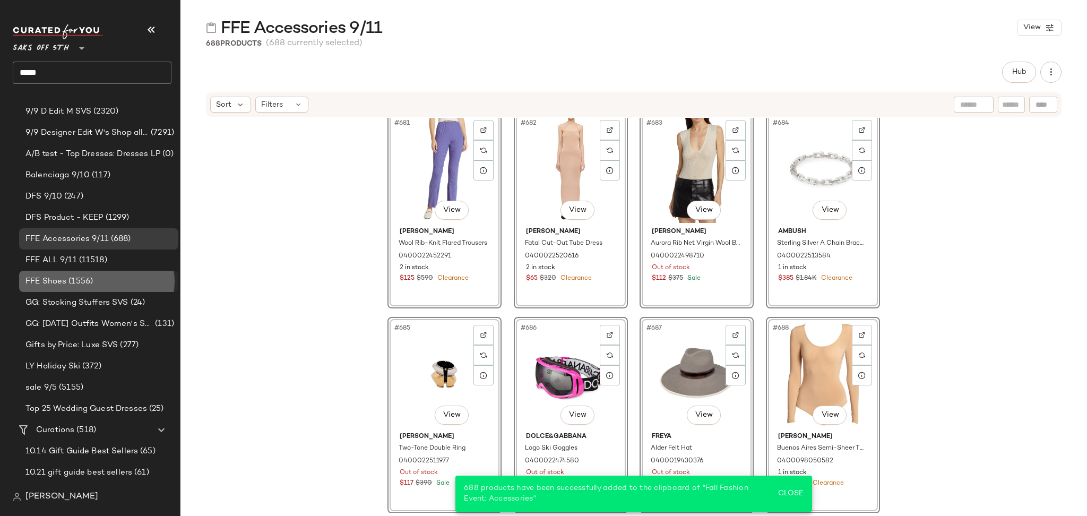
click at [90, 281] on span "(1556)" at bounding box center [79, 282] width 27 height 12
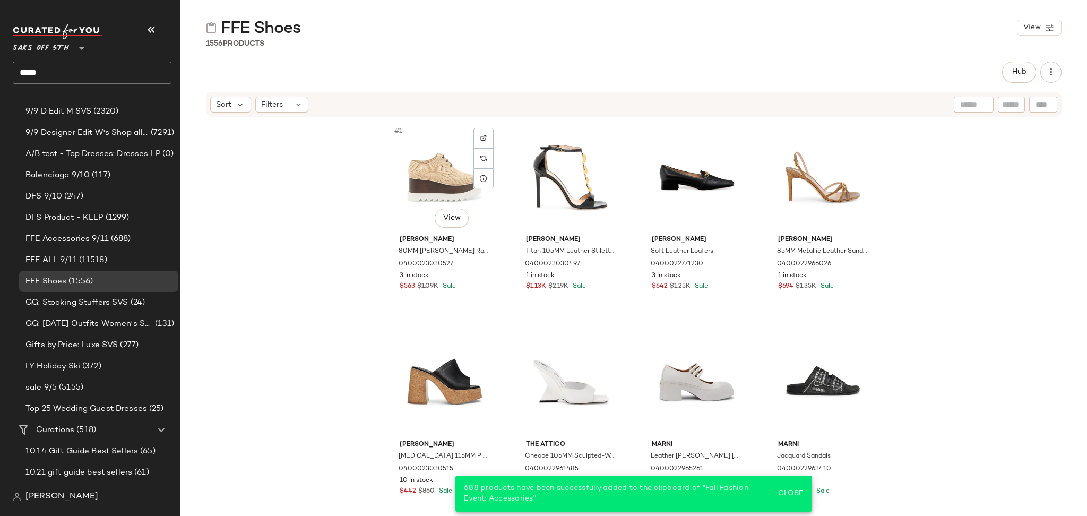
click at [449, 166] on div "#1 View" at bounding box center [444, 177] width 107 height 107
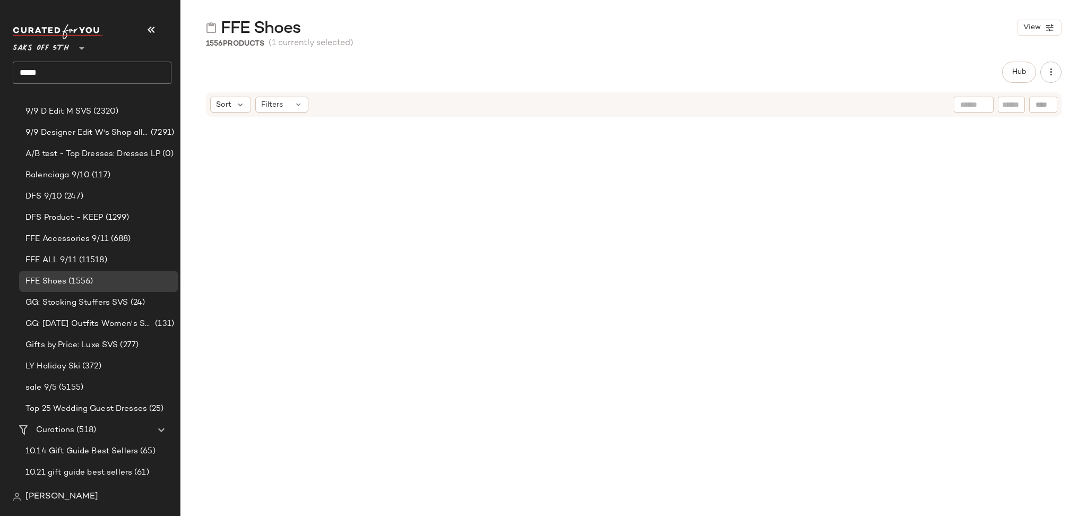
scroll to position [79327, 0]
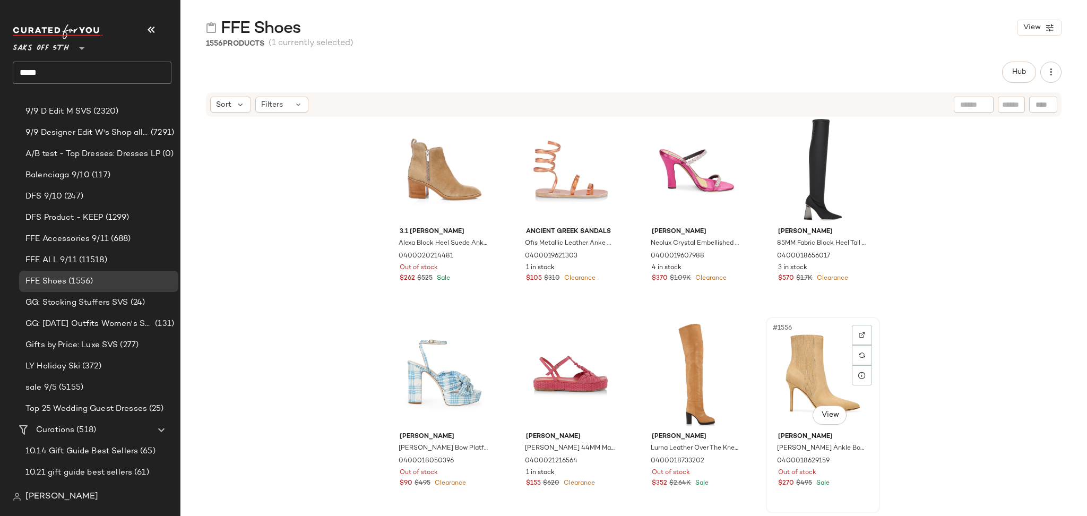
click at [787, 342] on div "#1556 View" at bounding box center [823, 374] width 107 height 107
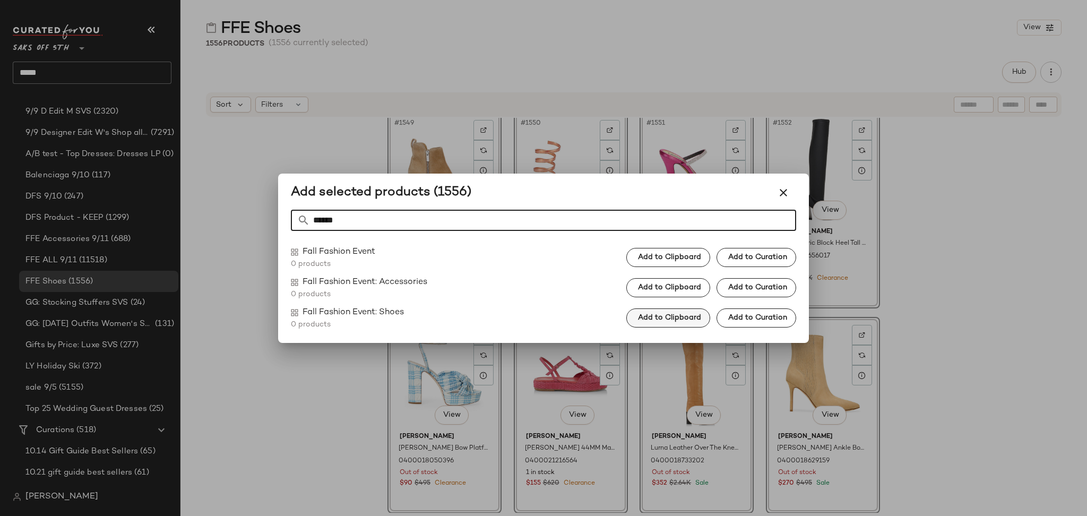
type input "******"
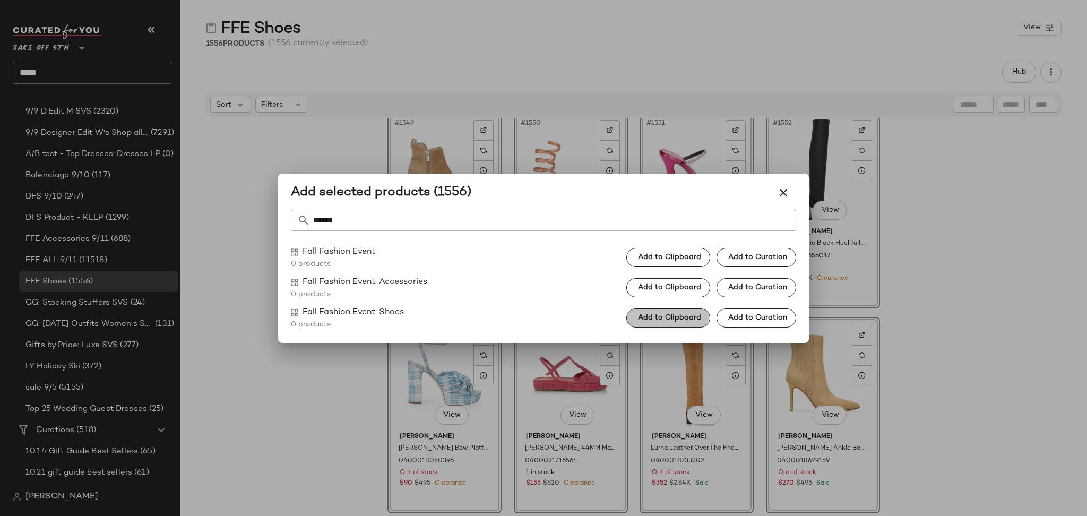
click at [675, 324] on button "Add to Clipboard" at bounding box center [668, 317] width 84 height 19
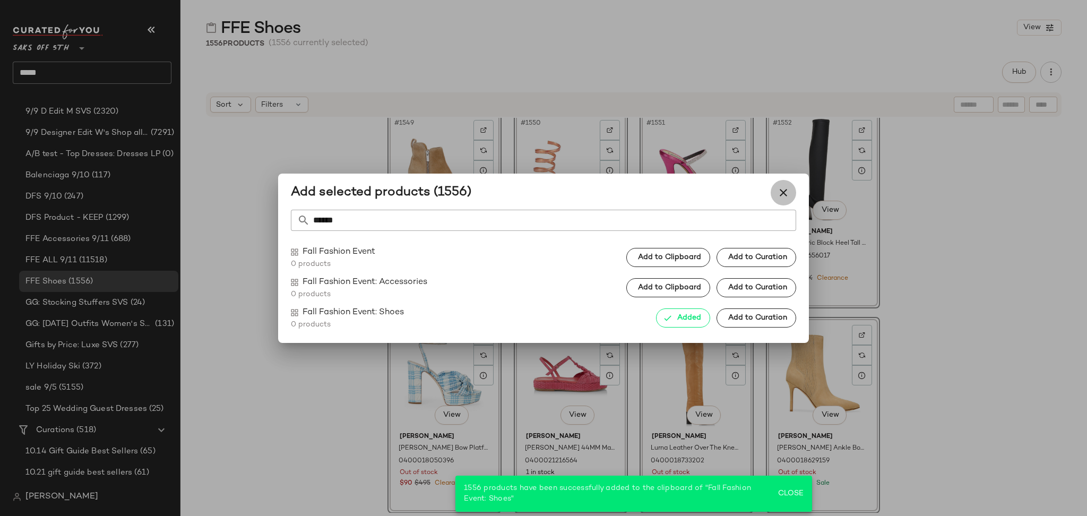
click at [792, 192] on button "button" at bounding box center [783, 192] width 25 height 25
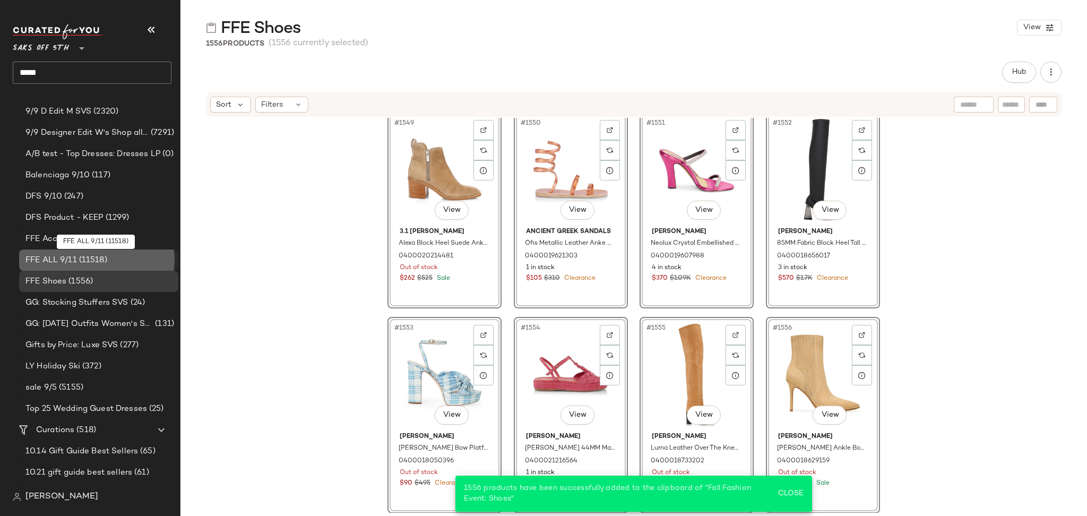
click at [122, 265] on div "FFE ALL 9/11 (11518)" at bounding box center [98, 260] width 152 height 12
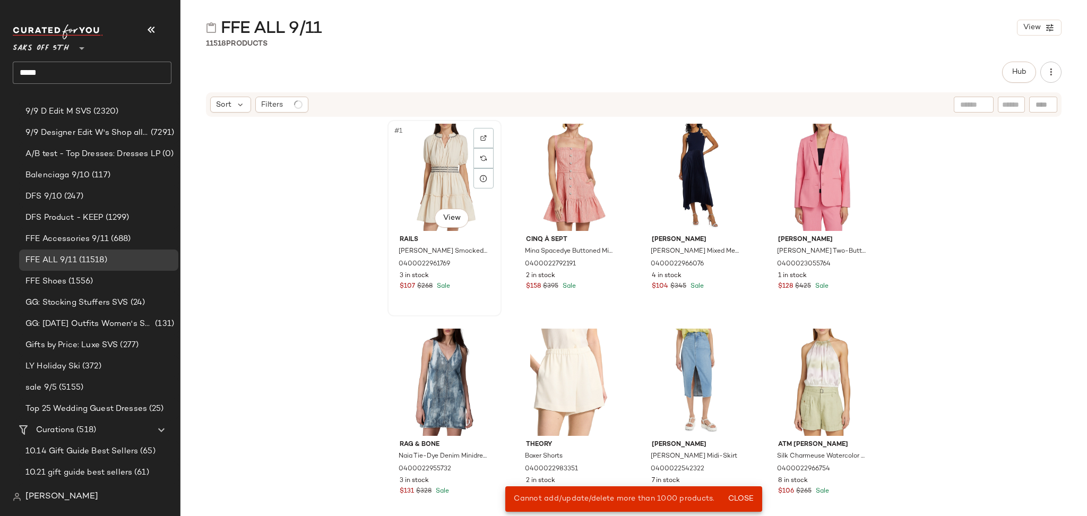
click at [429, 171] on div "#1 View" at bounding box center [444, 177] width 107 height 107
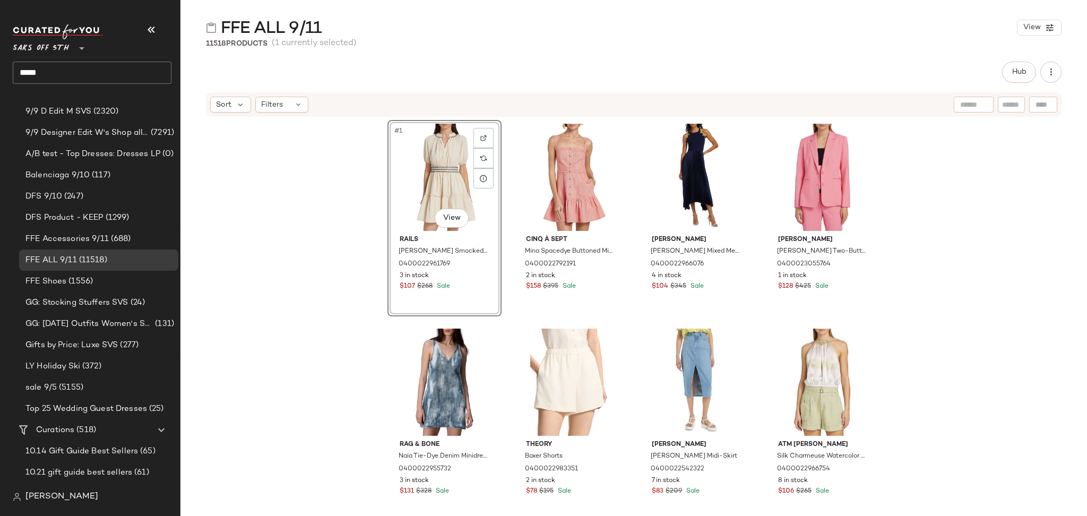
drag, startPoint x: 1080, startPoint y: 117, endPoint x: 1083, endPoint y: 123, distance: 6.2
click at [1083, 123] on div "#1 View Rails Fiorella Cotton Smocked Midi-Dress 0400022961769 3 in stock $107 …" at bounding box center [634, 315] width 907 height 395
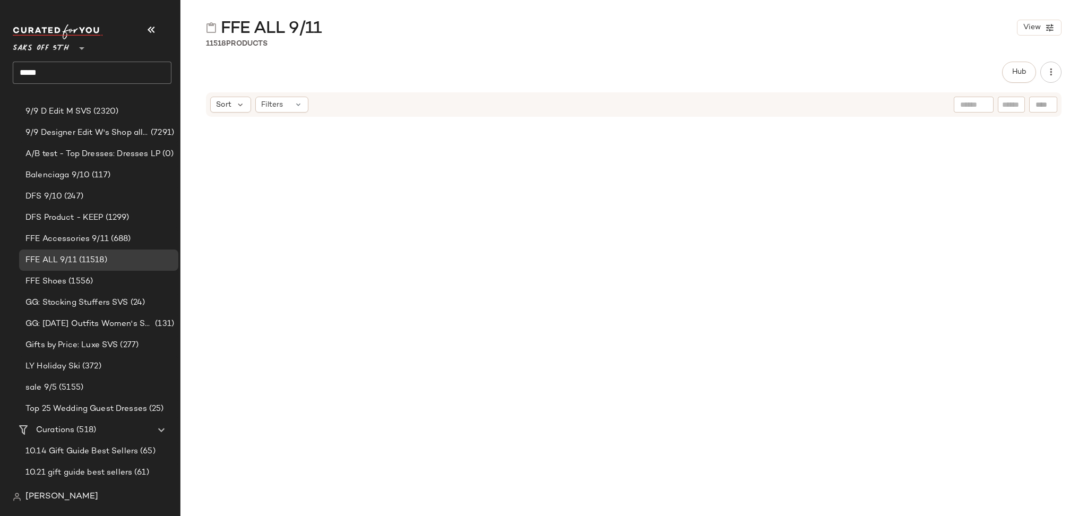
scroll to position [589825, 0]
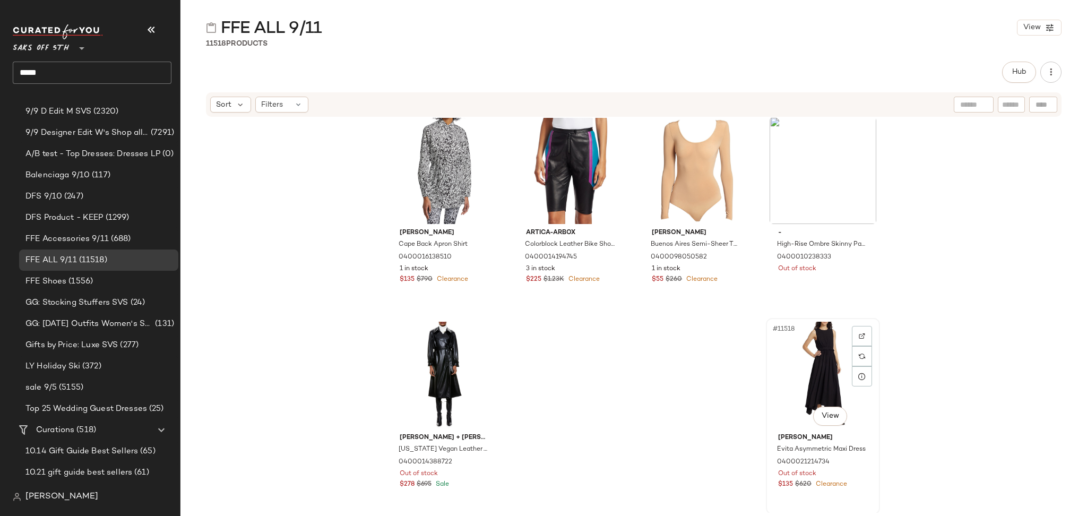
click at [817, 362] on div "#11518 View" at bounding box center [823, 375] width 107 height 107
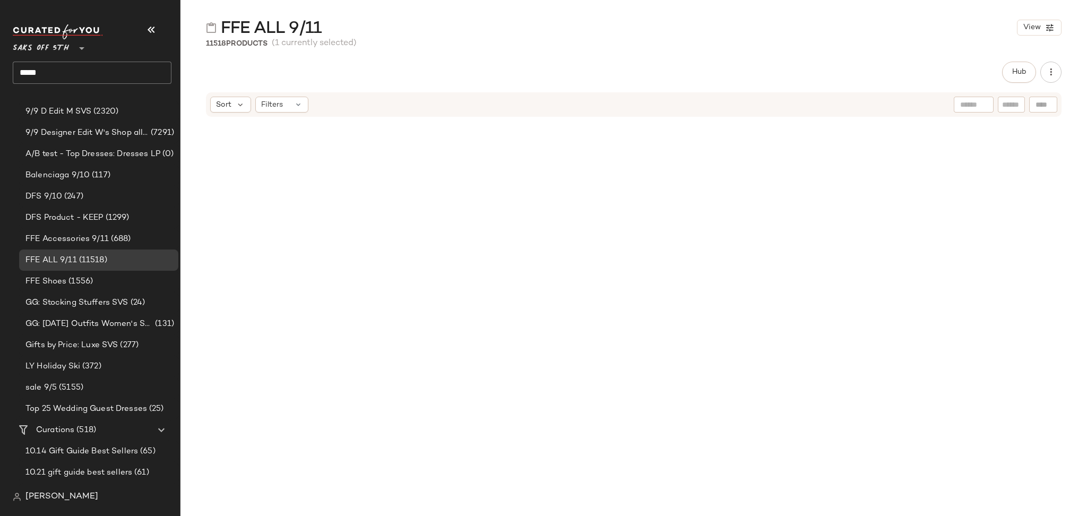
scroll to position [0, 0]
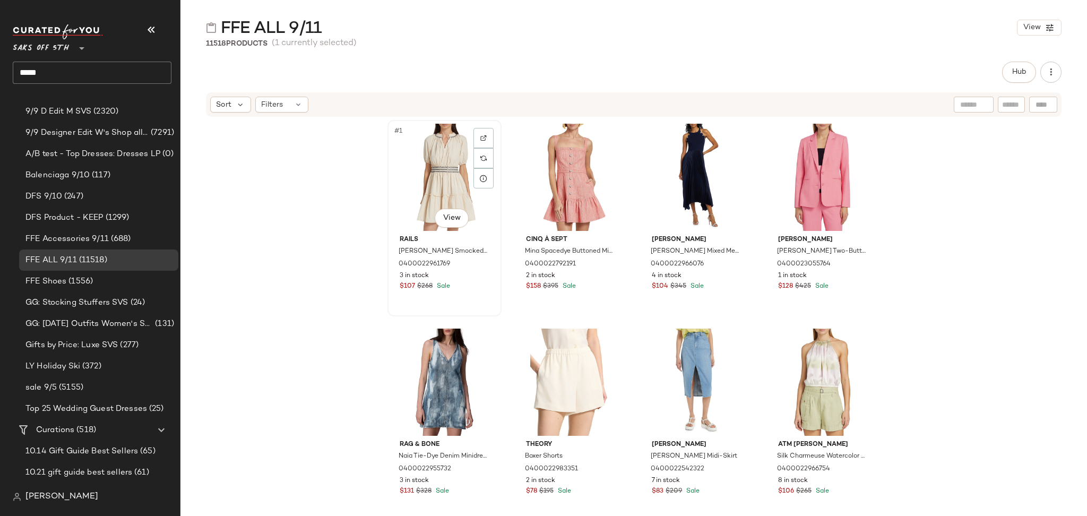
click at [456, 165] on div "#1 View" at bounding box center [444, 177] width 107 height 107
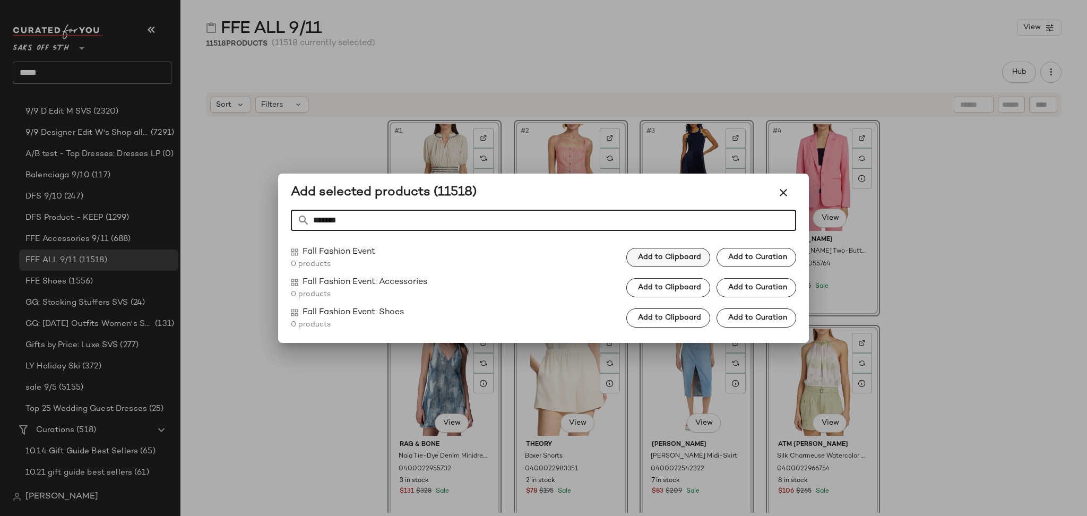
type input "*******"
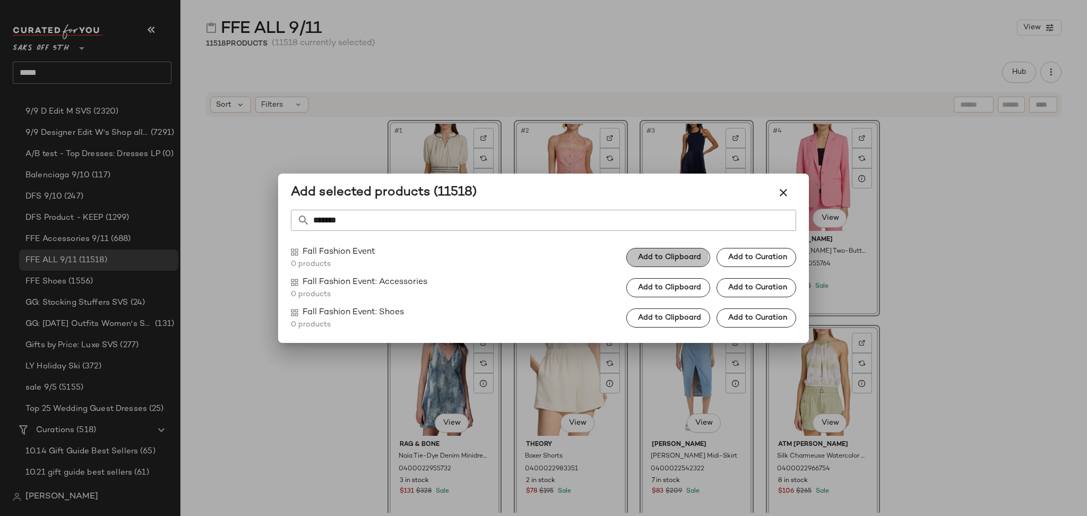
click at [647, 257] on span "Add to Clipboard" at bounding box center [670, 257] width 64 height 8
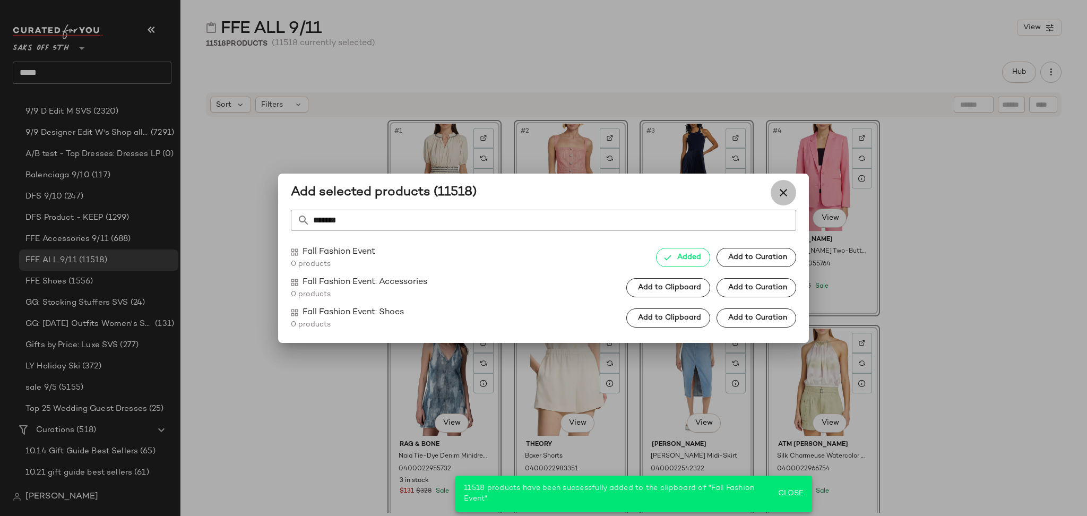
click at [782, 187] on icon "button" at bounding box center [783, 192] width 13 height 13
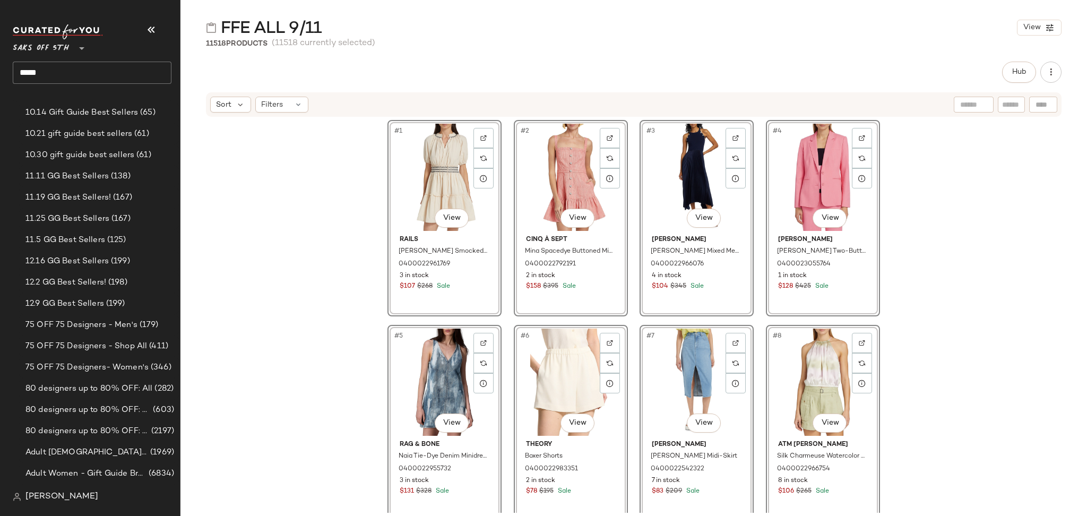
scroll to position [619, 0]
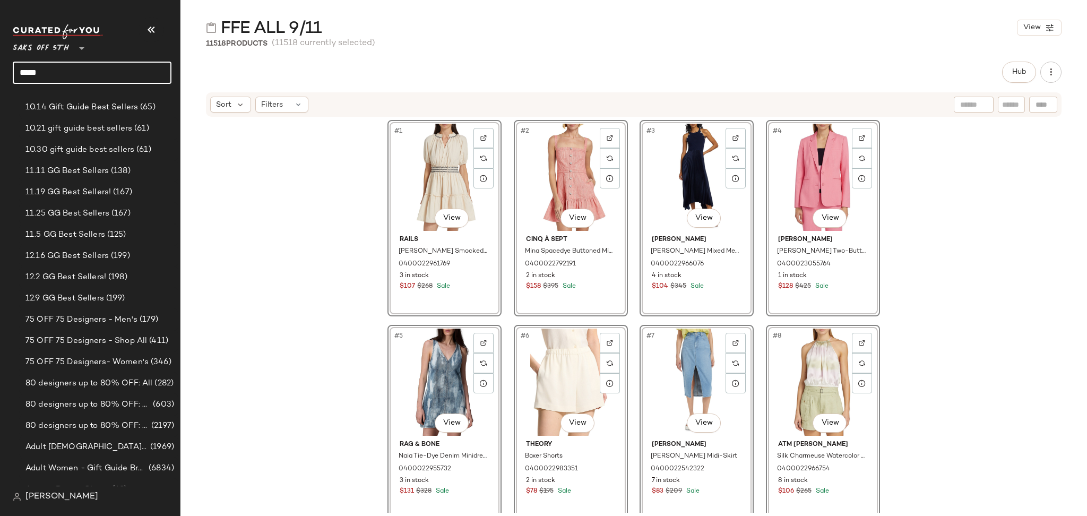
click at [88, 82] on input "****" at bounding box center [92, 73] width 159 height 22
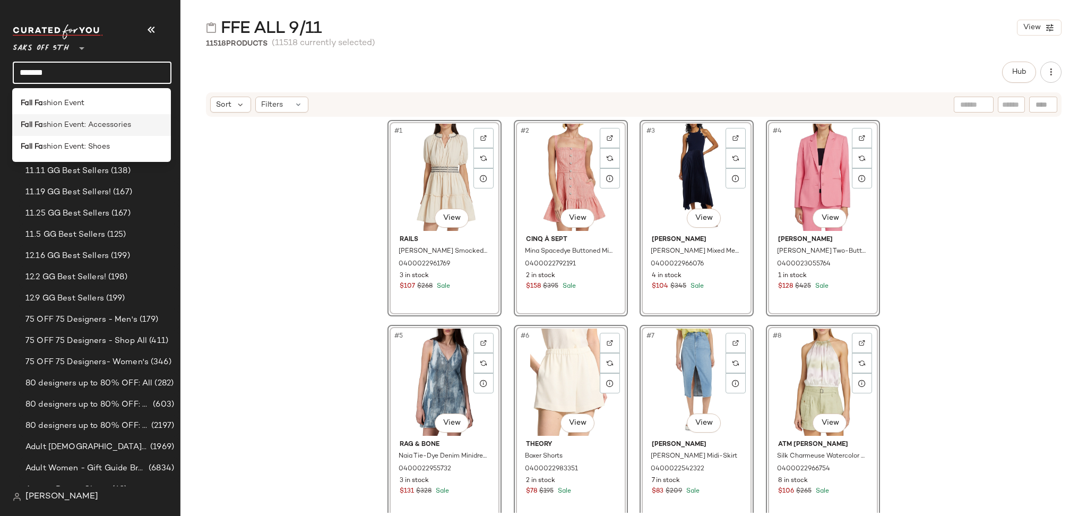
type input "*******"
click at [119, 123] on span "shion Event: Accessories" at bounding box center [87, 124] width 88 height 11
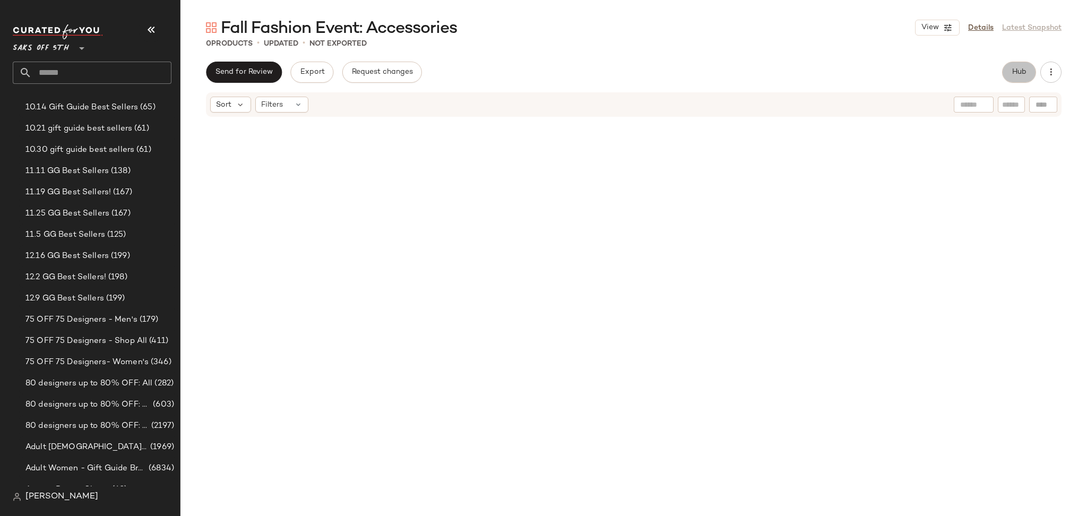
click at [1023, 76] on span "Hub" at bounding box center [1019, 72] width 15 height 8
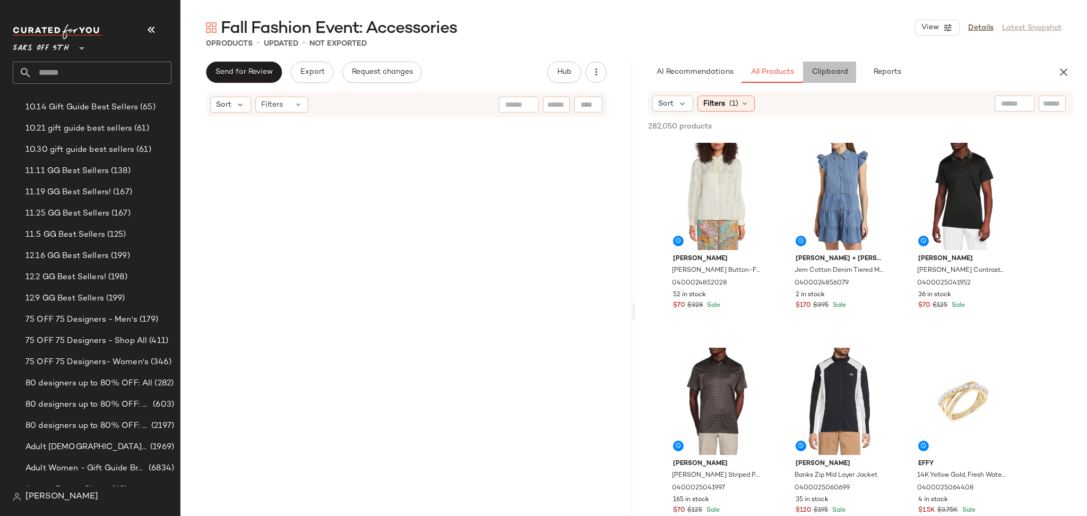
click at [822, 69] on span "Clipboard" at bounding box center [829, 72] width 37 height 8
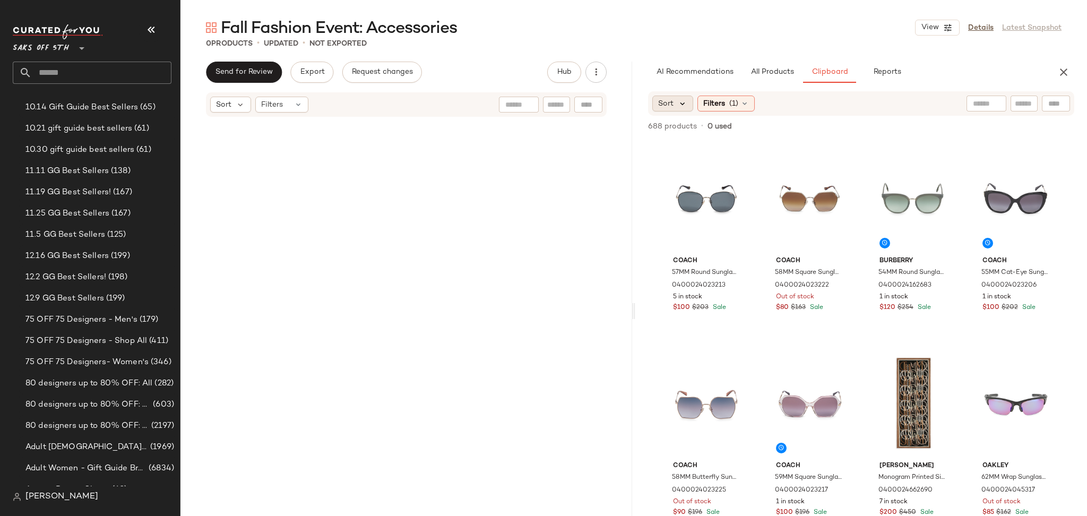
click at [680, 99] on icon at bounding box center [683, 104] width 10 height 10
click at [683, 156] on span "Highest Inventory" at bounding box center [710, 155] width 64 height 11
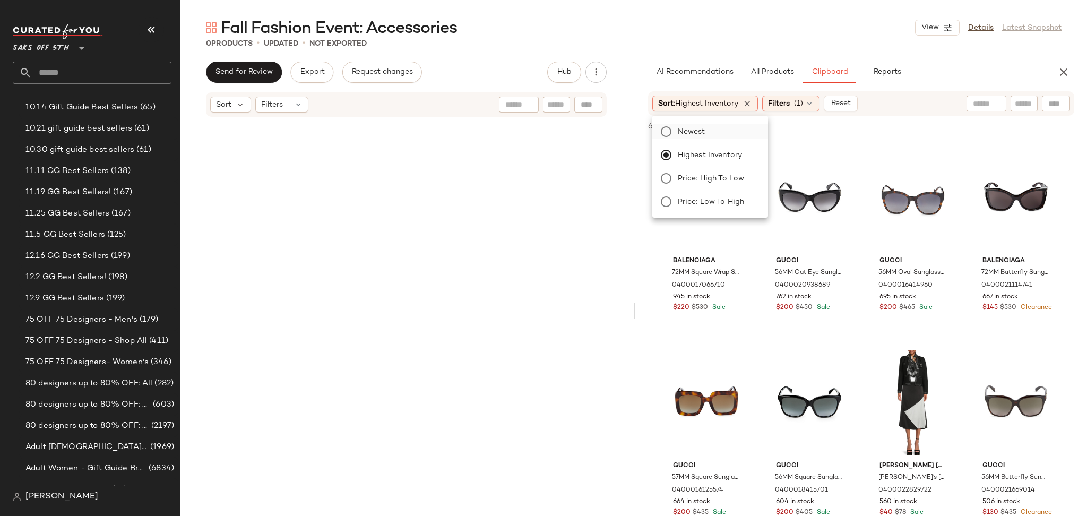
click at [674, 133] on label "Newest" at bounding box center [717, 131] width 86 height 15
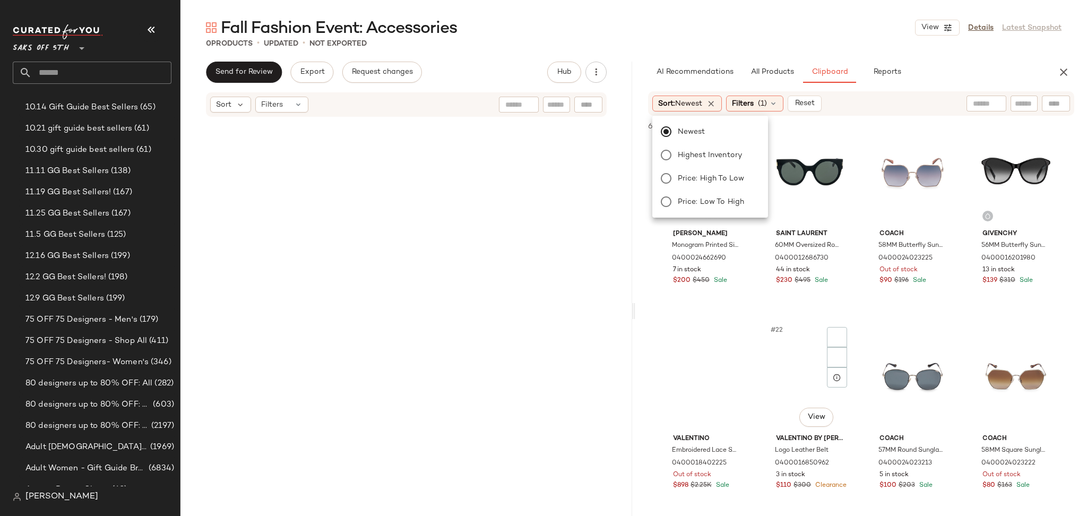
scroll to position [875, 0]
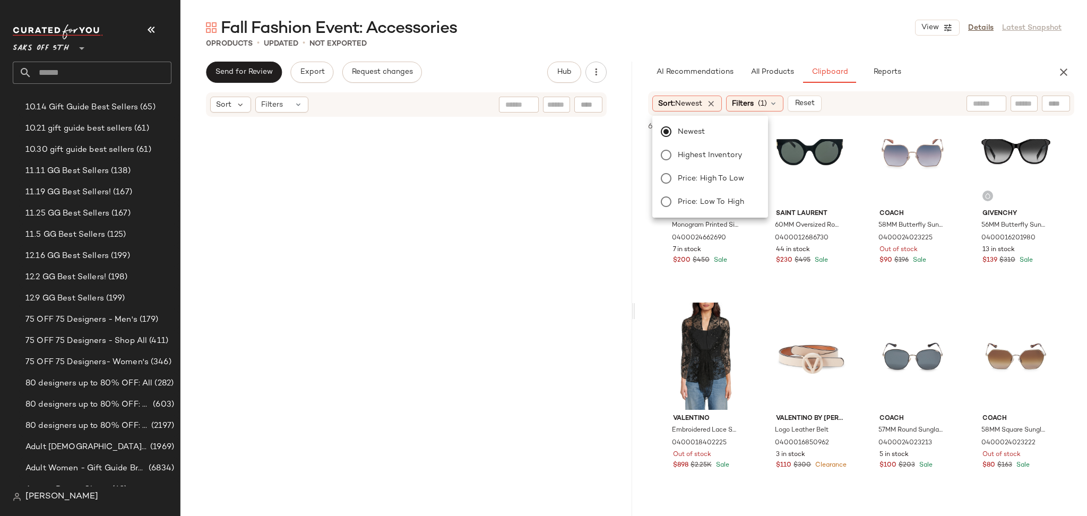
click at [663, 164] on div "Newest Highest Inventory Price: High to Low Price: Low to High" at bounding box center [709, 166] width 118 height 93
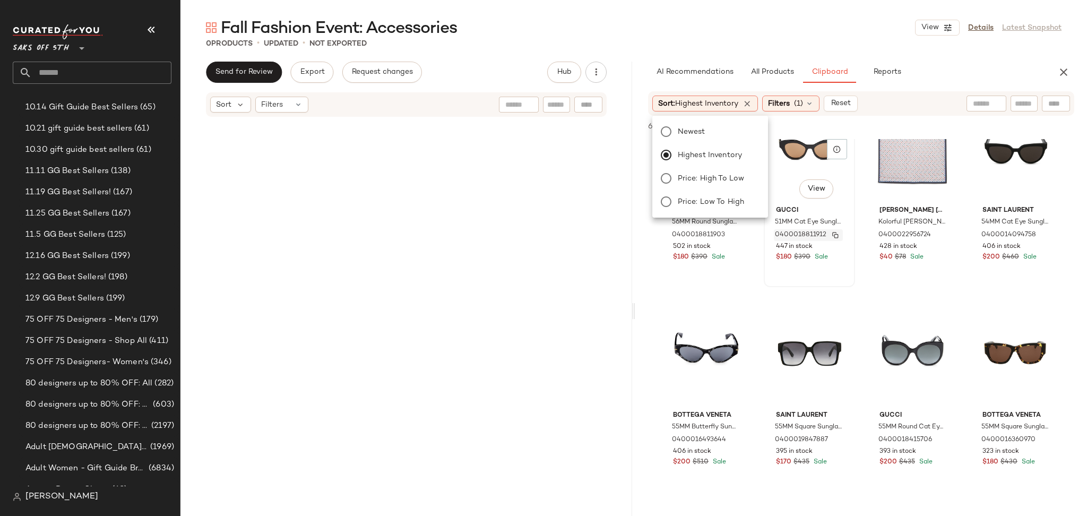
scroll to position [0, 0]
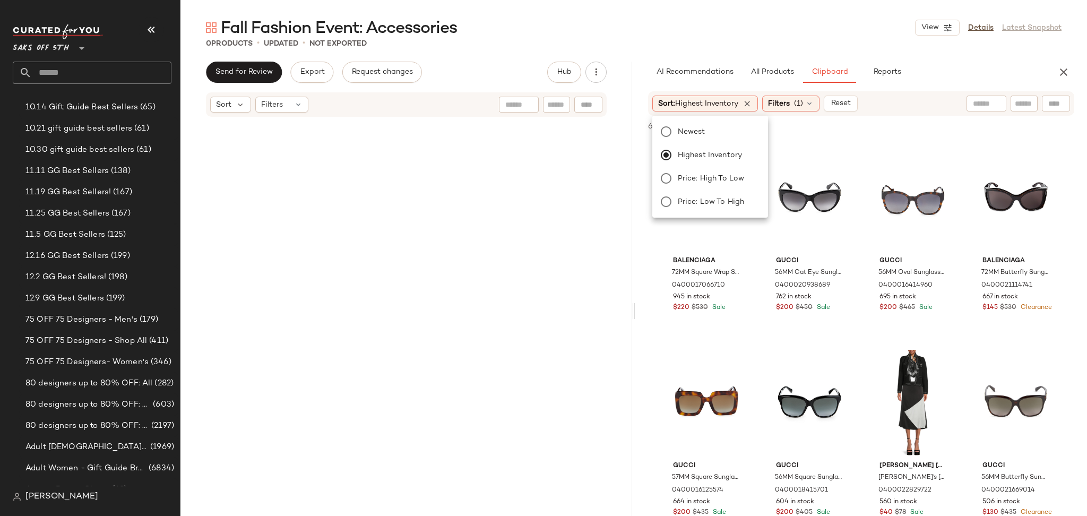
click at [808, 35] on div "Fall Fashion Event: Accessories View Details Latest Snapshot" at bounding box center [634, 27] width 907 height 21
click at [706, 198] on div "#1 View" at bounding box center [707, 198] width 84 height 107
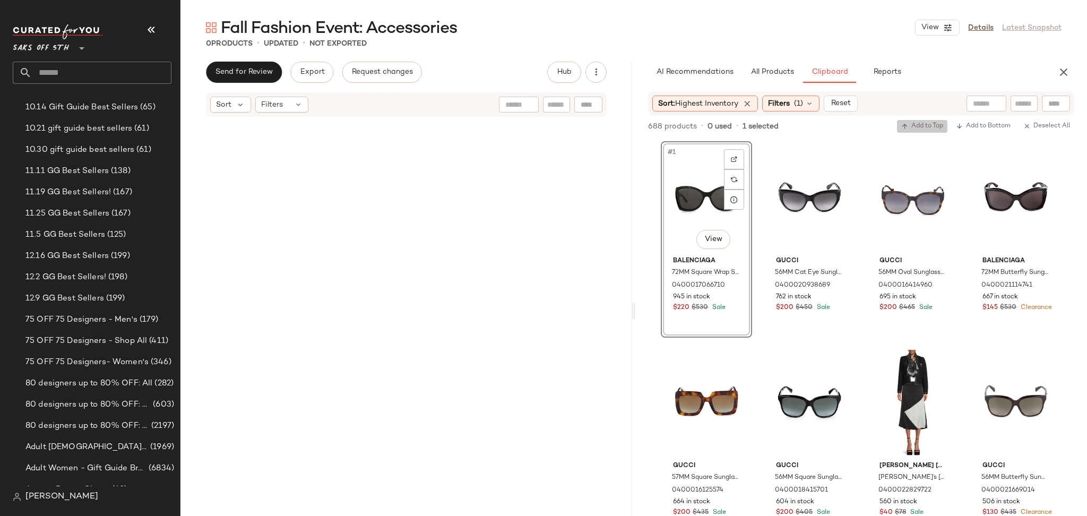
click at [922, 127] on span "Add to Top" at bounding box center [923, 126] width 42 height 7
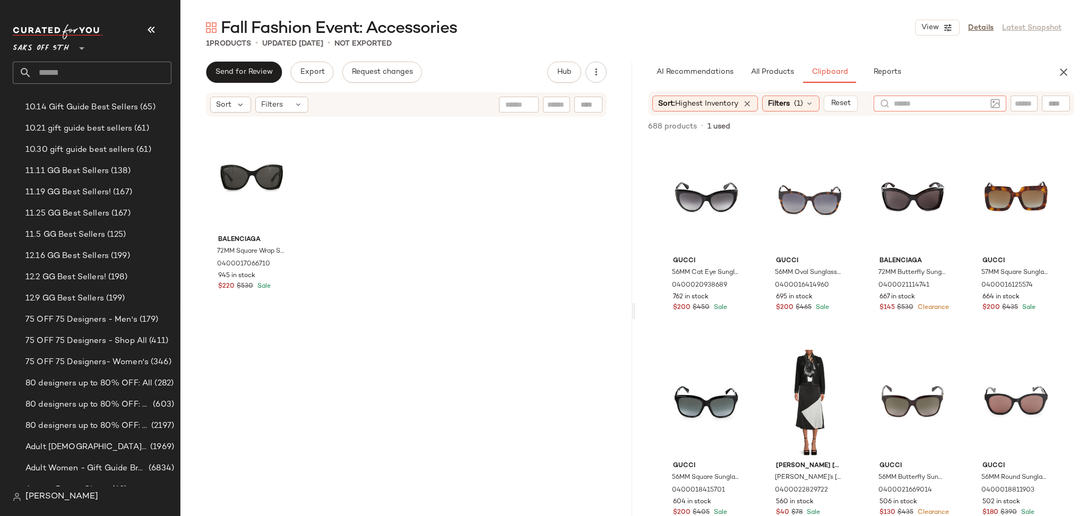
click at [992, 104] on div at bounding box center [940, 104] width 133 height 16
type input "****"
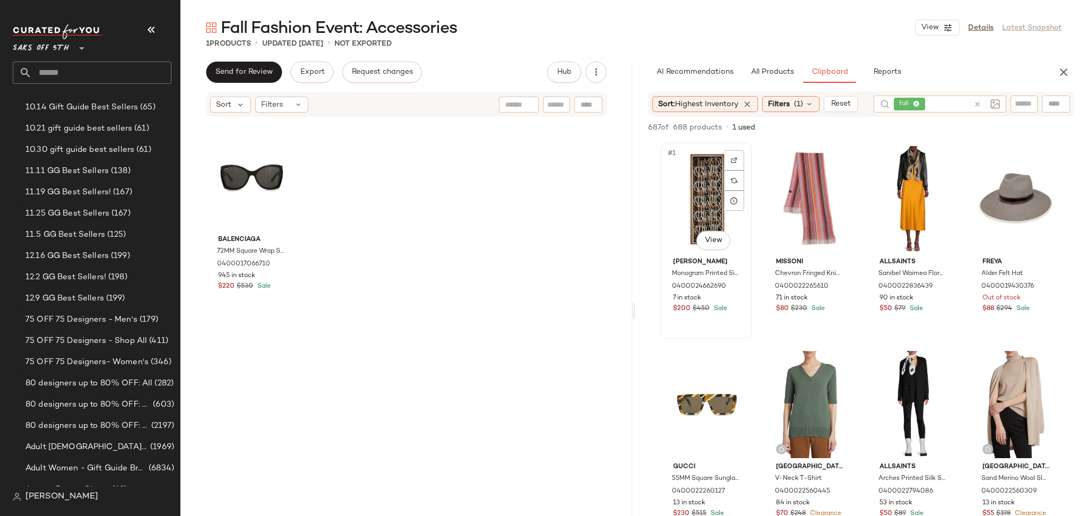
click at [685, 184] on div "#1 View" at bounding box center [707, 199] width 84 height 107
click at [921, 125] on span "Add to Top" at bounding box center [923, 127] width 42 height 7
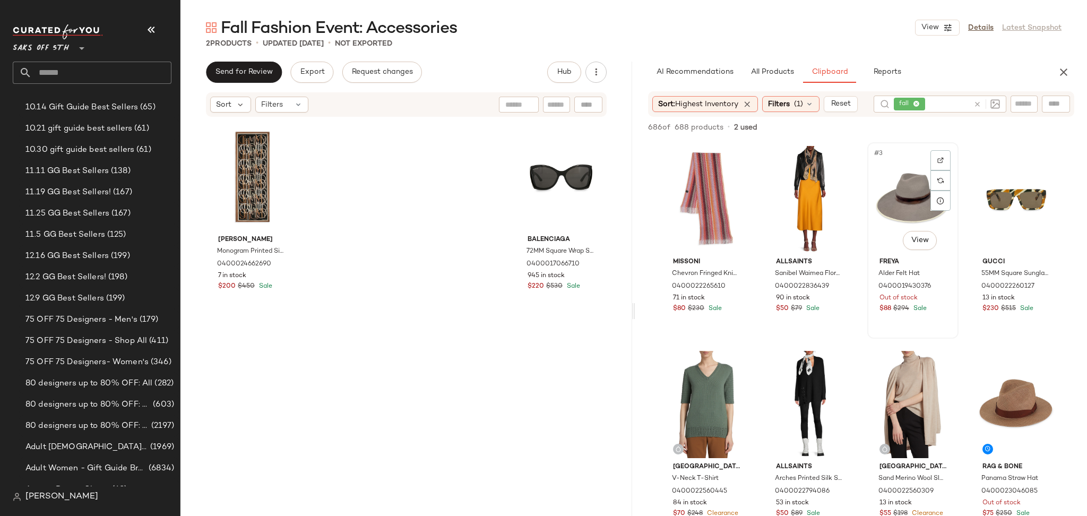
click at [915, 190] on div "#3 View" at bounding box center [913, 199] width 84 height 107
click at [922, 126] on span "Add to Top" at bounding box center [923, 127] width 42 height 7
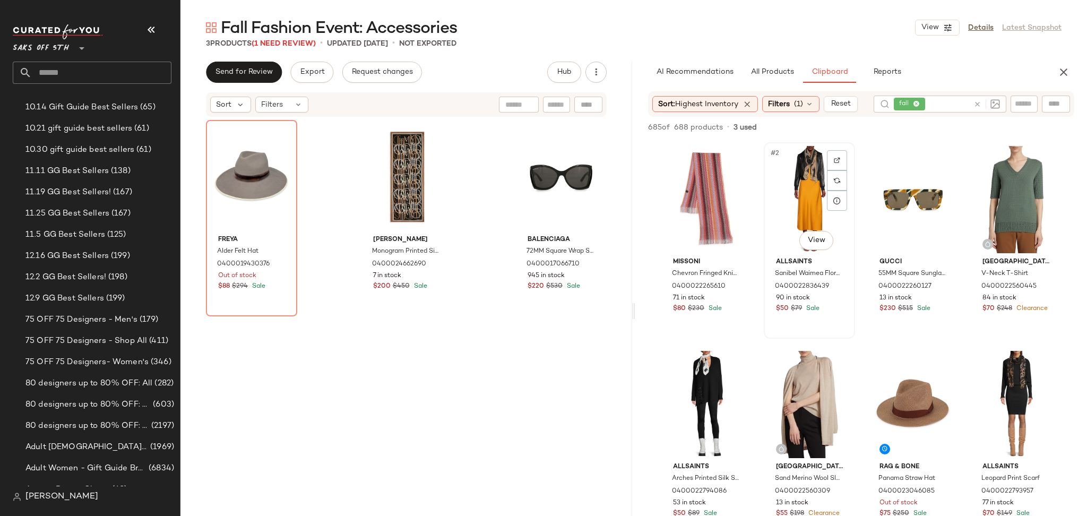
click at [796, 173] on div "#2 View" at bounding box center [810, 199] width 84 height 107
click at [902, 131] on button "Add to Top" at bounding box center [922, 127] width 50 height 13
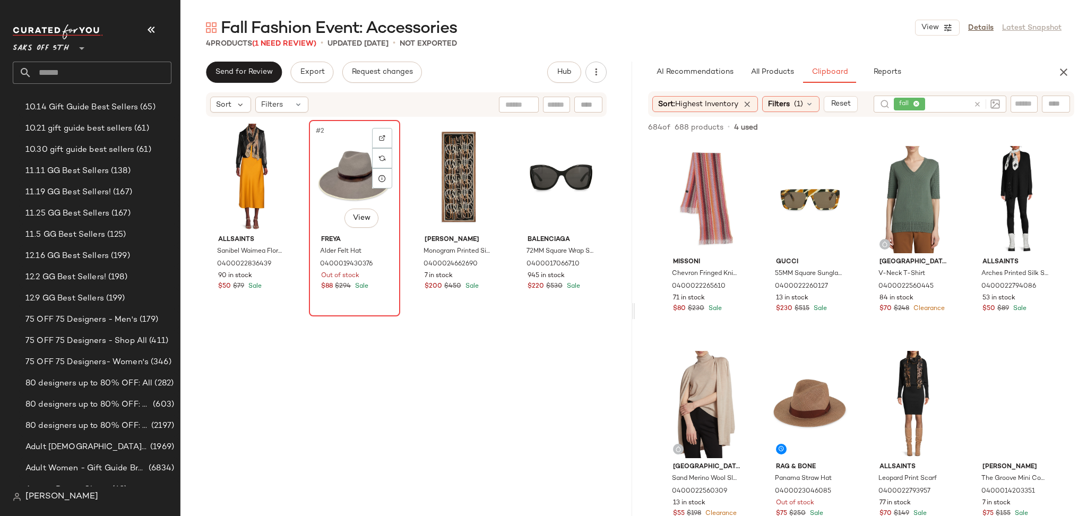
click at [344, 177] on div "#2 View" at bounding box center [355, 177] width 84 height 107
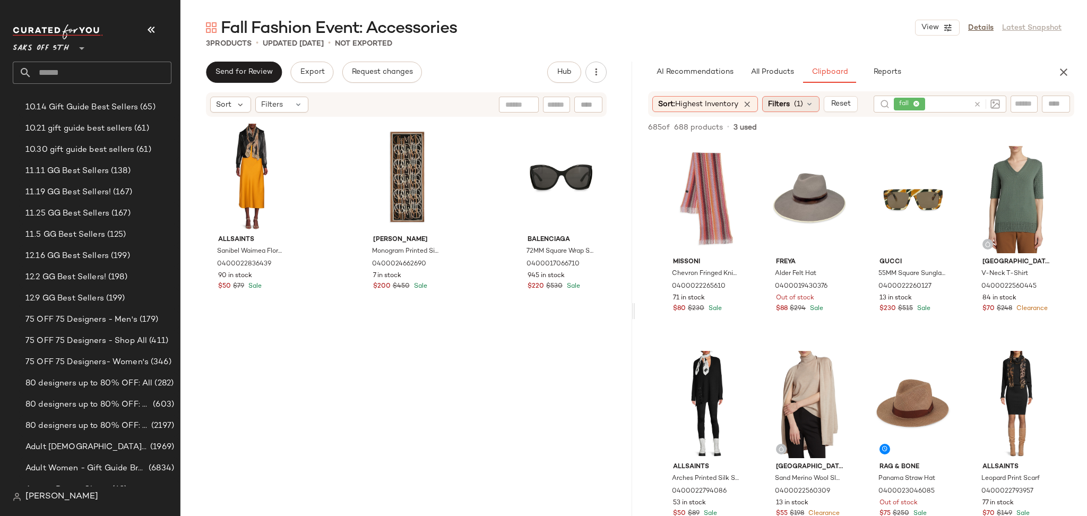
click at [790, 102] on span "Filters" at bounding box center [779, 104] width 22 height 11
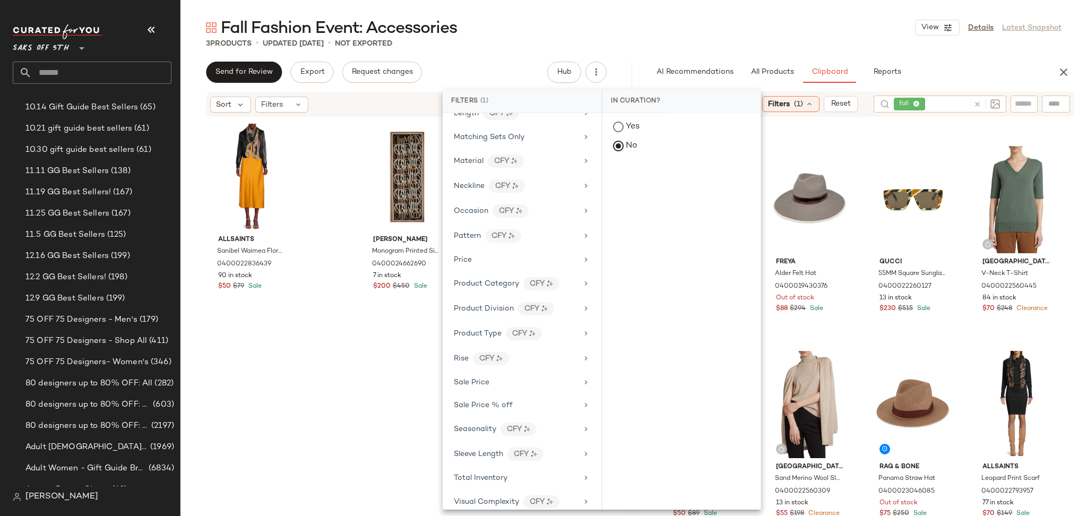
scroll to position [483, 0]
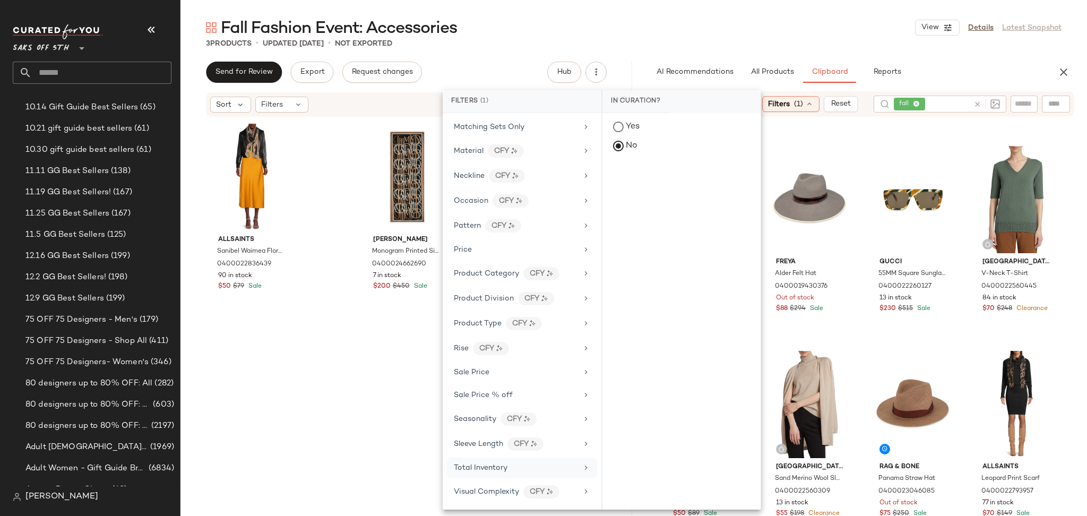
click at [487, 474] on div "Total Inventory" at bounding box center [522, 468] width 150 height 21
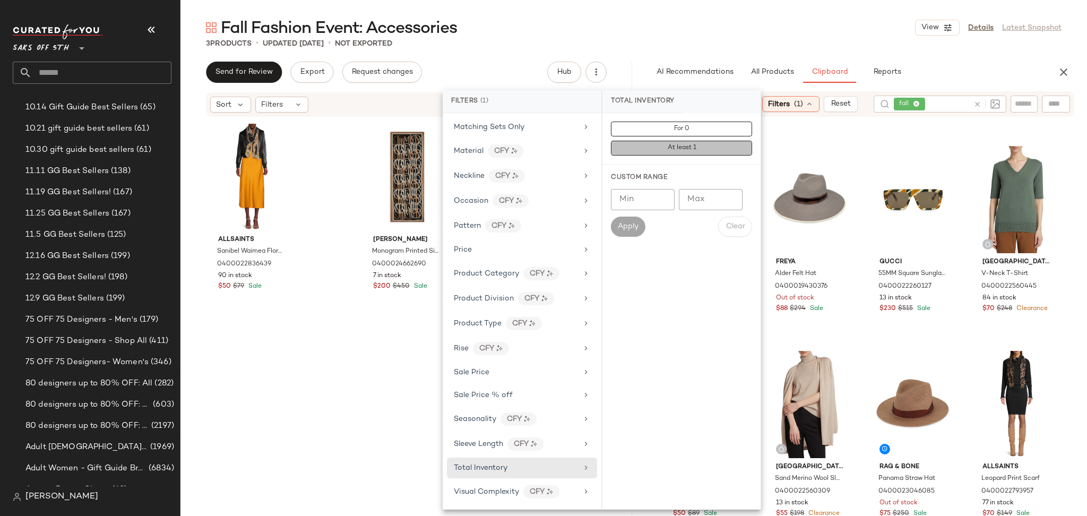
click at [693, 146] on span "At least 1" at bounding box center [681, 147] width 29 height 7
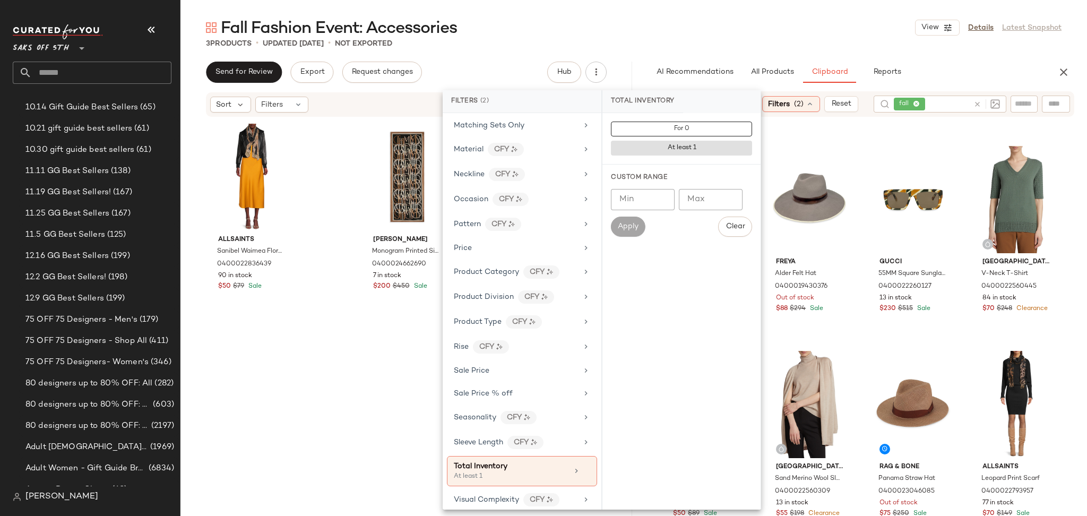
click at [783, 12] on main "Fall Fashion Event: Accessories View Details Latest Snapshot 3 Products • updat…" at bounding box center [543, 258] width 1087 height 516
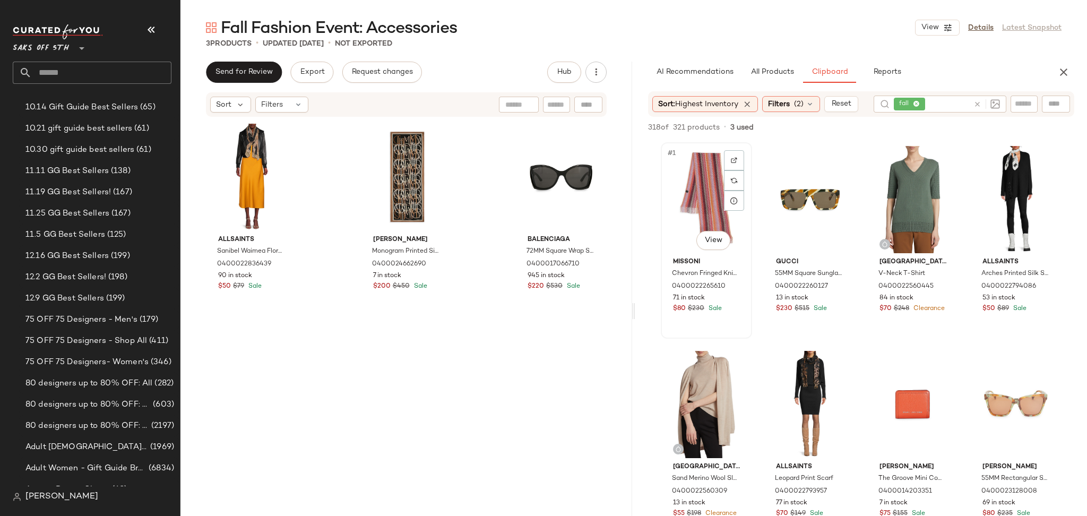
click at [702, 172] on div "#1 View" at bounding box center [707, 199] width 84 height 107
click at [827, 191] on div at bounding box center [837, 201] width 20 height 20
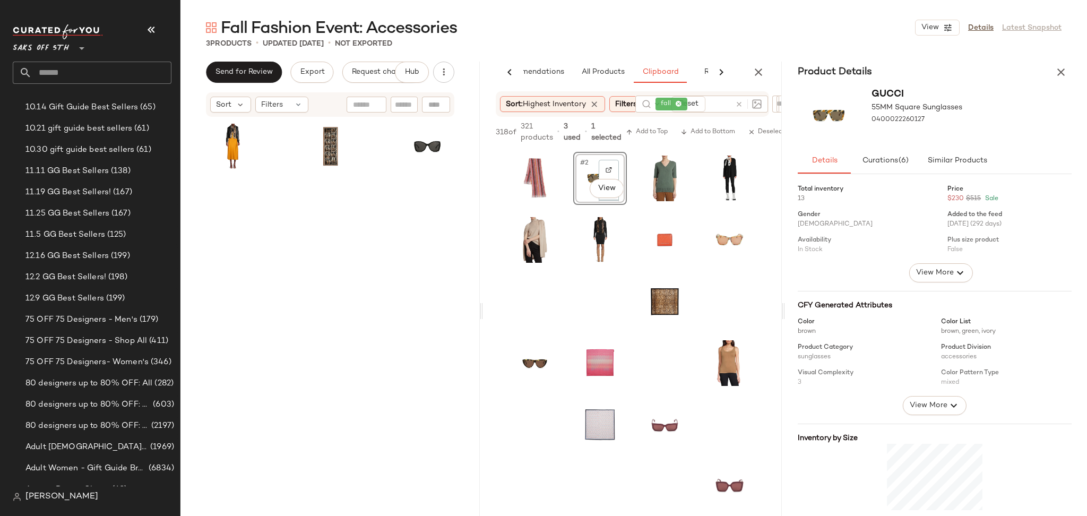
scroll to position [0, 45]
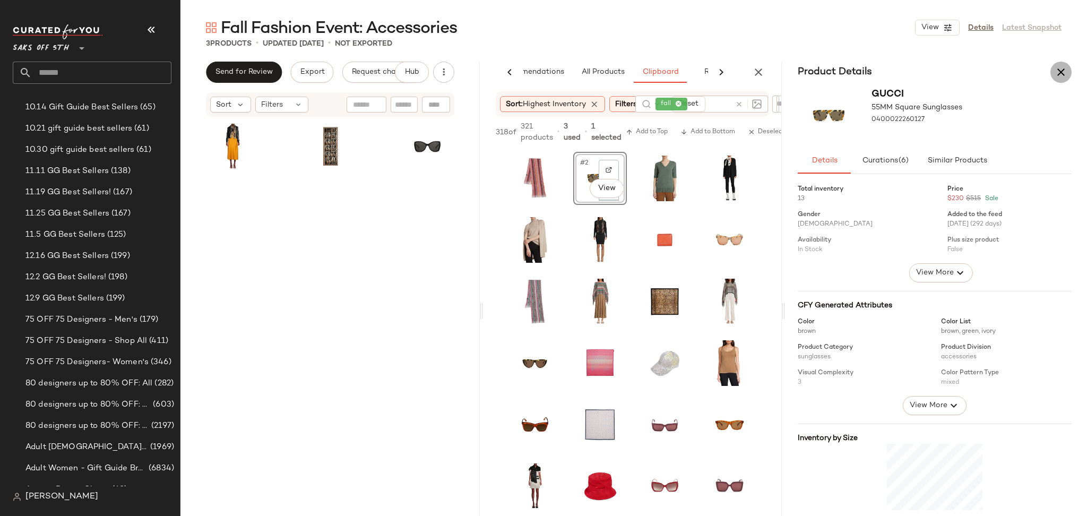
click at [1067, 67] on icon "button" at bounding box center [1061, 72] width 13 height 13
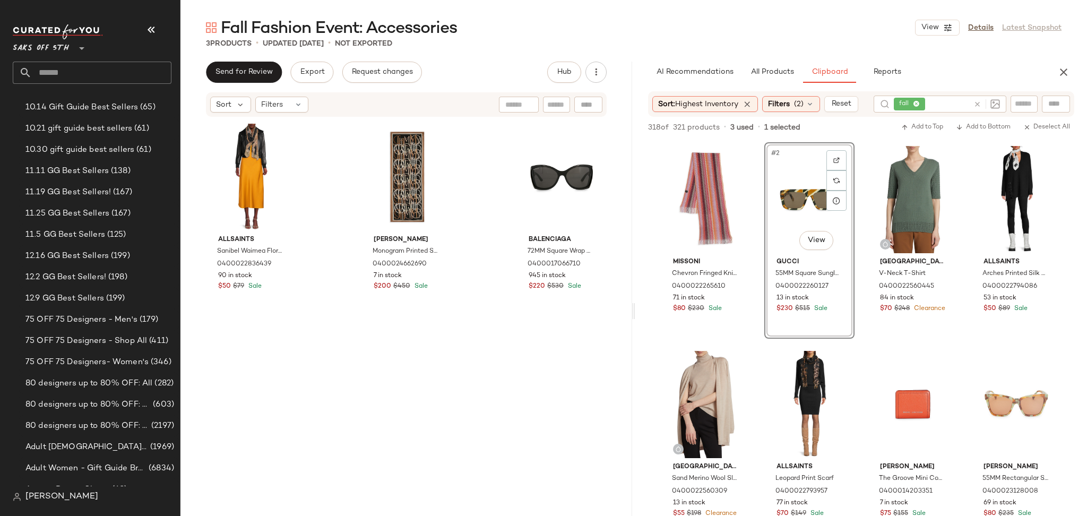
scroll to position [0, 0]
click at [918, 127] on span "Add to Top" at bounding box center [923, 127] width 42 height 7
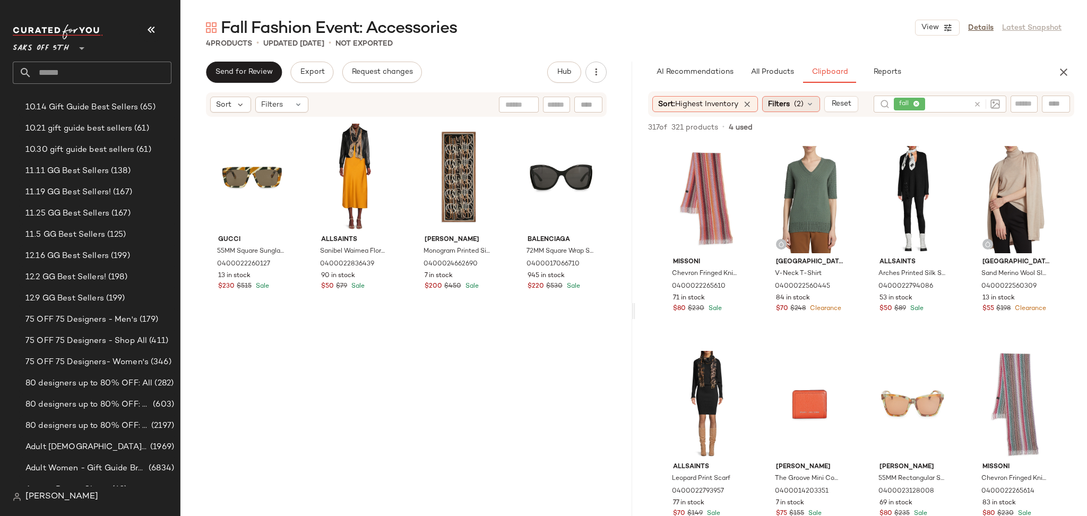
click at [785, 106] on span "Filters" at bounding box center [779, 104] width 22 height 11
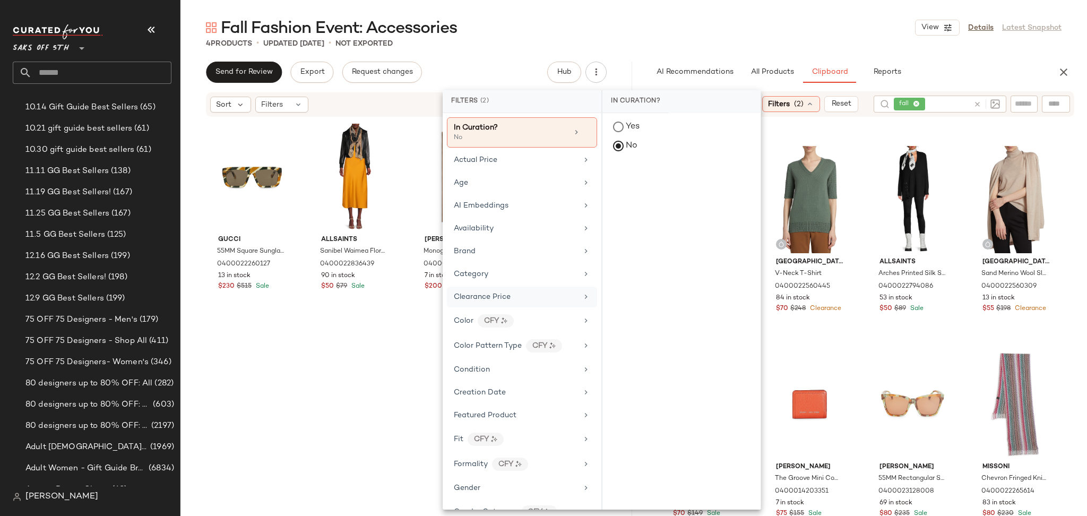
click at [486, 294] on span "Clearance Price" at bounding box center [482, 297] width 57 height 8
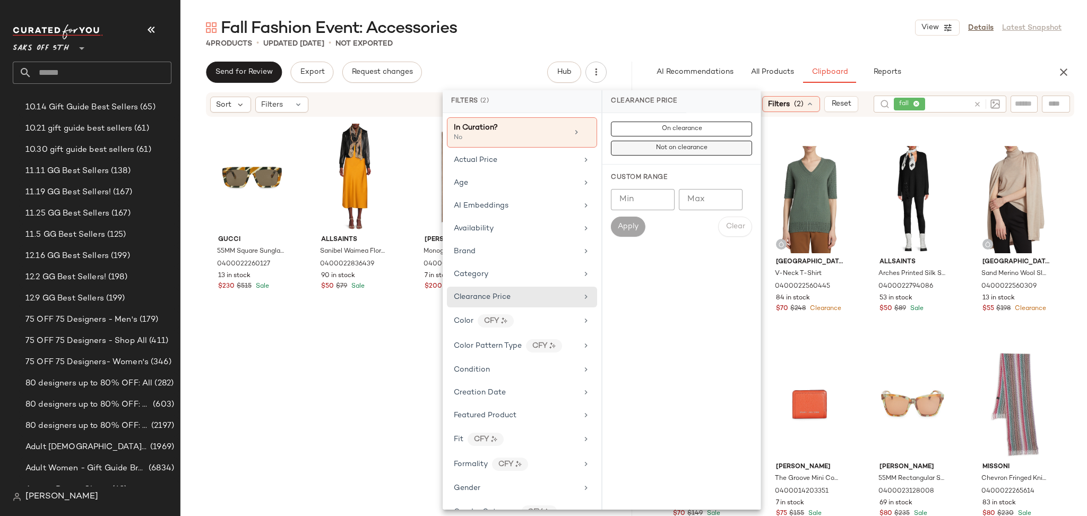
click at [653, 153] on button "Not on clearance" at bounding box center [681, 148] width 141 height 15
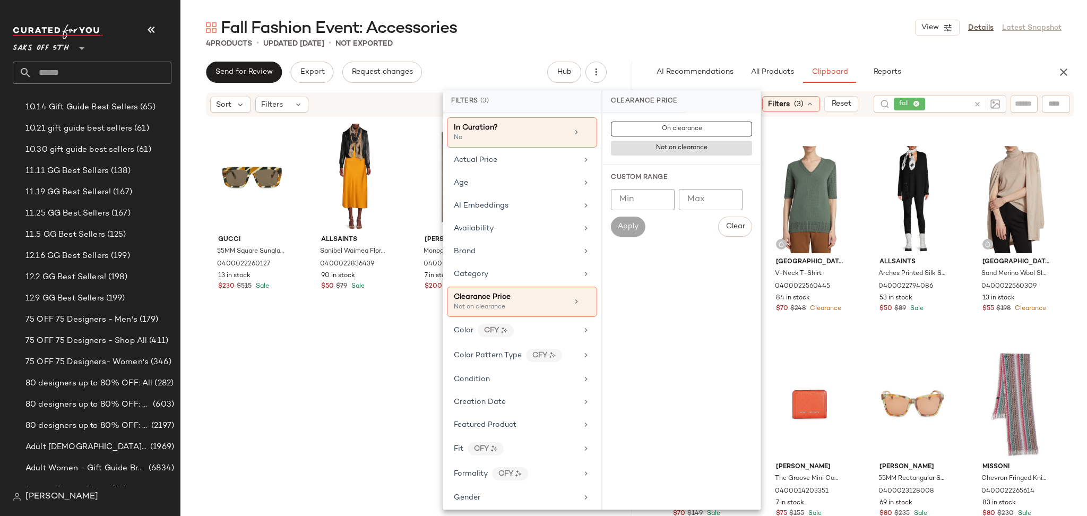
click at [791, 2] on main "Fall Fashion Event: Accessories View Details Latest Snapshot 4 Products • updat…" at bounding box center [543, 258] width 1087 height 516
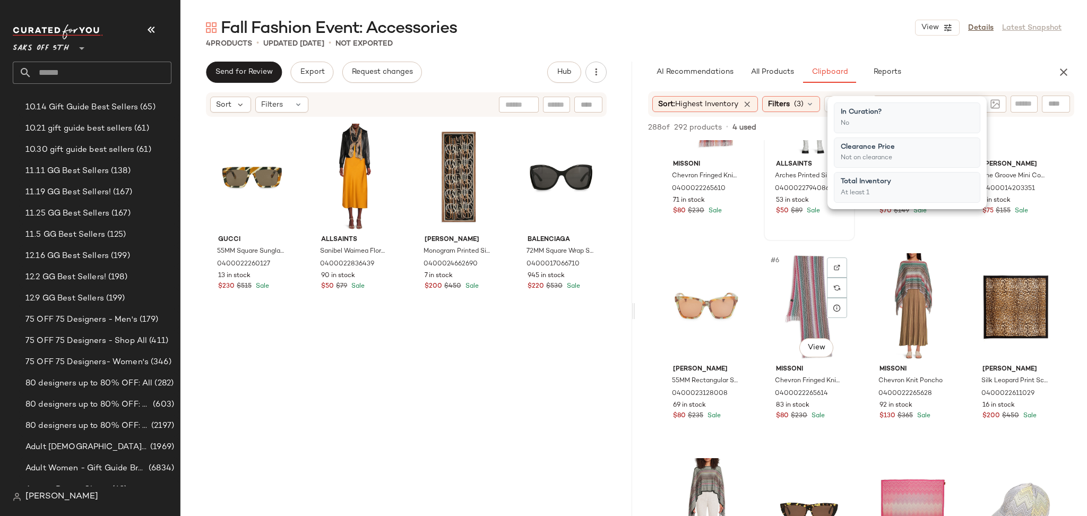
scroll to position [98, 0]
click at [897, 296] on div "#7 View" at bounding box center [913, 306] width 84 height 107
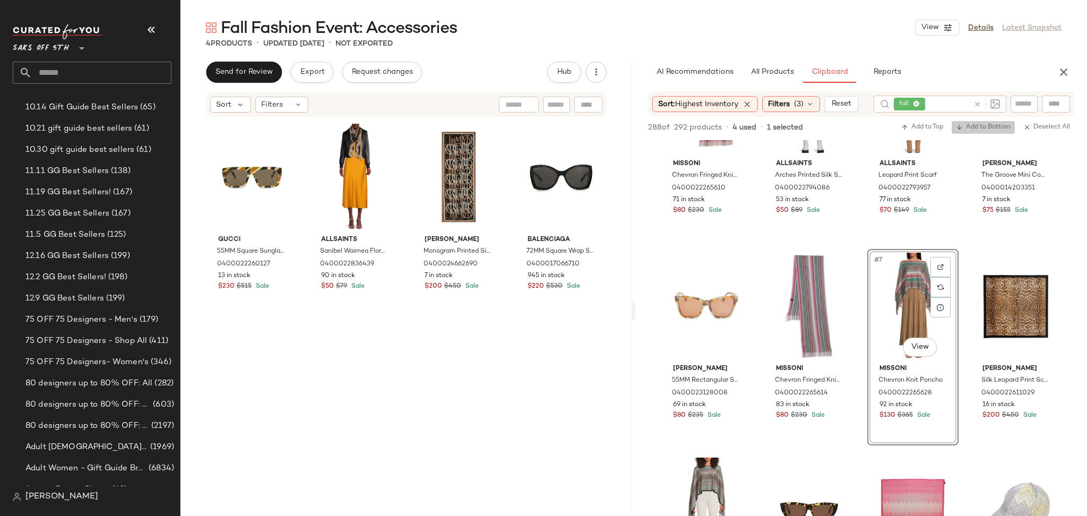
click at [980, 129] on span "Add to Bottom" at bounding box center [983, 127] width 55 height 7
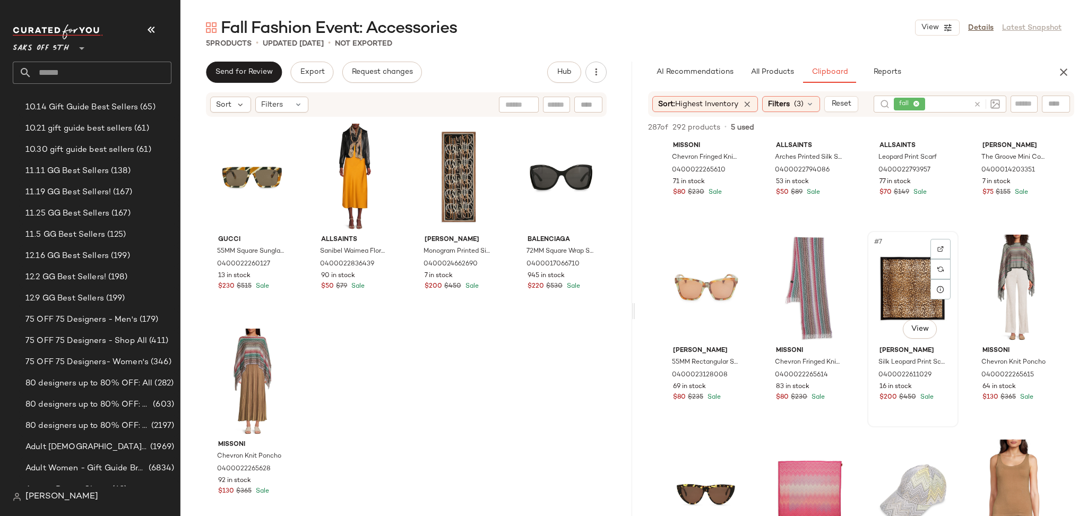
scroll to position [118, 0]
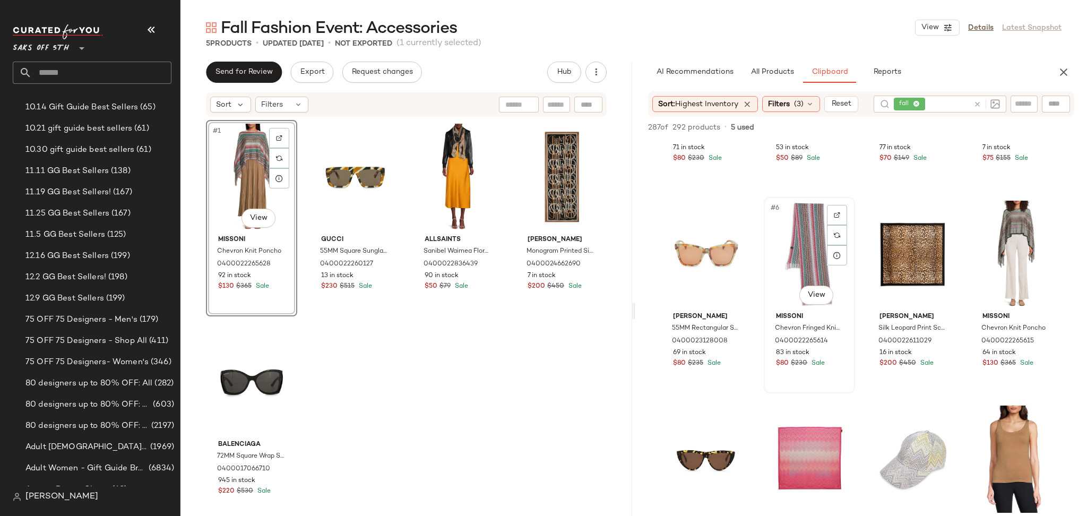
scroll to position [153, 0]
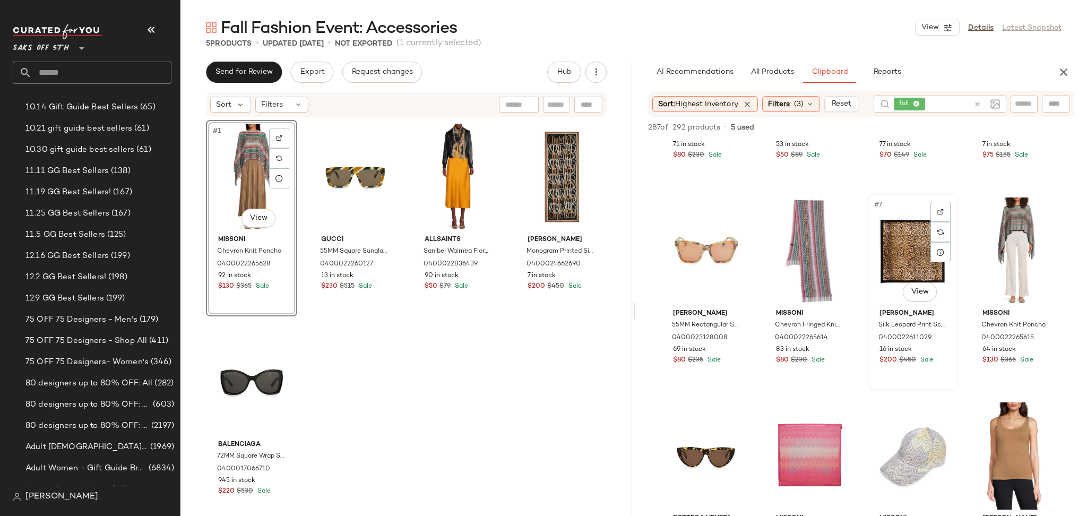
click at [891, 237] on div "#7 View" at bounding box center [913, 251] width 84 height 107
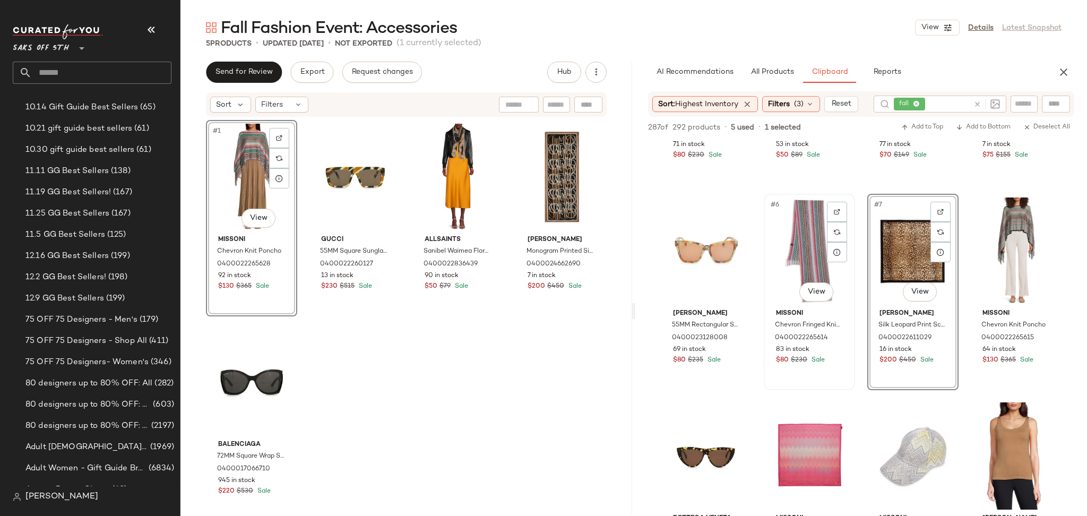
click at [768, 250] on div "#6 View" at bounding box center [810, 251] width 84 height 107
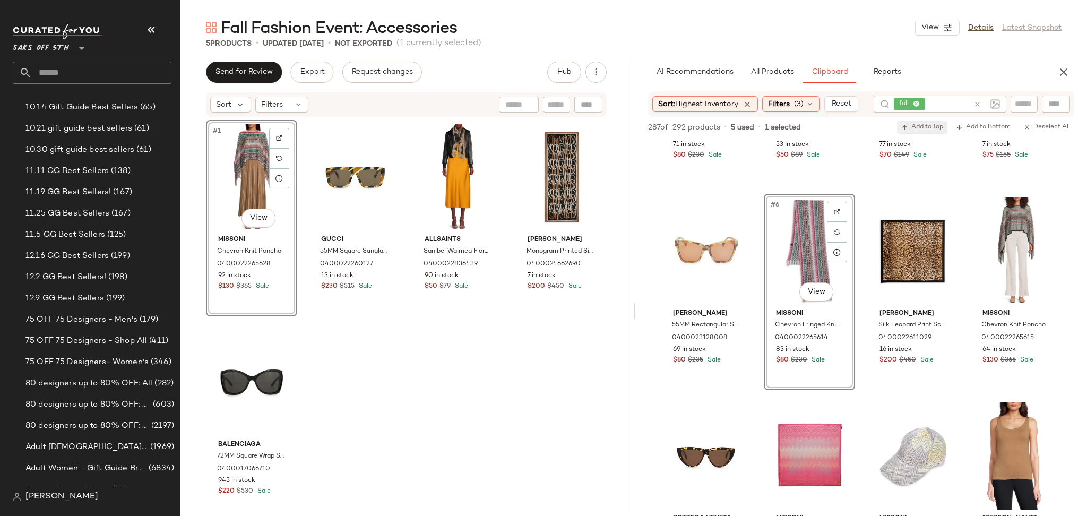
click at [915, 130] on span "Add to Top" at bounding box center [923, 127] width 42 height 7
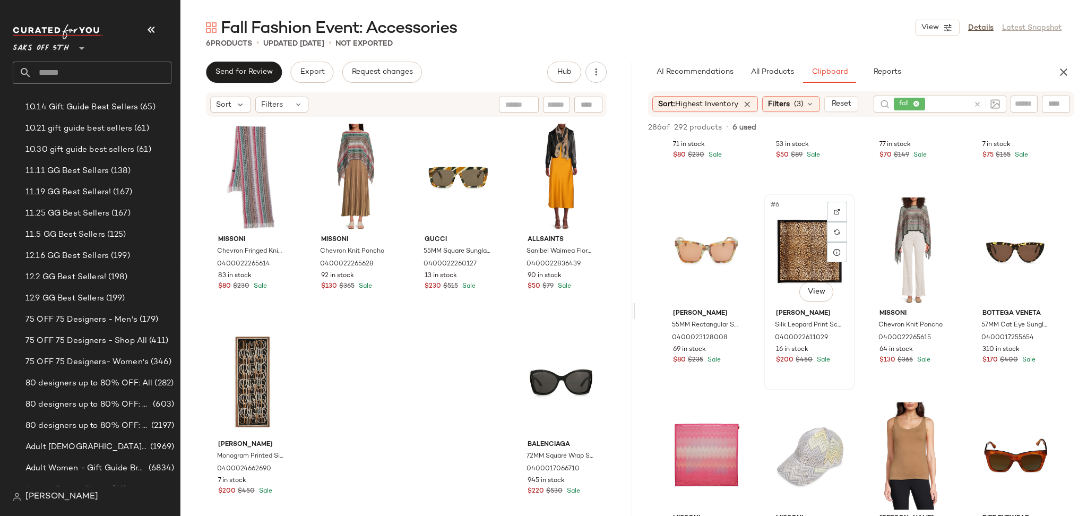
scroll to position [0, 0]
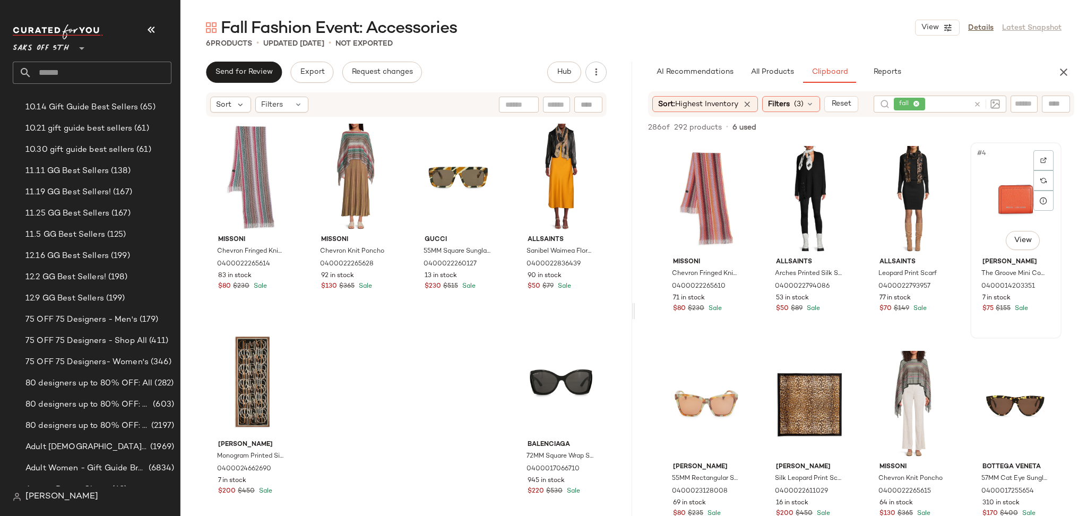
click at [1008, 208] on div "#4 View" at bounding box center [1016, 199] width 84 height 107
click at [940, 104] on input "text" at bounding box center [949, 104] width 42 height 11
type input "*****"
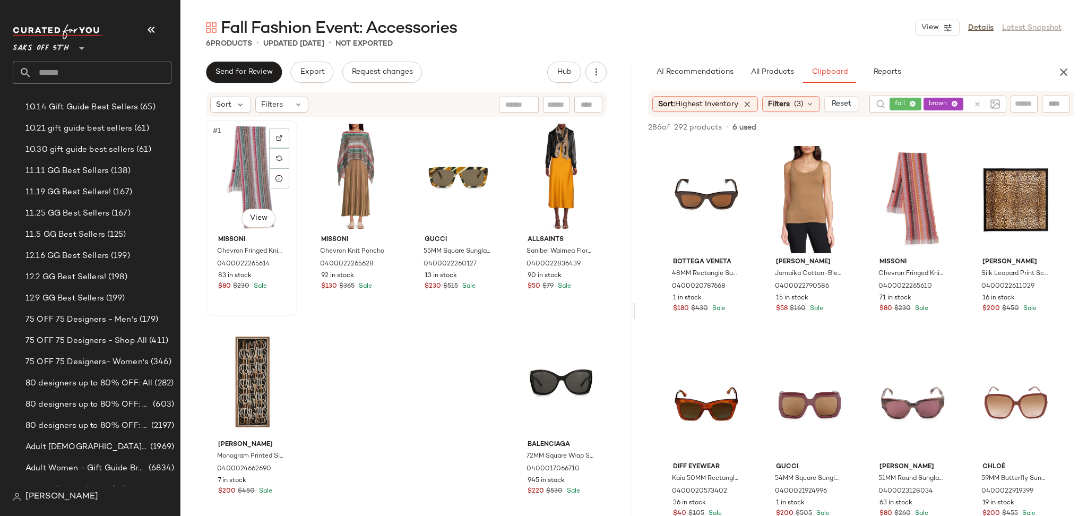
click at [250, 185] on div "#1 View" at bounding box center [252, 177] width 84 height 107
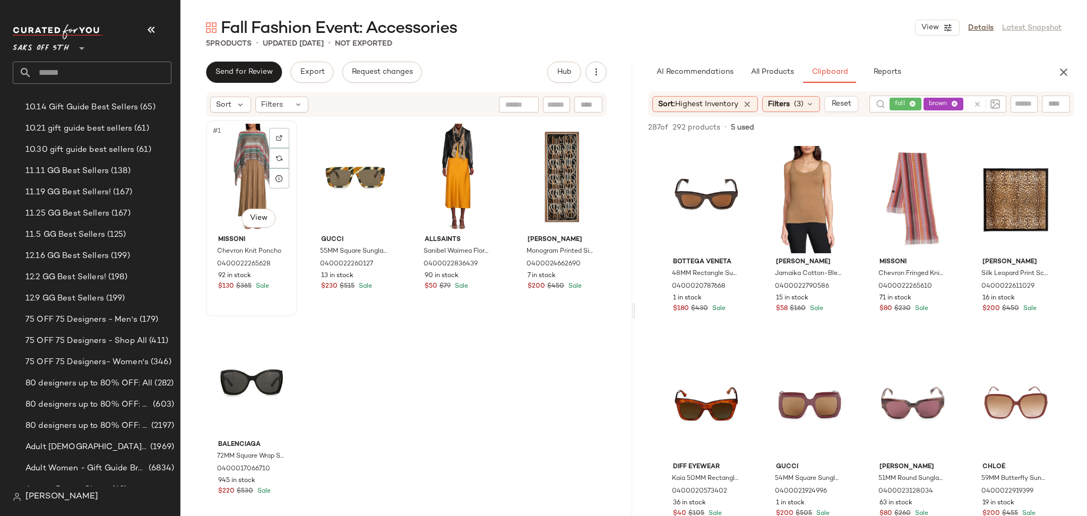
click at [257, 174] on div "#1 View" at bounding box center [252, 177] width 84 height 107
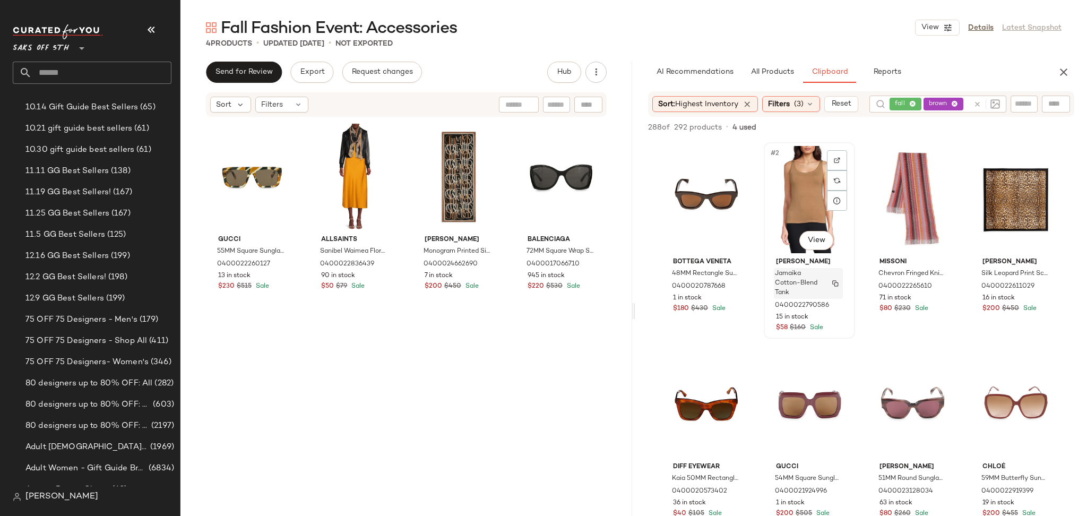
scroll to position [41, 0]
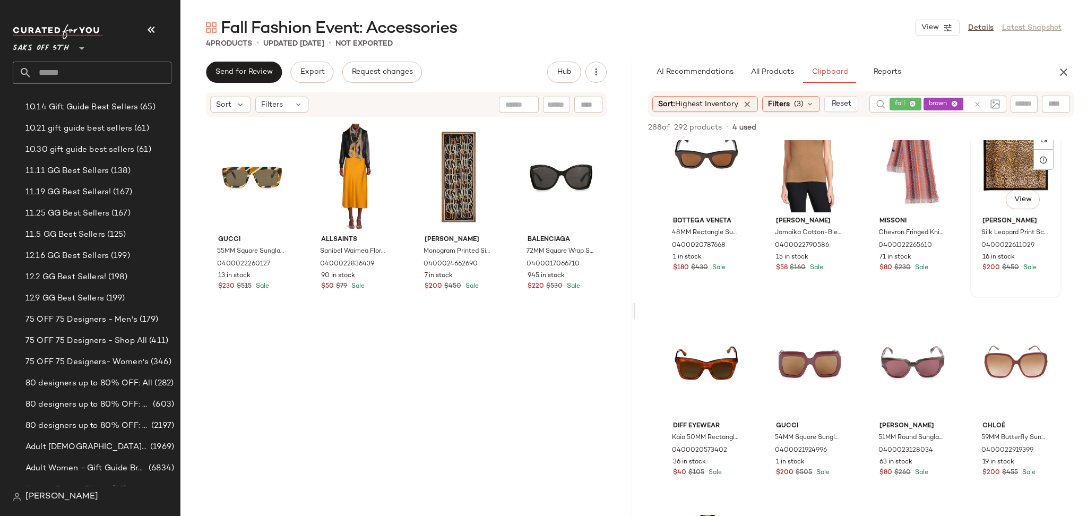
click at [997, 173] on div "#4 View" at bounding box center [1016, 158] width 84 height 107
click at [932, 126] on span "Add to Top" at bounding box center [923, 127] width 42 height 7
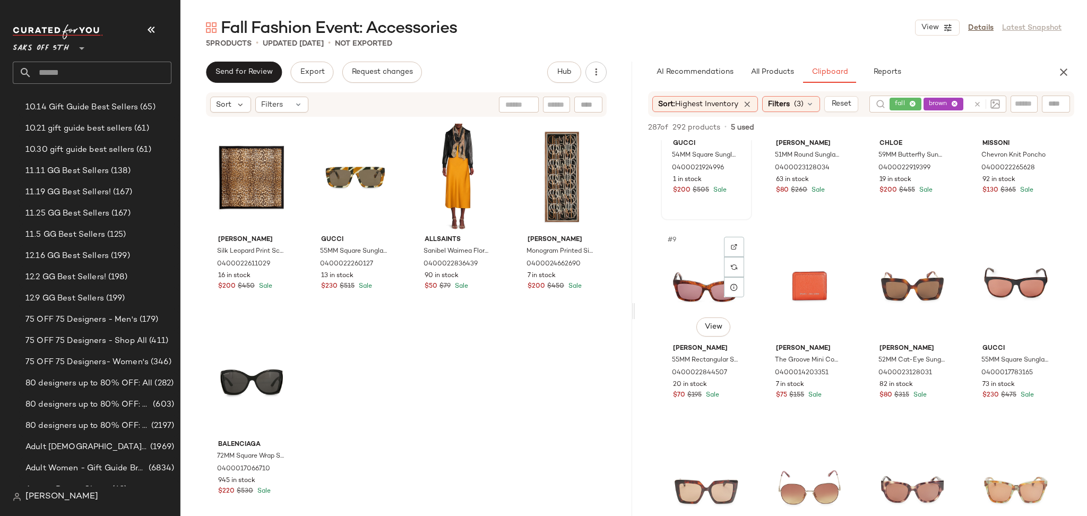
scroll to position [333, 0]
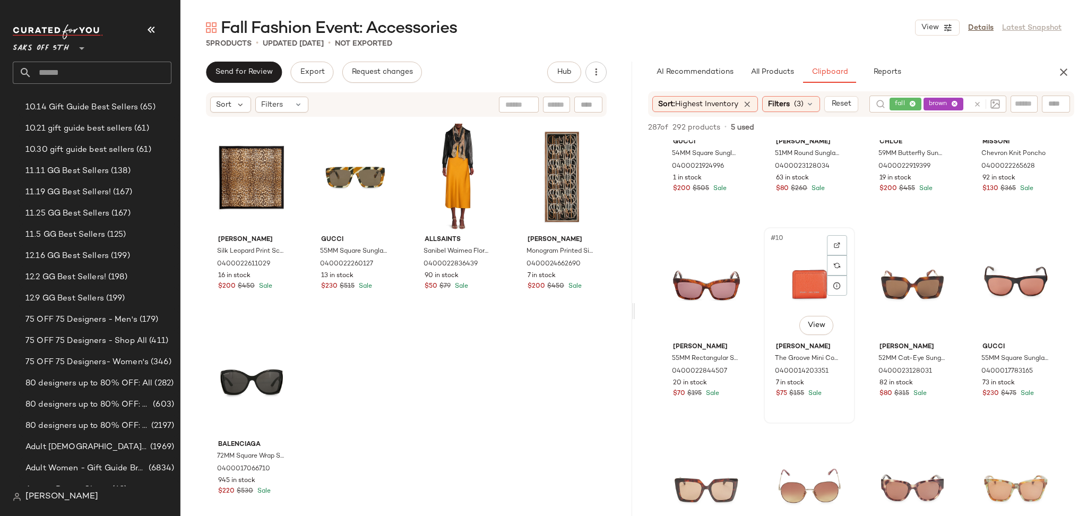
click at [791, 284] on div "#10 View" at bounding box center [810, 284] width 84 height 107
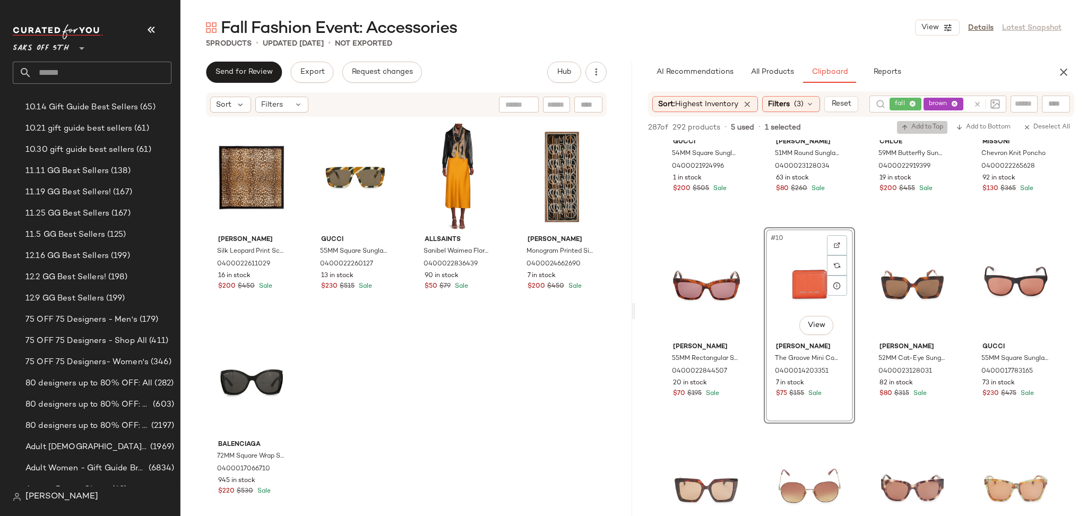
click at [904, 129] on icon "button" at bounding box center [905, 127] width 7 height 7
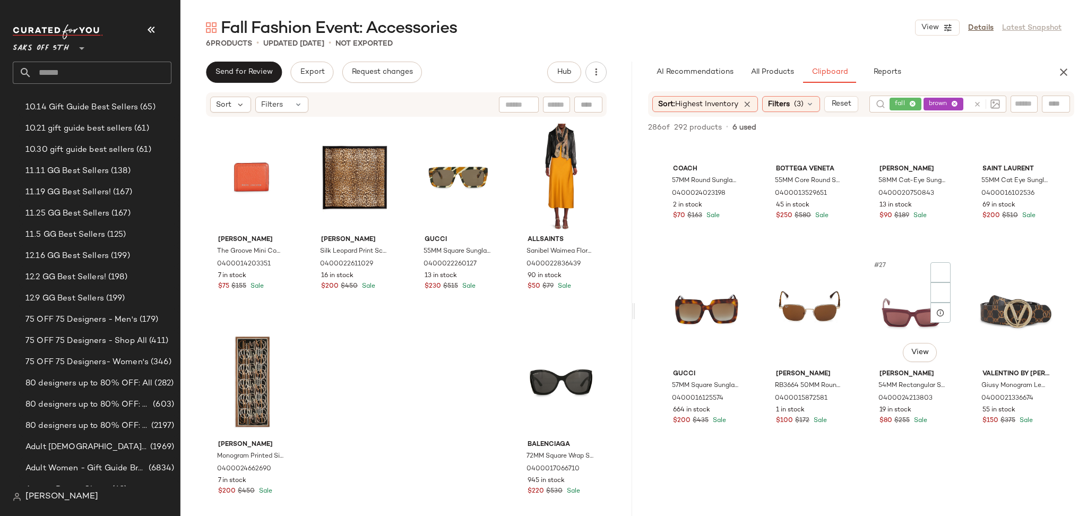
scroll to position [1134, 0]
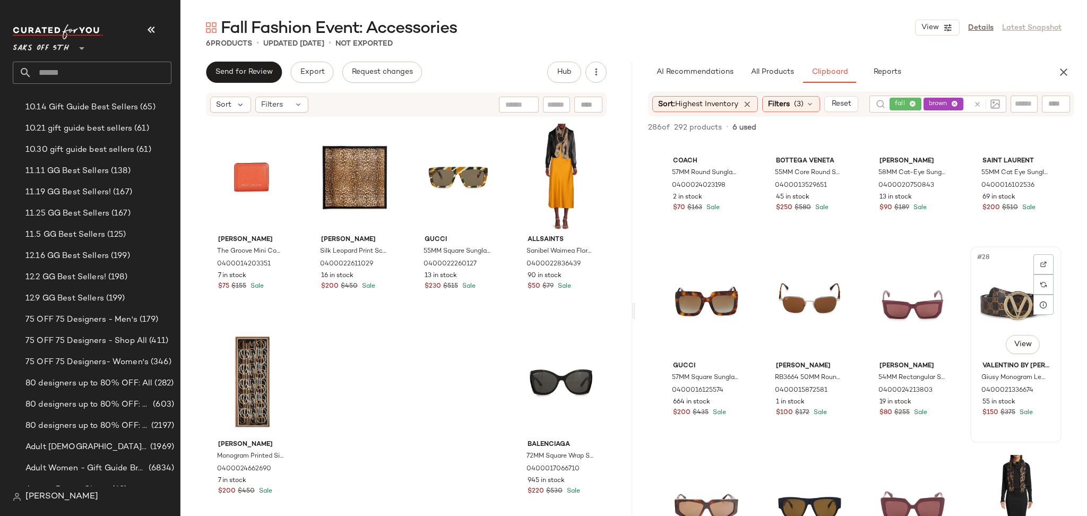
click at [999, 294] on div "#28 View" at bounding box center [1016, 303] width 84 height 107
click at [935, 127] on span "Add to Top" at bounding box center [923, 127] width 42 height 7
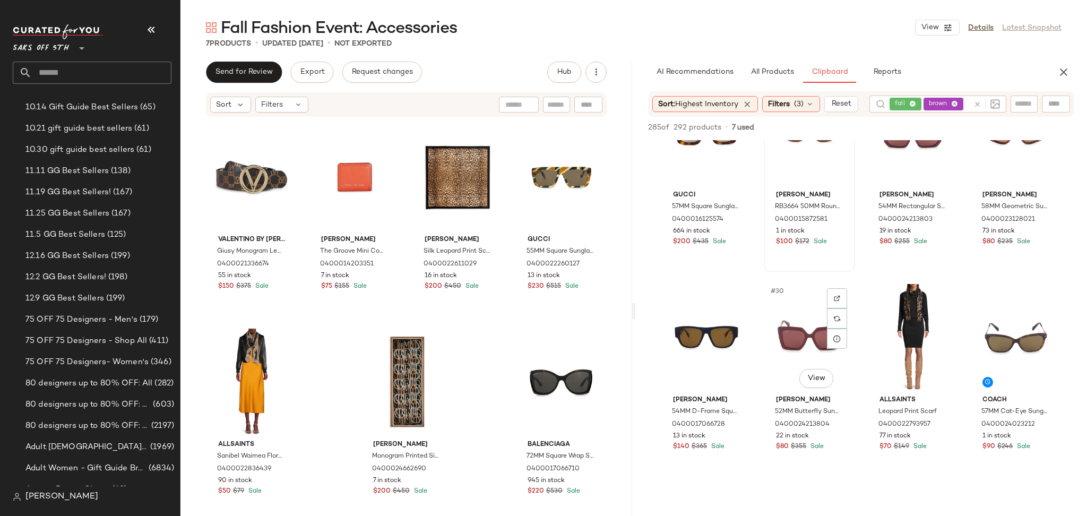
scroll to position [1328, 0]
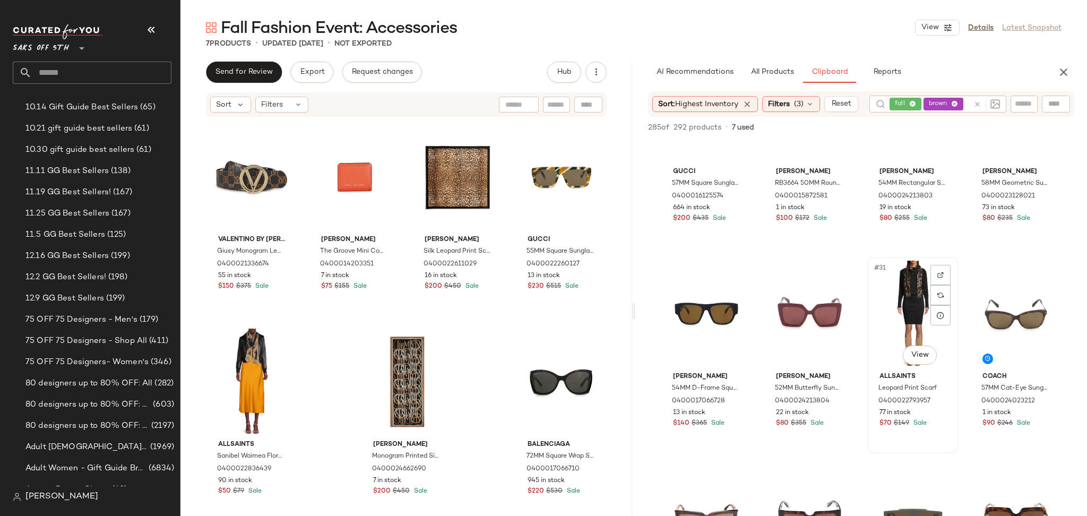
click at [892, 287] on div "#31 View" at bounding box center [913, 314] width 84 height 107
click at [923, 128] on span "Add to Top" at bounding box center [923, 127] width 42 height 7
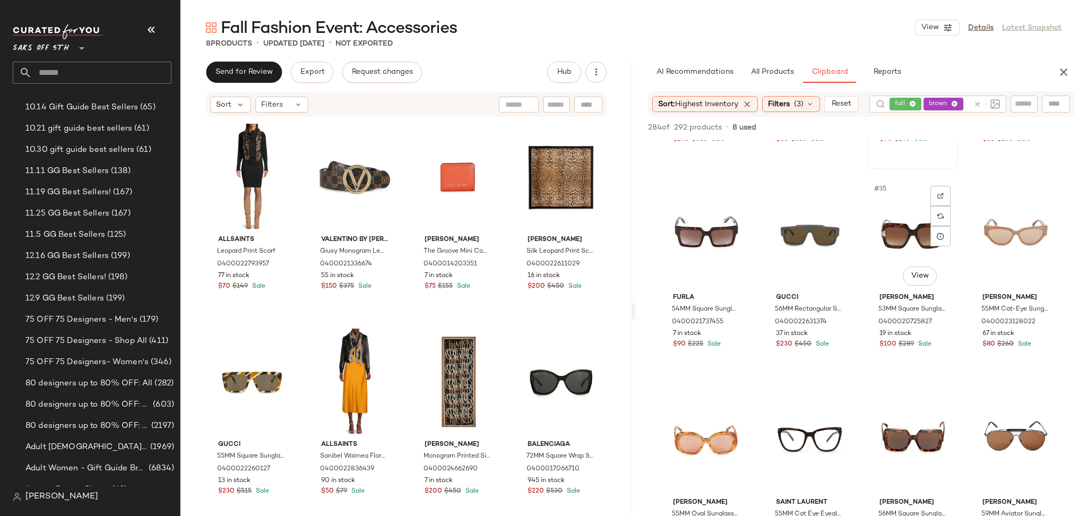
scroll to position [1615, 0]
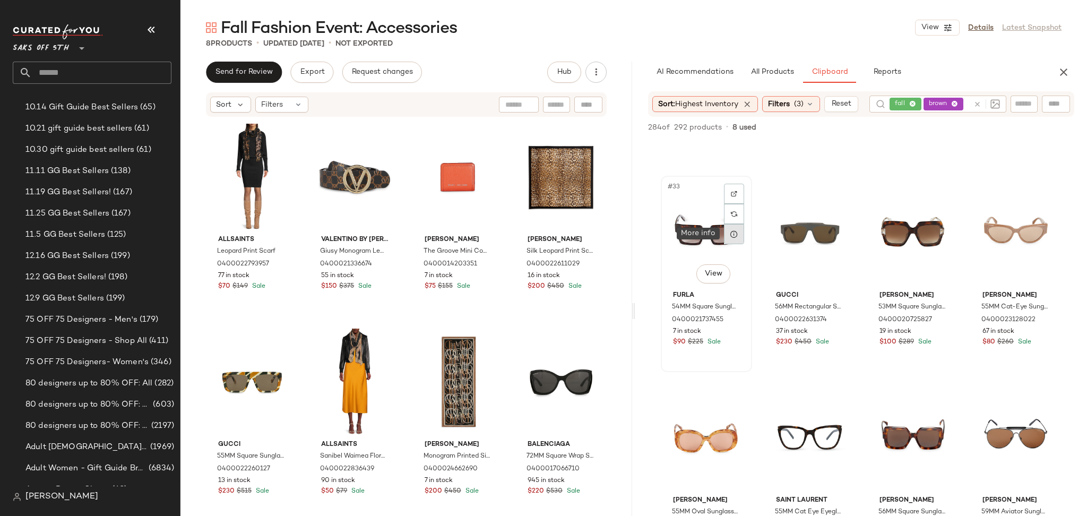
click at [727, 234] on div at bounding box center [734, 234] width 20 height 20
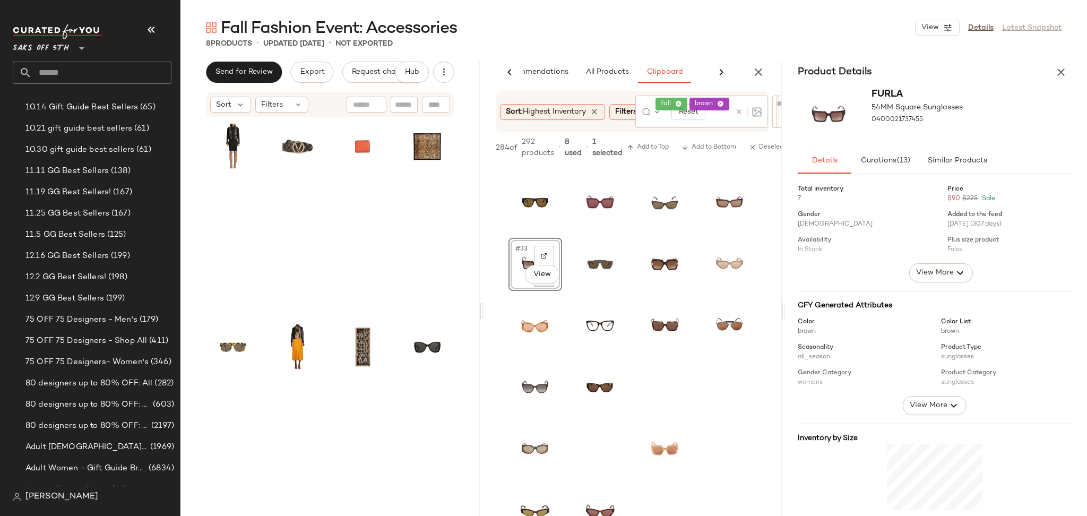
scroll to position [0, 41]
click at [1058, 73] on icon "button" at bounding box center [1061, 72] width 13 height 13
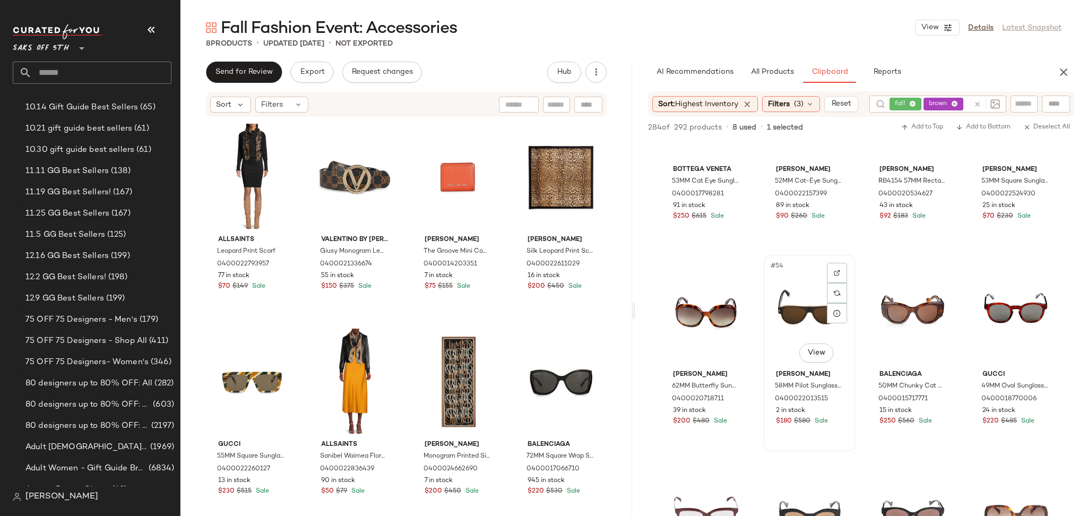
scroll to position [2559, 0]
click at [797, 304] on div "#54 View" at bounding box center [810, 313] width 84 height 107
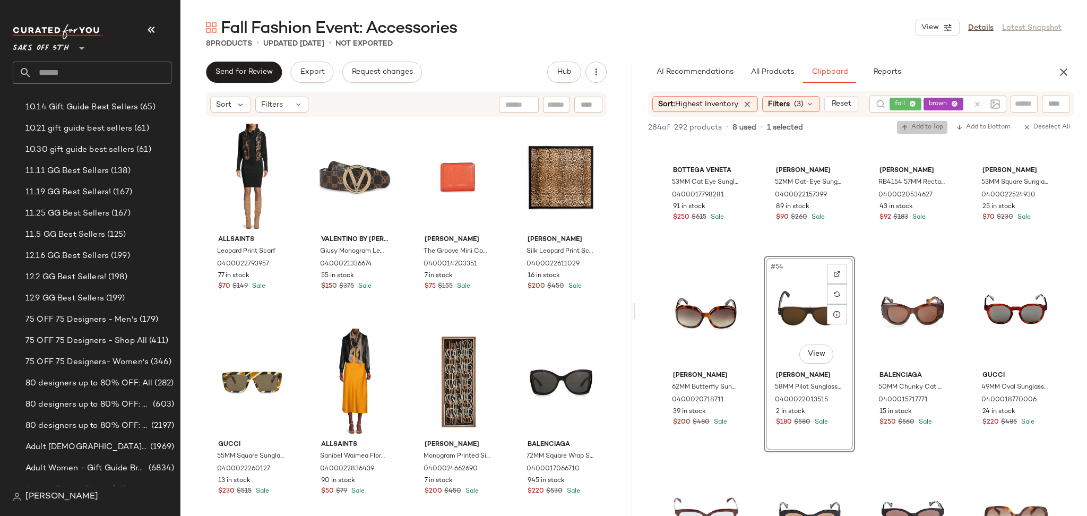
click at [923, 124] on span "Add to Top" at bounding box center [923, 127] width 42 height 7
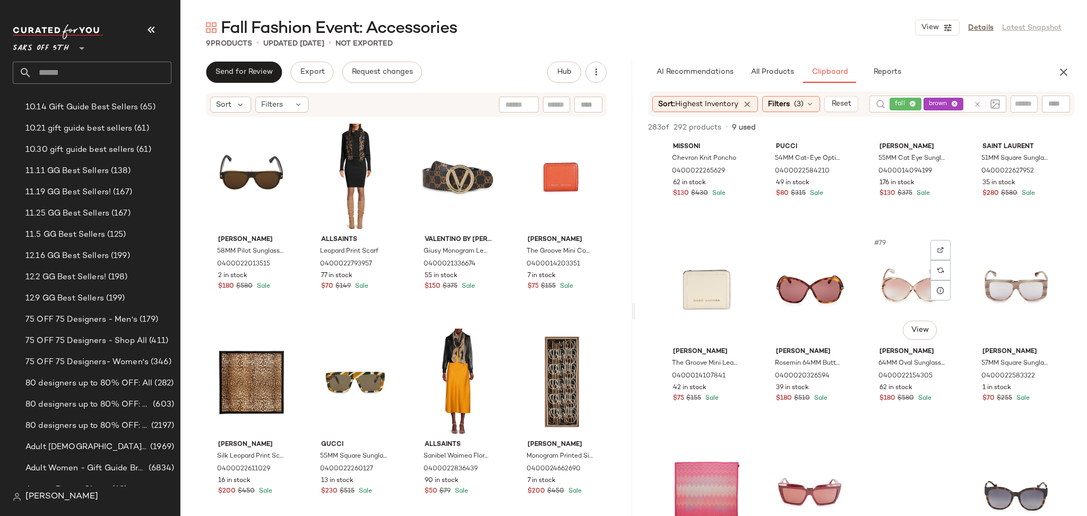
scroll to position [3815, 0]
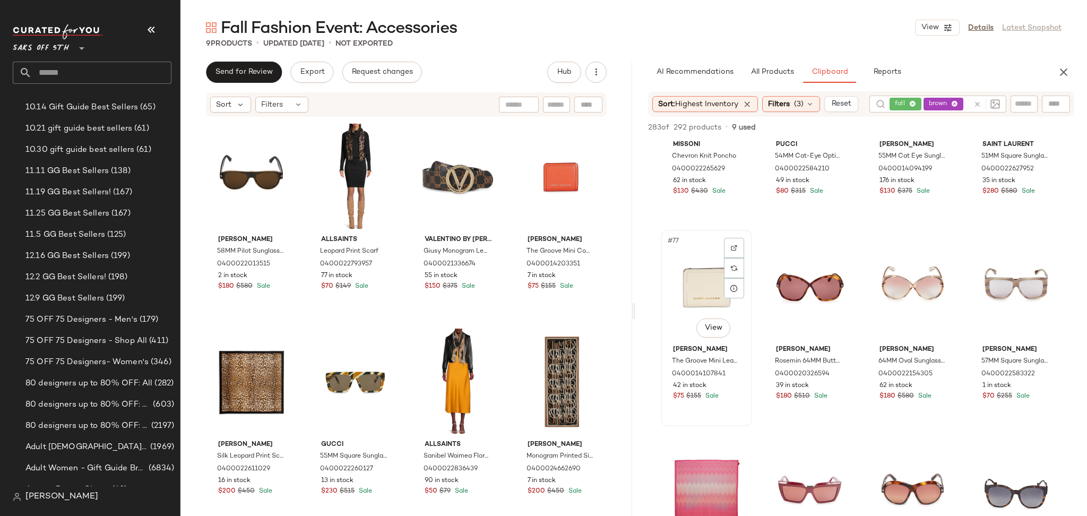
click at [716, 279] on div "#77 View" at bounding box center [707, 287] width 84 height 107
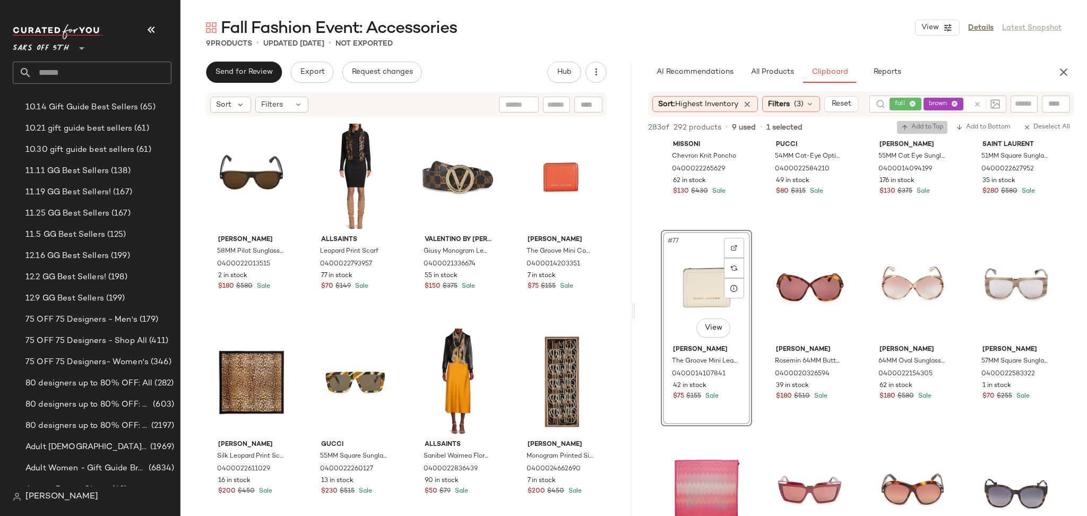
click at [926, 131] on span "Add to Top" at bounding box center [923, 127] width 42 height 7
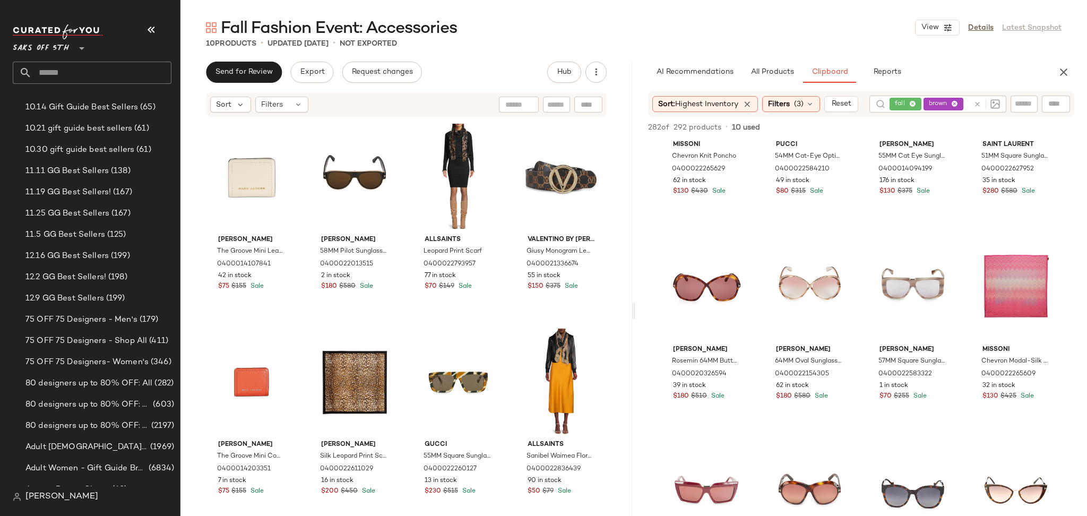
click at [956, 104] on icon at bounding box center [954, 104] width 7 height 7
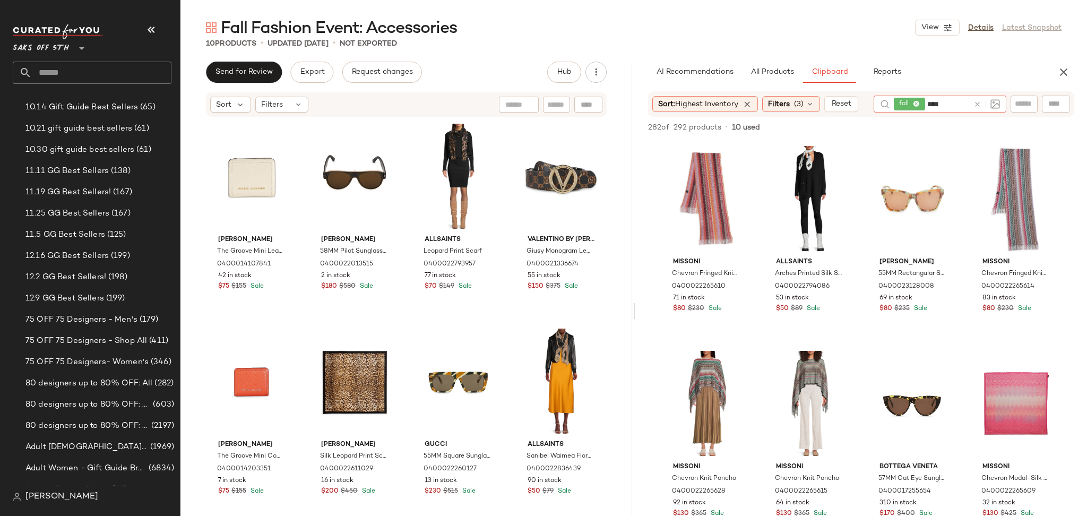
type input "*****"
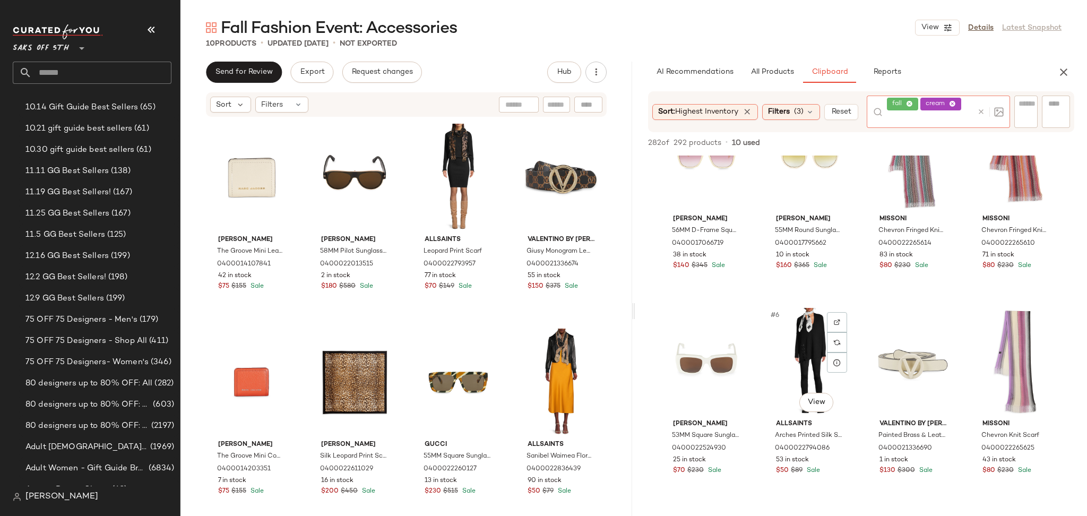
scroll to position [59, 0]
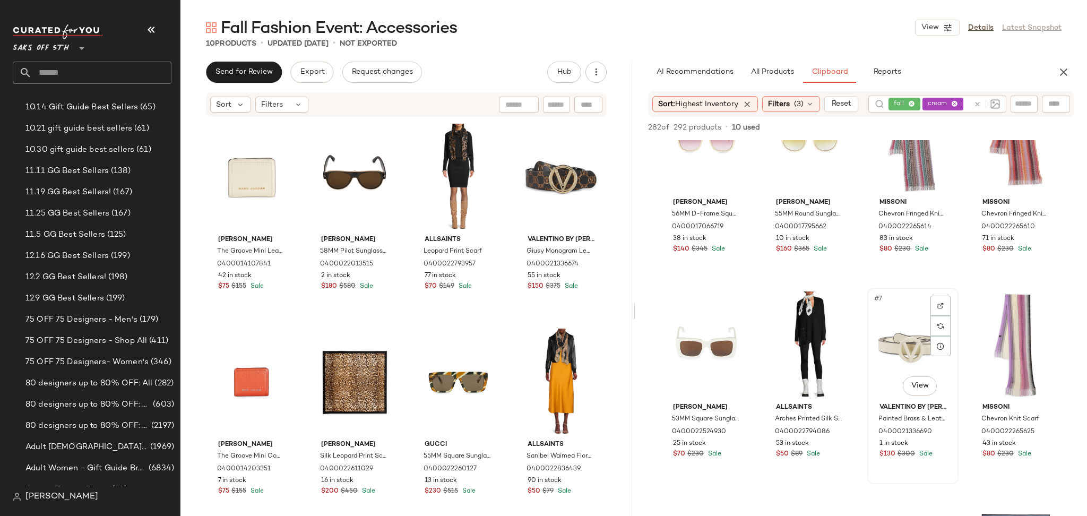
click at [881, 342] on div "#7 View" at bounding box center [913, 344] width 84 height 107
click at [911, 135] on div "282 of 292 products • 10 used • 1 selected Add to Top Add to Bottom Deselect All" at bounding box center [862, 128] width 452 height 23
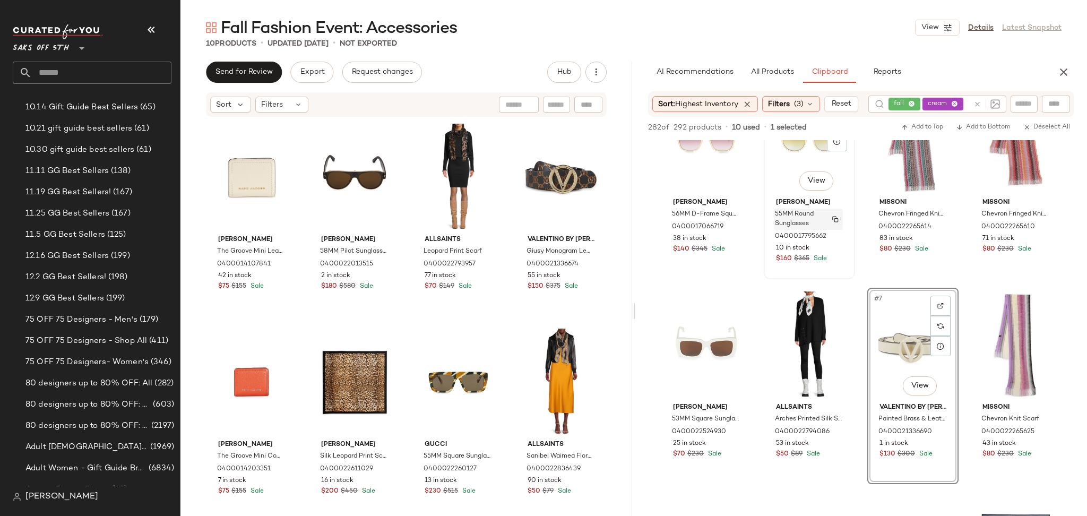
scroll to position [0, 0]
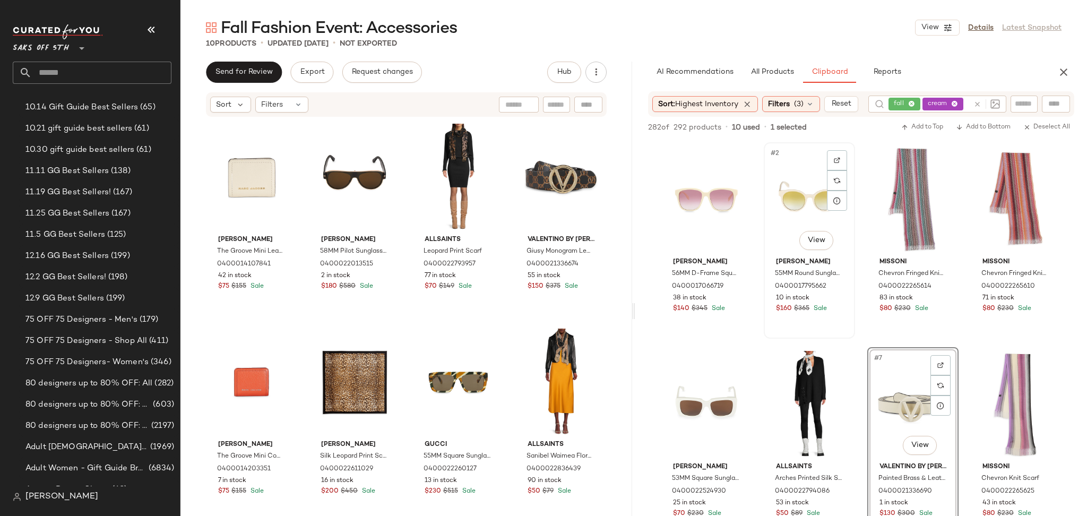
click at [804, 200] on div "#2 View" at bounding box center [810, 199] width 84 height 107
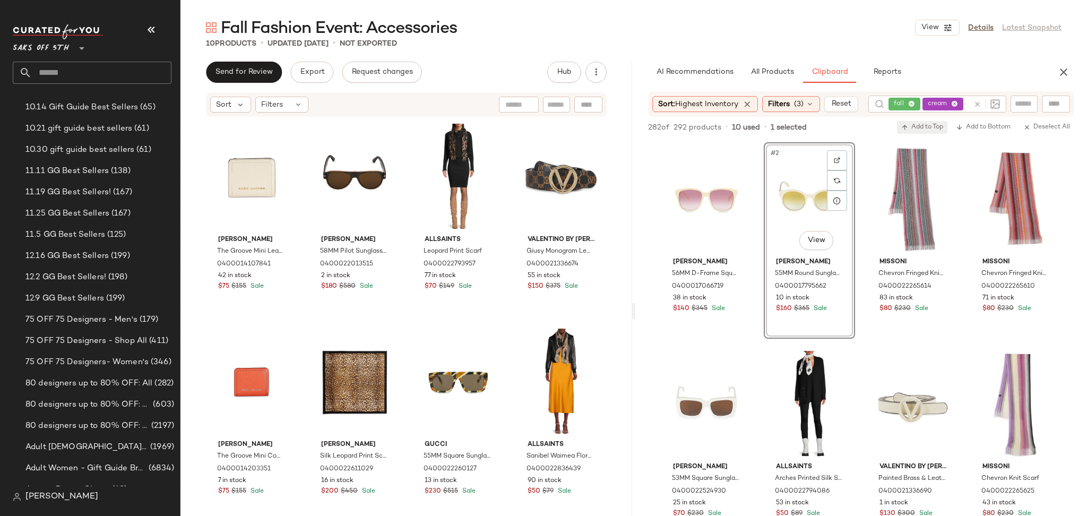
click at [918, 130] on span "Add to Top" at bounding box center [923, 127] width 42 height 7
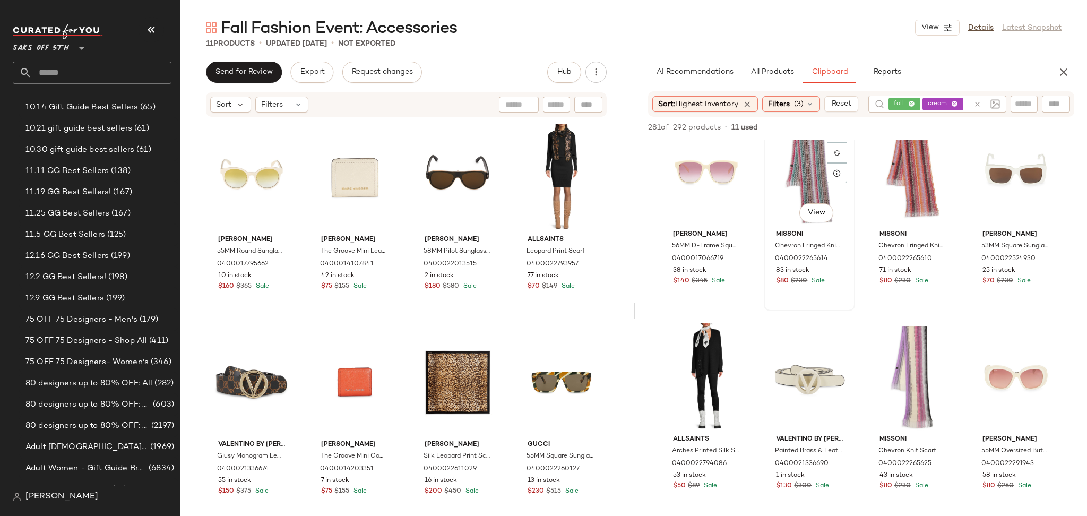
scroll to position [28, 0]
click at [710, 353] on div "#5 View" at bounding box center [707, 376] width 84 height 107
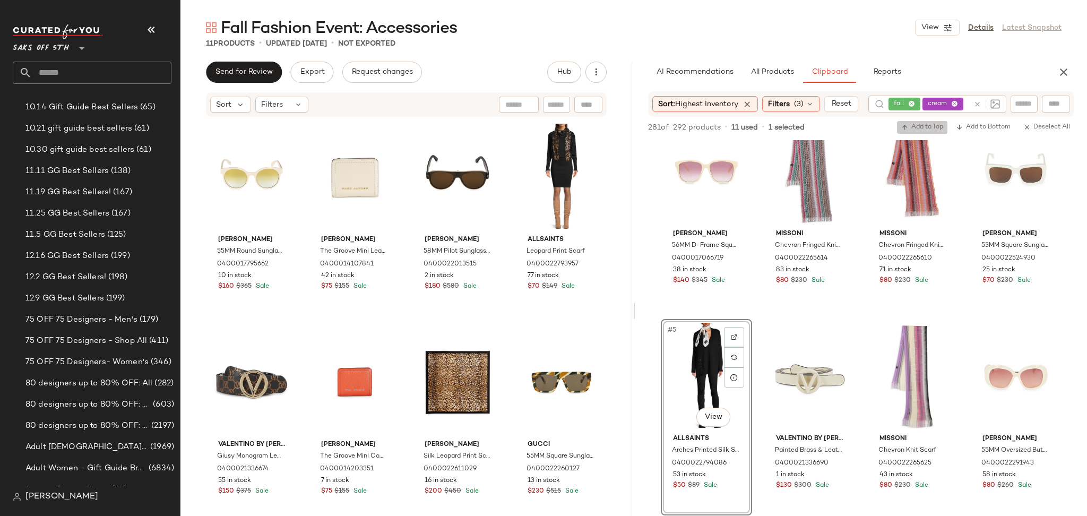
click at [905, 128] on icon "button" at bounding box center [905, 127] width 7 height 7
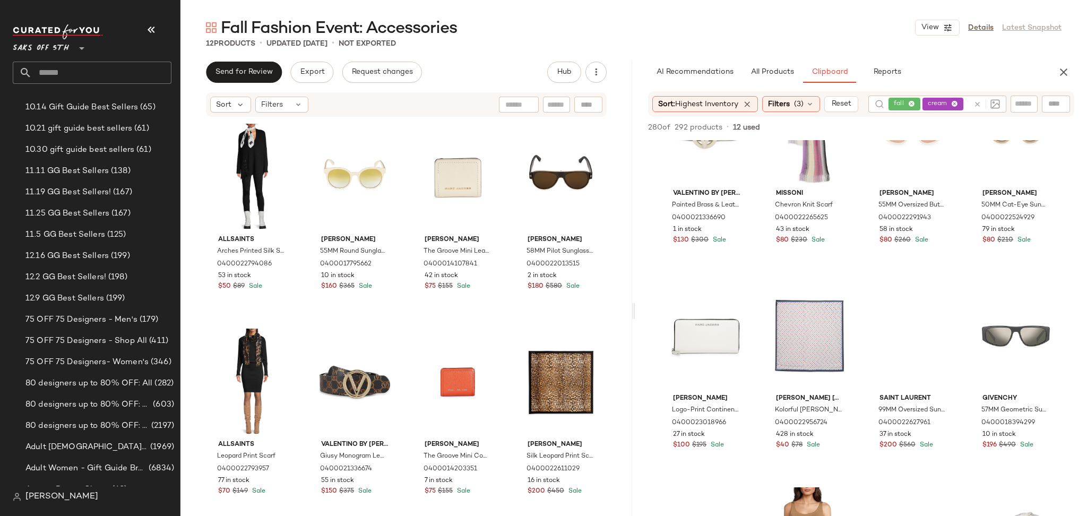
scroll to position [287, 0]
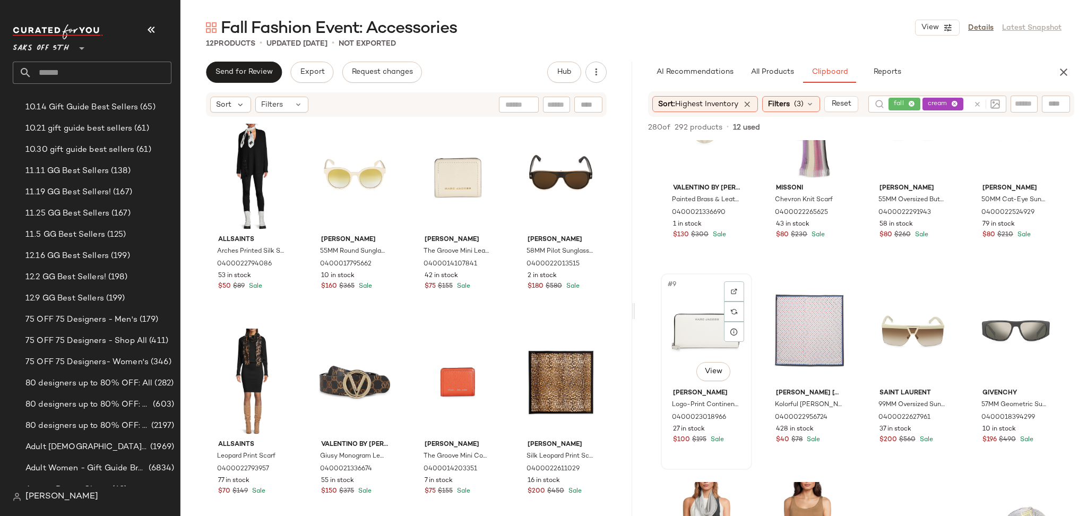
click at [688, 334] on div "#9 View" at bounding box center [707, 330] width 84 height 107
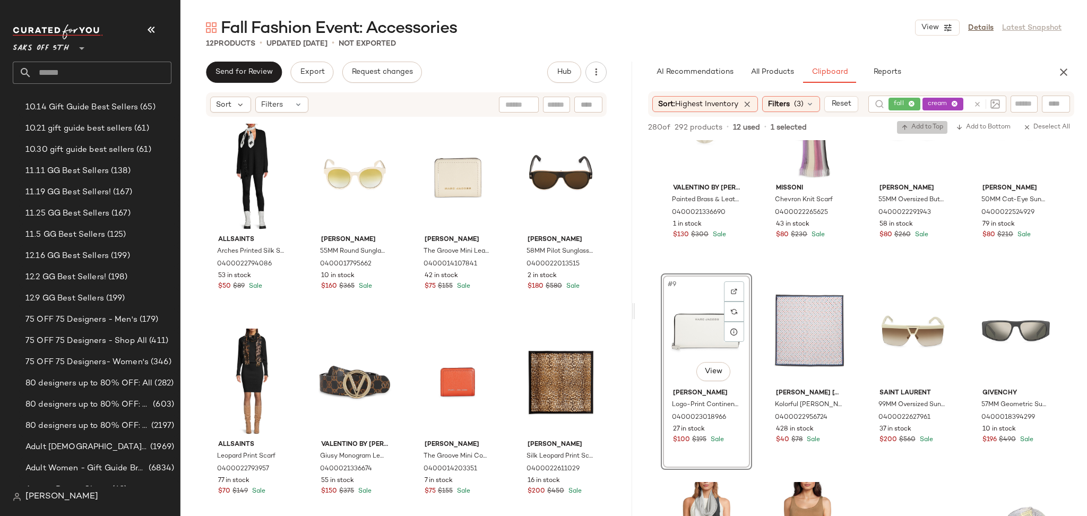
click at [926, 122] on button "Add to Top" at bounding box center [922, 127] width 50 height 13
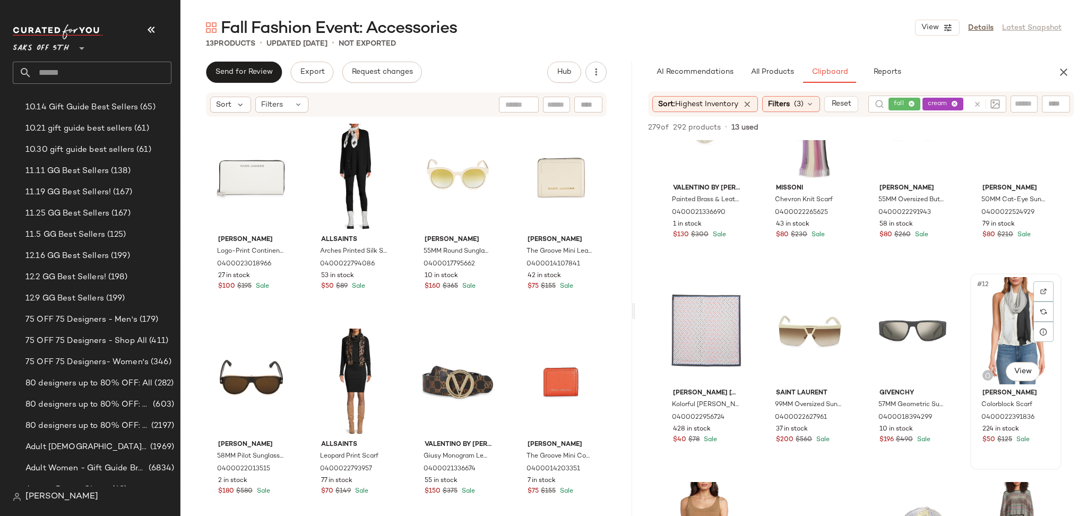
click at [1014, 298] on div "#12 View" at bounding box center [1016, 330] width 84 height 107
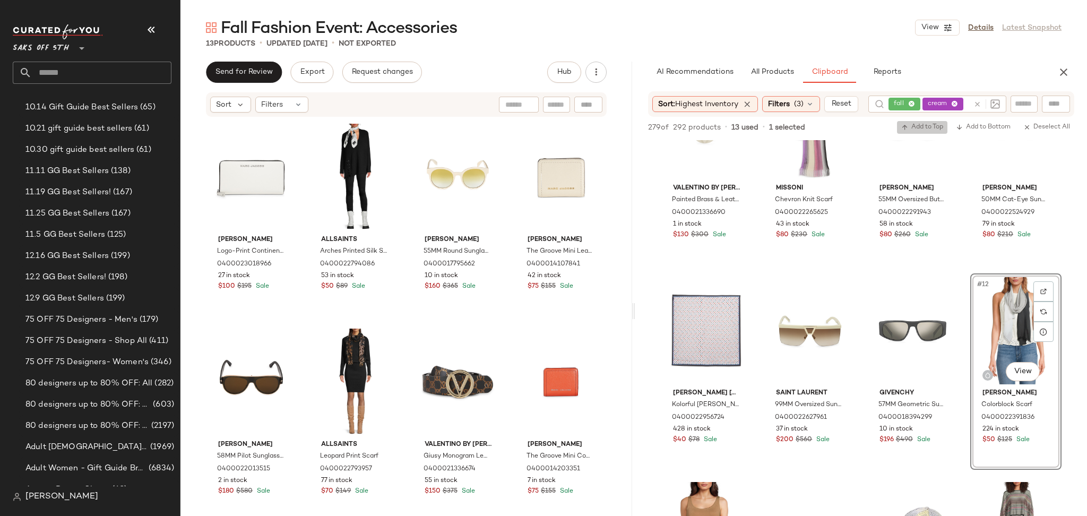
click at [929, 131] on button "Add to Top" at bounding box center [922, 127] width 50 height 13
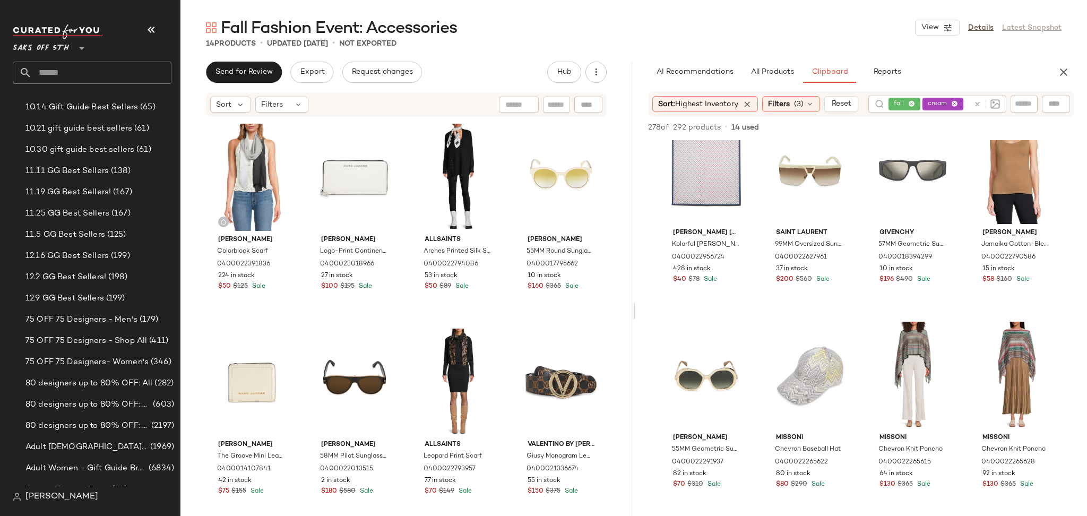
scroll to position [449, 0]
click at [816, 375] on div "#14 View" at bounding box center [810, 374] width 84 height 107
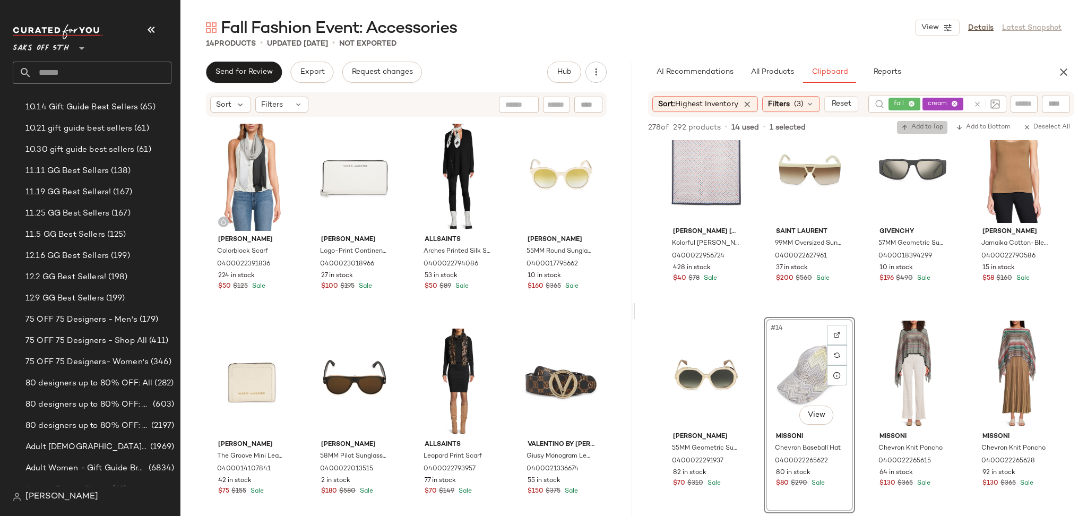
click at [929, 125] on span "Add to Top" at bounding box center [923, 127] width 42 height 7
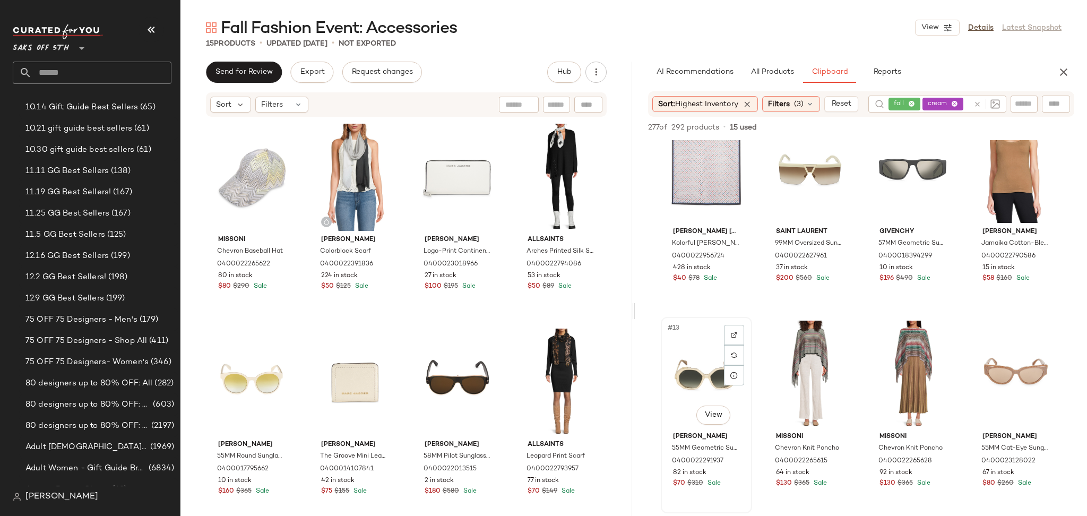
click at [711, 373] on div "#13 View" at bounding box center [707, 374] width 84 height 107
click at [806, 158] on div "#10 View" at bounding box center [810, 169] width 84 height 107
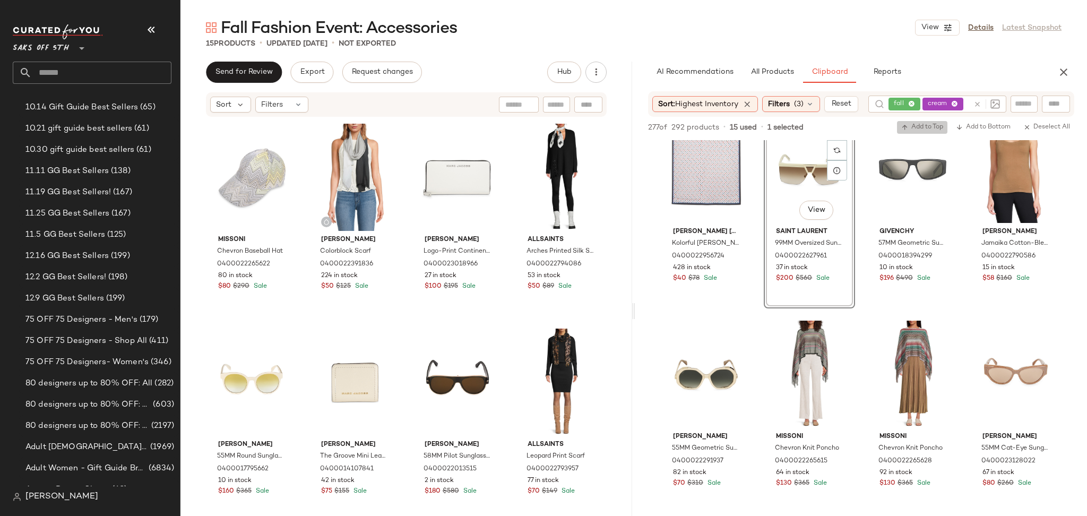
click at [923, 124] on span "Add to Top" at bounding box center [923, 127] width 42 height 7
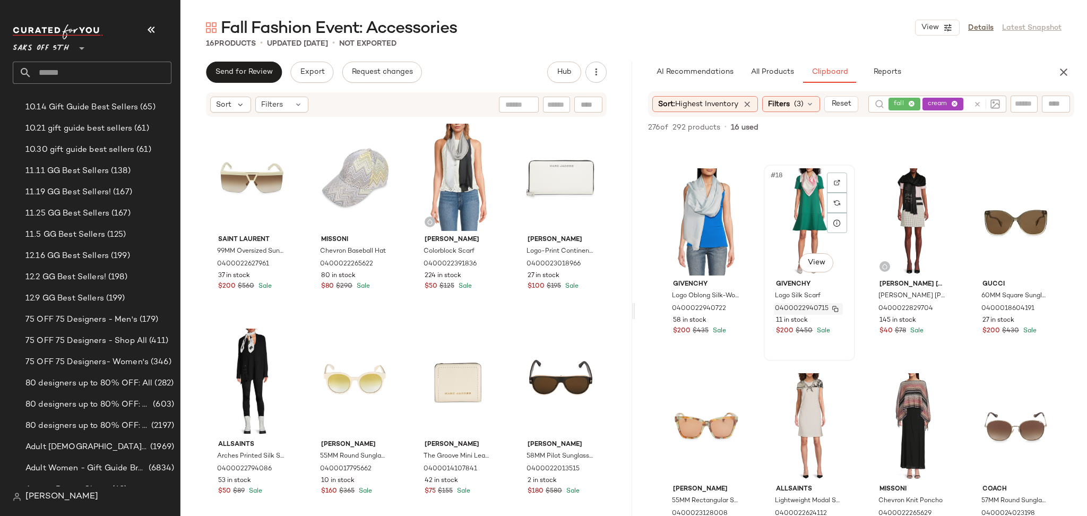
scroll to position [811, 0]
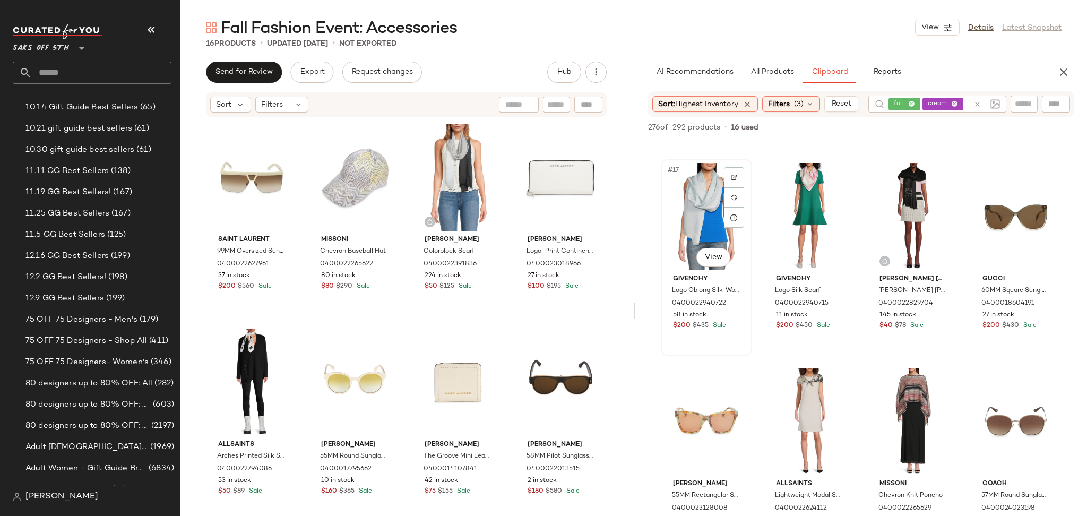
click at [711, 212] on div "#17 View" at bounding box center [707, 216] width 84 height 107
click at [912, 124] on span "Add to Top" at bounding box center [923, 127] width 42 height 7
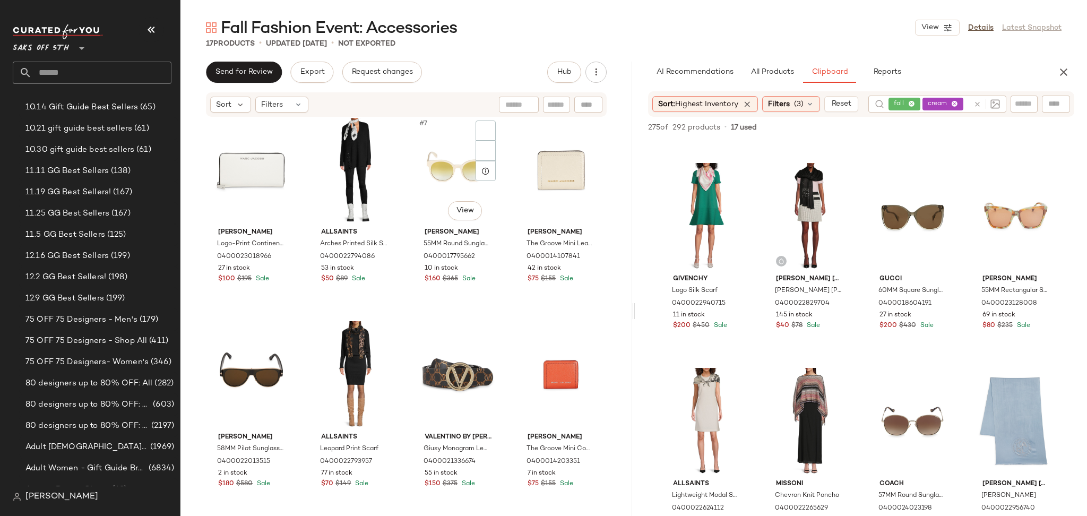
scroll to position [0, 0]
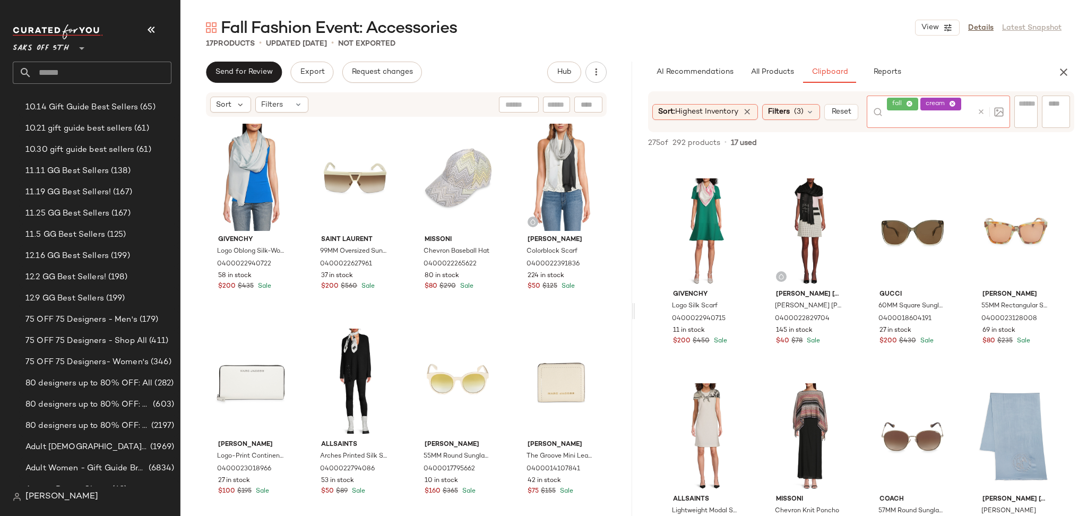
click at [957, 105] on icon at bounding box center [953, 104] width 7 height 7
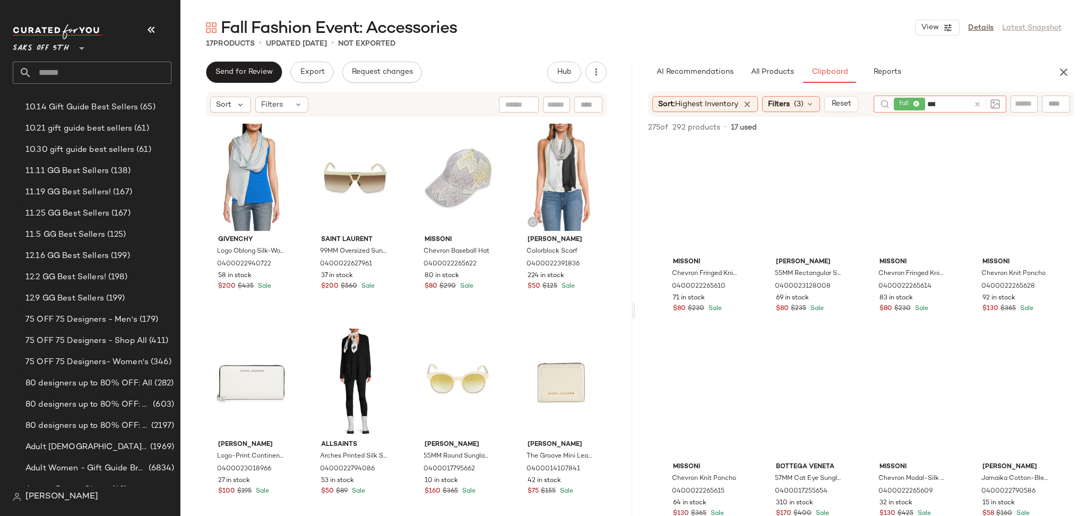
type input "****"
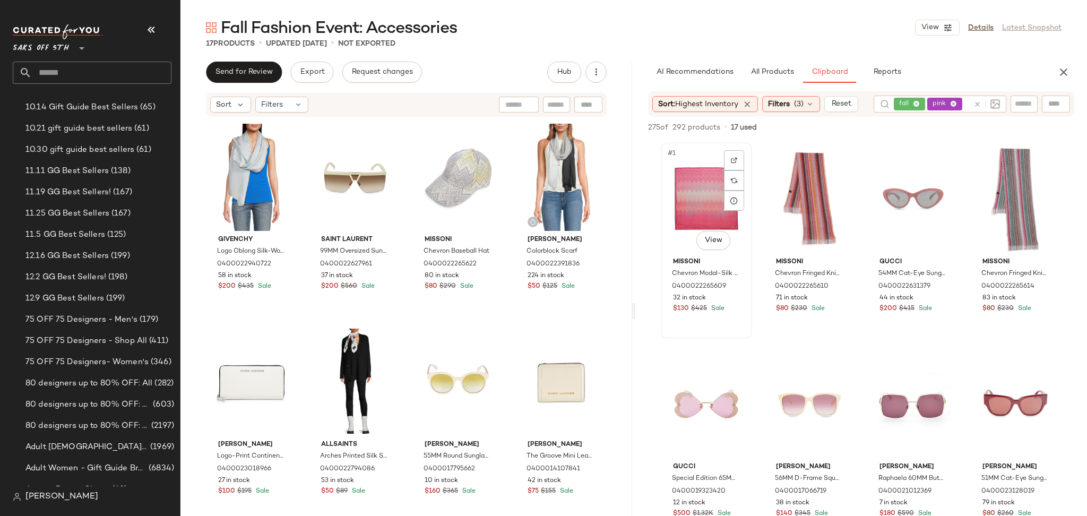
click at [673, 175] on div "#1 View" at bounding box center [707, 199] width 84 height 107
click at [913, 126] on span "Add to Top" at bounding box center [923, 127] width 42 height 7
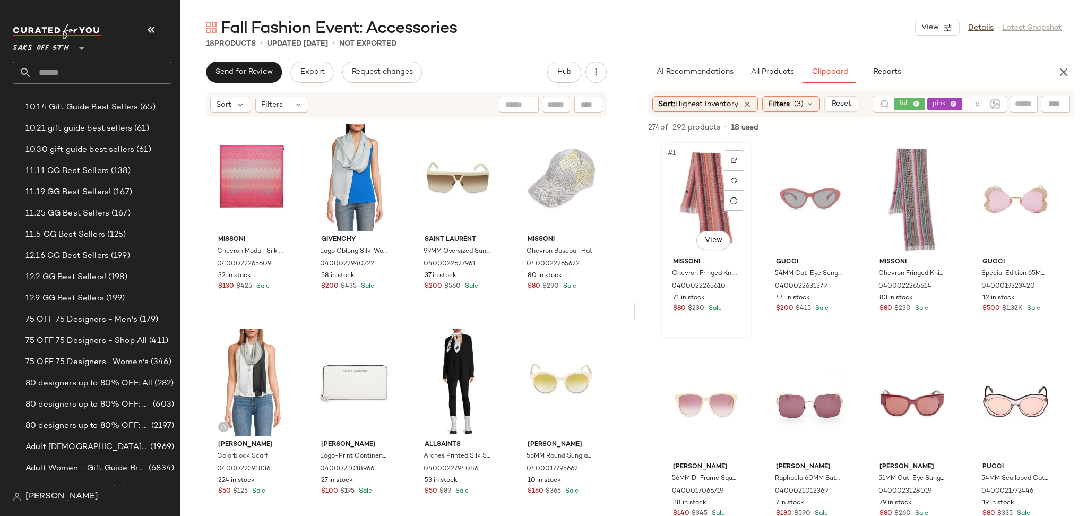
click at [685, 195] on div "#1 View" at bounding box center [707, 199] width 84 height 107
click at [907, 125] on icon "button" at bounding box center [905, 127] width 7 height 7
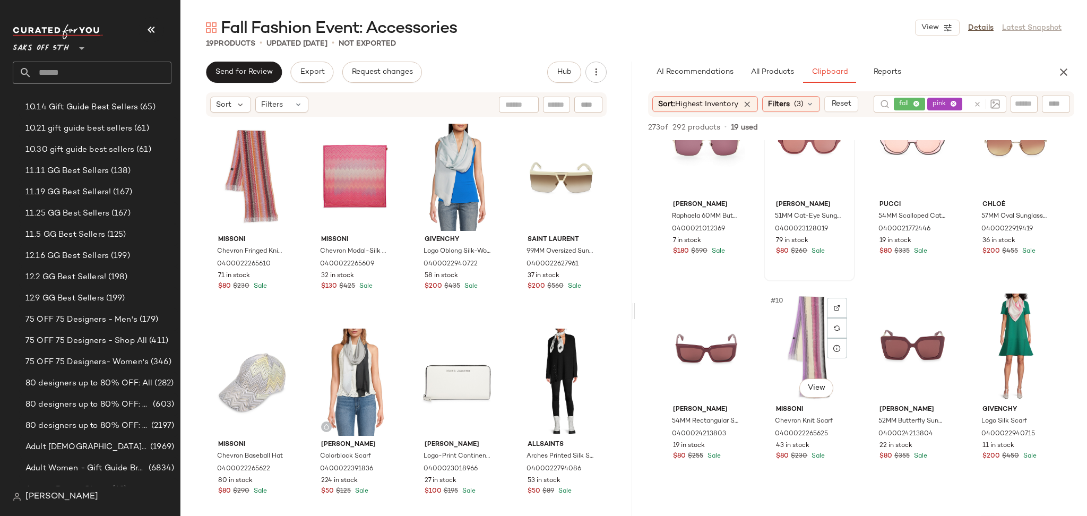
scroll to position [273, 0]
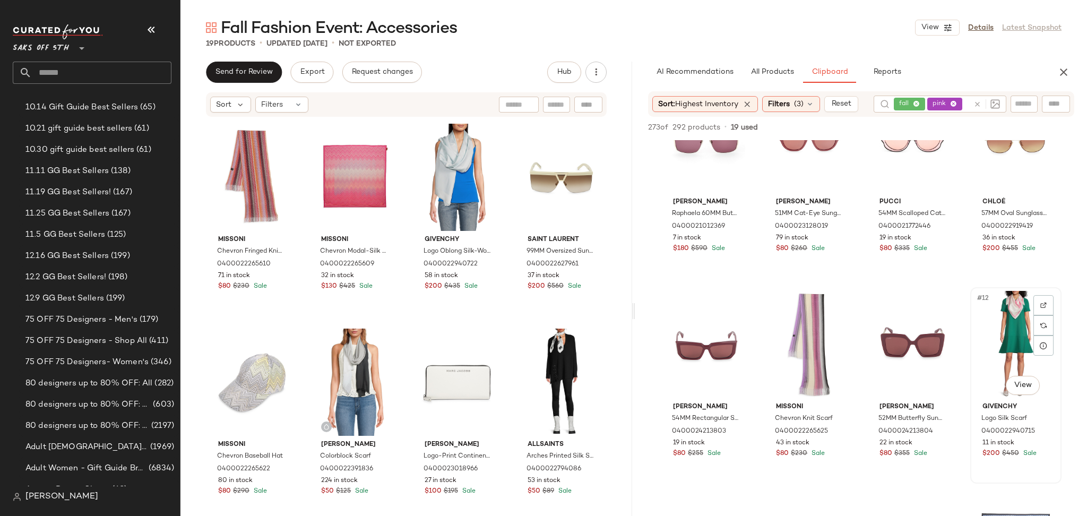
click at [995, 316] on div "#12 View" at bounding box center [1016, 344] width 84 height 107
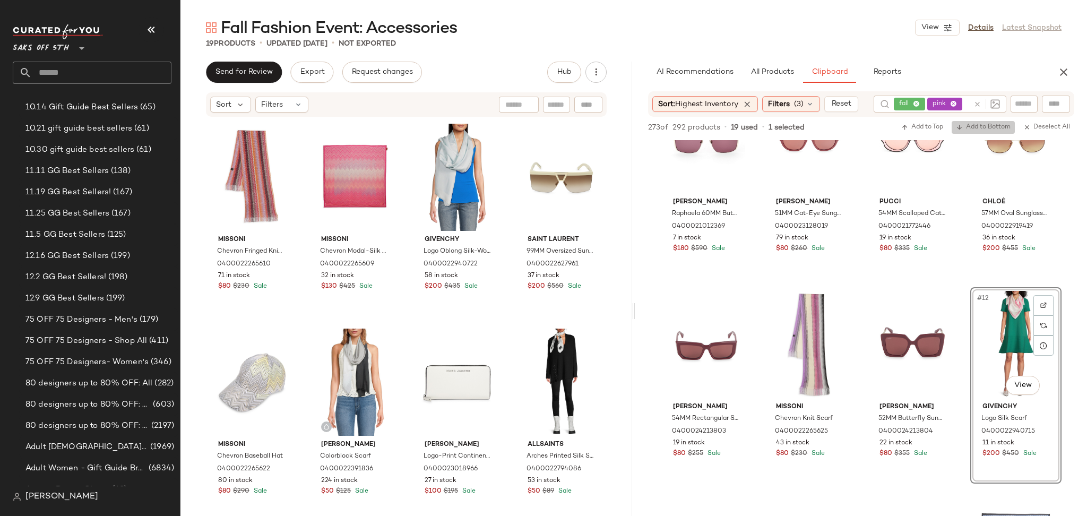
click at [989, 131] on button "Add to Bottom" at bounding box center [983, 127] width 63 height 13
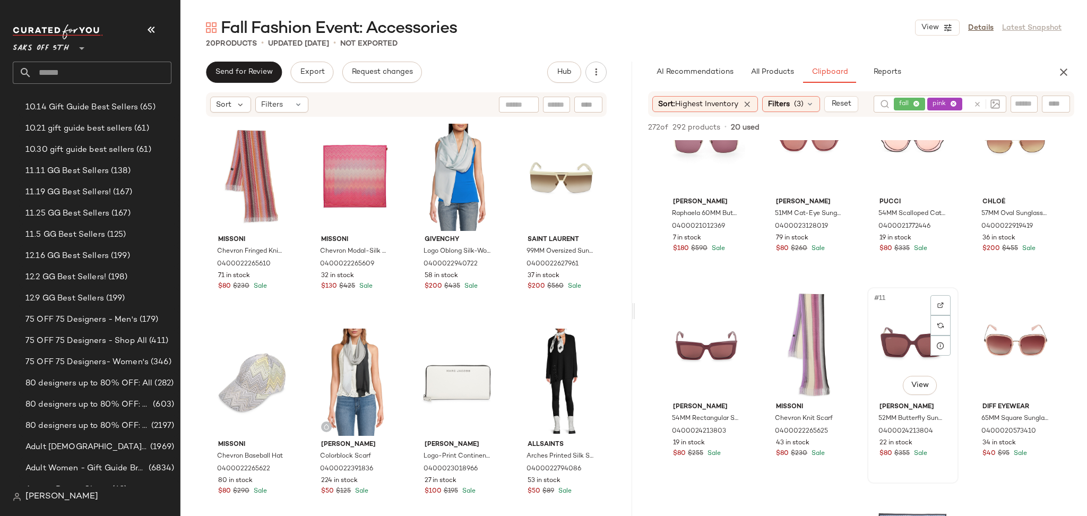
click at [912, 320] on div "#11 View" at bounding box center [913, 344] width 84 height 107
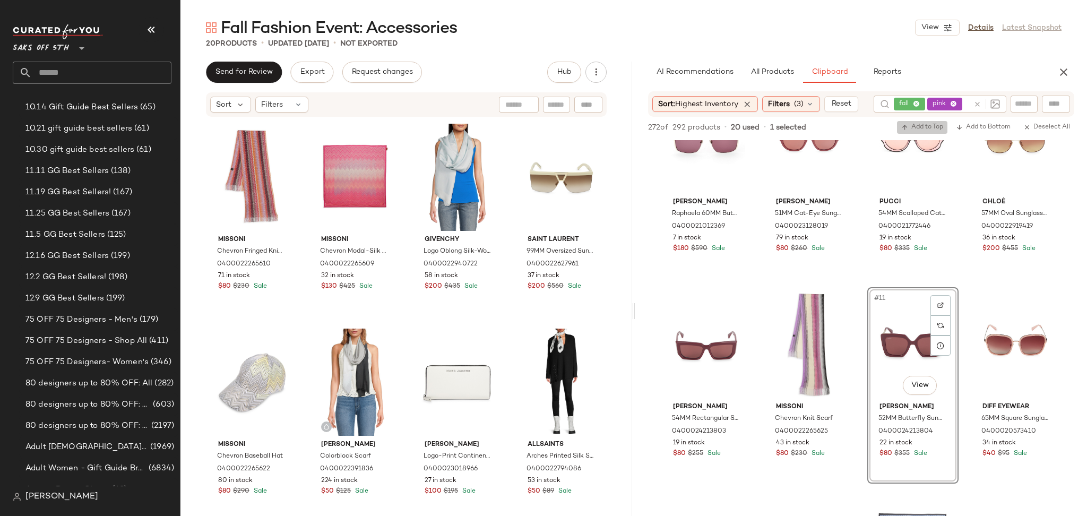
click at [929, 124] on span "Add to Top" at bounding box center [923, 127] width 42 height 7
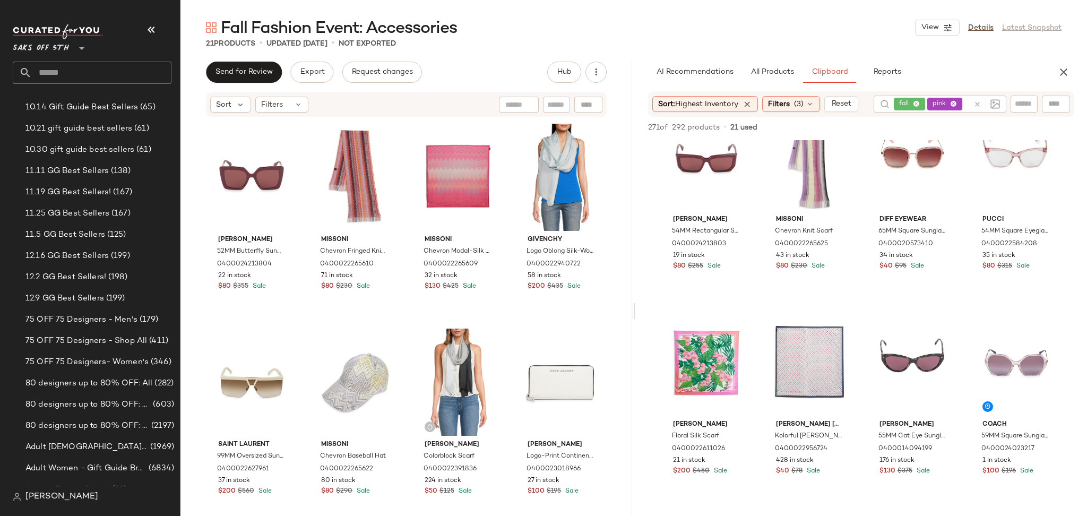
scroll to position [466, 0]
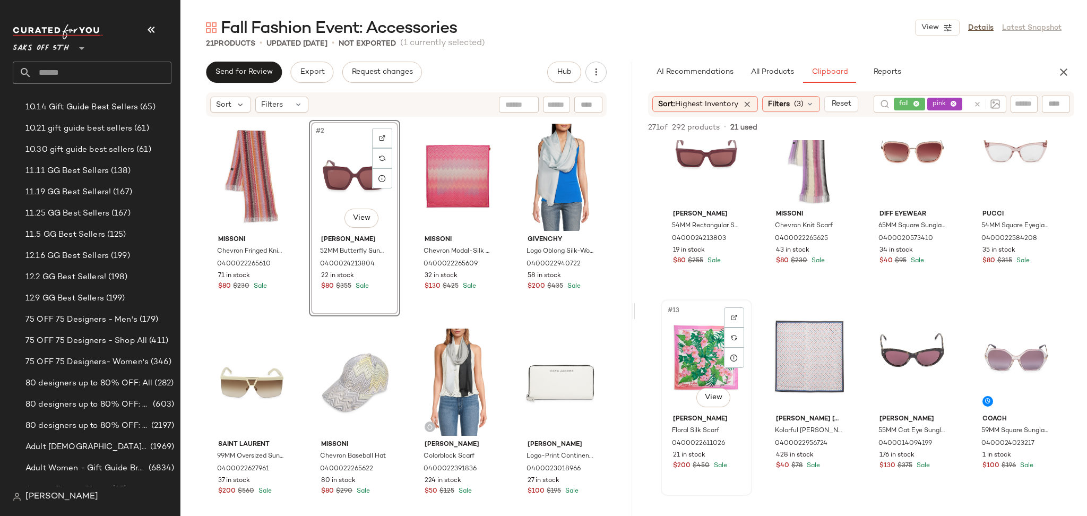
click at [695, 334] on div "#13 View" at bounding box center [707, 356] width 84 height 107
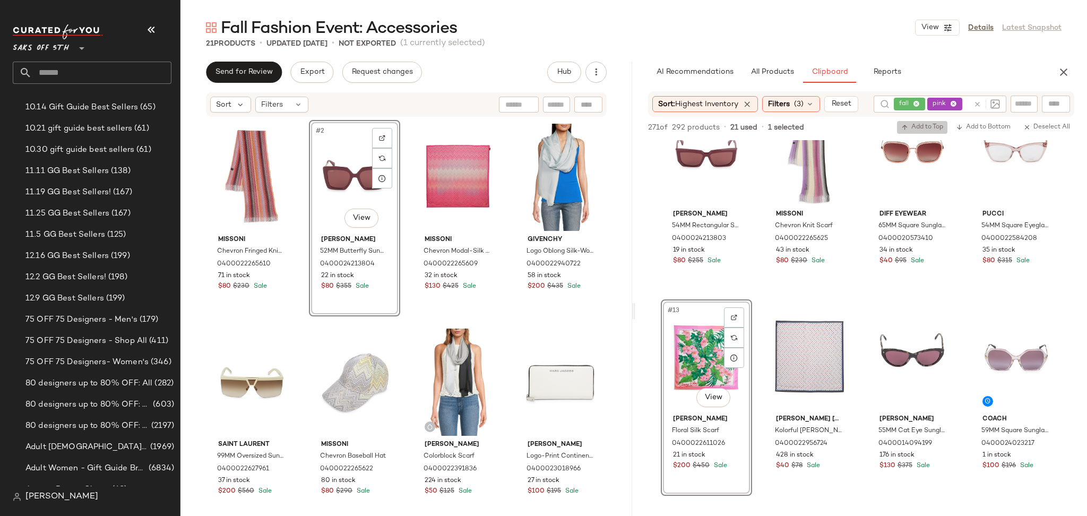
click at [921, 126] on span "Add to Top" at bounding box center [923, 127] width 42 height 7
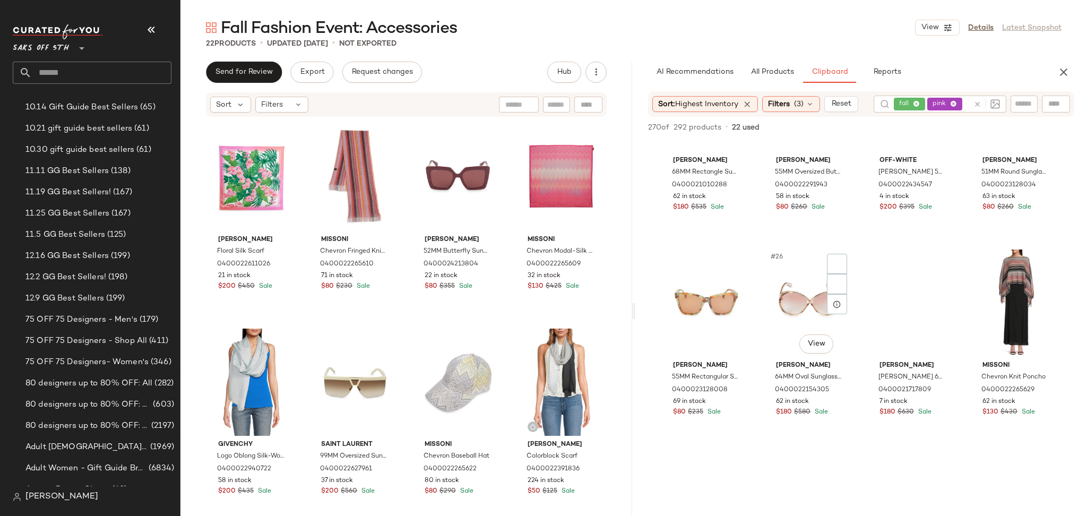
scroll to position [1135, 0]
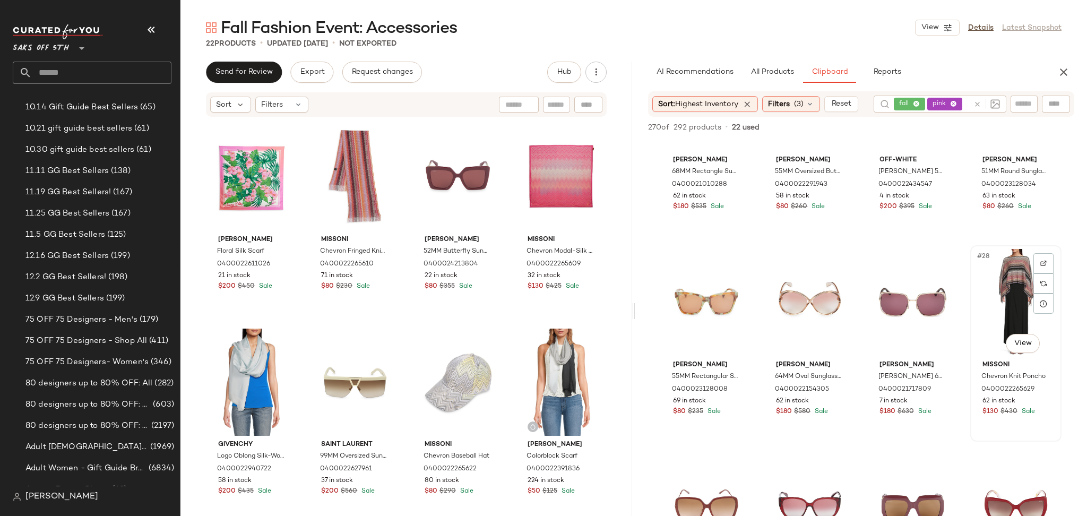
click at [1010, 272] on div "#28 View" at bounding box center [1016, 302] width 84 height 107
click at [914, 126] on span "Add to Top" at bounding box center [923, 127] width 42 height 7
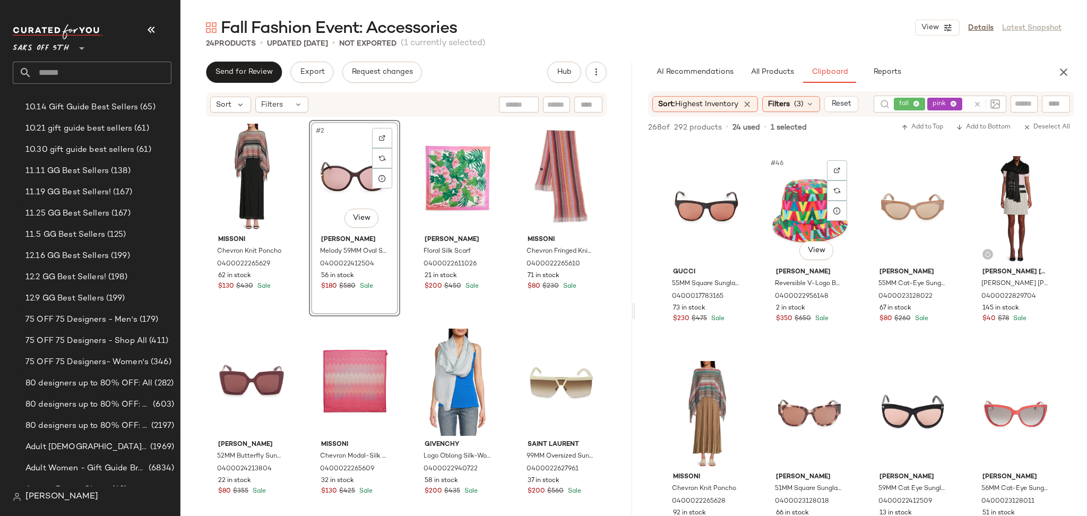
scroll to position [2256, 0]
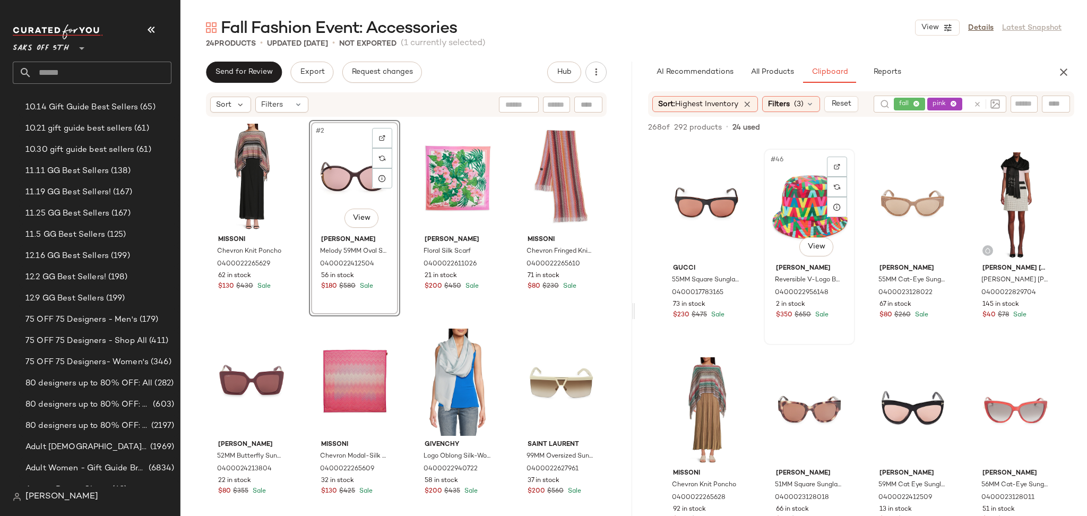
click at [789, 192] on div "#46 View" at bounding box center [810, 205] width 84 height 107
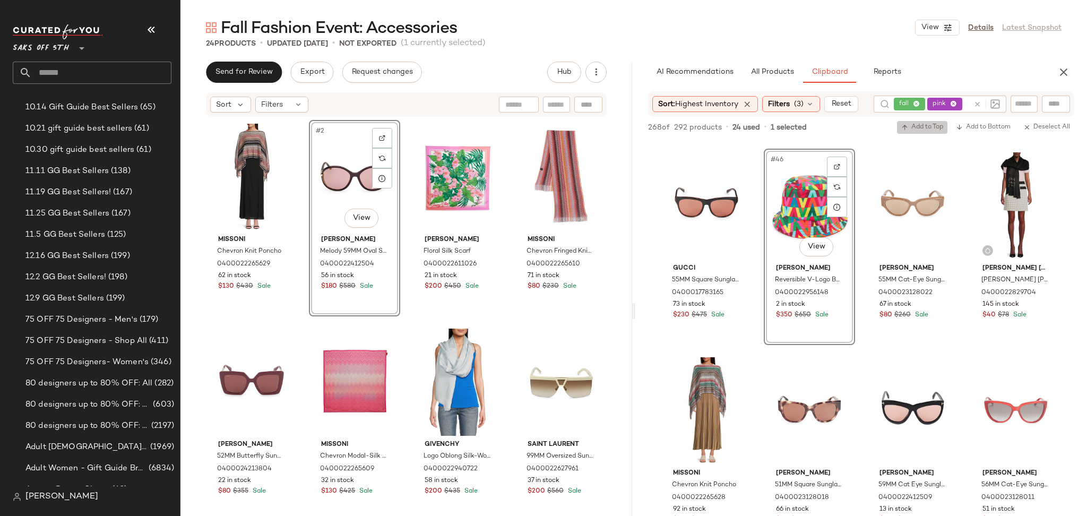
click at [929, 129] on span "Add to Top" at bounding box center [923, 127] width 42 height 7
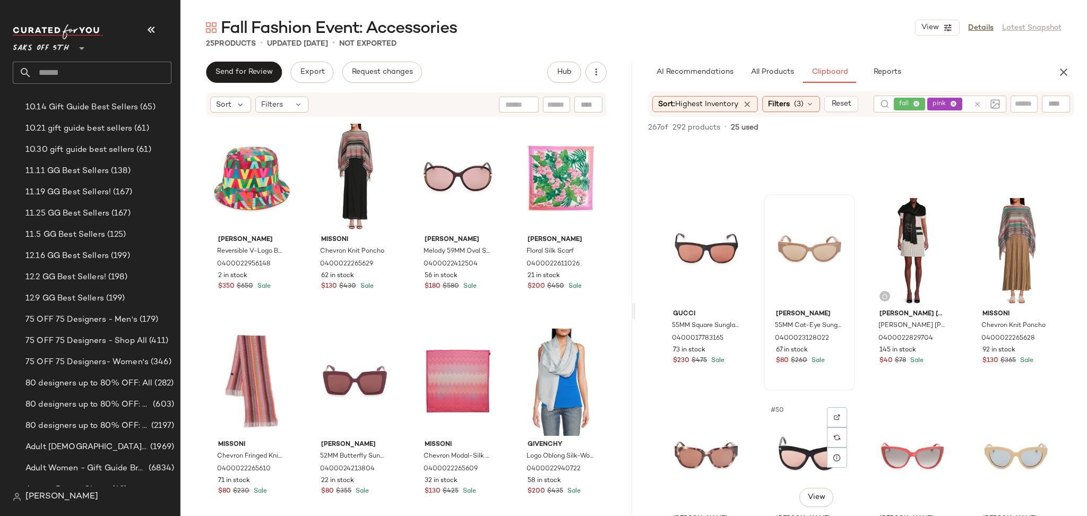
scroll to position [2207, 0]
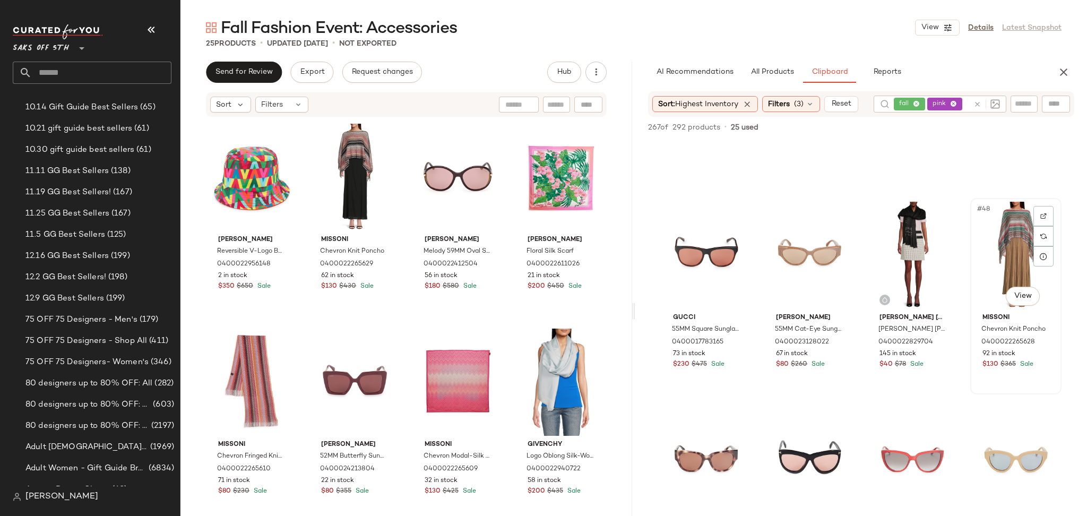
click at [1009, 228] on div "#48 View" at bounding box center [1016, 255] width 84 height 107
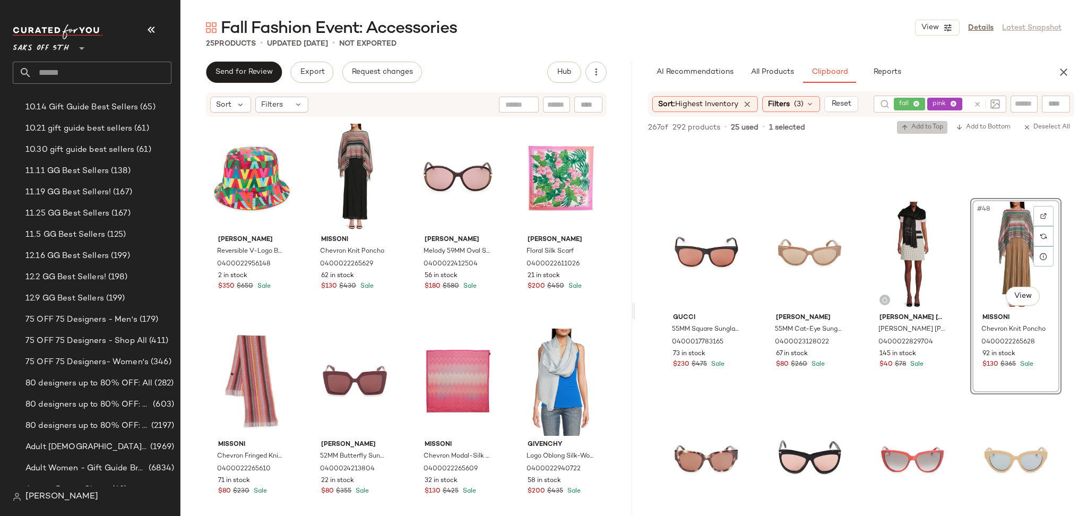
click at [924, 133] on button "Add to Top" at bounding box center [922, 127] width 50 height 13
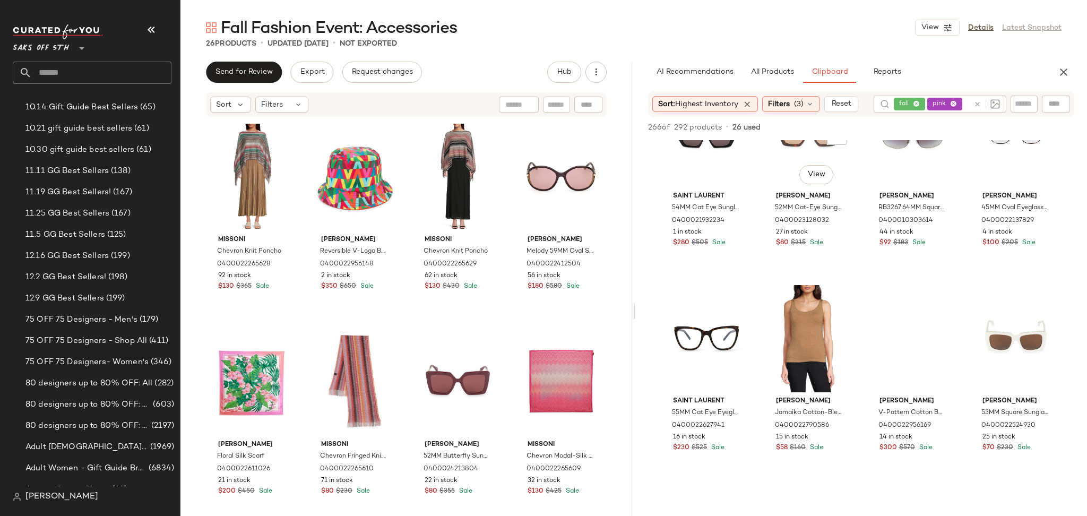
scroll to position [3561, 0]
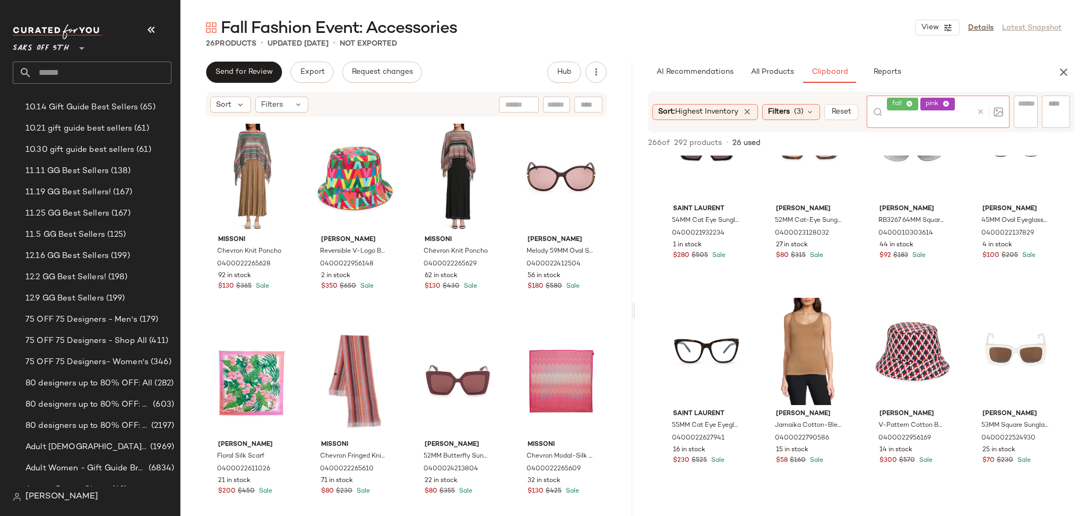
click at [950, 104] on icon at bounding box center [946, 104] width 7 height 7
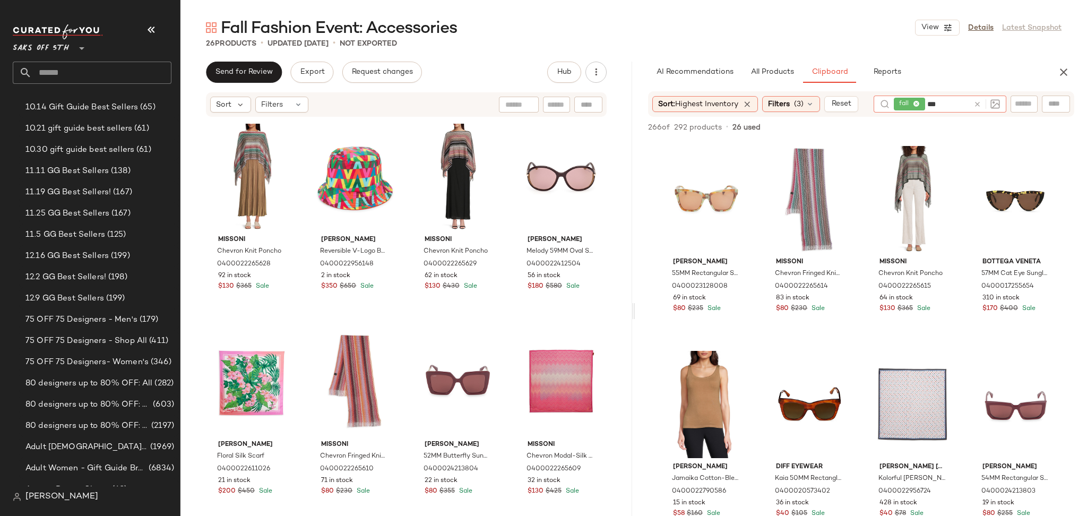
type input "****"
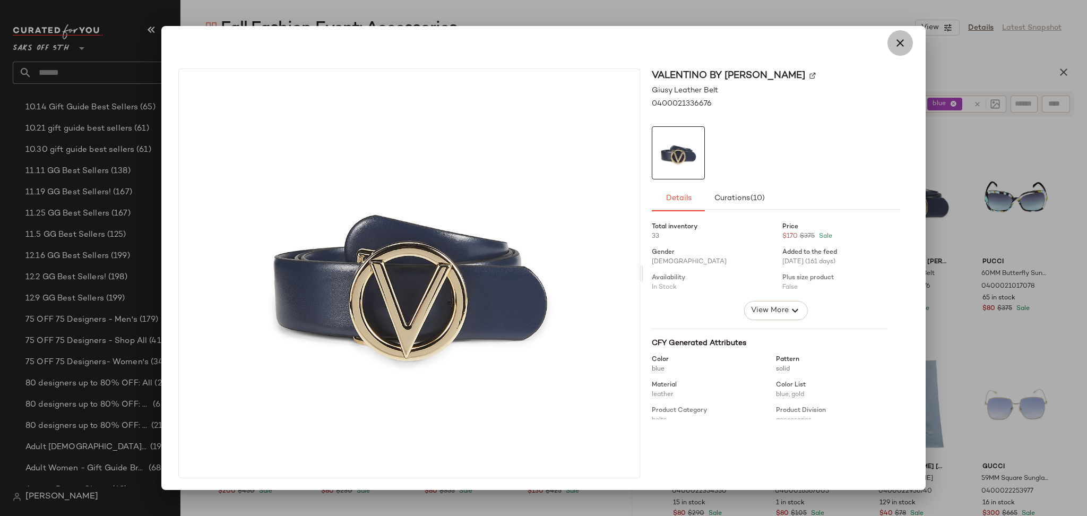
click at [896, 42] on icon "button" at bounding box center [900, 43] width 13 height 13
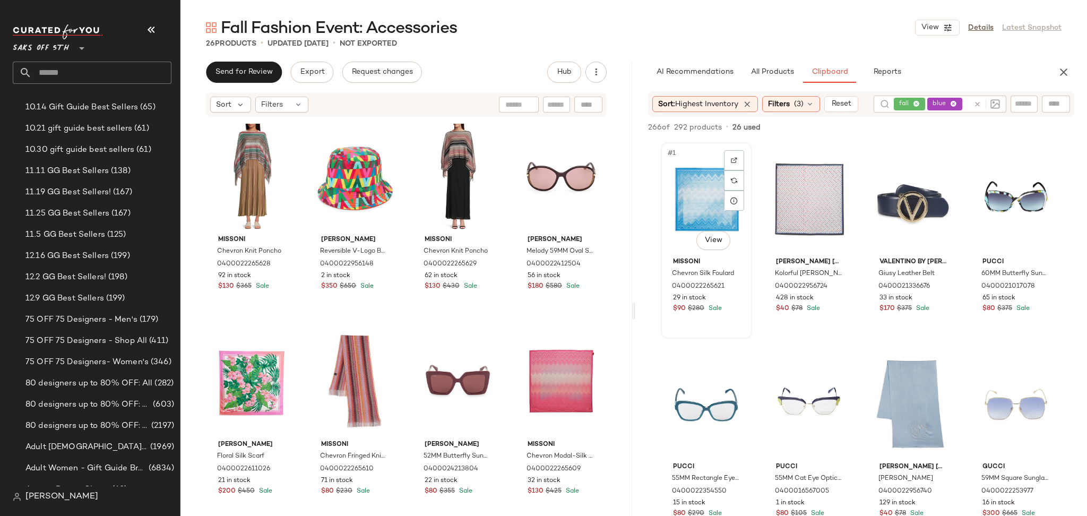
click at [702, 197] on div "#1 View" at bounding box center [707, 199] width 84 height 107
click at [903, 132] on button "Add to Top" at bounding box center [922, 127] width 50 height 13
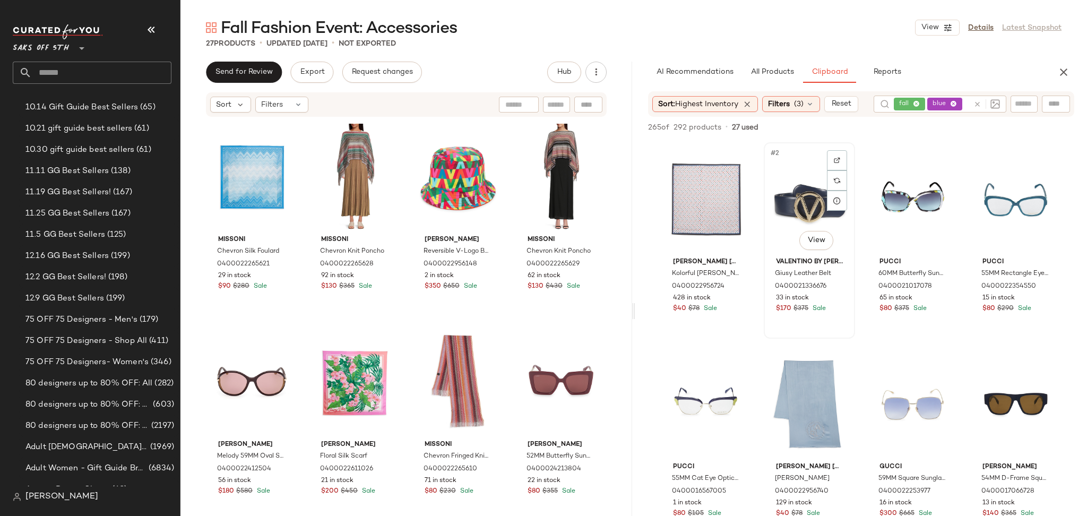
click at [796, 199] on div "#2 View" at bounding box center [810, 199] width 84 height 107
click at [910, 126] on span "Add to Top" at bounding box center [923, 127] width 42 height 7
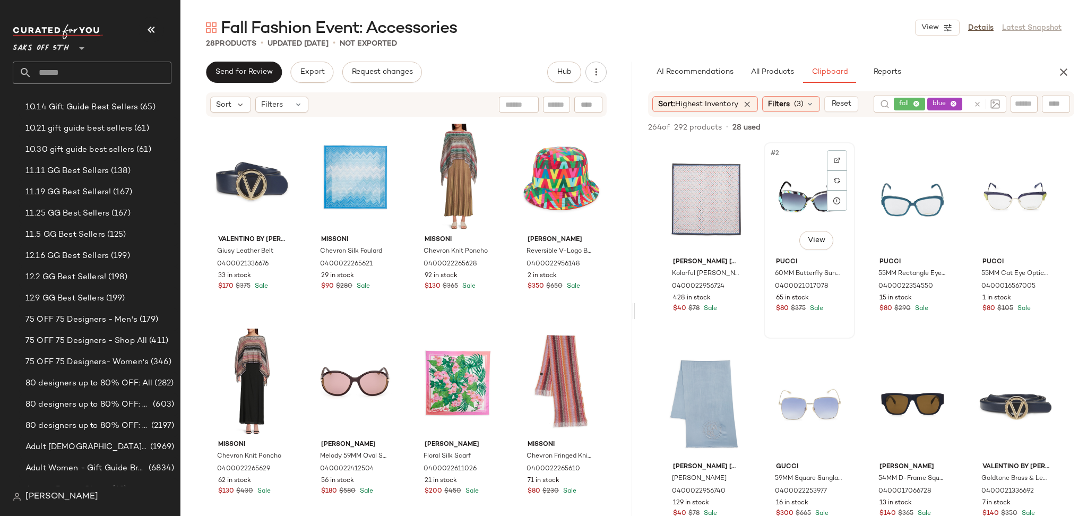
click at [807, 196] on div "#2 View" at bounding box center [810, 199] width 84 height 107
click at [923, 128] on span "Add to Top" at bounding box center [923, 127] width 42 height 7
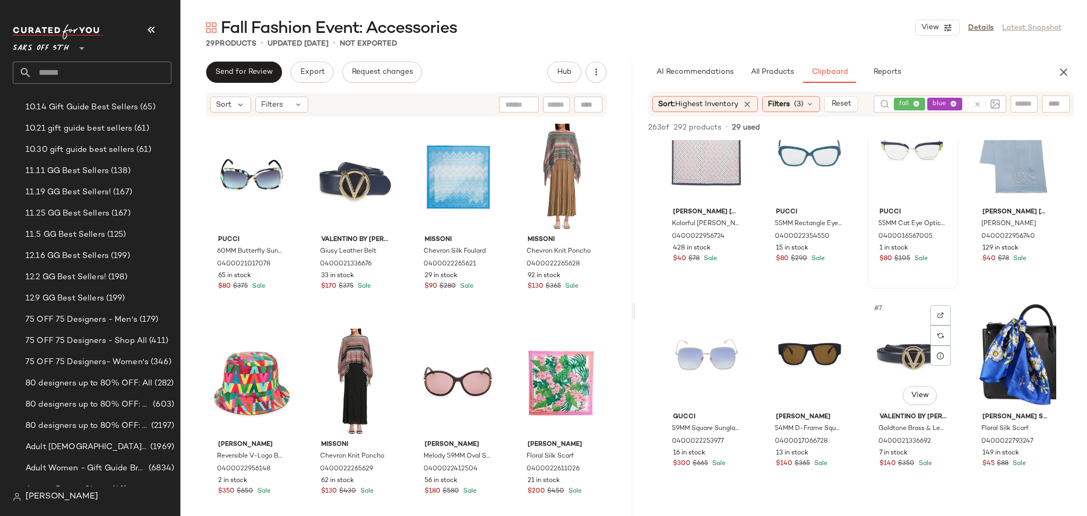
scroll to position [51, 0]
click at [1008, 339] on div "#8 View" at bounding box center [1016, 353] width 84 height 107
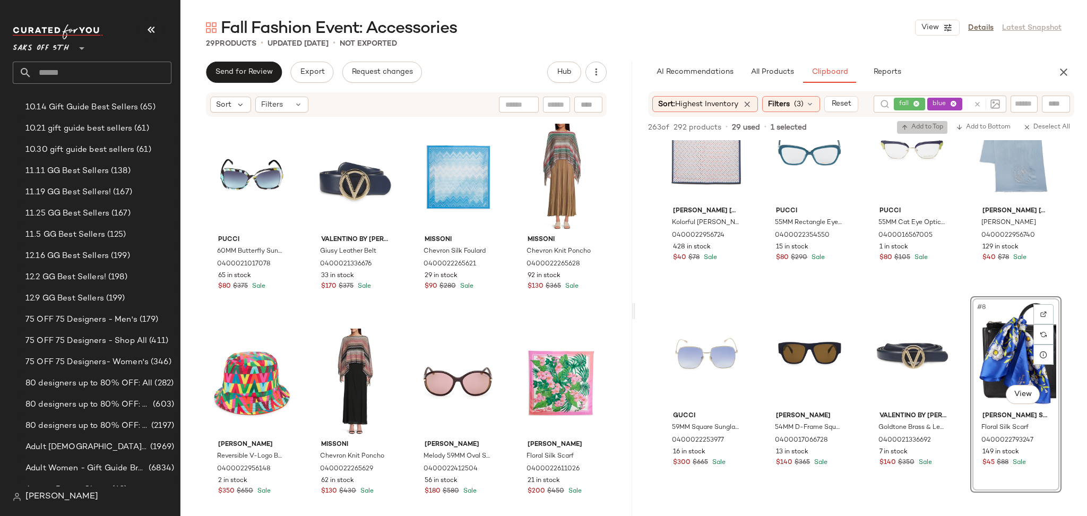
click at [922, 131] on button "Add to Top" at bounding box center [922, 127] width 50 height 13
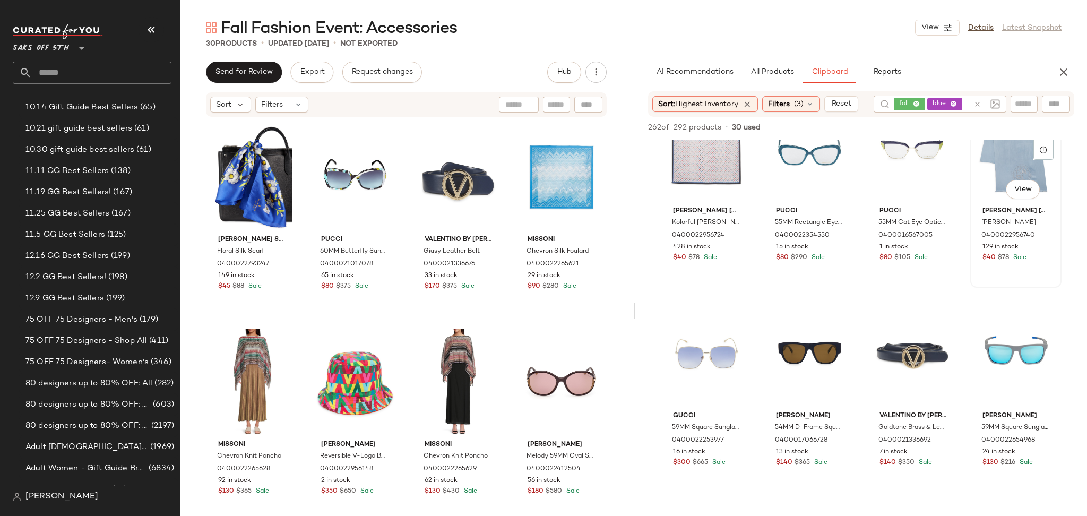
click at [994, 159] on div "#4 View" at bounding box center [1016, 148] width 84 height 107
click at [926, 124] on span "Add to Top" at bounding box center [923, 127] width 42 height 7
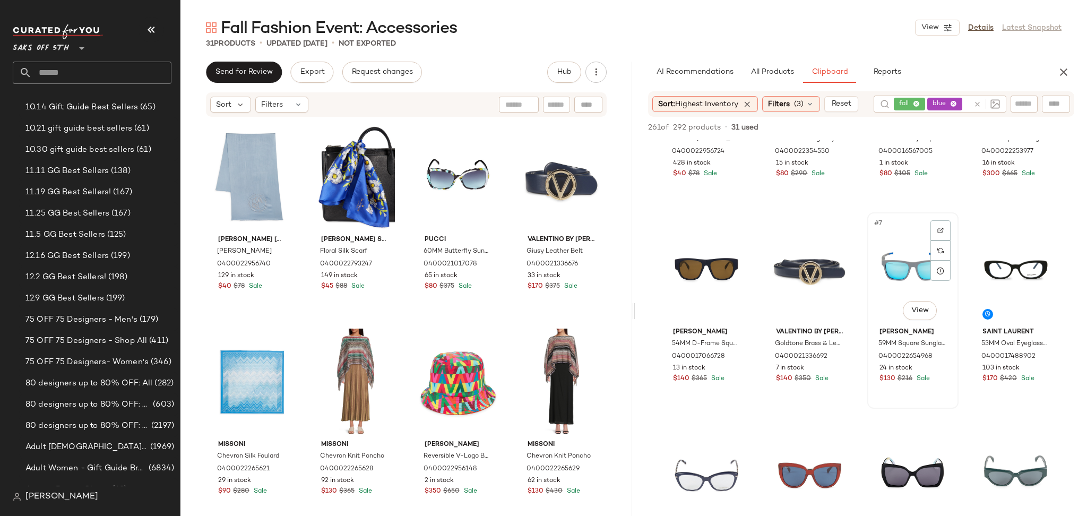
scroll to position [138, 0]
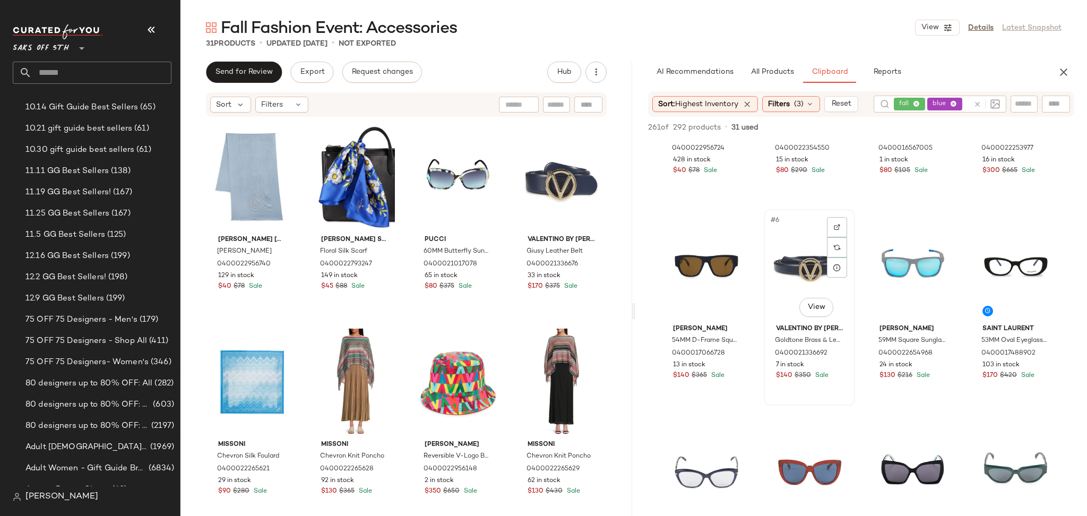
click at [805, 257] on div "#6 View" at bounding box center [810, 266] width 84 height 107
click at [916, 127] on span "Add to Top" at bounding box center [923, 127] width 42 height 7
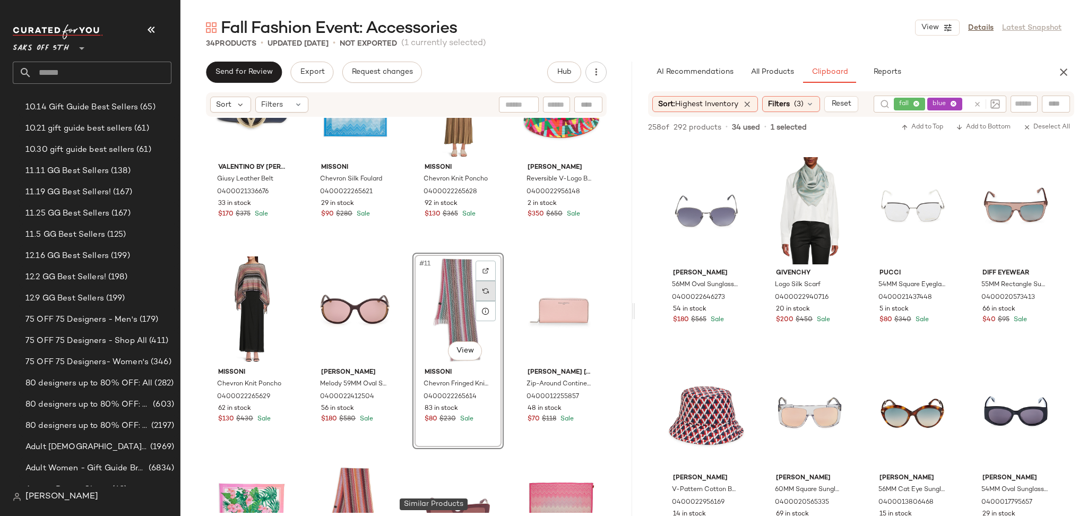
scroll to position [0, 0]
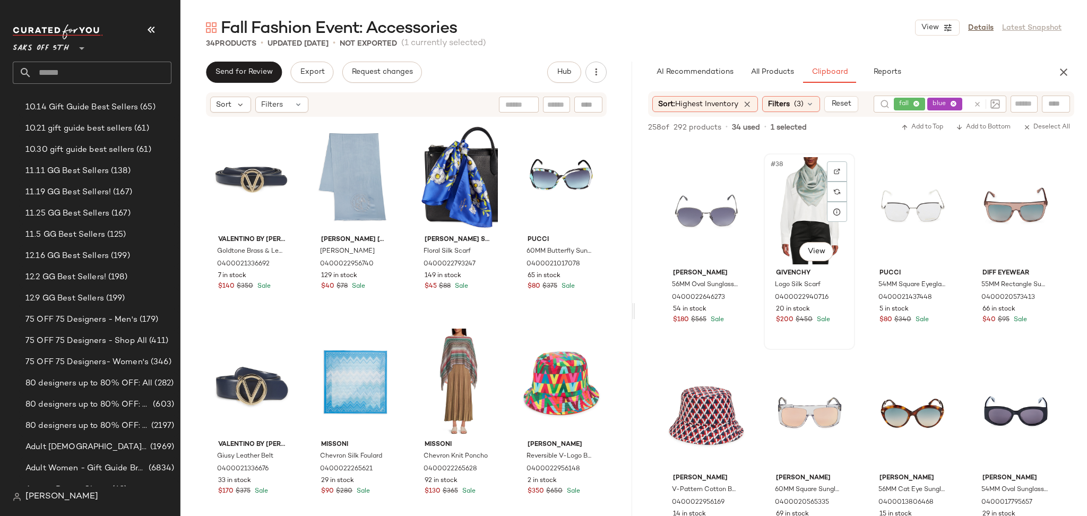
click at [807, 194] on div "#38 View" at bounding box center [810, 210] width 84 height 107
click at [921, 127] on span "Add to Top" at bounding box center [923, 127] width 42 height 7
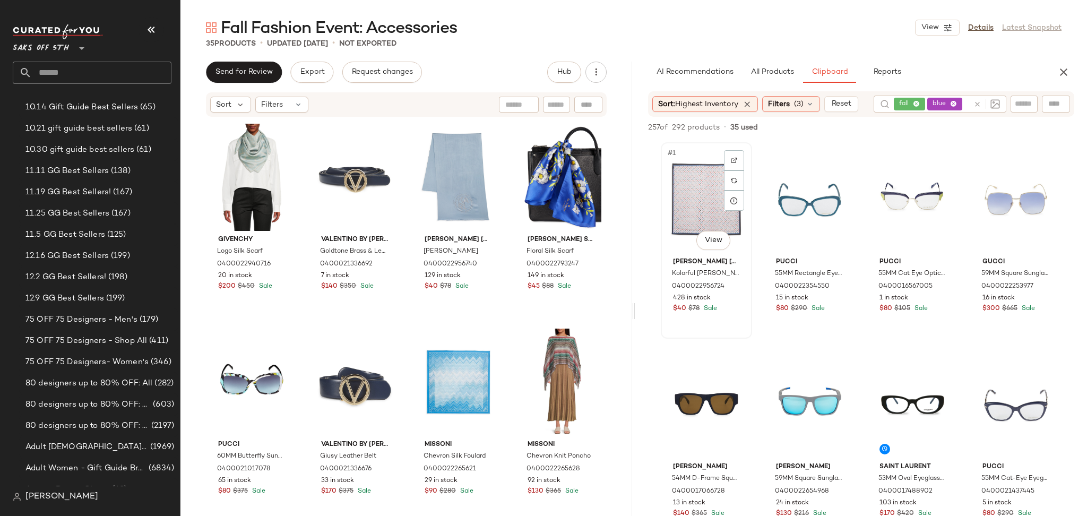
click at [691, 199] on div "#1 View" at bounding box center [707, 199] width 84 height 107
click at [922, 130] on span "Add to Top" at bounding box center [923, 127] width 42 height 7
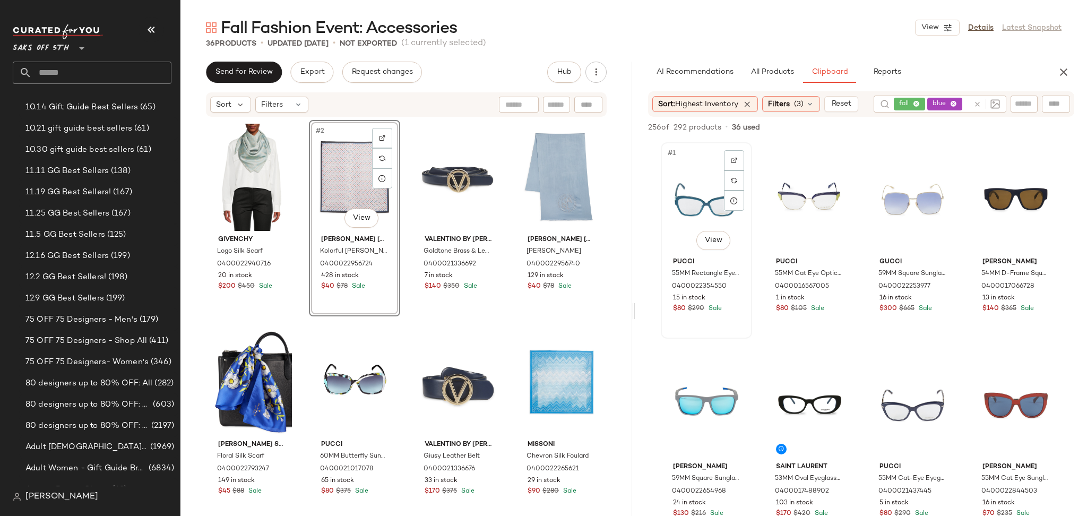
click at [704, 216] on div "#1 View" at bounding box center [707, 199] width 84 height 107
click at [916, 130] on span "Add to Top" at bounding box center [923, 127] width 42 height 7
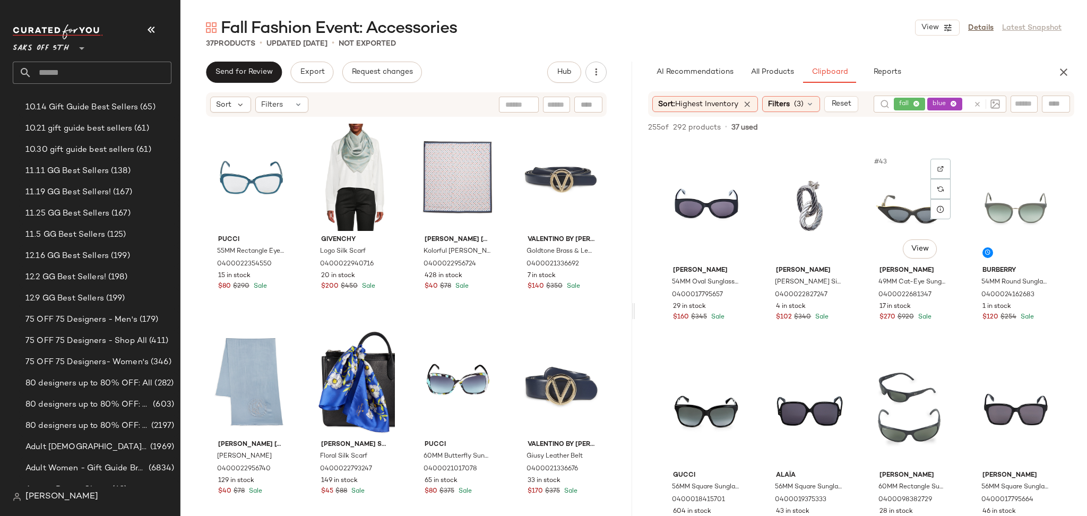
scroll to position [2050, 0]
click at [805, 198] on div "#42 View" at bounding box center [810, 207] width 84 height 107
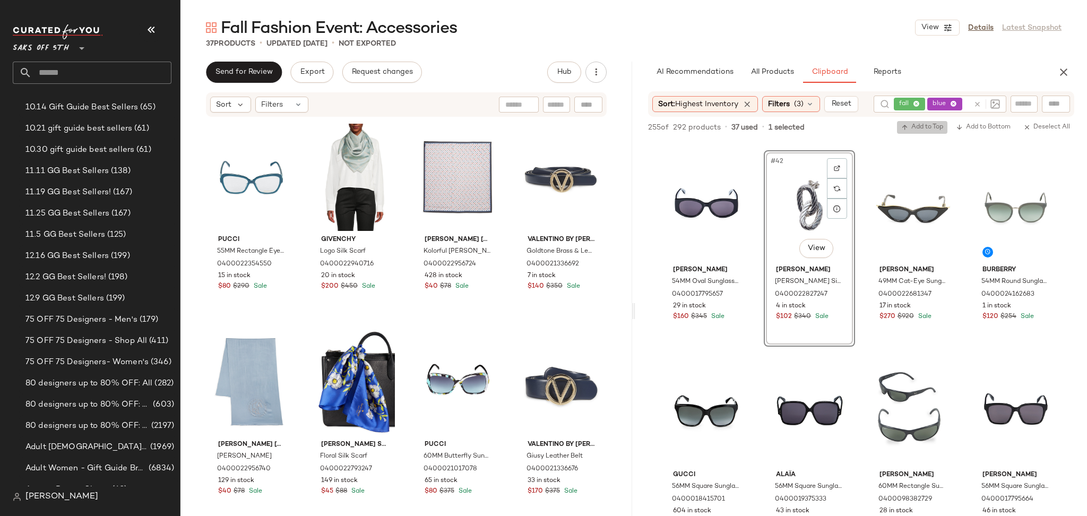
click at [905, 124] on icon "button" at bounding box center [905, 127] width 7 height 7
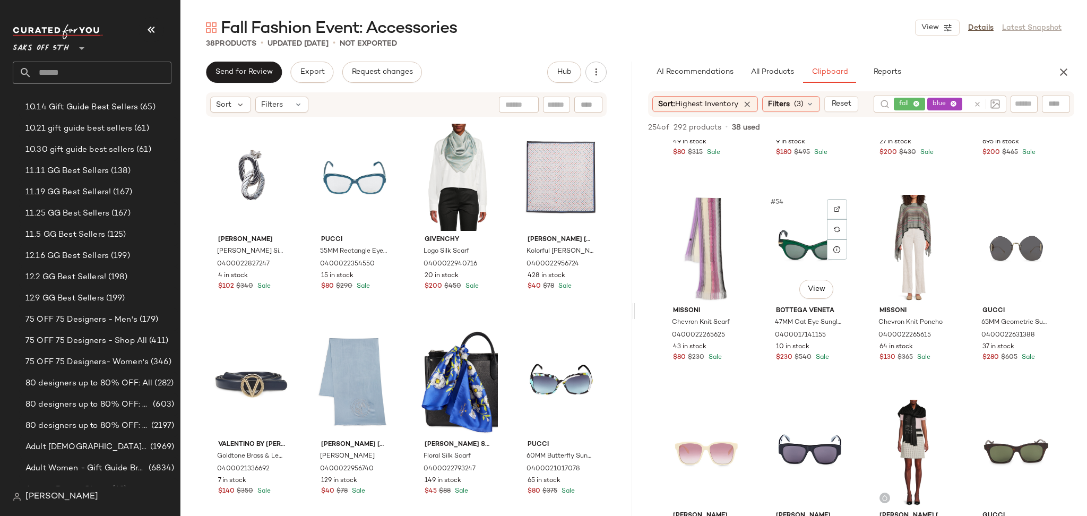
scroll to position [2642, 0]
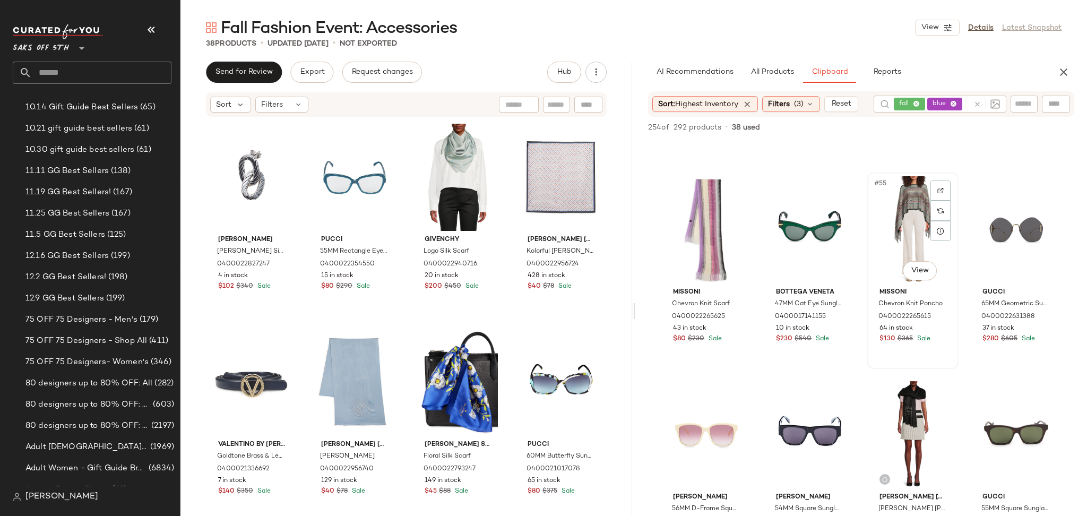
click at [881, 210] on div "#55 View" at bounding box center [913, 229] width 84 height 107
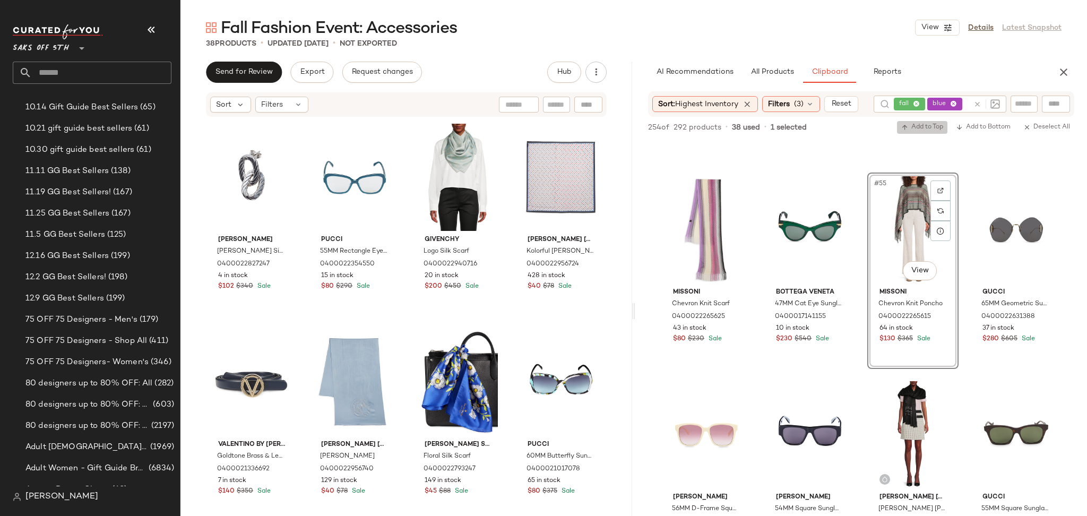
click at [924, 125] on span "Add to Top" at bounding box center [923, 127] width 42 height 7
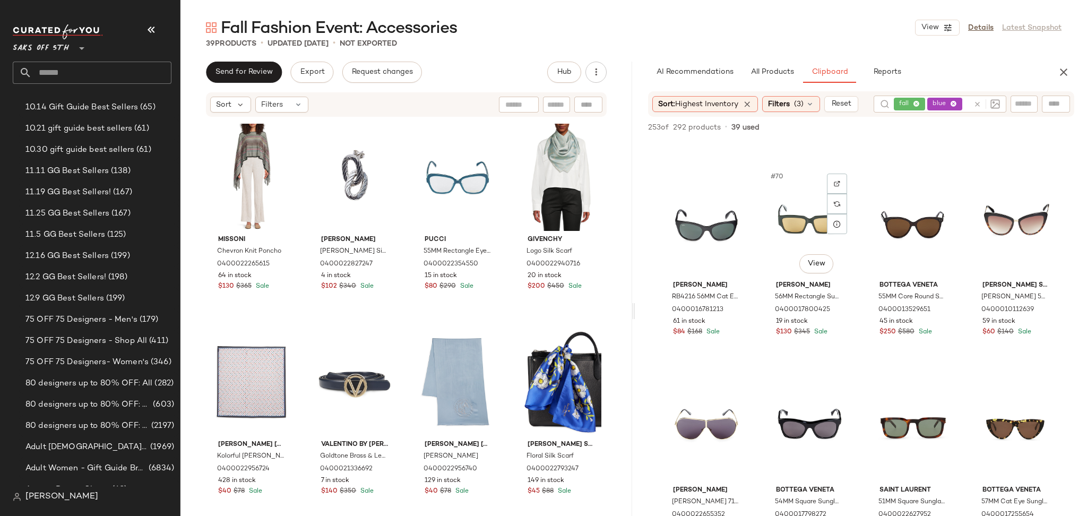
scroll to position [3480, 0]
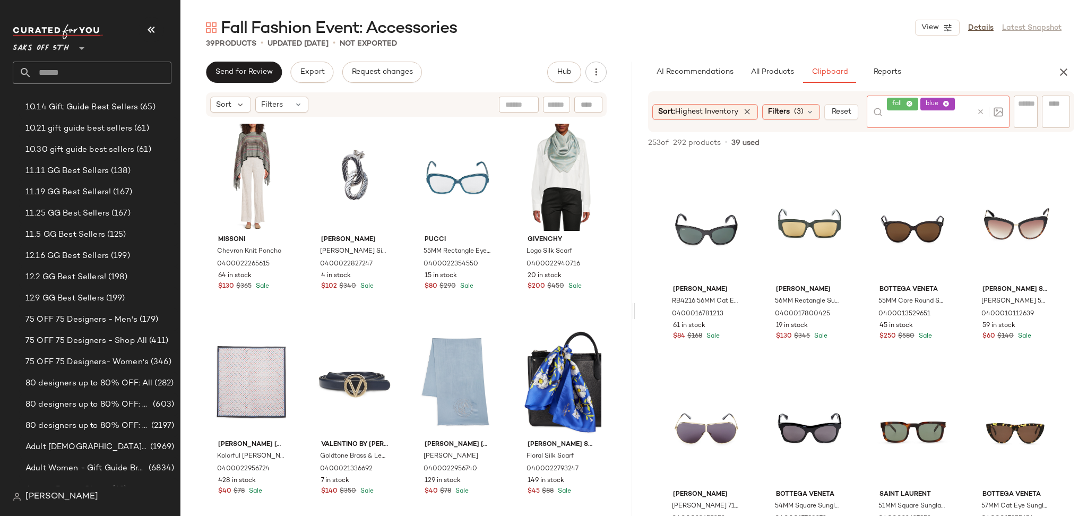
click at [949, 104] on icon at bounding box center [946, 104] width 7 height 7
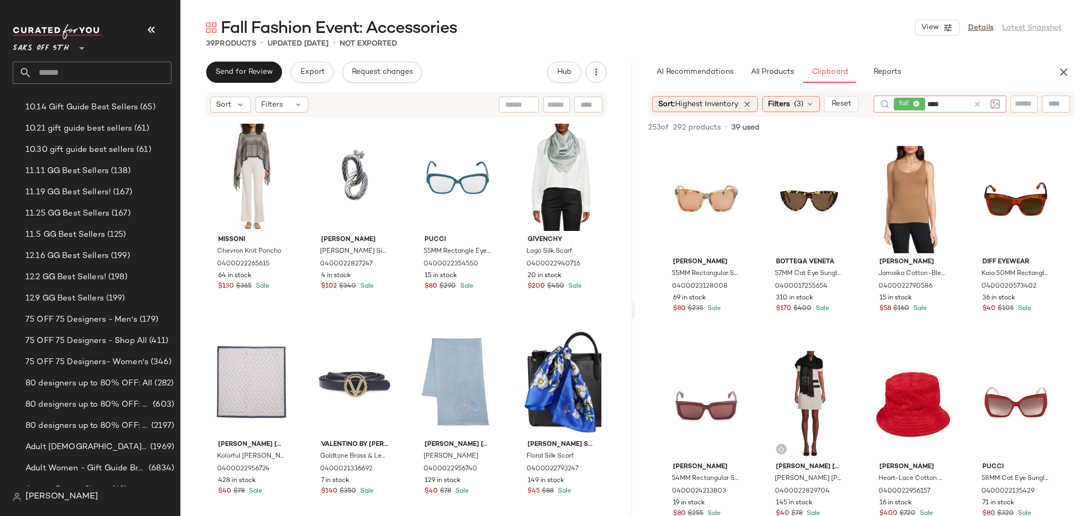
type input "*****"
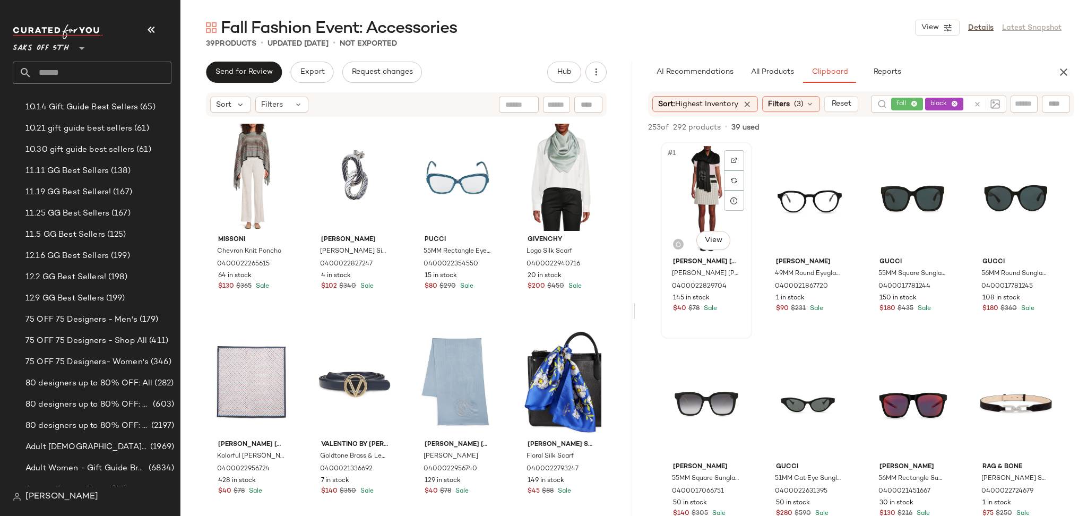
click at [700, 195] on div "#1 View" at bounding box center [707, 199] width 84 height 107
click at [918, 122] on button "Add to Top" at bounding box center [922, 127] width 50 height 13
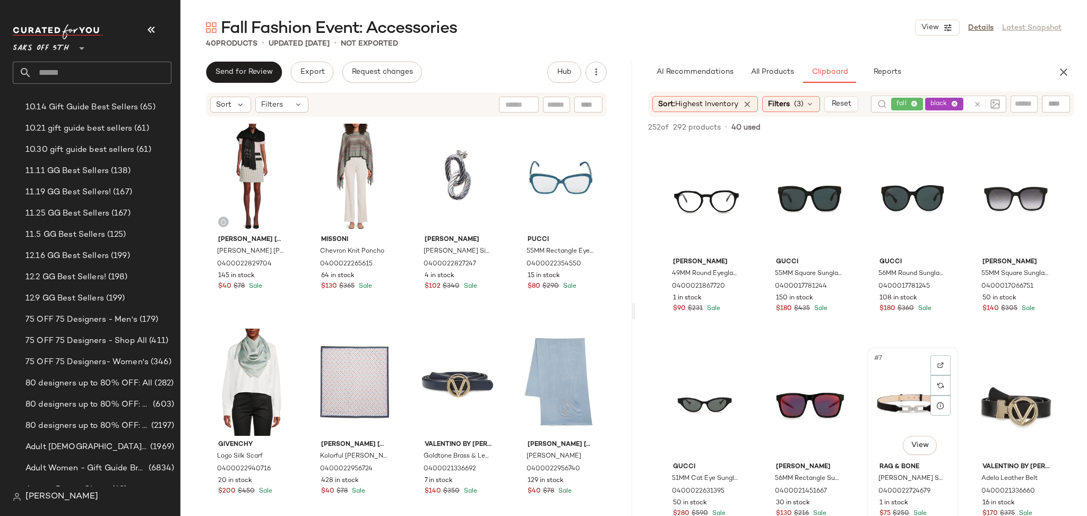
click at [897, 397] on div "#7 View" at bounding box center [913, 404] width 84 height 107
click at [915, 127] on span "Add to Top" at bounding box center [923, 127] width 42 height 7
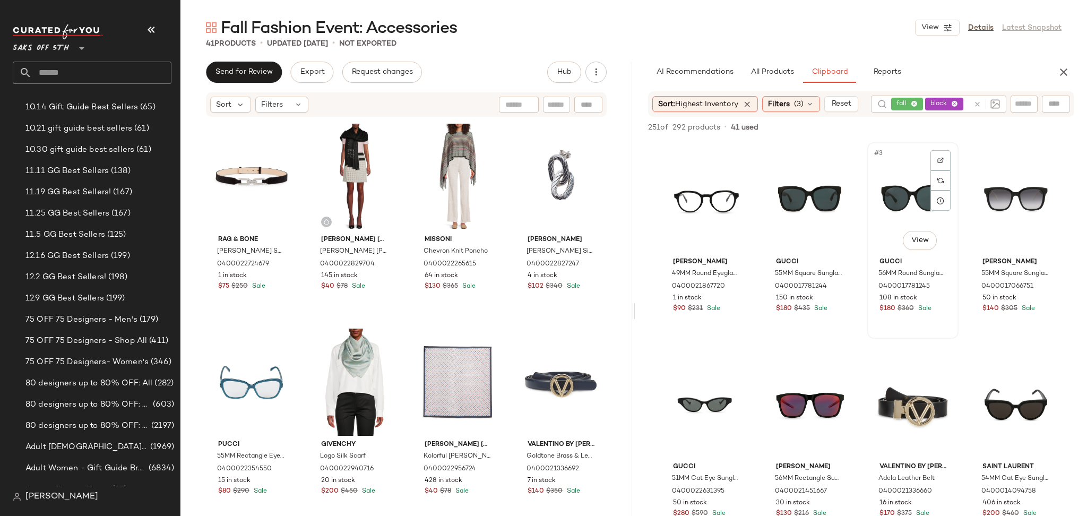
click at [880, 203] on div "#3 View" at bounding box center [913, 199] width 84 height 107
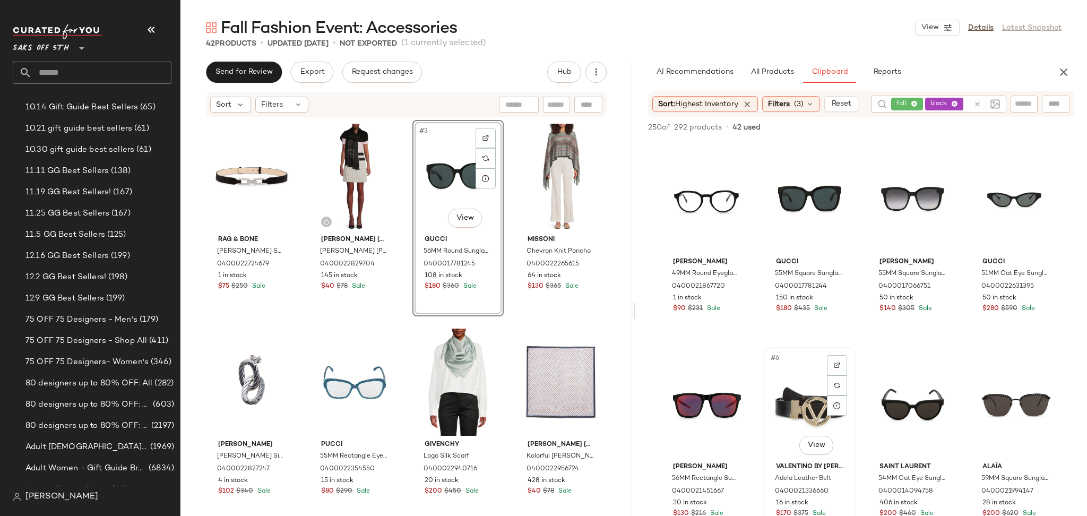
click at [813, 403] on div "#6 View" at bounding box center [810, 404] width 84 height 107
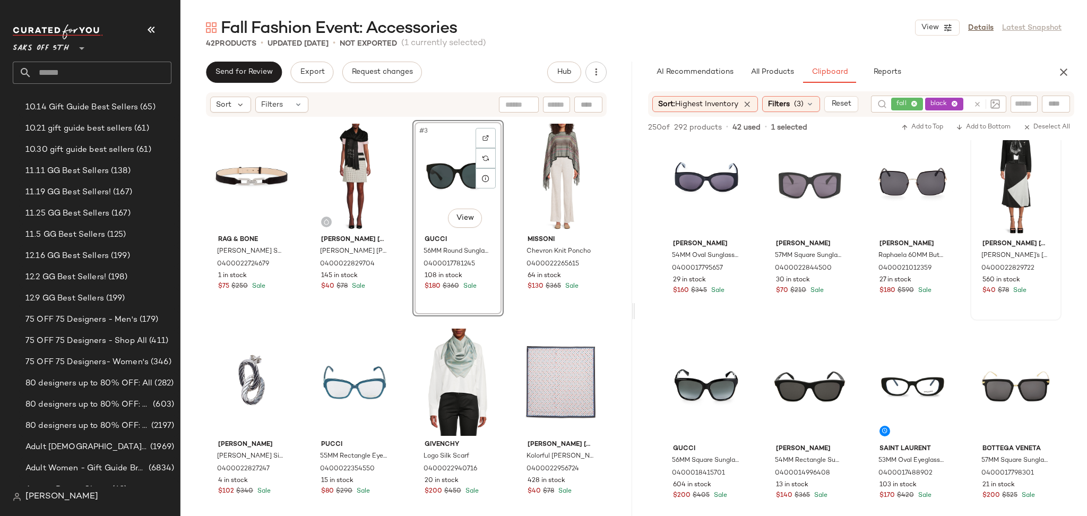
scroll to position [642, 0]
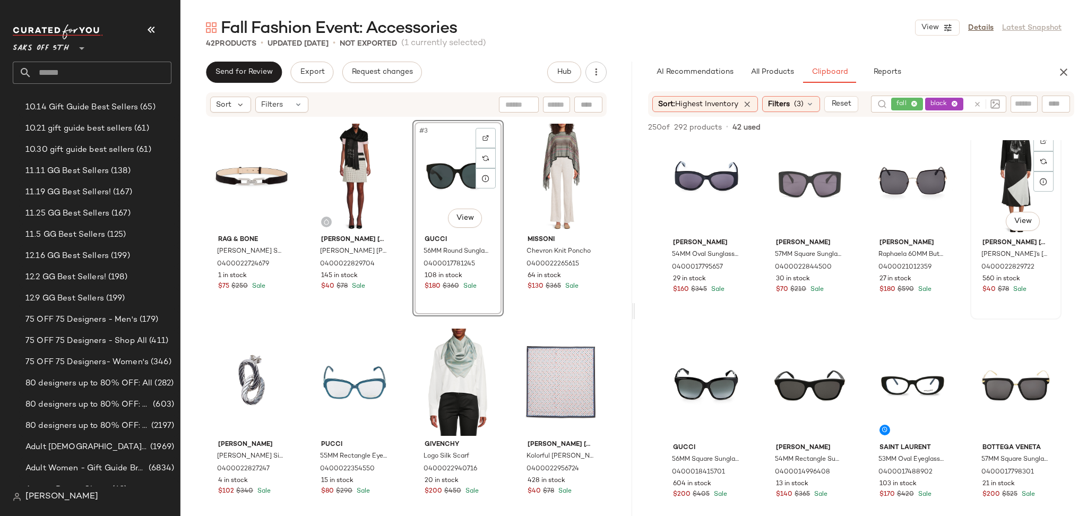
click at [995, 179] on div "#16 View" at bounding box center [1016, 180] width 84 height 107
click at [933, 130] on span "Add to Top" at bounding box center [923, 127] width 42 height 7
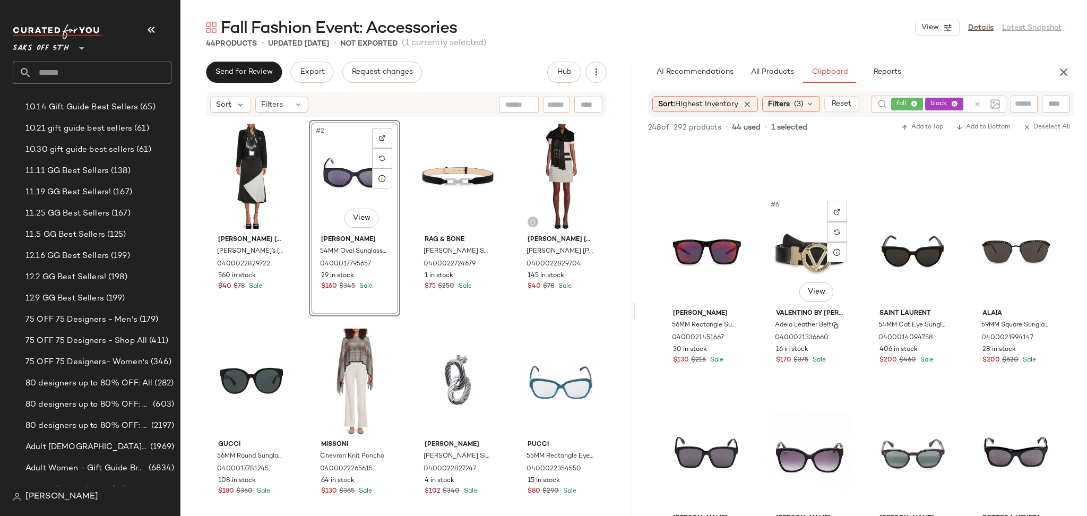
scroll to position [149, 0]
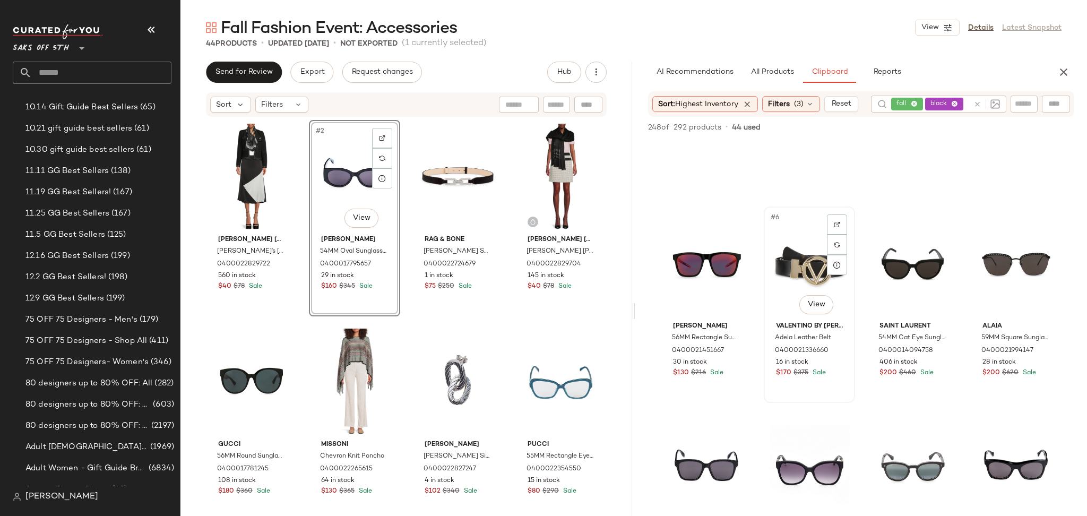
click at [793, 253] on div "#6 View" at bounding box center [810, 263] width 84 height 107
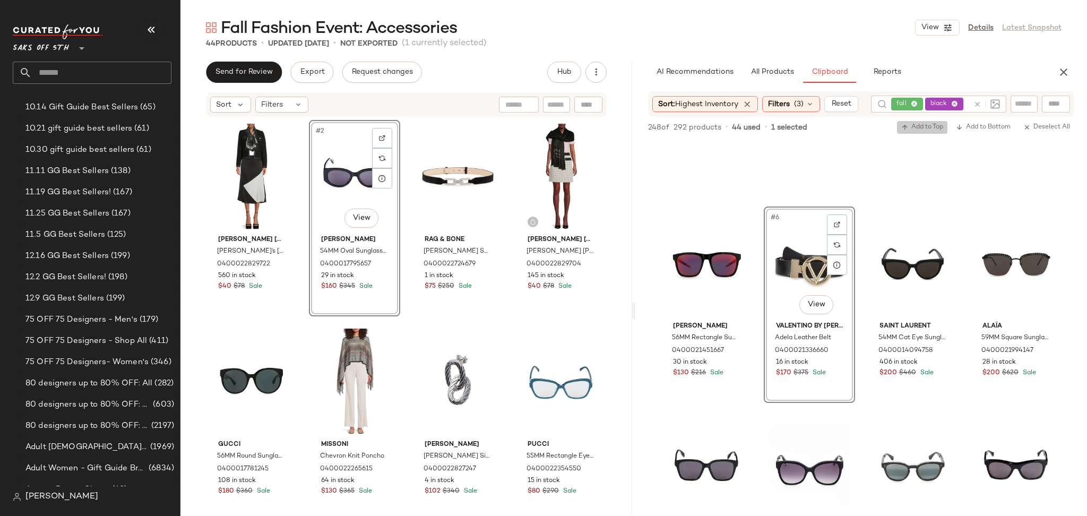
click at [913, 132] on button "Add to Top" at bounding box center [922, 127] width 50 height 13
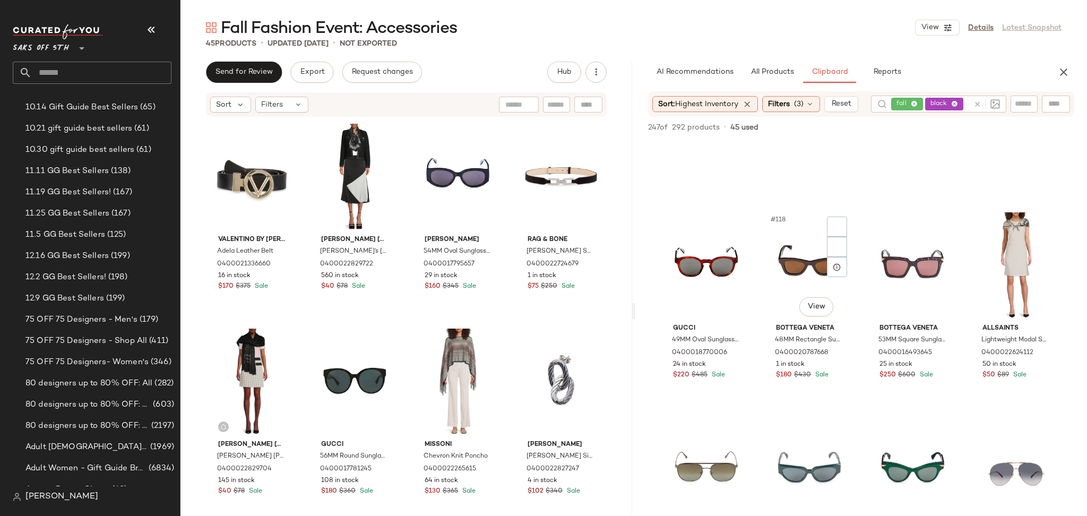
scroll to position [5884, 0]
click at [992, 256] on div "#120 View" at bounding box center [1016, 266] width 84 height 107
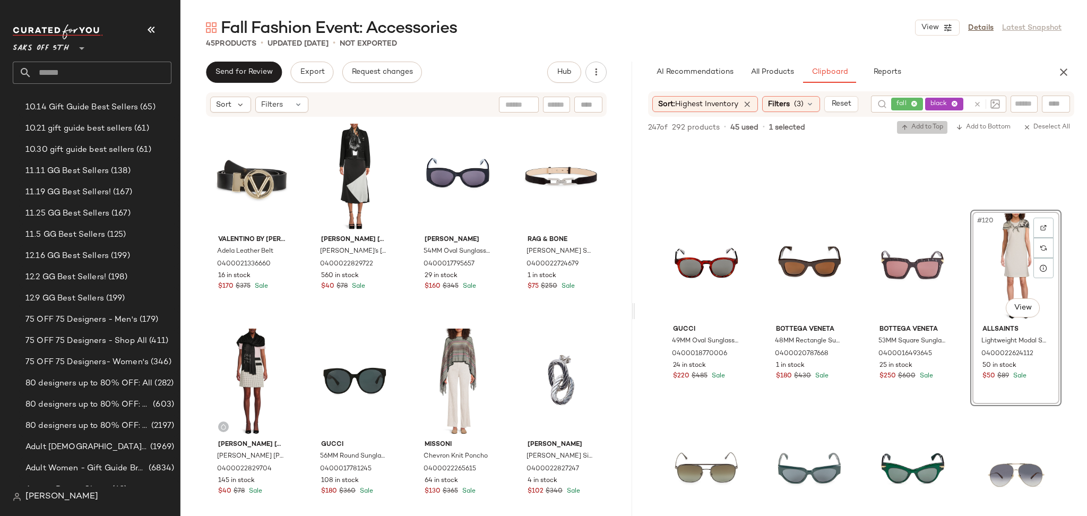
click at [926, 126] on span "Add to Top" at bounding box center [923, 127] width 42 height 7
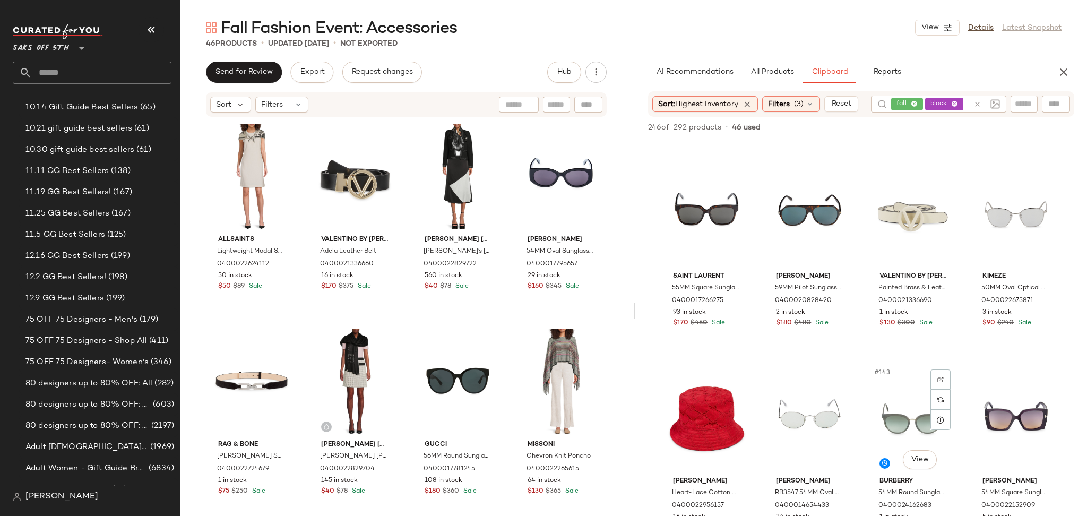
scroll to position [6956, 0]
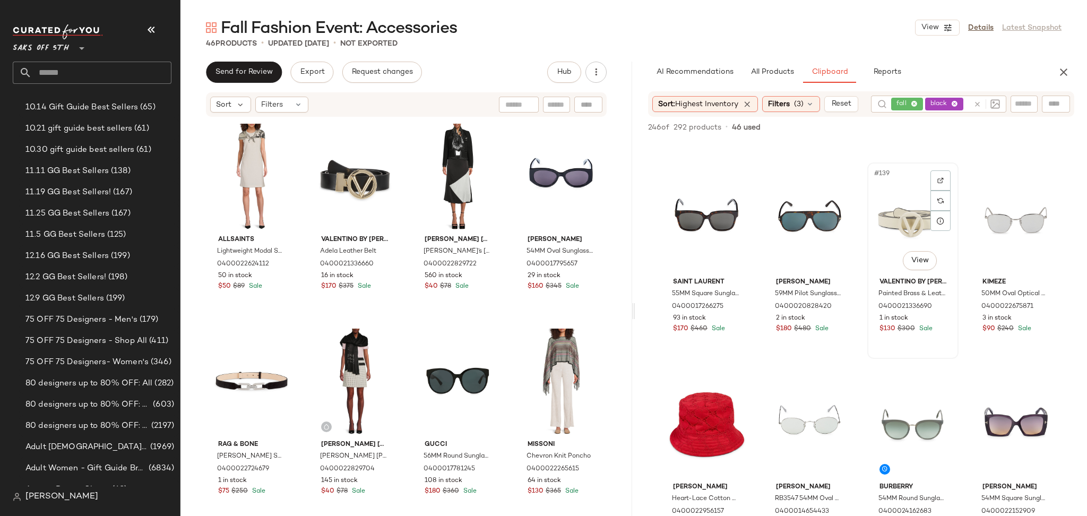
click at [898, 242] on div "#139 View" at bounding box center [913, 219] width 84 height 107
click at [926, 125] on span "Add to Top" at bounding box center [923, 127] width 42 height 7
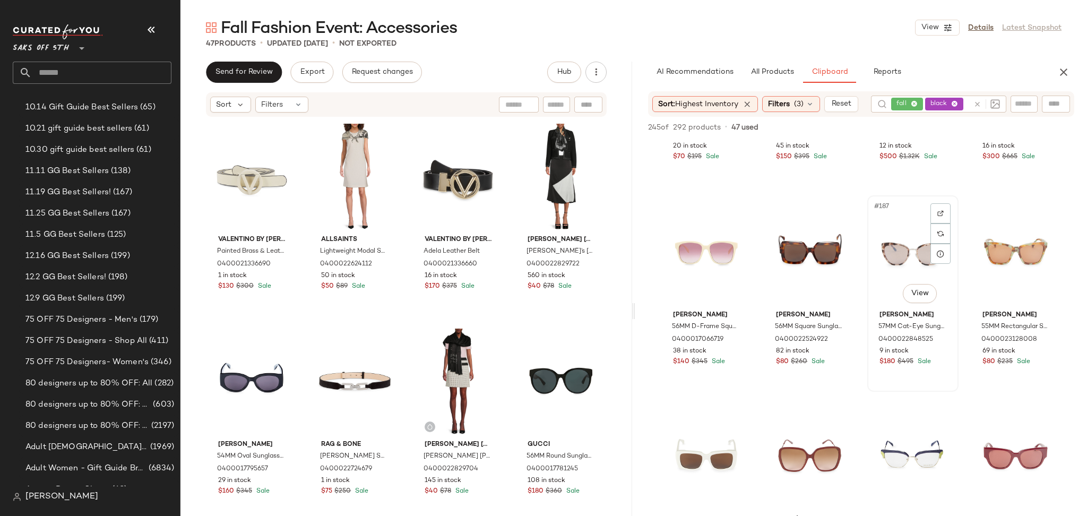
scroll to position [9398, 0]
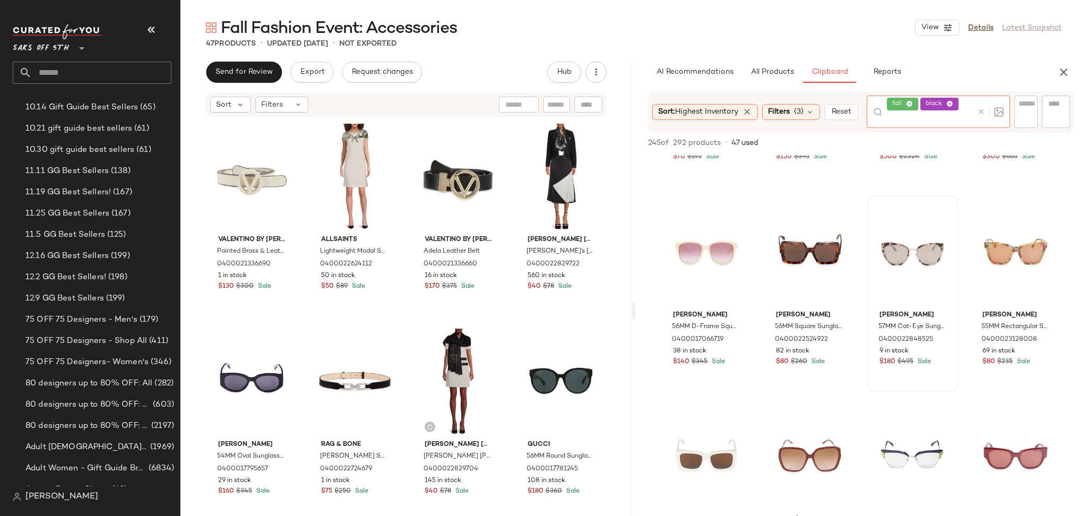
click at [978, 105] on div at bounding box center [988, 112] width 31 height 32
click at [981, 111] on icon at bounding box center [981, 112] width 8 height 8
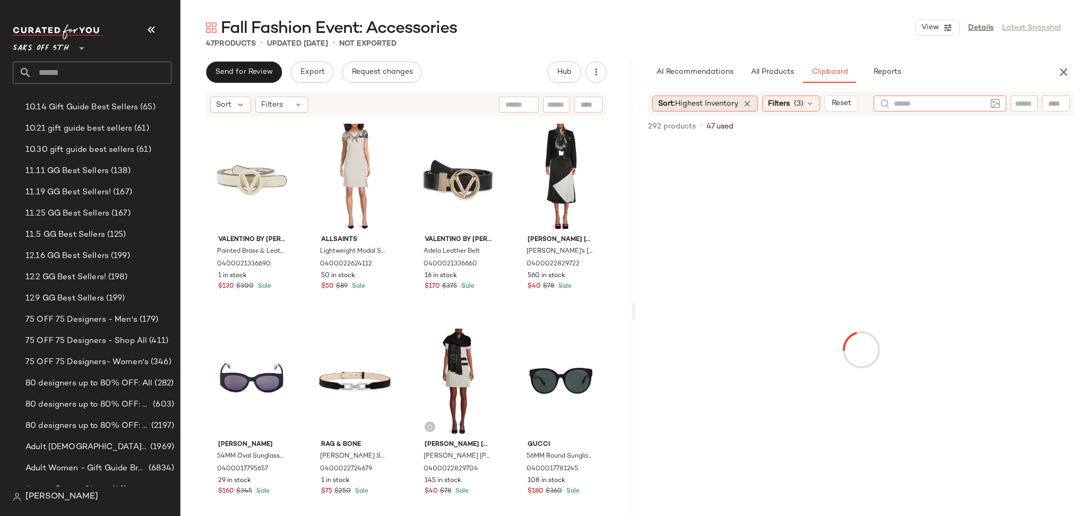
click at [711, 105] on span "Highest Inventory" at bounding box center [706, 104] width 63 height 8
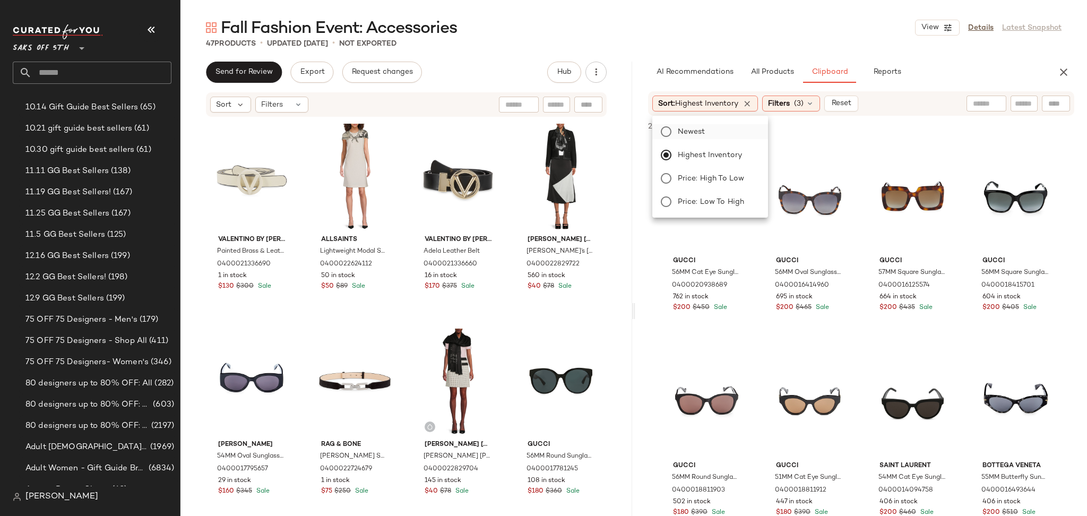
click at [686, 129] on span "Newest" at bounding box center [692, 131] width 28 height 11
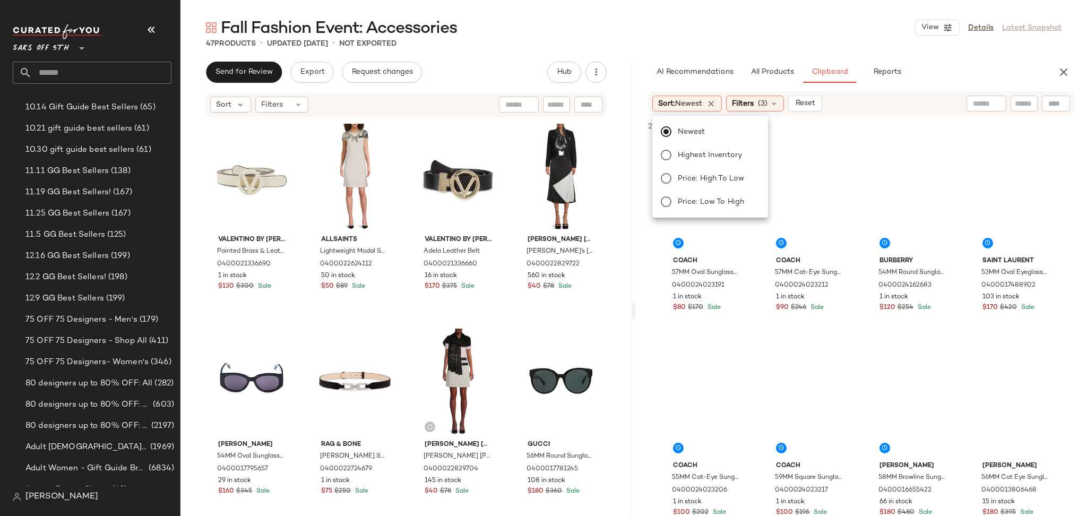
click at [774, 44] on div "47 Products • updated Sep 11th • Not Exported" at bounding box center [634, 43] width 907 height 11
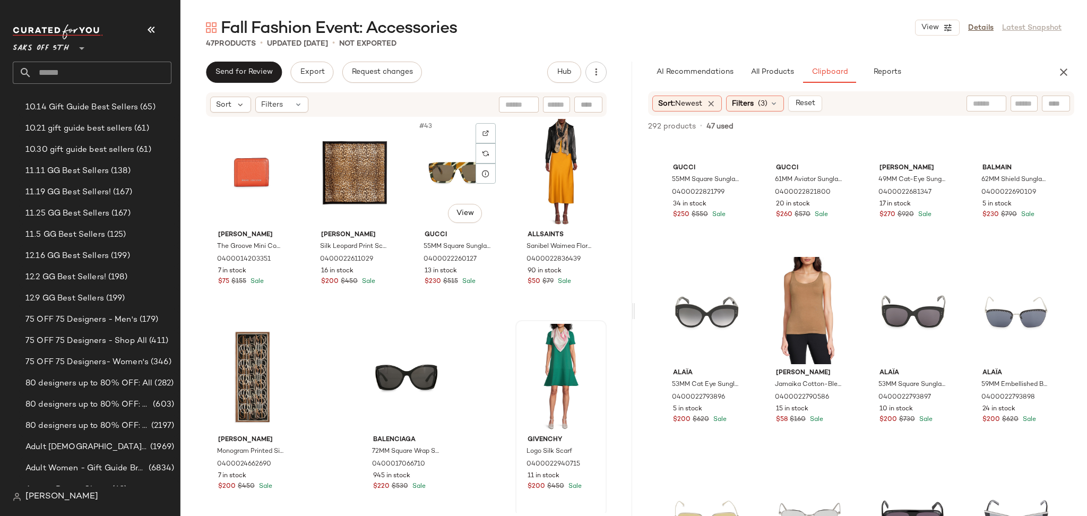
scroll to position [2063, 0]
click at [551, 358] on div "#47 View" at bounding box center [561, 376] width 84 height 107
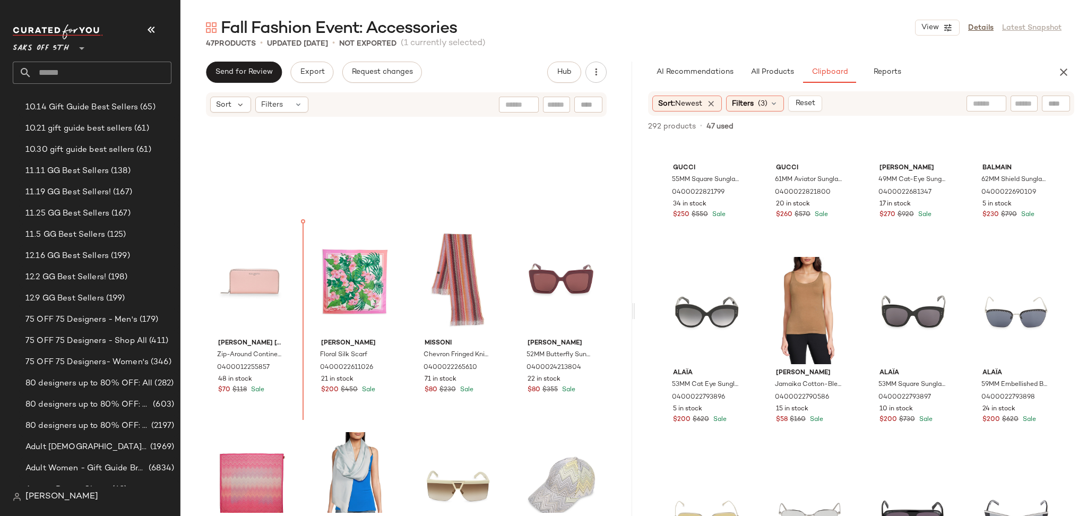
scroll to position [1130, 0]
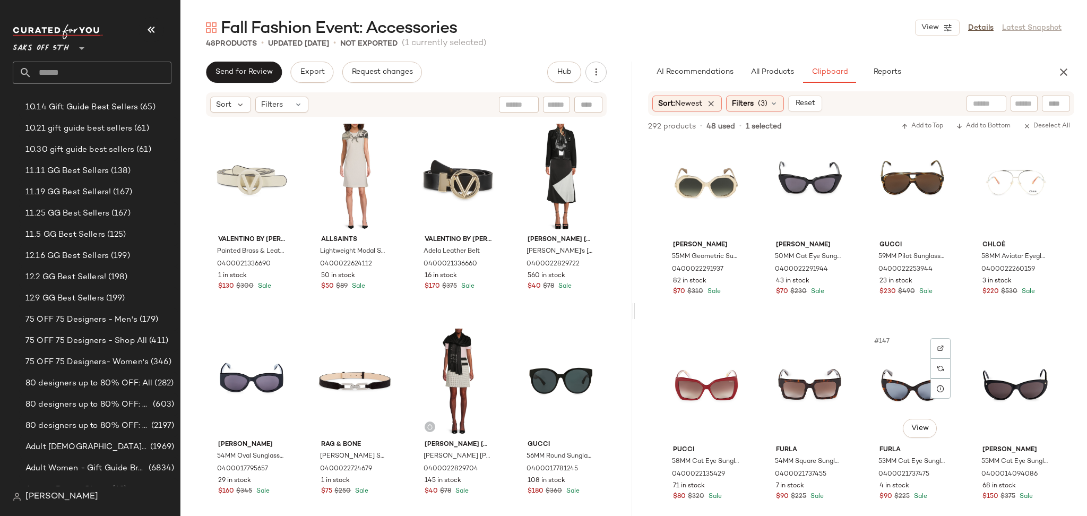
scroll to position [7180, 0]
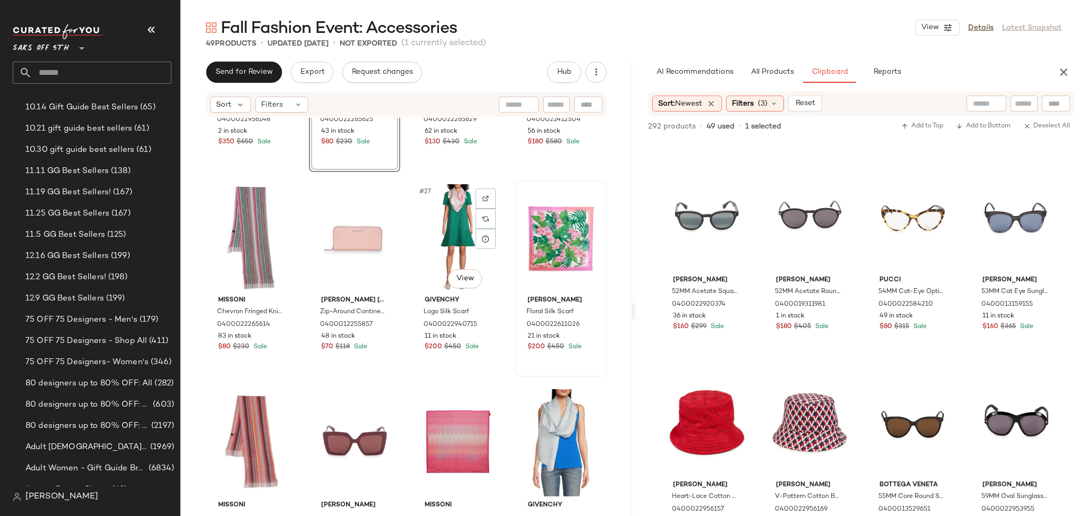
scroll to position [1185, 0]
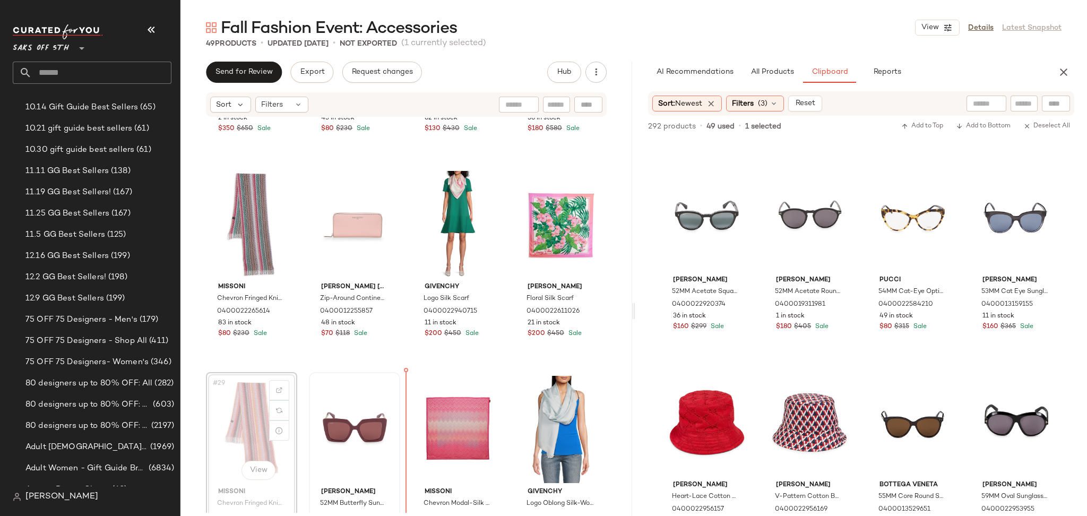
scroll to position [1199, 0]
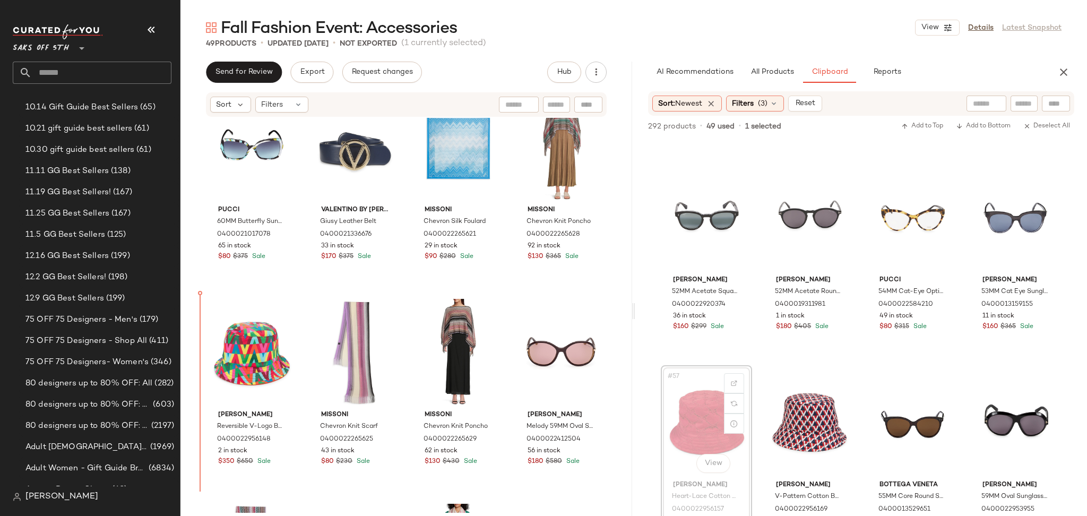
scroll to position [859, 0]
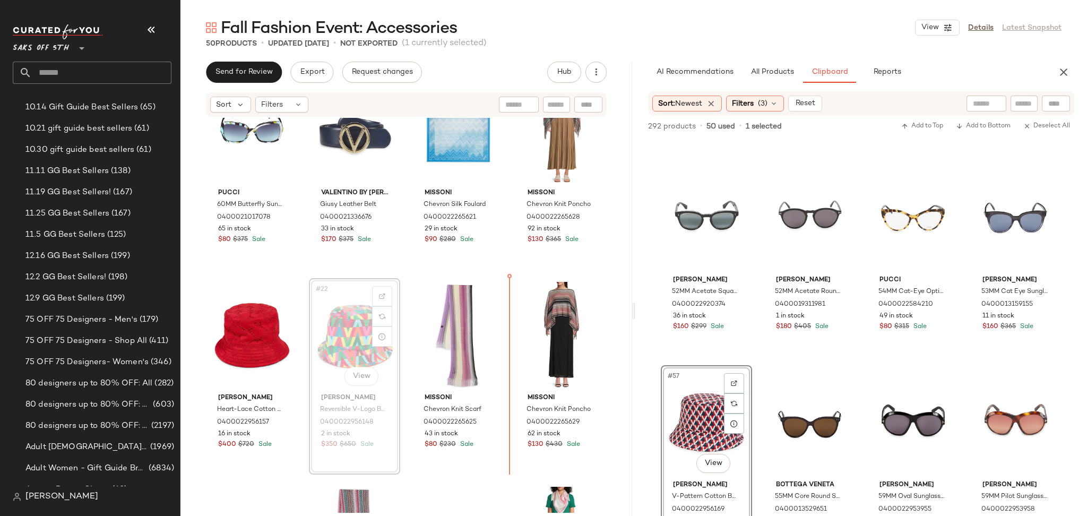
scroll to position [875, 0]
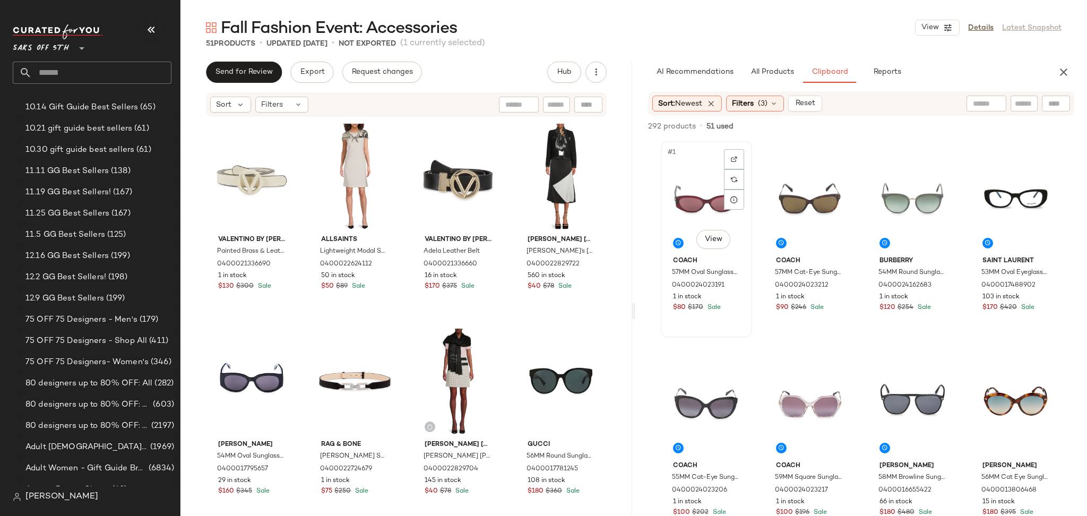
click at [694, 198] on div "#1 View" at bounding box center [707, 198] width 84 height 107
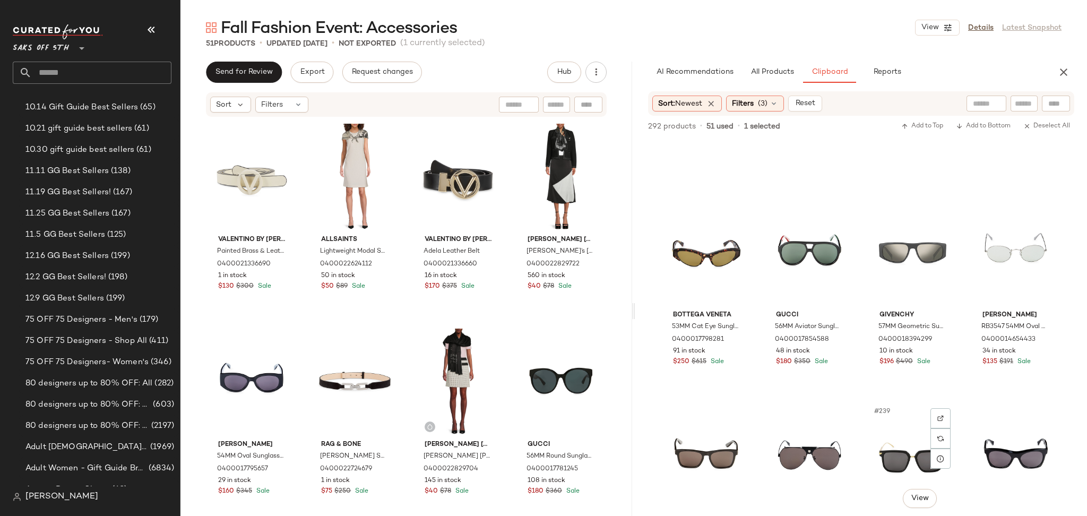
scroll to position [12081, 0]
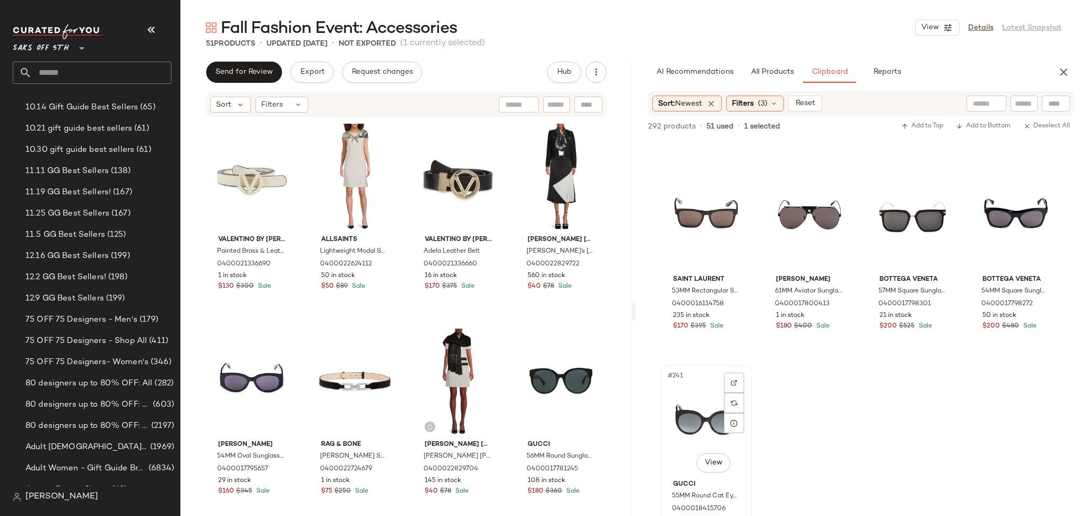
click at [680, 410] on div "#241 View" at bounding box center [707, 421] width 84 height 107
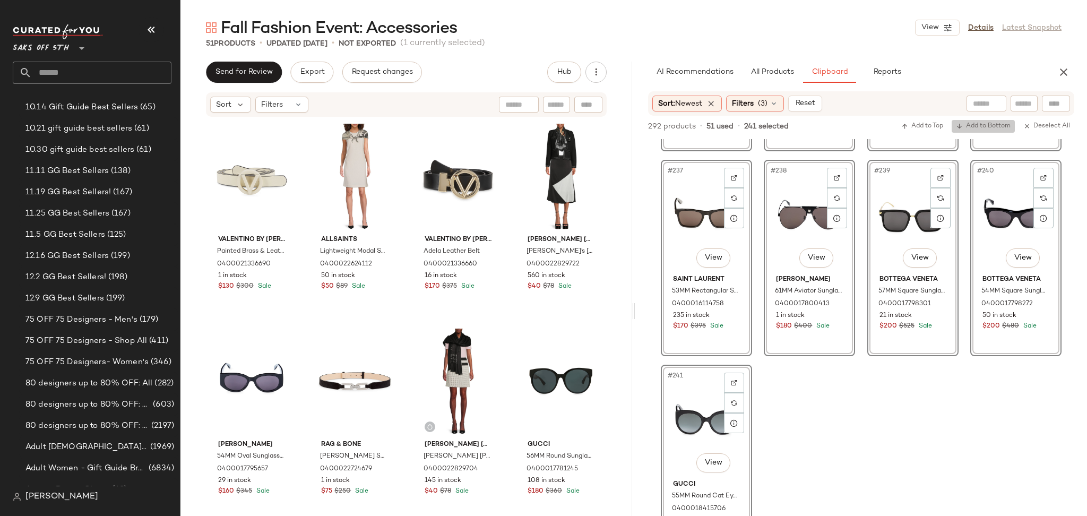
click at [982, 129] on span "Add to Bottom" at bounding box center [983, 126] width 55 height 7
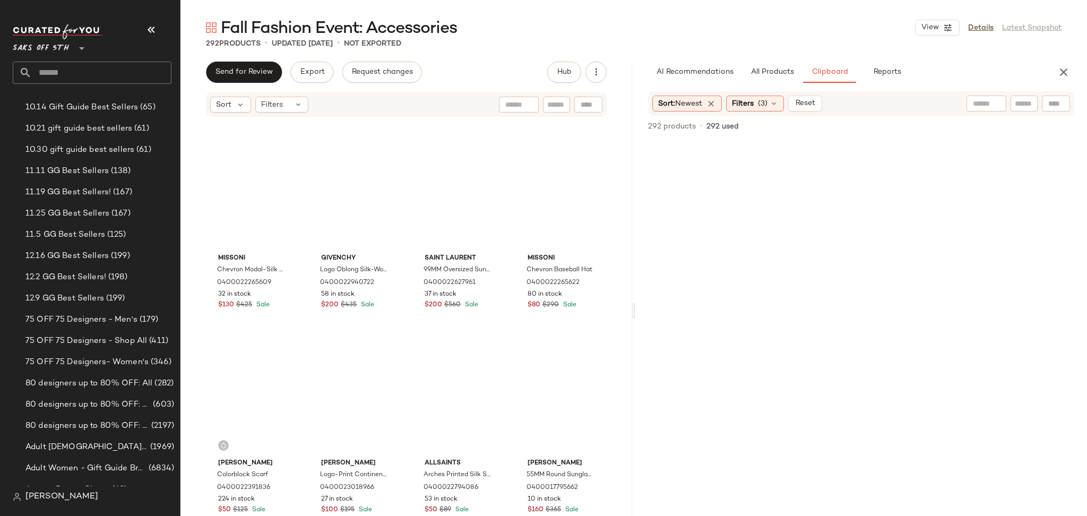
scroll to position [1772, 0]
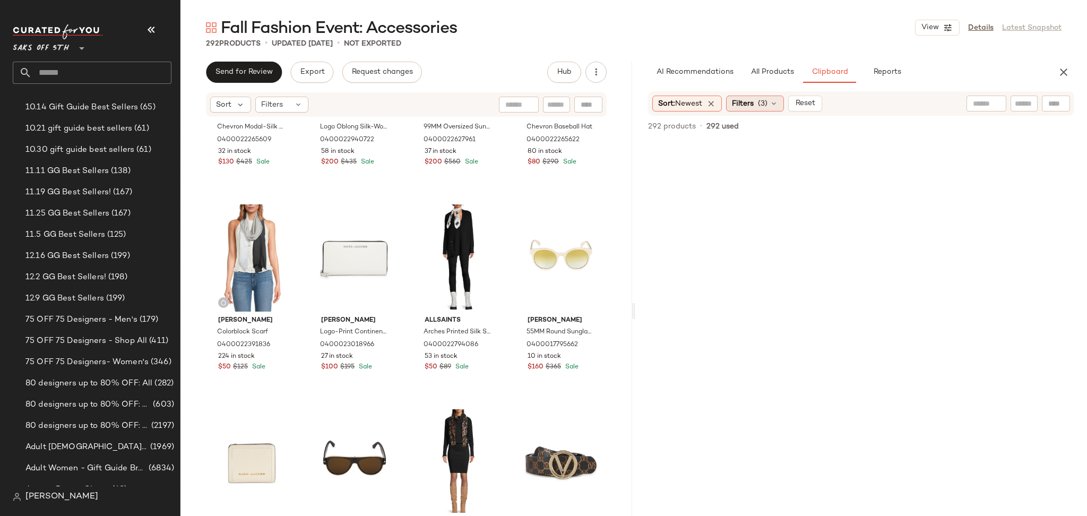
click at [750, 105] on span "Filters" at bounding box center [743, 103] width 22 height 11
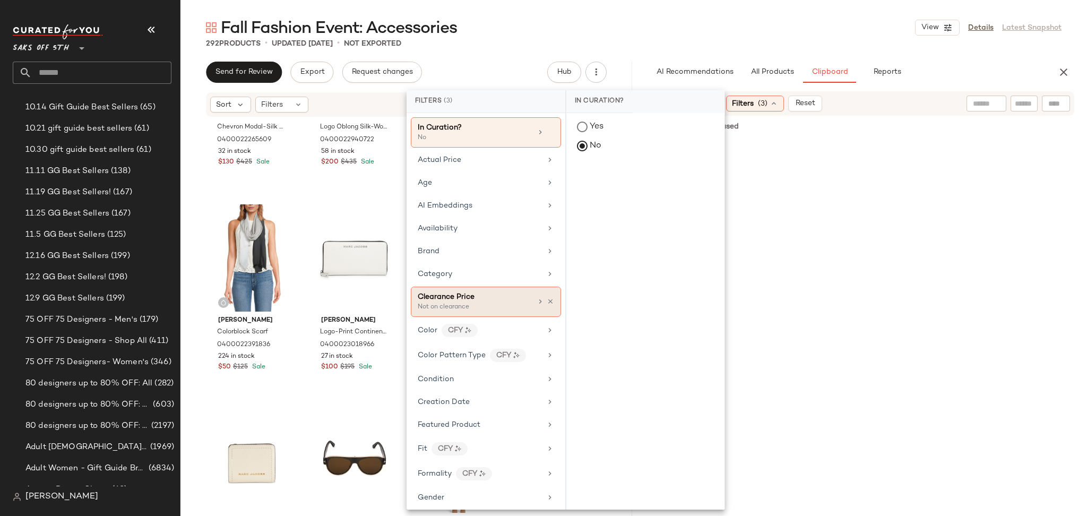
click at [508, 301] on div "Clearance Price" at bounding box center [475, 296] width 114 height 11
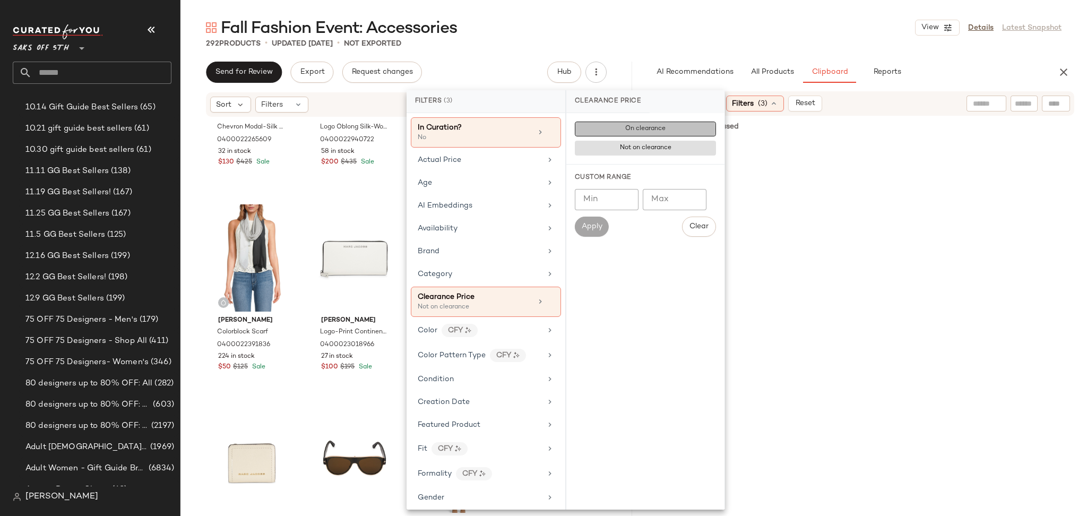
click at [650, 126] on span "On clearance" at bounding box center [645, 128] width 41 height 7
click at [729, 18] on div "Fall Fashion Event: Accessories View Details Latest Snapshot" at bounding box center [634, 27] width 907 height 21
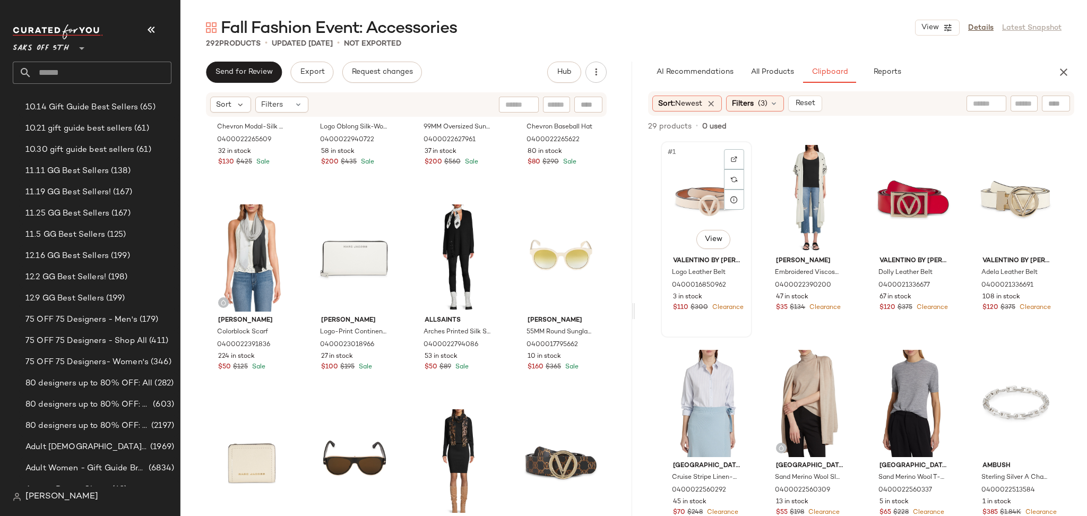
click at [709, 175] on div "#1 View" at bounding box center [707, 198] width 84 height 107
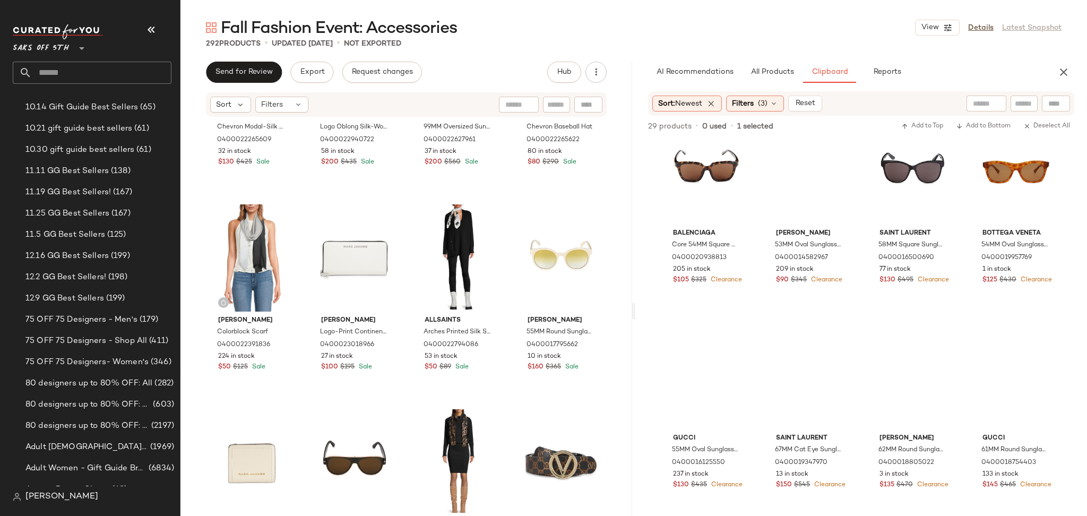
scroll to position [1219, 0]
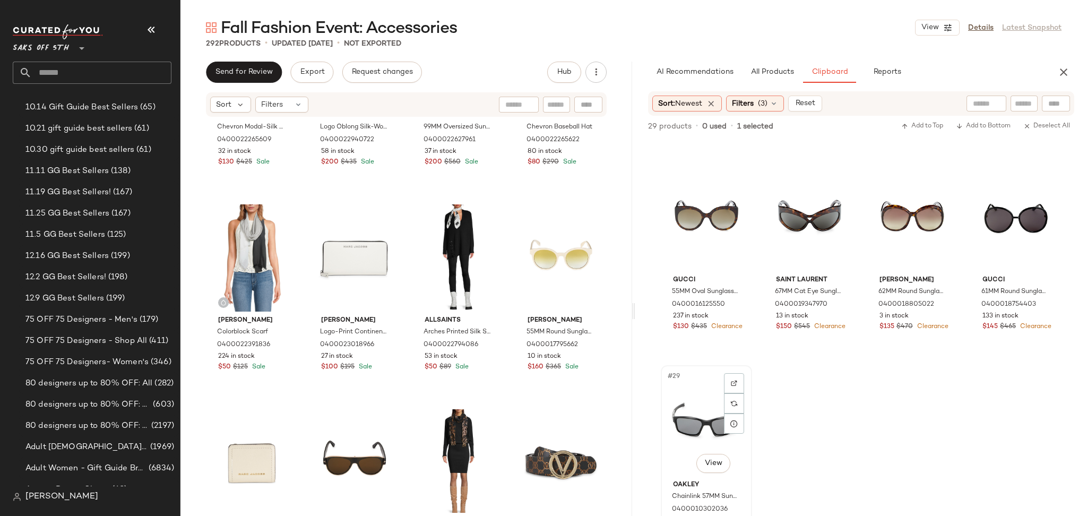
click at [707, 425] on div "#29 View" at bounding box center [707, 422] width 84 height 107
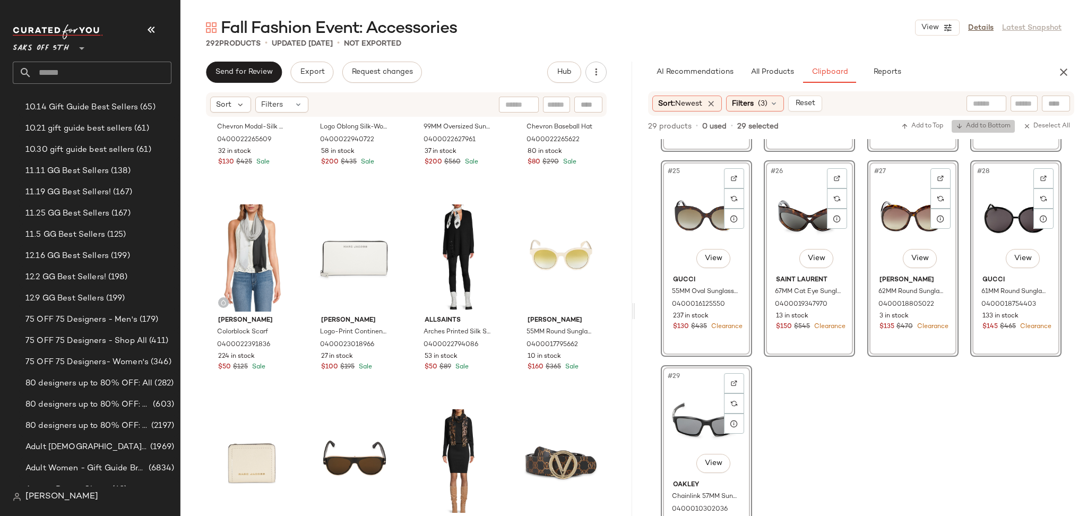
click at [982, 125] on span "Add to Bottom" at bounding box center [983, 126] width 55 height 7
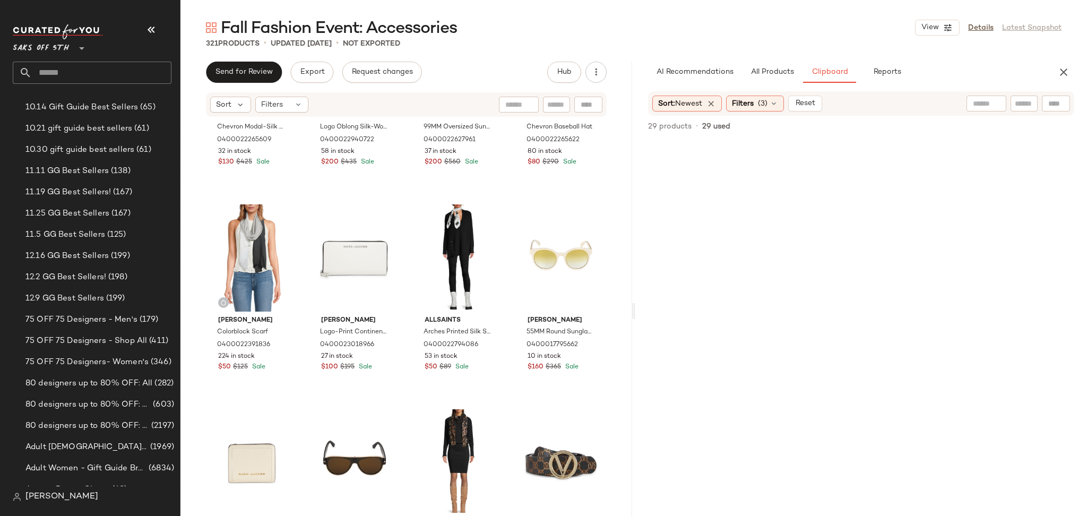
scroll to position [0, 0]
click at [741, 102] on span "Filters" at bounding box center [743, 103] width 22 height 11
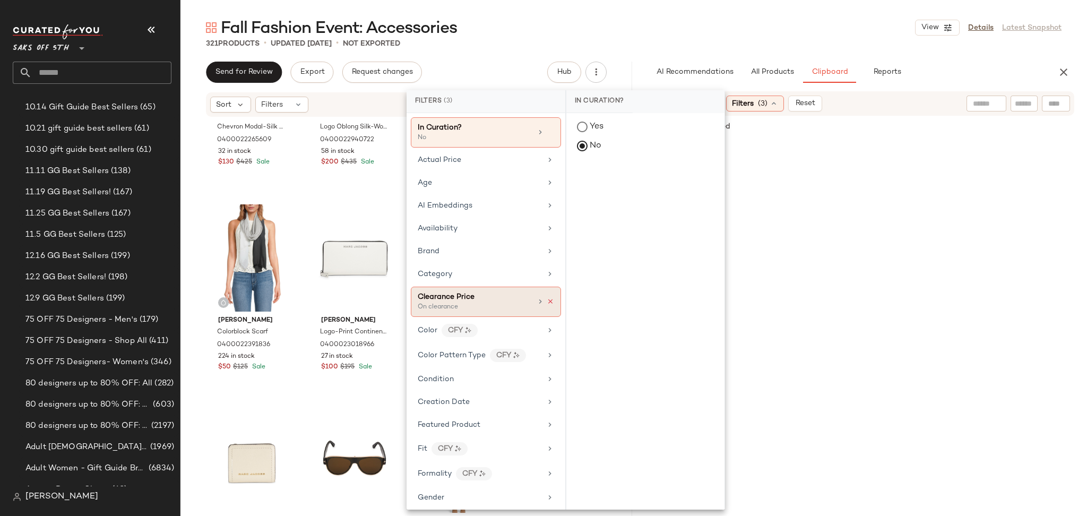
click at [547, 302] on icon at bounding box center [550, 301] width 7 height 7
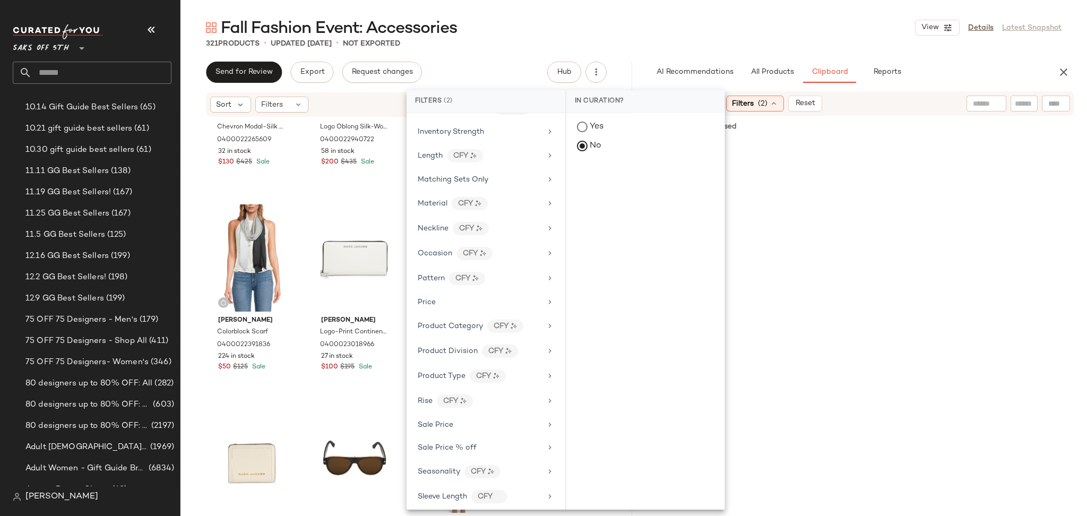
scroll to position [465, 0]
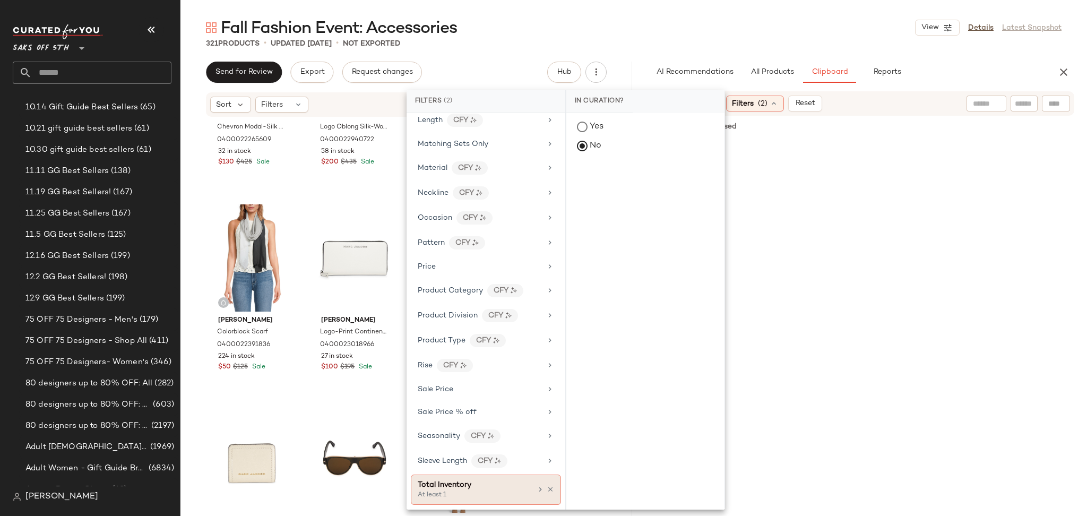
click at [474, 487] on div "Total Inventory" at bounding box center [475, 484] width 114 height 11
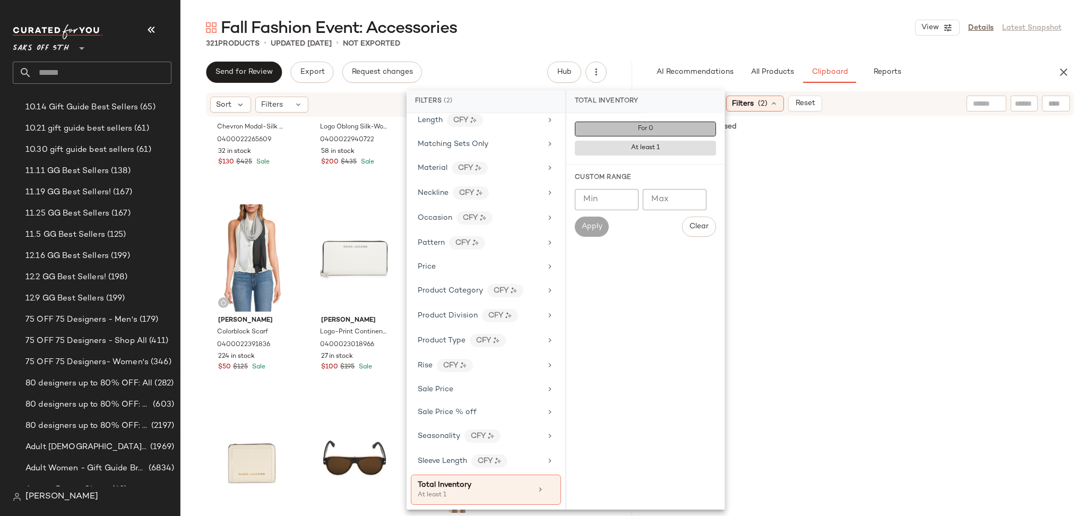
click at [631, 129] on button "For 0" at bounding box center [645, 129] width 141 height 15
click at [714, 46] on div "321 Products • updated Sep 11th • Not Exported" at bounding box center [634, 43] width 907 height 11
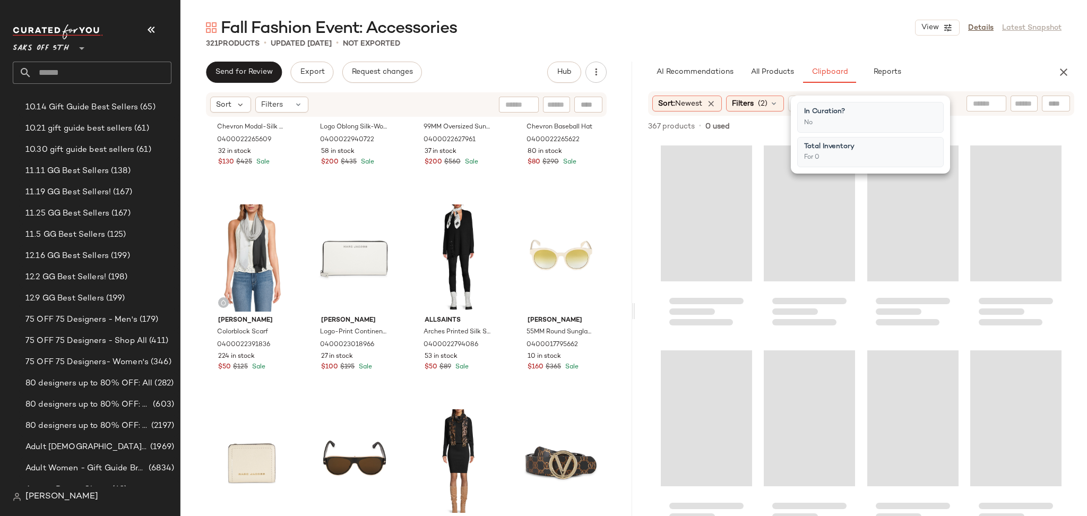
click at [714, 46] on div "321 Products • updated Sep 11th • Not Exported" at bounding box center [634, 43] width 907 height 11
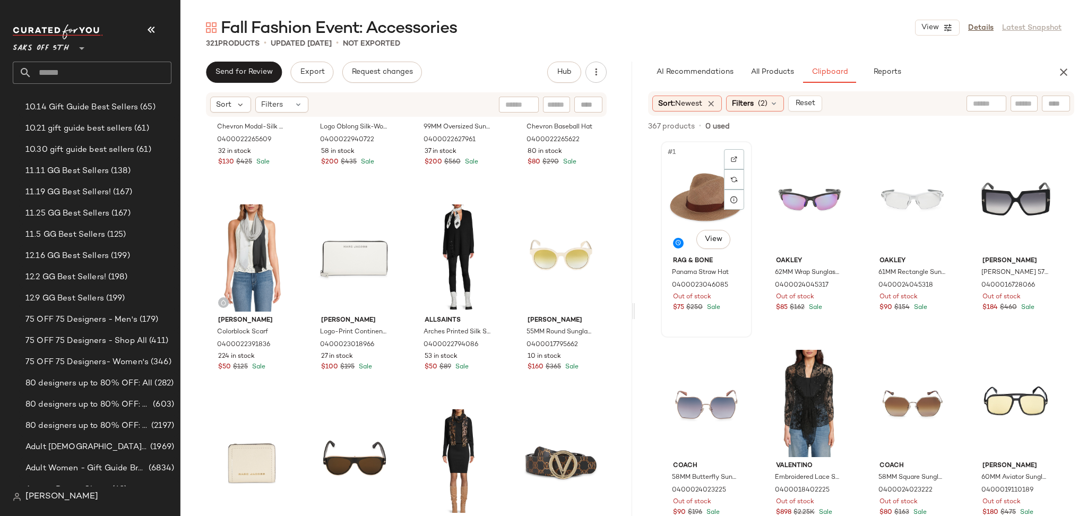
click at [699, 197] on div "#1 View" at bounding box center [707, 198] width 84 height 107
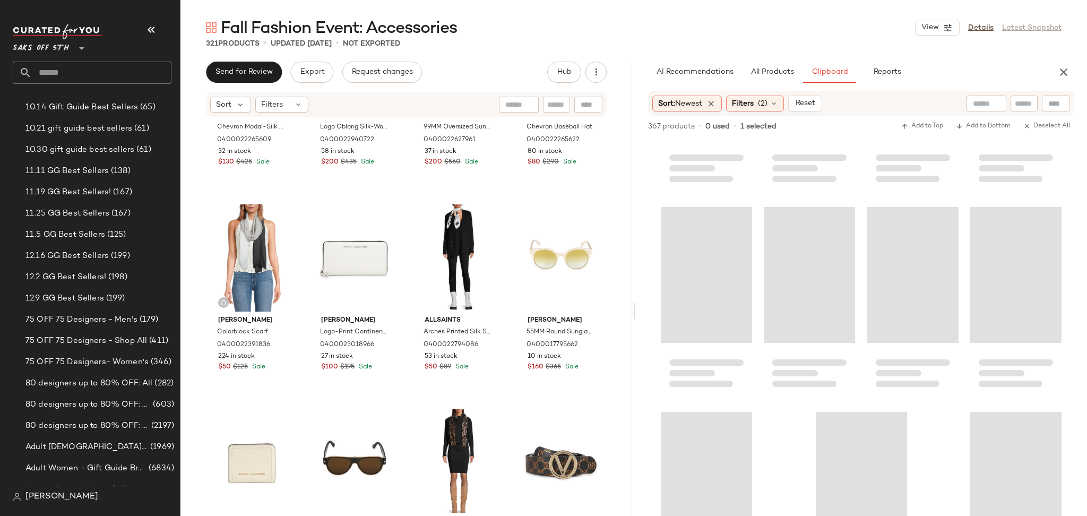
scroll to position [18434, 0]
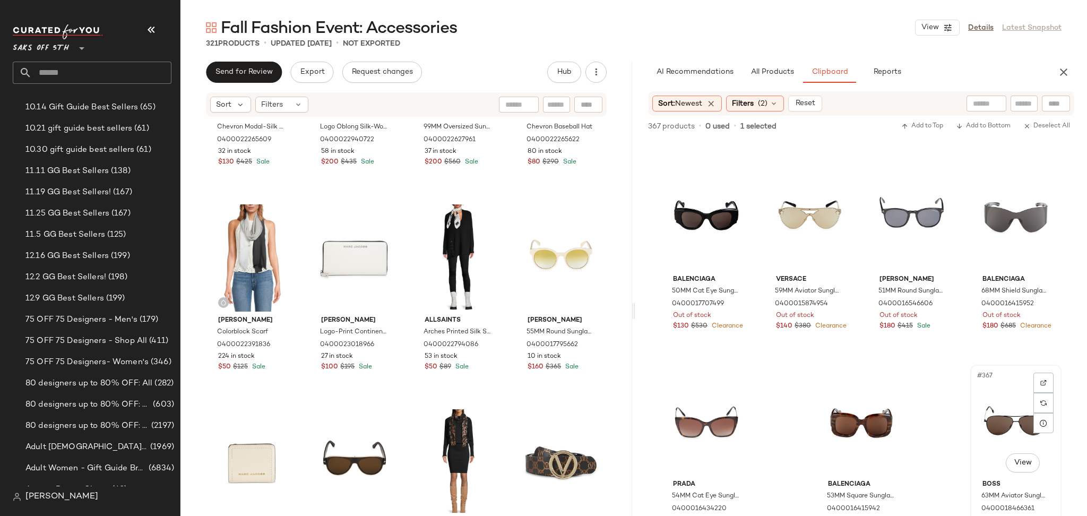
click at [1006, 408] on div "#367 View" at bounding box center [1016, 421] width 84 height 107
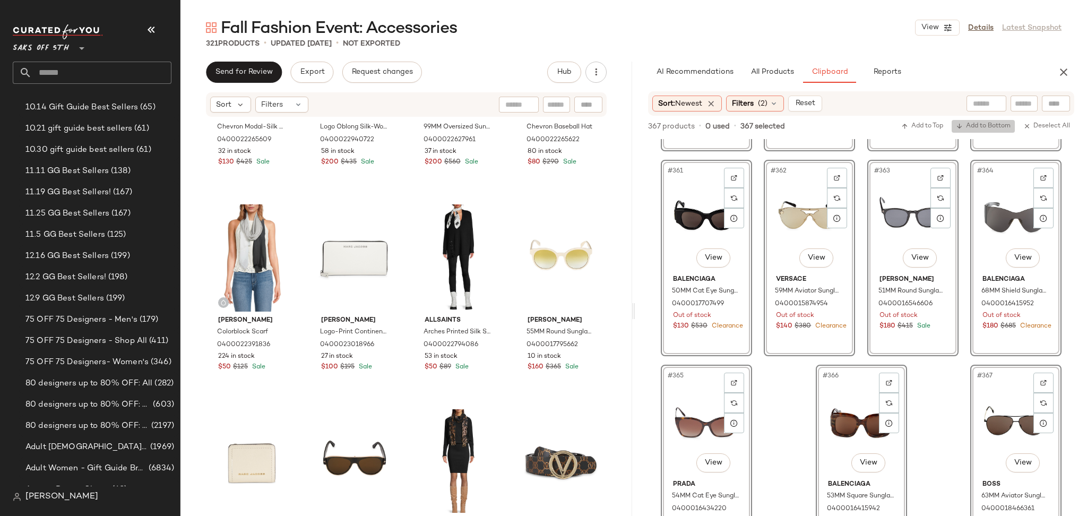
click at [973, 123] on span "Add to Bottom" at bounding box center [983, 126] width 55 height 7
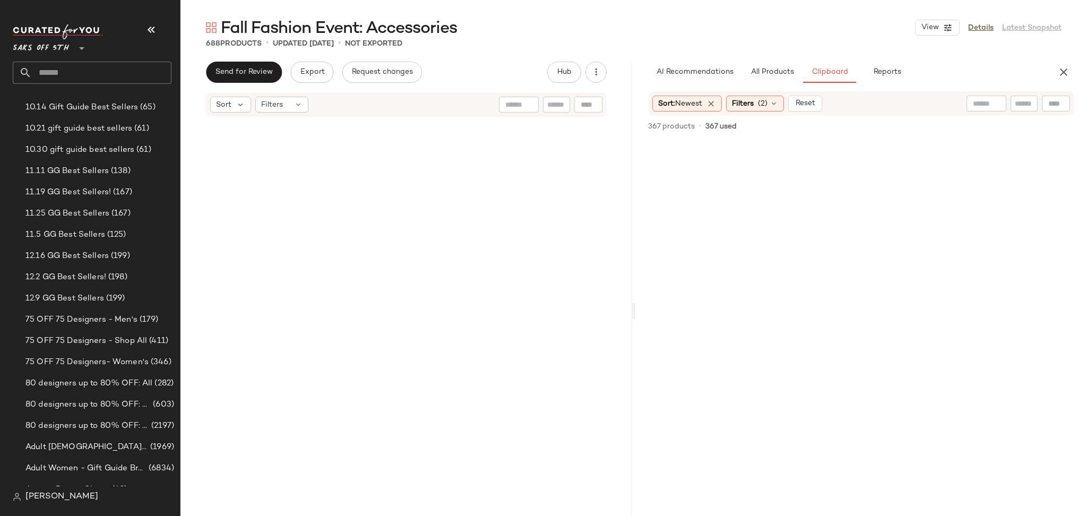
scroll to position [20282, 0]
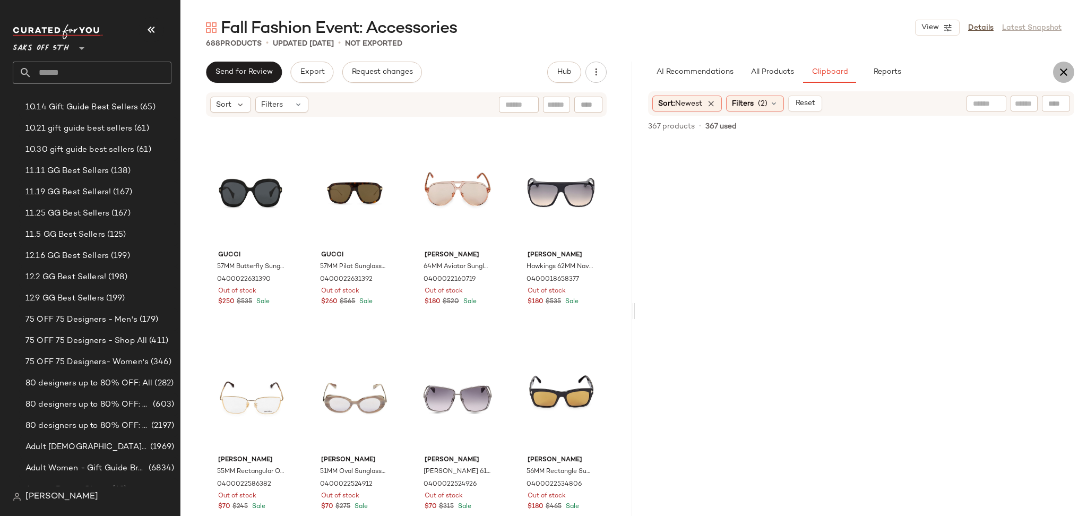
click at [1059, 68] on icon "button" at bounding box center [1064, 72] width 13 height 13
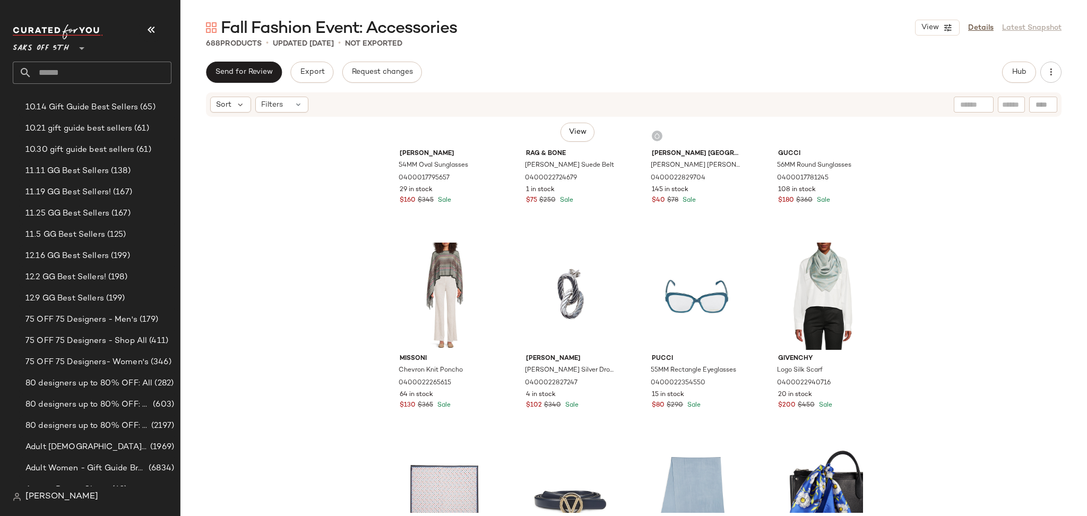
scroll to position [0, 0]
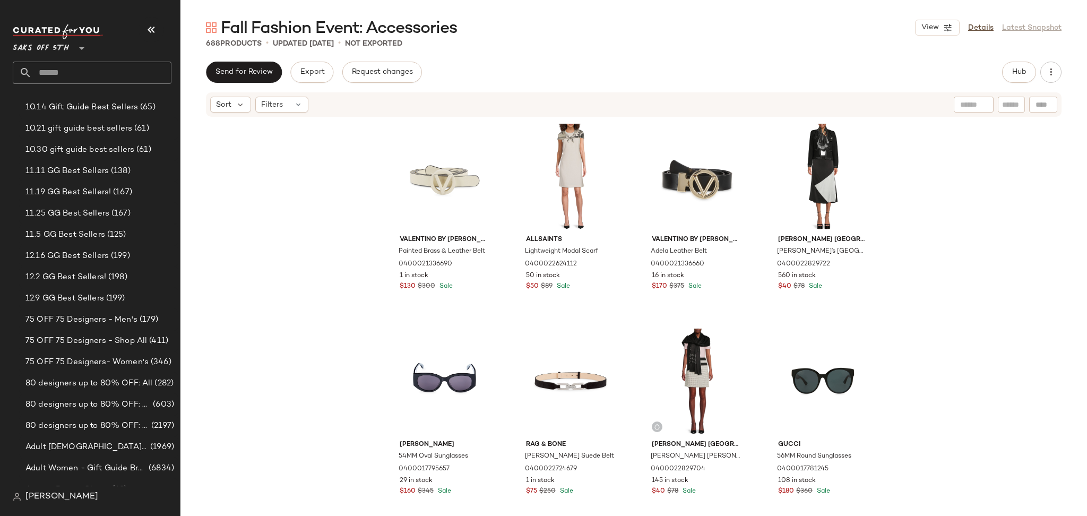
drag, startPoint x: 119, startPoint y: 85, endPoint x: 106, endPoint y: 79, distance: 14.5
click at [106, 79] on div "Saks OFF 5TH **" at bounding box center [96, 54] width 167 height 66
click at [106, 79] on input "text" at bounding box center [102, 73] width 140 height 22
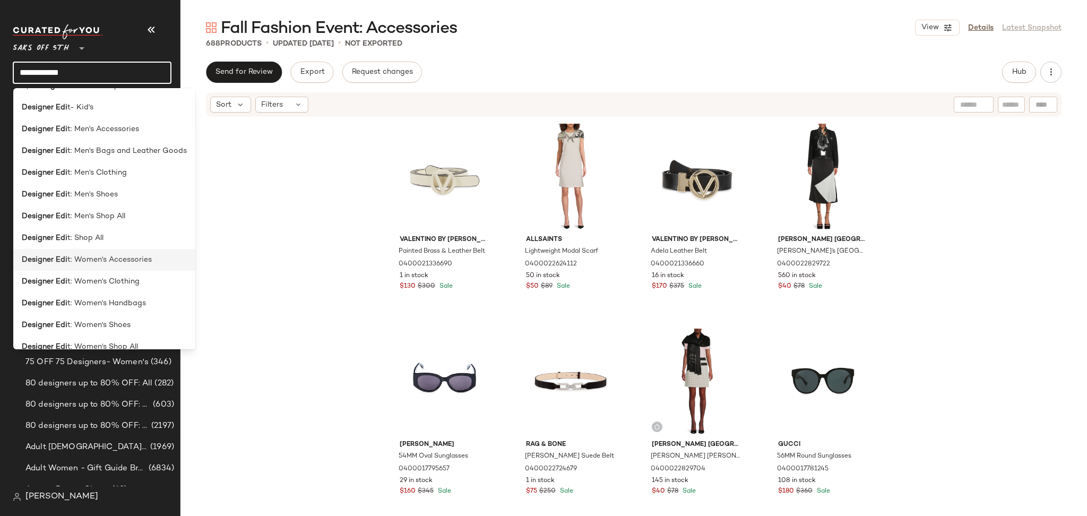
scroll to position [51, 0]
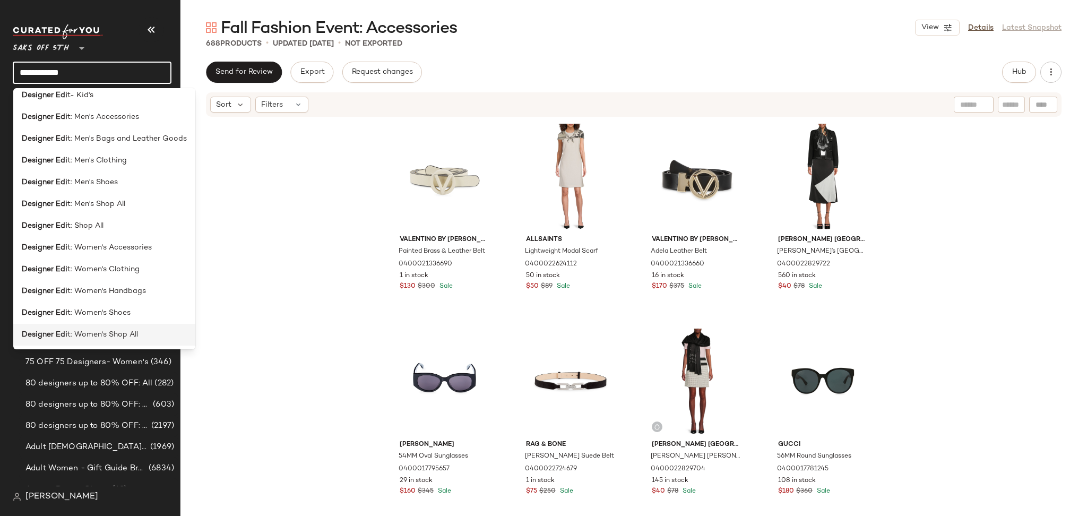
type input "**********"
click at [95, 331] on span "t: Women's Shop All" at bounding box center [102, 334] width 71 height 11
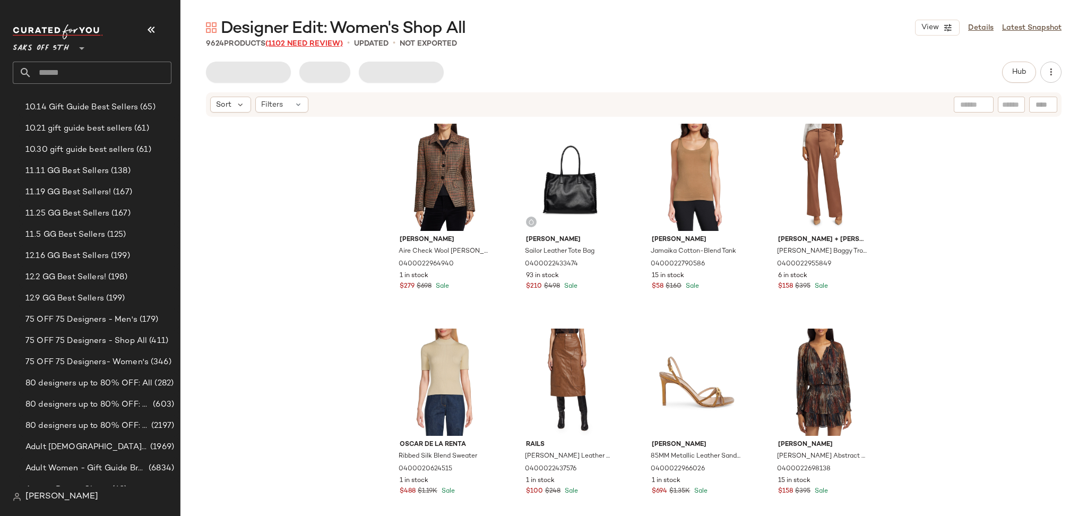
click at [328, 44] on span "(1102 Need Review)" at bounding box center [304, 44] width 78 height 8
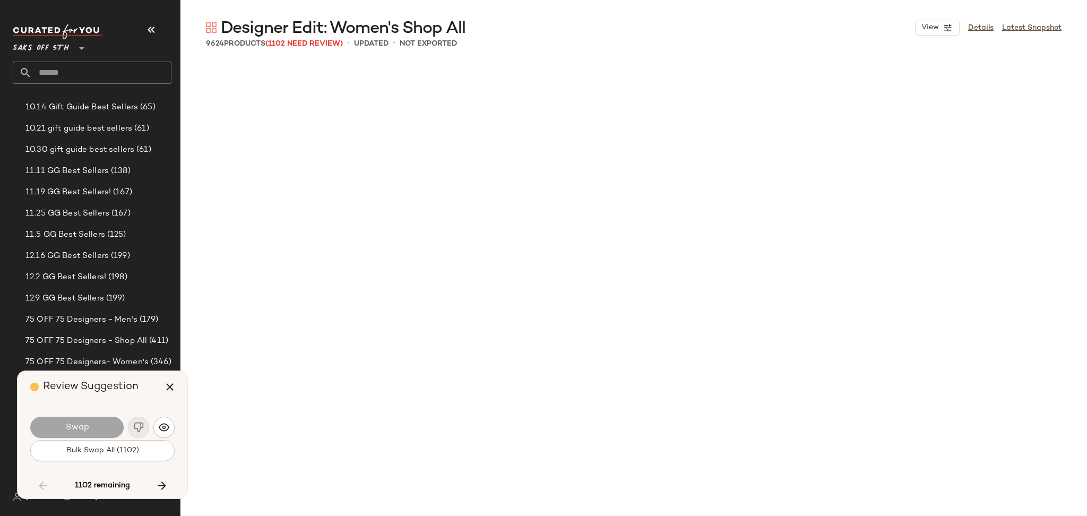
scroll to position [9837, 0]
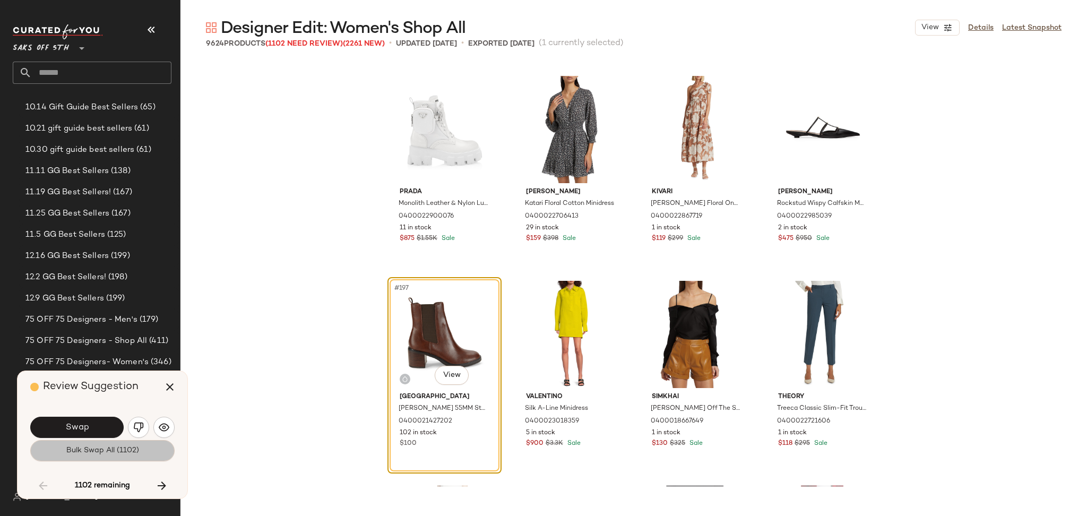
click at [116, 450] on span "Bulk Swap All (1102)" at bounding box center [102, 451] width 73 height 8
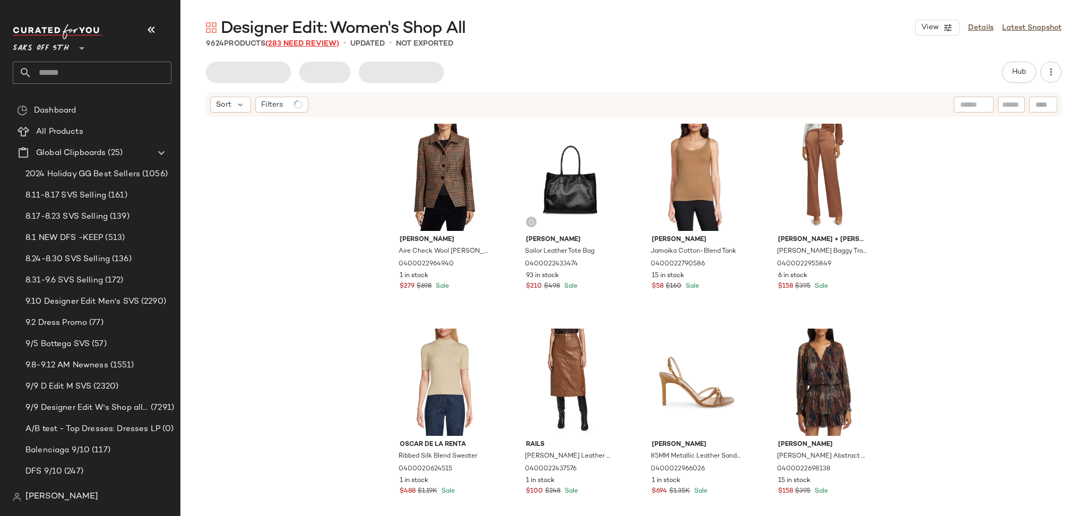
click at [317, 42] on span "(283 Need Review)" at bounding box center [302, 44] width 74 height 8
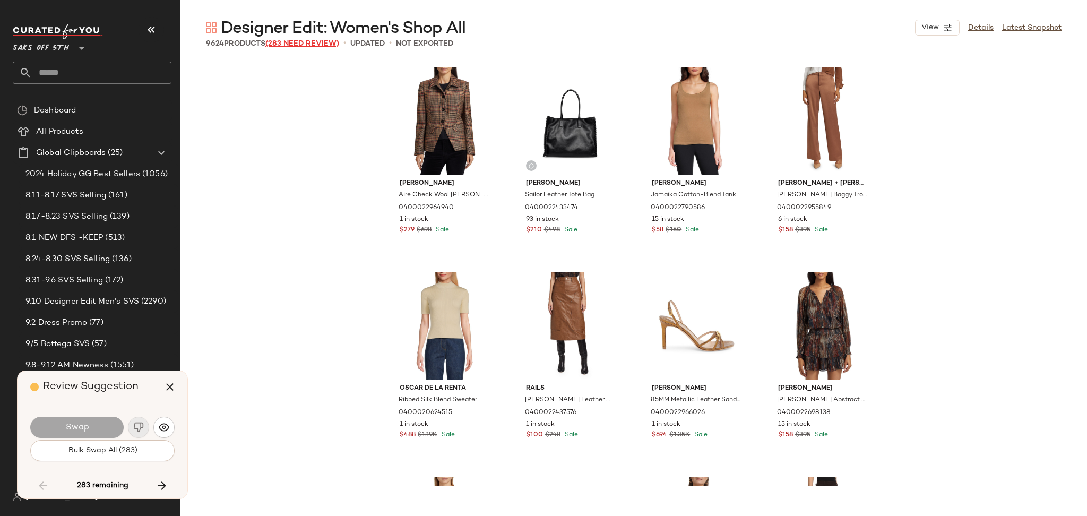
scroll to position [416842, 0]
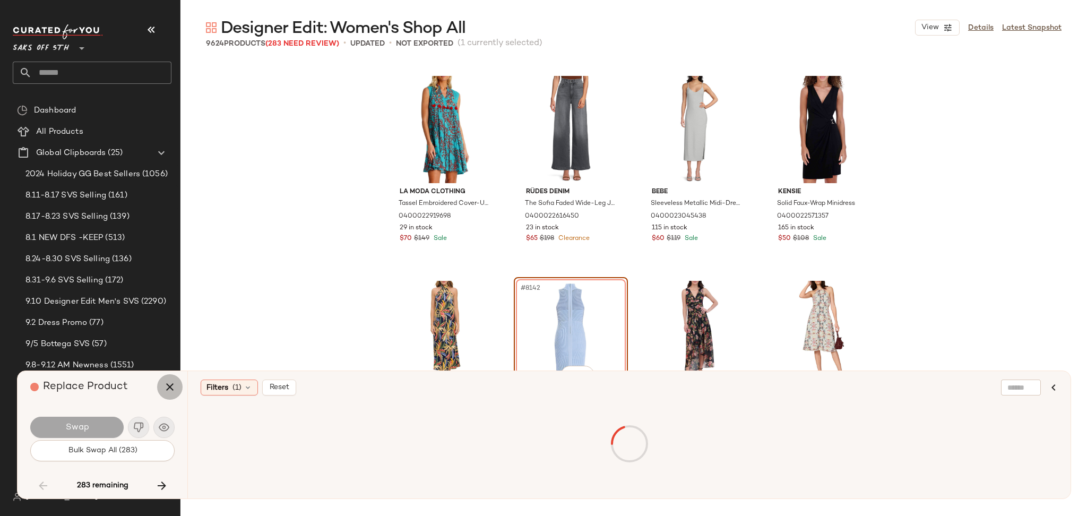
click at [176, 387] on button "button" at bounding box center [169, 386] width 25 height 25
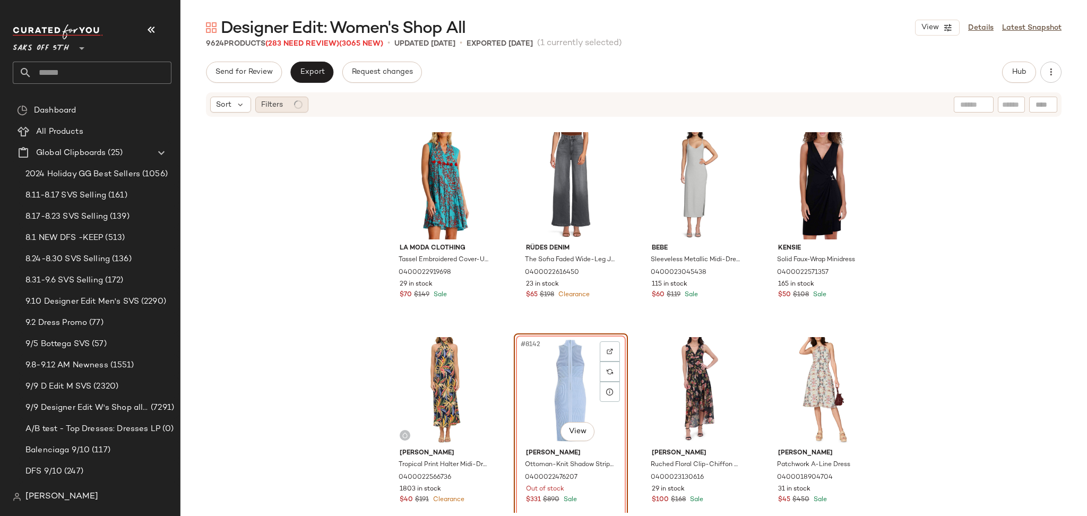
click at [280, 105] on span "Filters" at bounding box center [272, 104] width 22 height 11
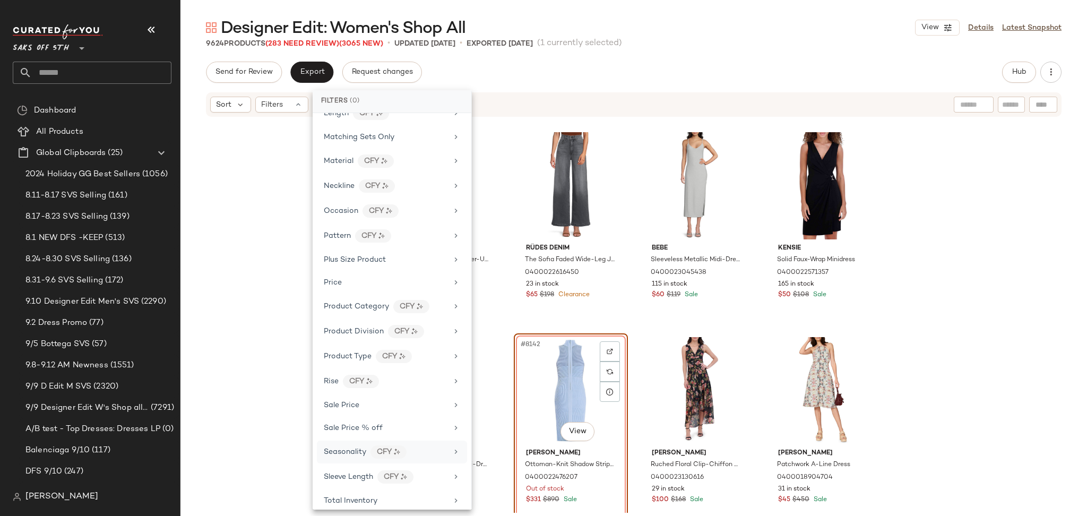
scroll to position [499, 0]
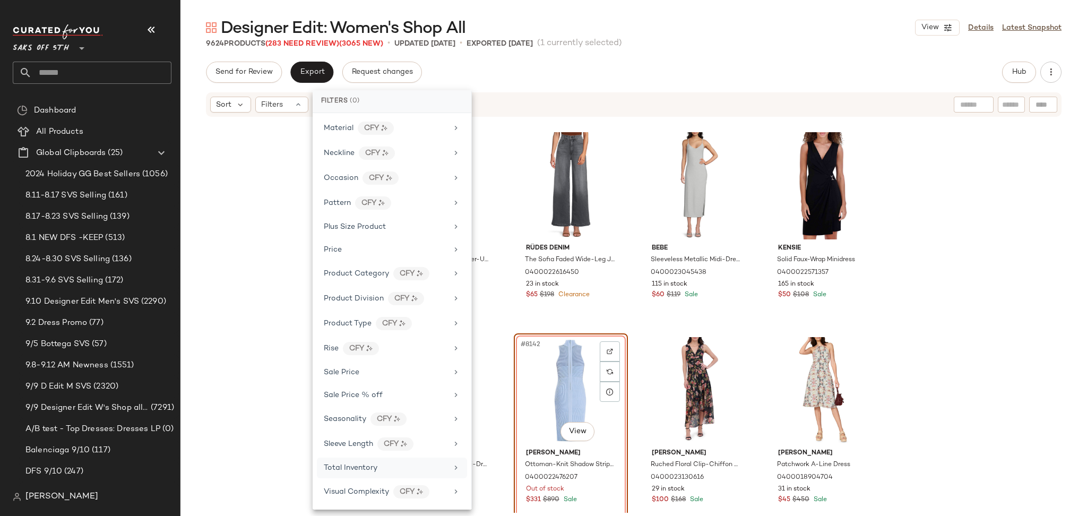
click at [351, 466] on span "Total Inventory" at bounding box center [351, 468] width 54 height 8
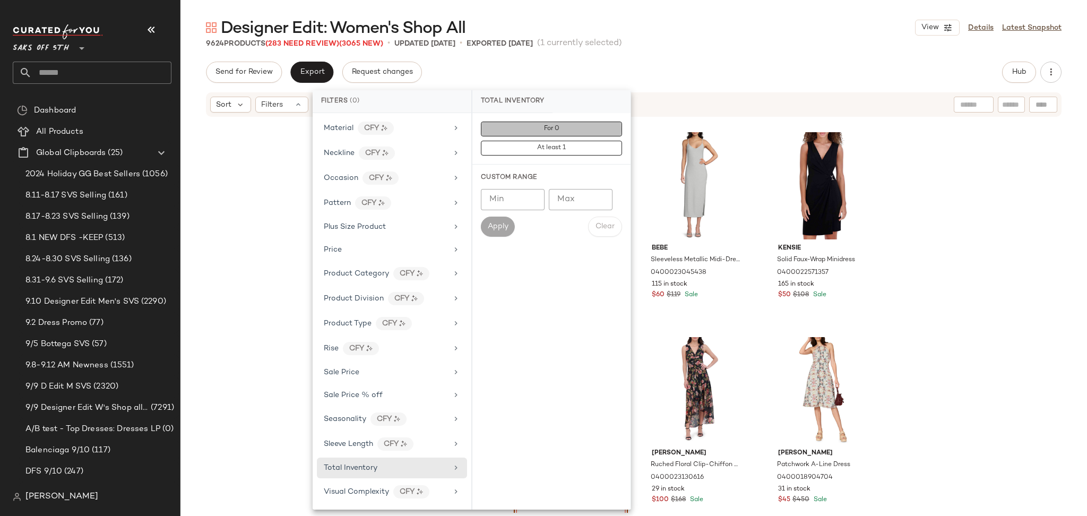
click at [503, 132] on button "For 0" at bounding box center [551, 129] width 141 height 15
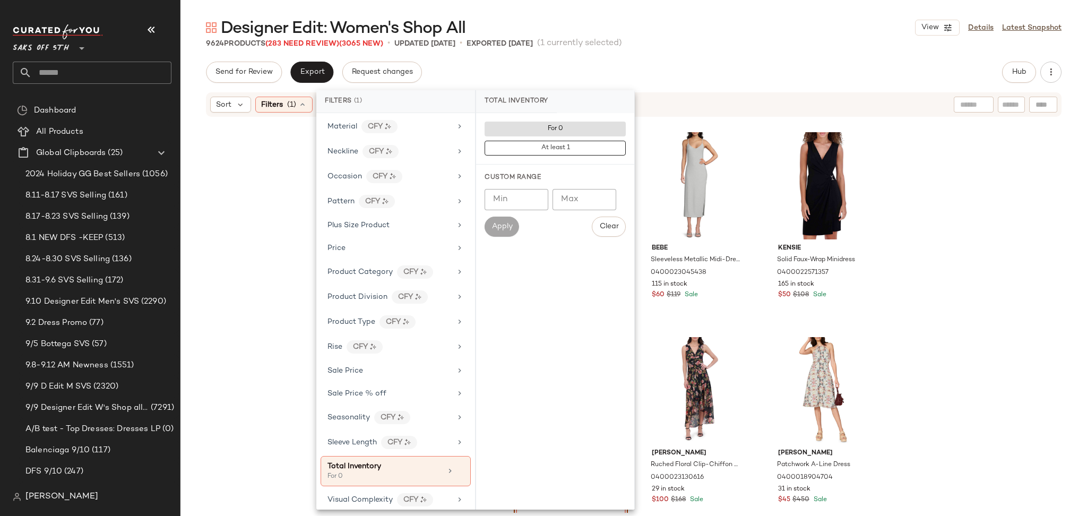
click at [647, 78] on div "Send for Review Export Request changes Hub" at bounding box center [634, 72] width 856 height 21
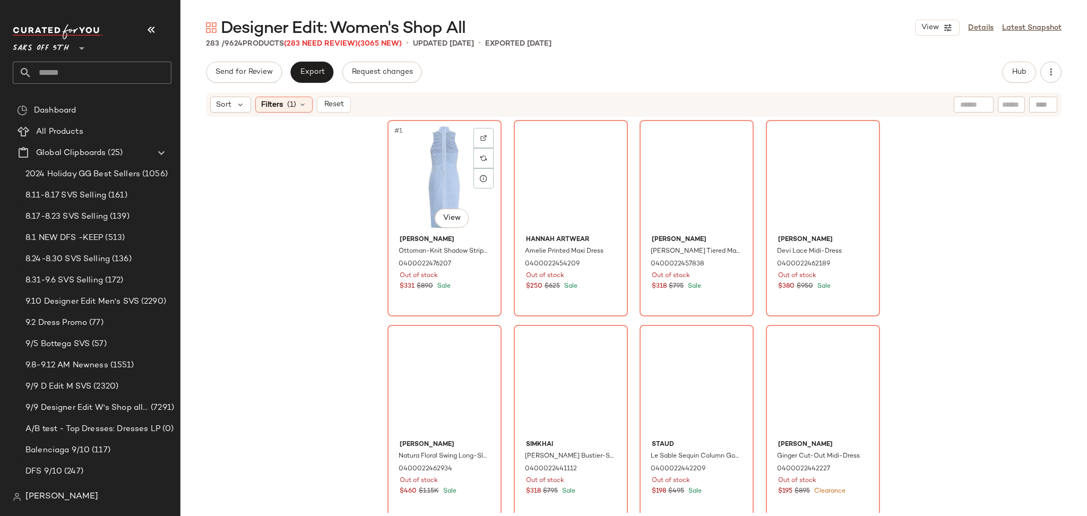
click at [409, 181] on div "#1 View" at bounding box center [444, 177] width 107 height 107
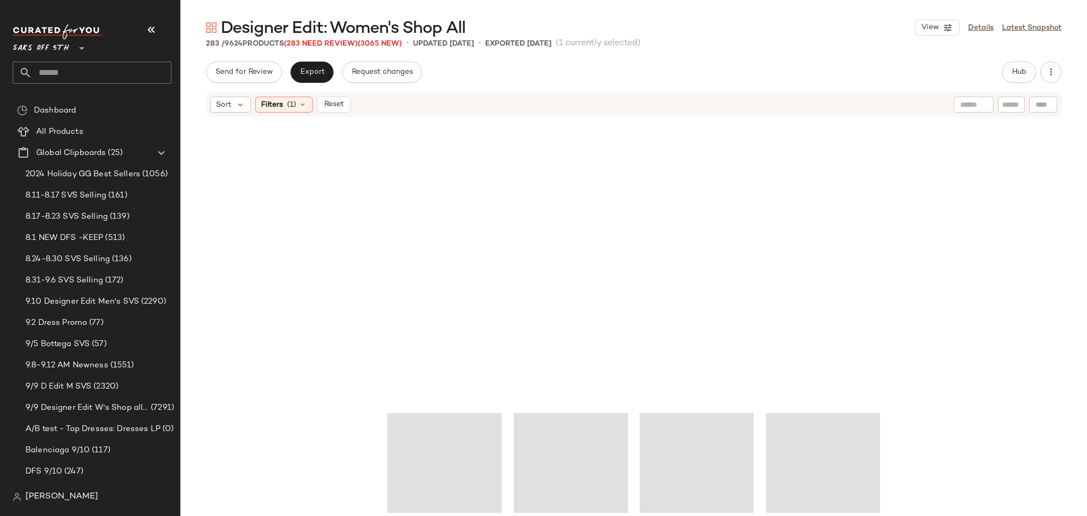
scroll to position [14157, 0]
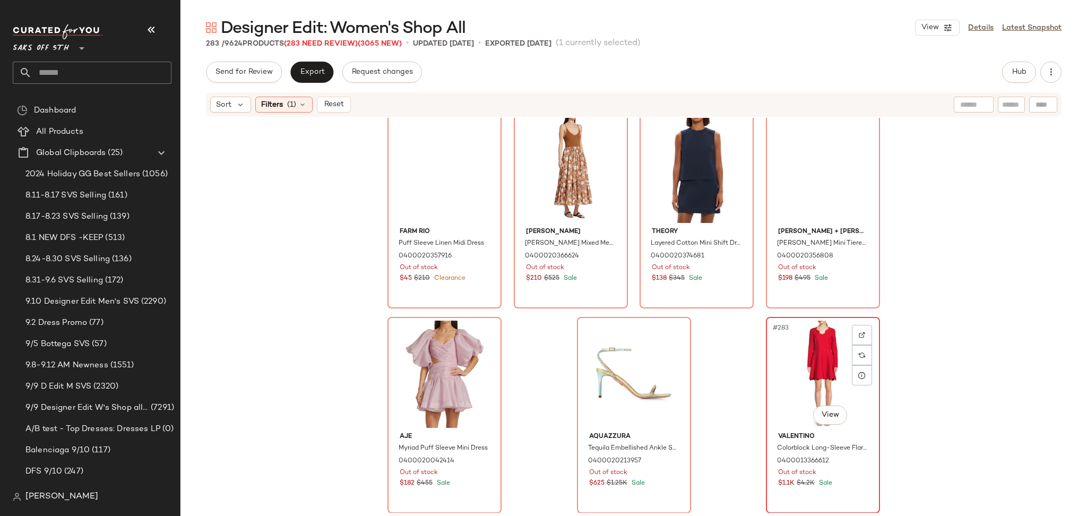
click at [809, 357] on div "#283 View" at bounding box center [823, 374] width 107 height 107
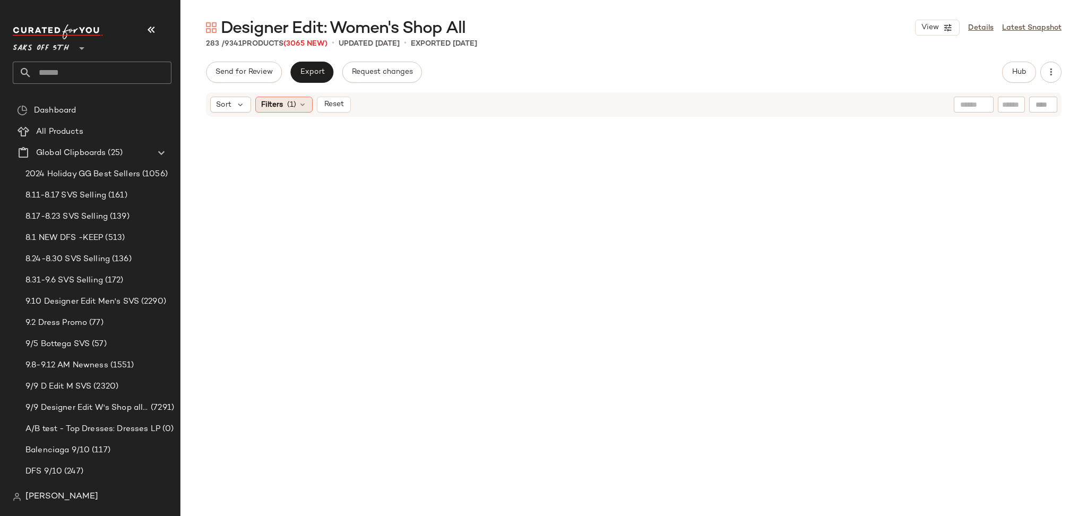
click at [289, 100] on span "(1)" at bounding box center [291, 104] width 9 height 11
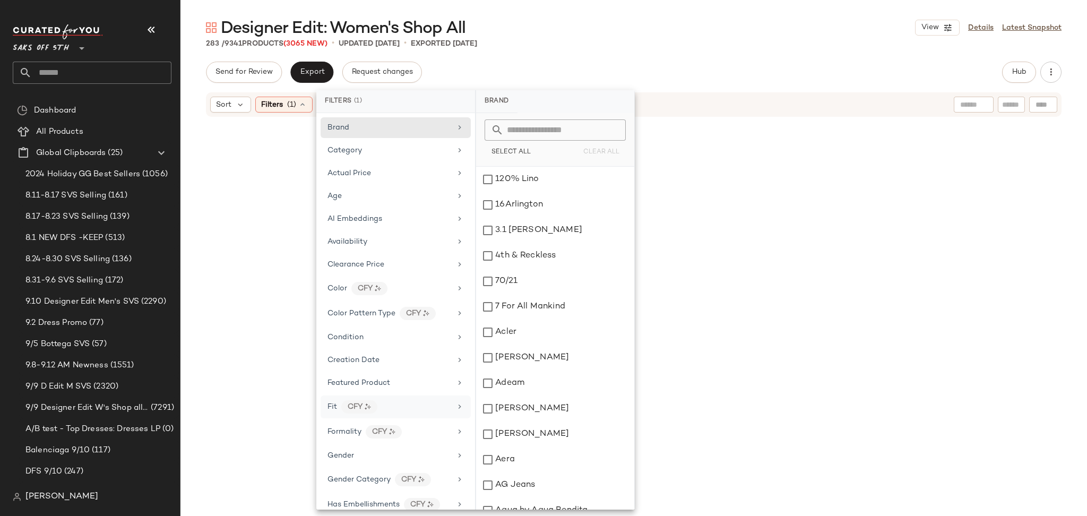
scroll to position [508, 0]
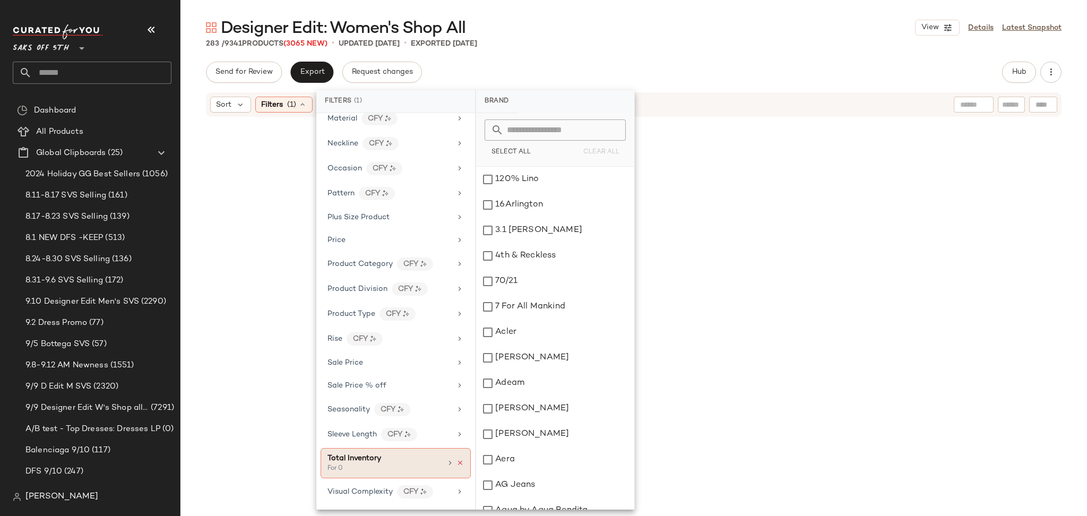
click at [457, 463] on icon at bounding box center [460, 462] width 7 height 7
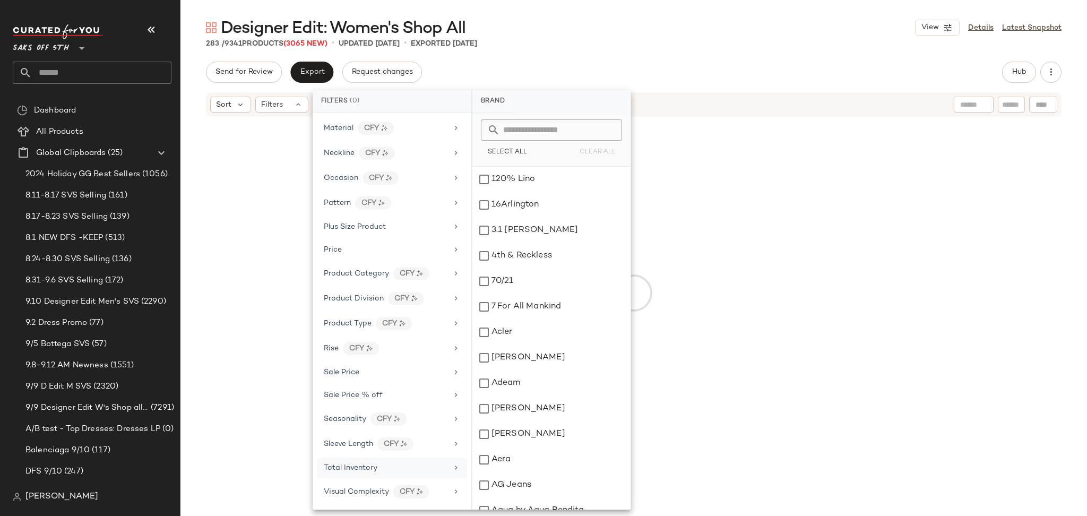
scroll to position [499, 0]
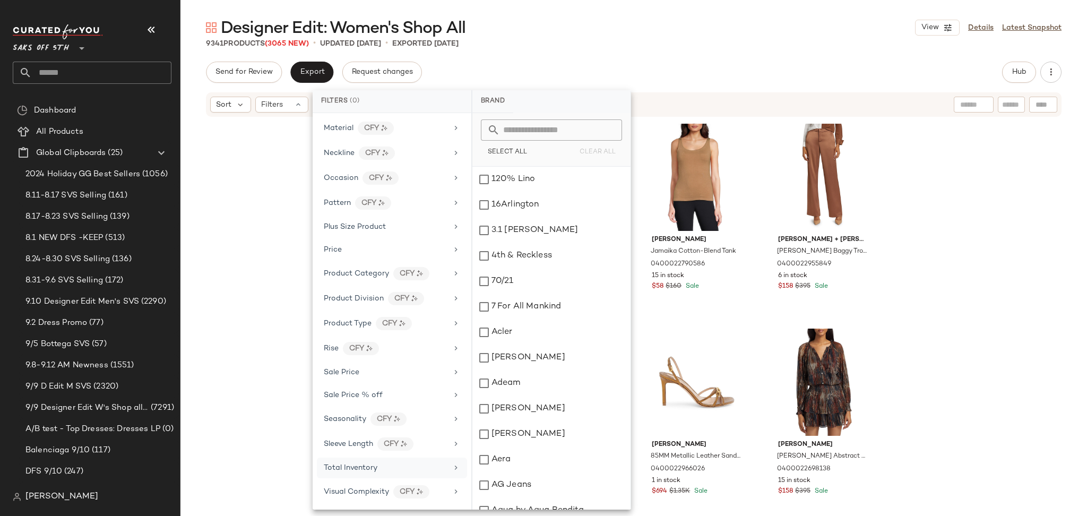
click at [622, 54] on div "Designer Edit: Women's Shop All View Details Latest Snapshot 9341 Products (306…" at bounding box center [634, 266] width 907 height 499
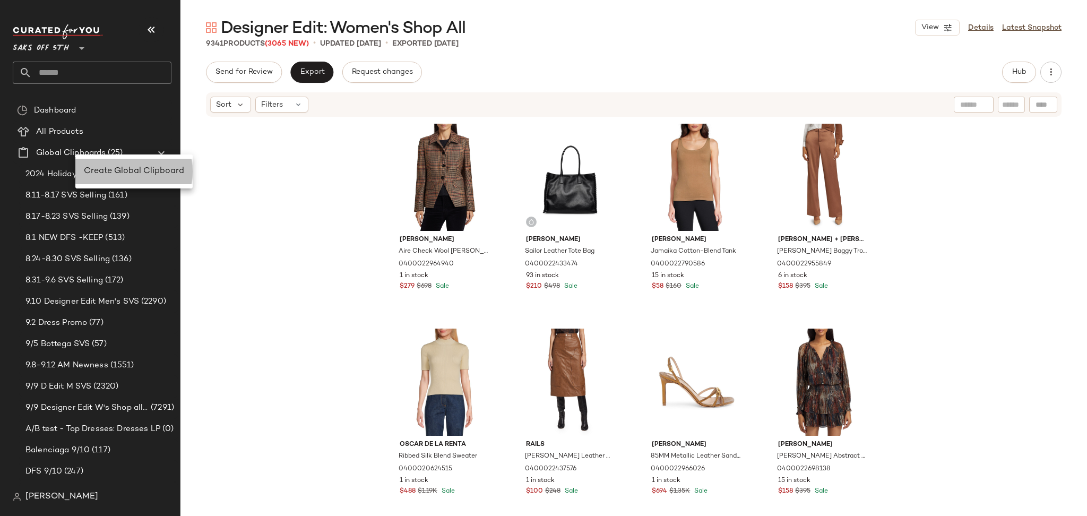
click at [89, 168] on span "Create Global Clipboard" at bounding box center [134, 171] width 100 height 9
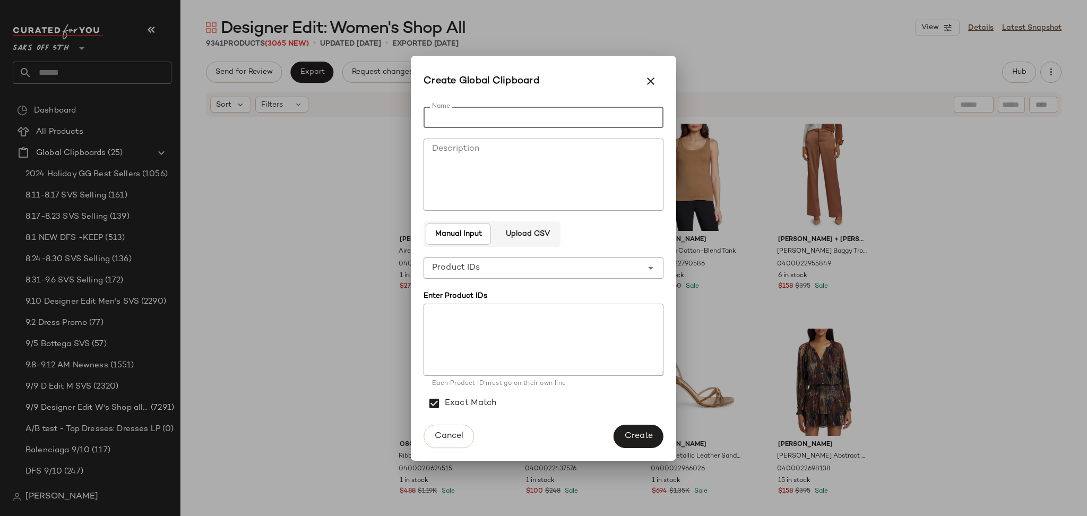
click at [481, 118] on input "Name" at bounding box center [544, 117] width 240 height 21
type input "********"
click at [508, 239] on button "Upload CSV" at bounding box center [527, 234] width 62 height 21
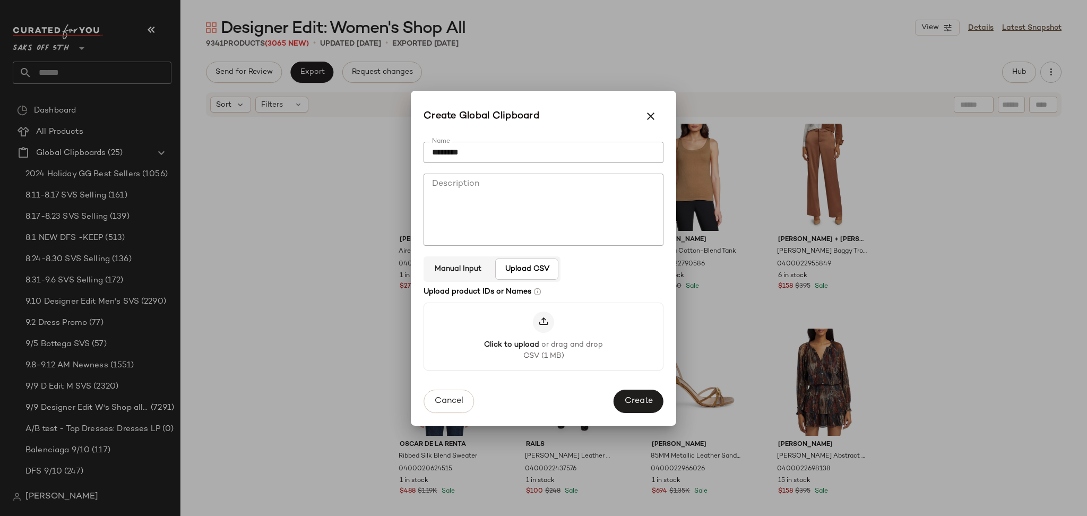
click at [539, 321] on icon at bounding box center [543, 322] width 11 height 11
click at [544, 336] on input "Click to upload or drag and drop CSV (1 MB)" at bounding box center [544, 336] width 1 height 1
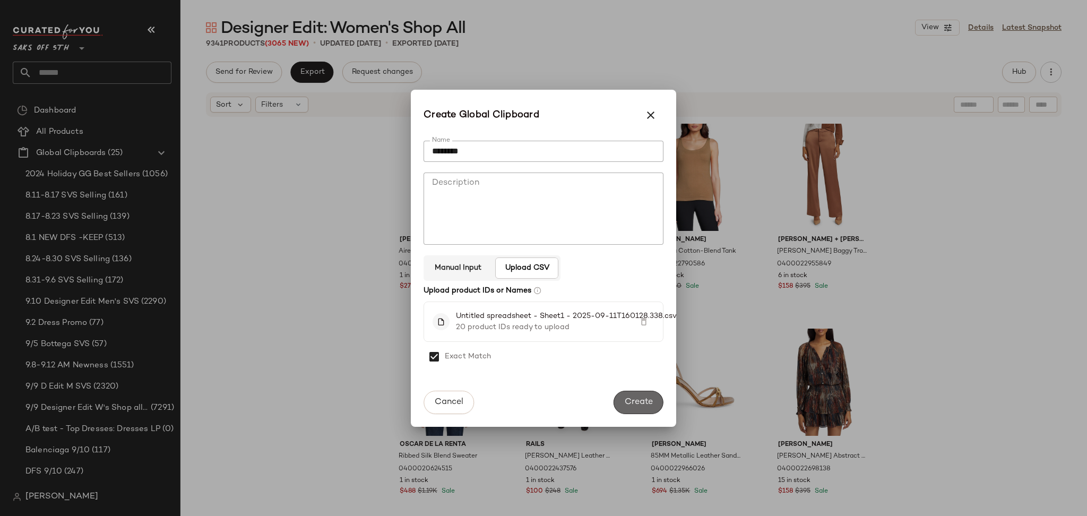
click at [629, 404] on span "Create" at bounding box center [638, 402] width 29 height 10
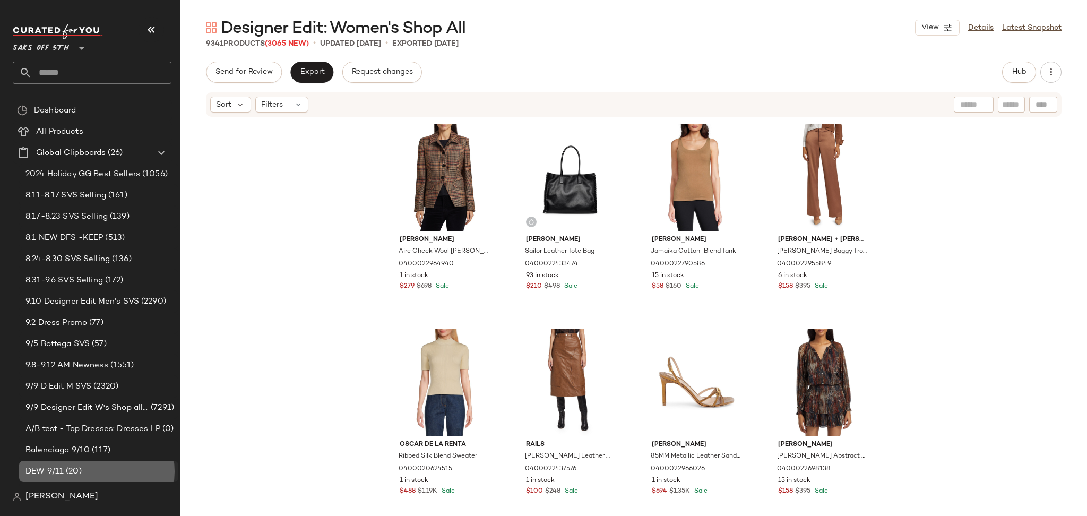
click at [88, 462] on div "DEW 9/11 (20)" at bounding box center [98, 471] width 159 height 21
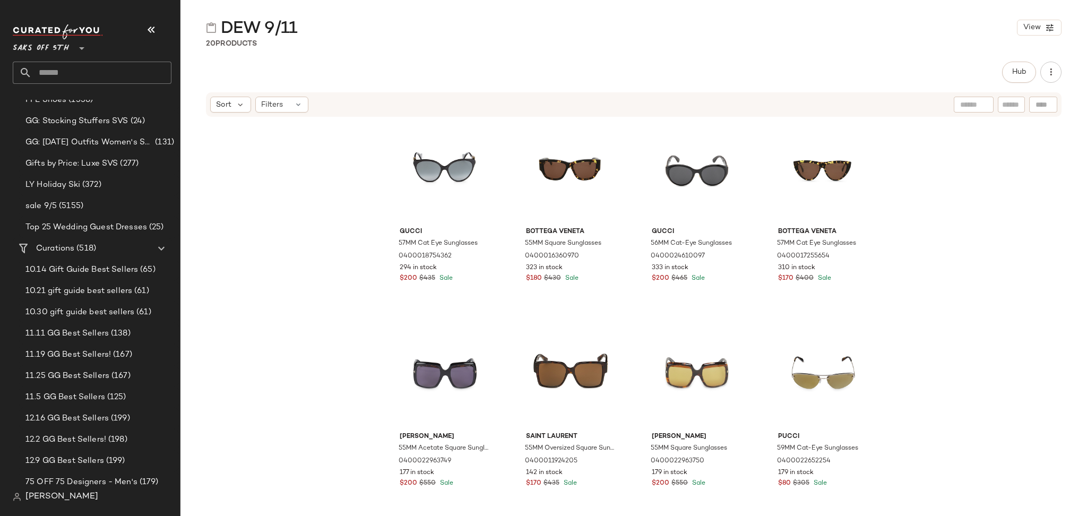
scroll to position [481, 0]
click at [50, 76] on input "text" at bounding box center [102, 73] width 140 height 22
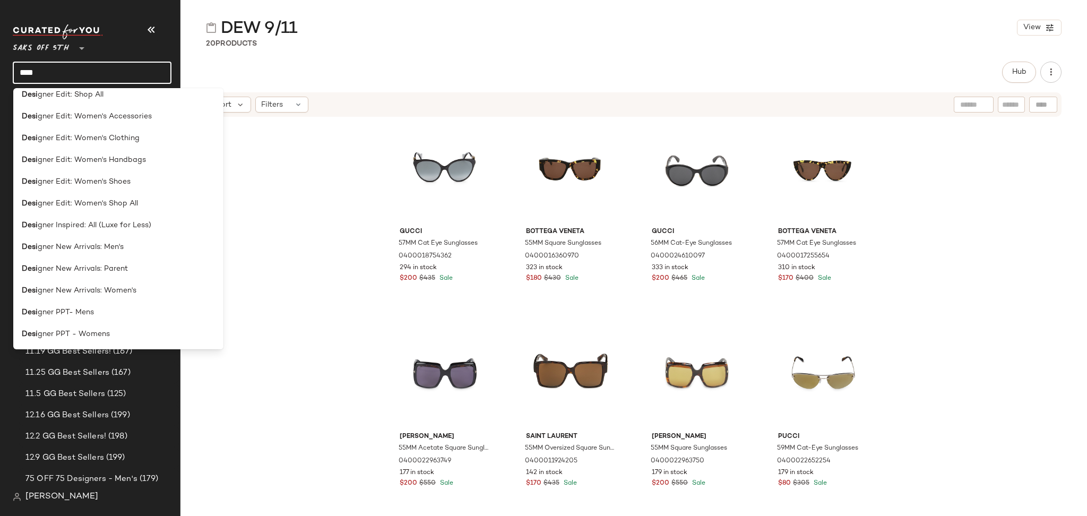
scroll to position [635, 0]
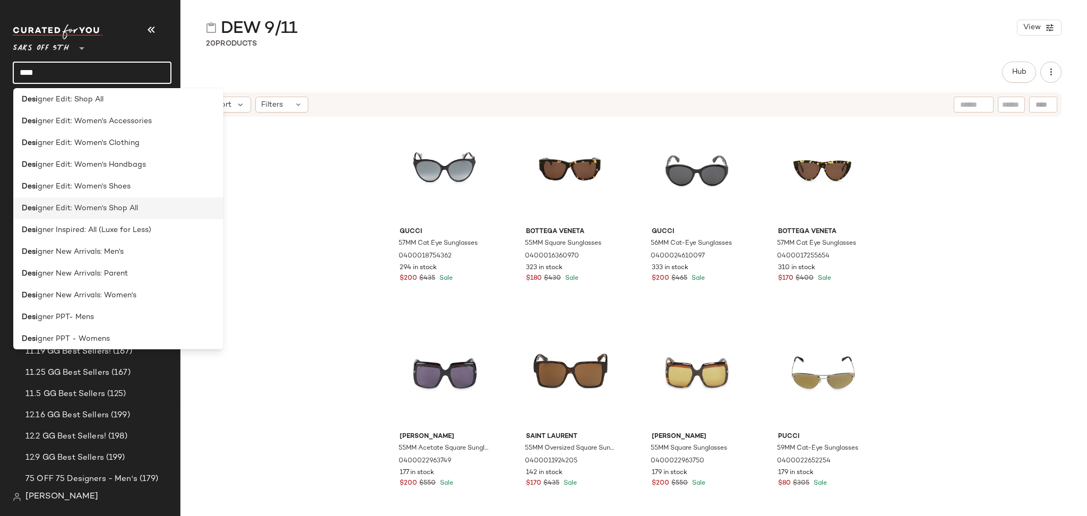
type input "****"
click at [89, 206] on span "gner Edit: Women's Shop All" at bounding box center [88, 208] width 100 height 11
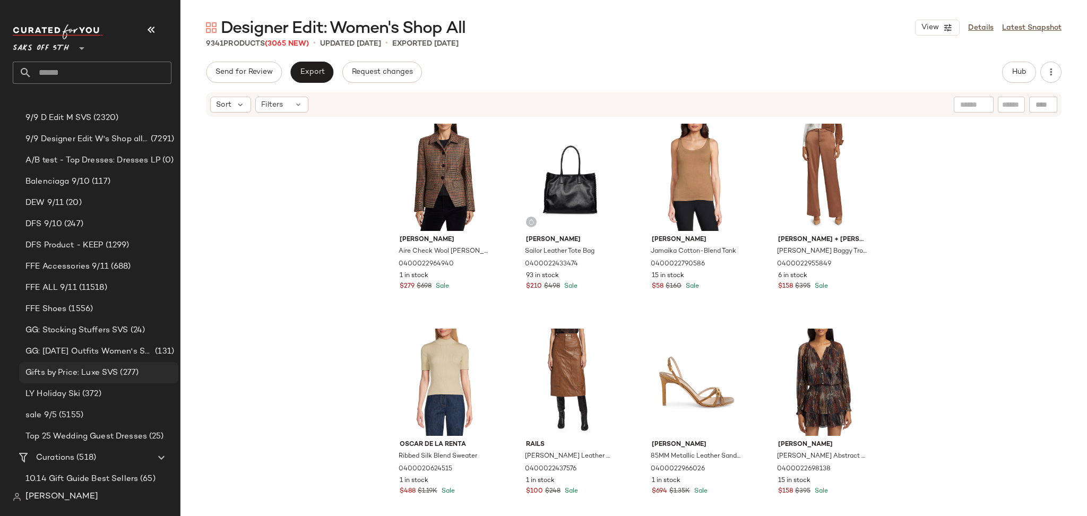
scroll to position [268, 0]
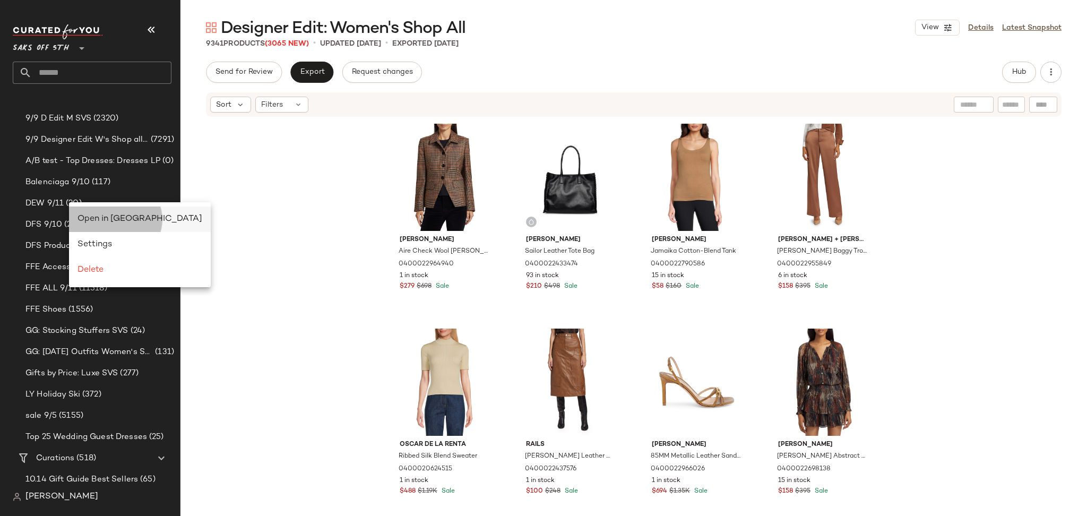
click at [87, 220] on span "Open in [GEOGRAPHIC_DATA]" at bounding box center [140, 218] width 125 height 9
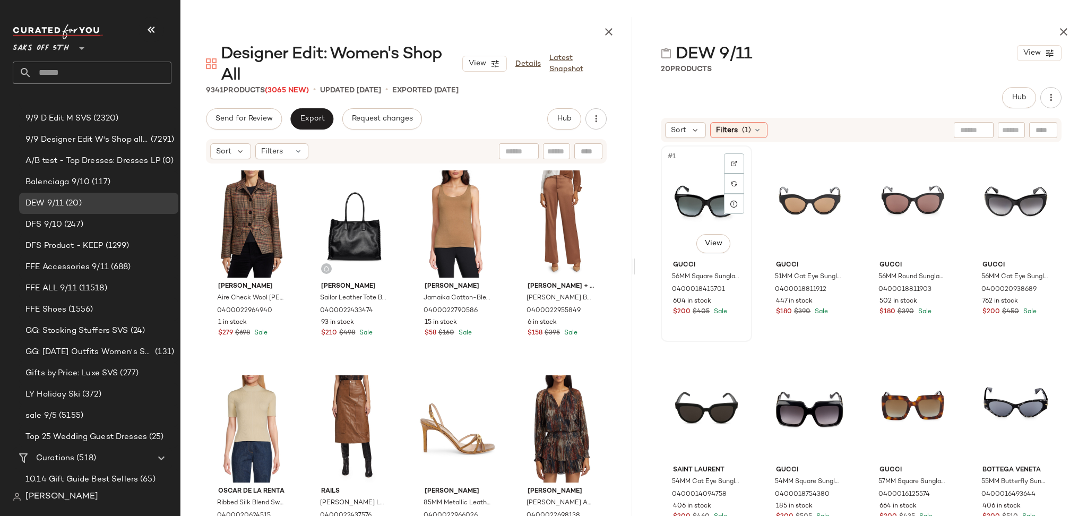
click at [694, 196] on div "#1 View" at bounding box center [707, 202] width 84 height 107
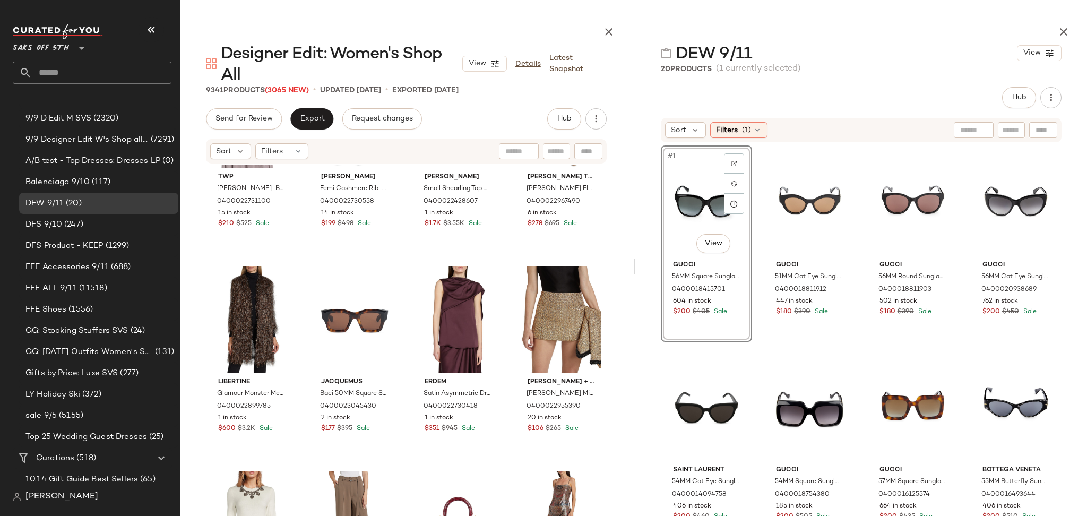
scroll to position [732, 0]
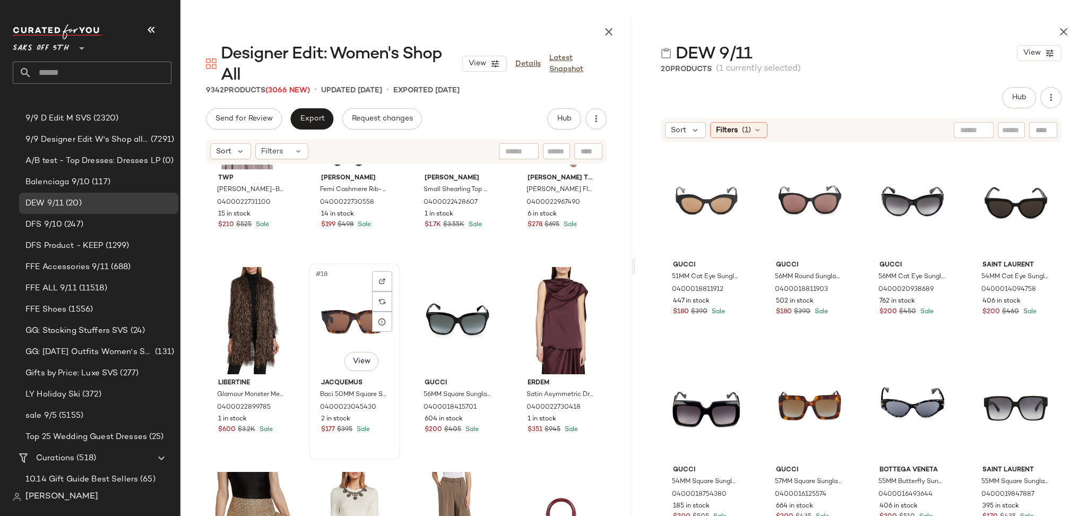
click at [355, 319] on div "#18 View" at bounding box center [355, 320] width 84 height 107
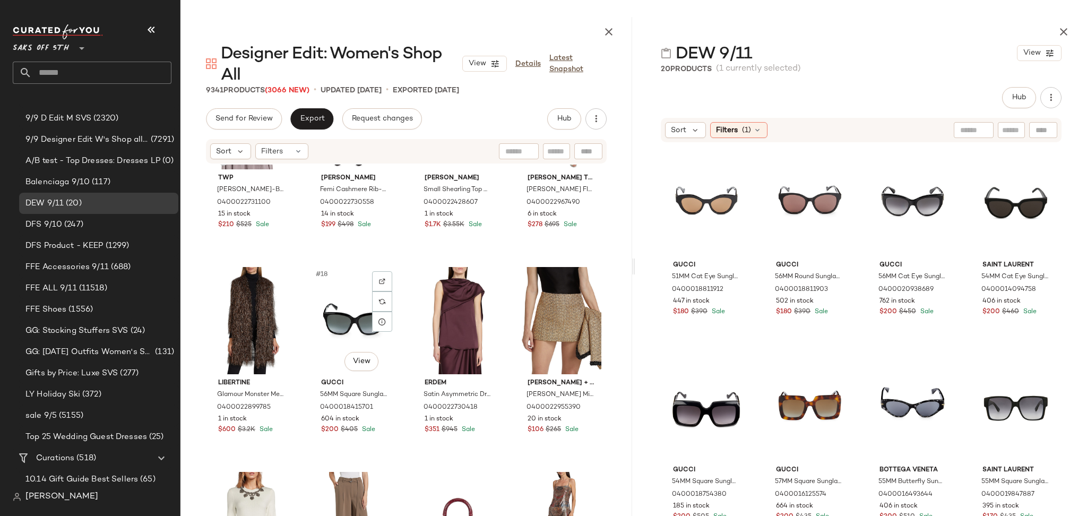
click at [355, 319] on div "#18 View" at bounding box center [355, 320] width 84 height 107
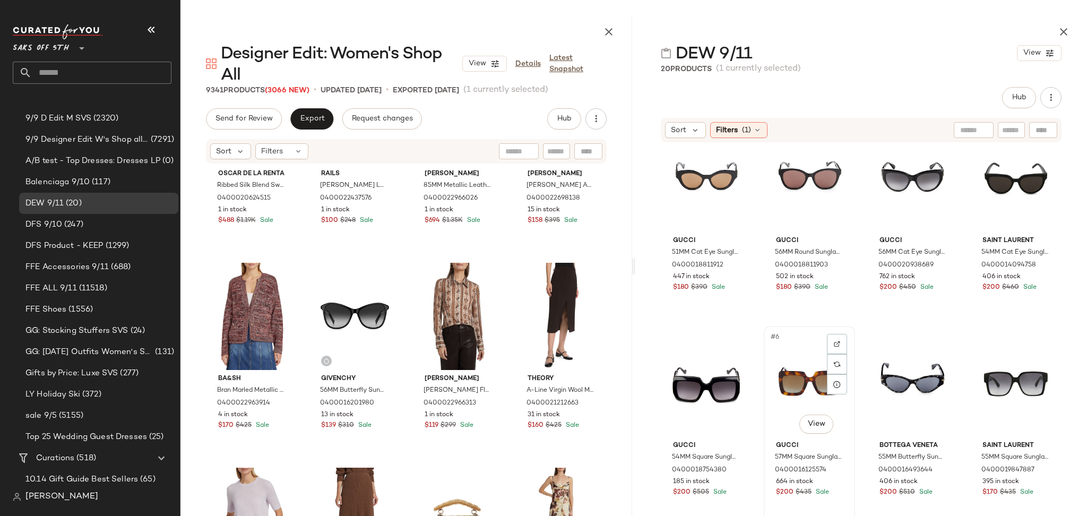
scroll to position [25, 0]
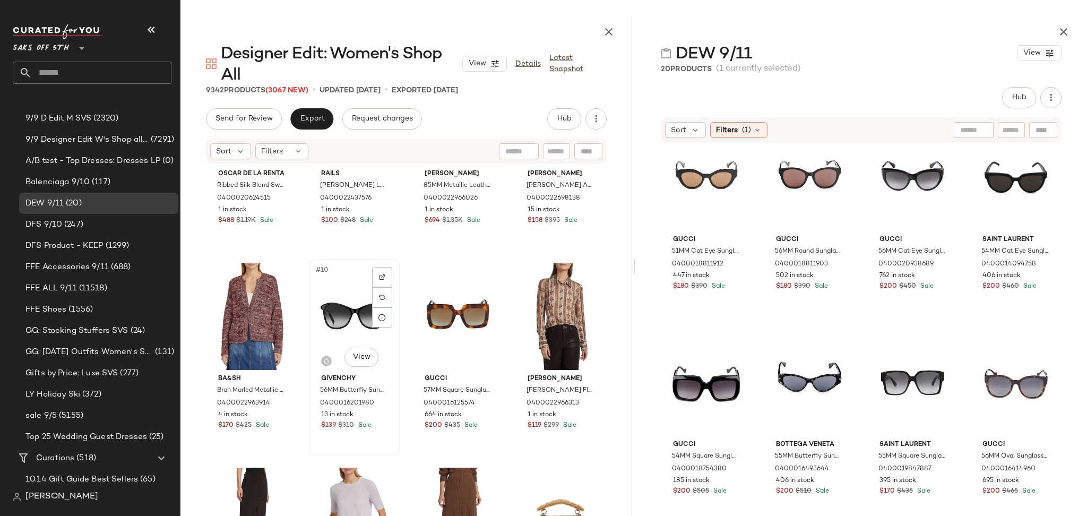
click at [337, 331] on div "#10 View" at bounding box center [355, 316] width 84 height 107
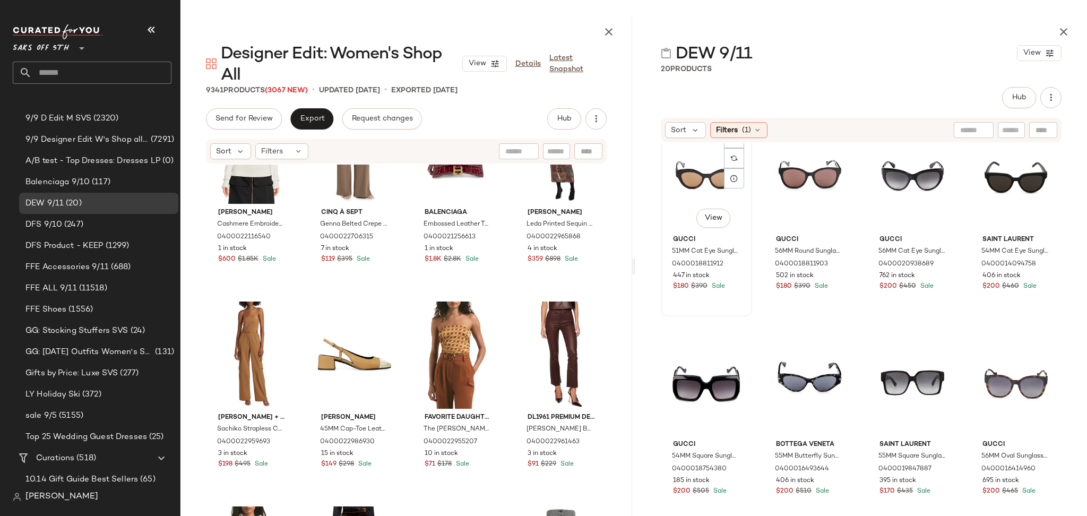
scroll to position [1105, 0]
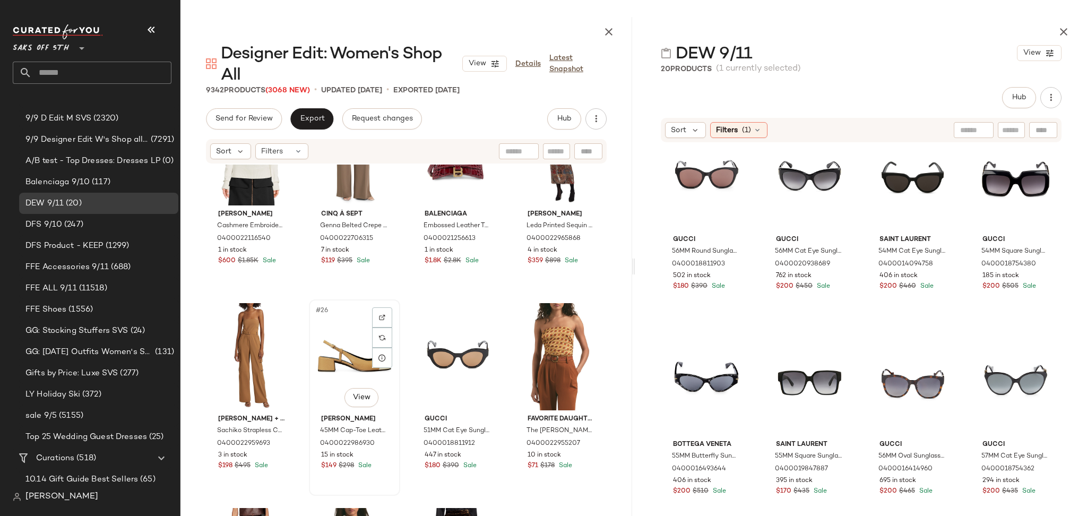
click at [344, 360] on div "#26 View" at bounding box center [355, 356] width 84 height 107
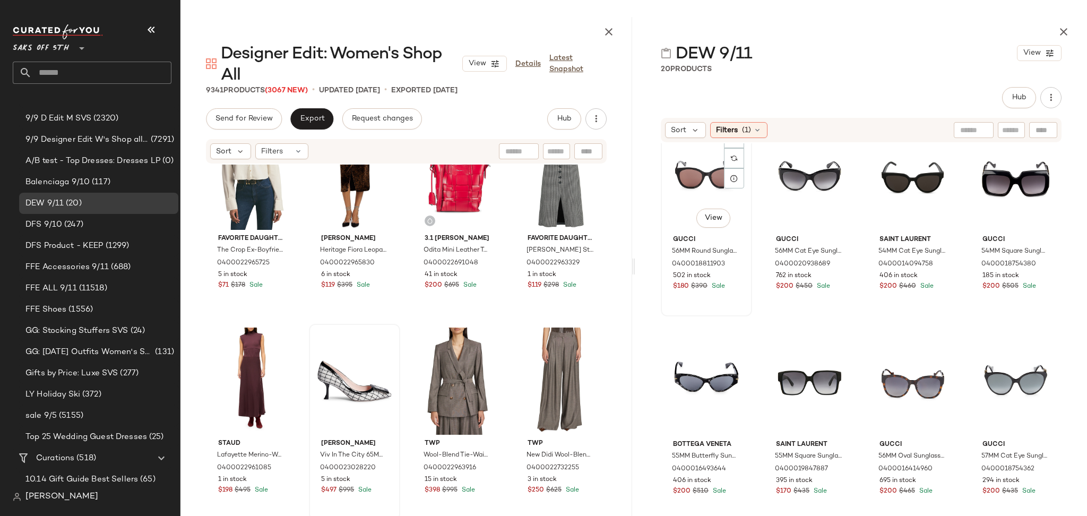
scroll to position [1489, 0]
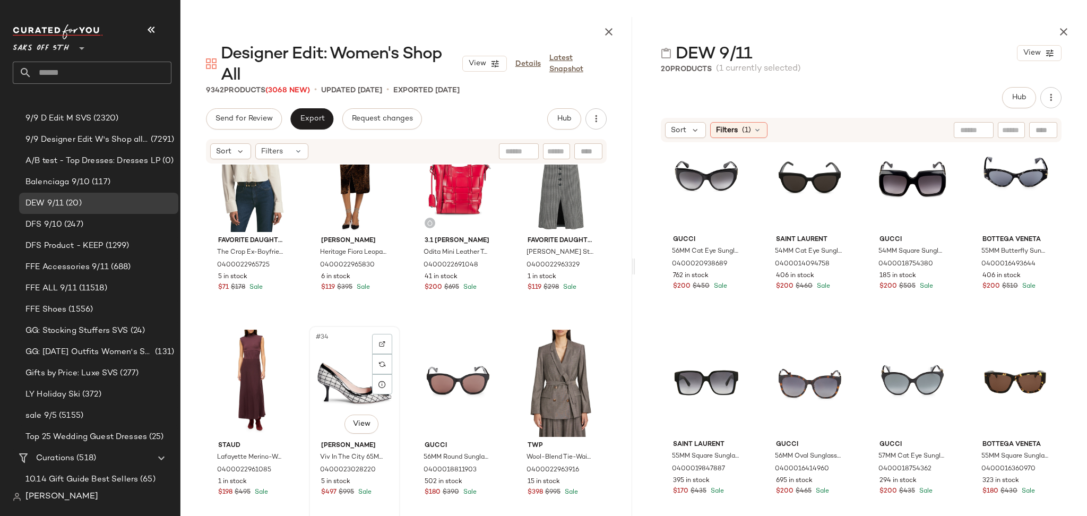
click at [345, 382] on div "#34 View" at bounding box center [355, 383] width 84 height 107
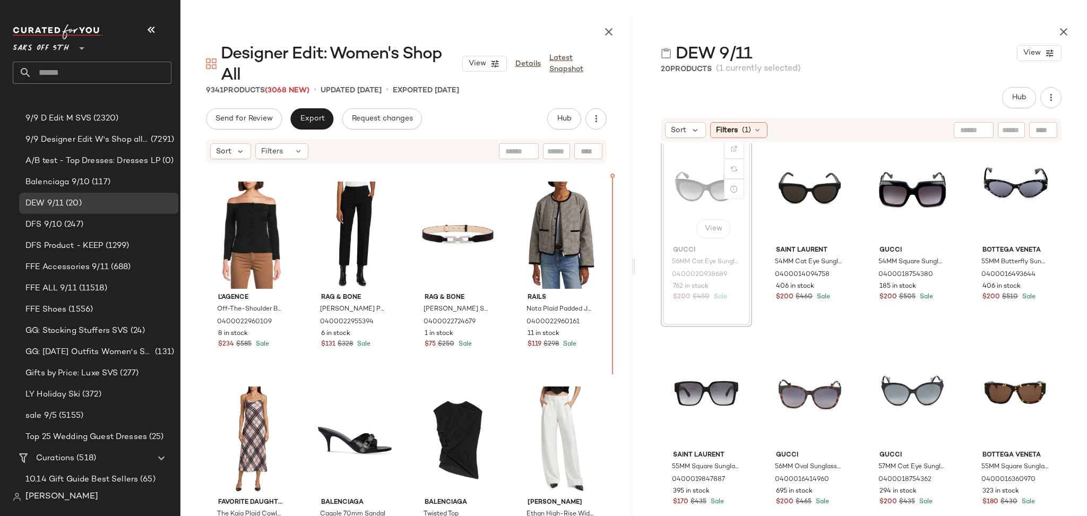
scroll to position [1840, 0]
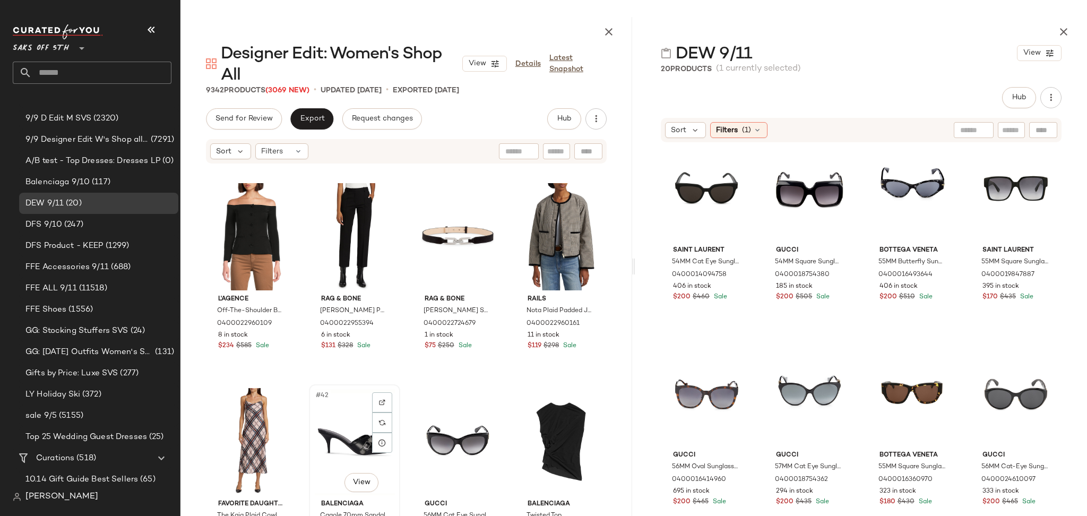
click at [342, 437] on div "#42 View" at bounding box center [355, 441] width 84 height 107
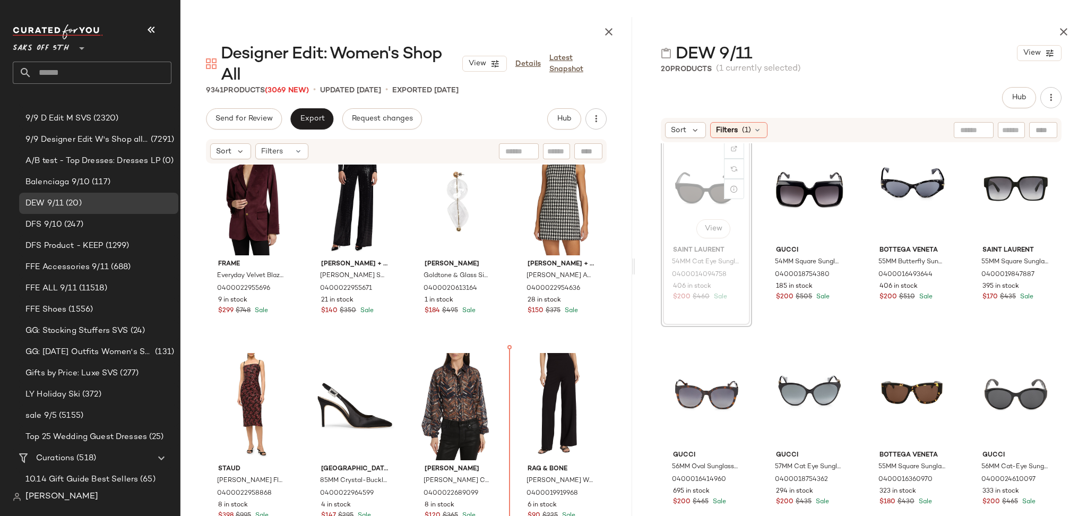
scroll to position [14, 0]
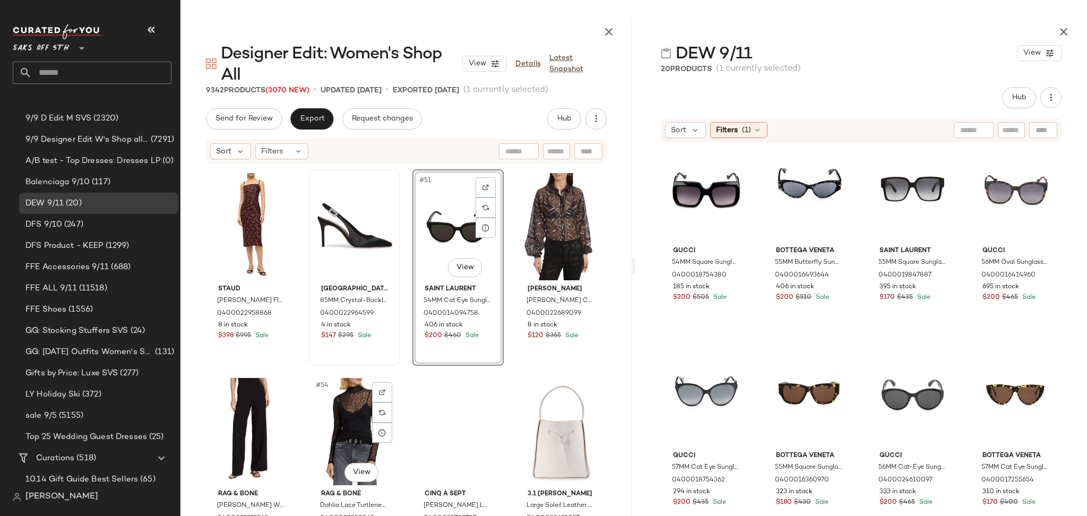
scroll to position [2466, 0]
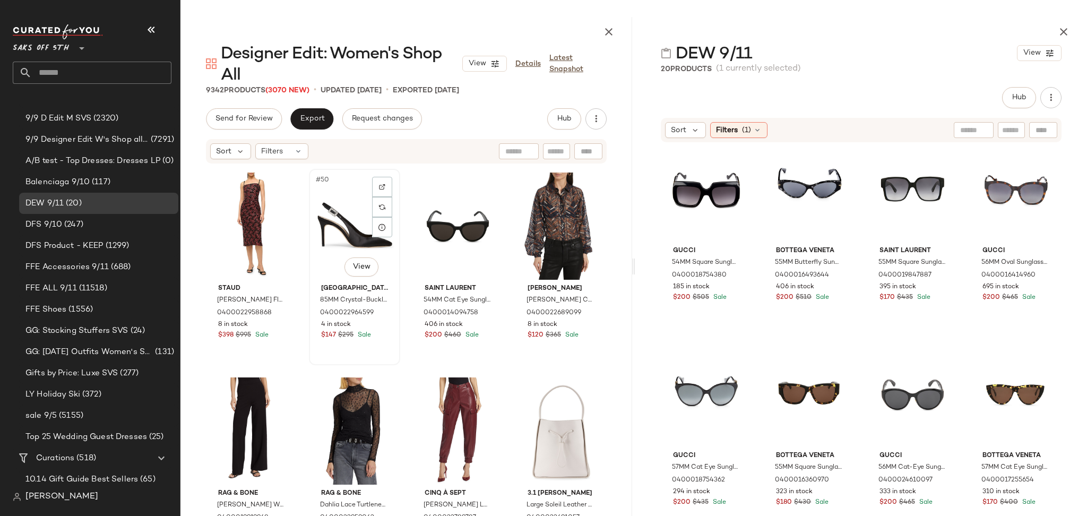
click at [355, 225] on div "#50 View" at bounding box center [355, 226] width 84 height 107
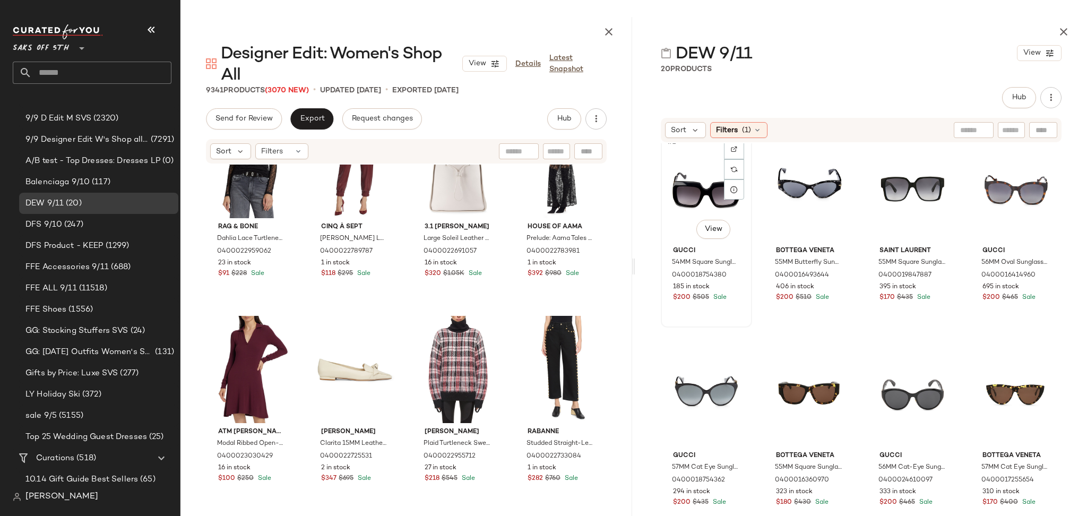
scroll to position [2729, 0]
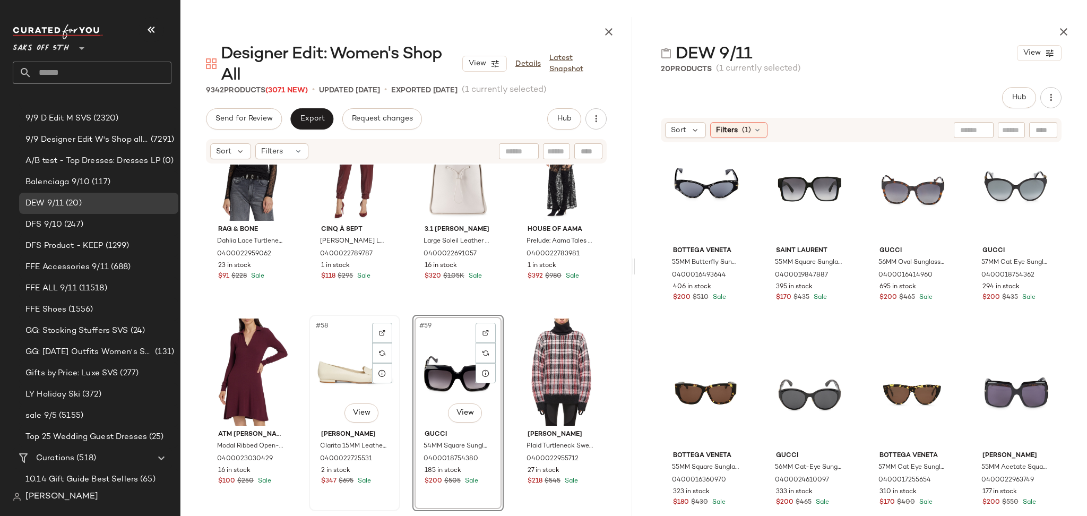
click at [333, 365] on div "#58 View" at bounding box center [355, 372] width 84 height 107
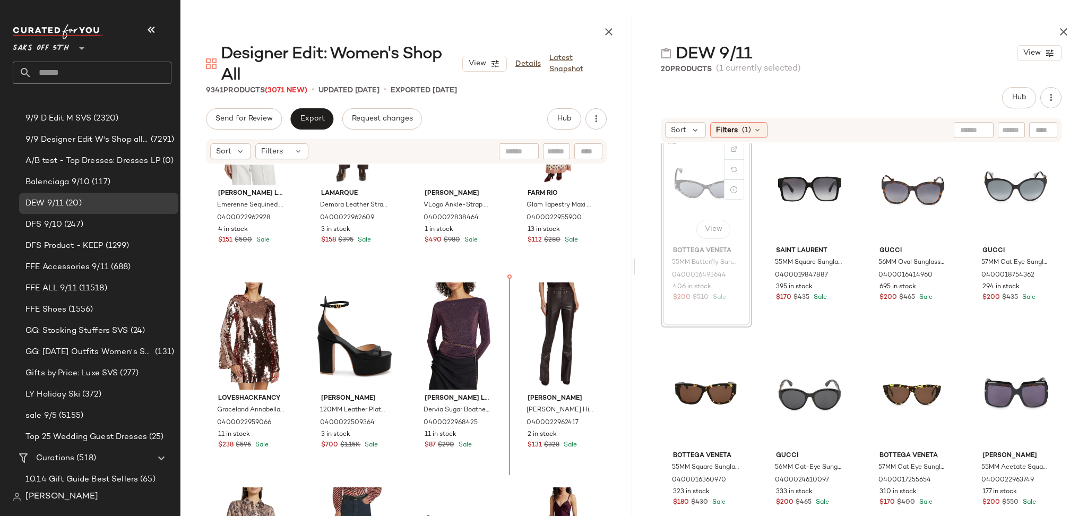
scroll to position [14, 0]
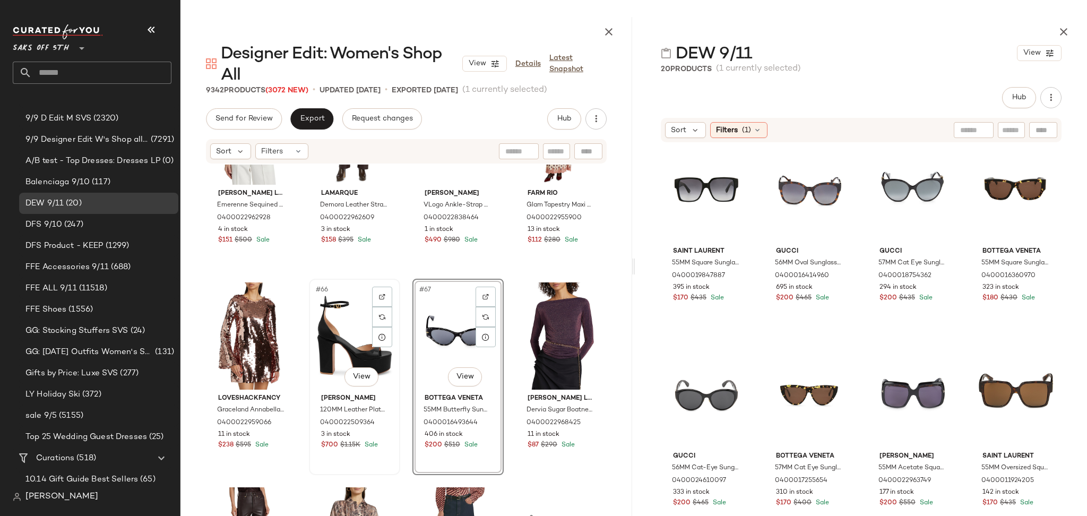
click at [347, 343] on div "#66 View" at bounding box center [355, 335] width 84 height 107
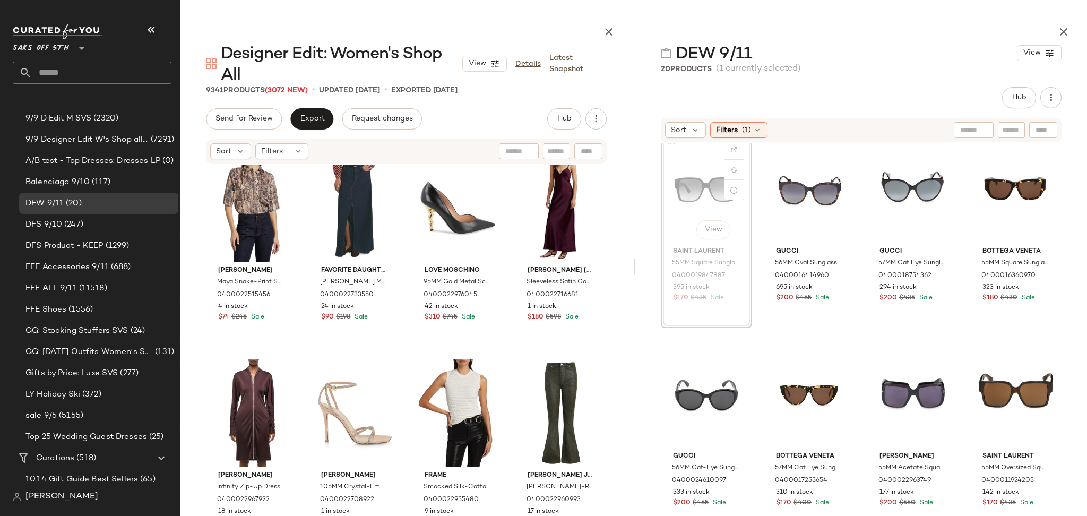
scroll to position [3507, 0]
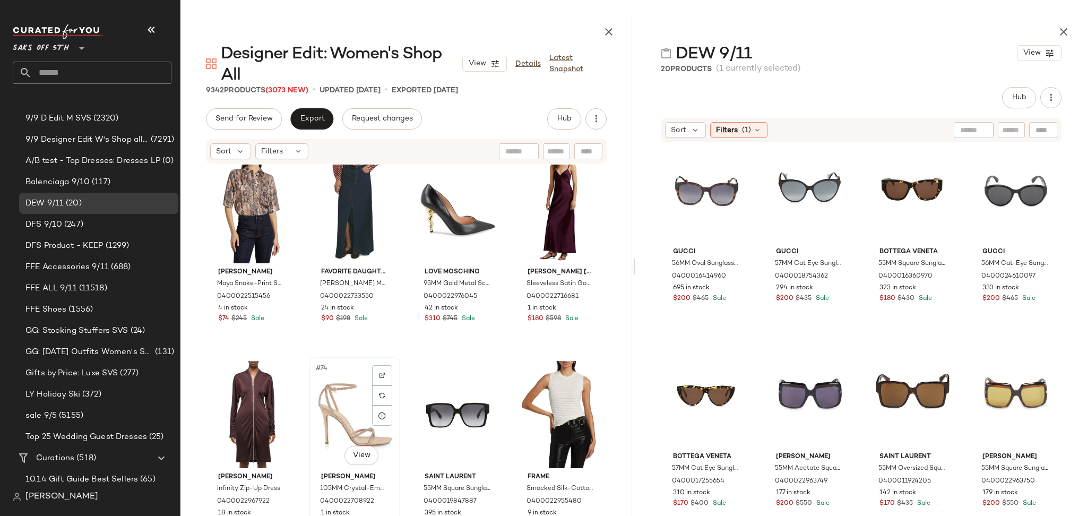
click at [344, 408] on div "#74 View" at bounding box center [355, 414] width 84 height 107
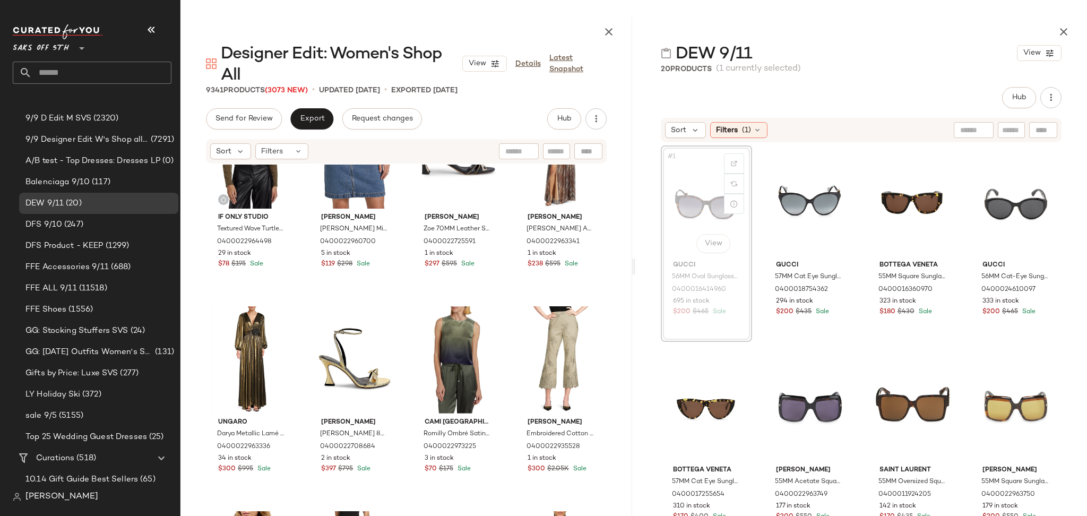
scroll to position [3970, 0]
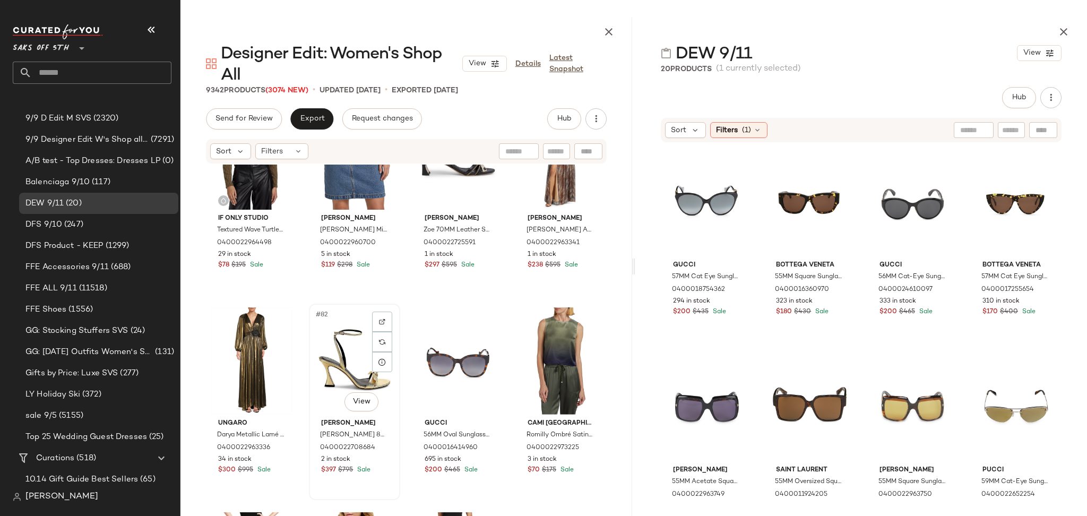
click at [345, 364] on div "#82 View" at bounding box center [355, 360] width 84 height 107
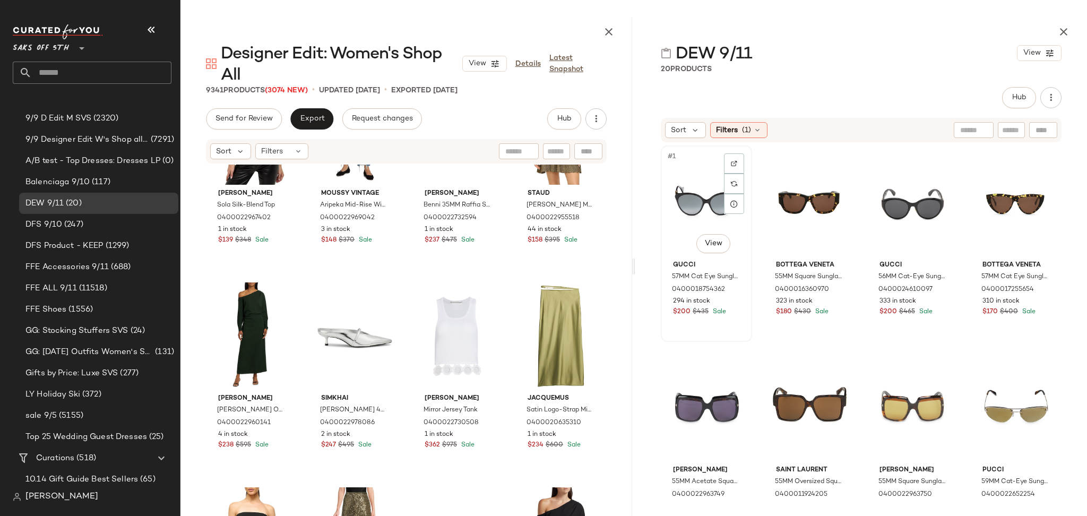
scroll to position [4405, 0]
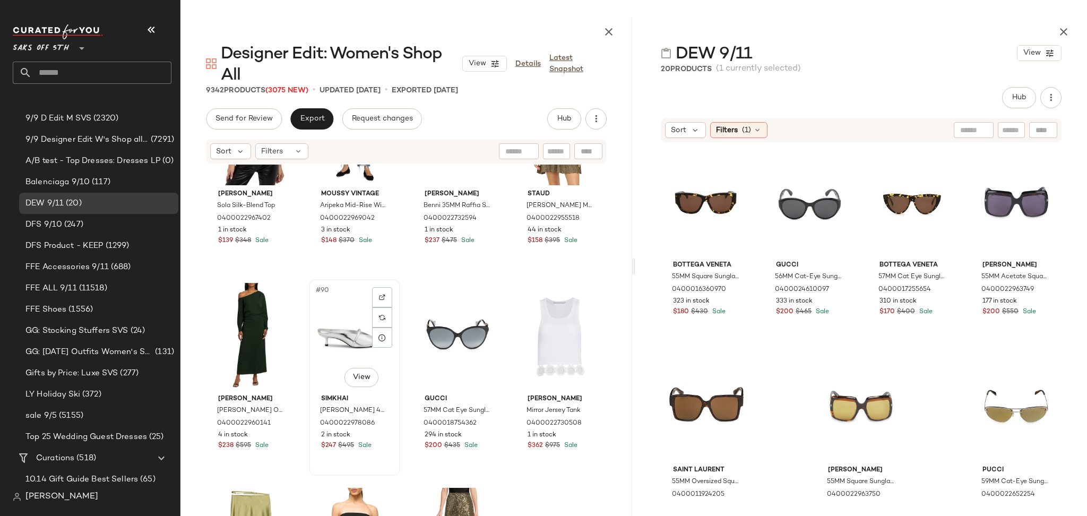
click at [337, 328] on div "#90 View" at bounding box center [355, 336] width 84 height 107
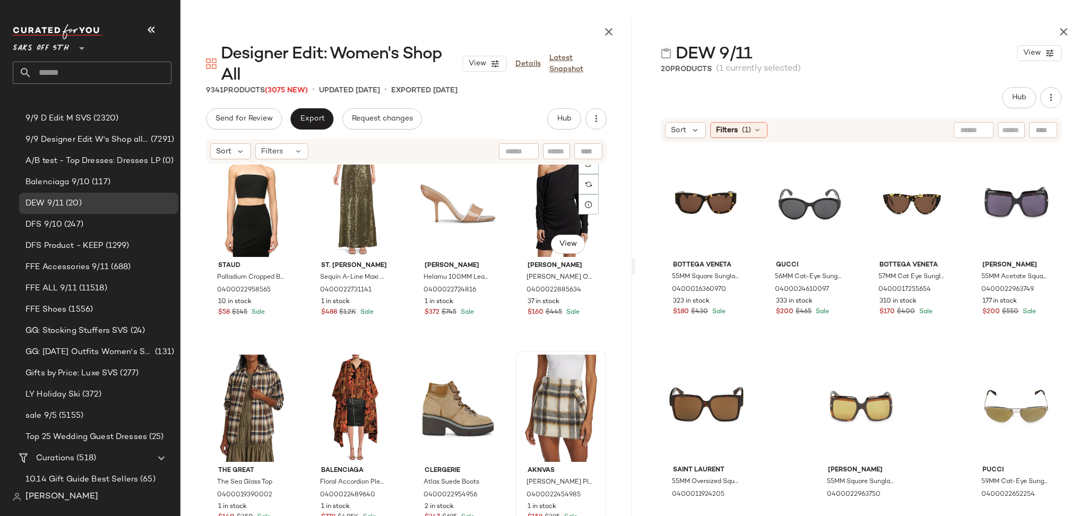
scroll to position [4746, 0]
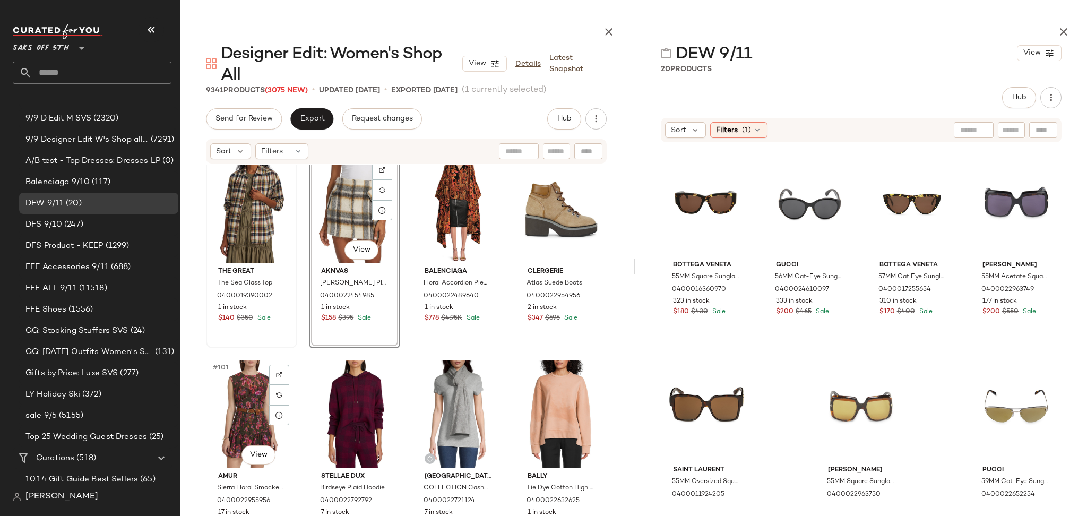
scroll to position [4942, 0]
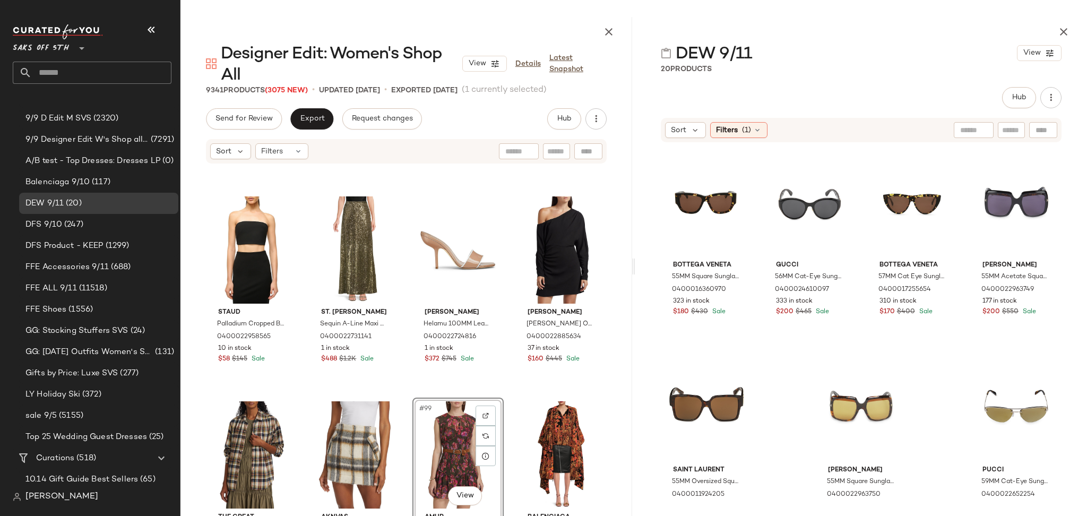
scroll to position [4691, 0]
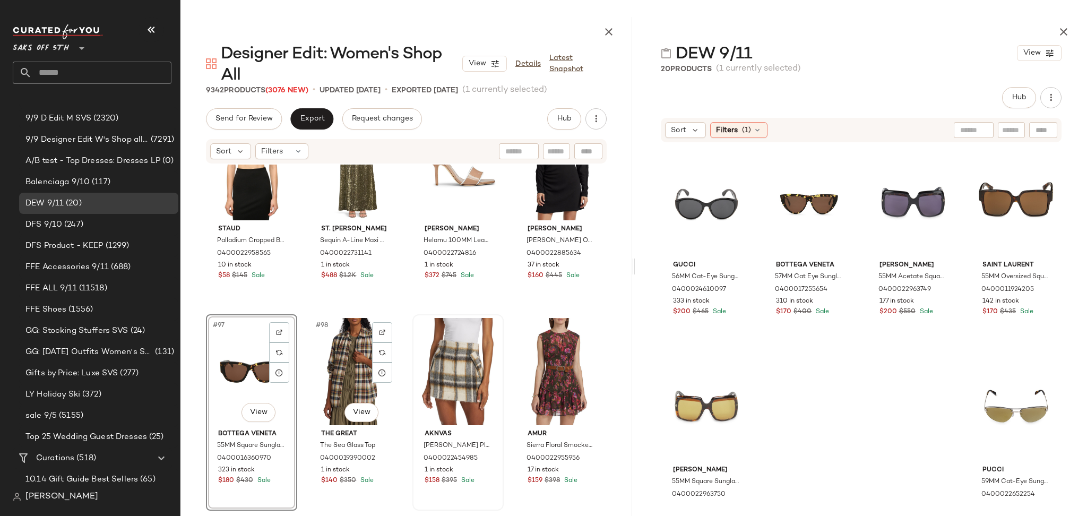
scroll to position [4784, 0]
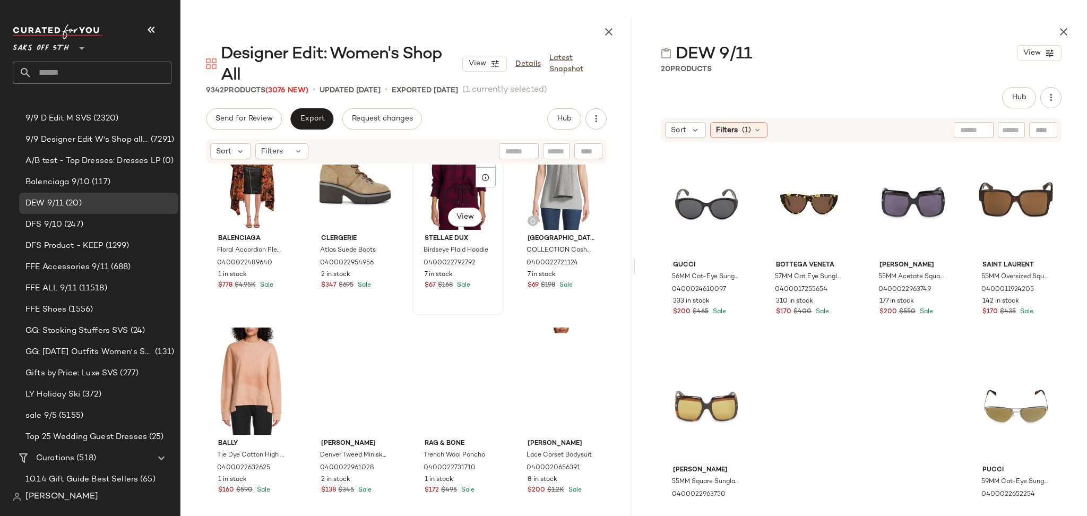
scroll to position [5183, 0]
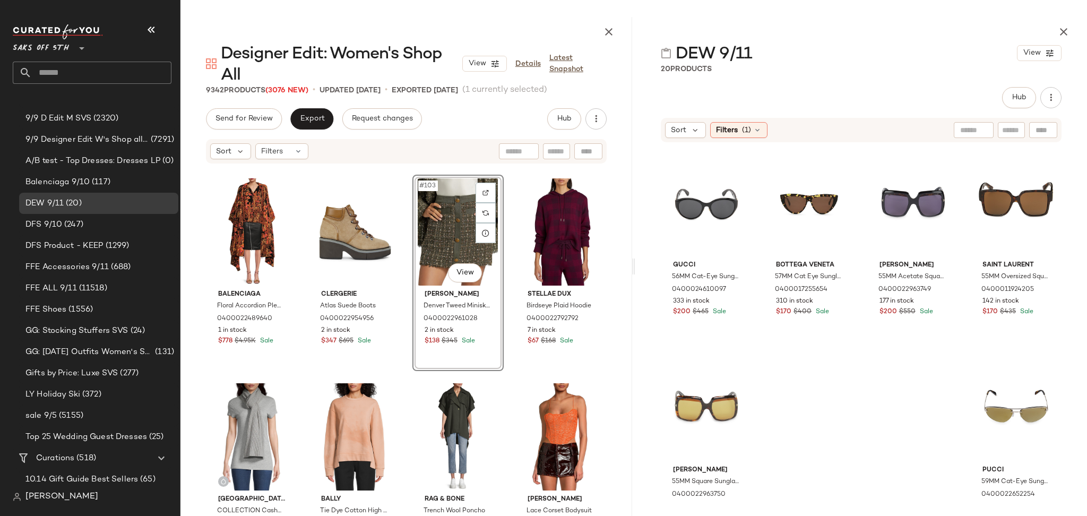
scroll to position [5131, 0]
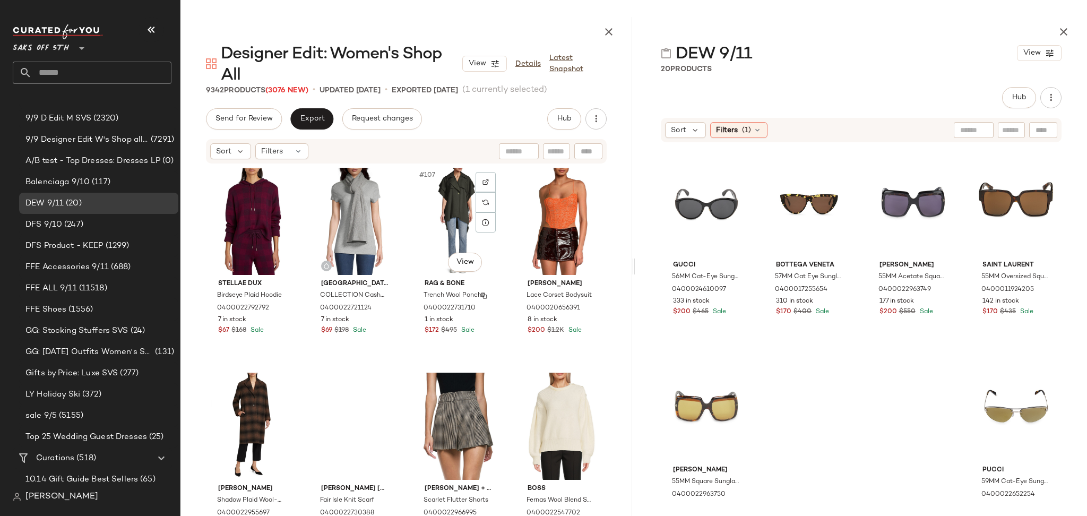
scroll to position [5341, 0]
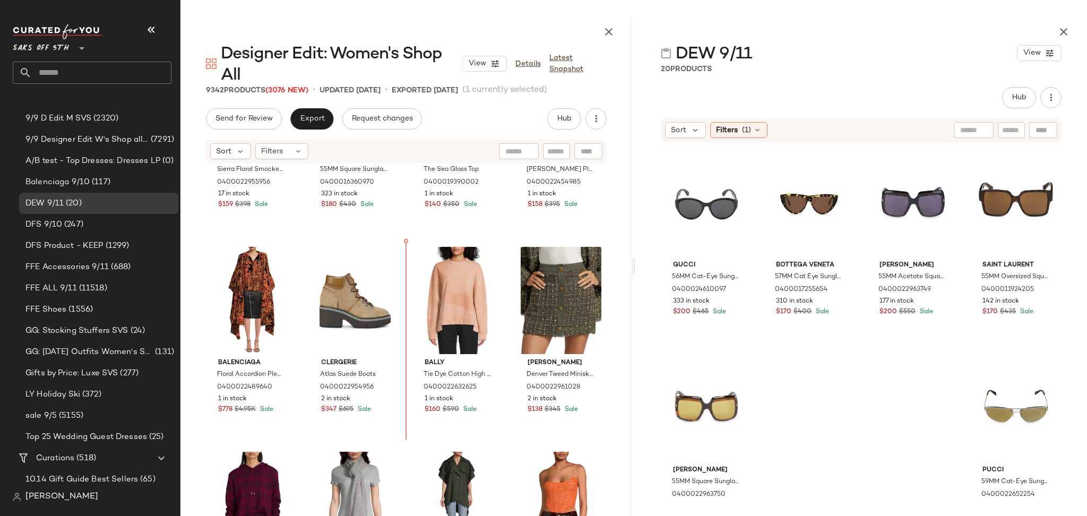
scroll to position [5055, 0]
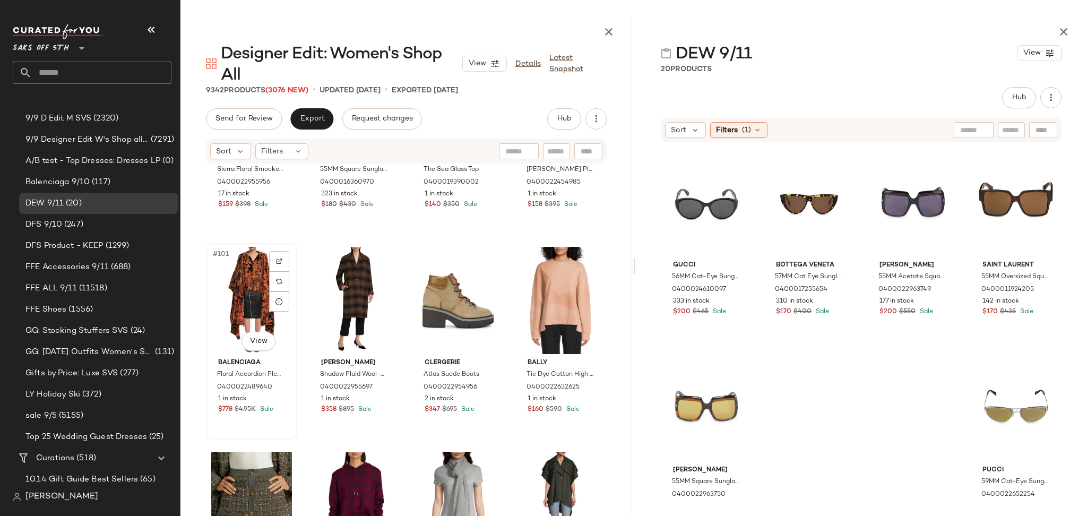
click at [255, 302] on div "#101 View" at bounding box center [252, 300] width 84 height 107
click at [238, 305] on div "#101 View" at bounding box center [252, 300] width 84 height 107
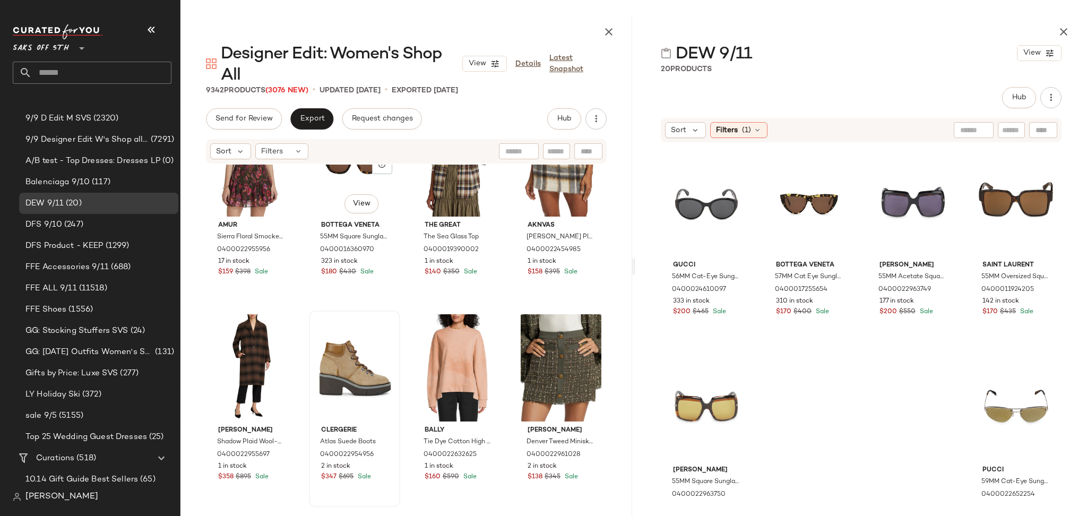
scroll to position [4989, 0]
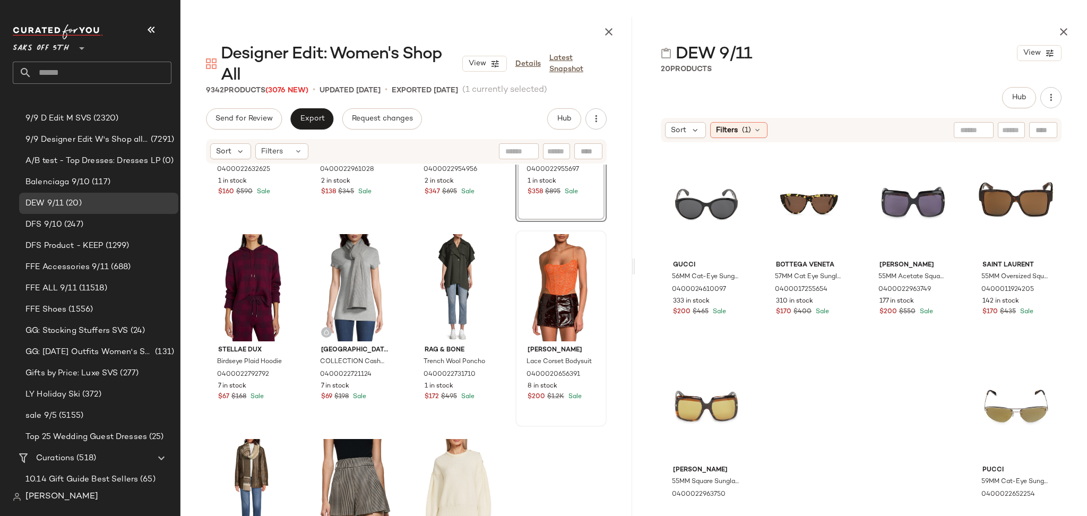
scroll to position [5279, 0]
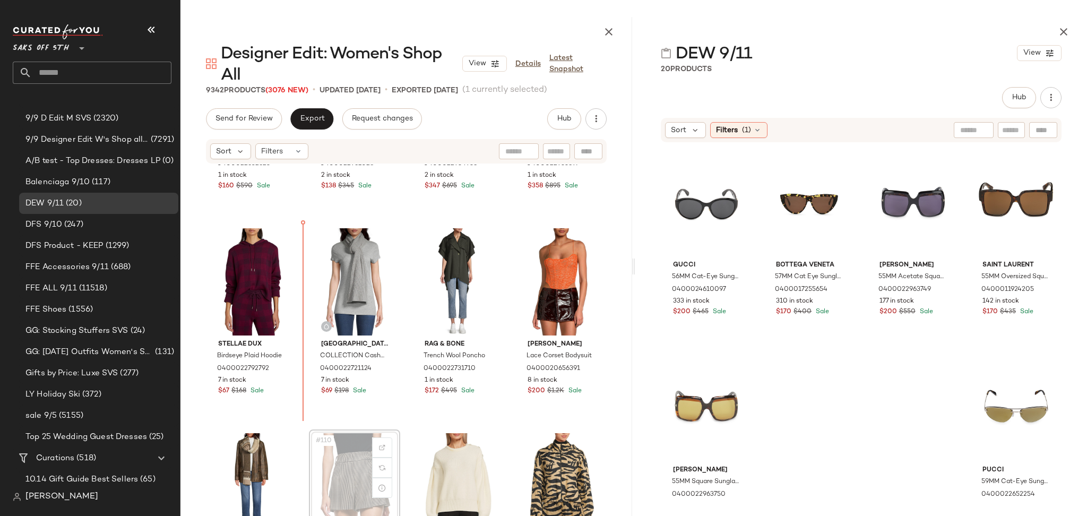
scroll to position [5280, 0]
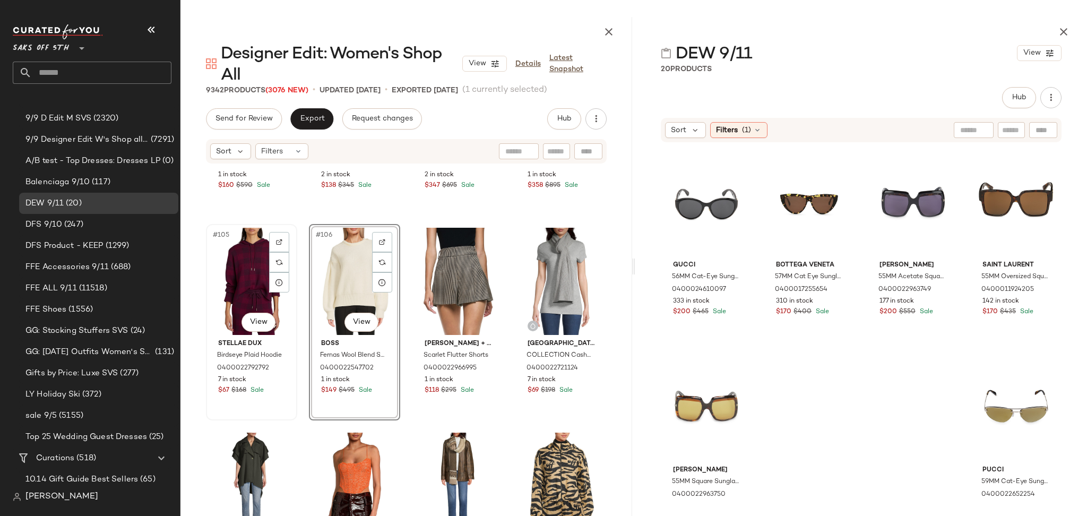
click at [245, 271] on div "#105 View" at bounding box center [252, 281] width 84 height 107
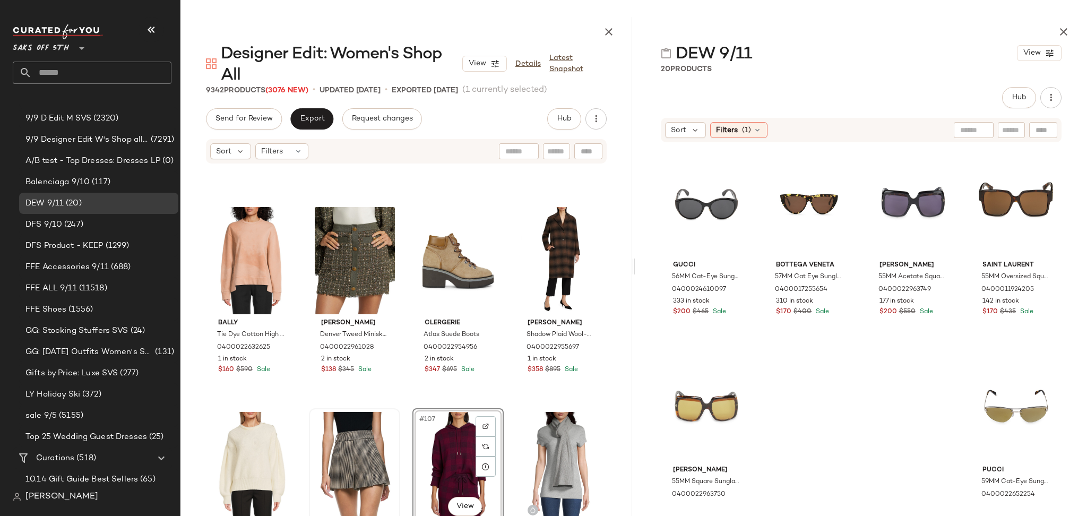
scroll to position [5094, 0]
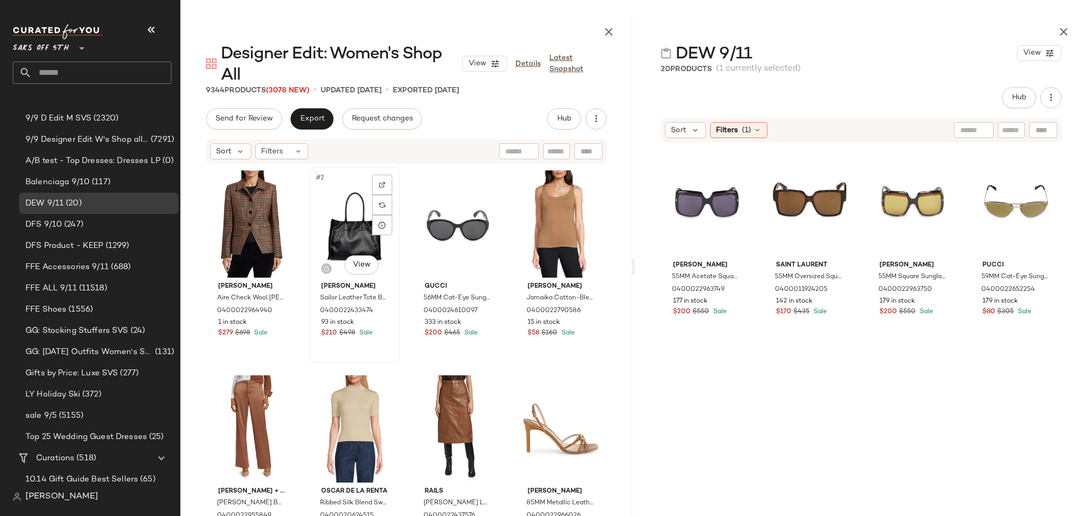
click at [349, 231] on div "#2 View" at bounding box center [355, 223] width 84 height 107
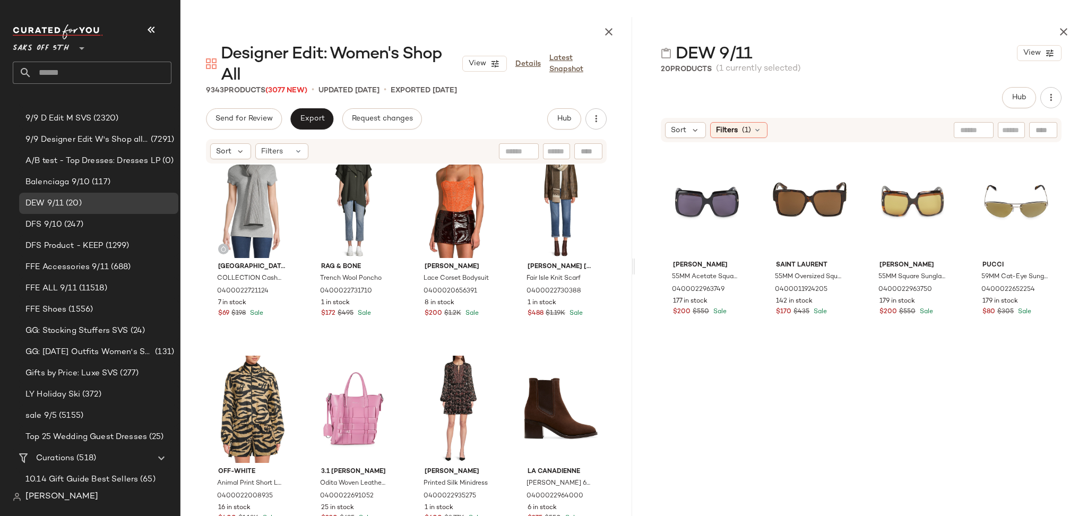
scroll to position [5565, 0]
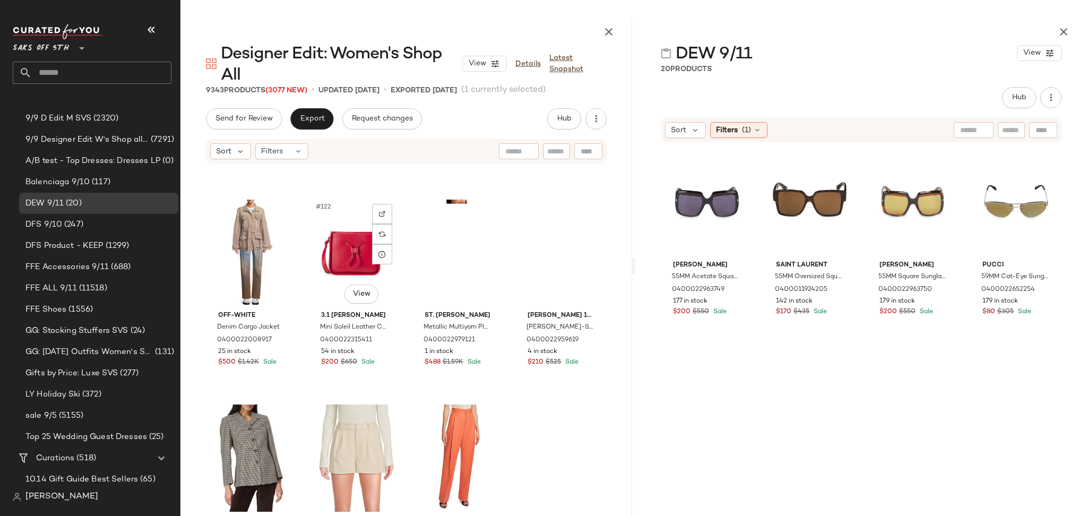
scroll to position [6136, 0]
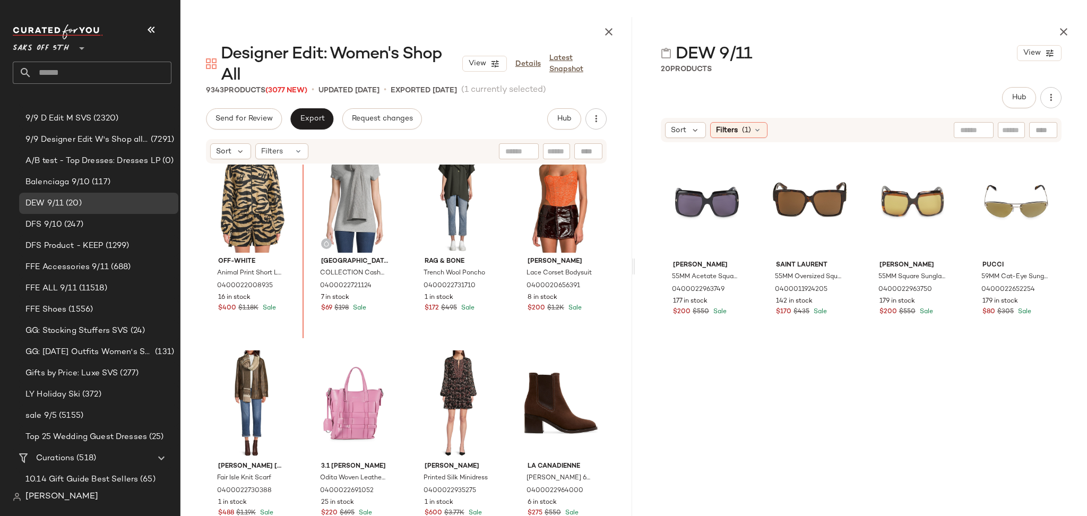
scroll to position [5560, 0]
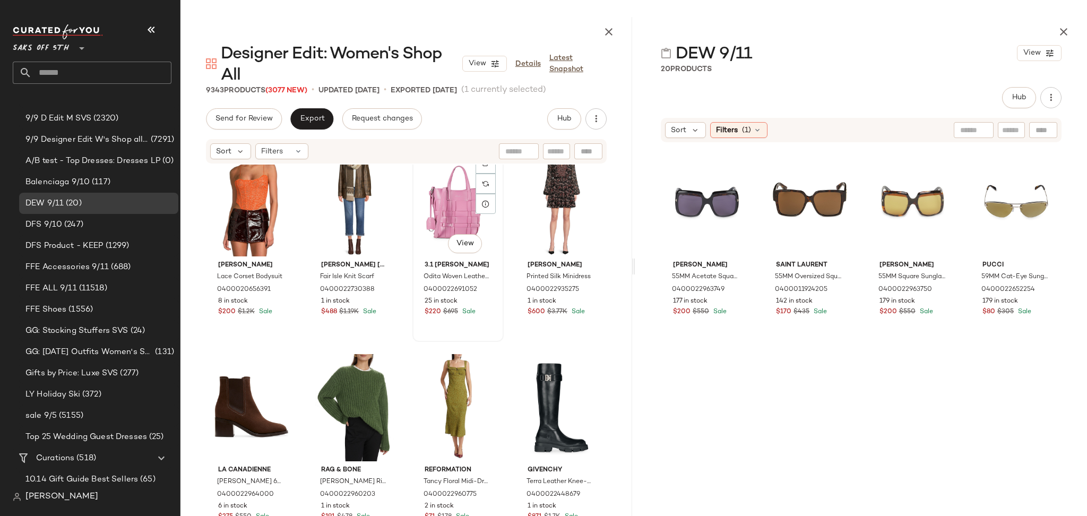
scroll to position [5799, 0]
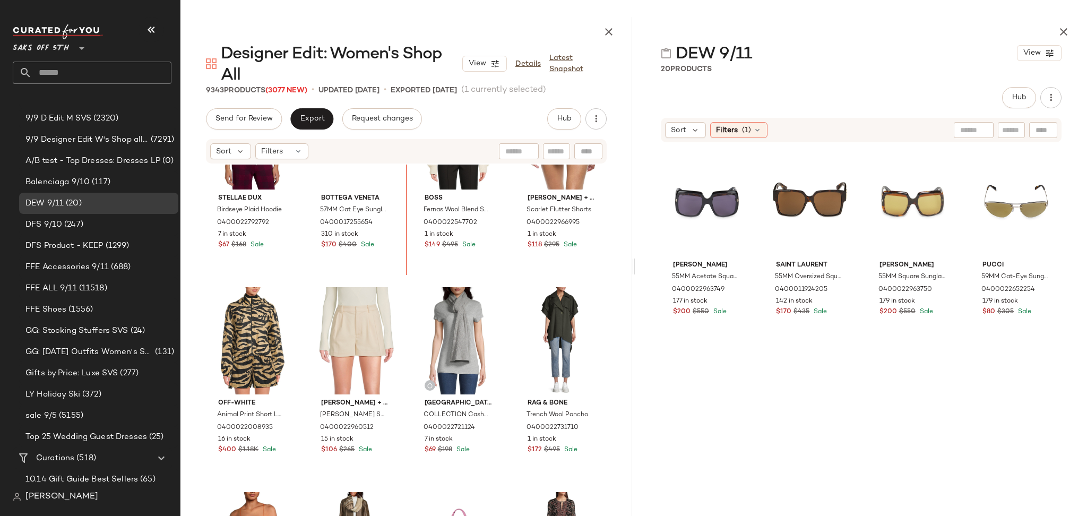
scroll to position [5383, 0]
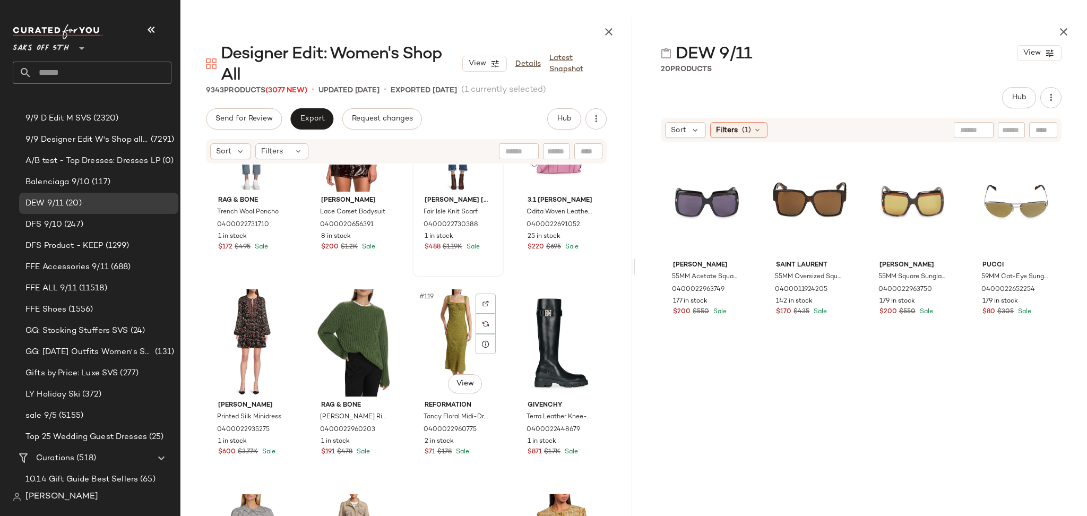
scroll to position [5867, 0]
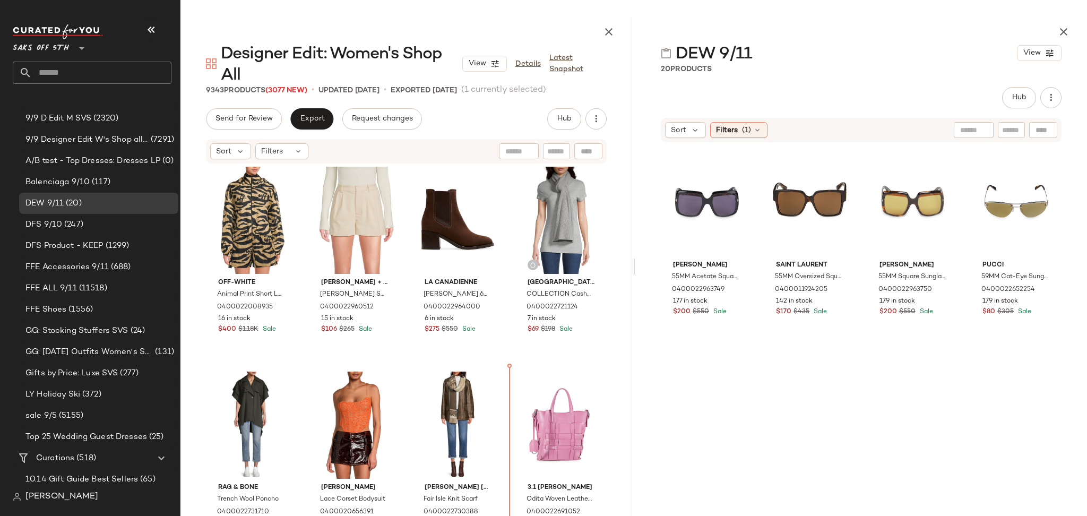
scroll to position [5495, 0]
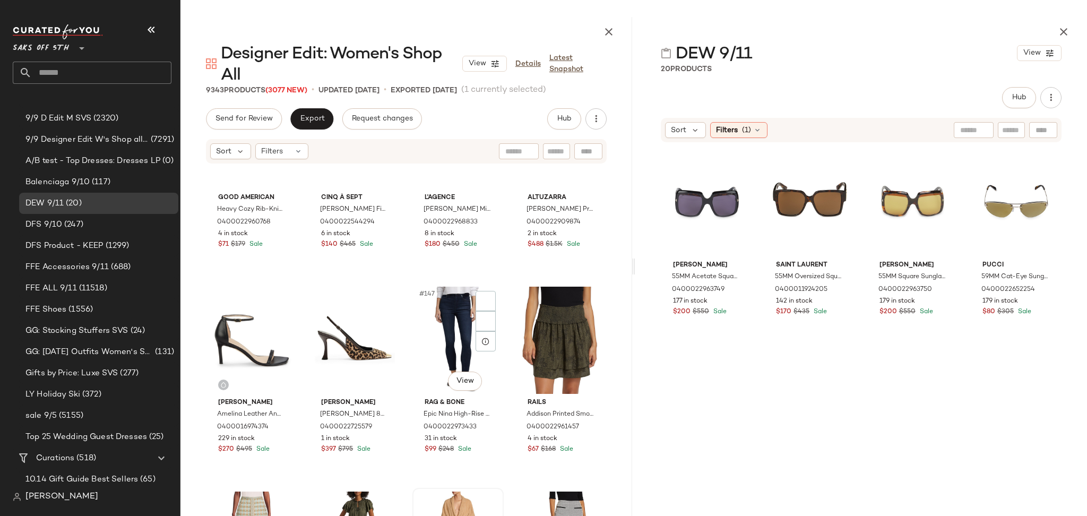
scroll to position [7265, 0]
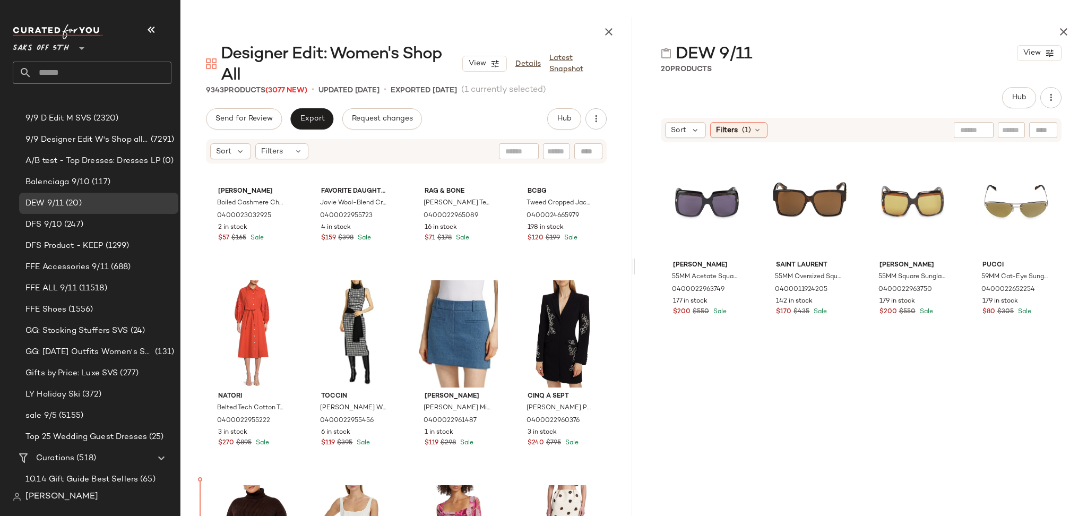
scroll to position [6865, 0]
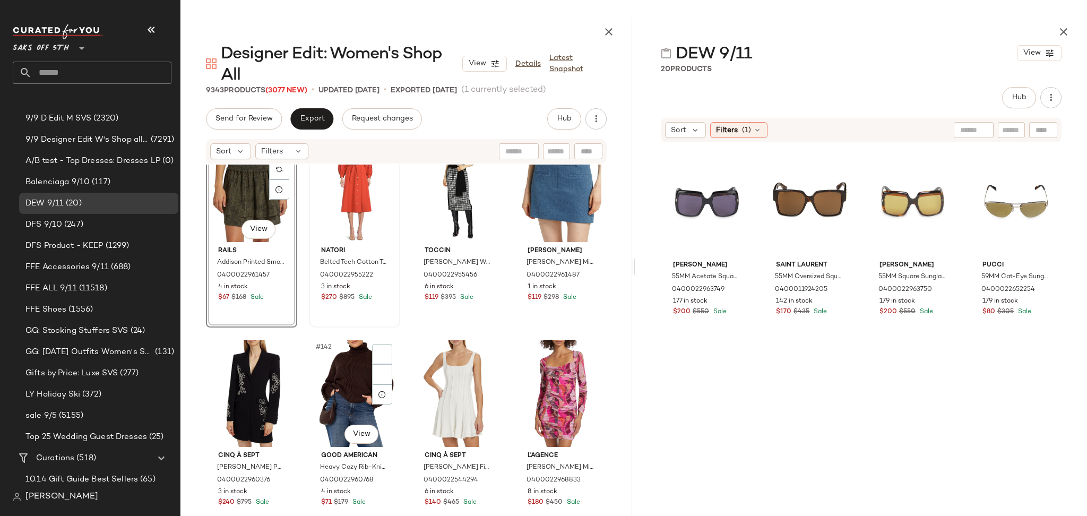
scroll to position [7028, 0]
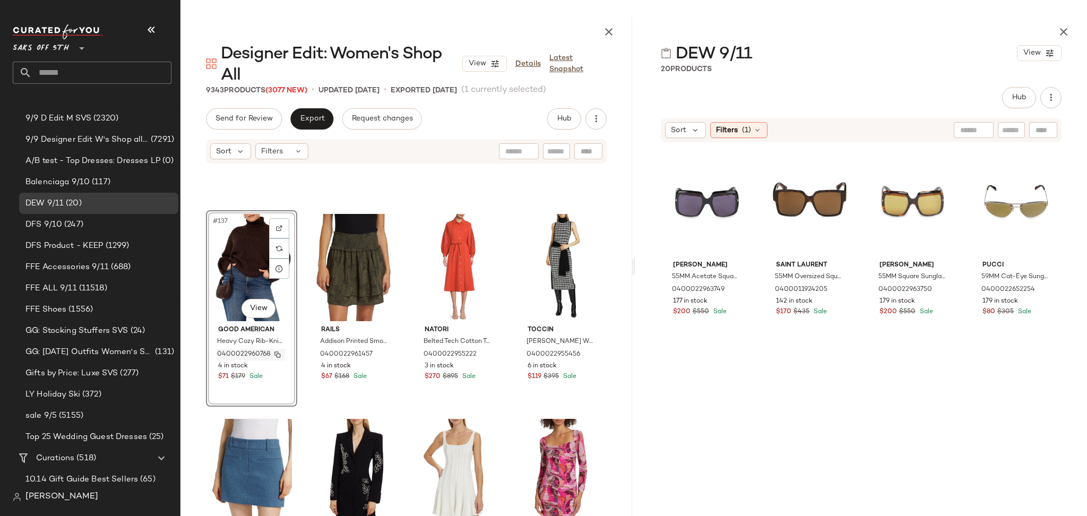
scroll to position [6932, 0]
click at [242, 265] on div "#137 View" at bounding box center [252, 267] width 84 height 107
click at [341, 263] on div "#138 View" at bounding box center [355, 267] width 84 height 107
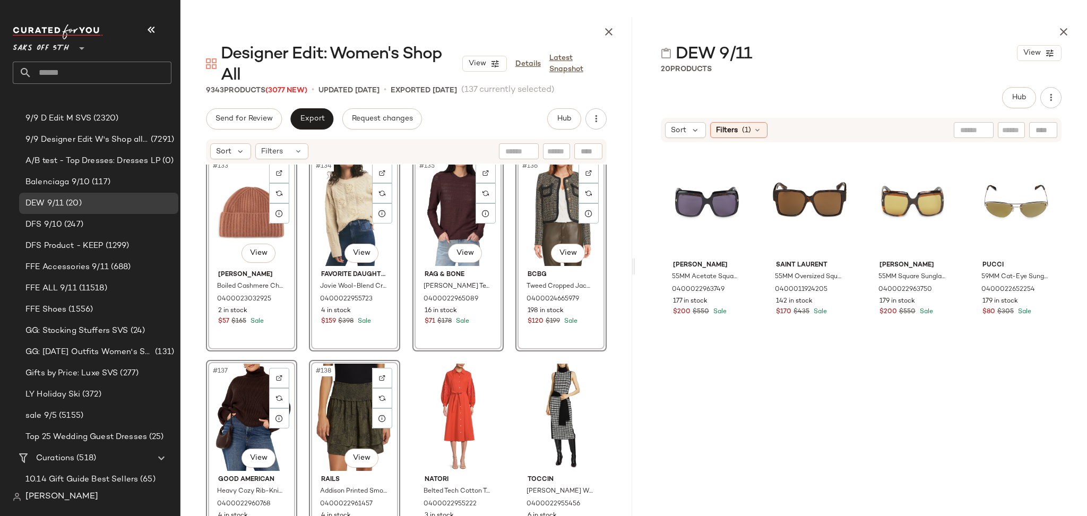
scroll to position [6780, 0]
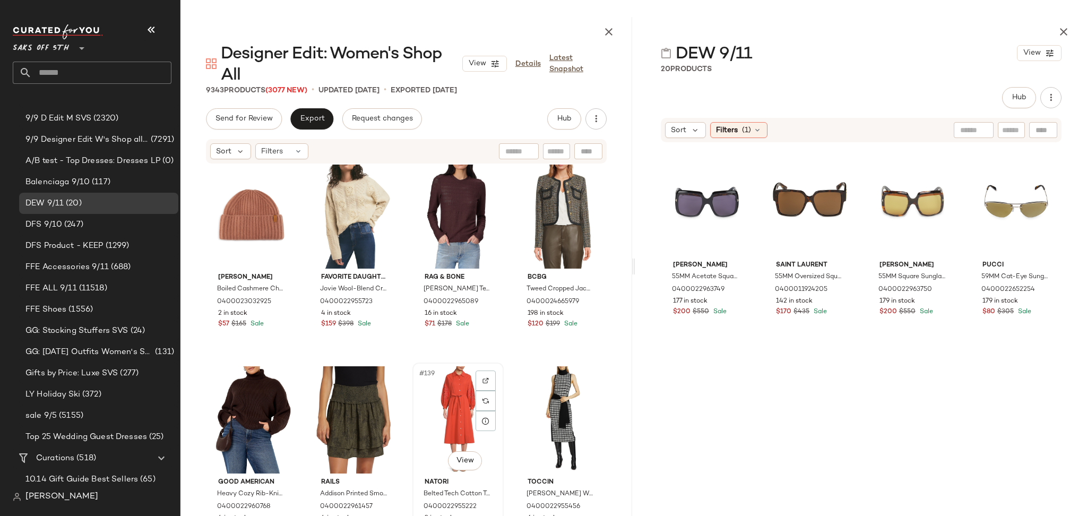
click at [436, 384] on div "#139 View" at bounding box center [458, 419] width 84 height 107
click at [251, 394] on div "#137 View" at bounding box center [252, 419] width 84 height 107
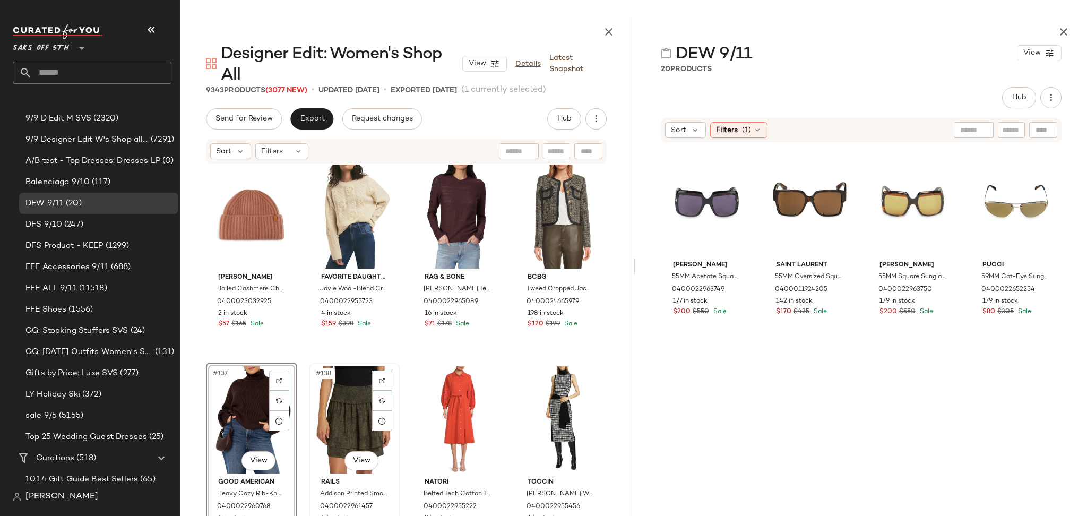
click at [343, 396] on div "#138 View" at bounding box center [355, 419] width 84 height 107
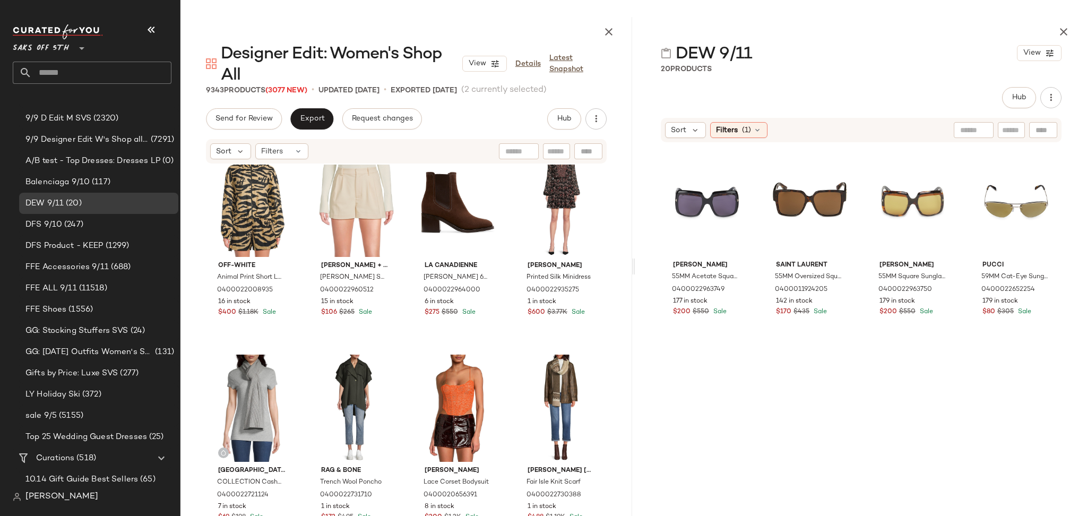
scroll to position [5562, 0]
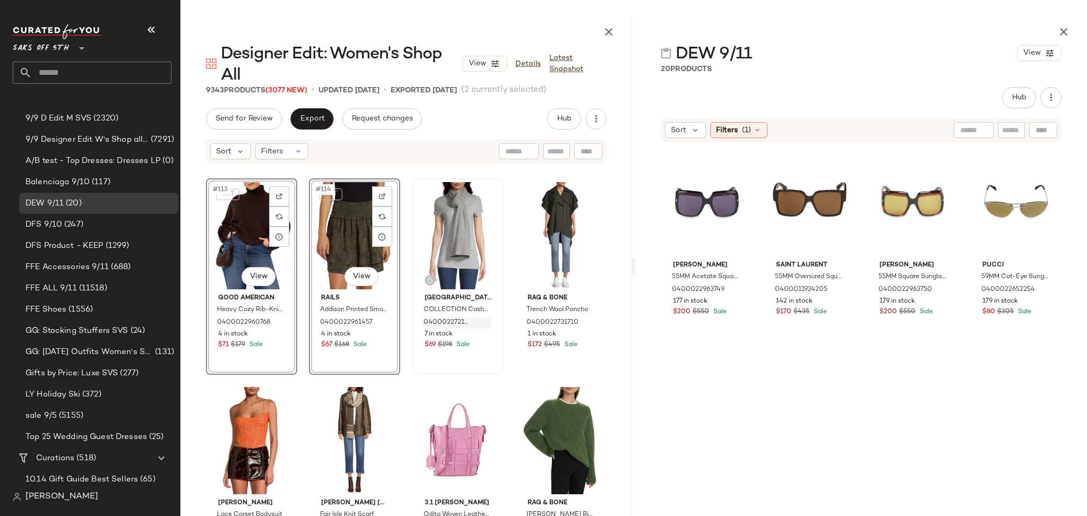
scroll to position [5737, 0]
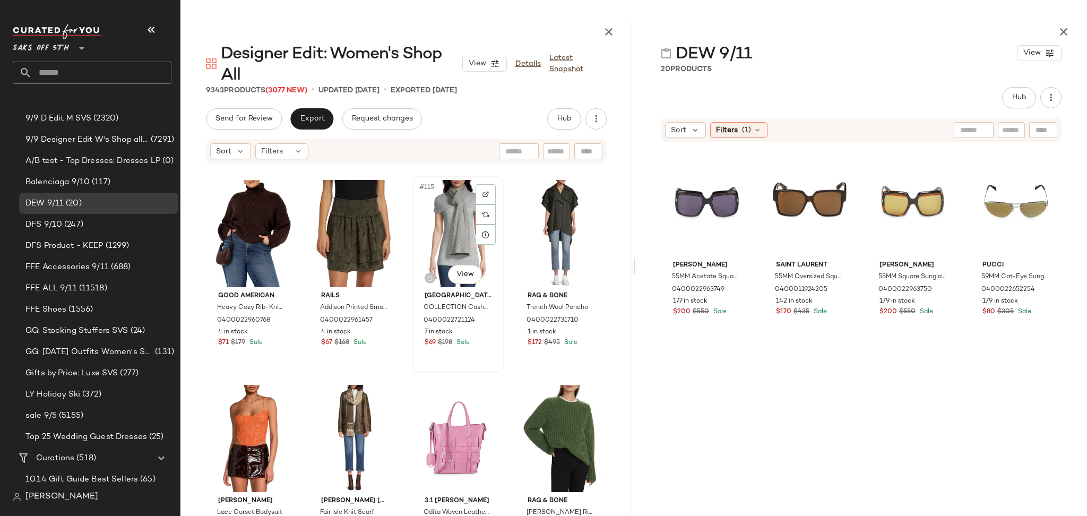
click at [447, 235] on div "#115 View" at bounding box center [458, 233] width 84 height 107
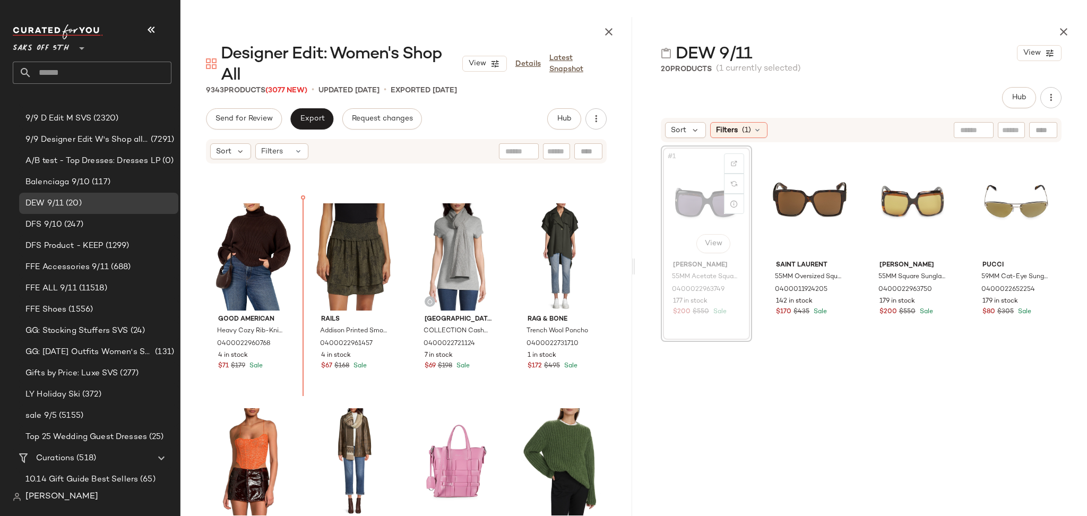
scroll to position [5693, 0]
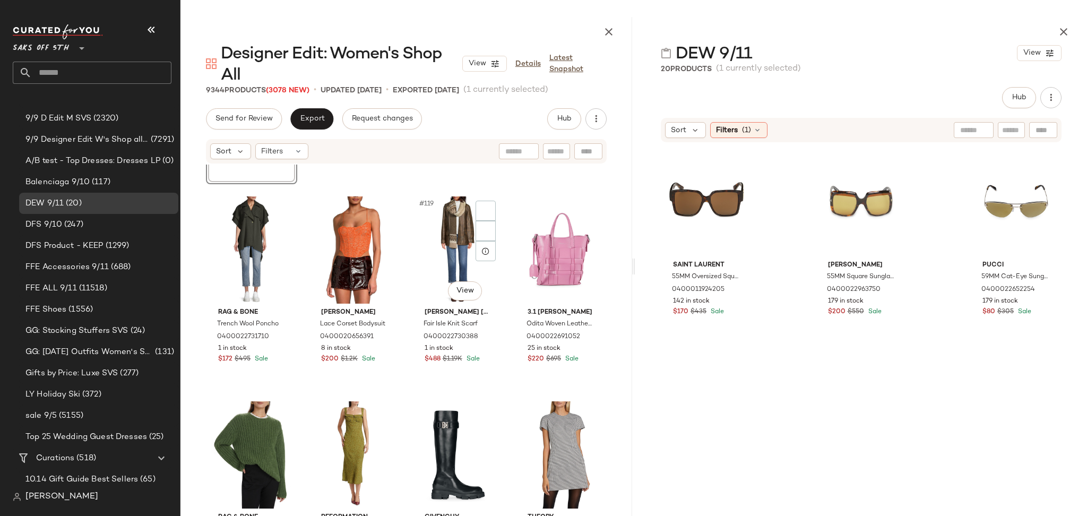
scroll to position [5911, 0]
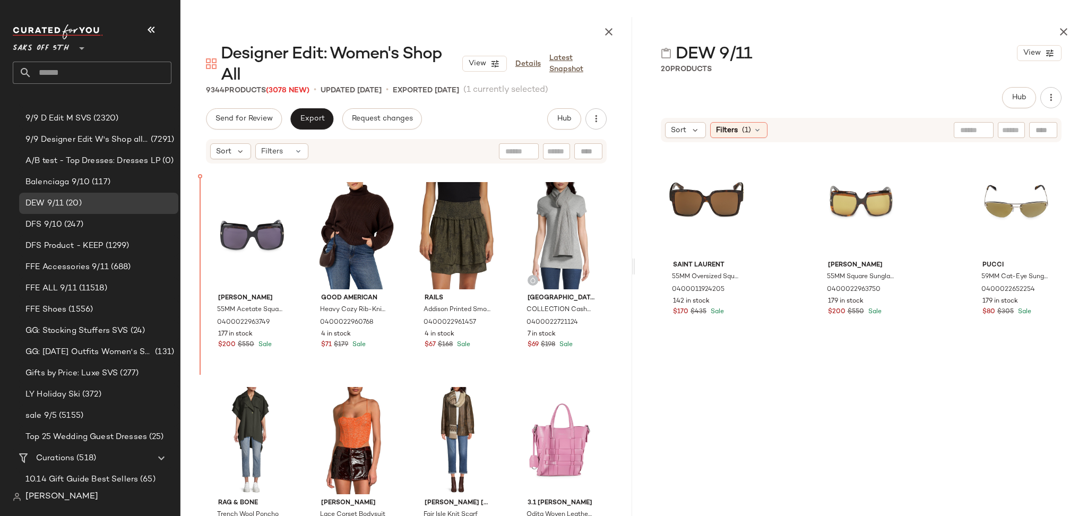
scroll to position [5721, 0]
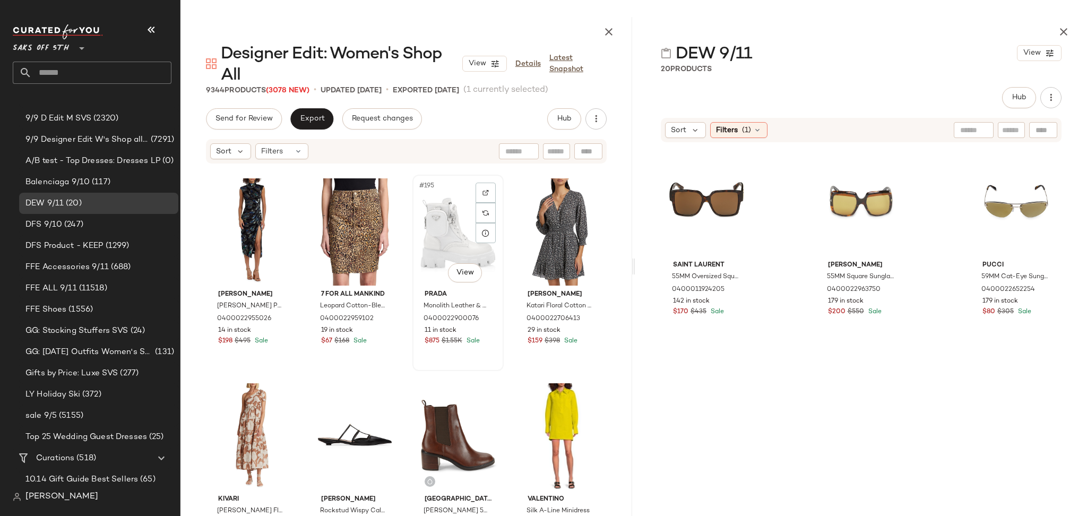
scroll to position [9866, 0]
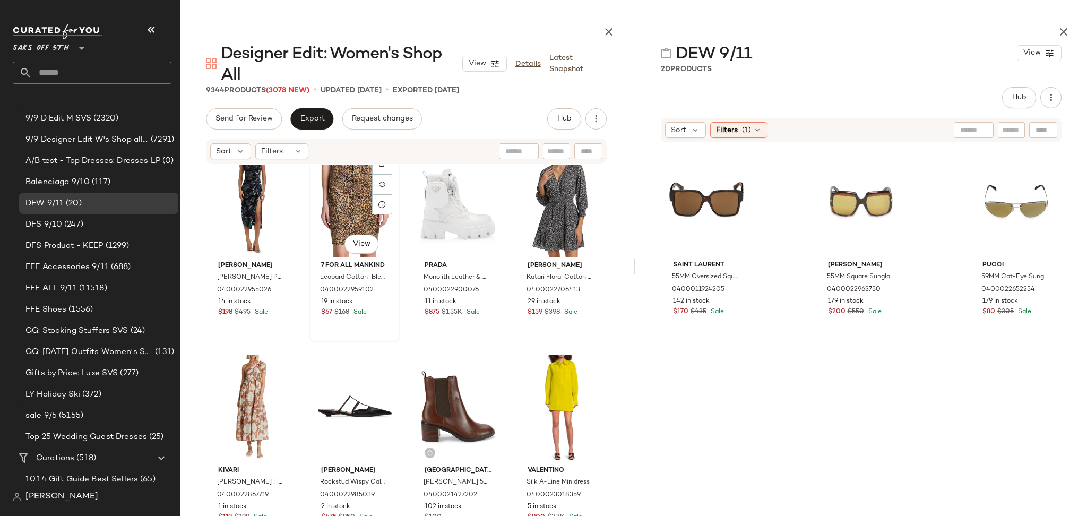
click at [358, 208] on div "#194 View" at bounding box center [355, 203] width 84 height 107
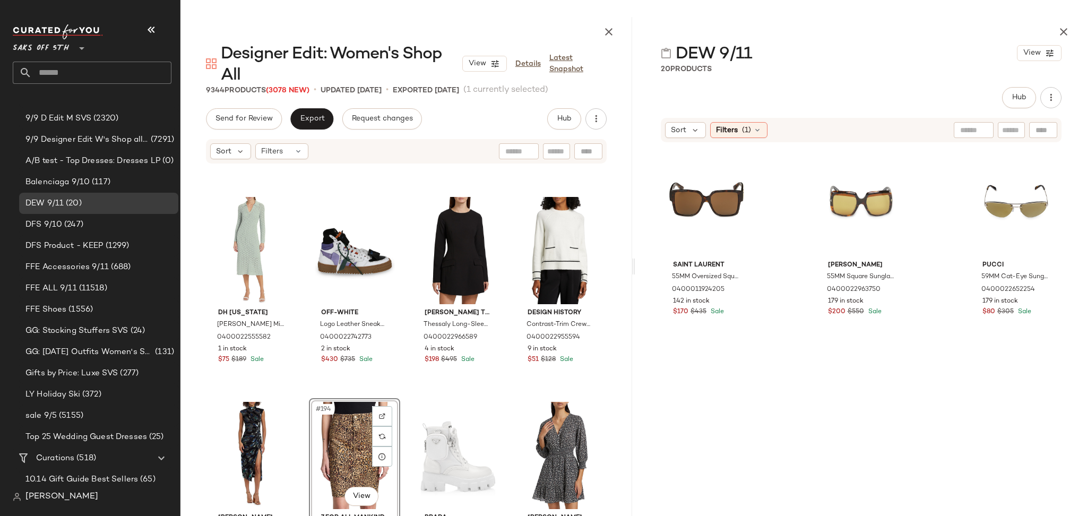
scroll to position [9612, 0]
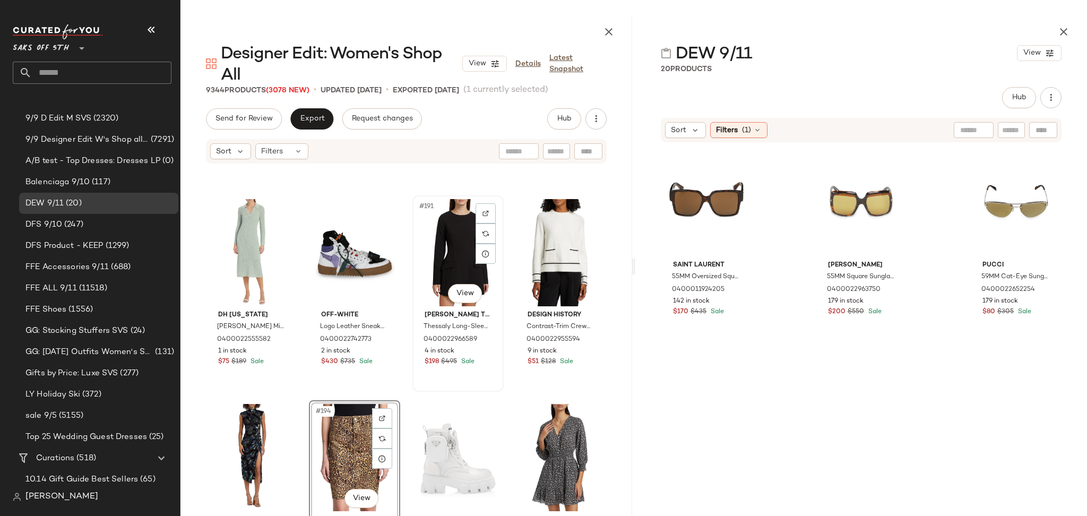
click at [451, 253] on div "#191 View" at bounding box center [458, 252] width 84 height 107
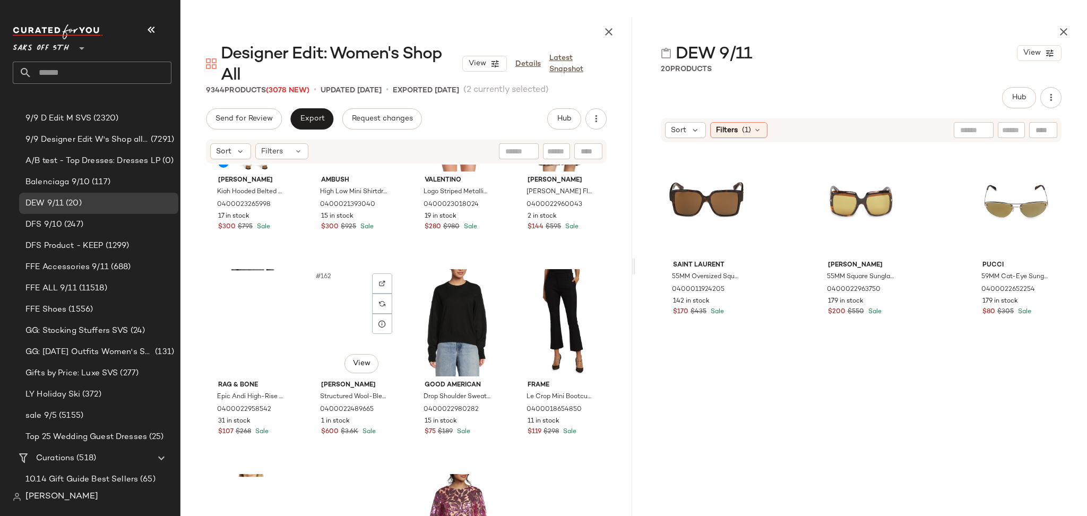
scroll to position [8099, 0]
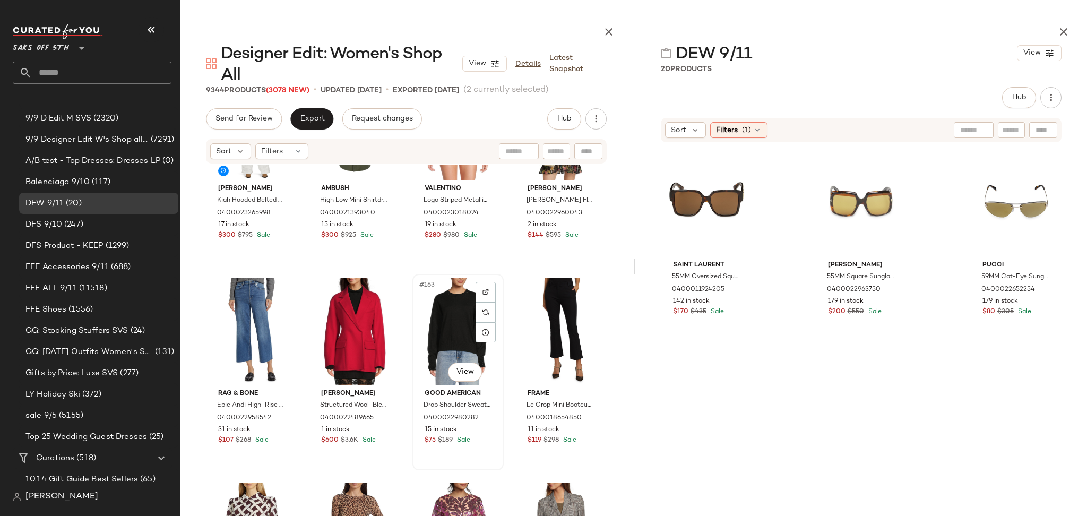
click at [443, 306] on div "#163 View" at bounding box center [458, 331] width 84 height 107
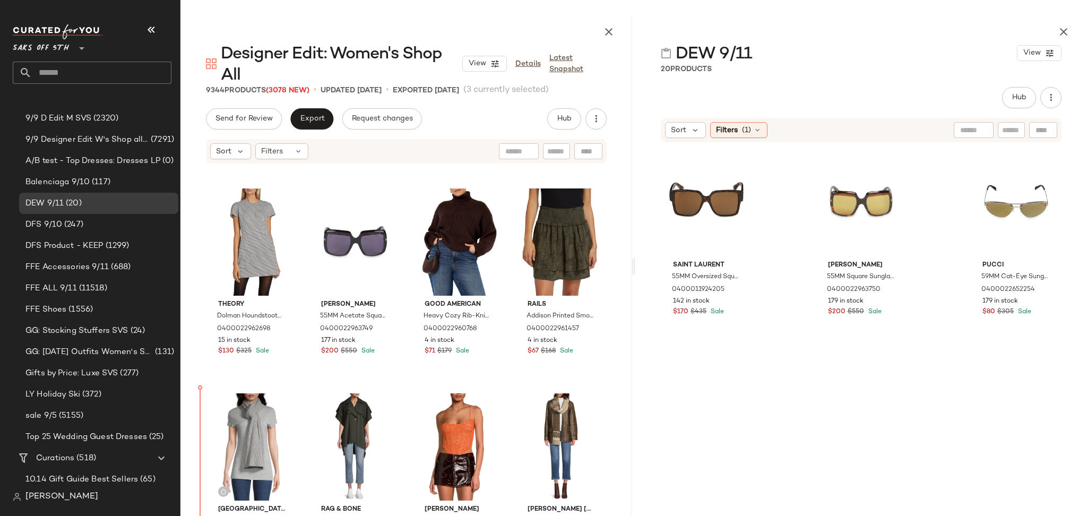
scroll to position [5737, 0]
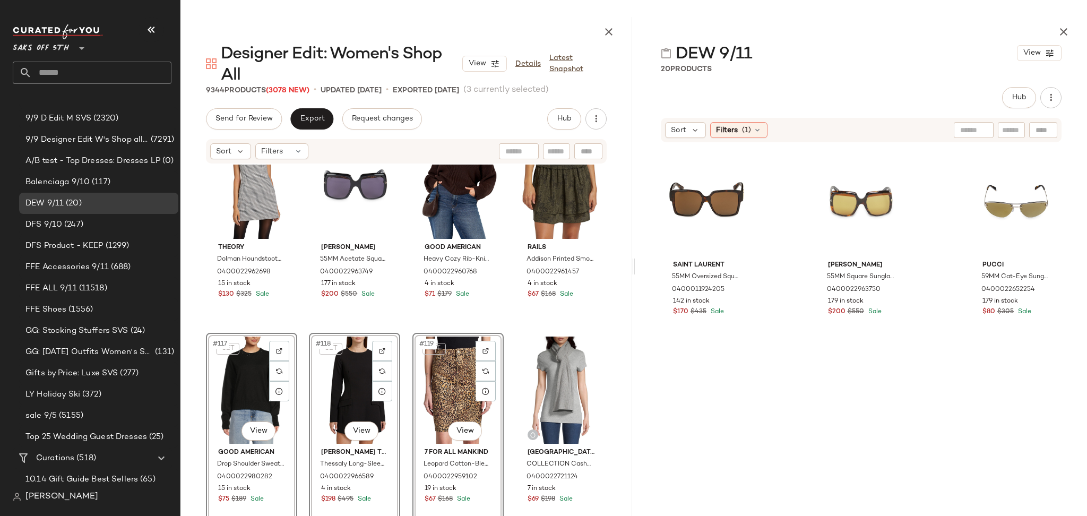
scroll to position [5788, 0]
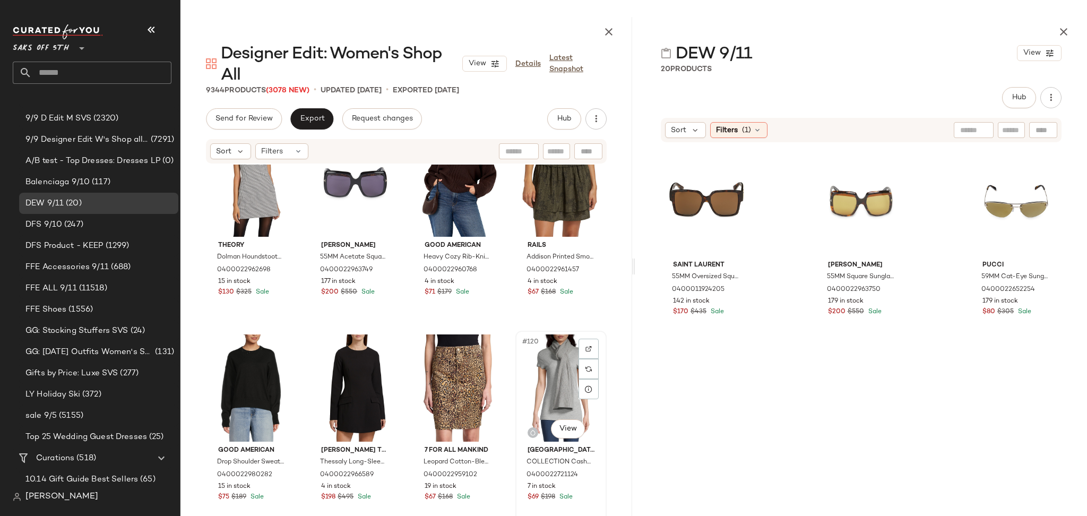
click at [546, 377] on div "#120 View" at bounding box center [561, 387] width 84 height 107
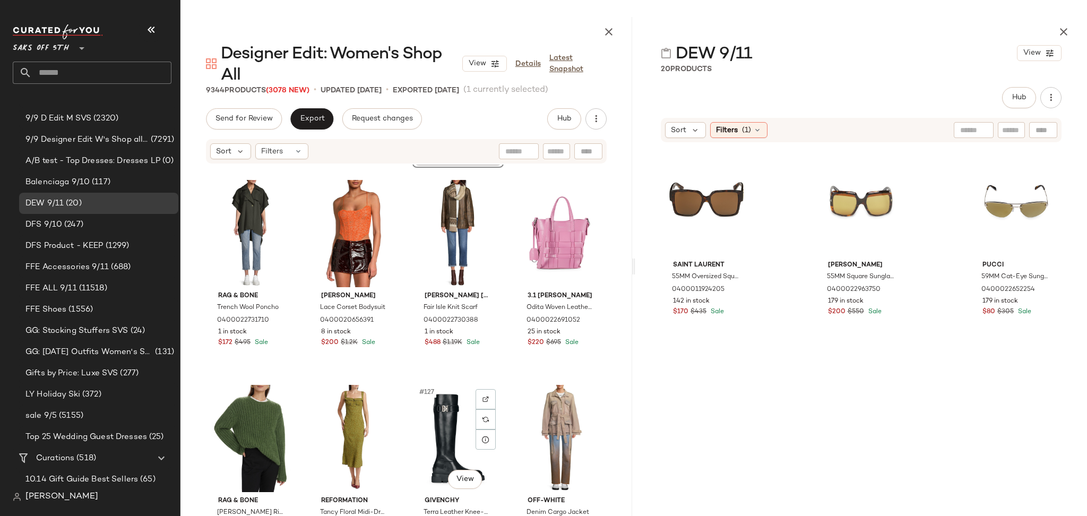
scroll to position [6190, 0]
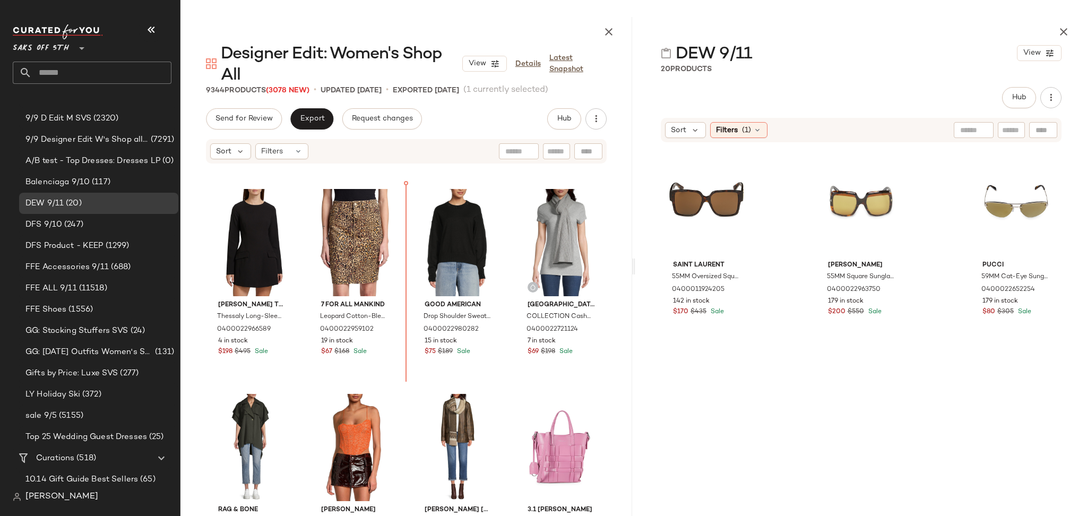
scroll to position [5905, 0]
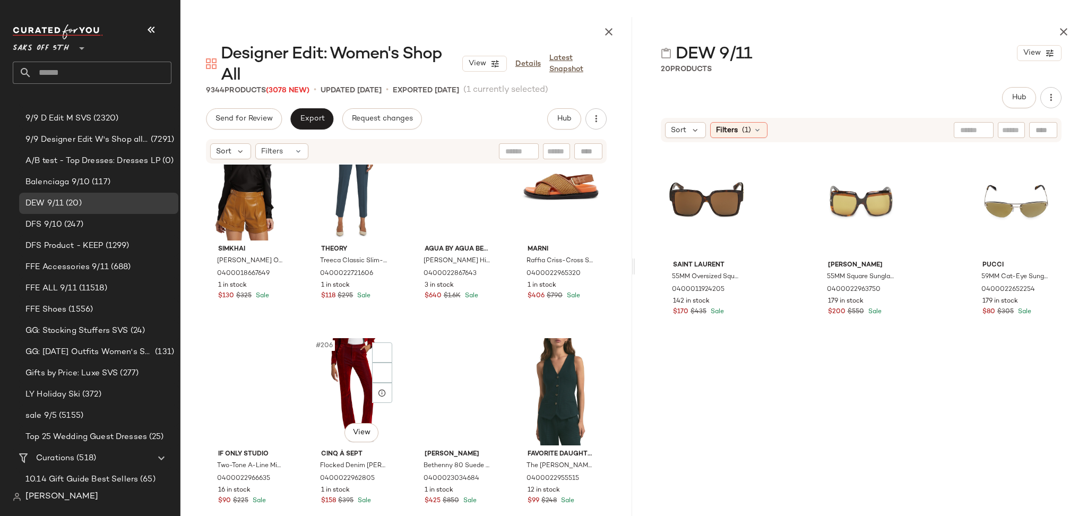
scroll to position [10368, 0]
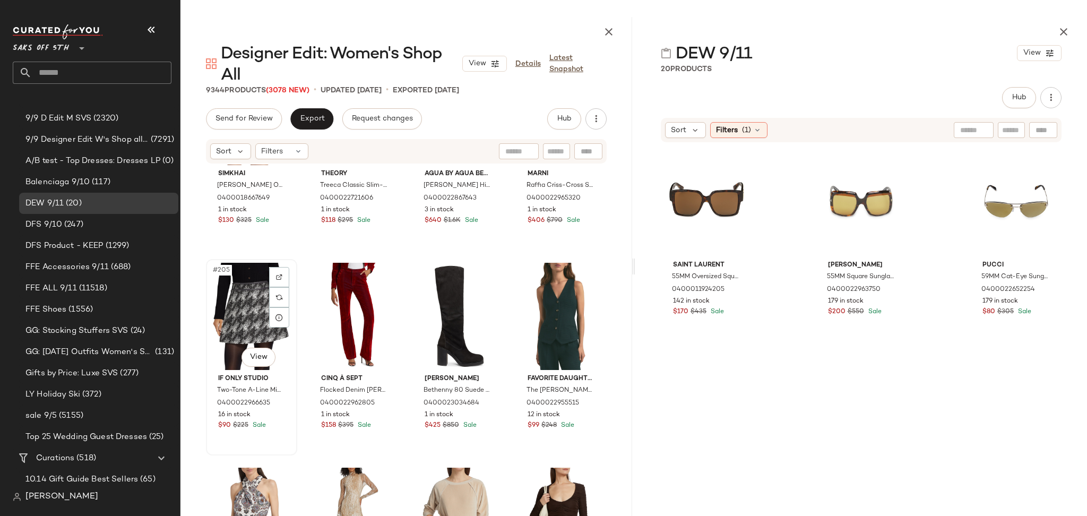
click at [246, 305] on div "#205 View" at bounding box center [252, 316] width 84 height 107
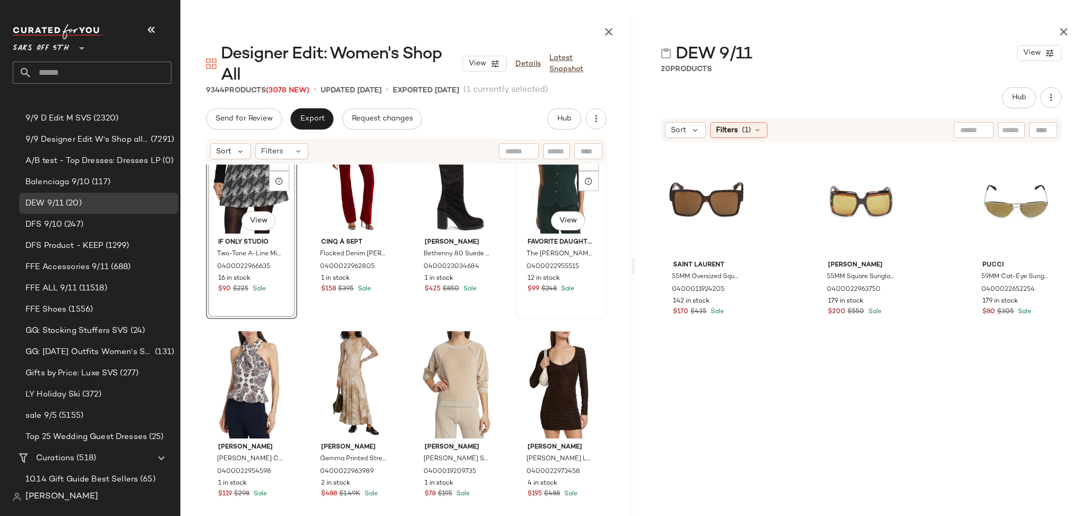
scroll to position [10506, 0]
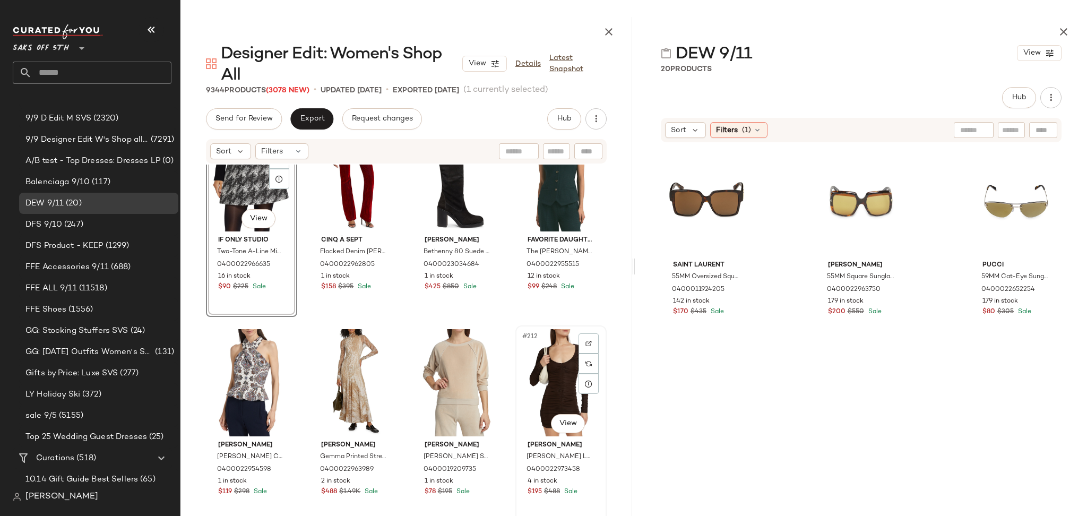
click at [550, 370] on div "#212 View" at bounding box center [561, 382] width 84 height 107
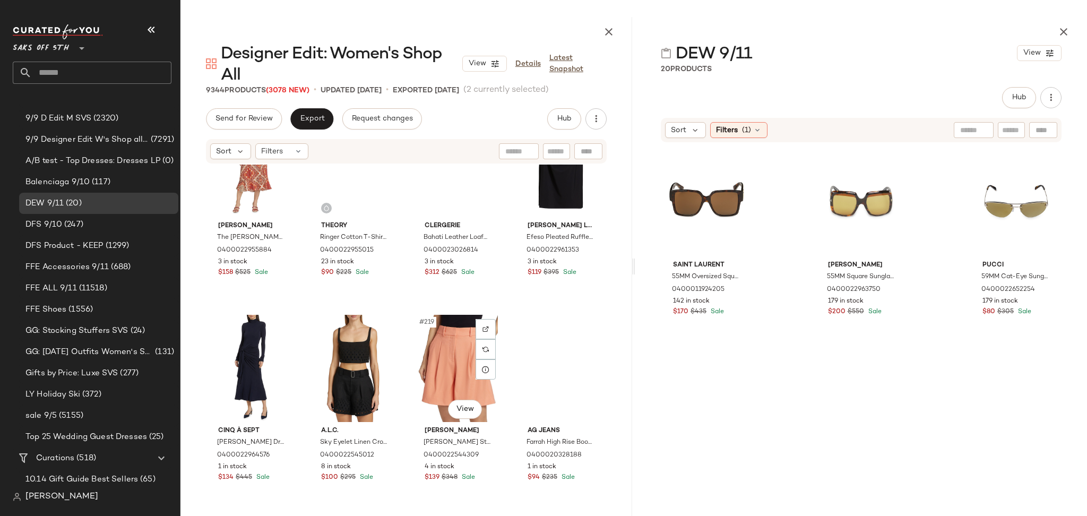
scroll to position [10934, 0]
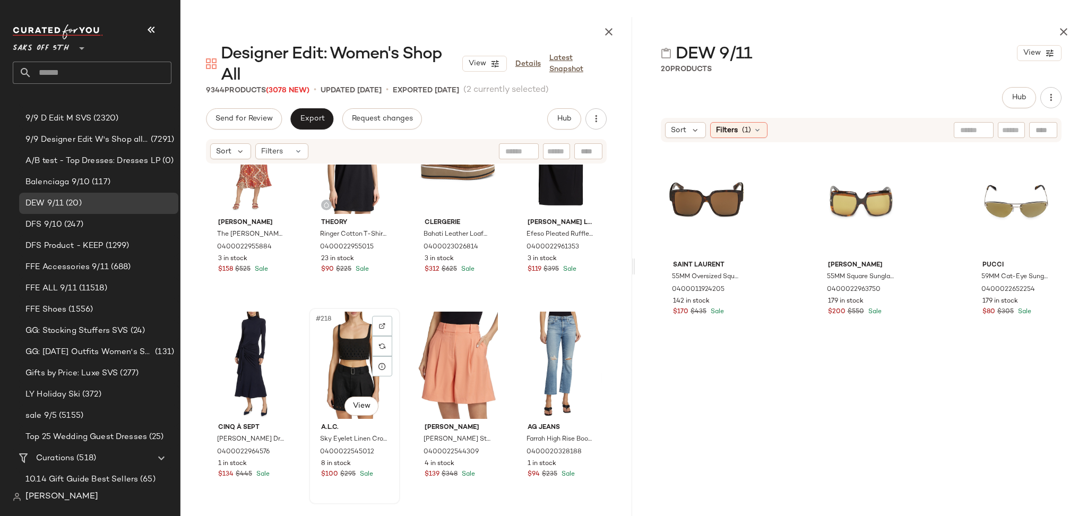
click at [355, 351] on div "#218 View" at bounding box center [355, 365] width 84 height 107
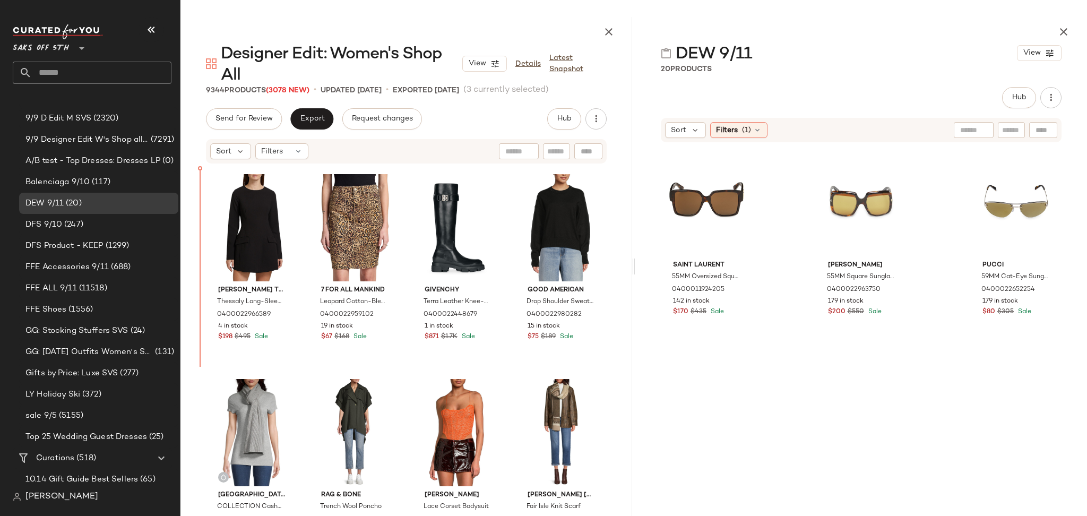
scroll to position [5947, 0]
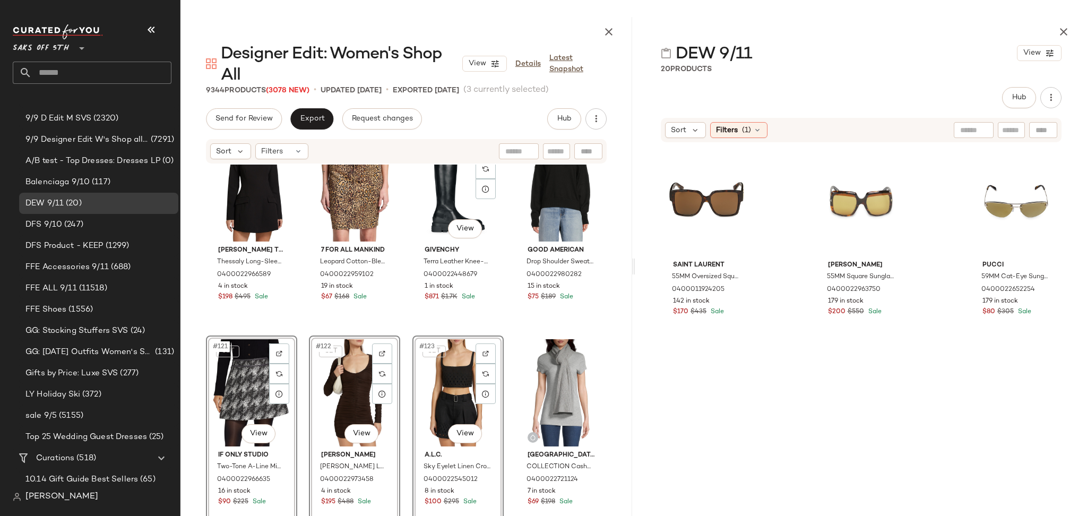
scroll to position [5987, 0]
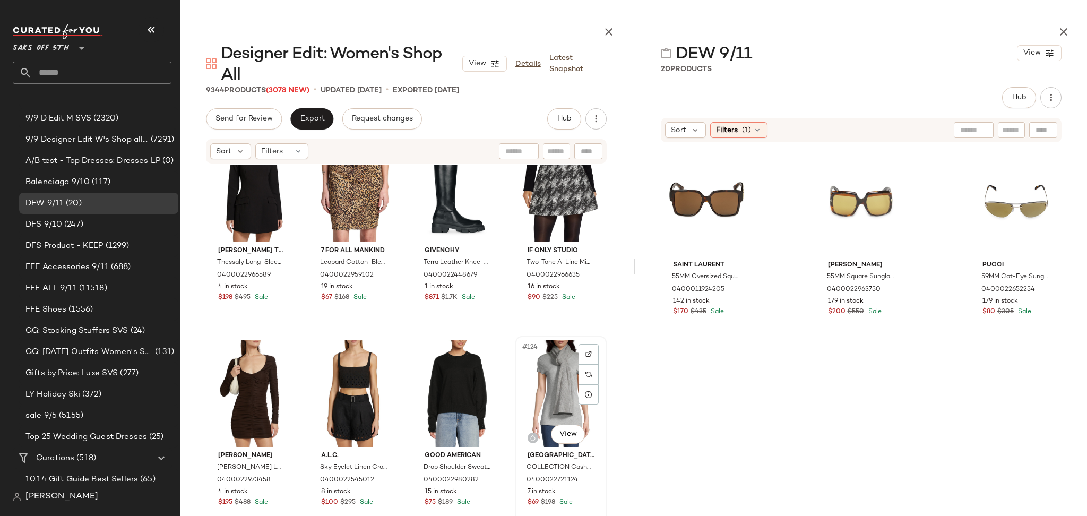
click at [542, 400] on div "#124 View" at bounding box center [561, 393] width 84 height 107
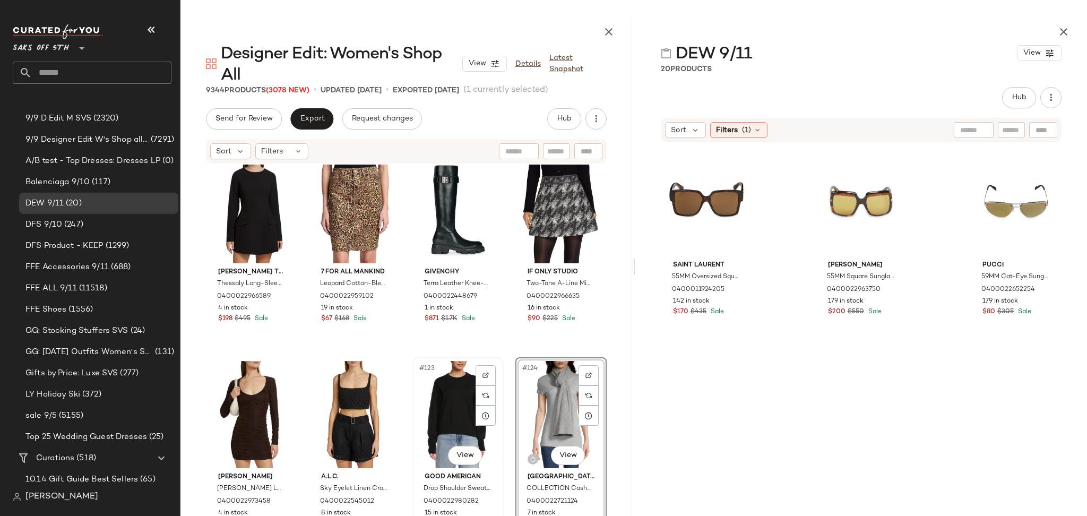
scroll to position [5965, 0]
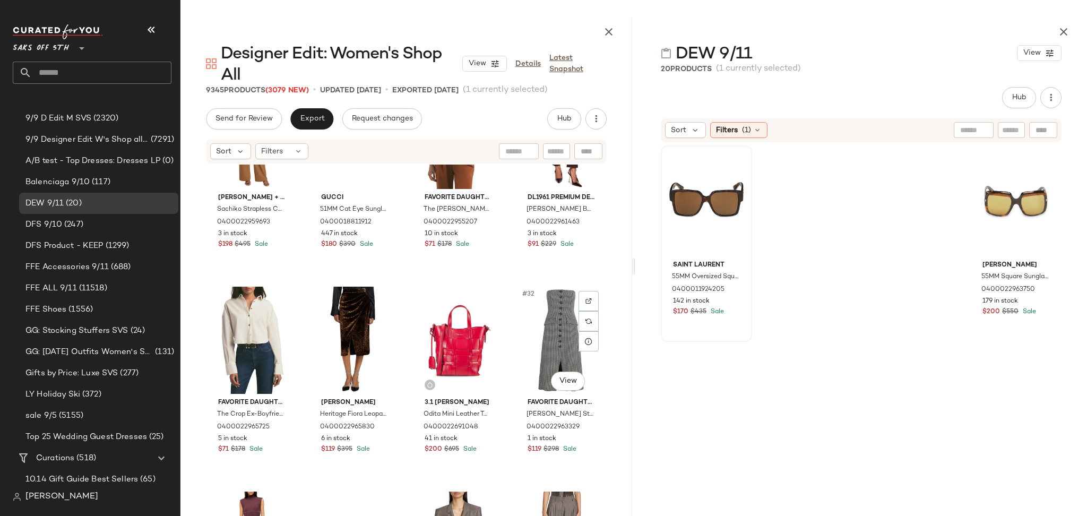
scroll to position [1327, 0]
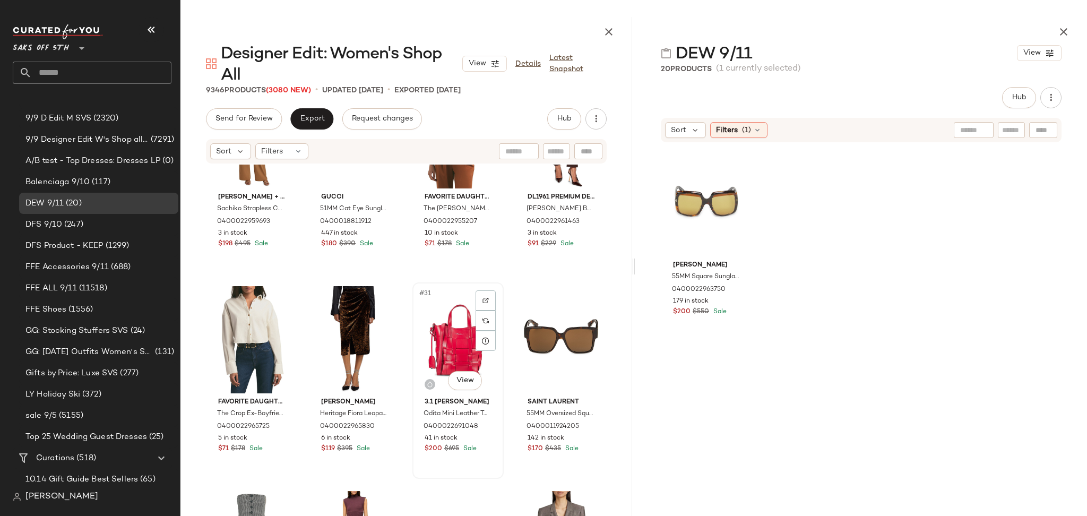
click at [440, 349] on div "#31 View" at bounding box center [458, 339] width 84 height 107
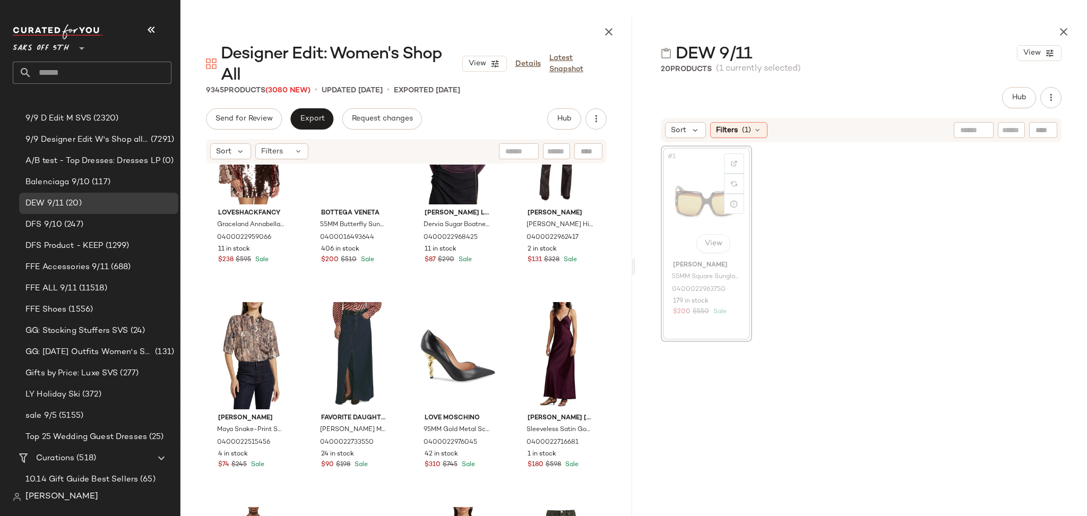
scroll to position [3360, 0]
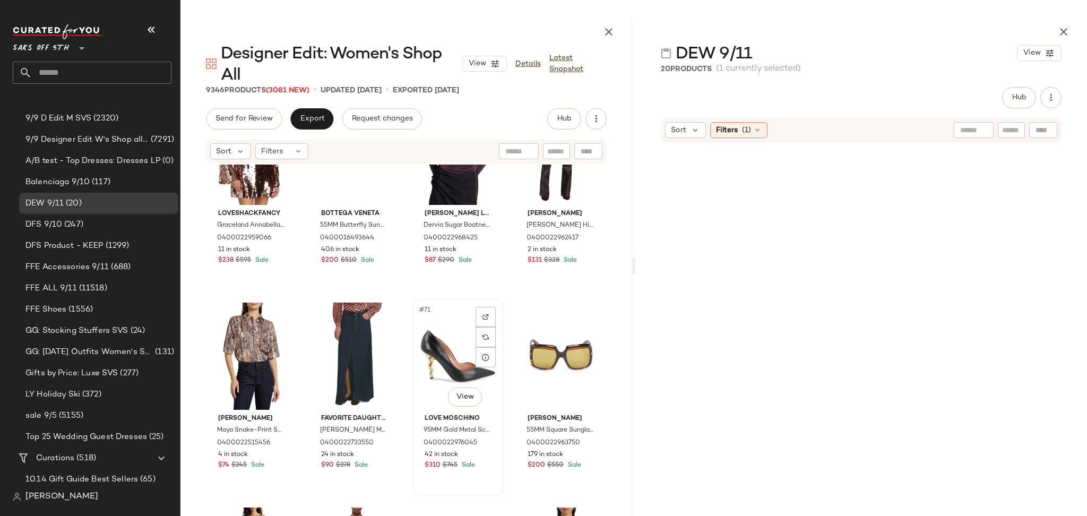
click at [451, 333] on div "#71 View" at bounding box center [458, 356] width 84 height 107
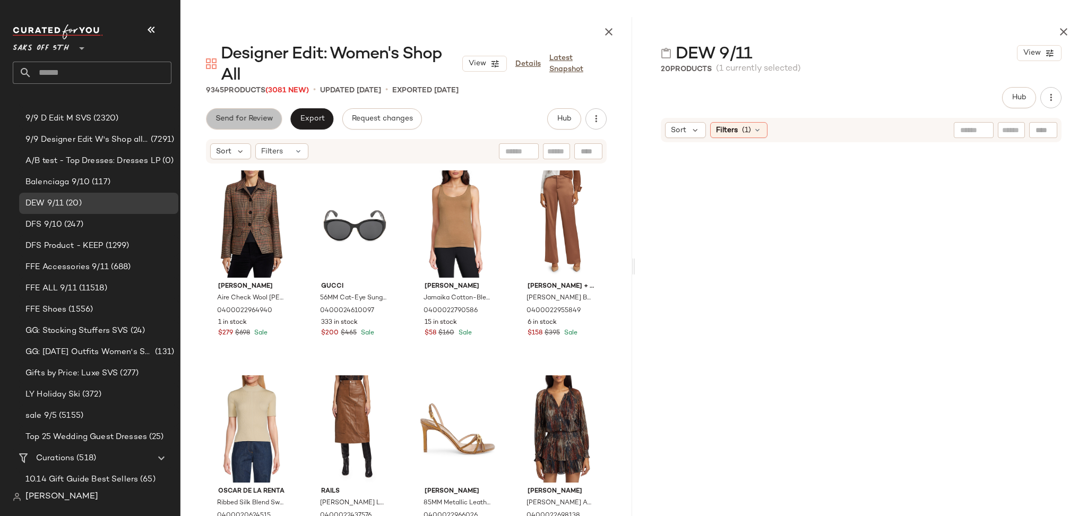
click at [259, 129] on button "Send for Review" at bounding box center [244, 118] width 76 height 21
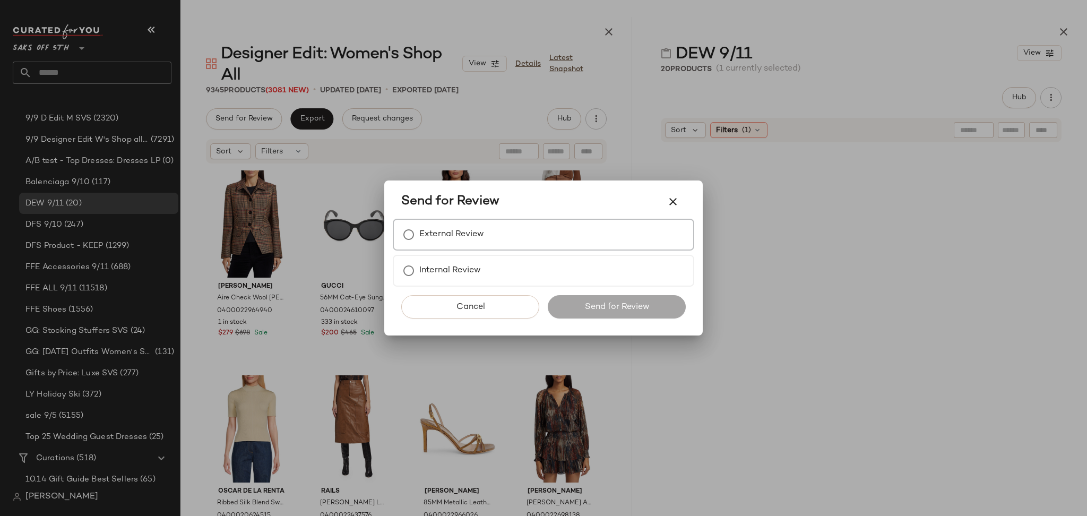
click at [426, 231] on label "External Review" at bounding box center [451, 234] width 65 height 21
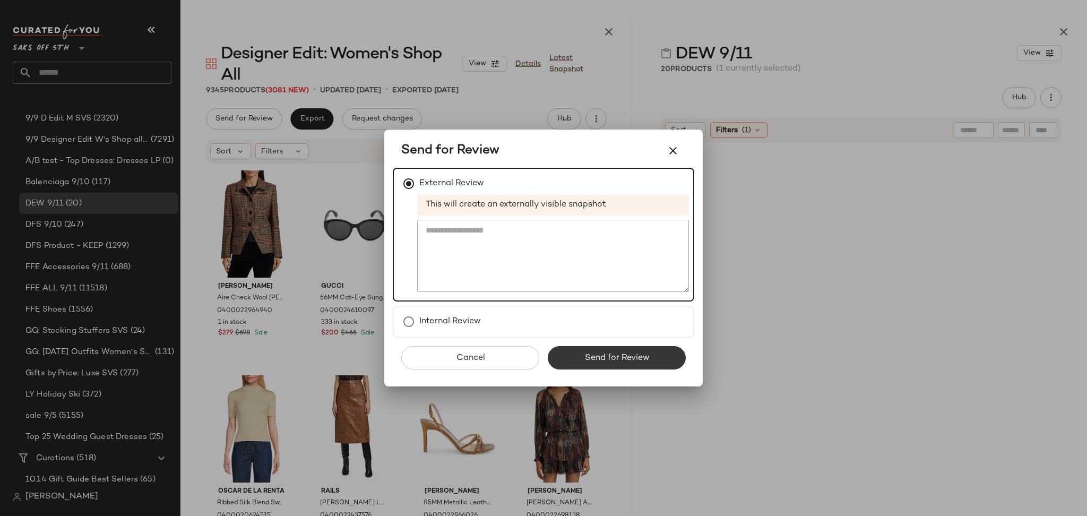
click at [598, 357] on span "Send for Review" at bounding box center [616, 358] width 65 height 10
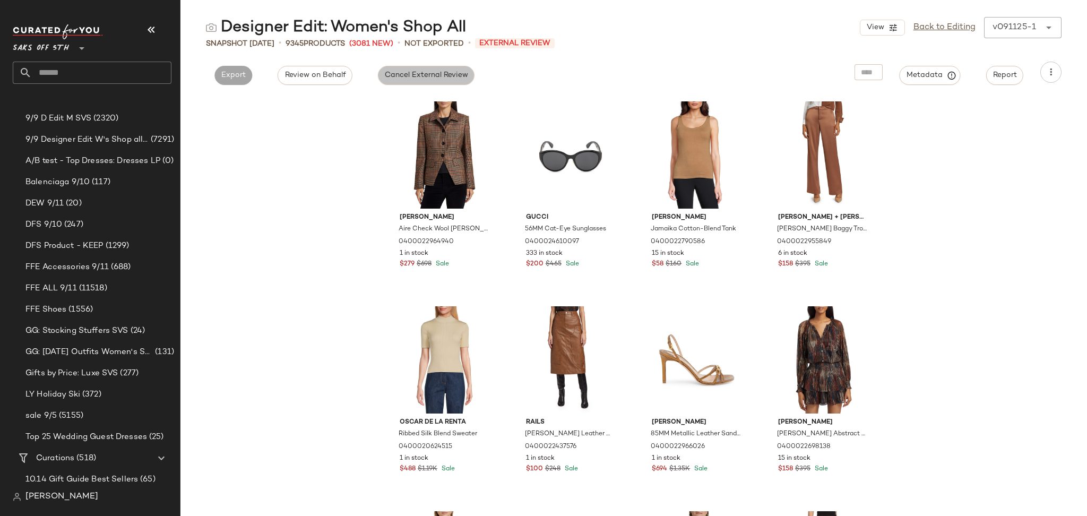
click at [441, 80] on span "Cancel External Review" at bounding box center [426, 75] width 84 height 8
click at [333, 83] on button "Export" at bounding box center [330, 75] width 38 height 19
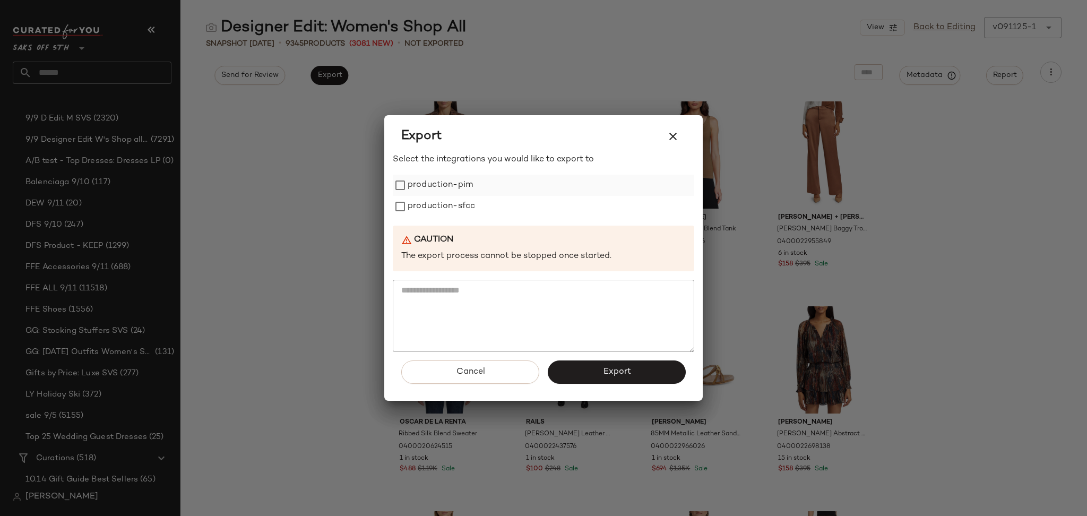
click at [444, 183] on label "production-pim" at bounding box center [440, 185] width 65 height 21
click at [675, 136] on icon "button" at bounding box center [673, 136] width 13 height 13
